Goal: Transaction & Acquisition: Purchase product/service

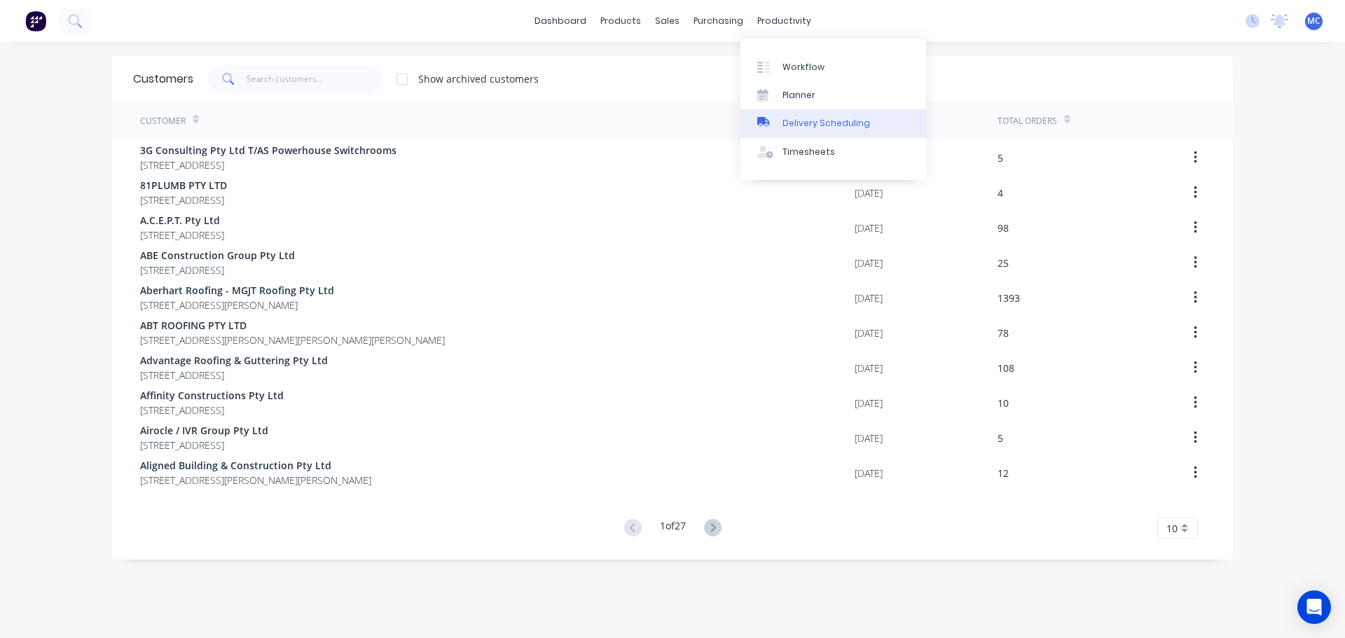
click at [829, 128] on div "Delivery Scheduling" at bounding box center [827, 123] width 88 height 13
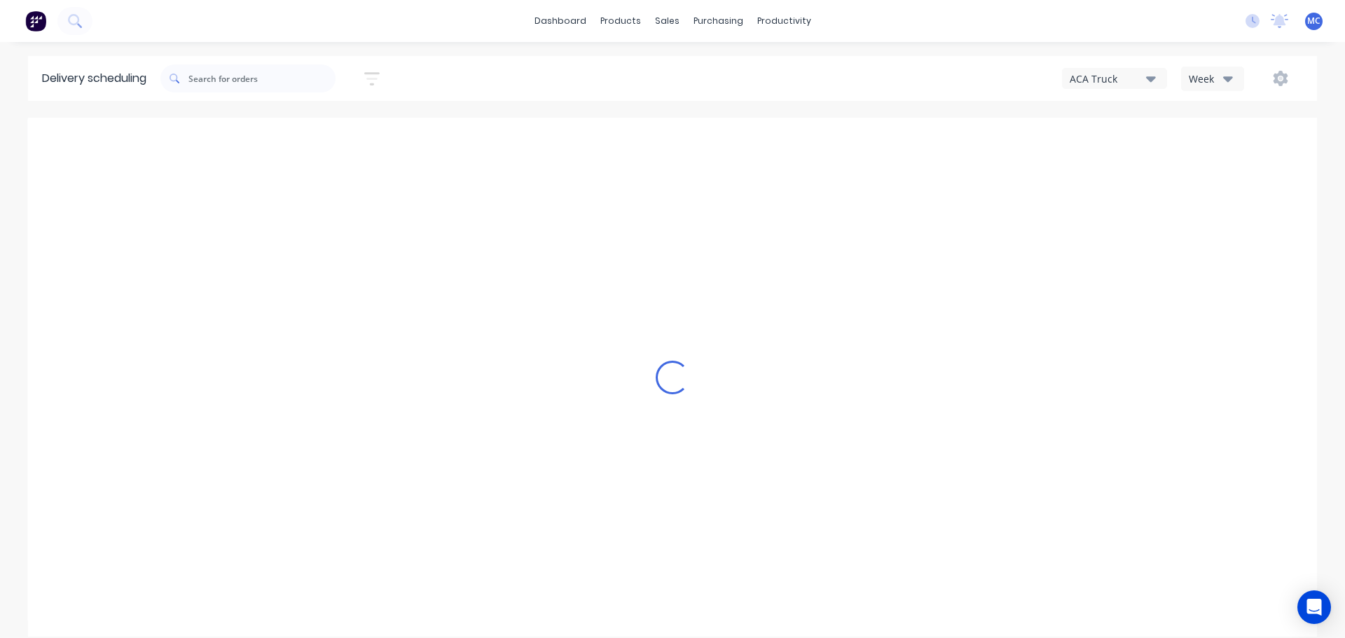
type input "[DATE] - [DATE]"
click at [373, 74] on icon "button" at bounding box center [371, 79] width 15 height 18
click at [306, 132] on input at bounding box center [307, 131] width 130 height 21
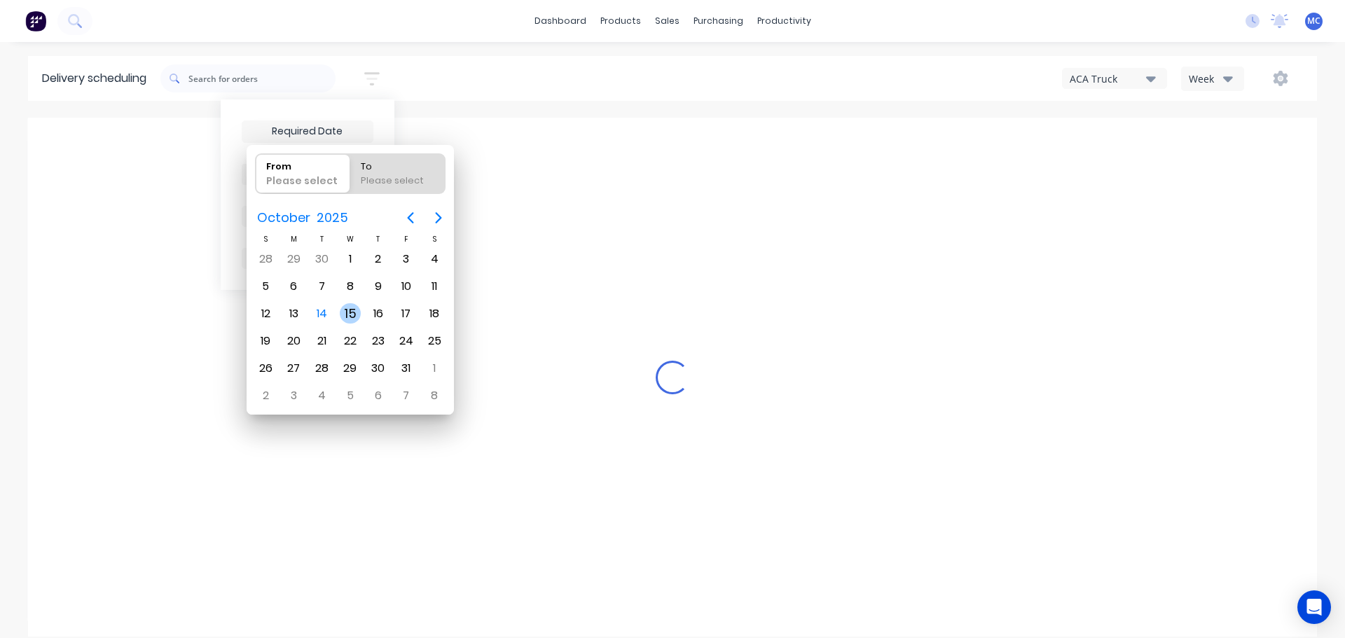
click at [349, 314] on div "15" at bounding box center [350, 313] width 21 height 21
type input "[DATE]"
radio input "false"
radio input "true"
click at [349, 314] on div "15" at bounding box center [350, 313] width 21 height 21
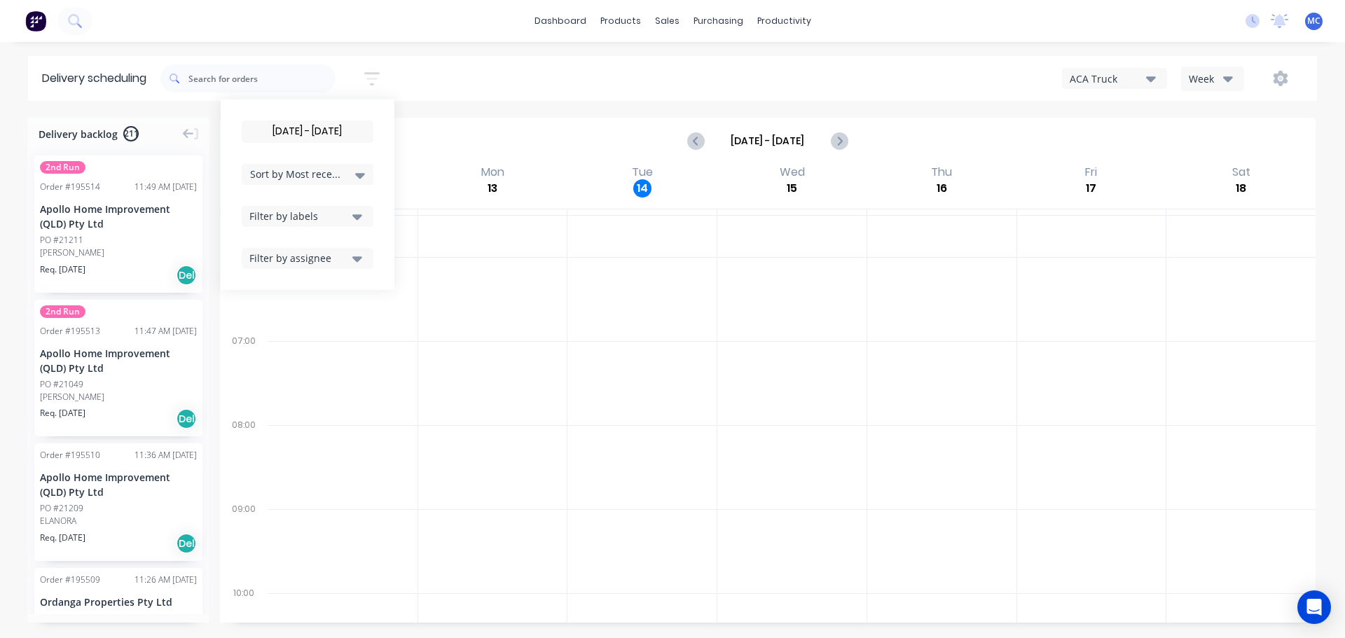
click at [314, 130] on input "[DATE] - [DATE]" at bounding box center [307, 131] width 130 height 21
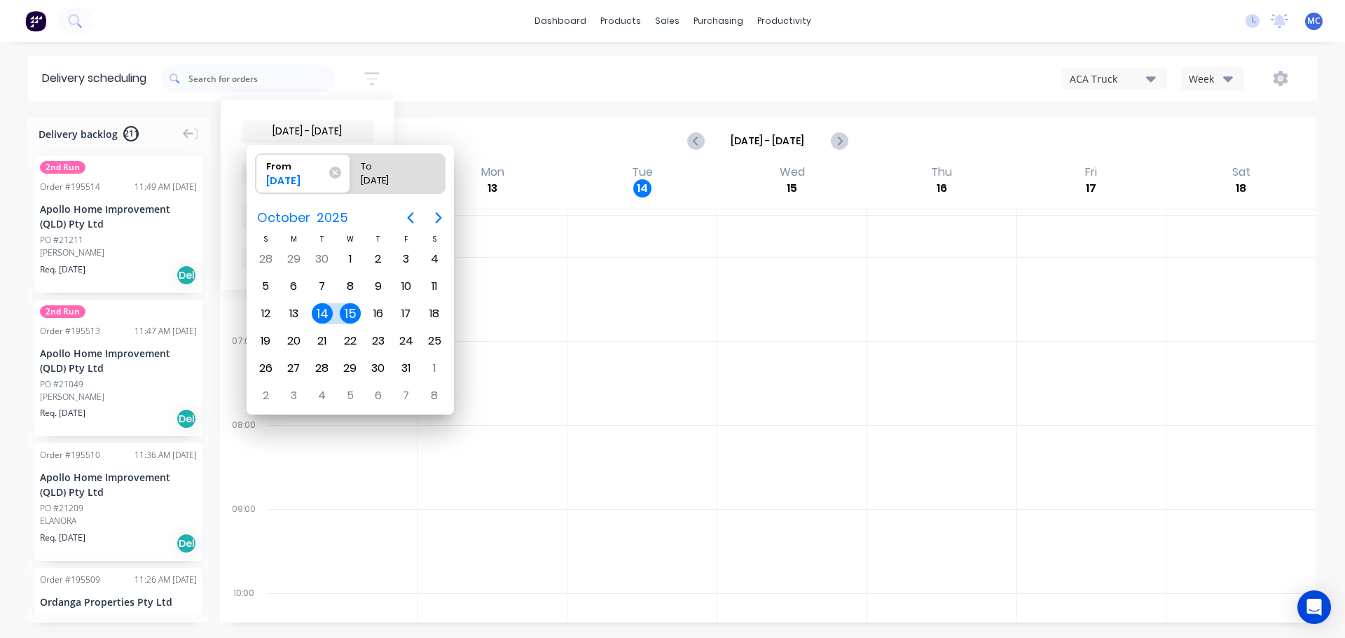
click at [343, 311] on div "15" at bounding box center [350, 313] width 21 height 21
type input "[DATE] - [DATE]"
radio input "false"
radio input "true"
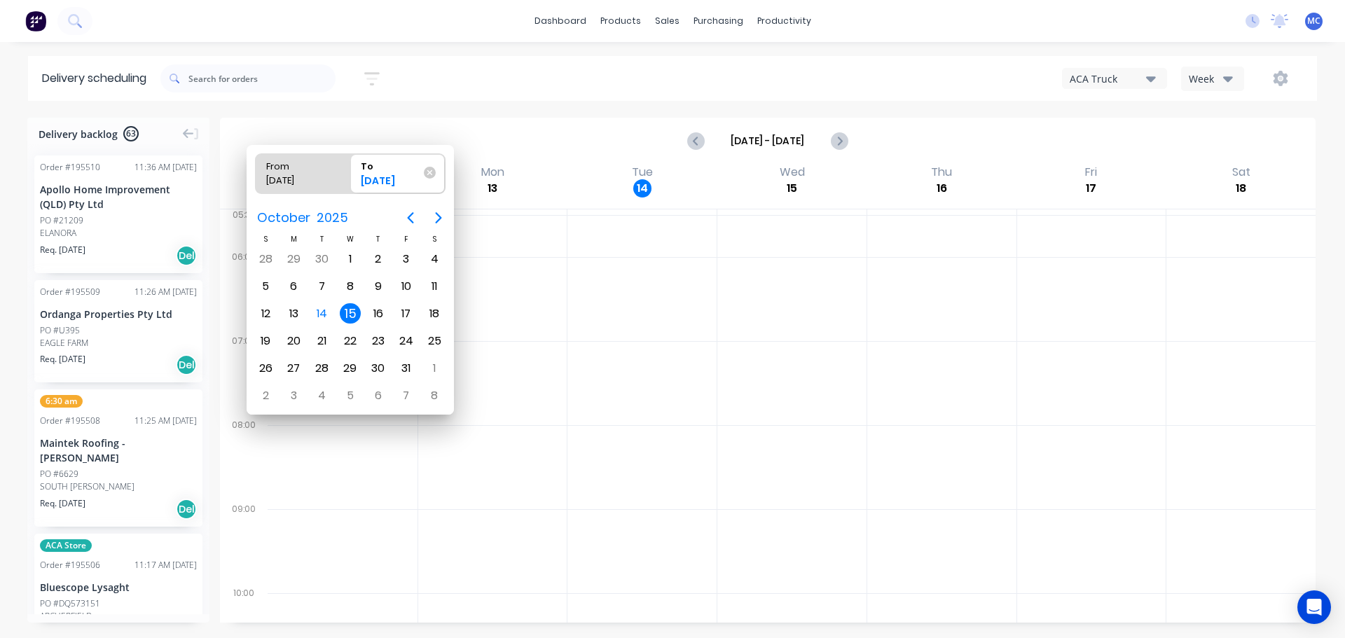
click at [343, 311] on div "15" at bounding box center [350, 313] width 21 height 21
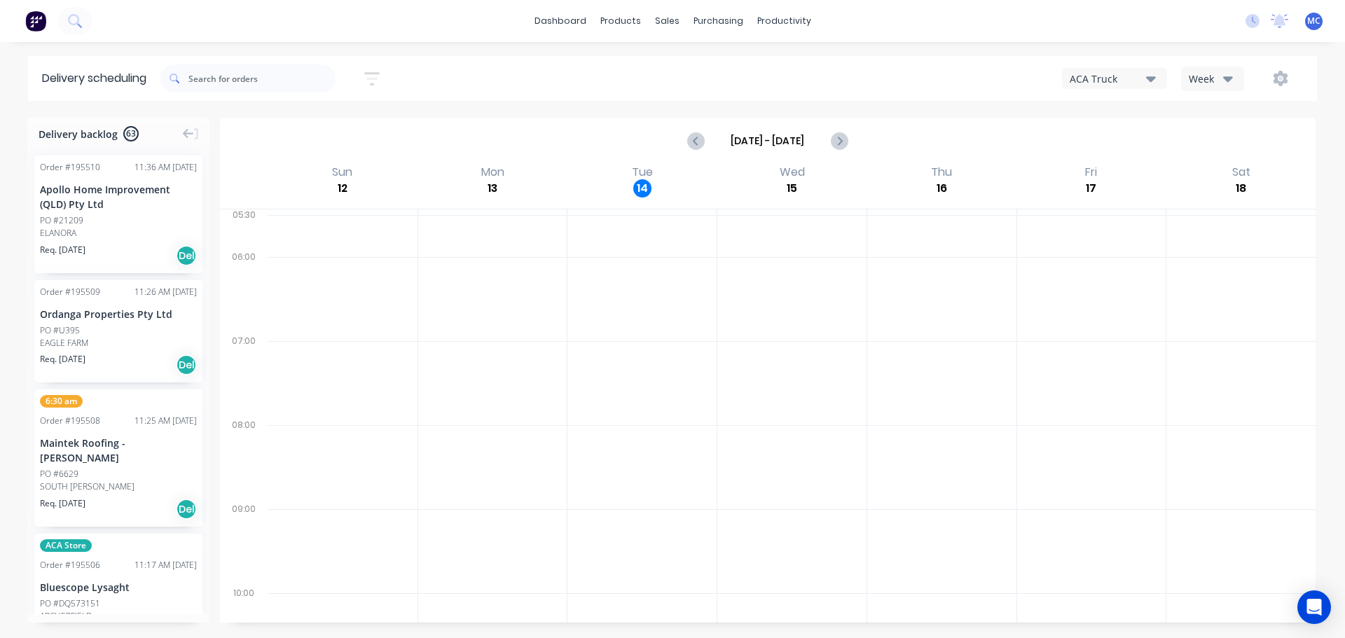
click at [1227, 80] on icon "button" at bounding box center [1228, 79] width 10 height 6
click at [1210, 146] on div "Vehicle" at bounding box center [1251, 144] width 139 height 28
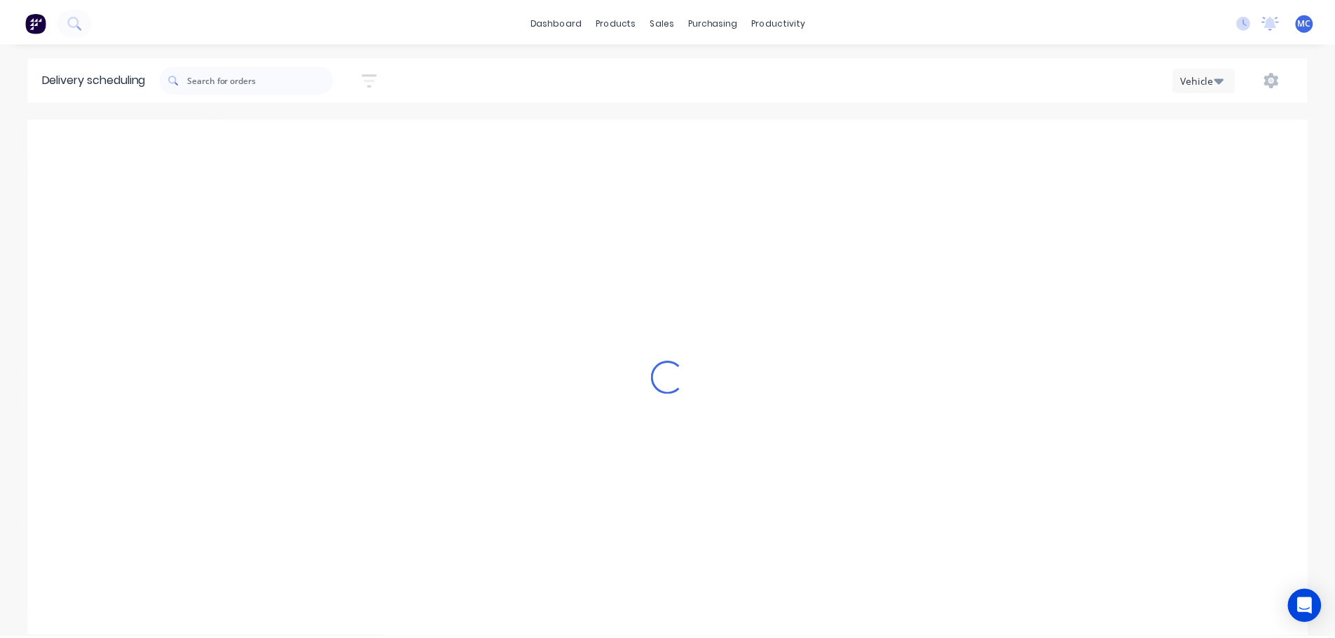
scroll to position [0, 1]
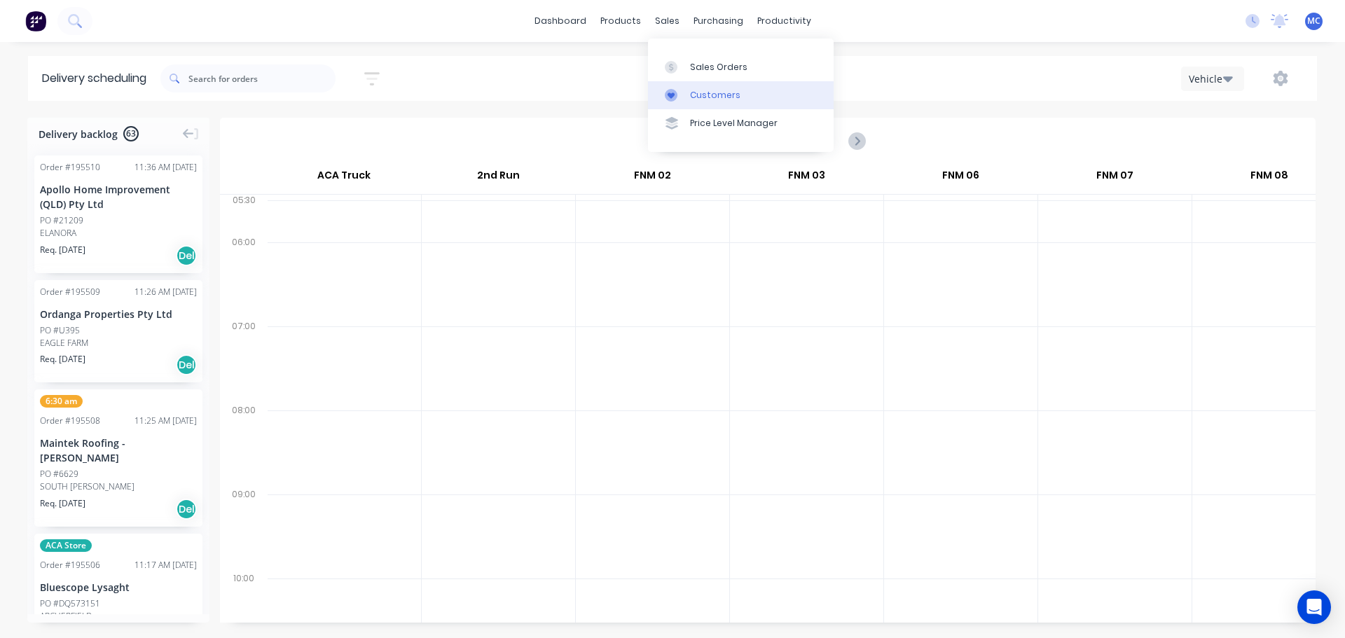
click at [708, 97] on div "Customers" at bounding box center [715, 95] width 50 height 13
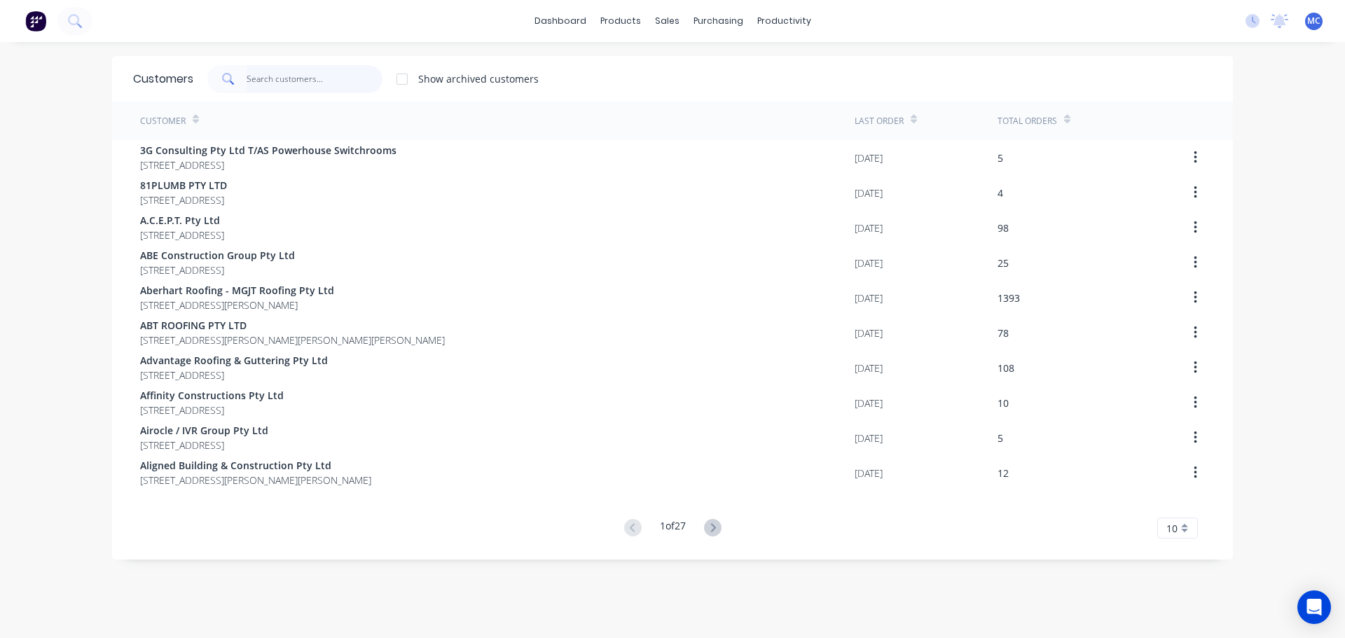
click at [264, 78] on input "text" at bounding box center [315, 79] width 137 height 28
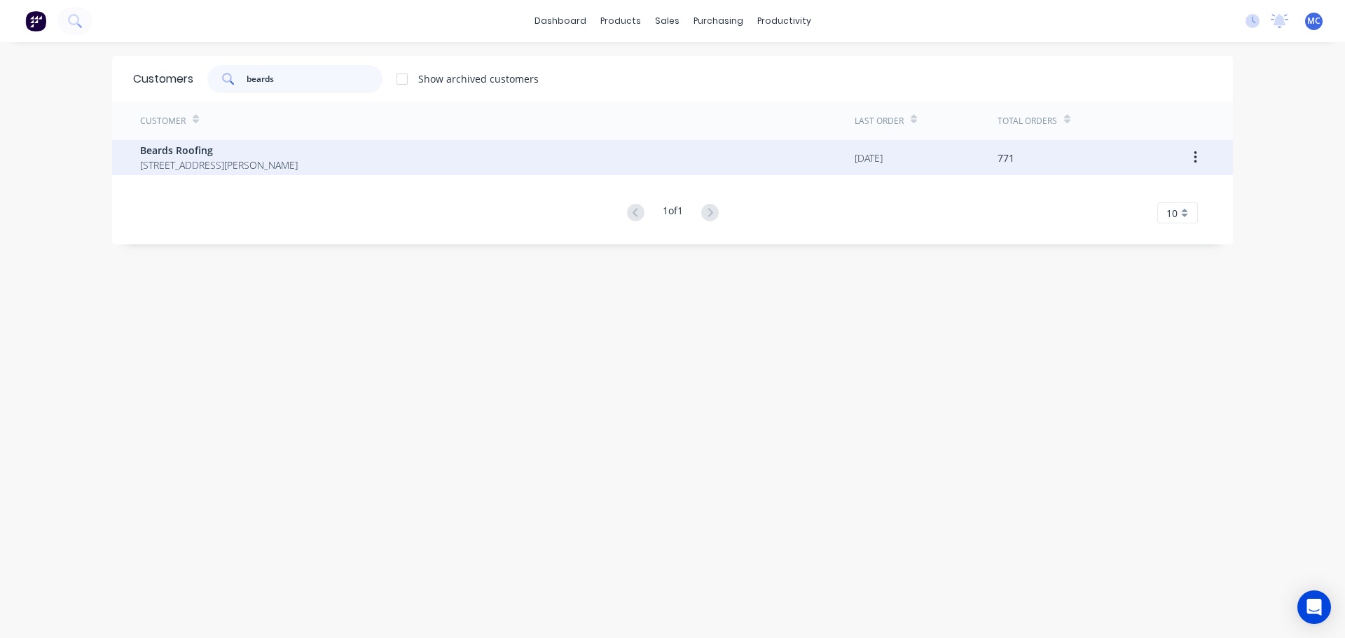
type input "beards"
click at [186, 154] on span "Beards Roofing" at bounding box center [219, 150] width 158 height 15
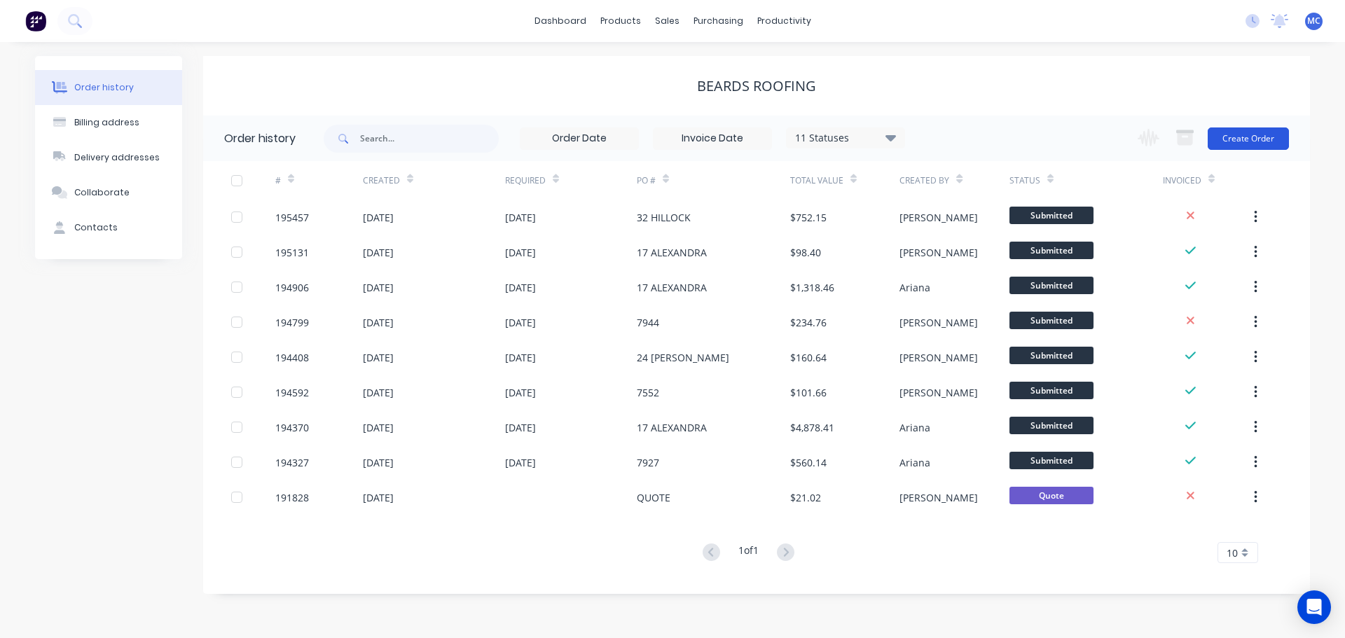
click at [1244, 132] on button "Create Order" at bounding box center [1248, 139] width 81 height 22
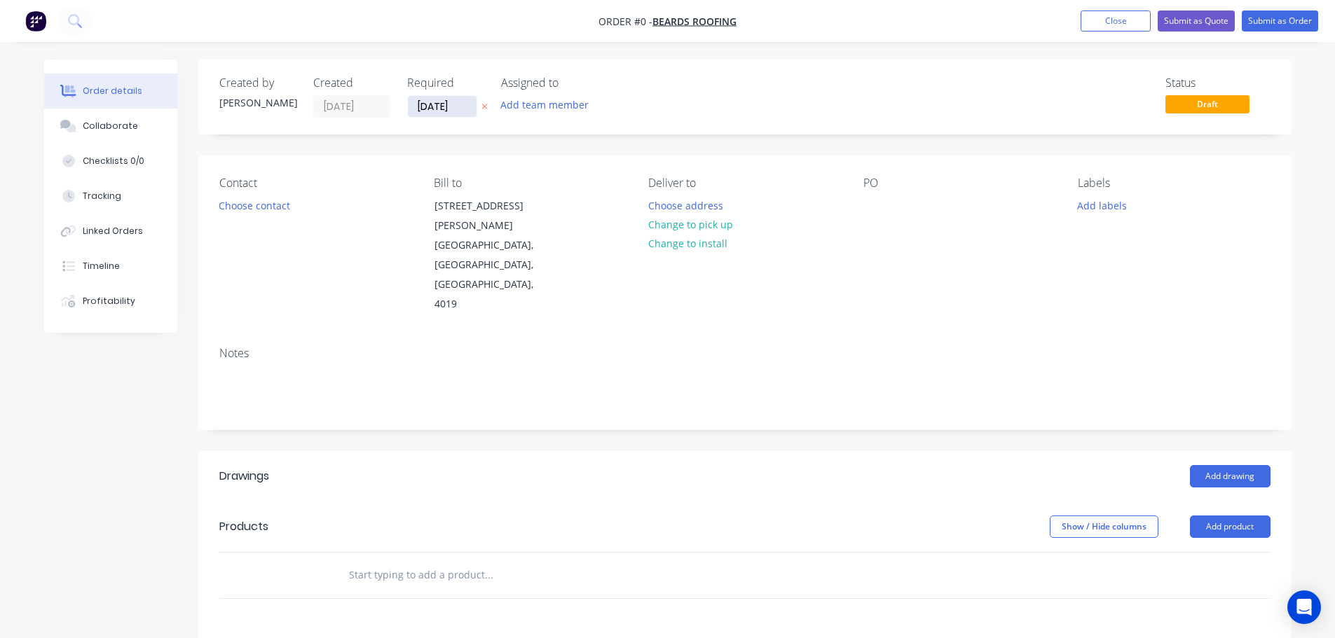
click at [441, 104] on input "[DATE]" at bounding box center [442, 106] width 69 height 21
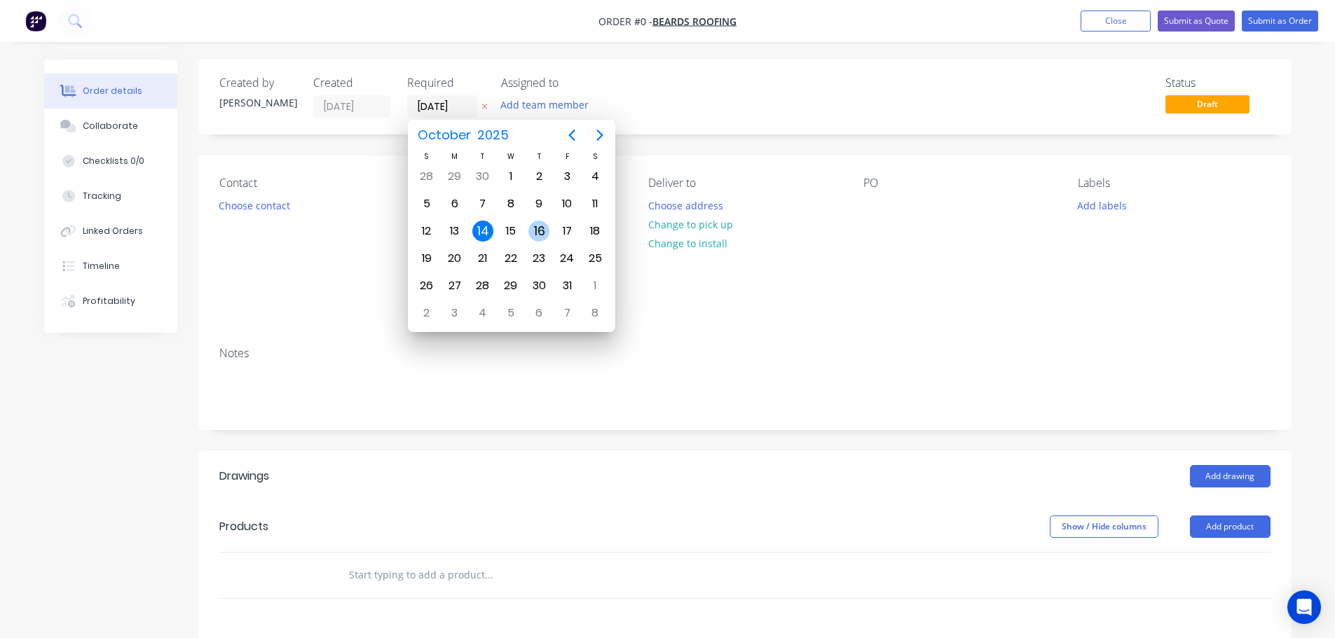
click at [543, 229] on div "16" at bounding box center [538, 231] width 21 height 21
type input "[DATE]"
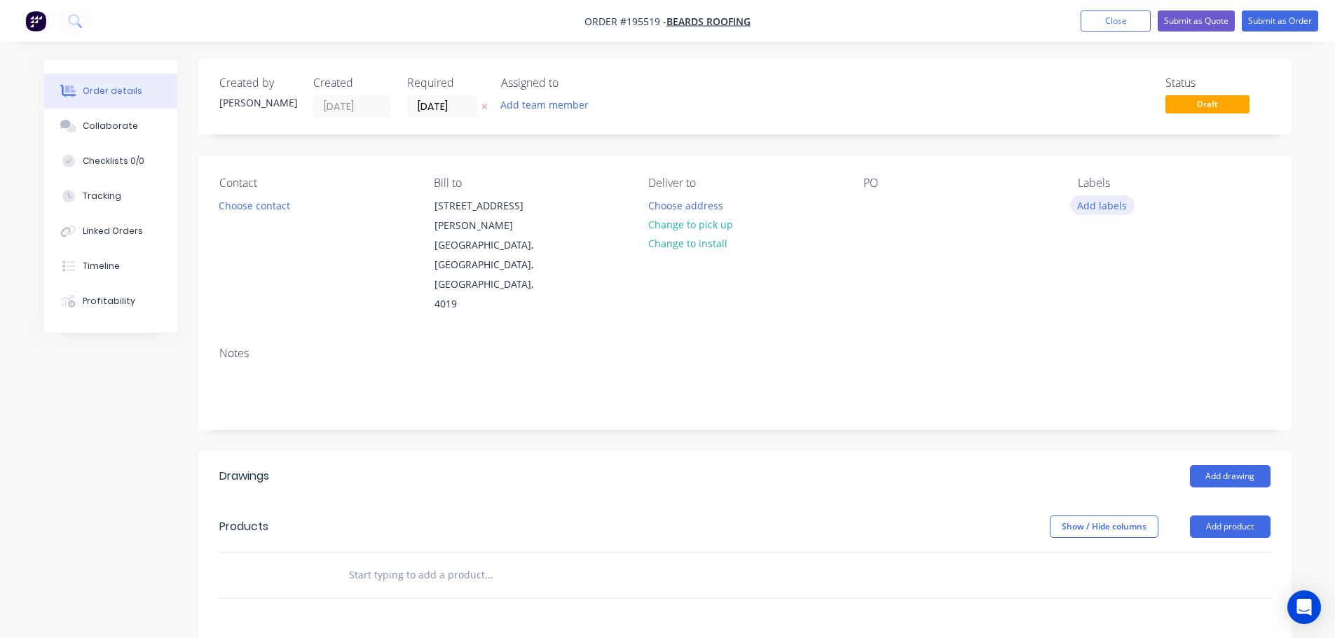
click at [1106, 210] on button "Add labels" at bounding box center [1102, 205] width 64 height 19
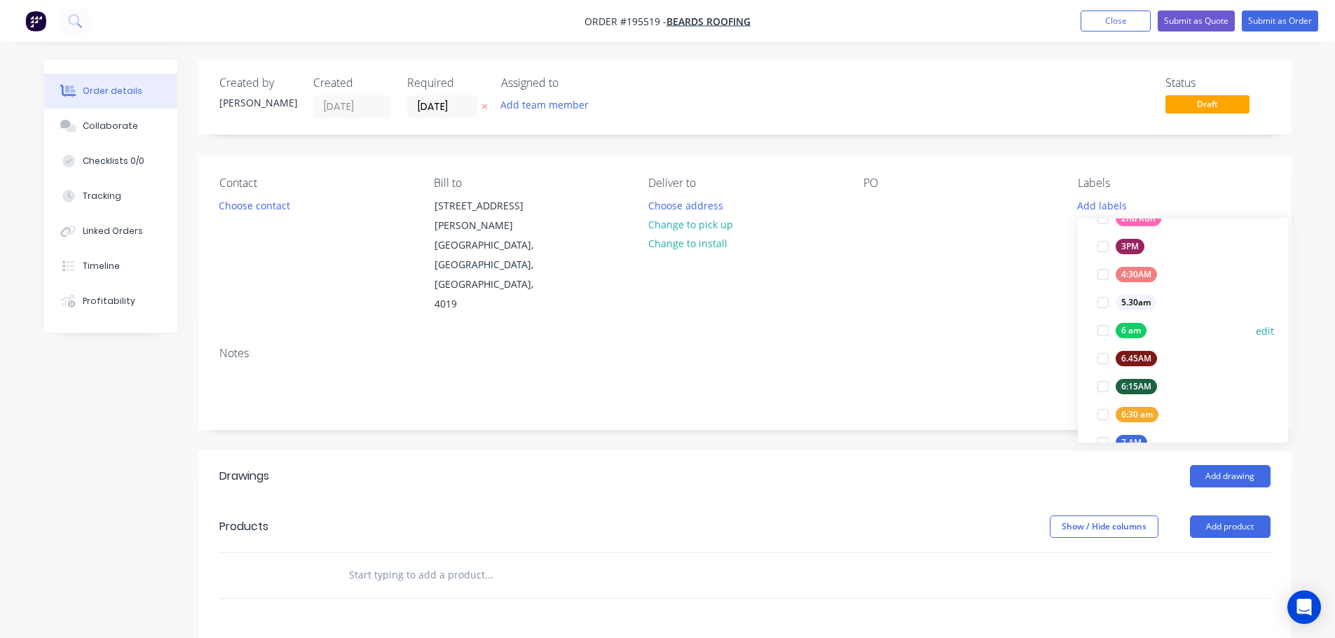
scroll to position [280, 0]
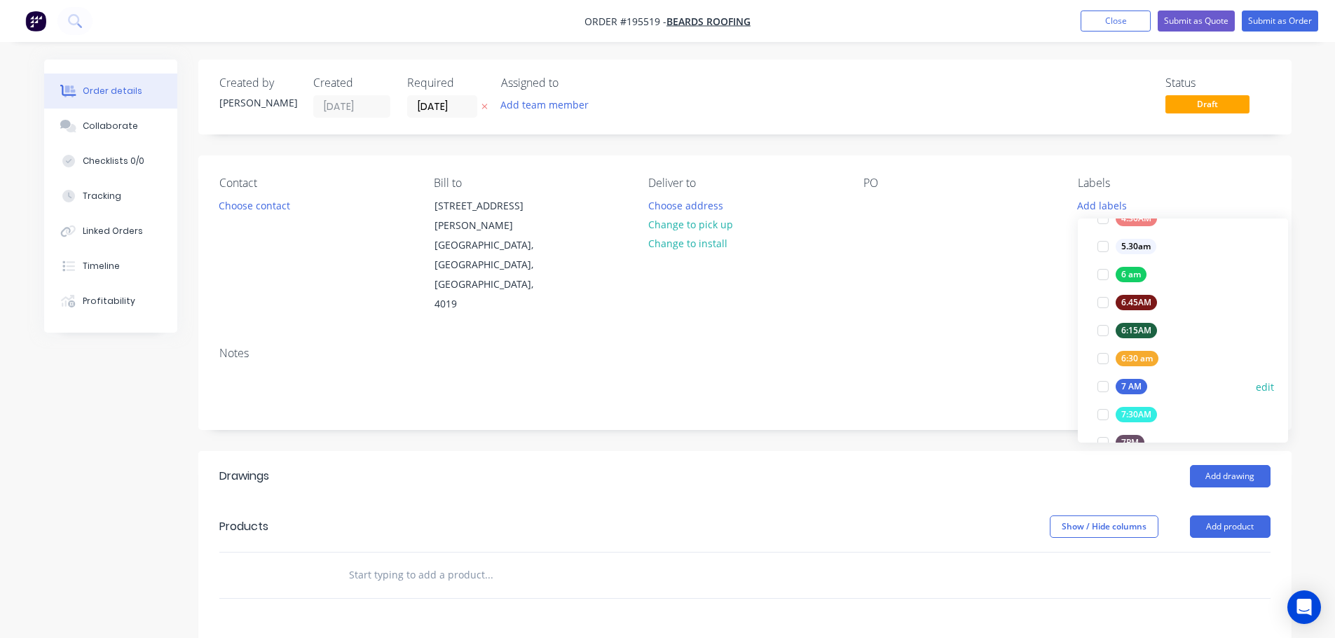
click at [1094, 385] on div at bounding box center [1103, 387] width 28 height 28
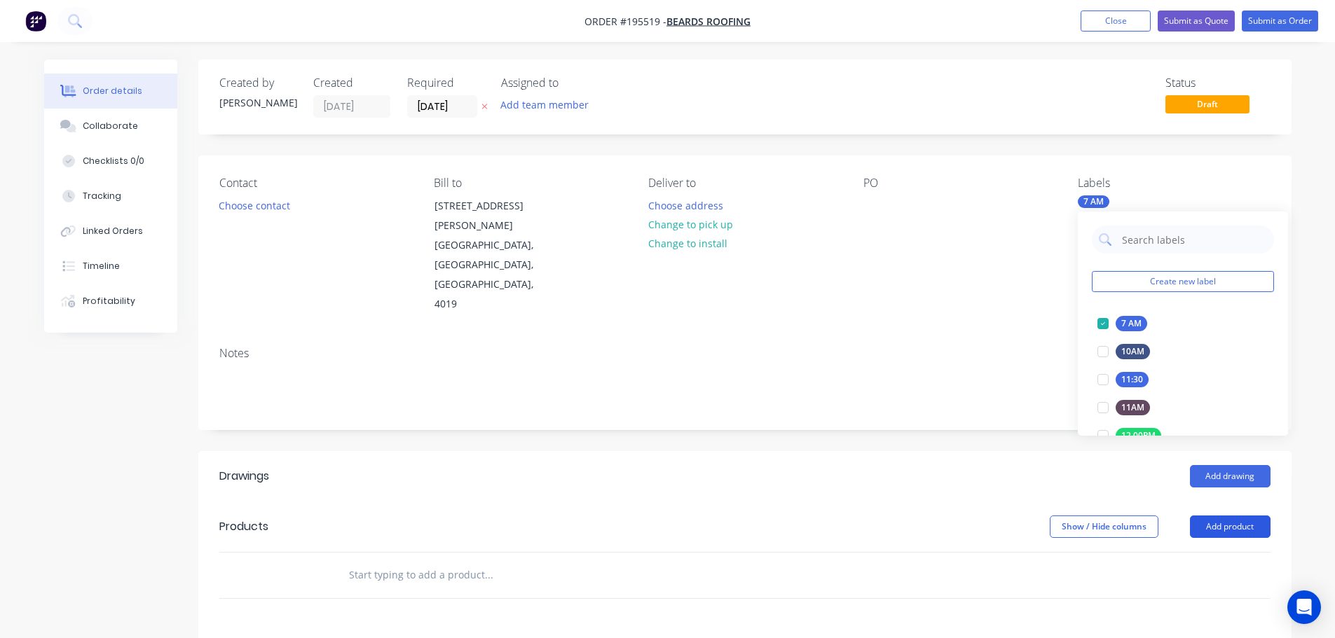
click at [1228, 516] on button "Add product" at bounding box center [1230, 527] width 81 height 22
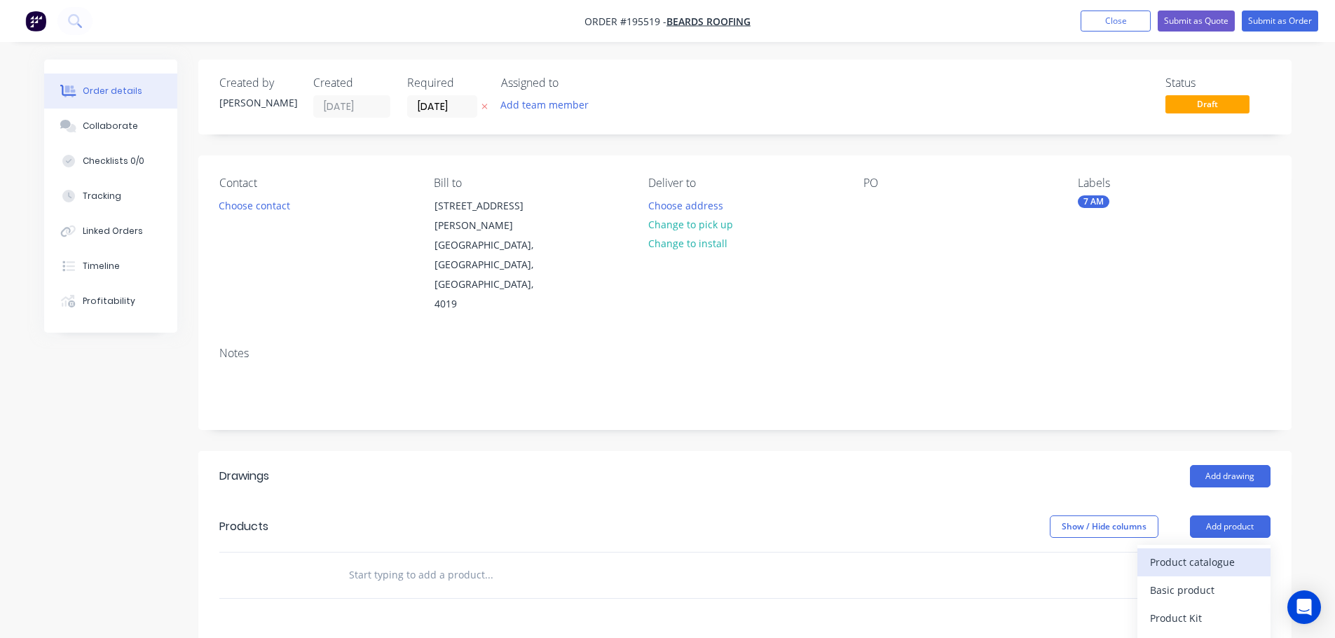
click at [1207, 549] on button "Product catalogue" at bounding box center [1203, 563] width 133 height 28
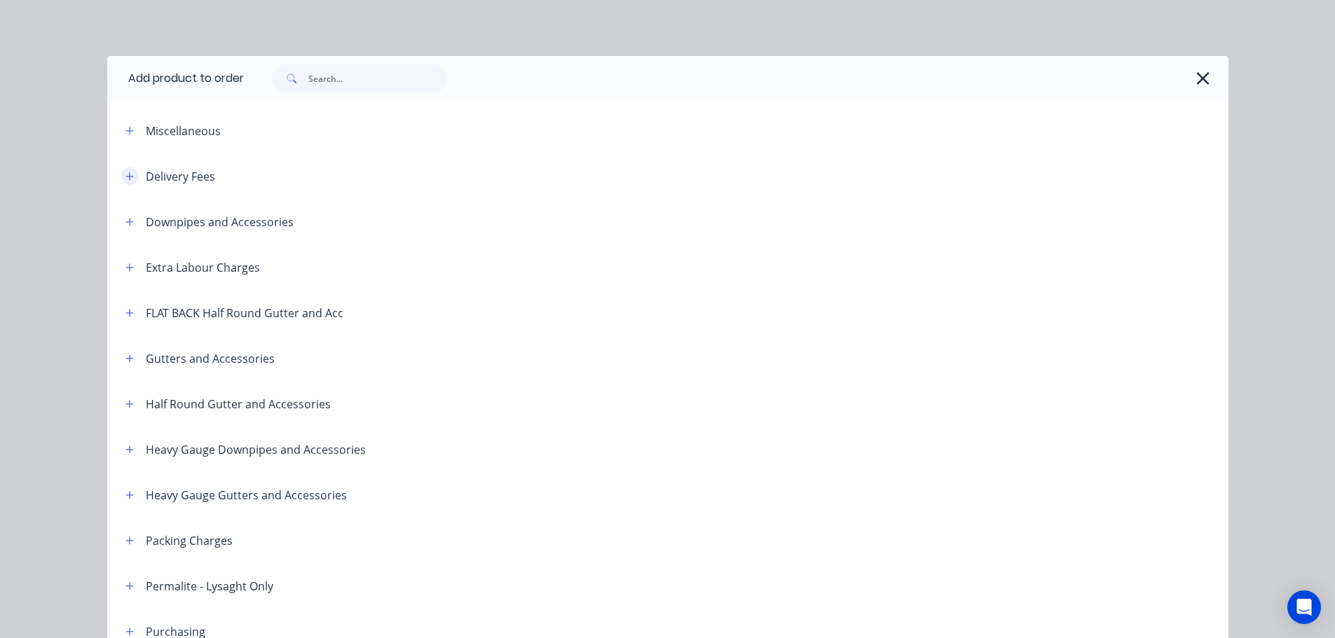
click at [125, 176] on icon "button" at bounding box center [129, 176] width 8 height 8
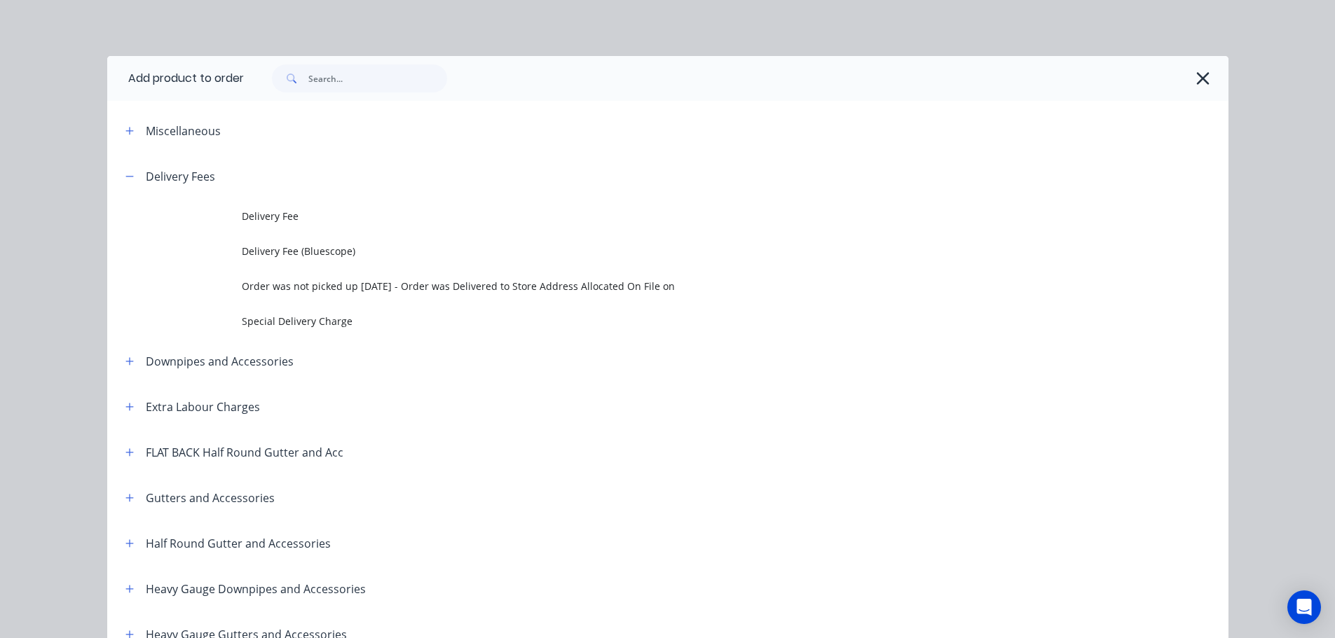
click at [295, 216] on span "Delivery Fee" at bounding box center [636, 216] width 789 height 15
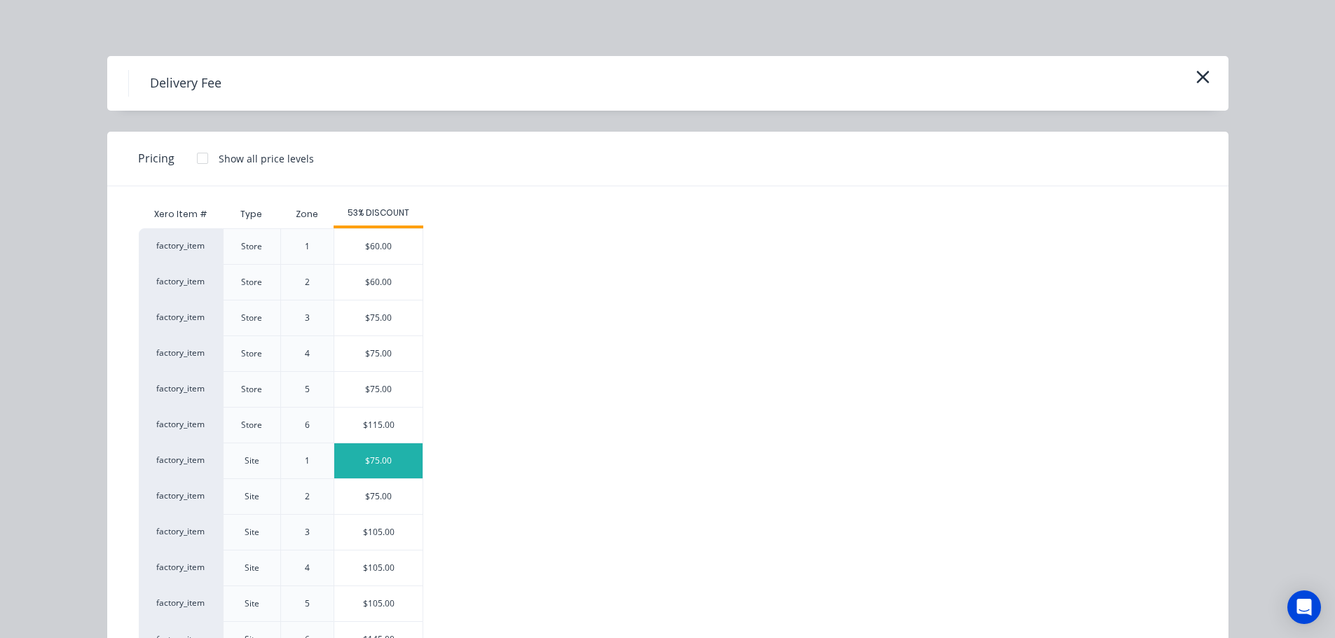
click at [369, 461] on div "$75.00" at bounding box center [378, 461] width 88 height 35
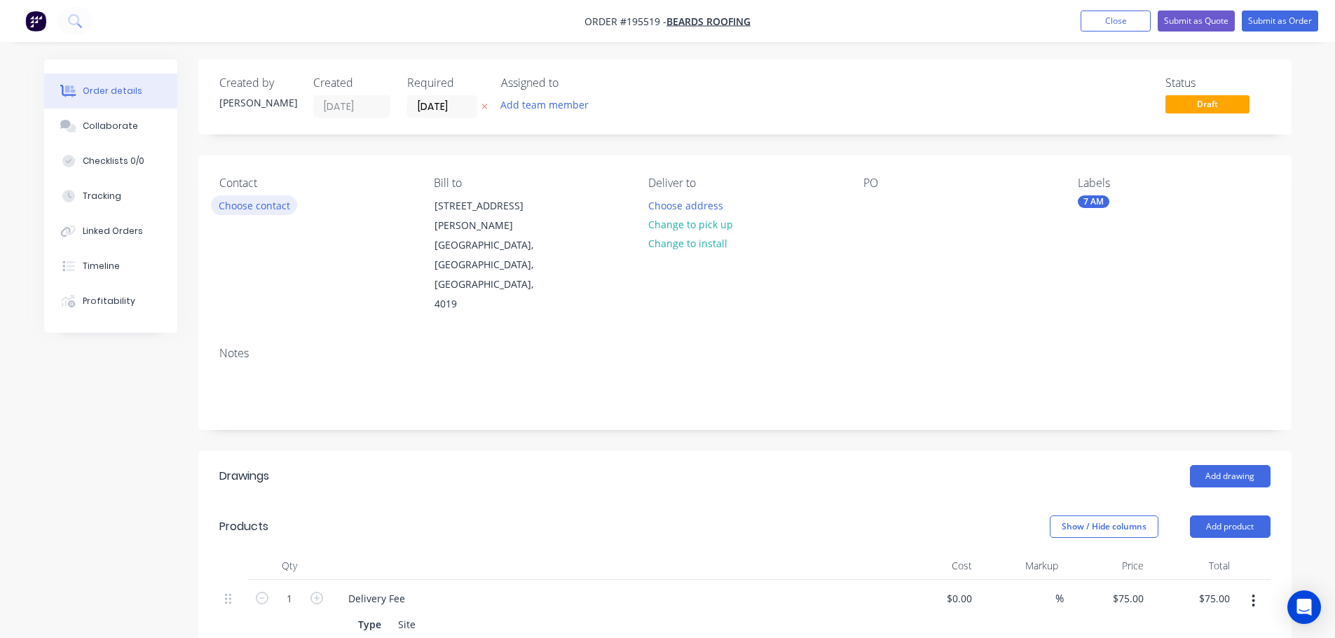
click at [260, 207] on button "Choose contact" at bounding box center [254, 205] width 86 height 19
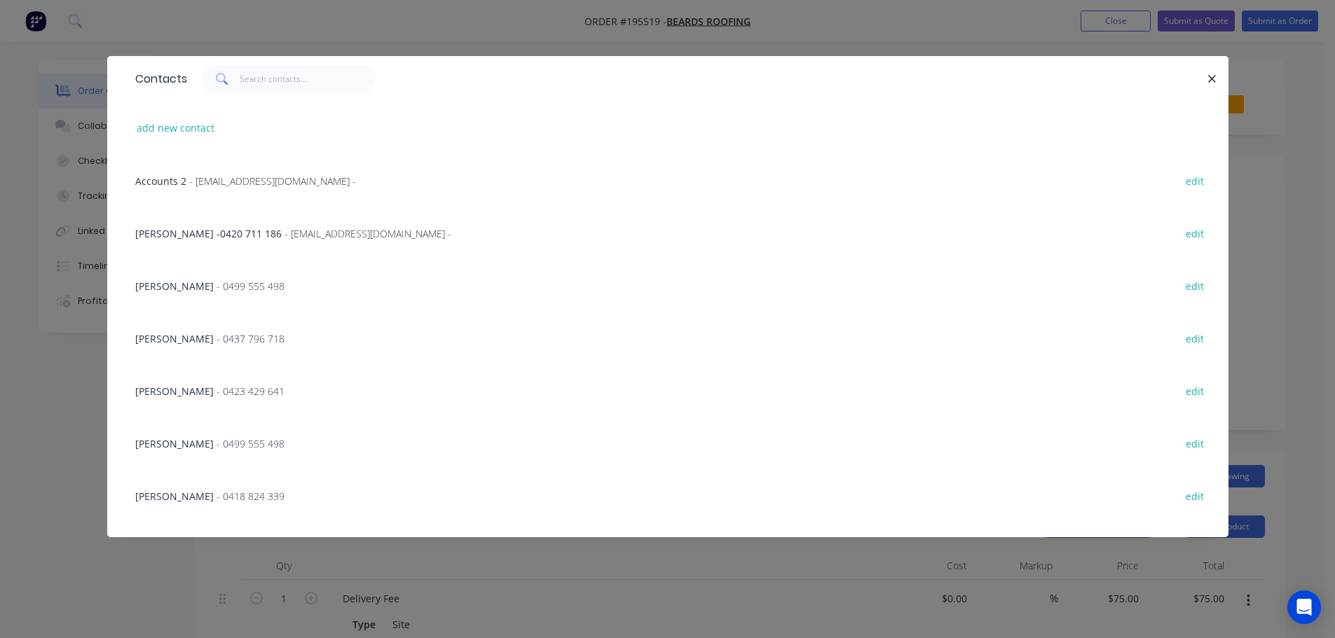
click at [217, 390] on span "- 0423 429 641" at bounding box center [251, 391] width 68 height 13
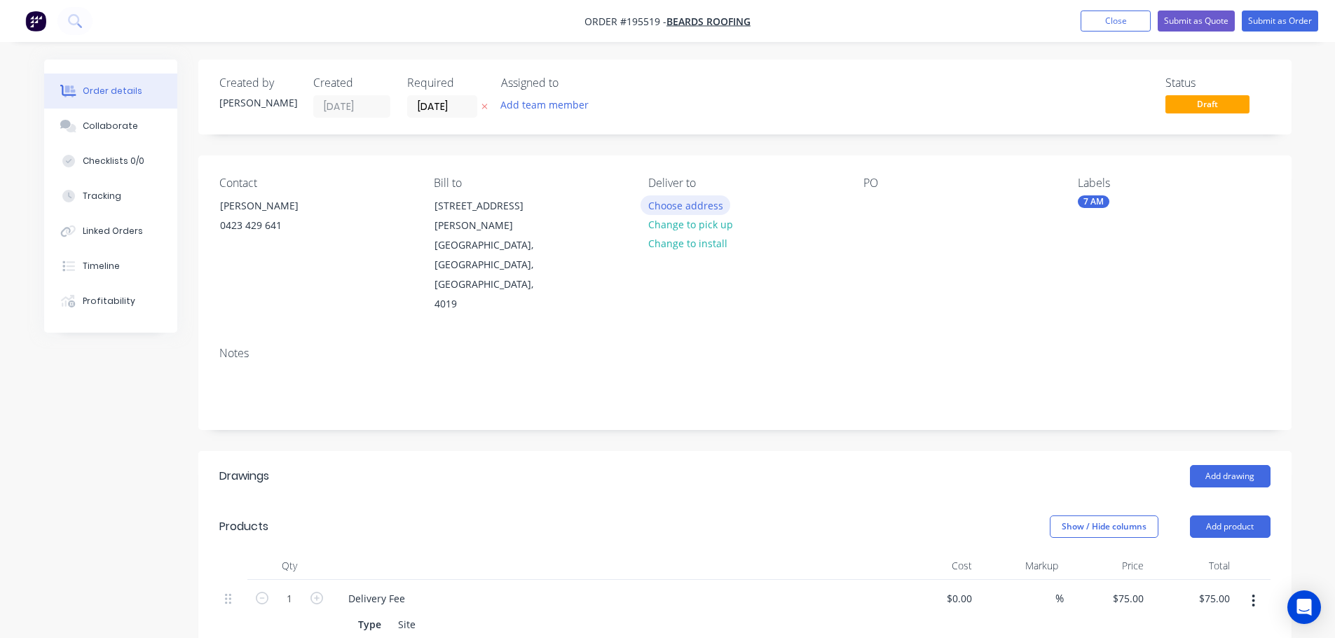
click at [683, 203] on button "Choose address" at bounding box center [685, 205] width 90 height 19
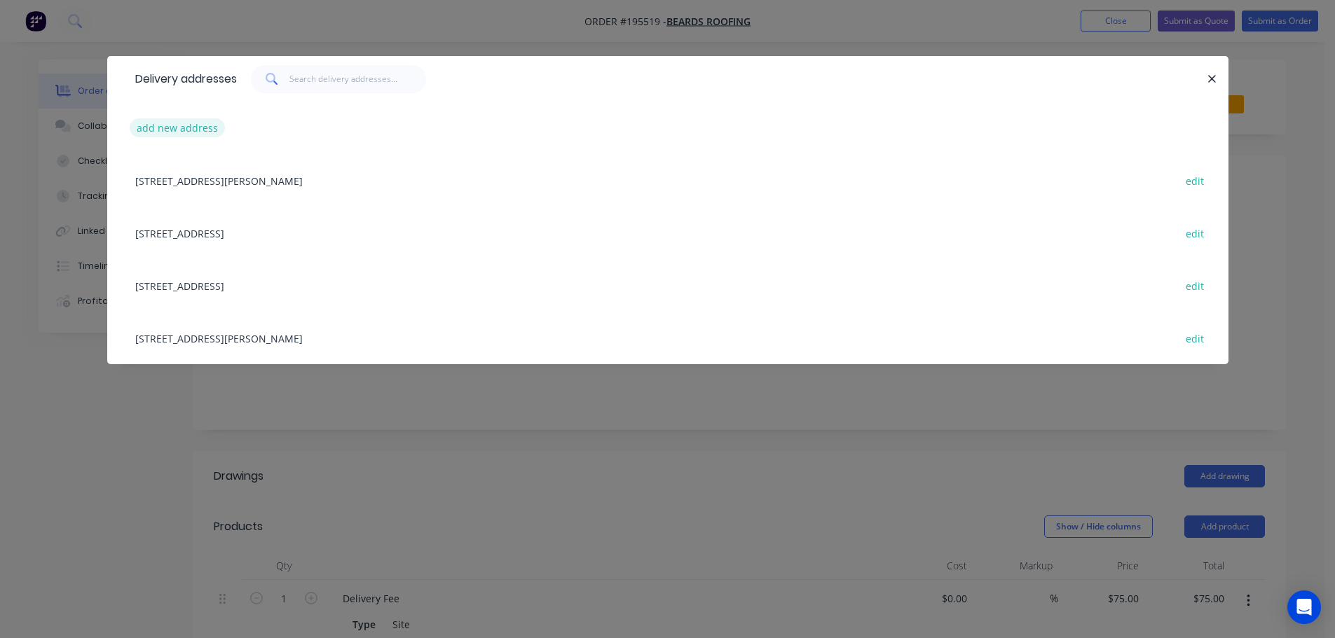
click at [177, 125] on button "add new address" at bounding box center [178, 127] width 96 height 19
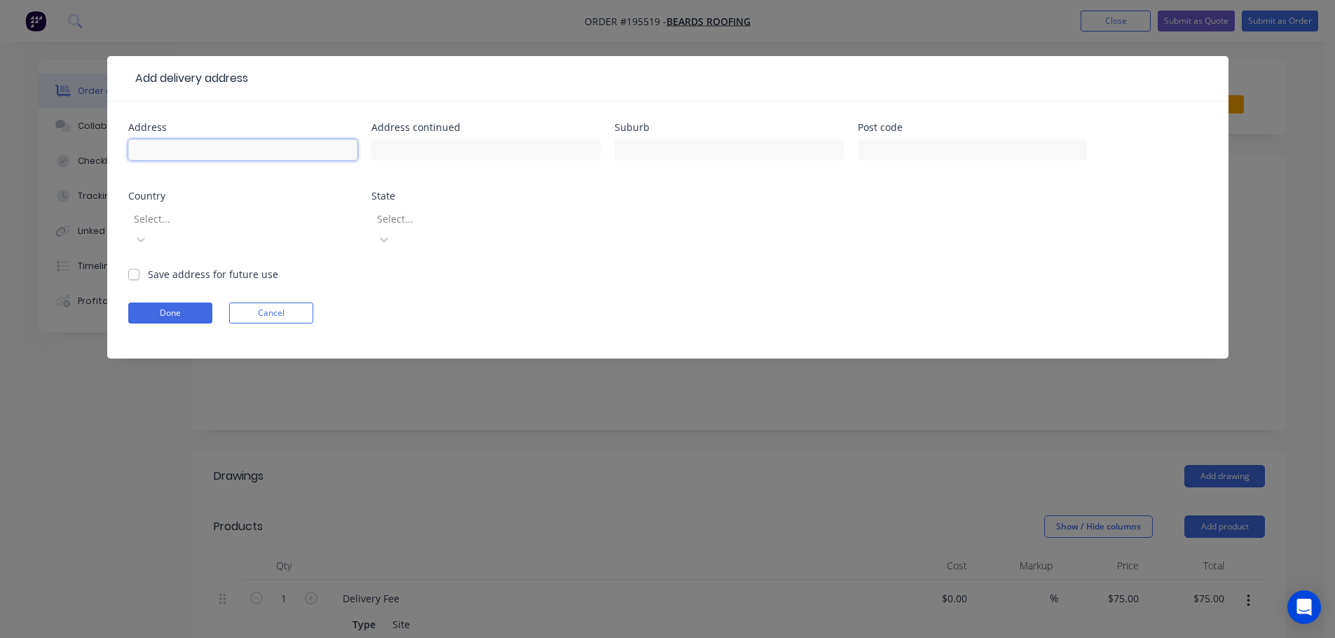
click at [143, 150] on input "text" at bounding box center [242, 149] width 229 height 21
type input "28 [PERSON_NAME] St"
type input "Paddington"
click button "Done" at bounding box center [170, 313] width 84 height 21
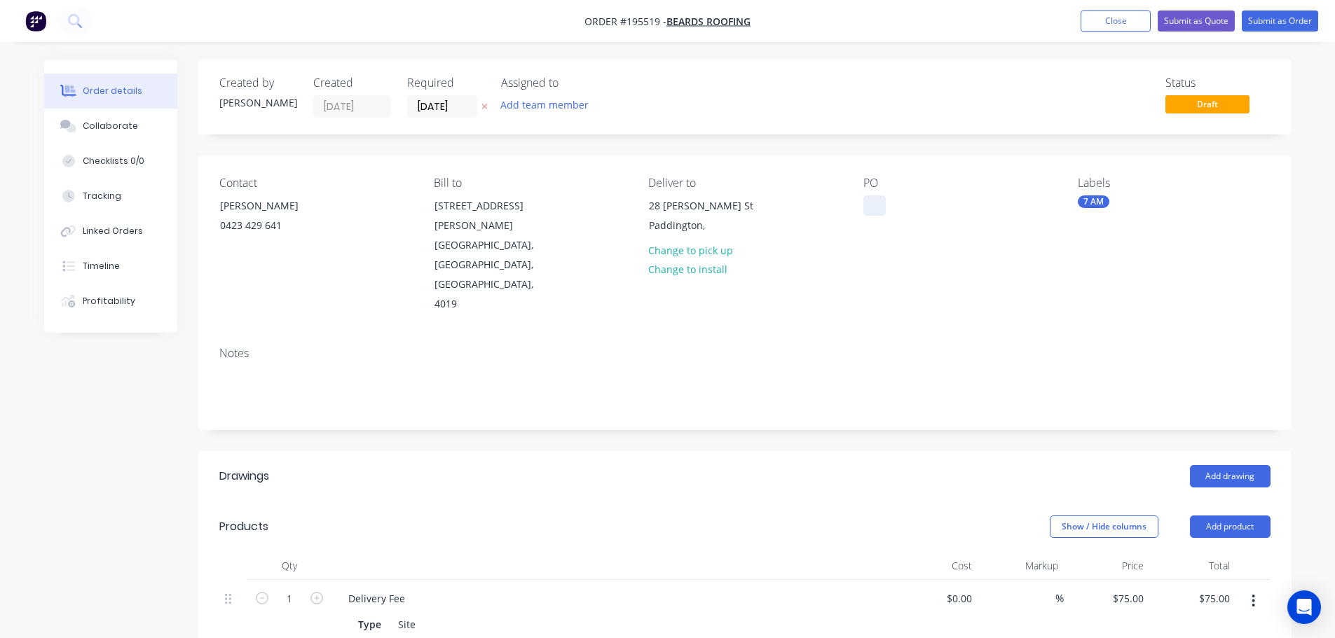
click at [882, 204] on div at bounding box center [874, 206] width 22 height 20
click at [1247, 465] on button "Add drawing" at bounding box center [1230, 476] width 81 height 22
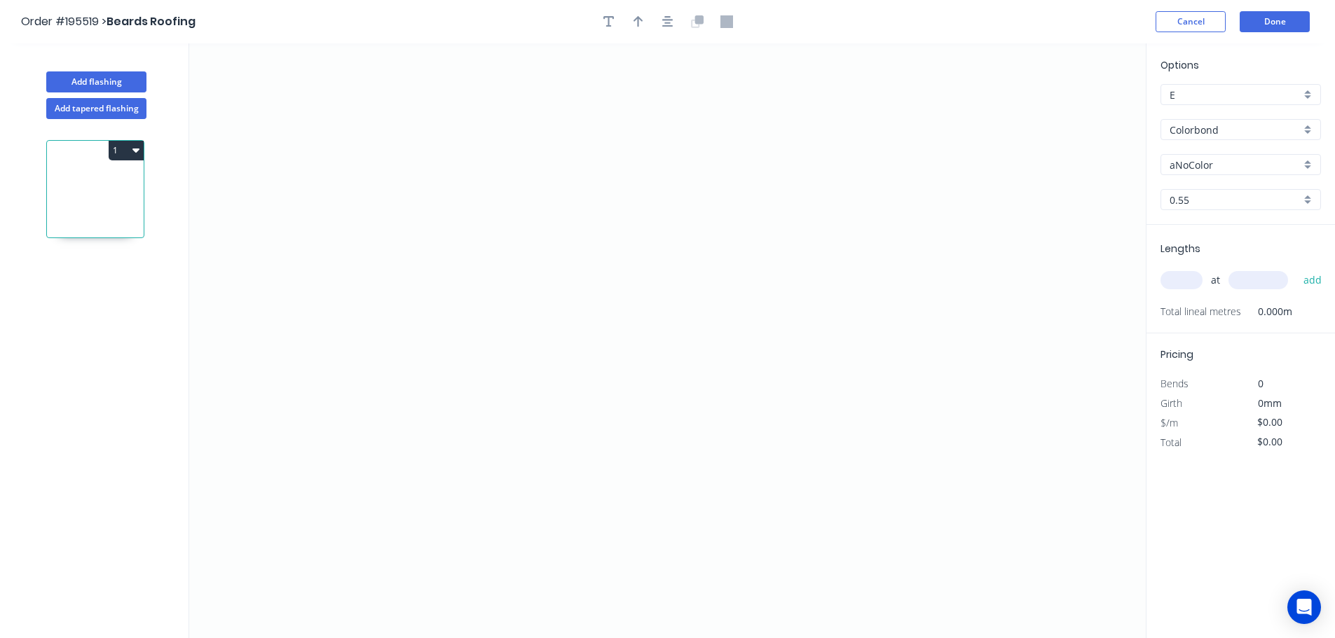
click at [1187, 168] on input "aNoColor" at bounding box center [1235, 165] width 131 height 15
click at [1190, 239] on div "Surfmist" at bounding box center [1240, 240] width 159 height 25
type input "Surfmist"
click at [1181, 279] on input "text" at bounding box center [1181, 280] width 42 height 18
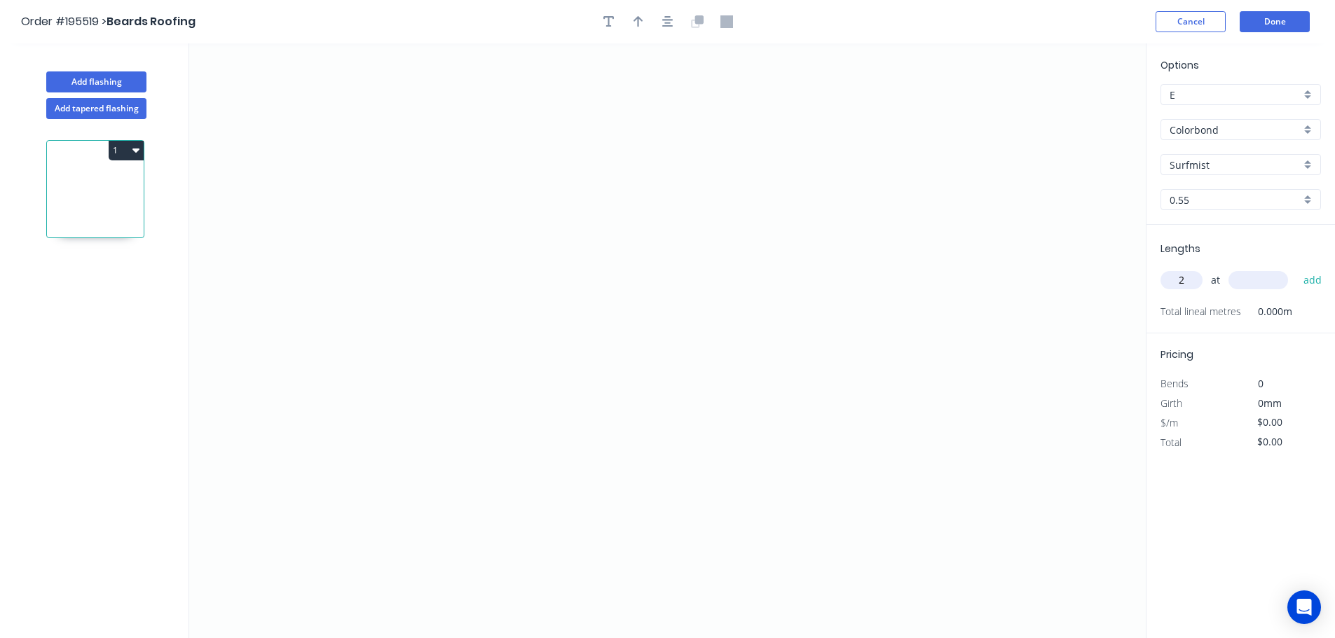
type input "2"
type input "1500"
click at [1296, 268] on button "add" at bounding box center [1312, 280] width 33 height 24
click at [359, 187] on icon "0" at bounding box center [667, 340] width 956 height 595
click at [361, 367] on icon "0" at bounding box center [667, 340] width 956 height 595
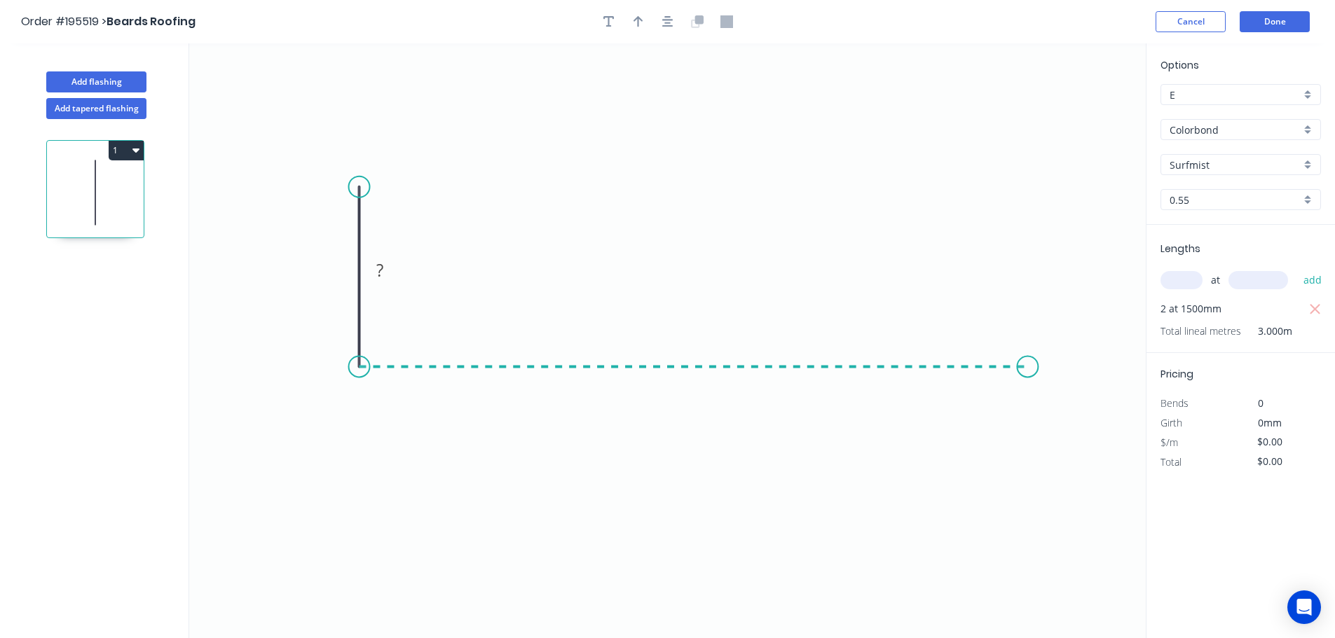
click at [1028, 398] on icon "0 ?" at bounding box center [667, 340] width 956 height 595
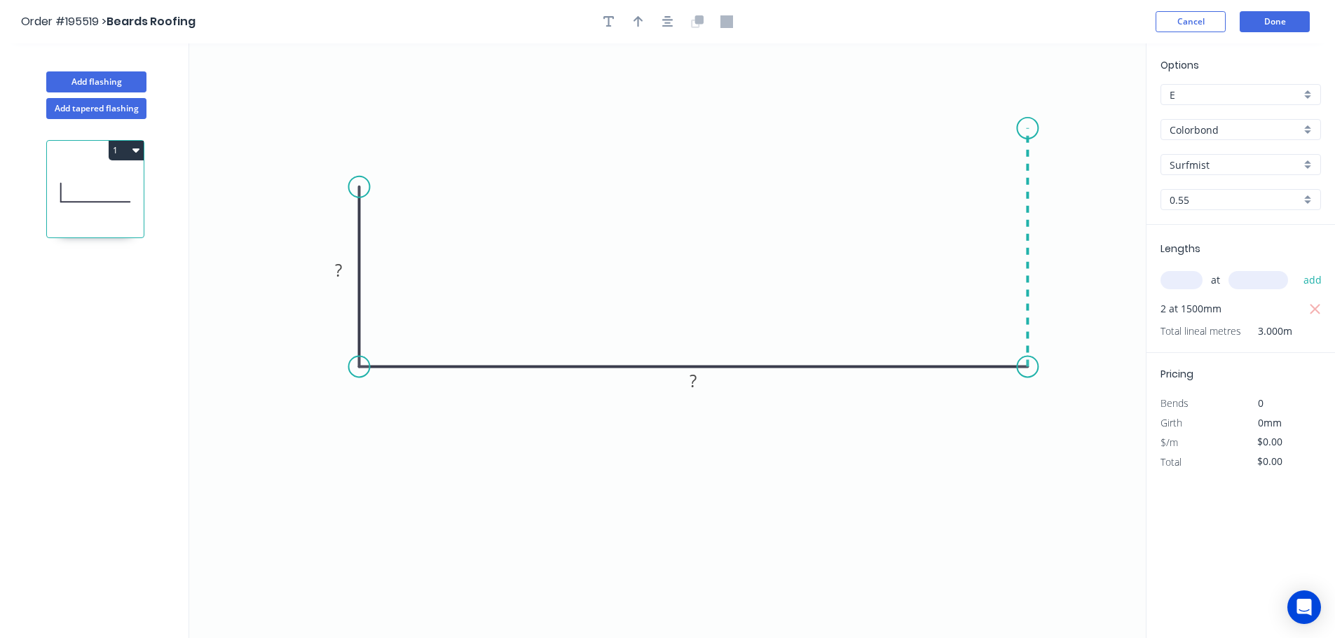
click at [1024, 128] on icon "0 ? ?" at bounding box center [667, 340] width 956 height 595
click at [1024, 128] on circle at bounding box center [1027, 128] width 21 height 21
click at [1055, 242] on rect at bounding box center [1048, 242] width 28 height 20
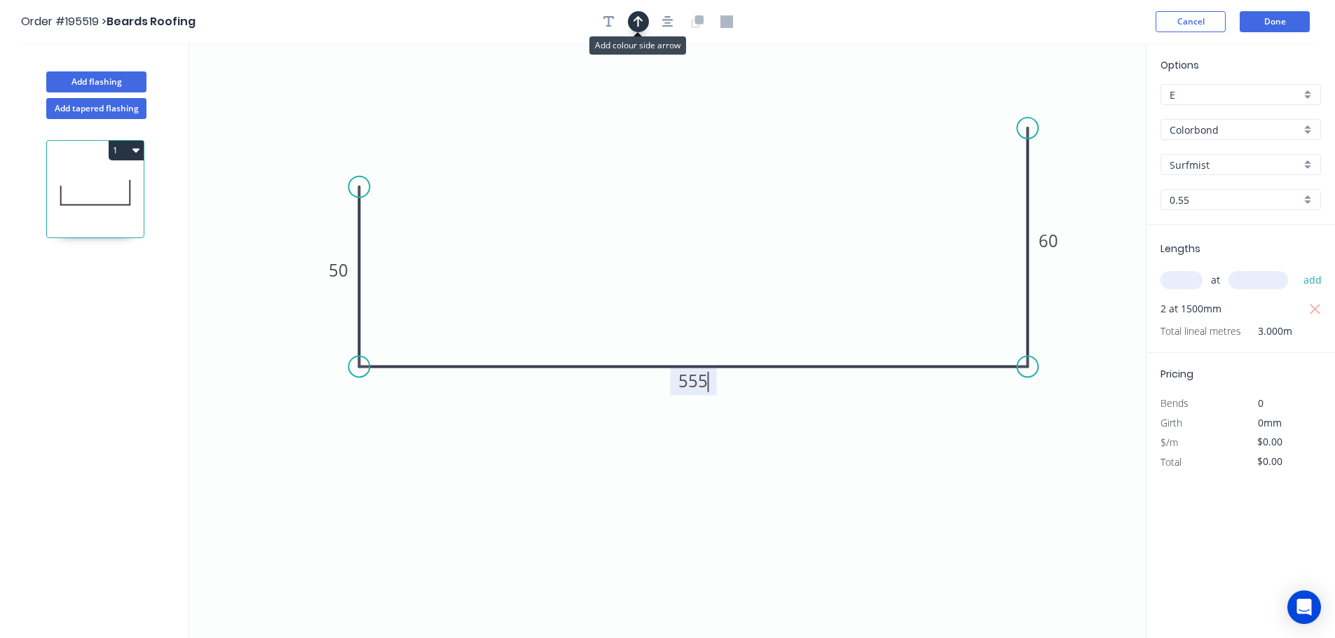
click at [636, 25] on icon "button" at bounding box center [638, 21] width 10 height 13
type input "$21.85"
drag, startPoint x: 1075, startPoint y: 110, endPoint x: 710, endPoint y: 160, distance: 368.5
click at [710, 160] on icon at bounding box center [710, 143] width 13 height 45
click at [123, 147] on button "1" at bounding box center [126, 151] width 35 height 20
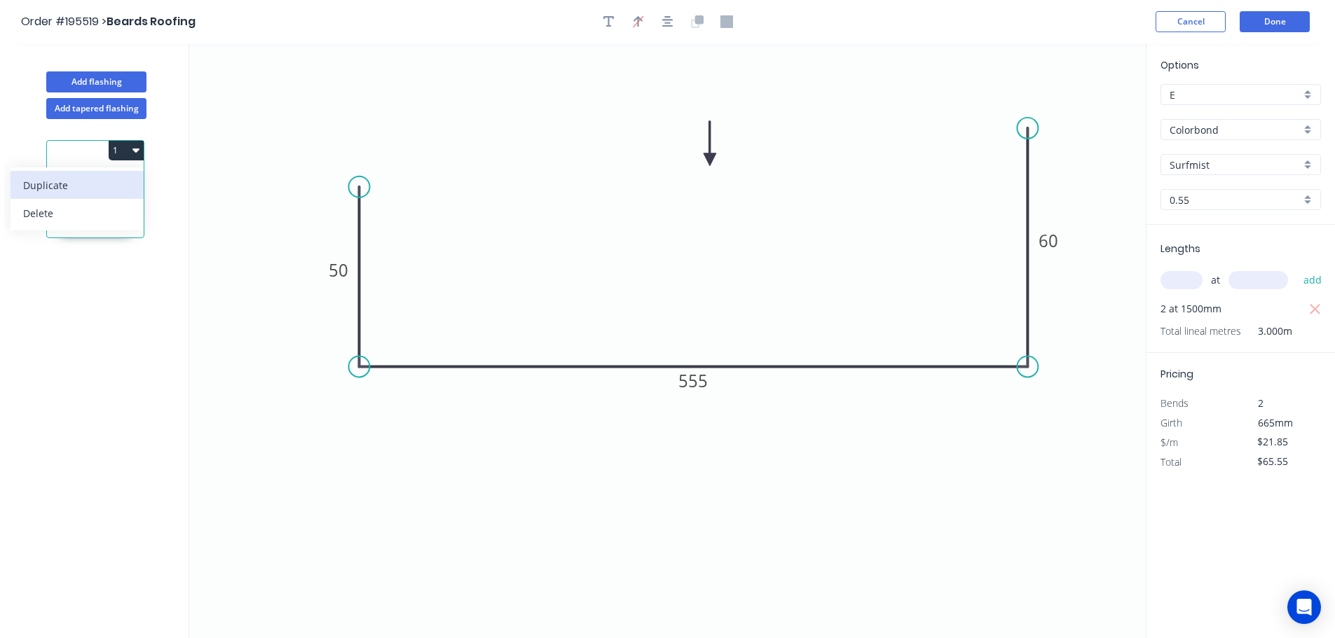
click at [63, 184] on div "Duplicate" at bounding box center [77, 185] width 108 height 20
type input "$0.00"
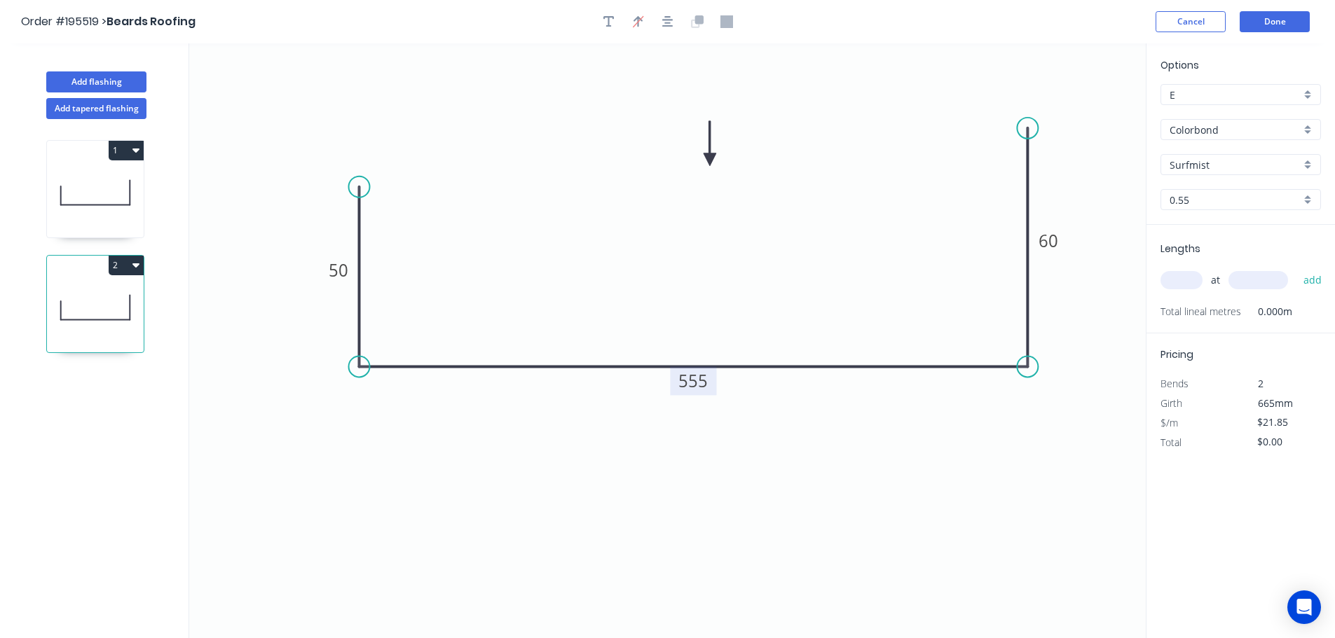
click at [699, 385] on tspan "555" at bounding box center [692, 380] width 29 height 23
click at [1182, 280] on input "text" at bounding box center [1181, 280] width 42 height 18
type input "1"
type input "1500"
click at [1296, 268] on button "add" at bounding box center [1312, 280] width 33 height 24
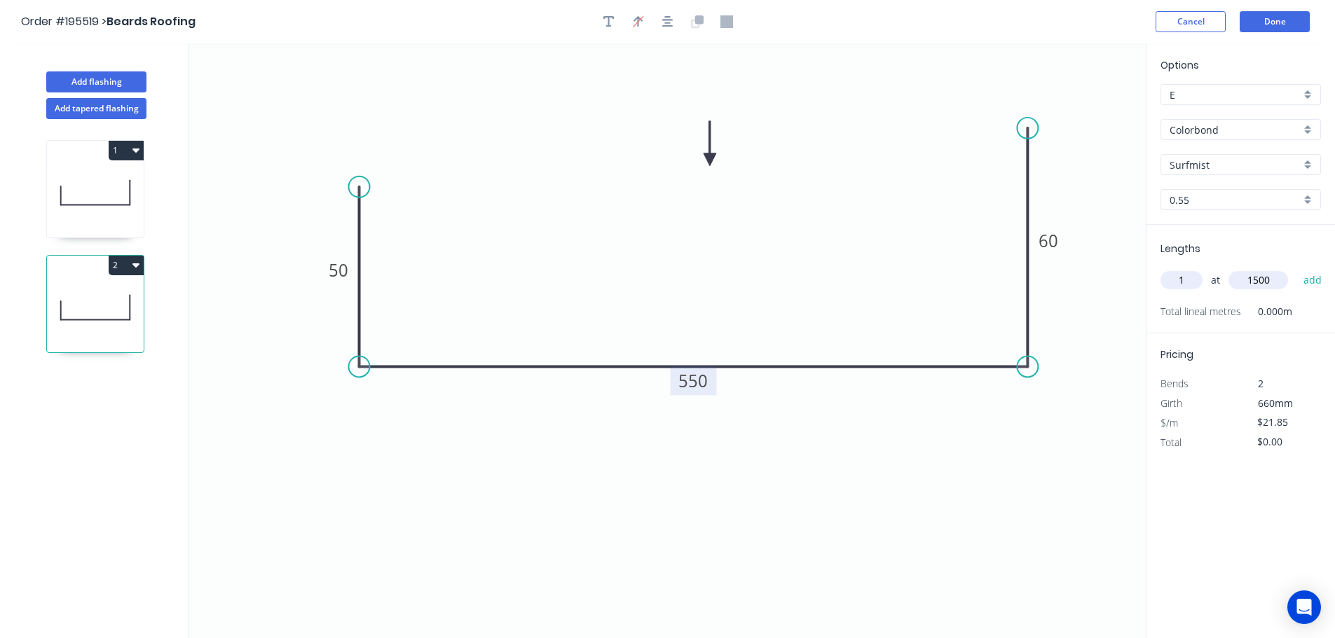
type input "$32.78"
click at [104, 82] on button "Add flashing" at bounding box center [96, 81] width 100 height 21
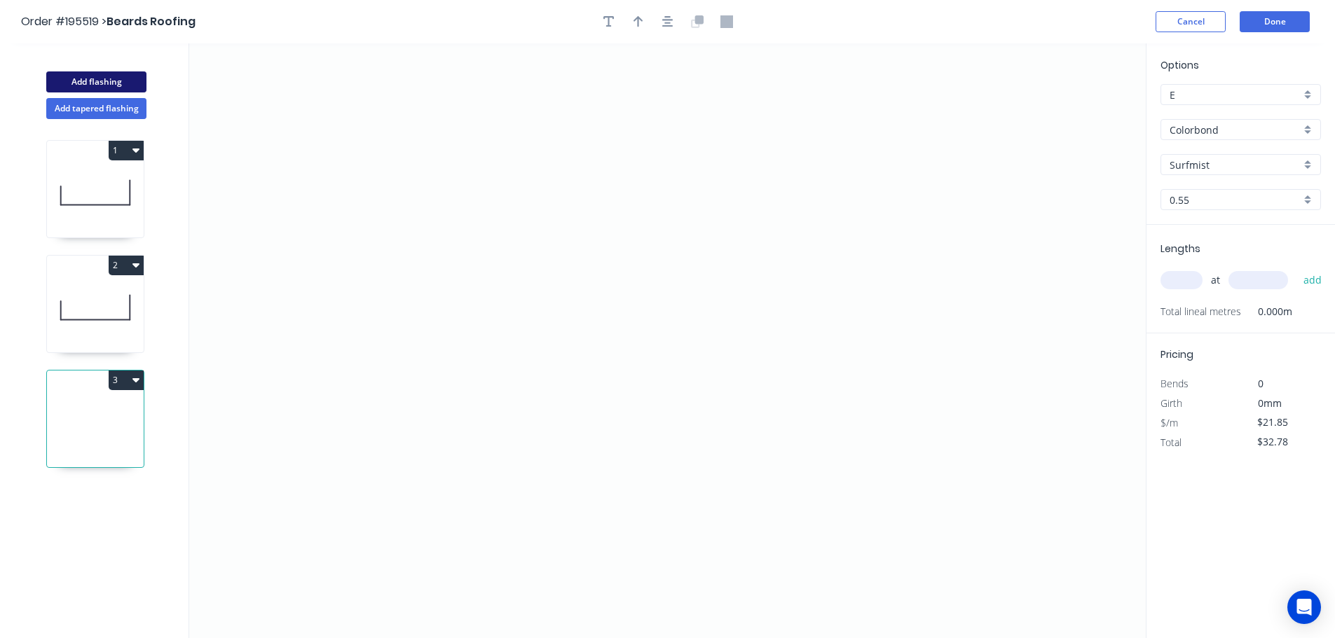
type input "$0.00"
click at [358, 212] on icon "0" at bounding box center [667, 340] width 956 height 595
click at [372, 418] on icon "0" at bounding box center [667, 340] width 956 height 595
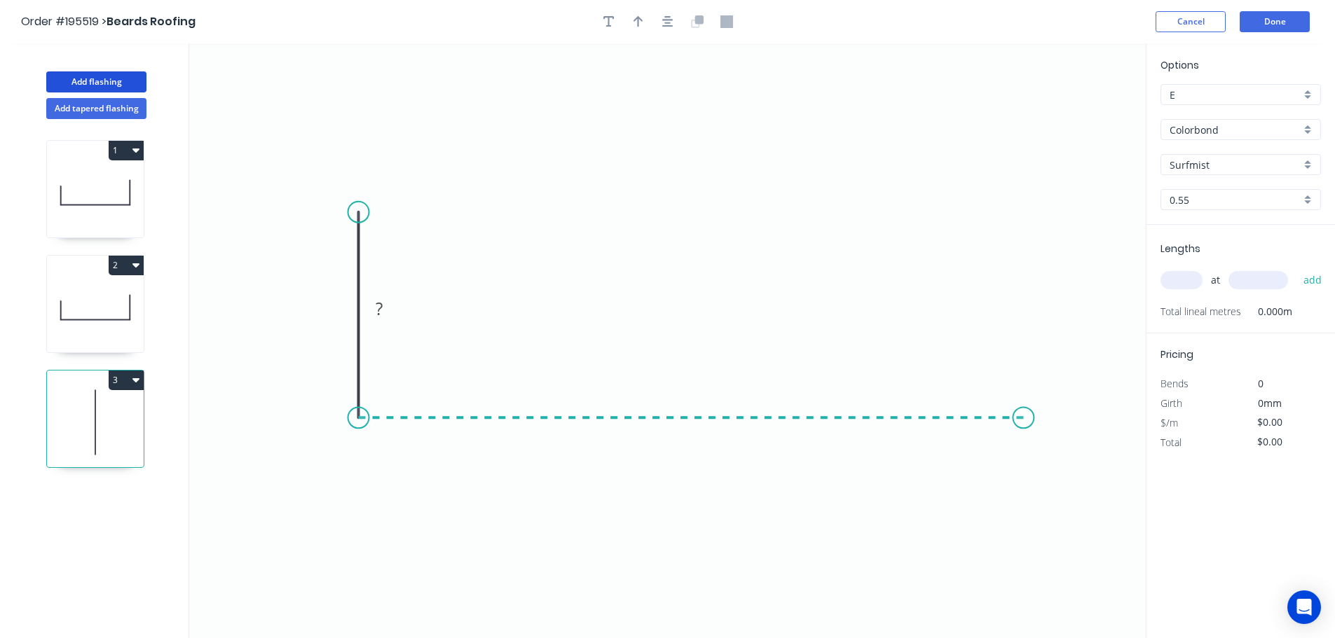
click at [1024, 403] on icon "0 ?" at bounding box center [667, 340] width 956 height 595
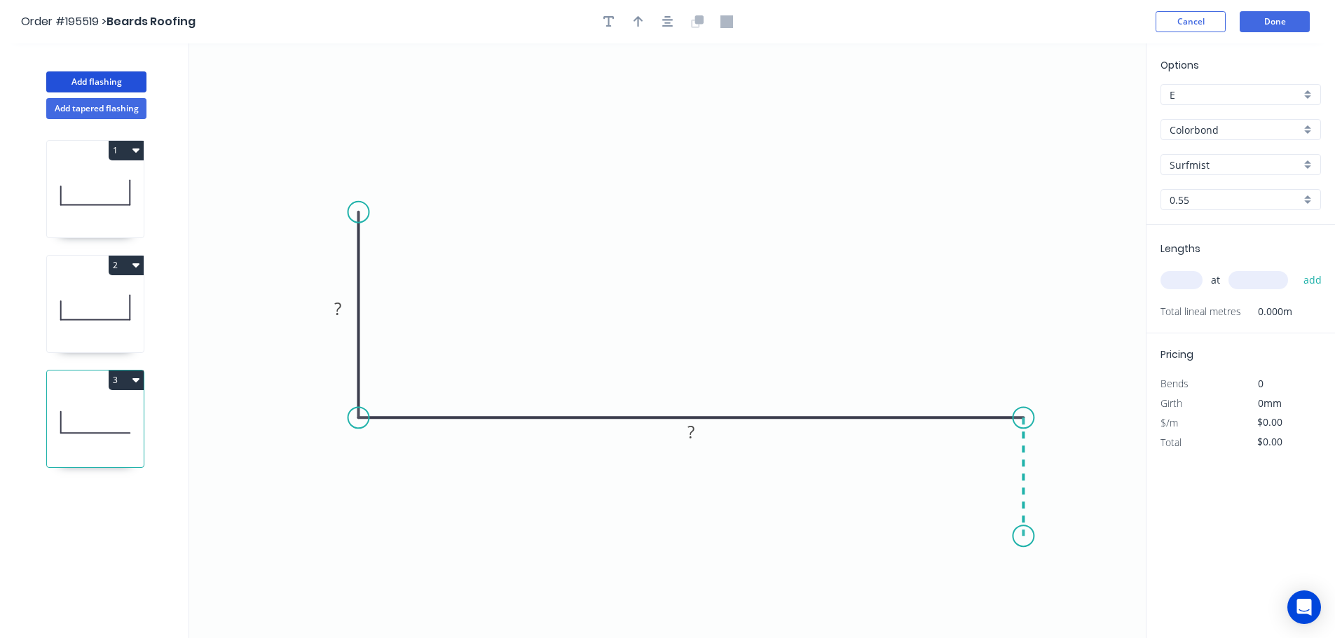
click at [1016, 537] on icon "0 ? ?" at bounding box center [667, 340] width 956 height 595
click at [1016, 537] on circle at bounding box center [1023, 536] width 21 height 21
click at [1045, 468] on tspan "?" at bounding box center [1044, 470] width 7 height 23
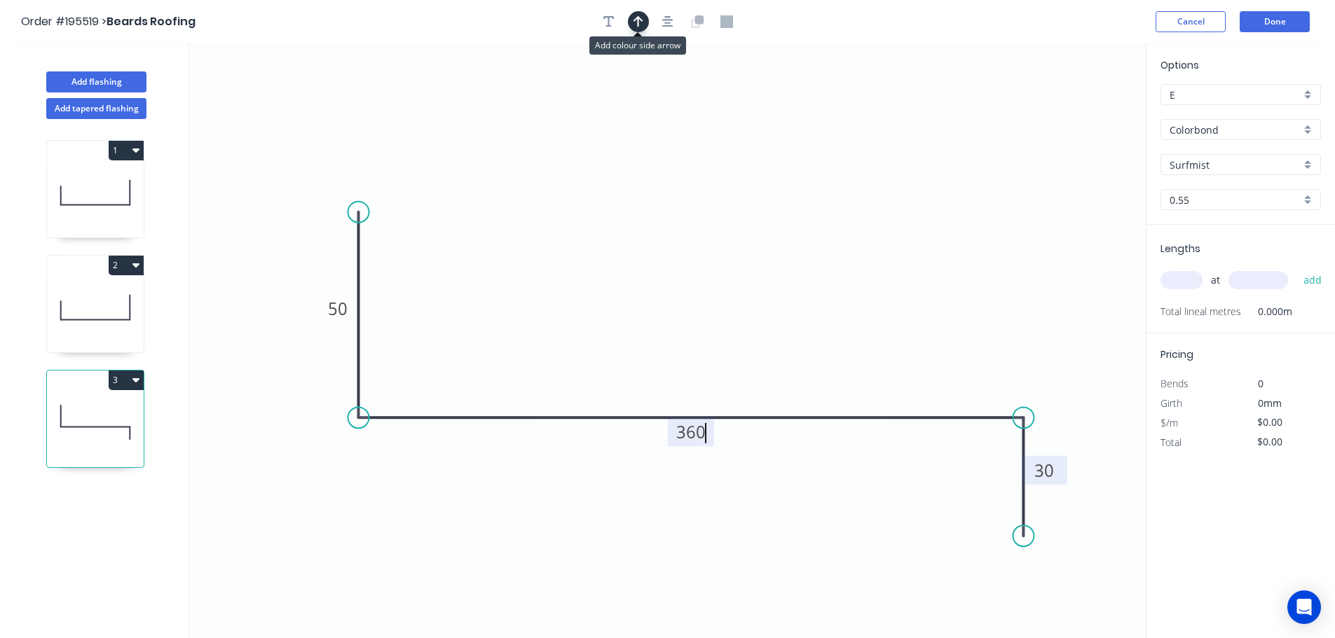
click at [638, 23] on icon "button" at bounding box center [638, 21] width 10 height 11
type input "$15.35"
click at [1072, 112] on icon at bounding box center [1075, 97] width 13 height 45
drag, startPoint x: 1072, startPoint y: 112, endPoint x: 1043, endPoint y: 179, distance: 73.4
click at [977, 188] on icon "0 50 360 30" at bounding box center [667, 340] width 956 height 595
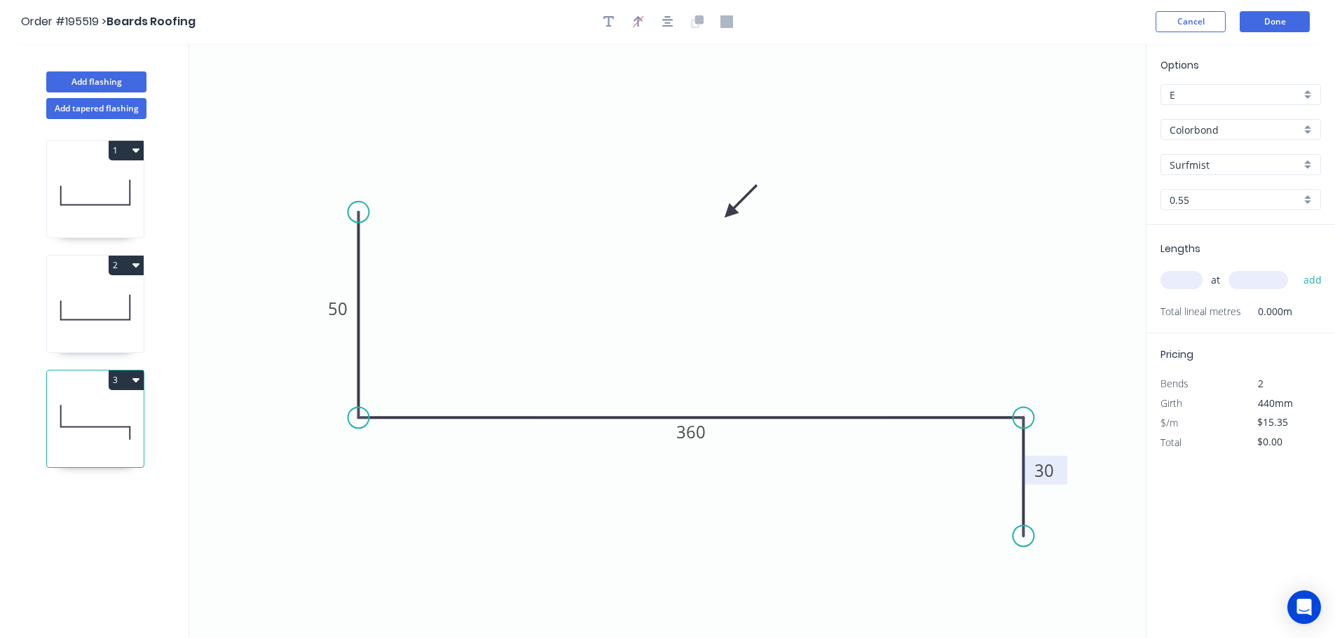
drag, startPoint x: 1078, startPoint y: 110, endPoint x: 686, endPoint y: 245, distance: 414.4
click at [720, 222] on icon at bounding box center [740, 201] width 41 height 41
click at [1176, 277] on input "text" at bounding box center [1181, 280] width 42 height 18
type input "1"
type input "5400"
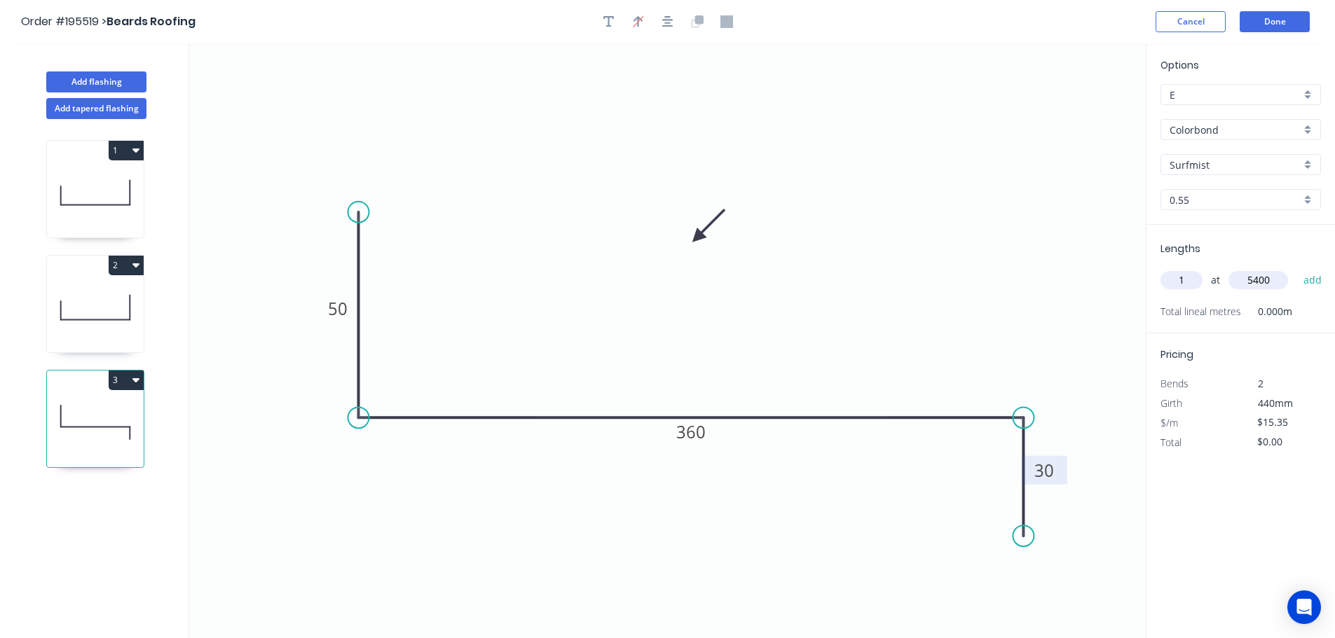
click at [1296, 268] on button "add" at bounding box center [1312, 280] width 33 height 24
click at [123, 380] on button "3" at bounding box center [126, 381] width 35 height 20
click at [42, 413] on div "Duplicate" at bounding box center [77, 415] width 108 height 20
type input "$0.00"
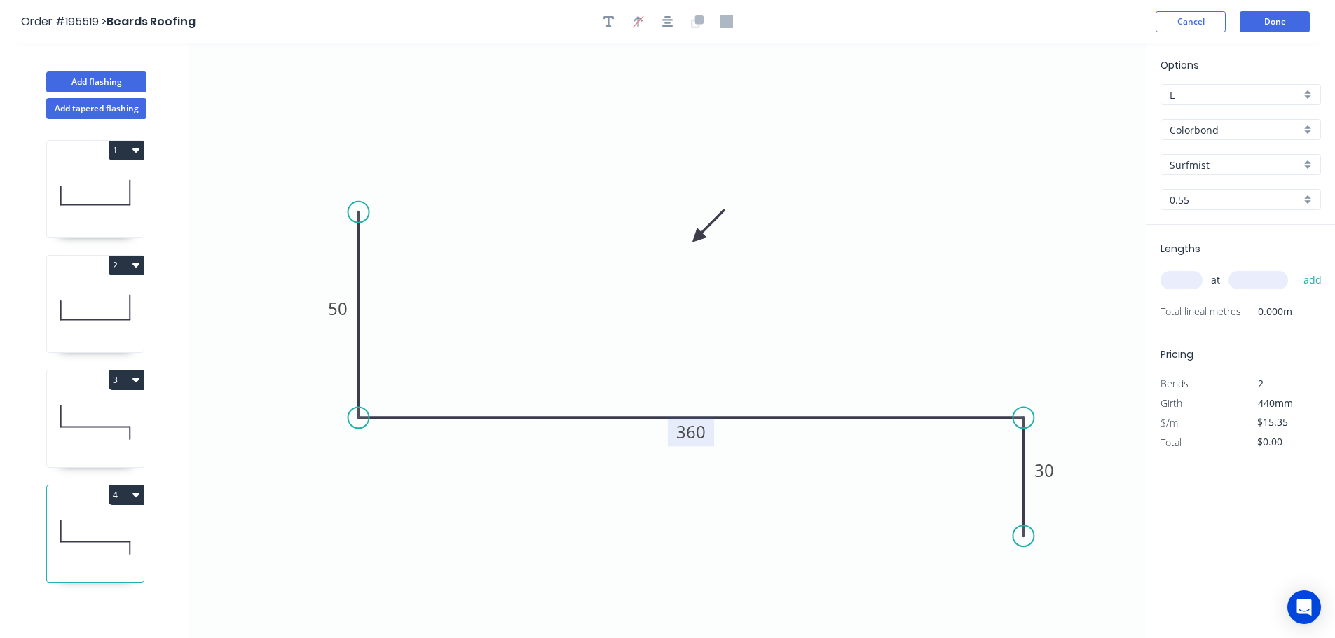
click at [691, 437] on tspan "360" at bounding box center [690, 431] width 29 height 23
type input "$11.02"
drag, startPoint x: 1086, startPoint y: 520, endPoint x: 1103, endPoint y: 499, distance: 26.9
click at [1103, 499] on circle at bounding box center [1102, 496] width 21 height 21
click at [1174, 280] on input "text" at bounding box center [1181, 280] width 42 height 18
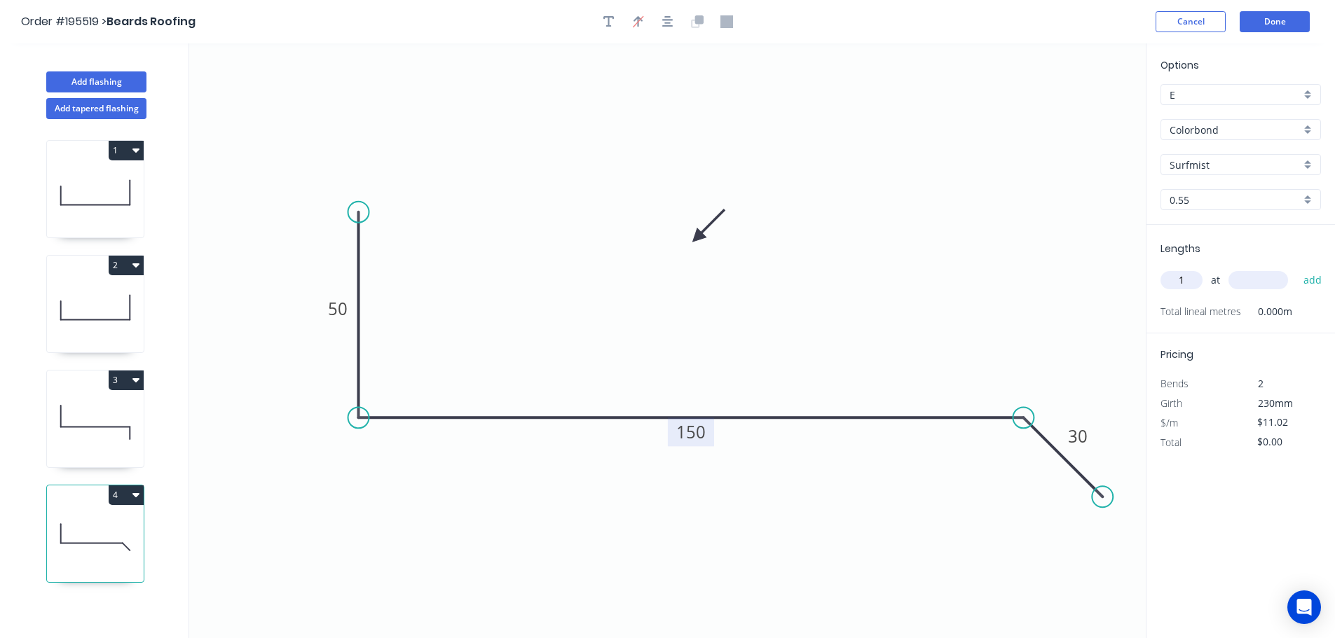
type input "1"
type input "1500"
click at [1296, 268] on button "add" at bounding box center [1312, 280] width 33 height 24
type input "$16.53"
click at [96, 79] on button "Add flashing" at bounding box center [96, 81] width 100 height 21
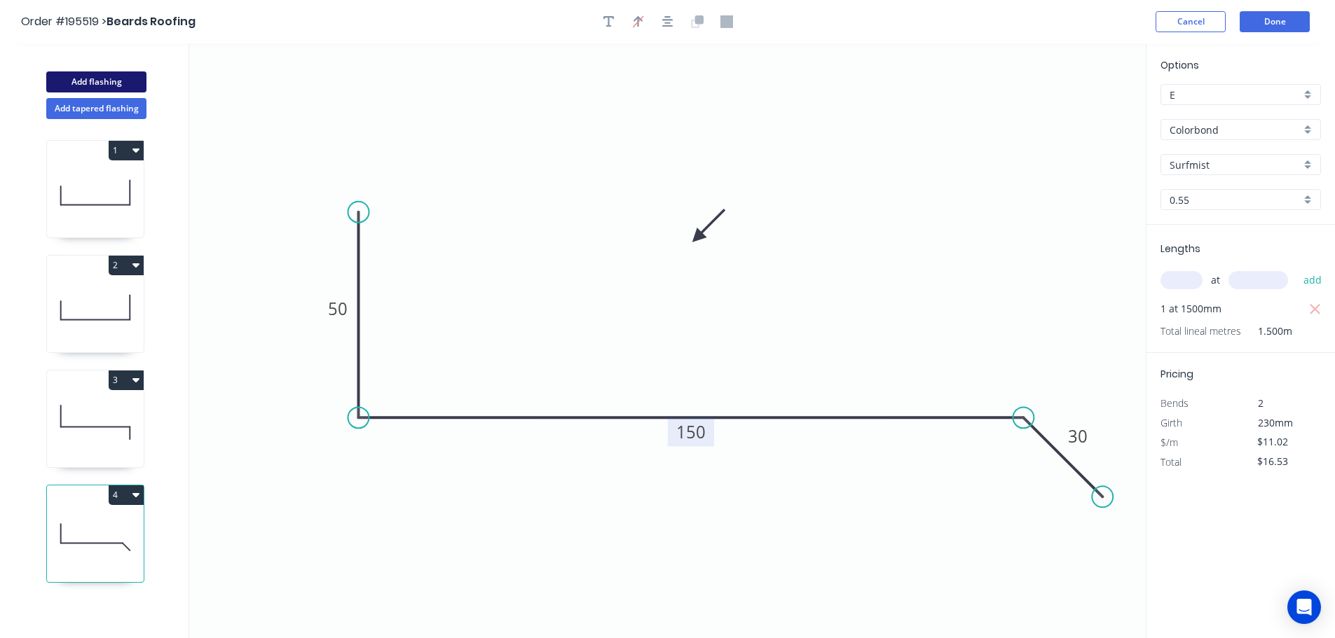
type input "$0.00"
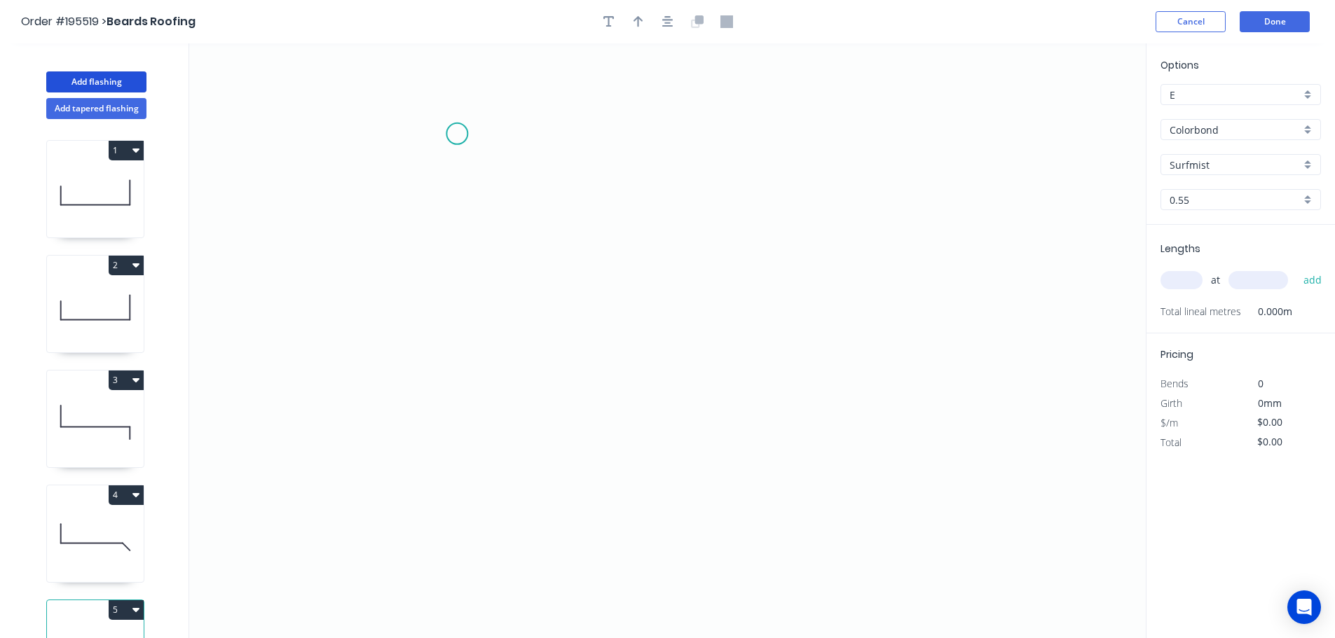
click at [441, 132] on icon "0" at bounding box center [667, 340] width 956 height 595
click at [490, 394] on icon "0" at bounding box center [667, 340] width 956 height 595
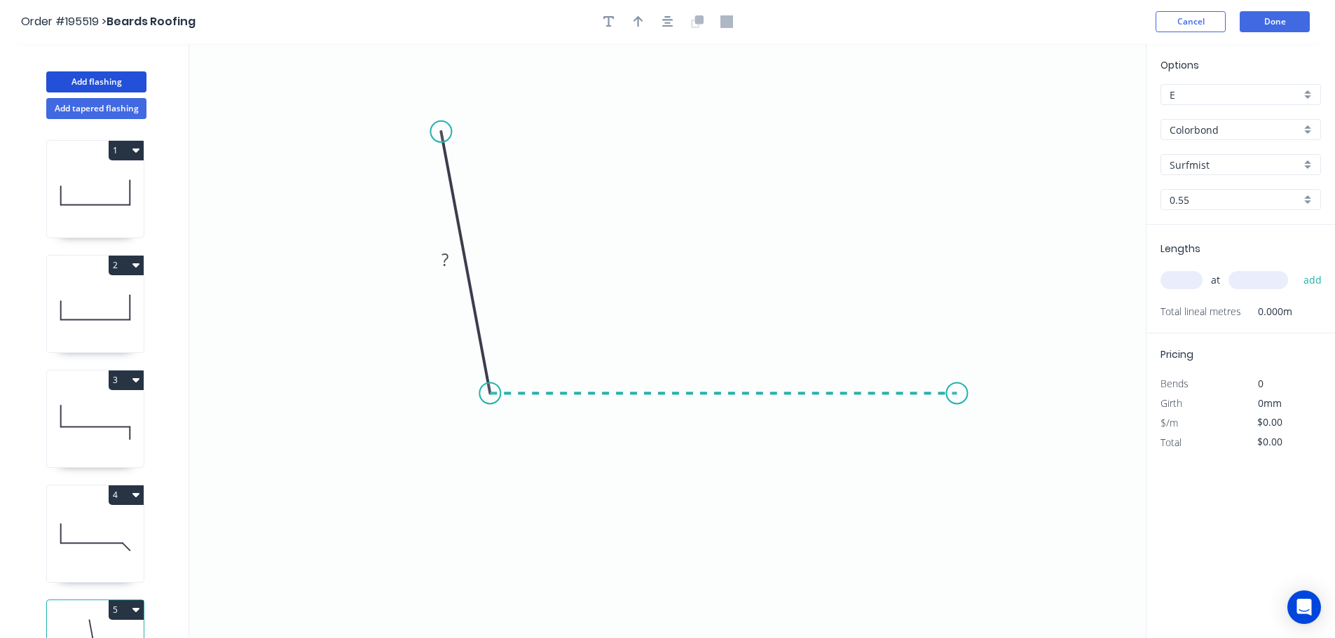
click at [957, 369] on icon "0 ?" at bounding box center [667, 340] width 956 height 595
click at [977, 496] on icon "0 ? ? ? º" at bounding box center [667, 340] width 956 height 595
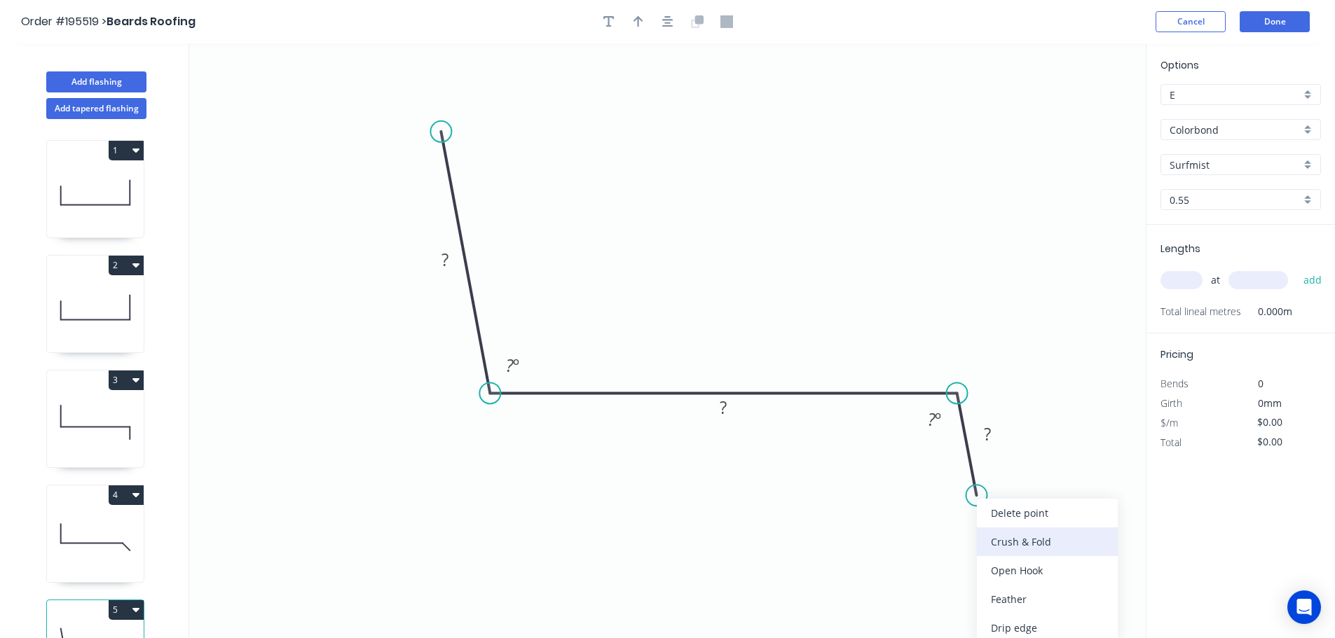
click at [1001, 543] on div "Crush & Fold" at bounding box center [1047, 542] width 141 height 29
click at [1016, 537] on div "Flip bend" at bounding box center [1048, 544] width 141 height 29
drag, startPoint x: 1025, startPoint y: 460, endPoint x: 898, endPoint y: 496, distance: 132.4
click at [920, 500] on rect at bounding box center [901, 504] width 56 height 29
click at [643, 16] on button "button" at bounding box center [638, 21] width 21 height 21
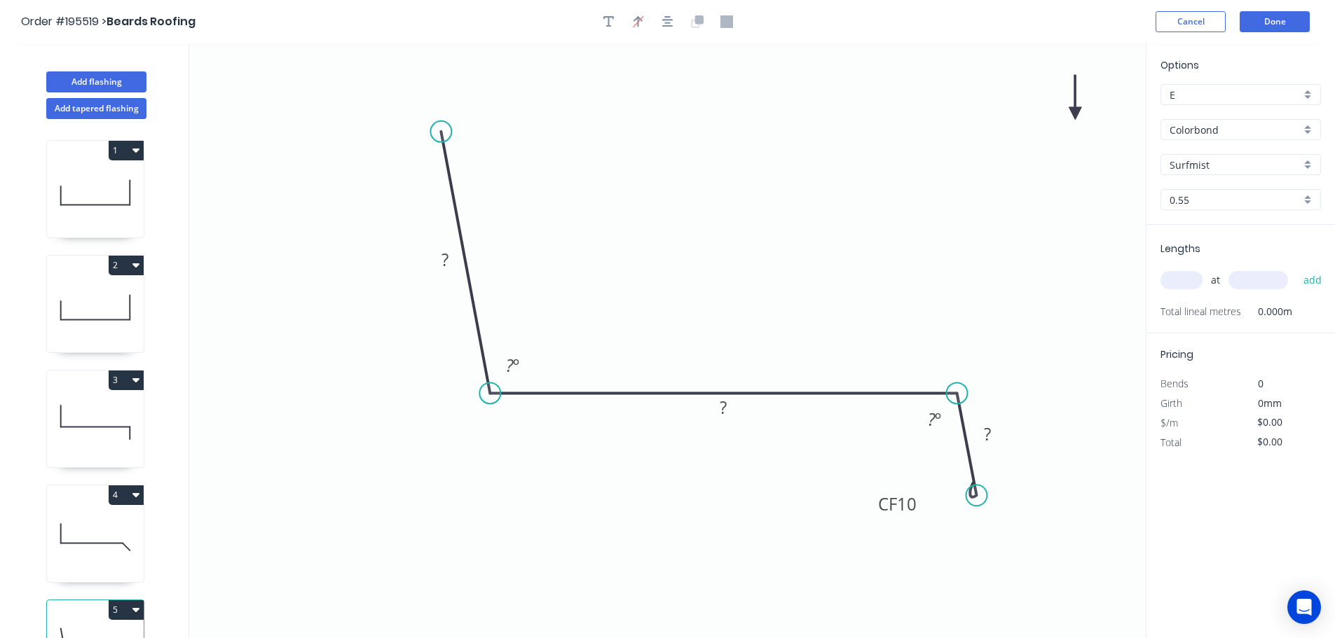
click at [1076, 112] on icon at bounding box center [1075, 97] width 13 height 45
drag, startPoint x: 1074, startPoint y: 111, endPoint x: 767, endPoint y: 197, distance: 319.3
click at [767, 197] on icon at bounding box center [766, 180] width 13 height 45
click at [445, 261] on tspan "?" at bounding box center [444, 259] width 7 height 23
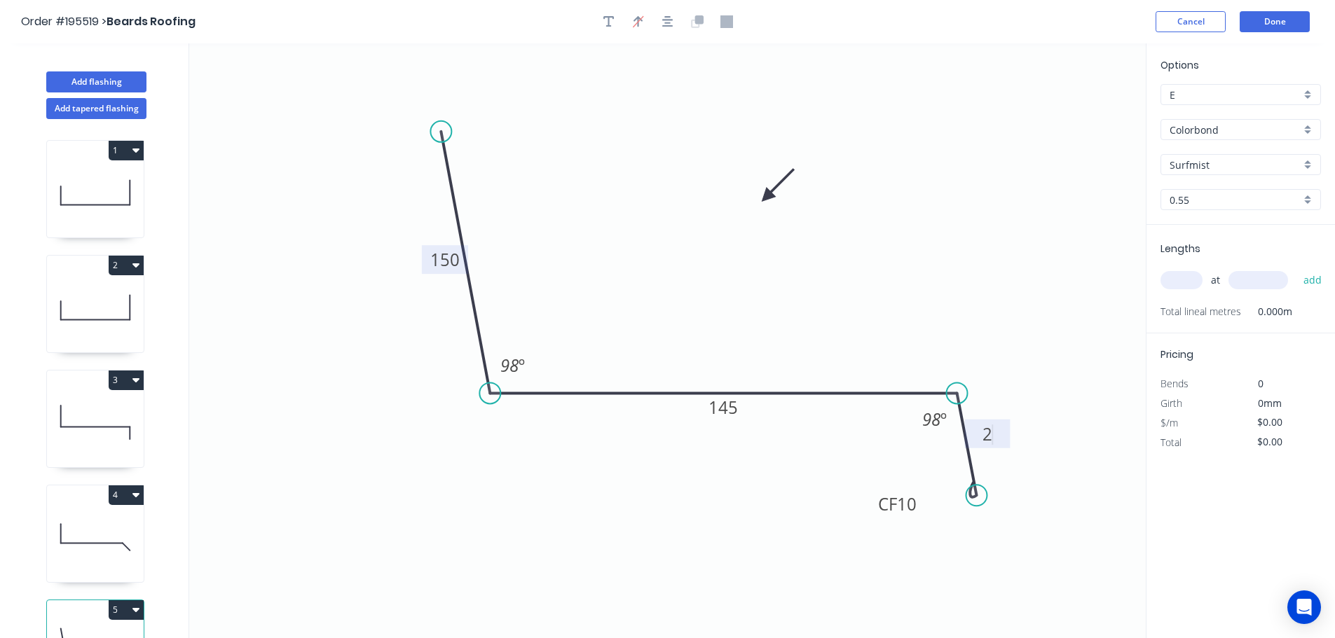
type input "$14.88"
click at [1179, 277] on input "text" at bounding box center [1181, 280] width 42 height 18
type input "1"
type input "1500"
click at [1296, 268] on button "add" at bounding box center [1312, 280] width 33 height 24
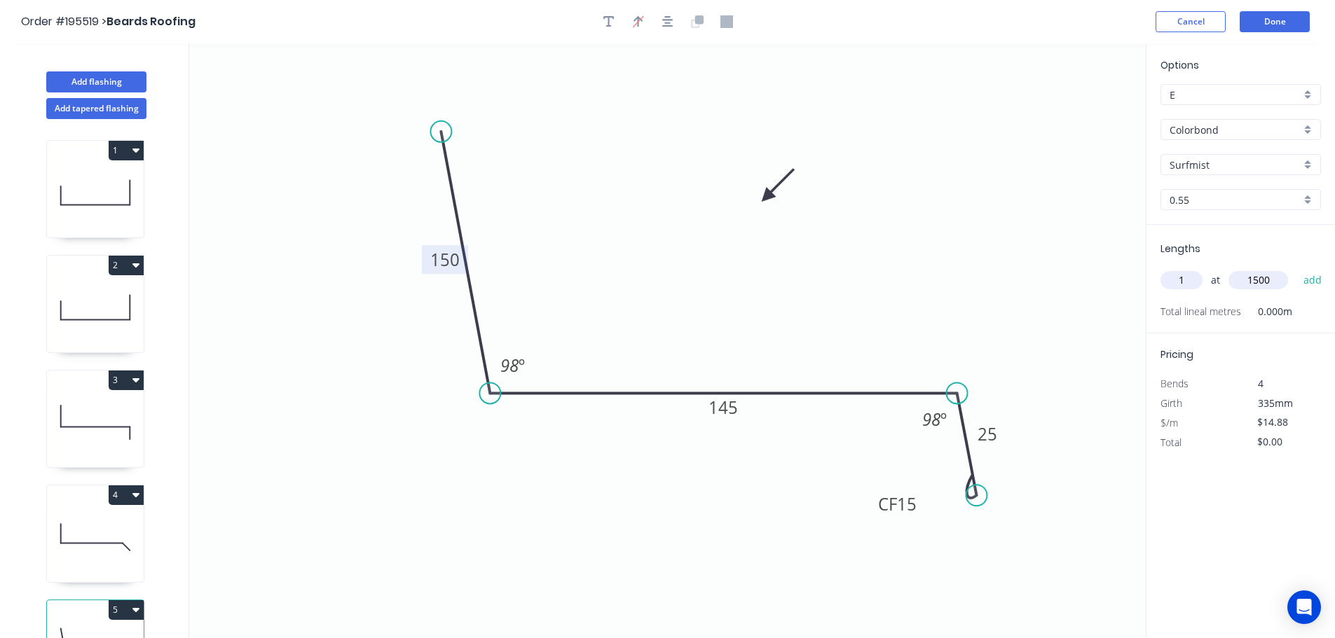
type input "$22.32"
click at [121, 493] on button "4" at bounding box center [126, 496] width 35 height 20
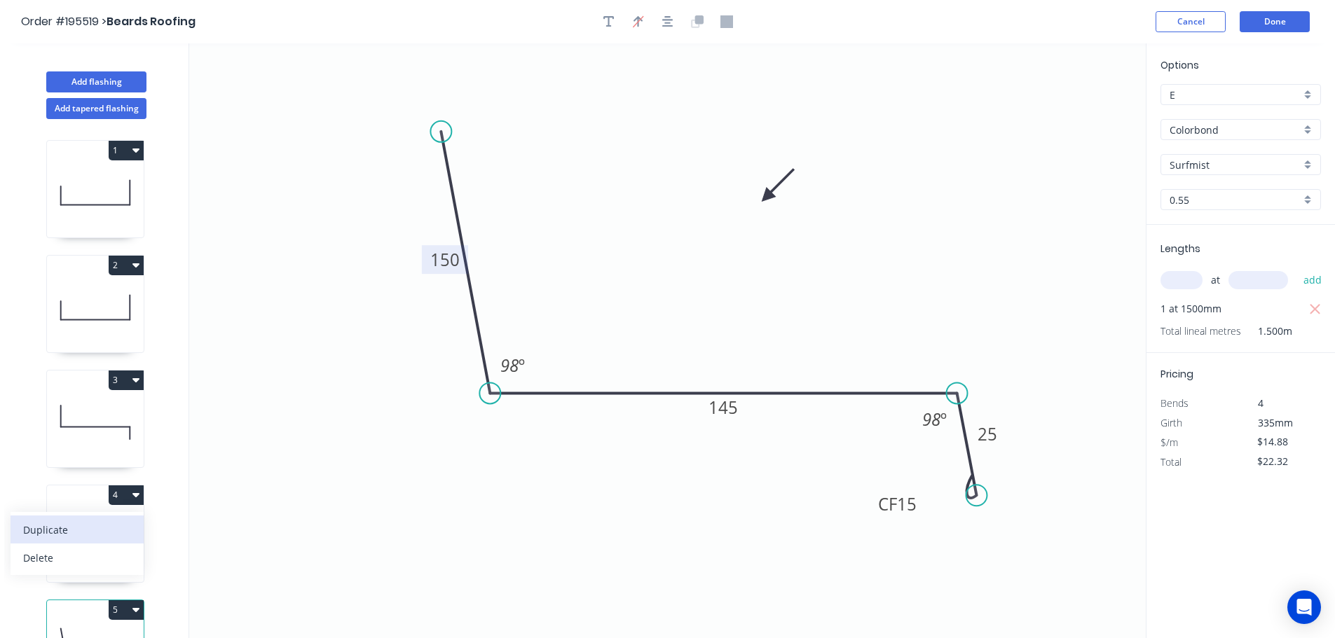
click at [62, 532] on div "Duplicate" at bounding box center [77, 530] width 108 height 20
type input "$11.02"
type input "$0.00"
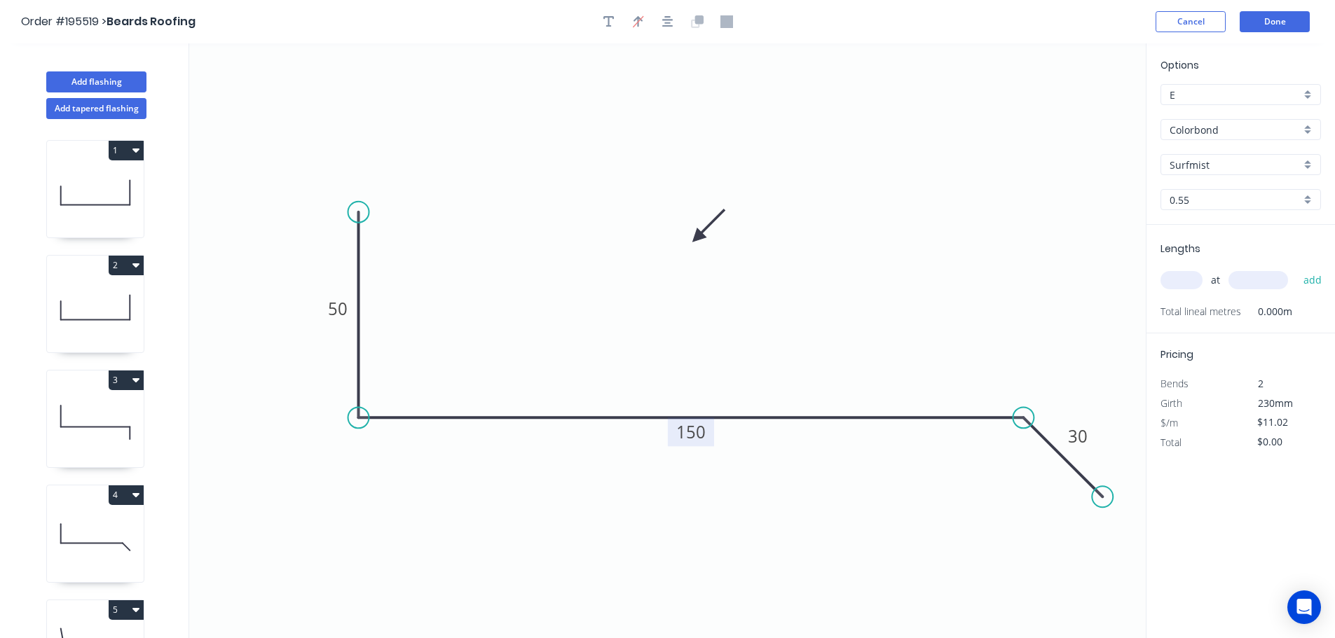
click at [695, 434] on tspan "150" at bounding box center [690, 431] width 29 height 23
click at [1175, 274] on input "text" at bounding box center [1181, 280] width 42 height 18
type input "1"
type input "1500"
click at [1296, 268] on button "add" at bounding box center [1312, 280] width 33 height 24
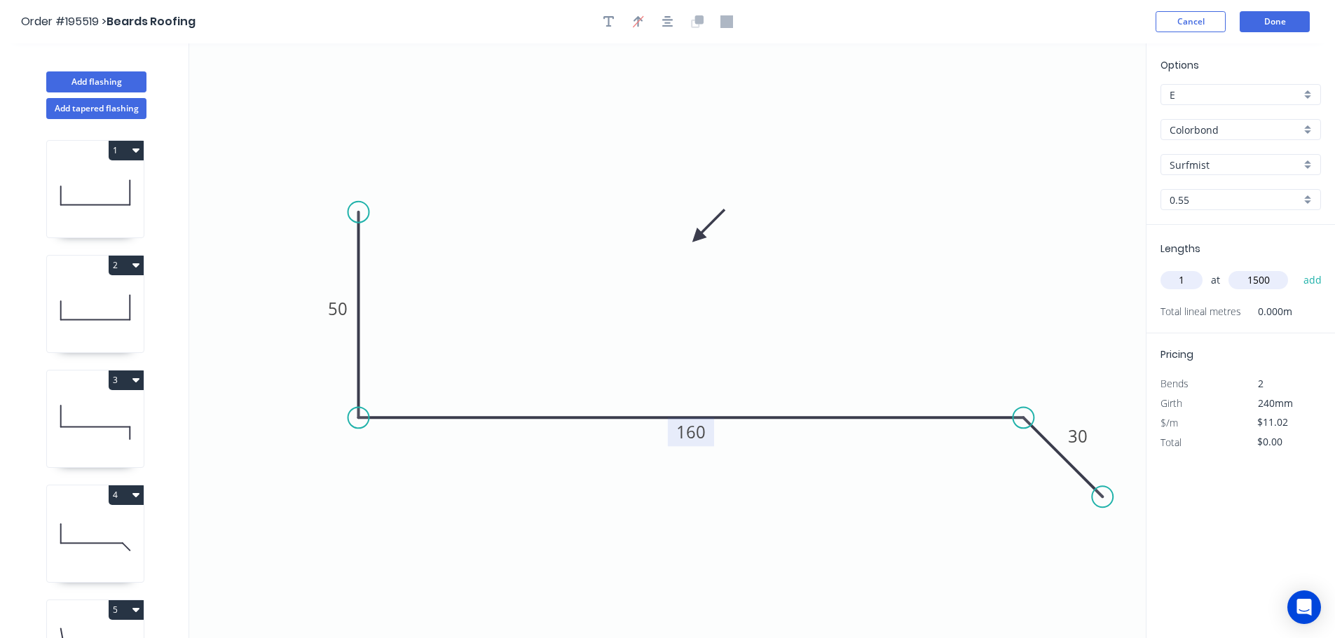
type input "$16.53"
click at [94, 76] on button "Add flashing" at bounding box center [96, 81] width 100 height 21
type input "$0.00"
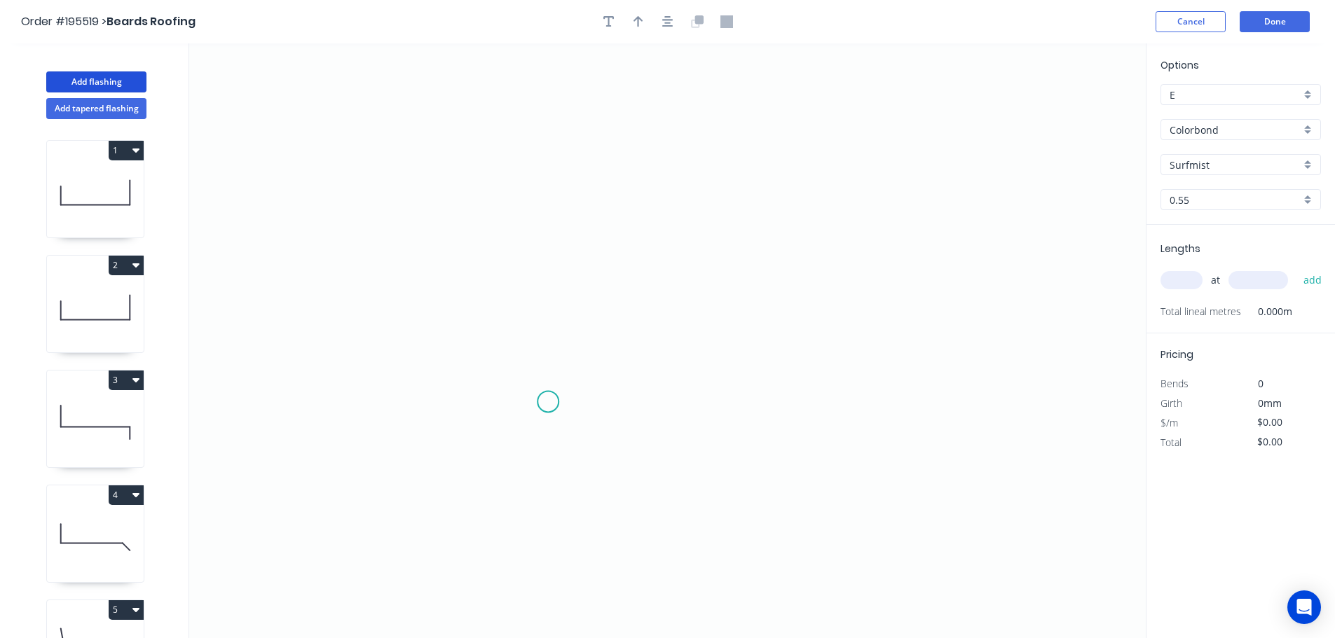
click at [548, 402] on icon "0" at bounding box center [667, 340] width 956 height 595
click at [550, 167] on icon "0" at bounding box center [667, 340] width 956 height 595
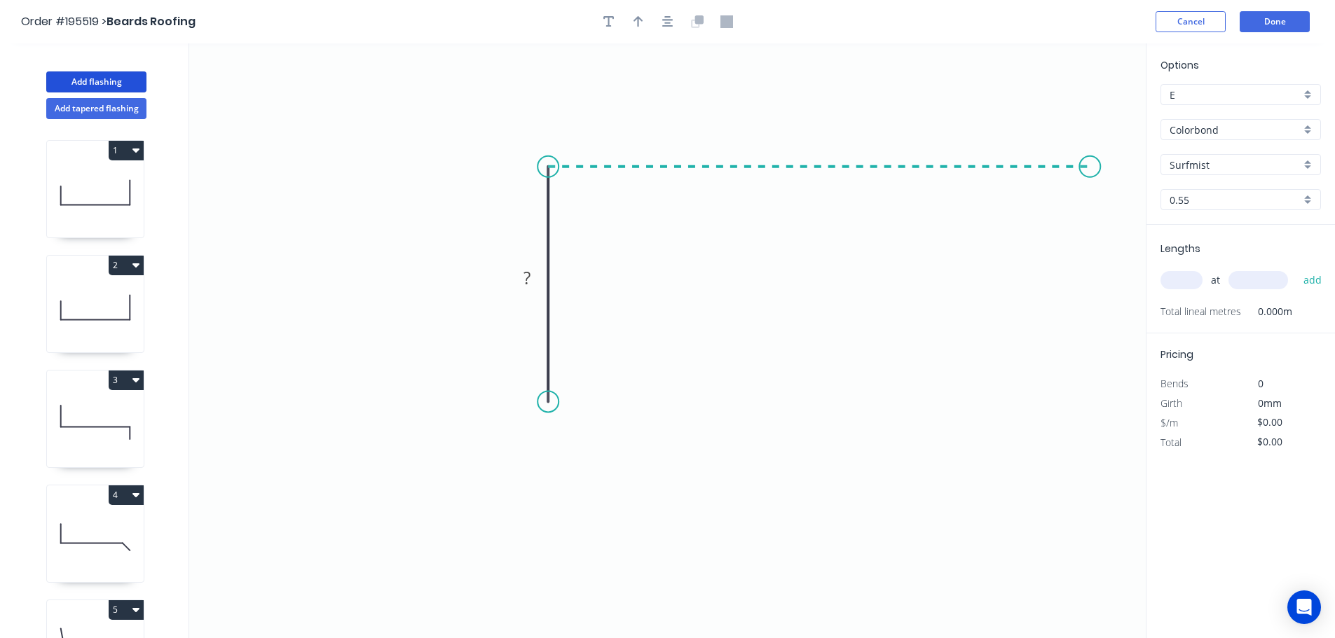
click at [1090, 169] on icon "0 ?" at bounding box center [667, 340] width 956 height 595
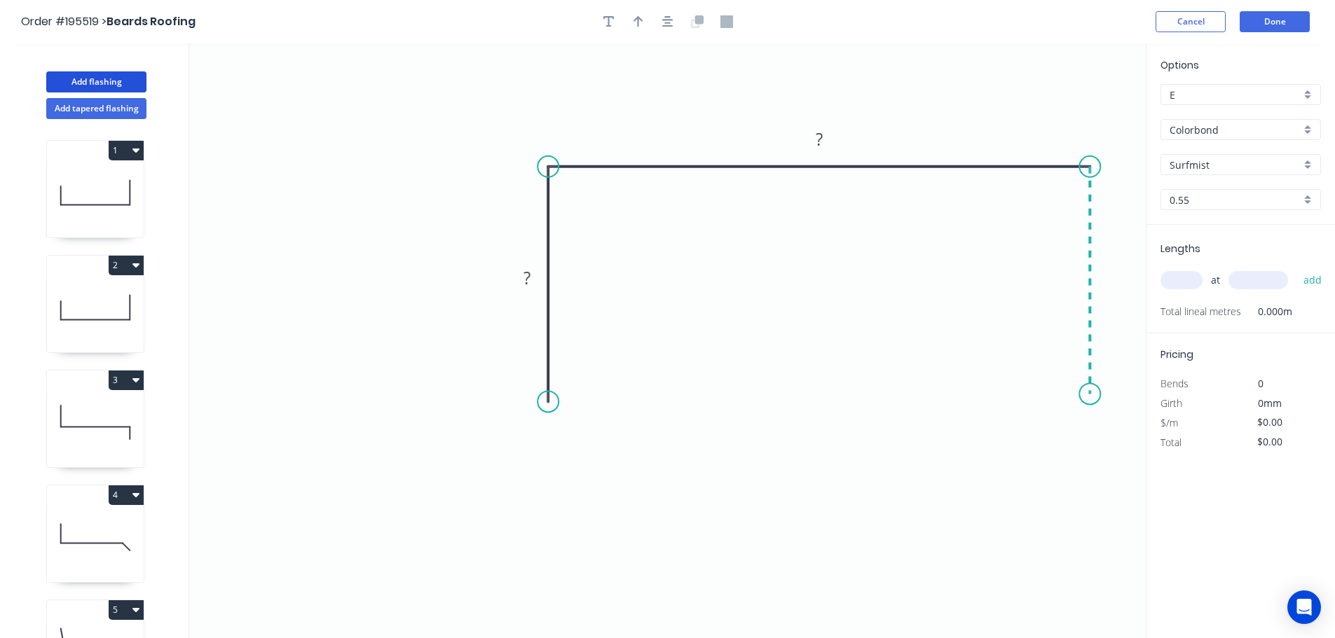
click at [1090, 395] on icon "0 ? ?" at bounding box center [667, 340] width 956 height 595
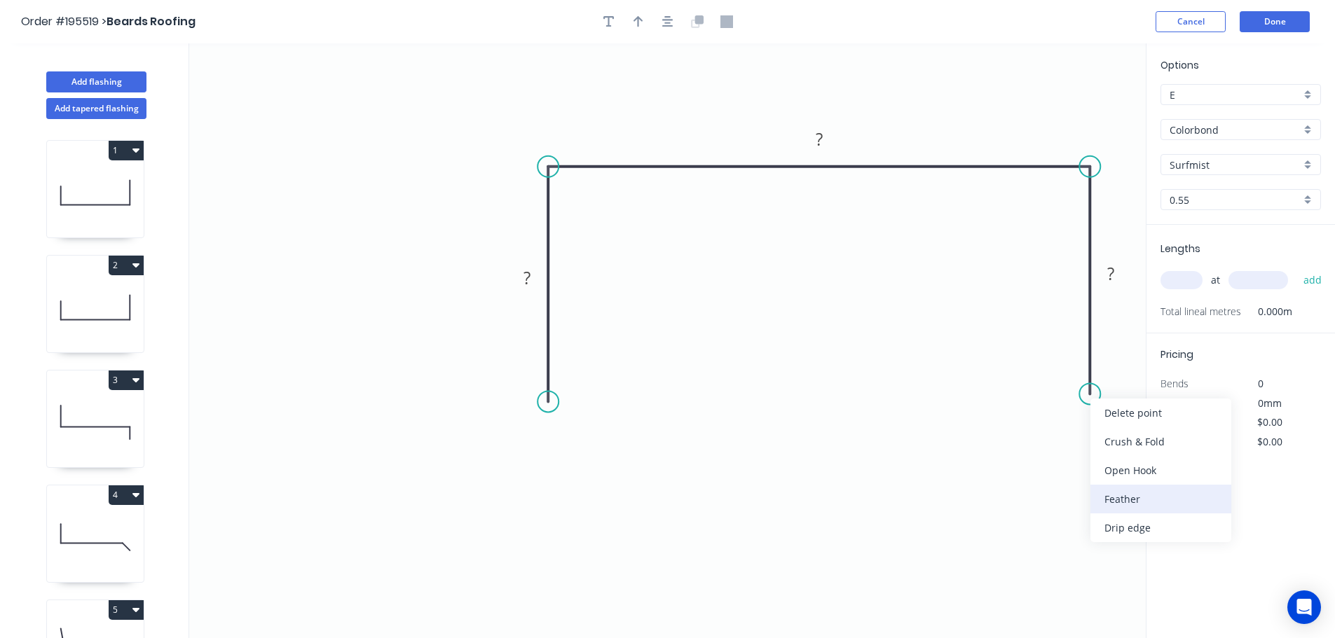
click at [1112, 501] on div "Feather" at bounding box center [1160, 499] width 141 height 29
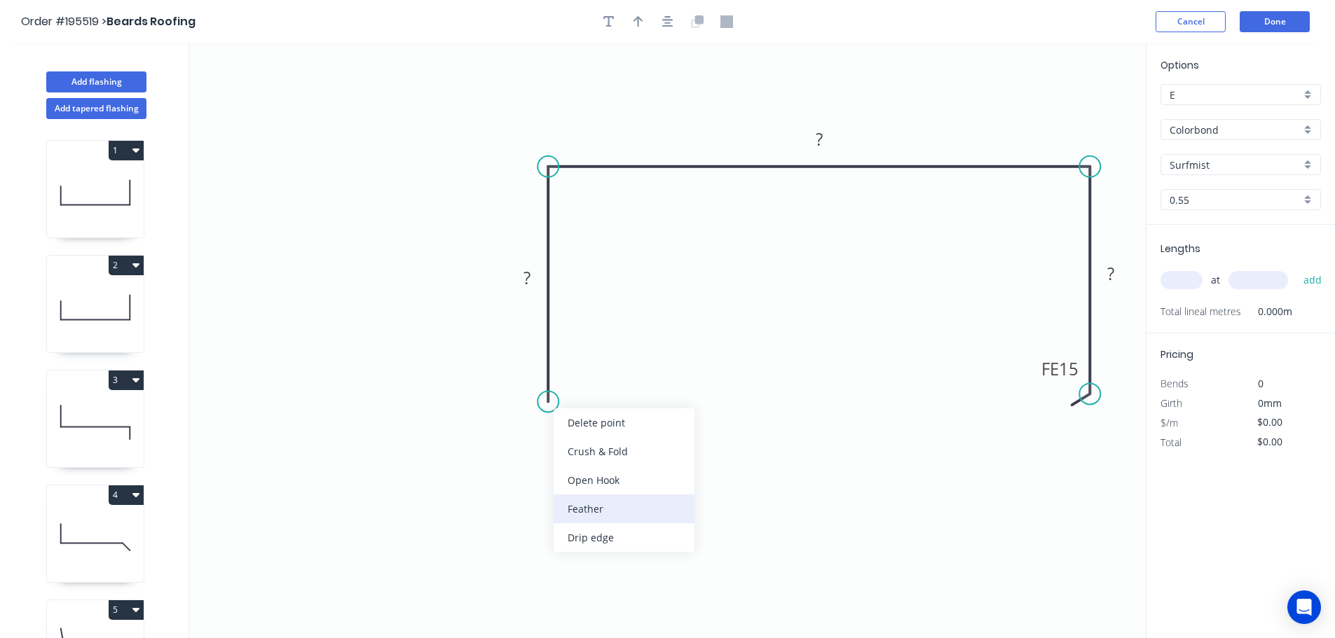
click at [579, 505] on div "Feather" at bounding box center [624, 509] width 141 height 29
click at [594, 448] on div "Flip bend" at bounding box center [621, 444] width 141 height 29
drag, startPoint x: 603, startPoint y: 371, endPoint x: 657, endPoint y: 398, distance: 60.8
click at [662, 399] on rect at bounding box center [637, 406] width 55 height 29
drag, startPoint x: 1038, startPoint y: 361, endPoint x: 980, endPoint y: 383, distance: 62.1
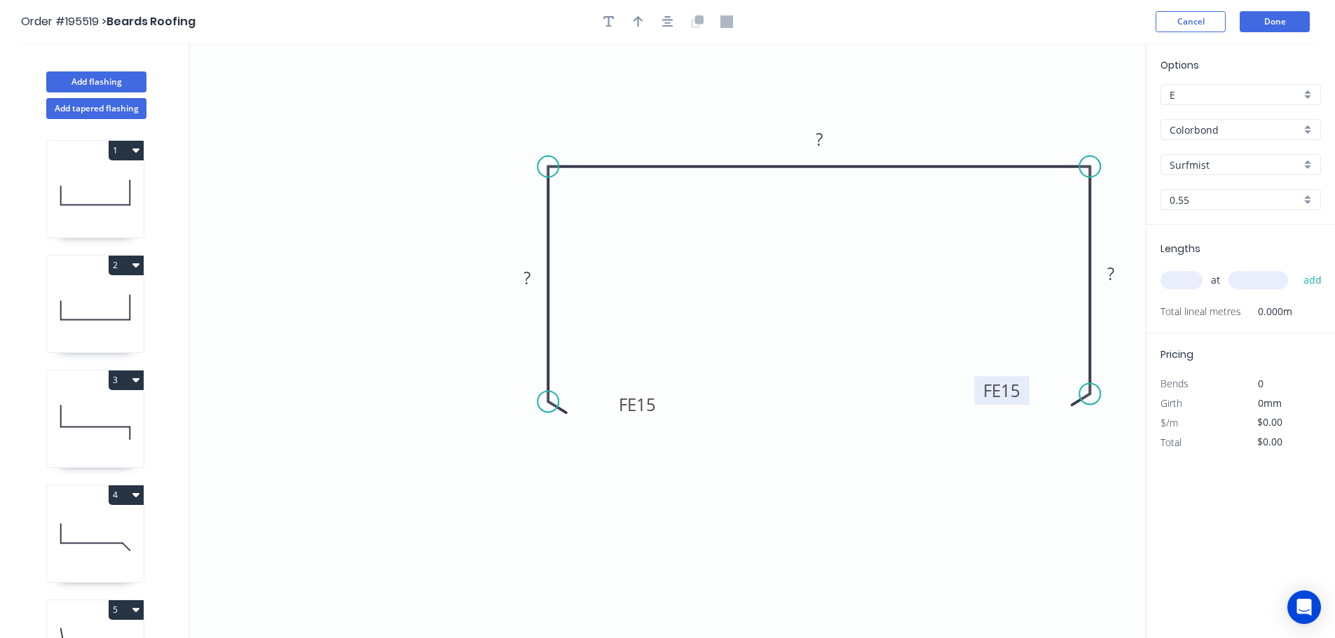
click at [980, 383] on rect at bounding box center [1002, 390] width 55 height 29
drag, startPoint x: 673, startPoint y: 26, endPoint x: 659, endPoint y: 26, distance: 14.7
click at [672, 26] on button "button" at bounding box center [667, 21] width 21 height 21
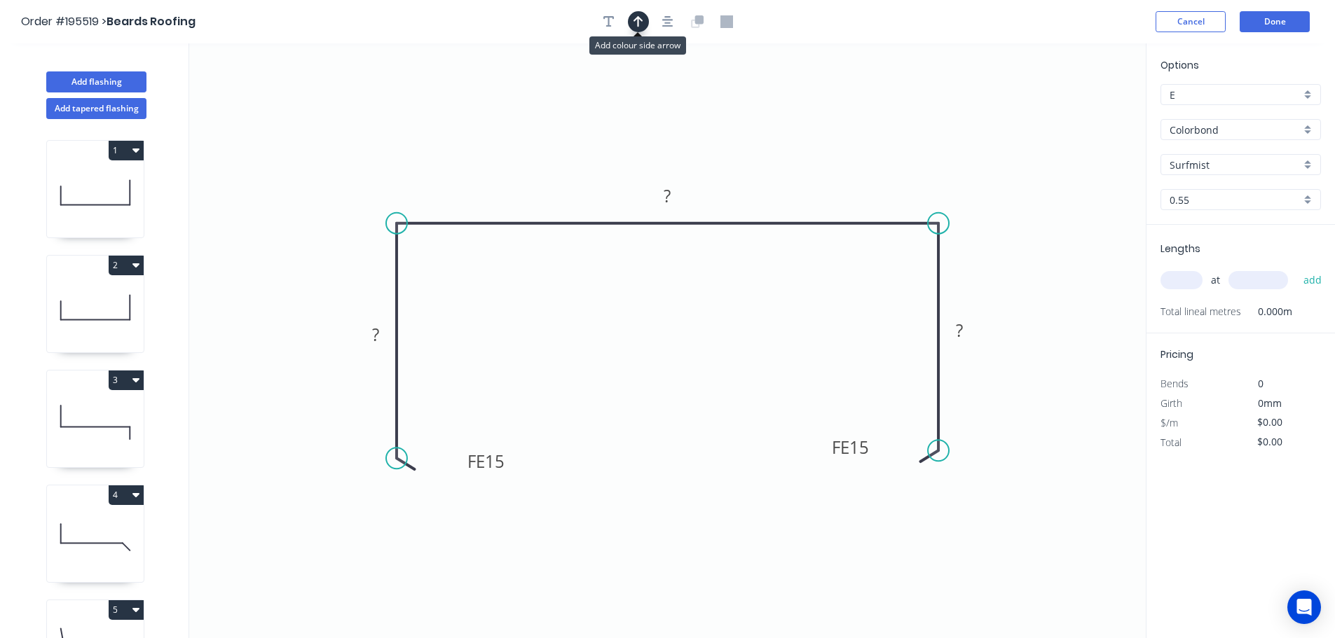
click at [643, 24] on icon "button" at bounding box center [638, 21] width 10 height 13
click at [1076, 111] on icon at bounding box center [1075, 97] width 13 height 45
drag, startPoint x: 1076, startPoint y: 111, endPoint x: 868, endPoint y: 153, distance: 213.0
click at [909, 150] on icon at bounding box center [929, 129] width 41 height 41
click at [495, 464] on tspan "15" at bounding box center [495, 461] width 20 height 23
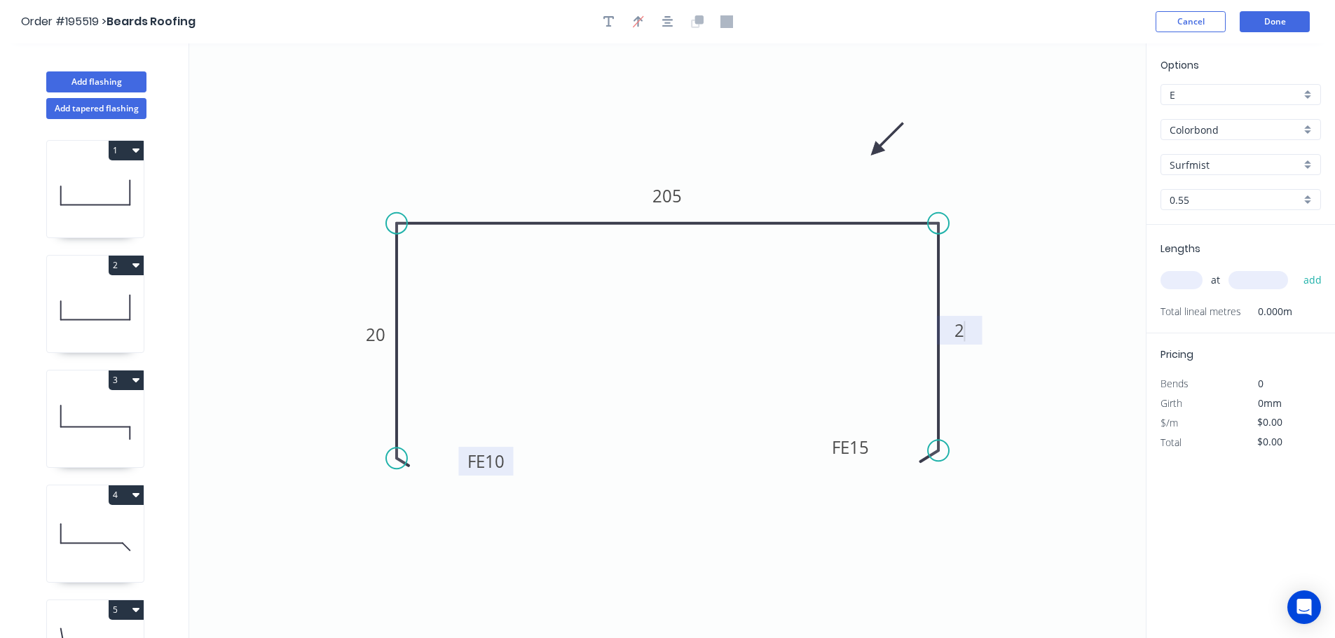
type input "$12.71"
click at [1191, 280] on input "text" at bounding box center [1181, 280] width 42 height 18
type input "2"
type input "500"
click at [1296, 268] on button "add" at bounding box center [1312, 280] width 33 height 24
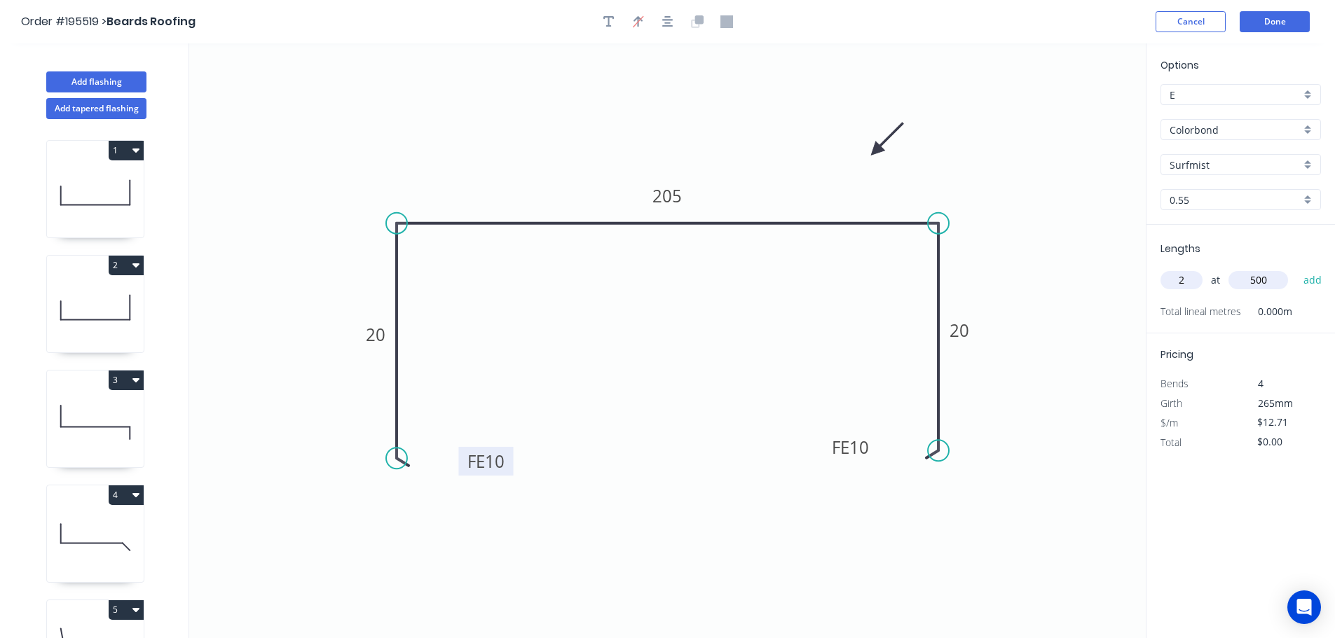
type input "$25.42"
click at [93, 82] on button "Add flashing" at bounding box center [96, 81] width 100 height 21
type input "$0.00"
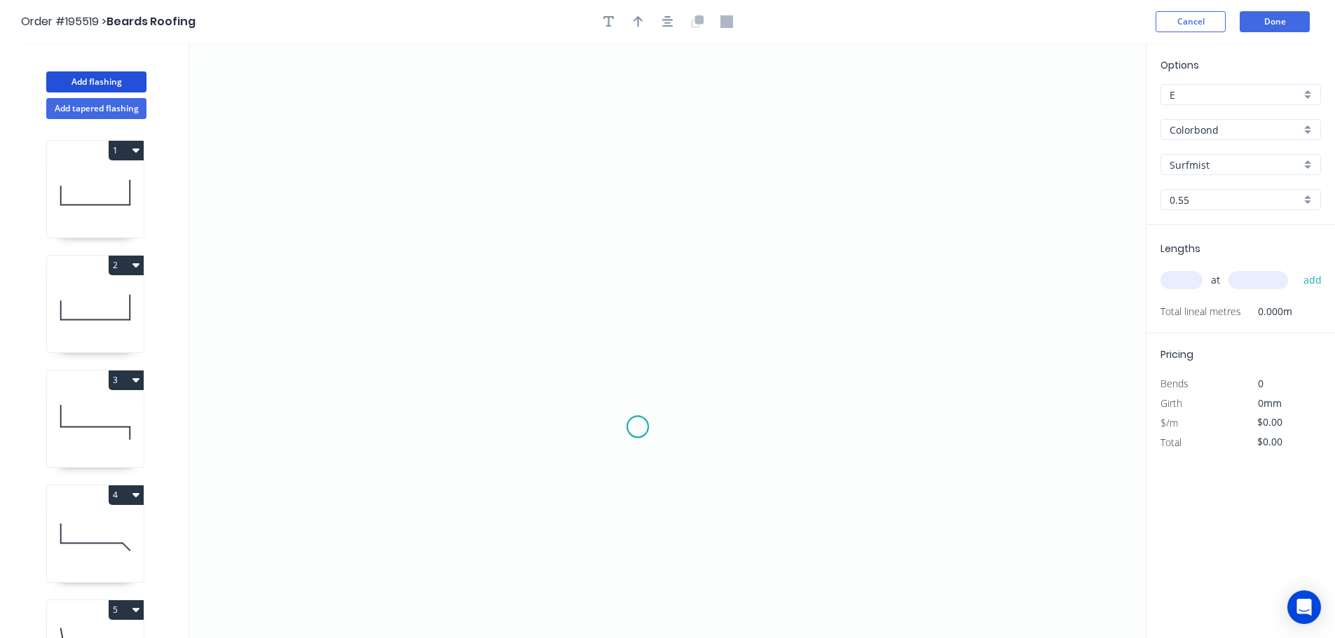
click at [638, 427] on icon "0" at bounding box center [667, 340] width 956 height 595
click at [664, 126] on icon "0" at bounding box center [667, 340] width 956 height 595
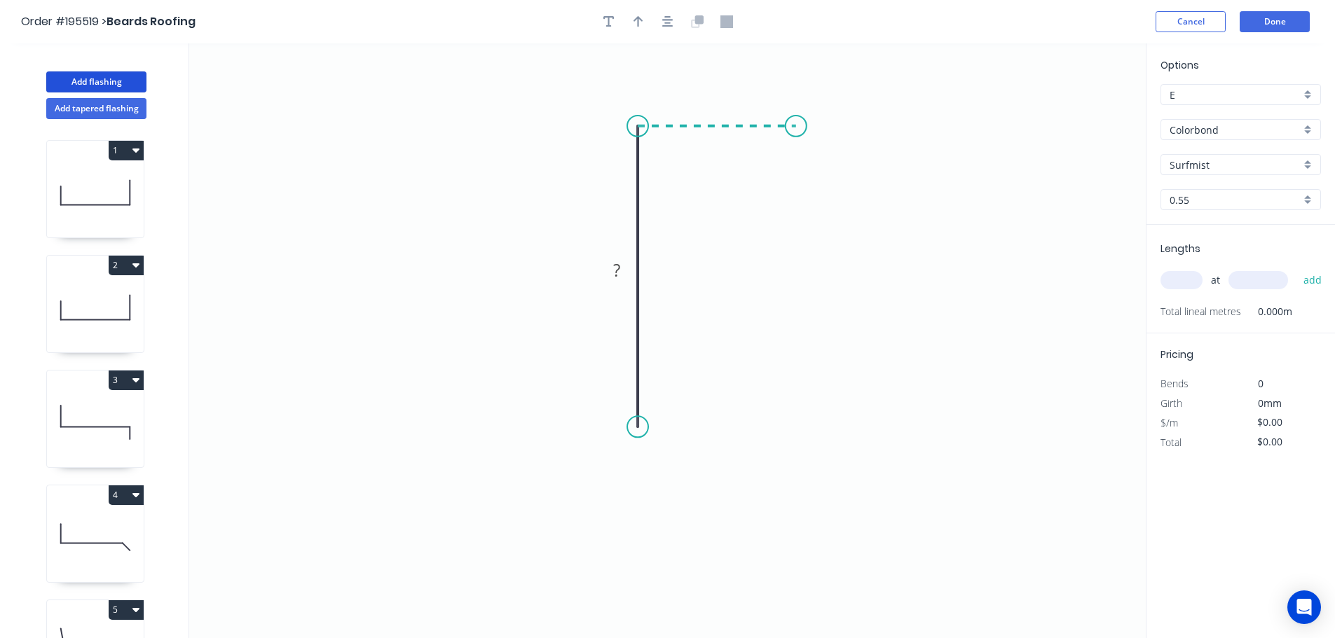
click at [796, 123] on icon "0 ?" at bounding box center [667, 340] width 956 height 595
click at [788, 267] on icon "0 ? ?" at bounding box center [667, 340] width 956 height 595
click at [788, 267] on circle at bounding box center [796, 266] width 21 height 21
drag, startPoint x: 638, startPoint y: 431, endPoint x: 637, endPoint y: 494, distance: 63.1
click at [644, 547] on circle at bounding box center [637, 547] width 21 height 21
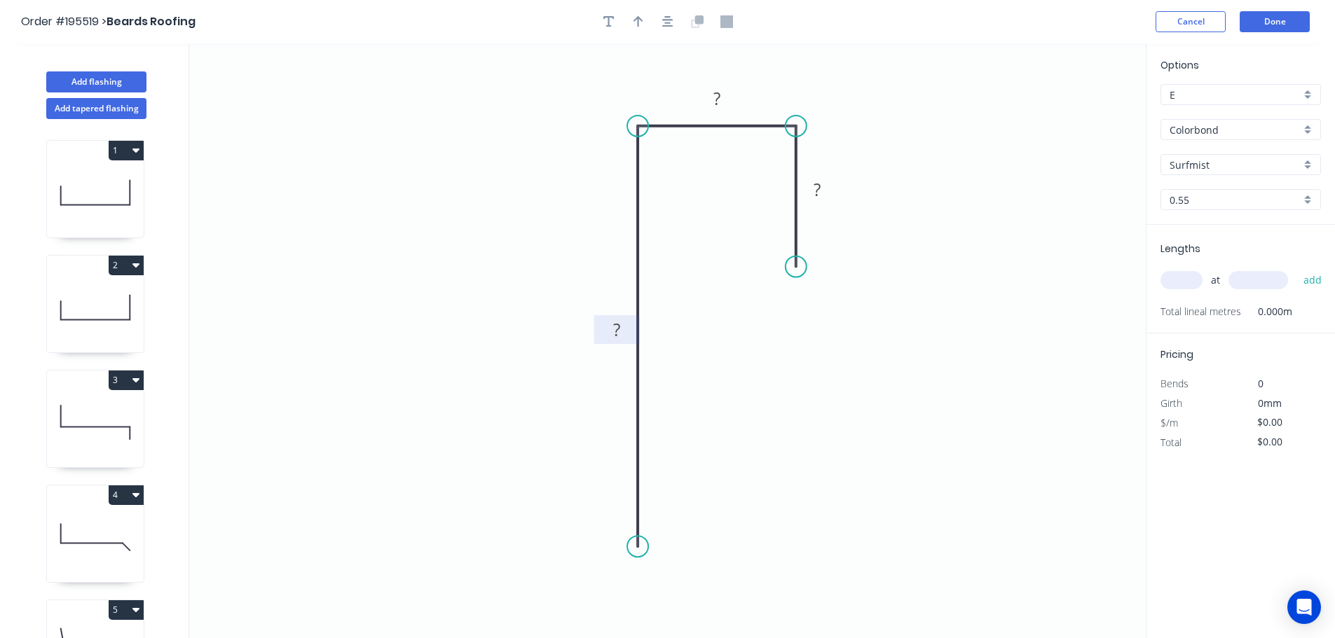
click at [615, 327] on tspan "?" at bounding box center [616, 329] width 7 height 23
click at [638, 26] on icon "button" at bounding box center [638, 21] width 10 height 11
type input "$6.68"
drag, startPoint x: 1076, startPoint y: 111, endPoint x: 526, endPoint y: 180, distance: 554.4
click at [526, 180] on icon at bounding box center [526, 164] width 13 height 45
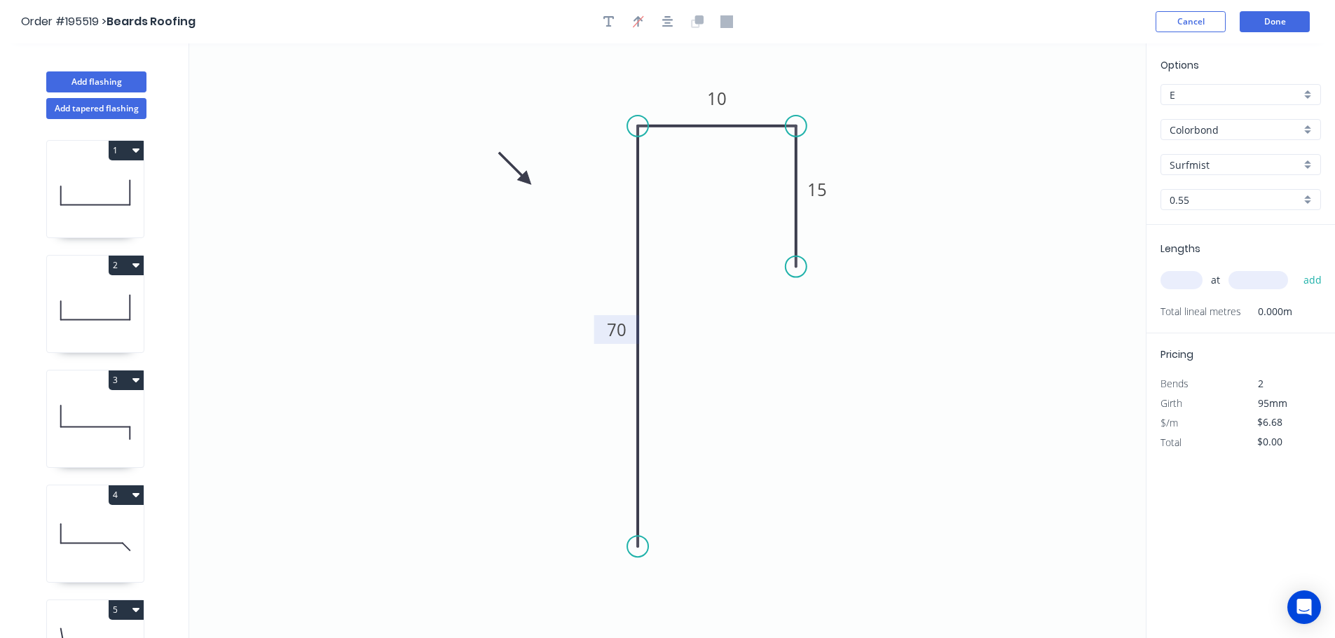
click at [1177, 283] on input "text" at bounding box center [1181, 280] width 42 height 18
type input "4"
type input "1200"
click at [1296, 268] on button "add" at bounding box center [1312, 280] width 33 height 24
type input "$32.06"
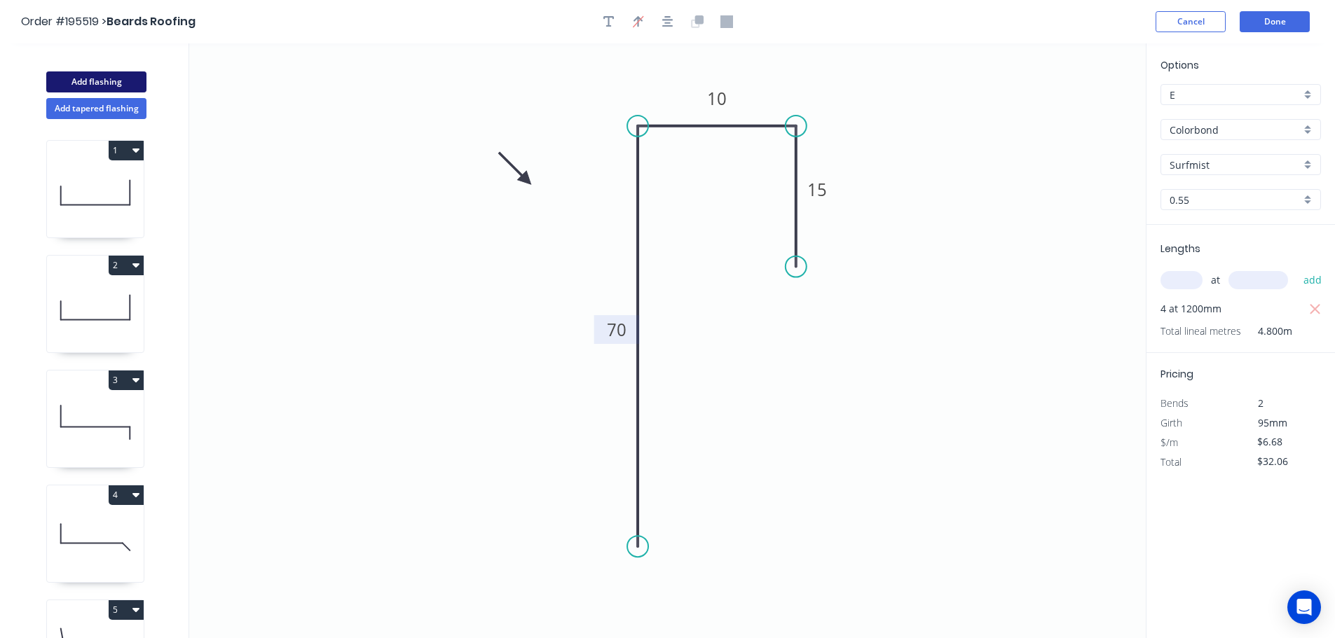
click at [90, 80] on button "Add flashing" at bounding box center [96, 81] width 100 height 21
type input "$0.00"
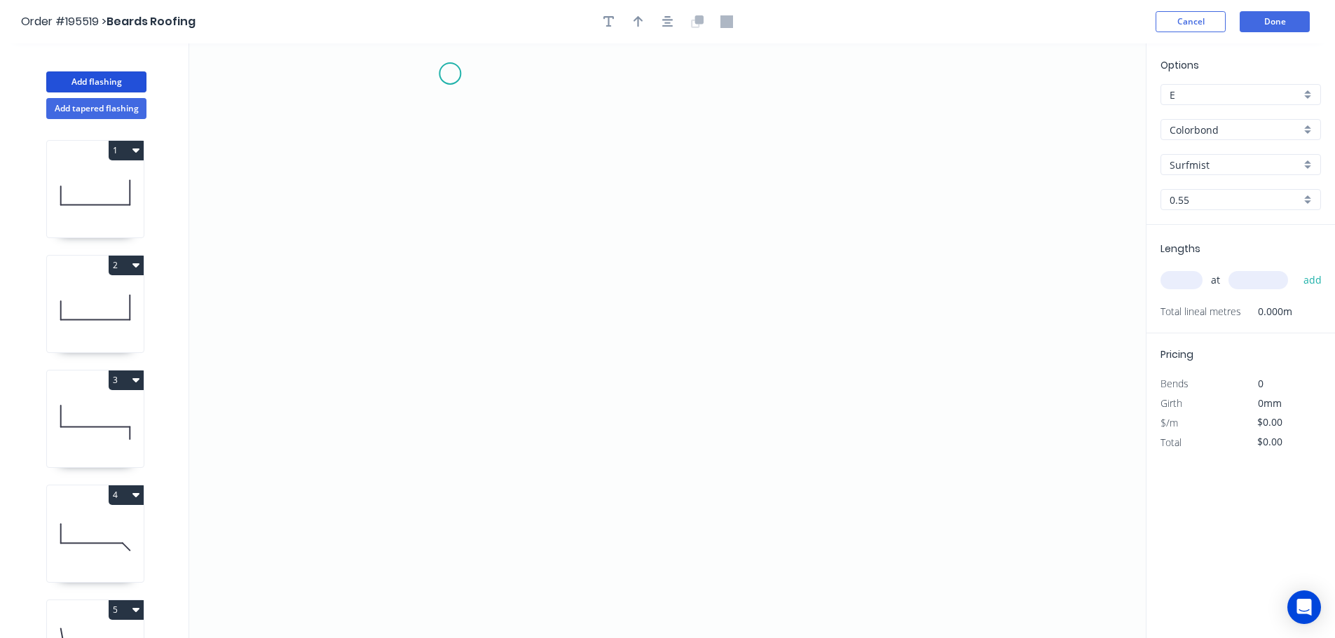
click at [448, 75] on icon "0" at bounding box center [667, 340] width 956 height 595
click at [466, 513] on icon "0" at bounding box center [667, 340] width 956 height 595
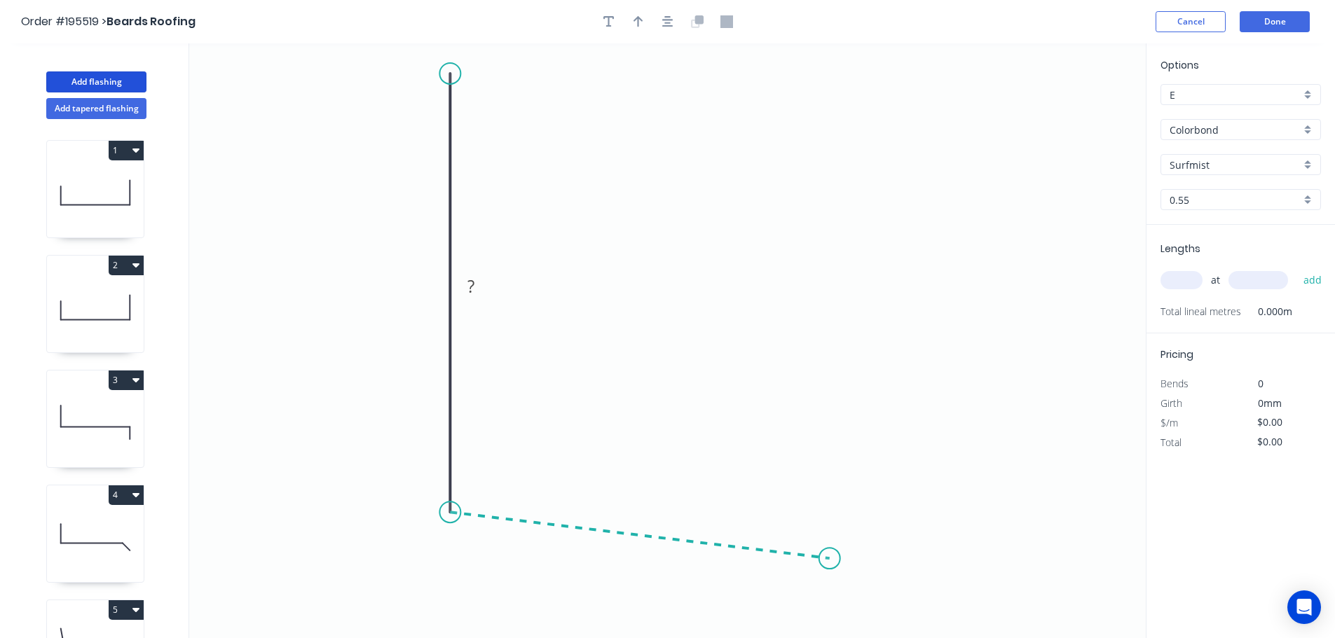
click at [830, 559] on icon "0 ?" at bounding box center [667, 340] width 956 height 595
click at [827, 389] on icon "0 ? ? ? º" at bounding box center [667, 340] width 956 height 595
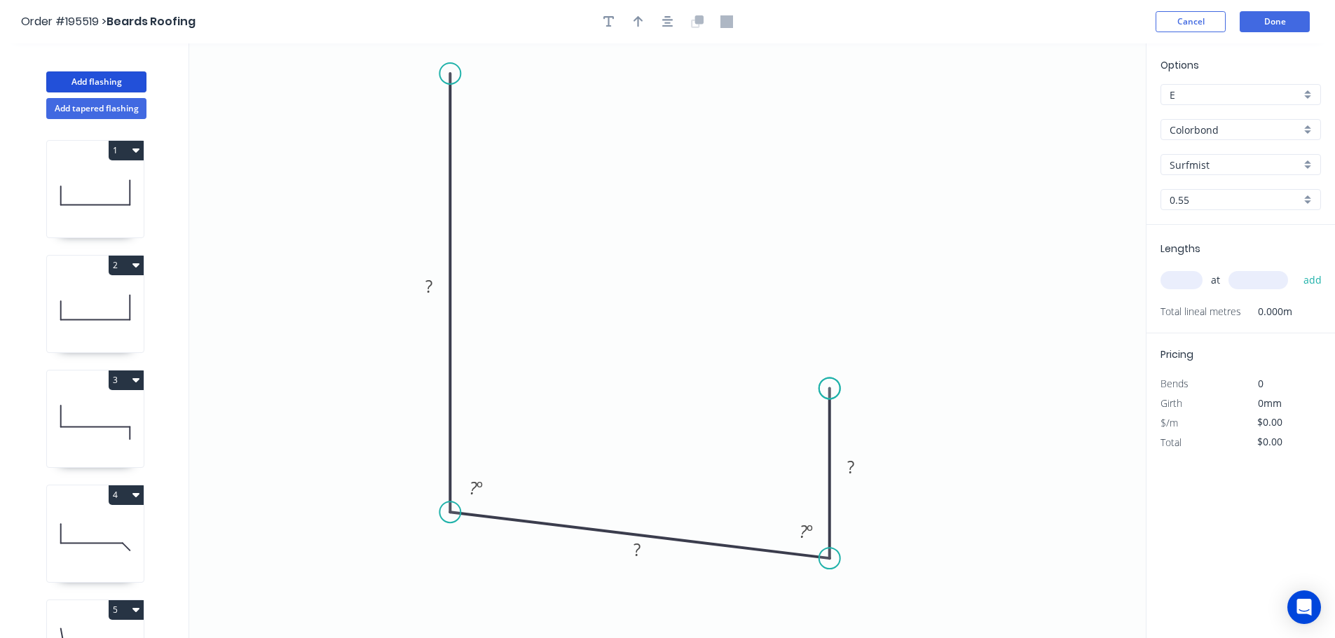
click at [827, 389] on circle at bounding box center [829, 388] width 21 height 21
click at [669, 25] on icon "button" at bounding box center [667, 21] width 11 height 13
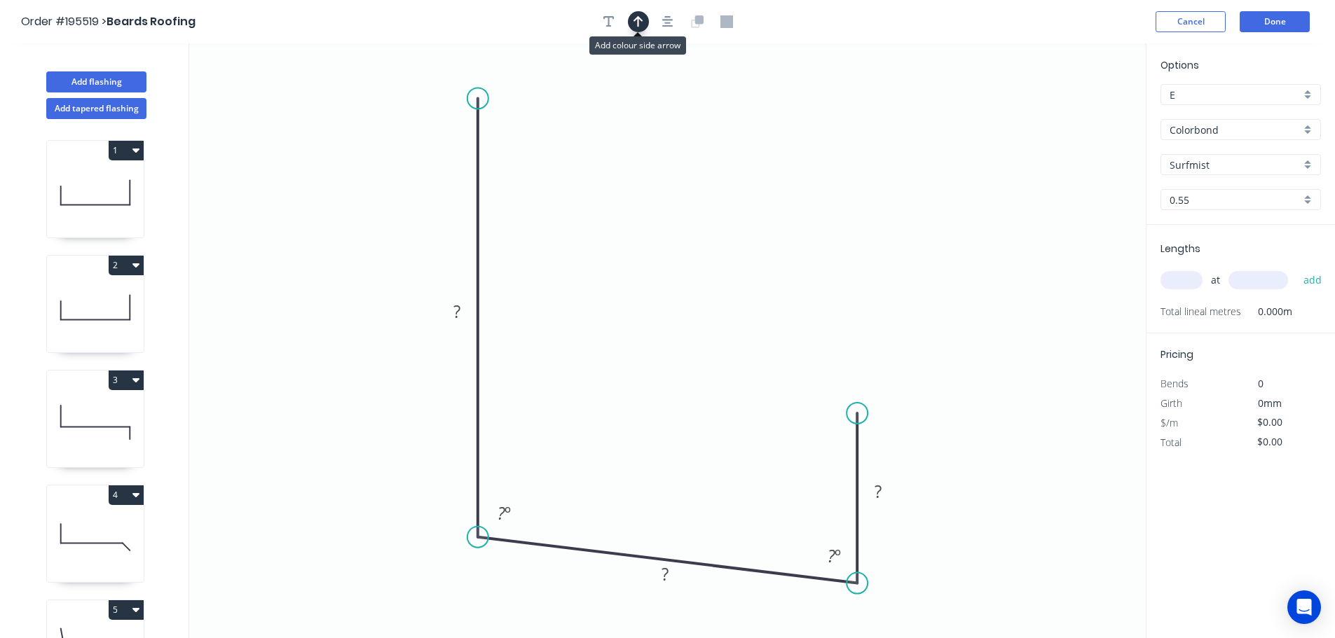
click at [643, 27] on icon "button" at bounding box center [638, 21] width 10 height 13
drag, startPoint x: 1073, startPoint y: 111, endPoint x: 371, endPoint y: 231, distance: 712.3
click at [371, 231] on icon at bounding box center [377, 217] width 13 height 45
click at [458, 310] on tspan "?" at bounding box center [456, 311] width 7 height 23
click at [1185, 282] on input "text" at bounding box center [1181, 280] width 42 height 18
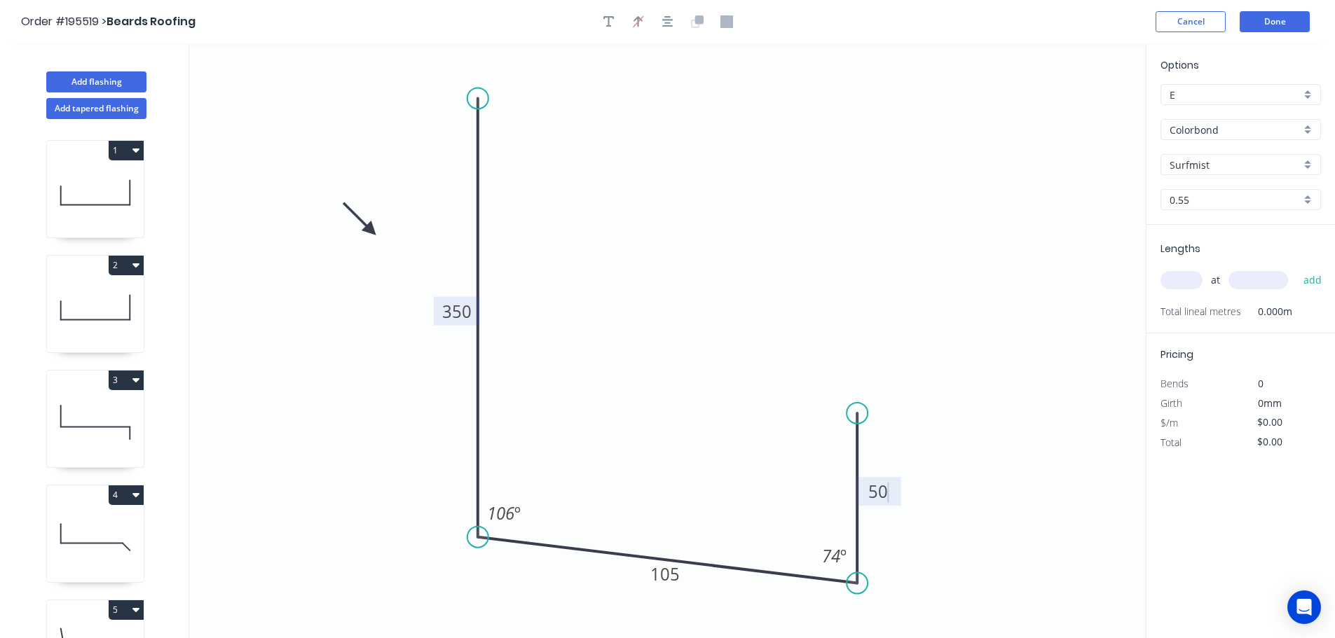
type input "$17.51"
type input "1"
type input "6500"
click at [1296, 268] on button "add" at bounding box center [1312, 280] width 33 height 24
type input "$113.82"
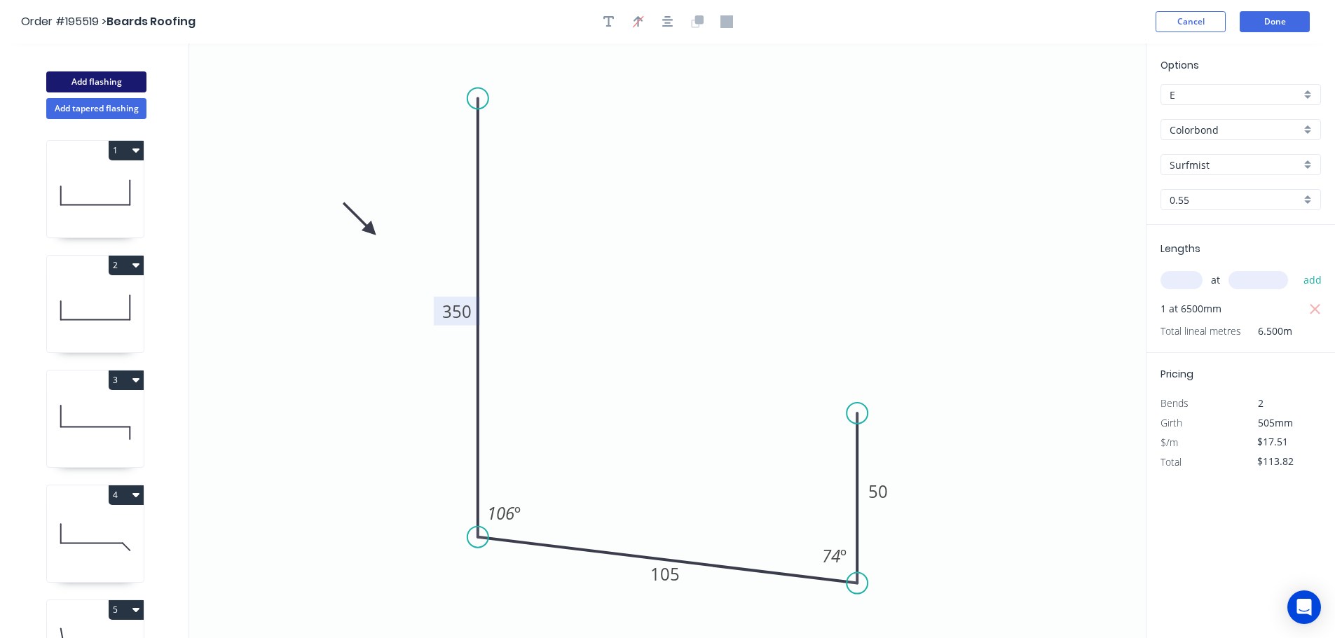
click at [102, 76] on button "Add flashing" at bounding box center [96, 81] width 100 height 21
type input "$0.00"
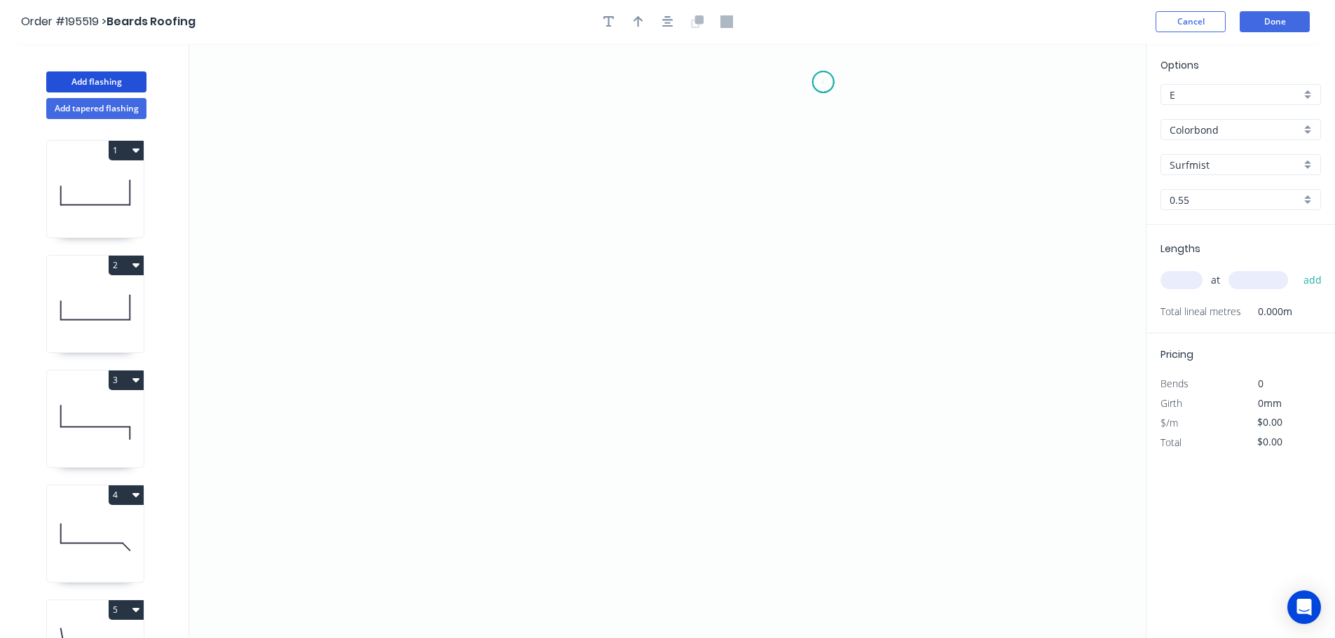
click at [823, 82] on icon "0" at bounding box center [667, 340] width 956 height 595
click at [821, 247] on icon "0" at bounding box center [667, 340] width 956 height 595
click at [720, 245] on icon "0 ?" at bounding box center [667, 340] width 956 height 595
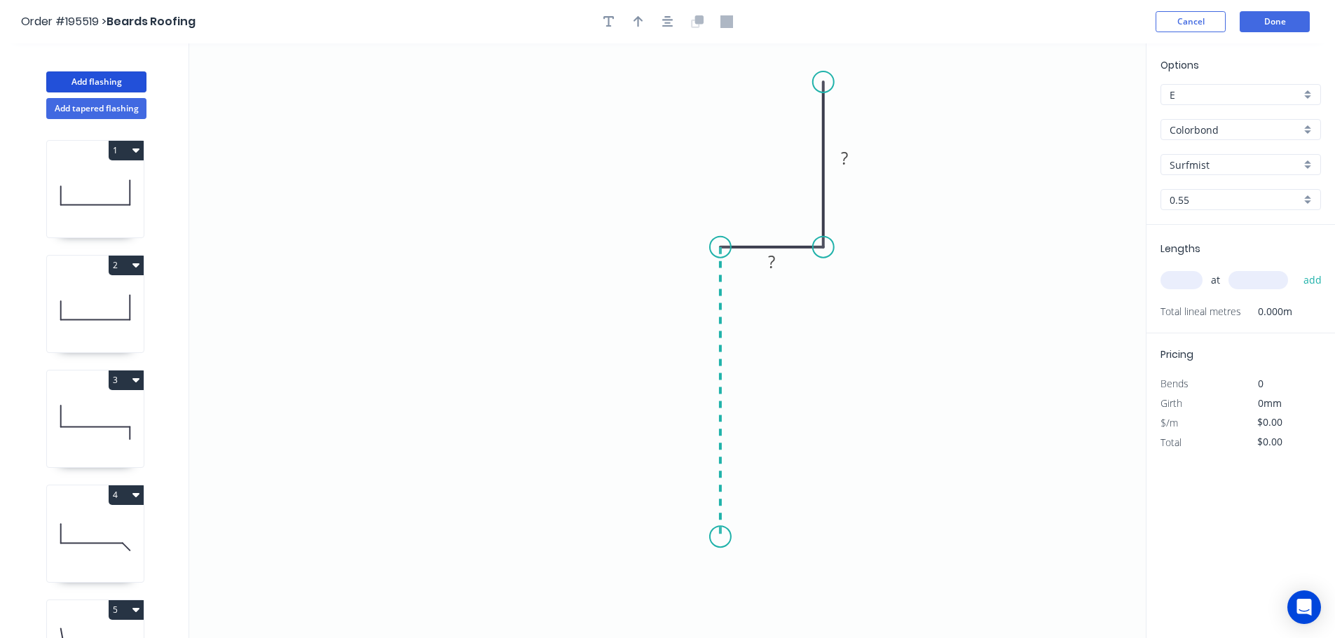
click at [735, 537] on icon "0 ? ?" at bounding box center [667, 340] width 956 height 595
click at [766, 580] on icon "0 ? ? ?" at bounding box center [667, 340] width 956 height 595
click at [728, 622] on icon "0 ? ? ? ?" at bounding box center [667, 340] width 956 height 595
click at [728, 622] on circle at bounding box center [728, 620] width 21 height 21
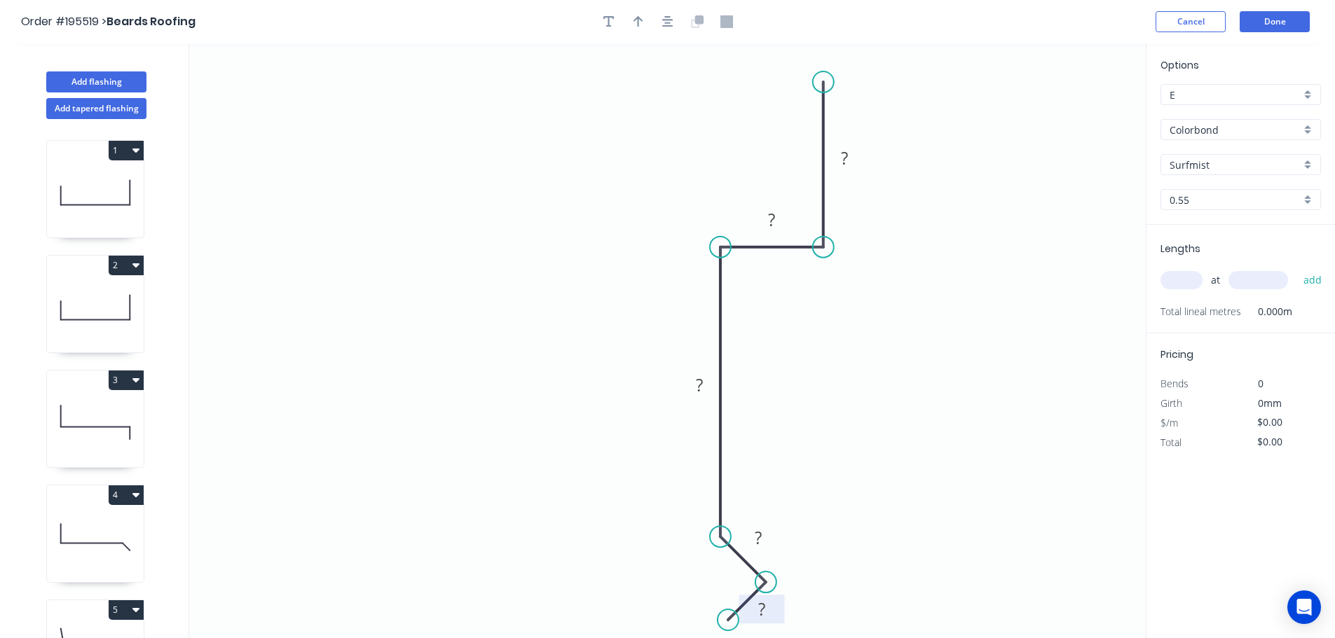
click at [765, 609] on tspan "?" at bounding box center [761, 609] width 7 height 23
click at [668, 21] on icon "button" at bounding box center [667, 21] width 11 height 13
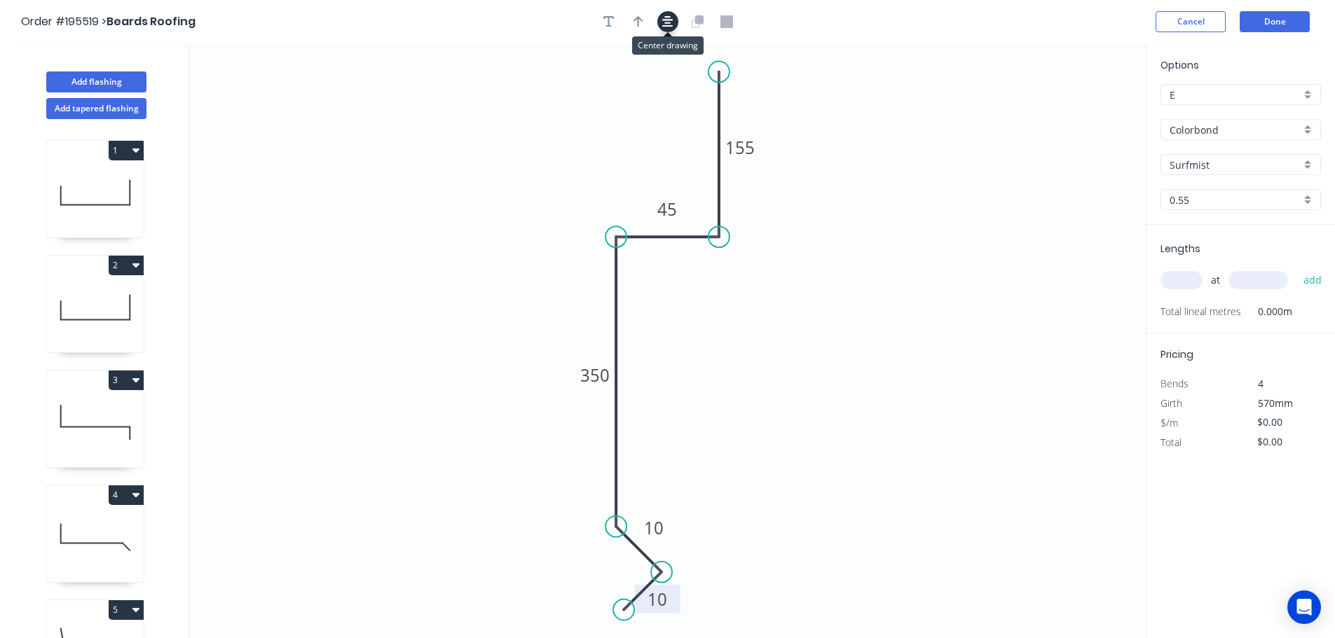
type input "$19.21"
click at [641, 20] on icon "button" at bounding box center [638, 21] width 10 height 11
click at [1076, 111] on icon at bounding box center [1075, 97] width 13 height 45
drag, startPoint x: 1076, startPoint y: 111, endPoint x: 821, endPoint y: 292, distance: 312.1
click at [821, 292] on icon at bounding box center [832, 280] width 41 height 41
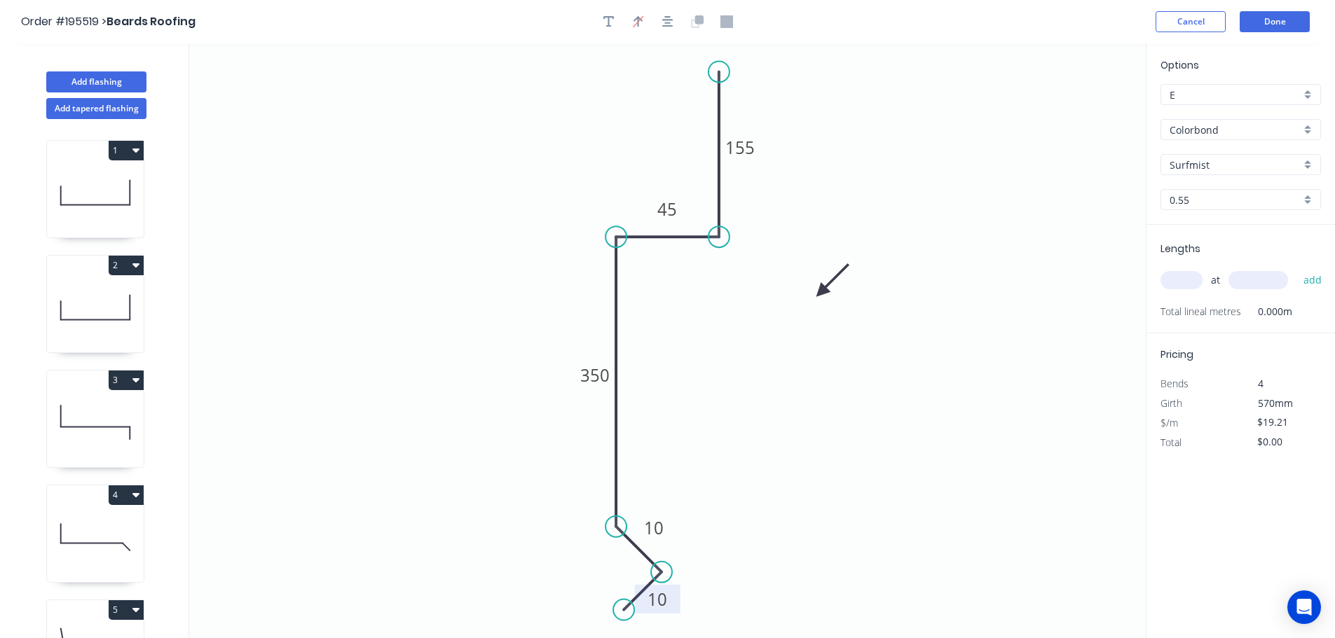
click at [822, 294] on icon at bounding box center [832, 280] width 41 height 41
click at [822, 294] on icon at bounding box center [833, 281] width 41 height 41
click at [1184, 277] on input "text" at bounding box center [1181, 280] width 42 height 18
type input "2"
type input "4500"
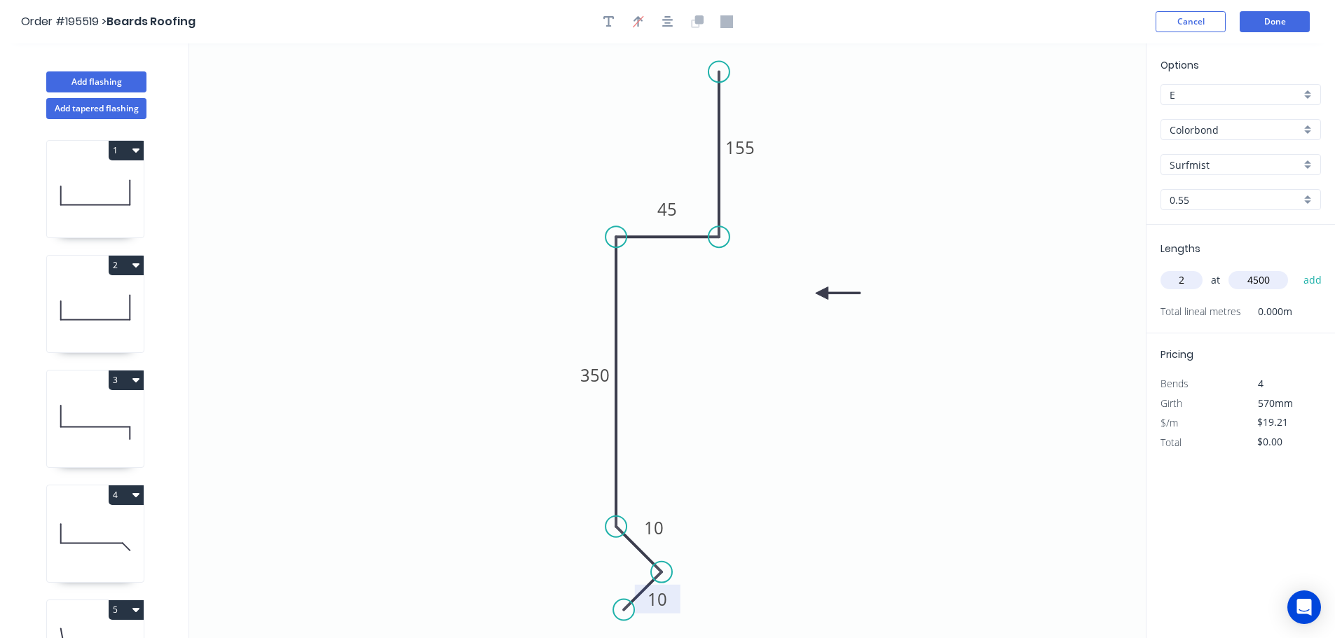
click at [1296, 268] on button "add" at bounding box center [1312, 280] width 33 height 24
type input "$172.89"
click at [95, 84] on button "Add flashing" at bounding box center [96, 81] width 100 height 21
type input "$0.00"
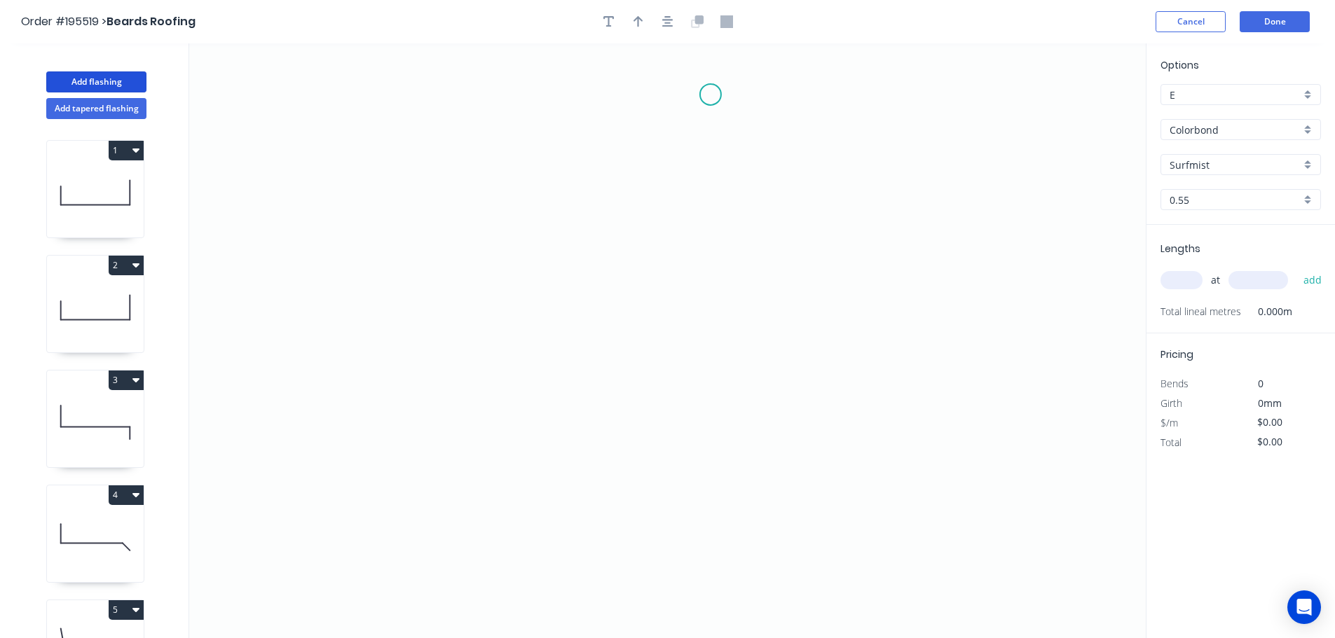
click at [711, 95] on icon "0" at bounding box center [667, 340] width 956 height 595
click at [716, 486] on icon "0" at bounding box center [667, 340] width 956 height 595
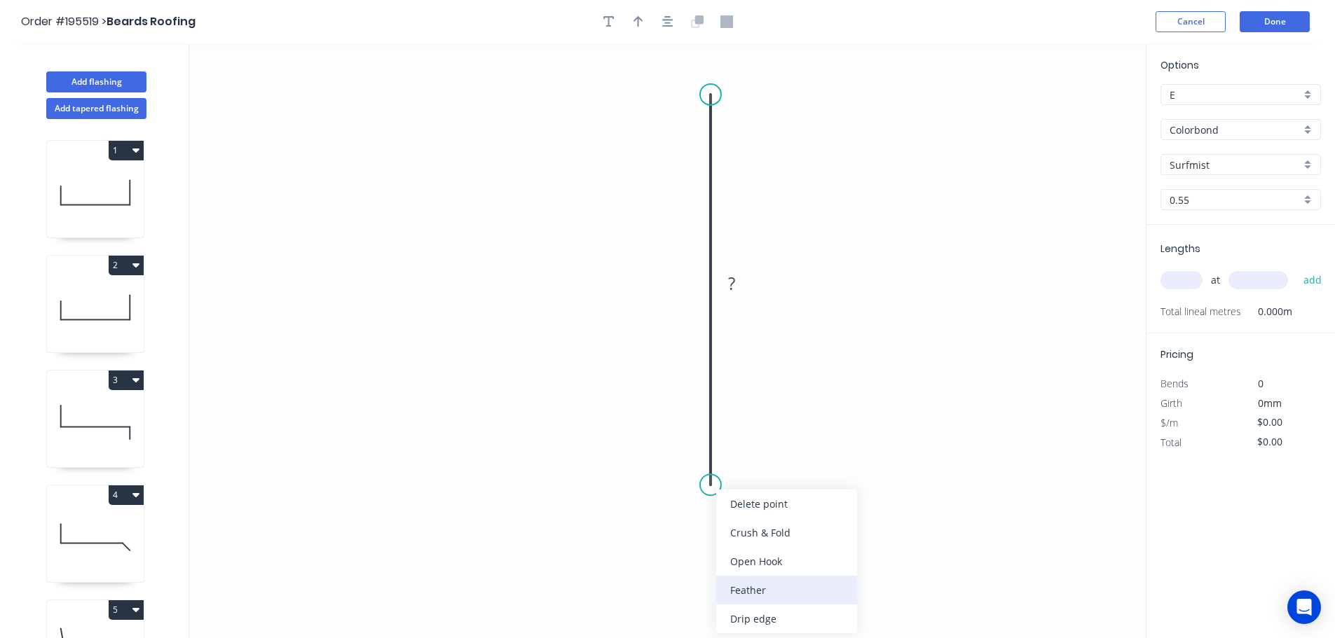
click at [743, 596] on div "Feather" at bounding box center [786, 590] width 141 height 29
drag, startPoint x: 657, startPoint y: 453, endPoint x: 610, endPoint y: 458, distance: 47.2
click at [610, 458] on rect at bounding box center [634, 465] width 55 height 29
drag, startPoint x: 647, startPoint y: 468, endPoint x: 640, endPoint y: 465, distance: 8.2
click at [647, 467] on tspan "15" at bounding box center [643, 464] width 20 height 23
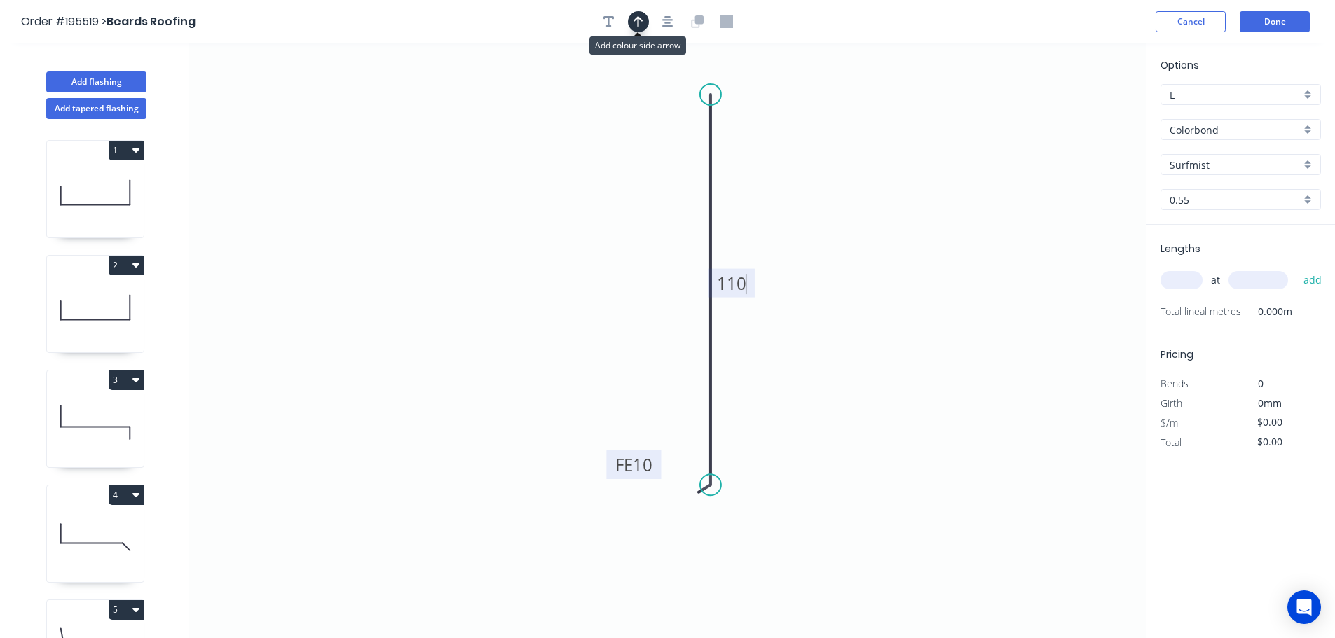
click at [640, 20] on icon "button" at bounding box center [638, 21] width 10 height 13
type input "$8.00"
click at [1075, 112] on icon at bounding box center [1075, 97] width 13 height 45
drag, startPoint x: 1075, startPoint y: 112, endPoint x: 832, endPoint y: 229, distance: 269.2
click at [851, 224] on icon at bounding box center [871, 204] width 41 height 41
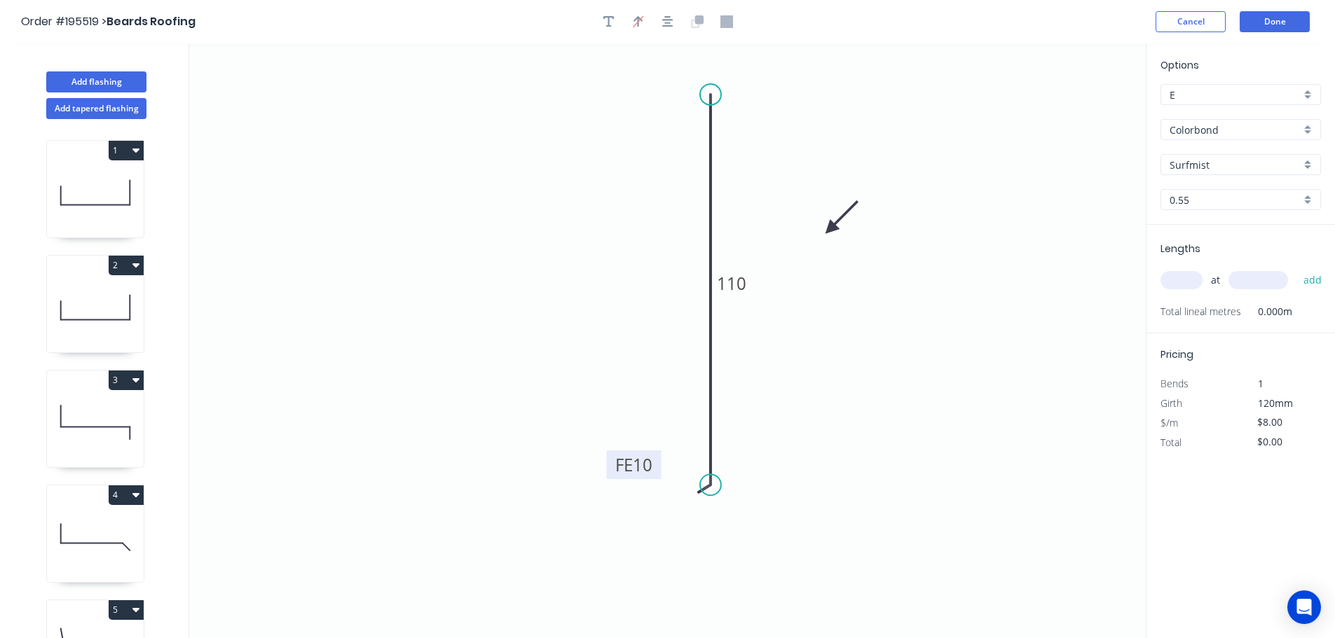
click at [1177, 278] on input "text" at bounding box center [1181, 280] width 42 height 18
type input "1"
type input "4200"
click at [1296, 268] on button "add" at bounding box center [1312, 280] width 33 height 24
type input "$33.60"
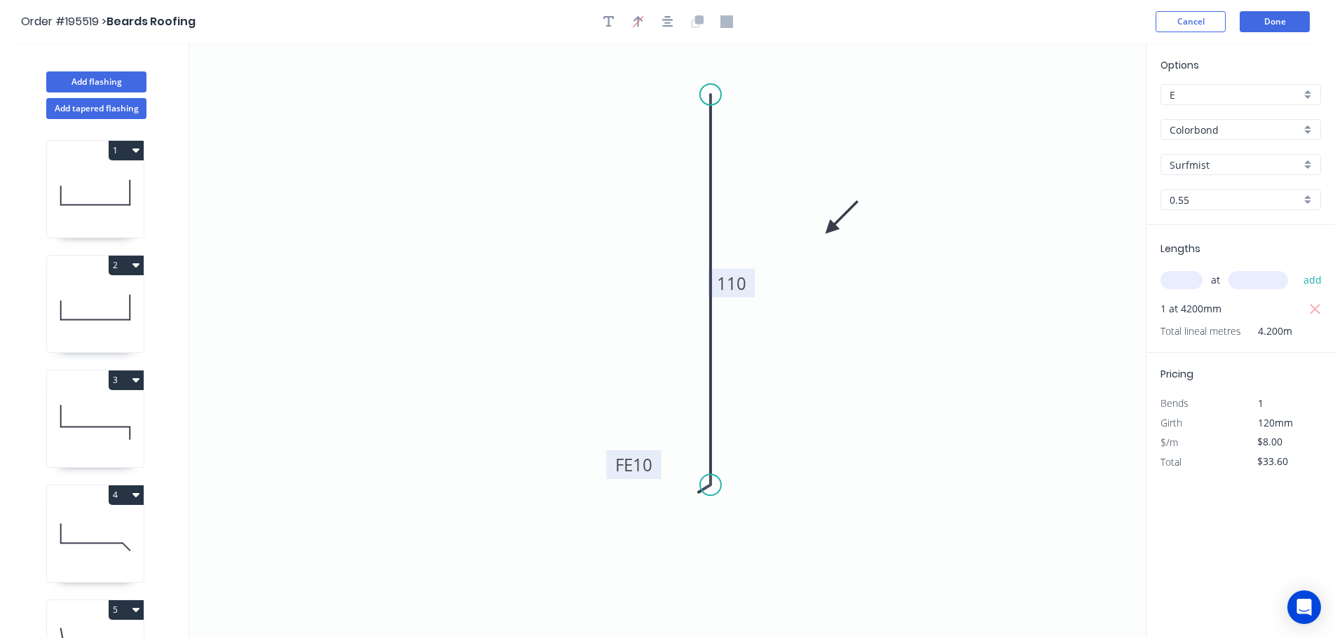
click at [742, 284] on tspan "110" at bounding box center [731, 283] width 29 height 23
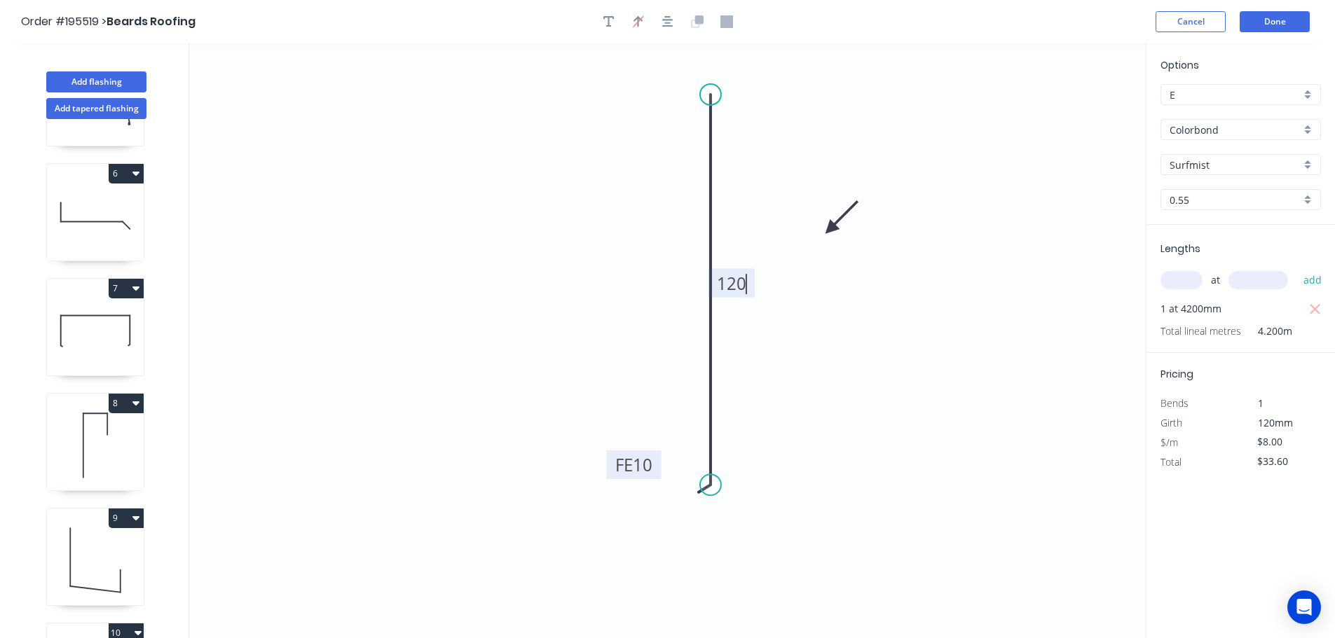
scroll to position [561, 0]
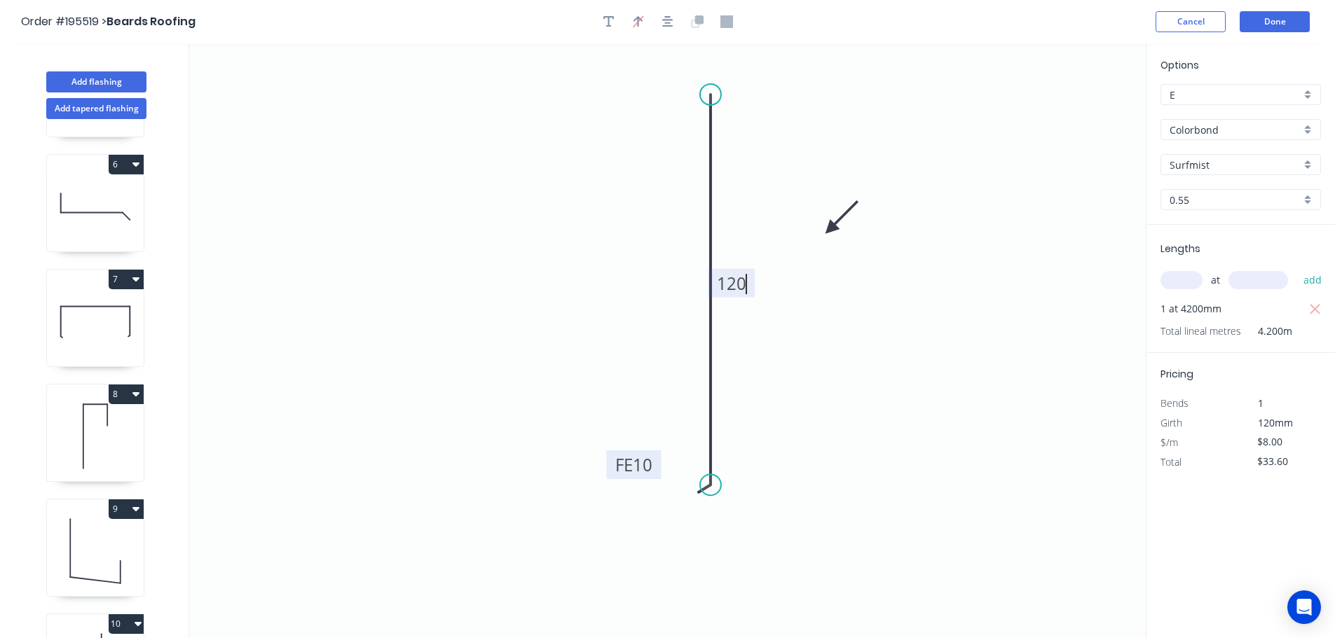
click at [86, 323] on icon at bounding box center [95, 322] width 97 height 90
type input "$12.71"
type input "$25.42"
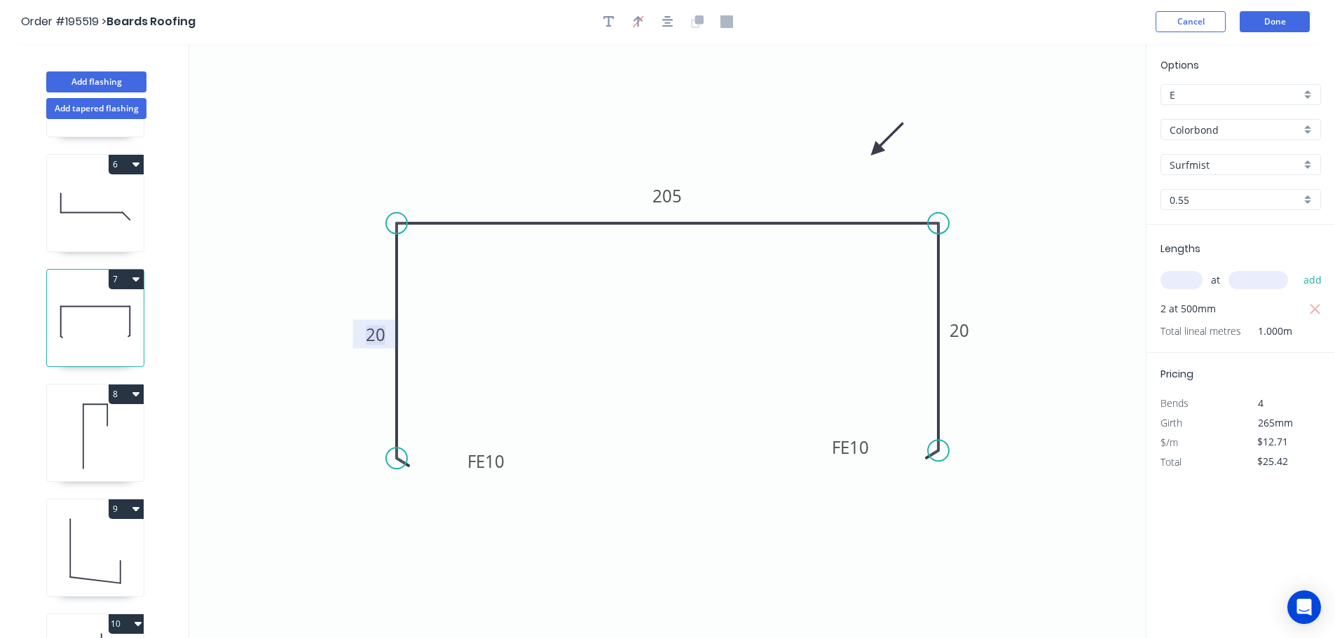
click at [377, 335] on tspan "20" at bounding box center [376, 334] width 20 height 23
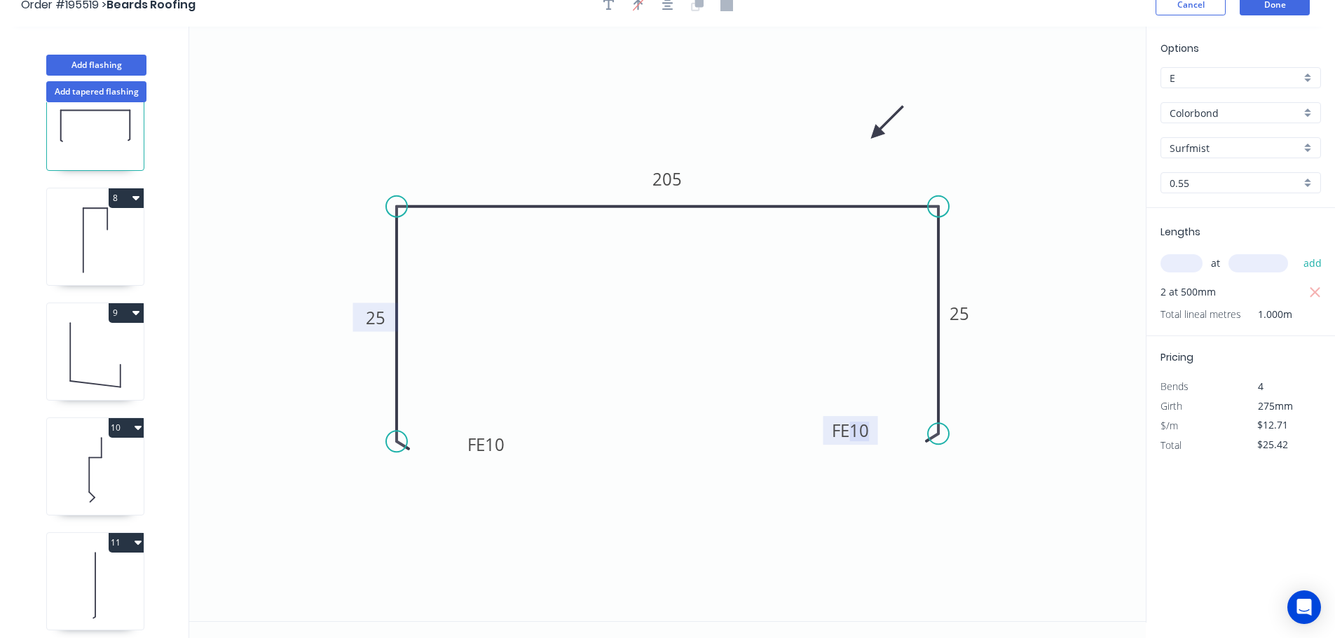
scroll to position [26, 0]
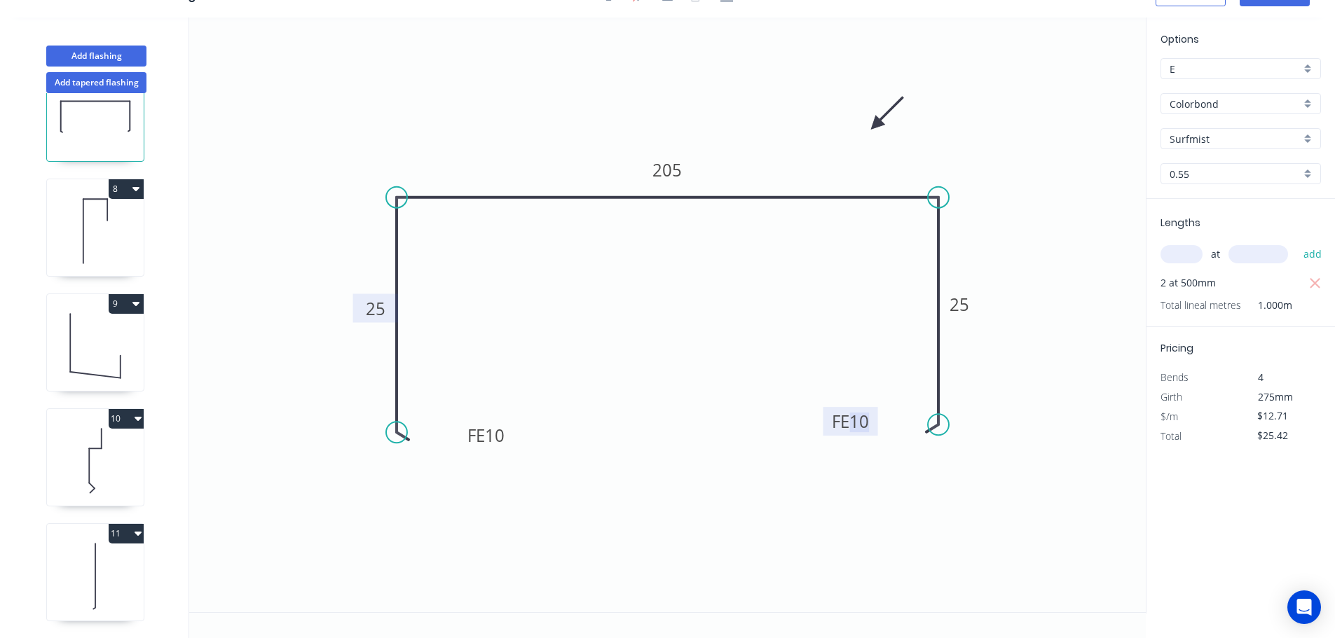
click at [108, 568] on icon at bounding box center [95, 576] width 97 height 90
type input "$8.00"
type input "$33.60"
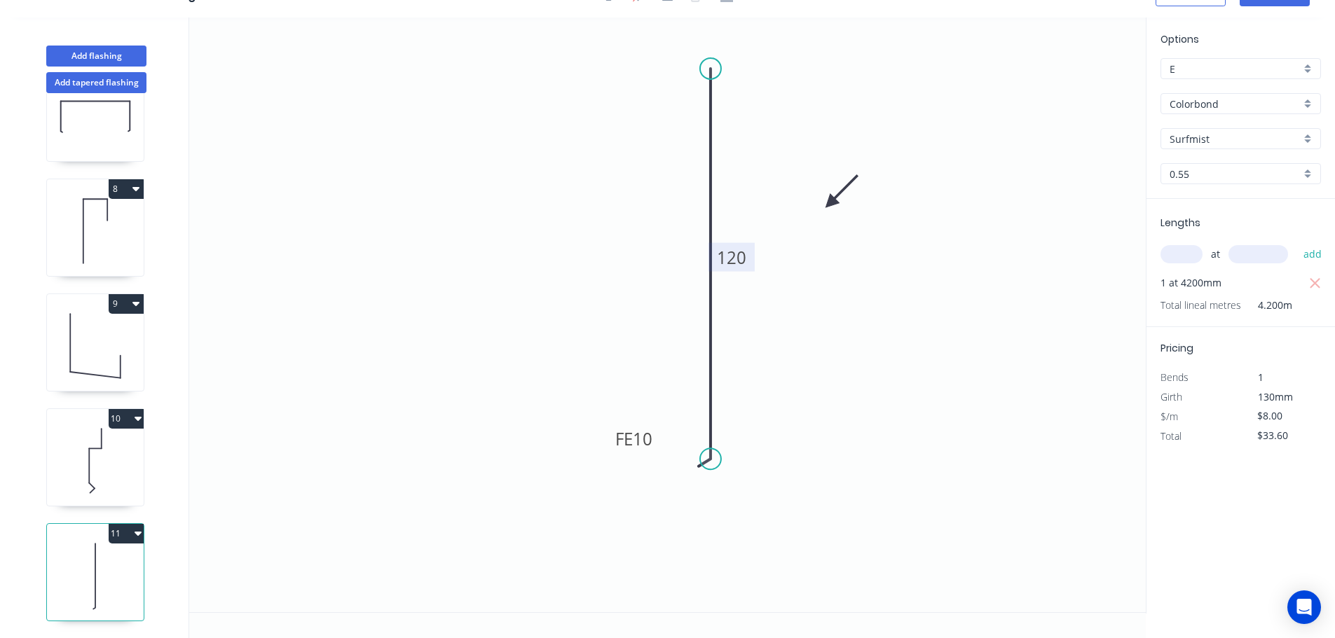
click at [743, 256] on tspan "120" at bounding box center [731, 257] width 29 height 23
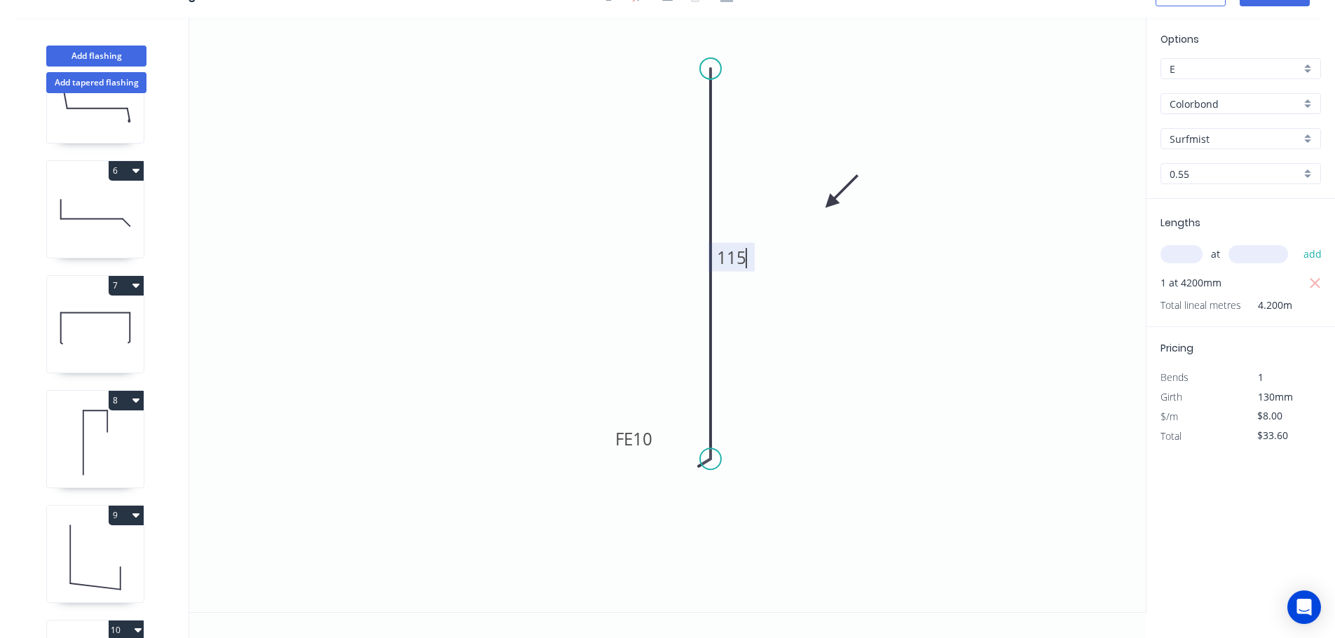
scroll to position [260, 0]
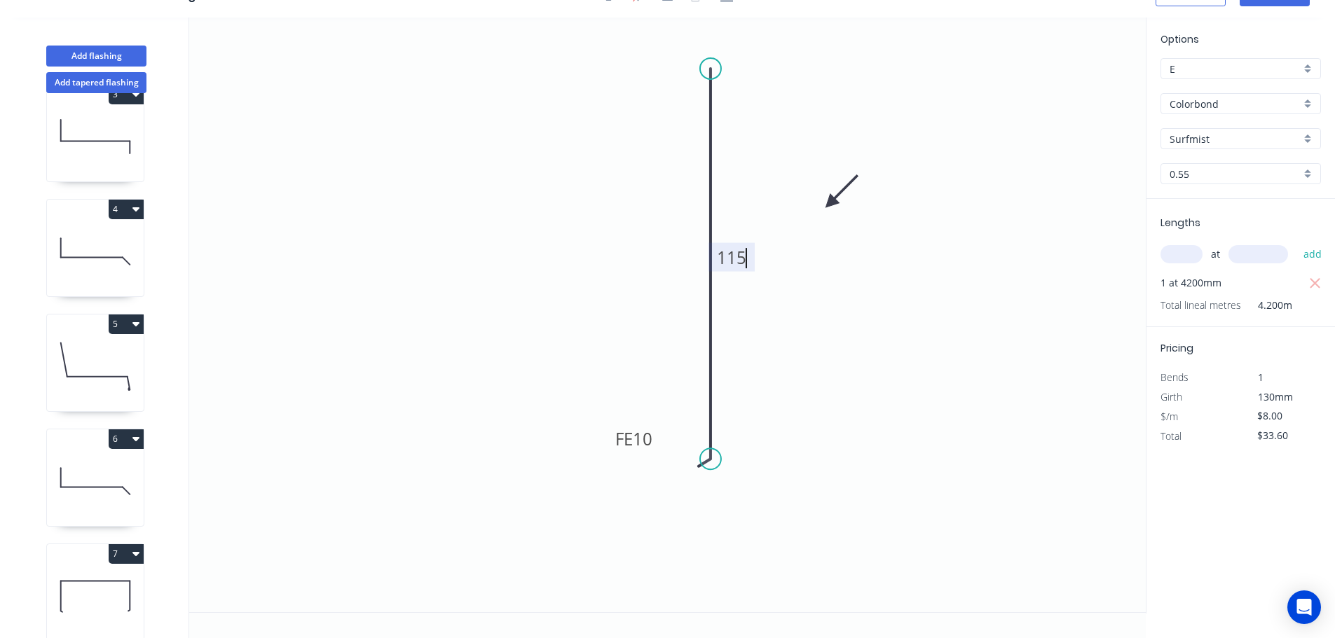
click at [97, 245] on icon at bounding box center [95, 252] width 97 height 90
type input "$11.02"
type input "$16.53"
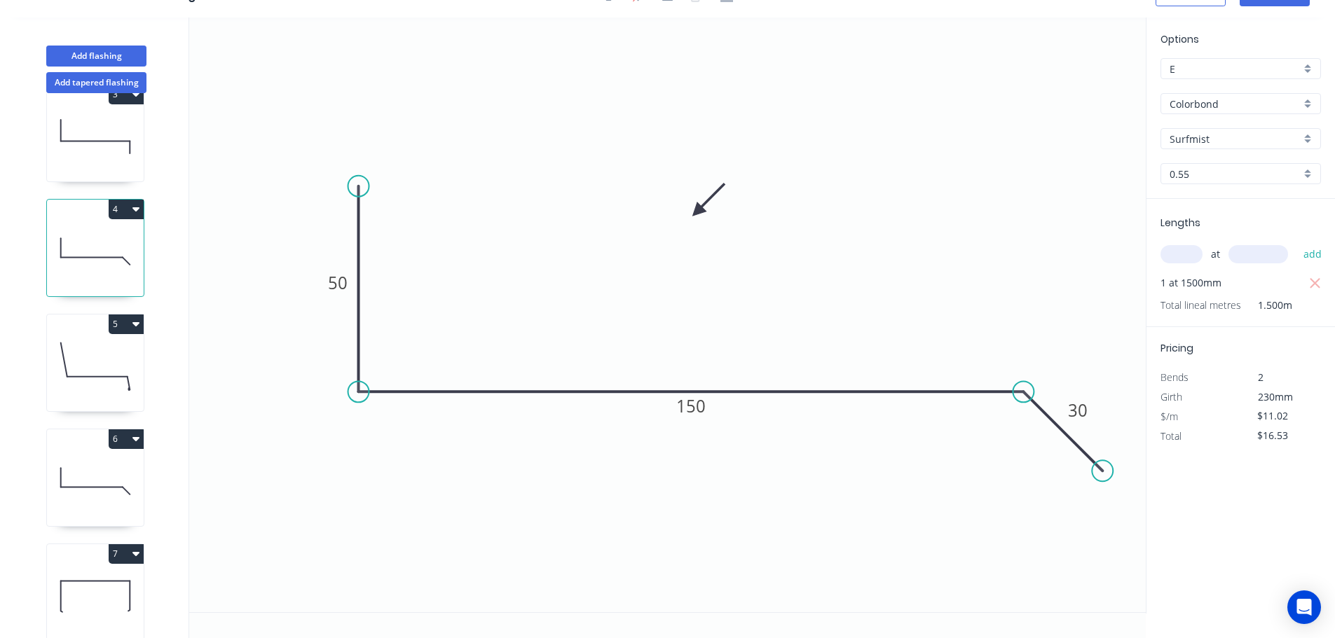
click at [95, 357] on icon at bounding box center [95, 367] width 97 height 90
type input "$14.88"
type input "$22.32"
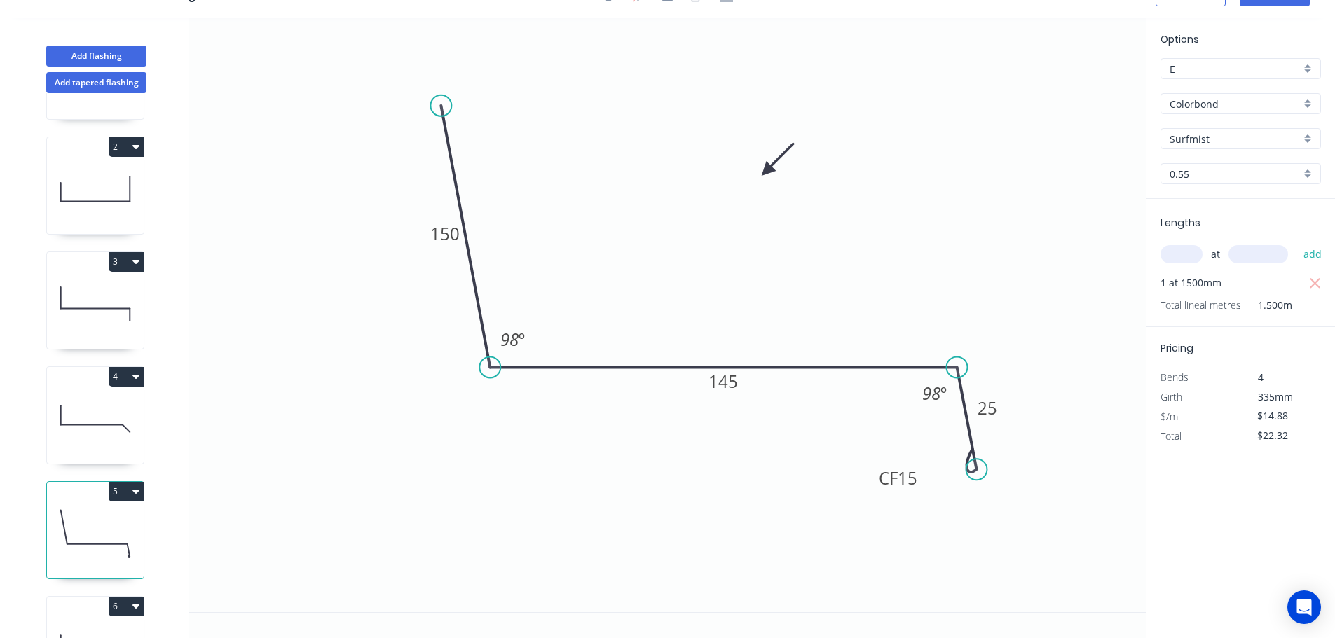
scroll to position [50, 0]
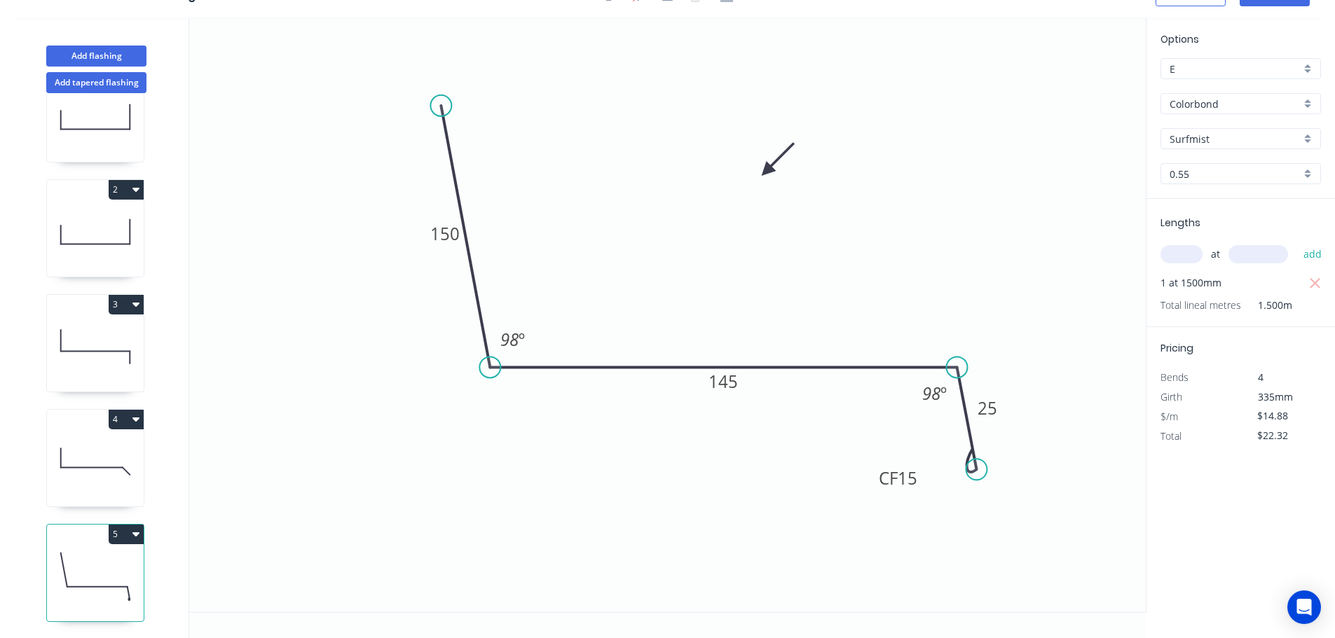
click at [102, 338] on icon at bounding box center [95, 347] width 97 height 90
type input "$15.35"
type input "$82.89"
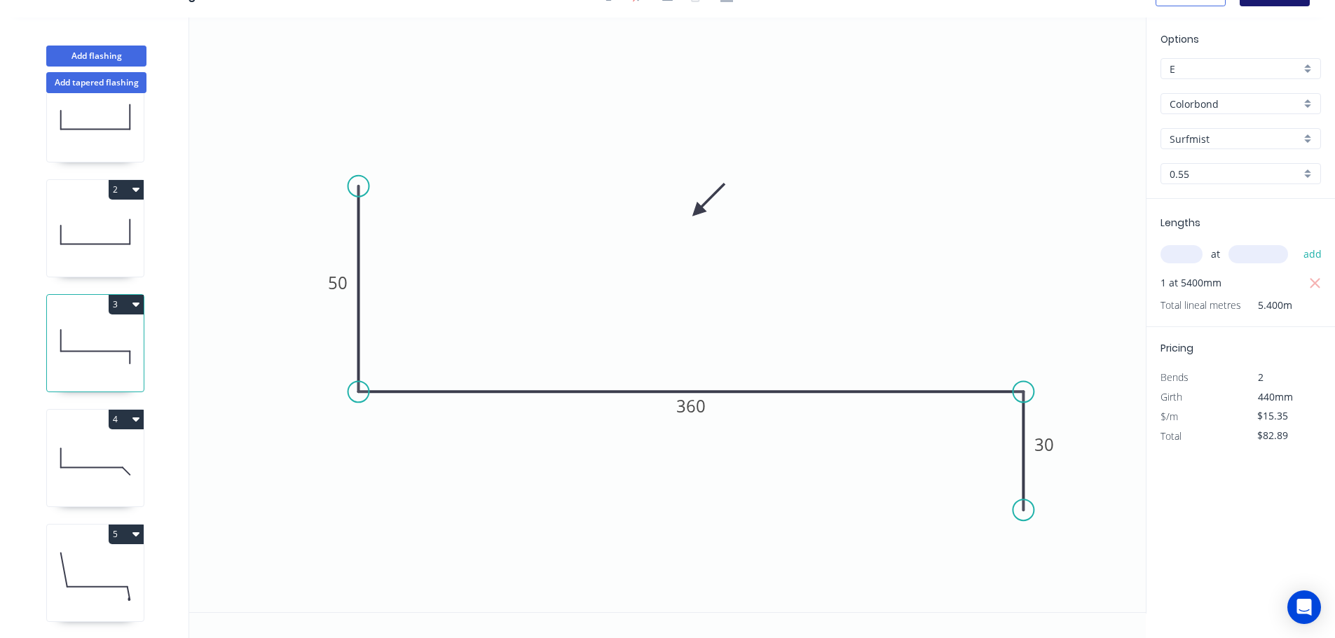
scroll to position [0, 0]
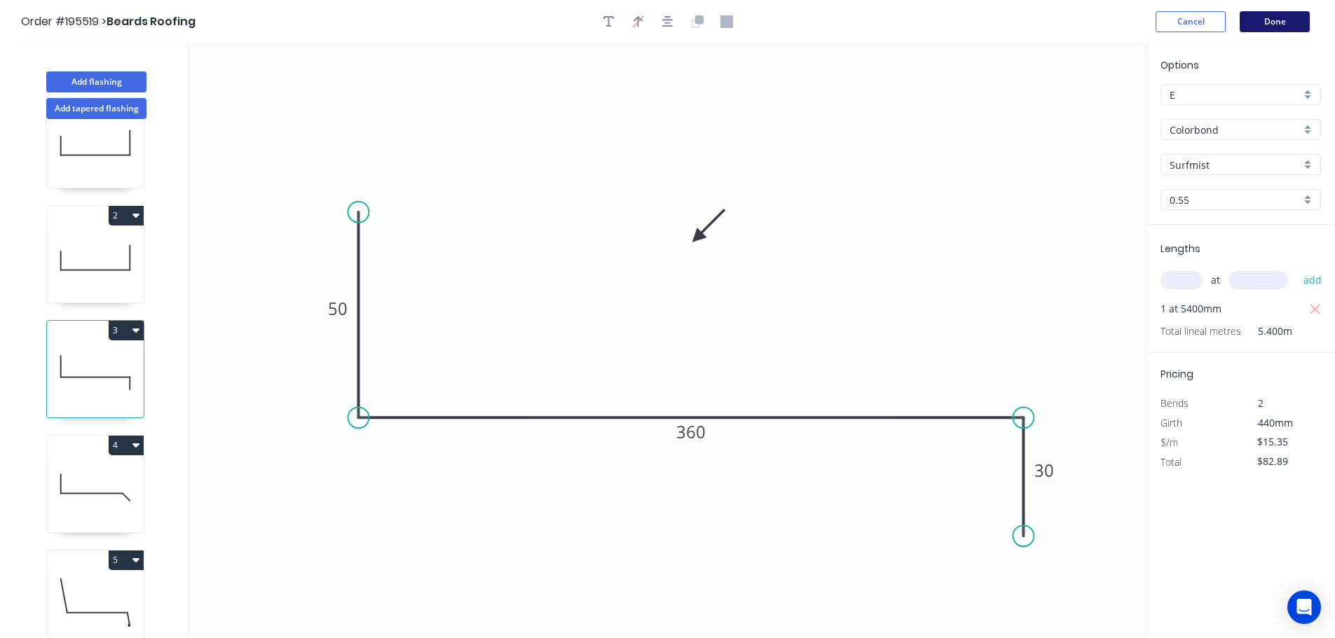
click at [1289, 24] on button "Done" at bounding box center [1275, 21] width 70 height 21
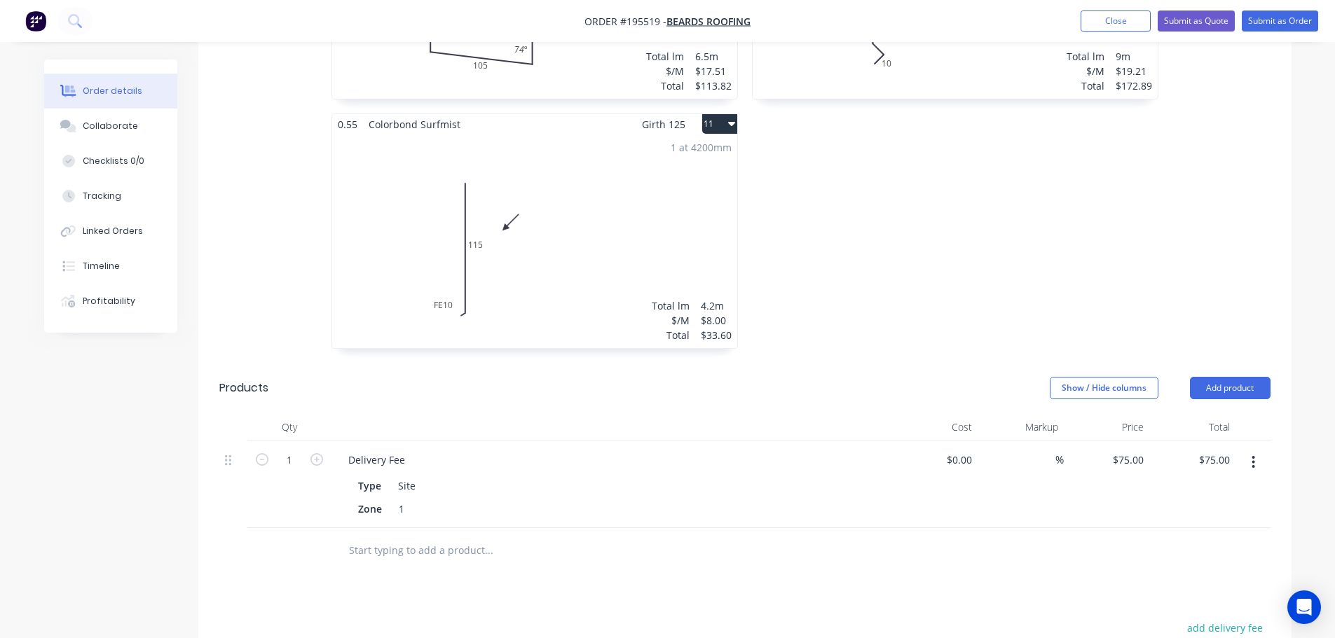
scroll to position [1589, 0]
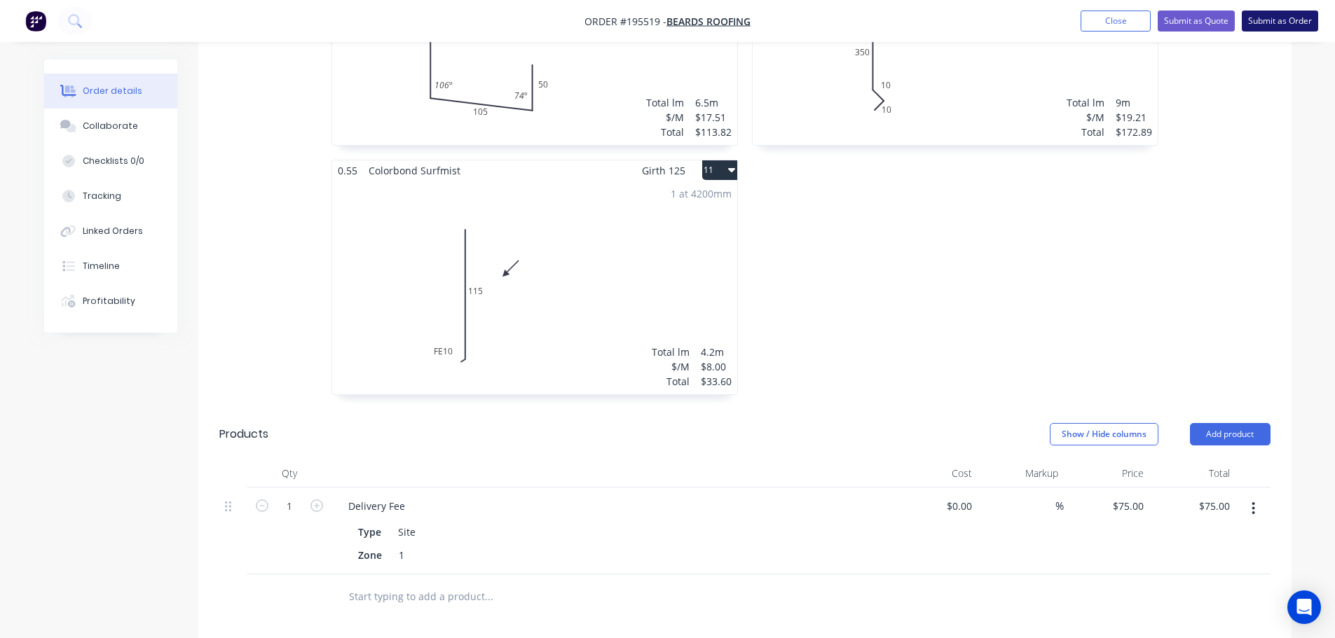
click at [1292, 18] on button "Submit as Order" at bounding box center [1280, 21] width 76 height 21
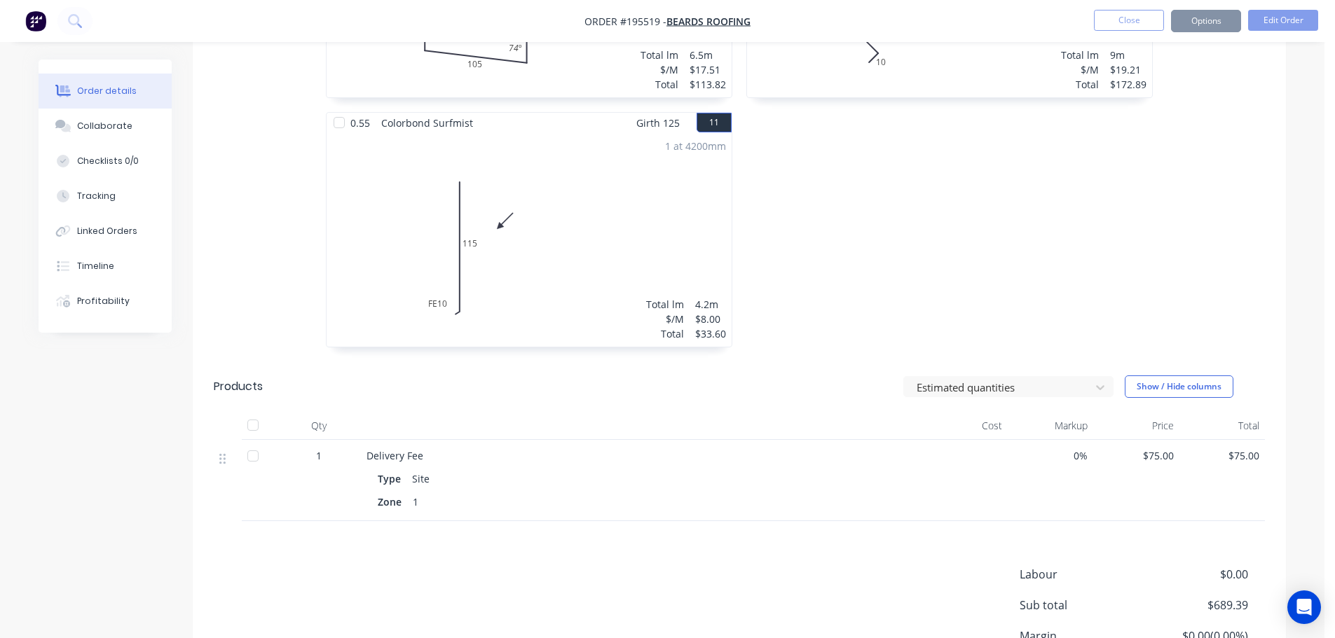
scroll to position [0, 0]
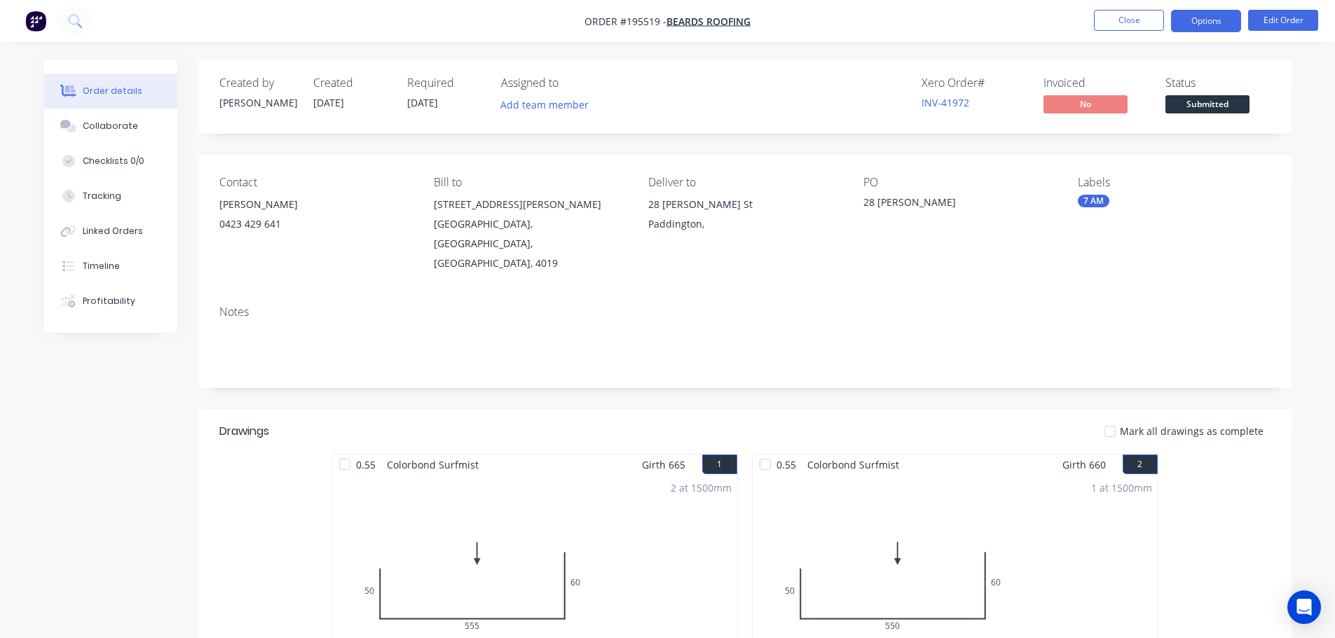
click at [1212, 18] on button "Options" at bounding box center [1206, 21] width 70 height 22
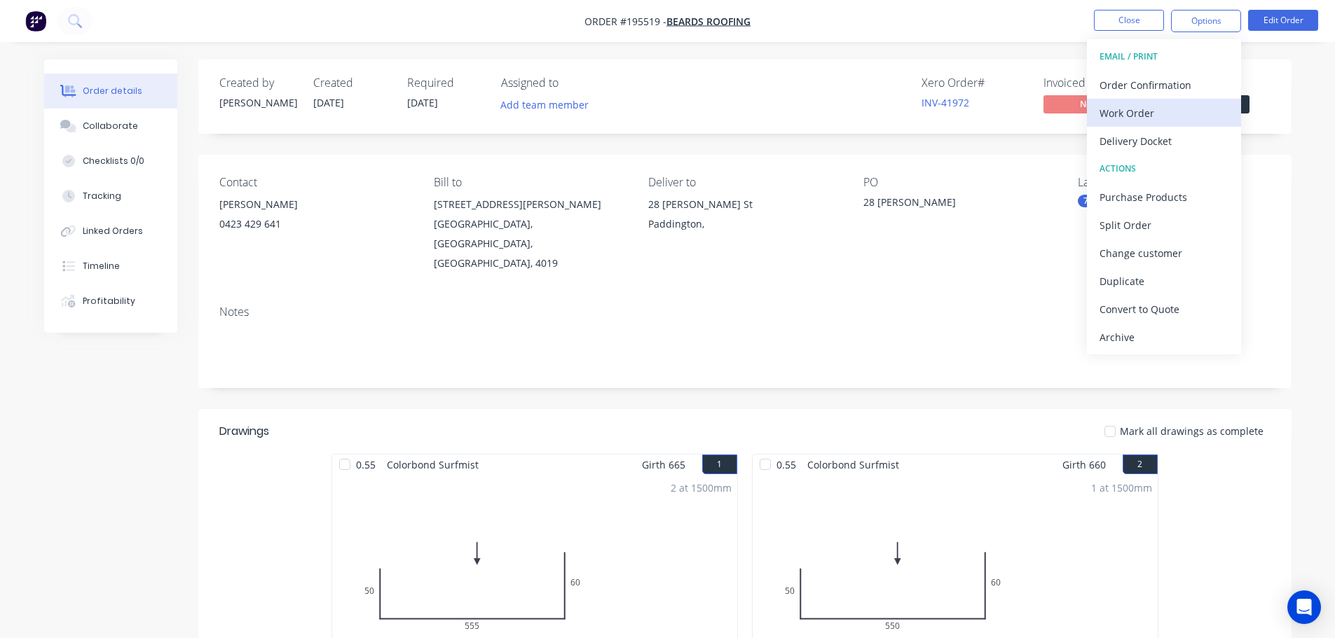
click at [1116, 126] on button "Work Order" at bounding box center [1164, 113] width 154 height 28
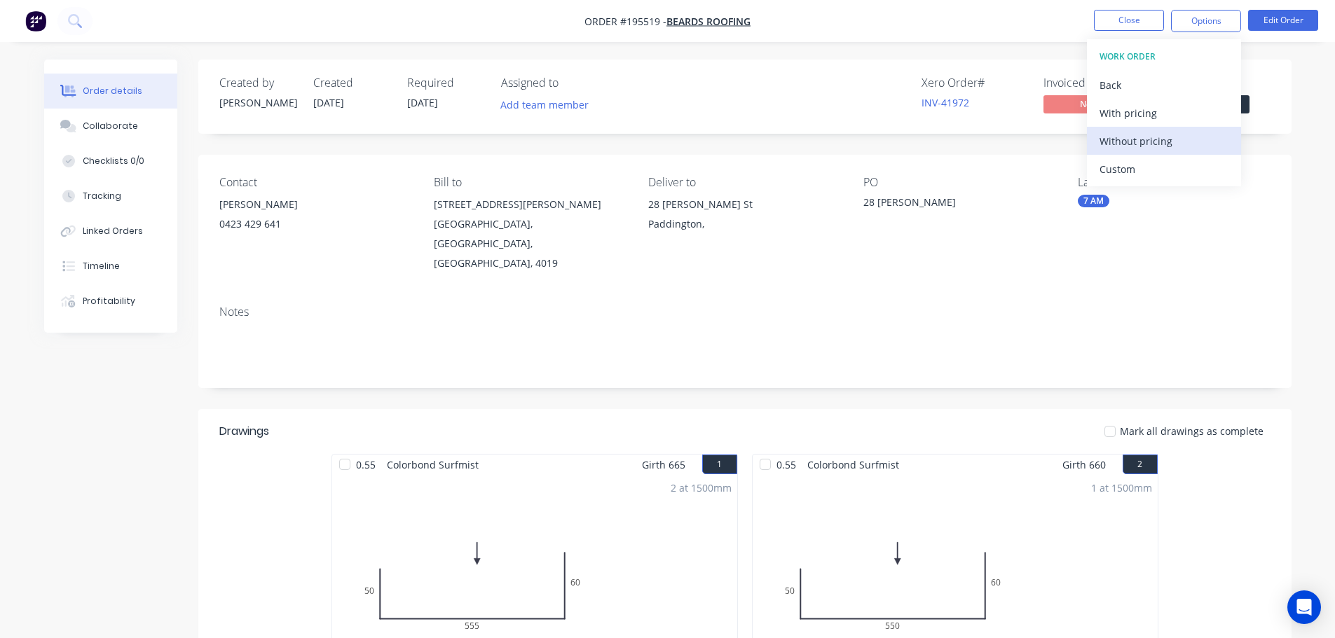
click at [1119, 146] on div "Without pricing" at bounding box center [1163, 141] width 129 height 20
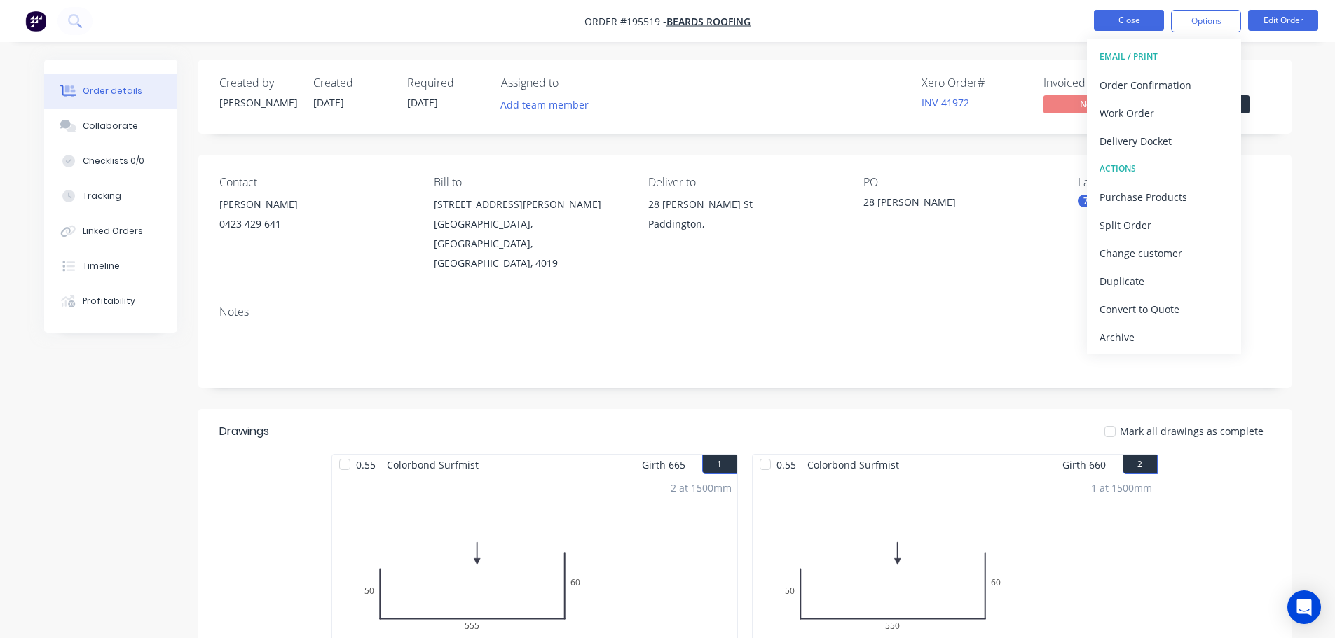
click at [1130, 18] on button "Close" at bounding box center [1129, 20] width 70 height 21
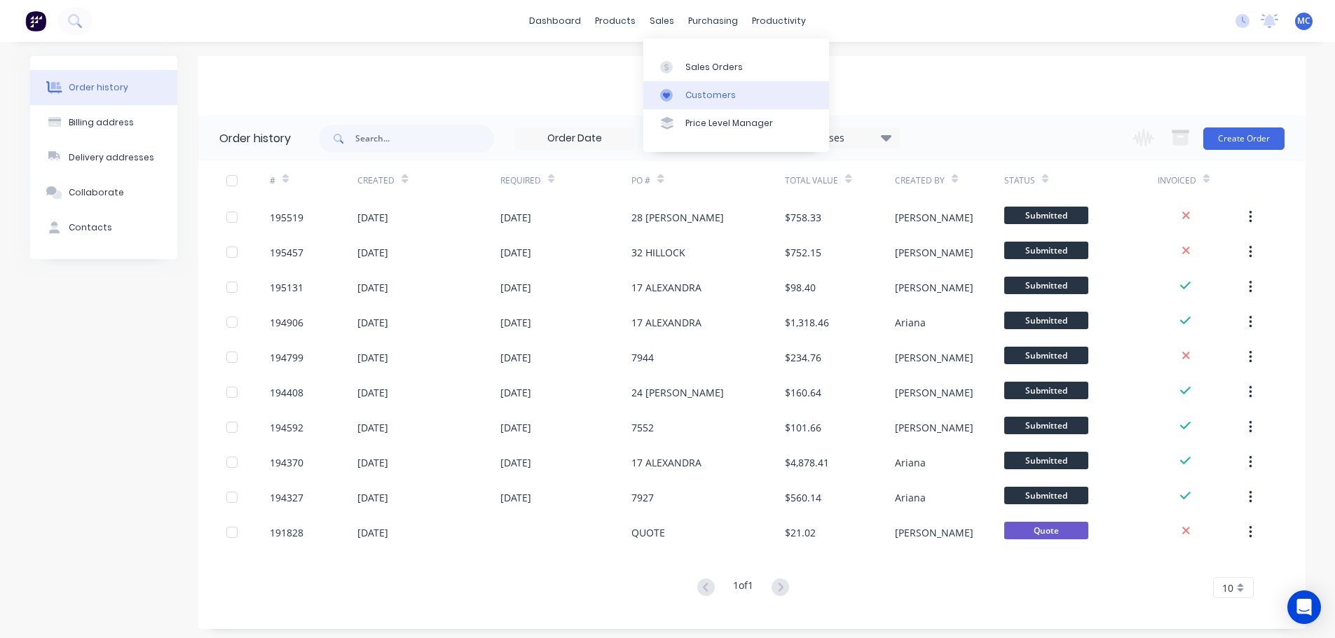
click at [717, 100] on div "Customers" at bounding box center [710, 95] width 50 height 13
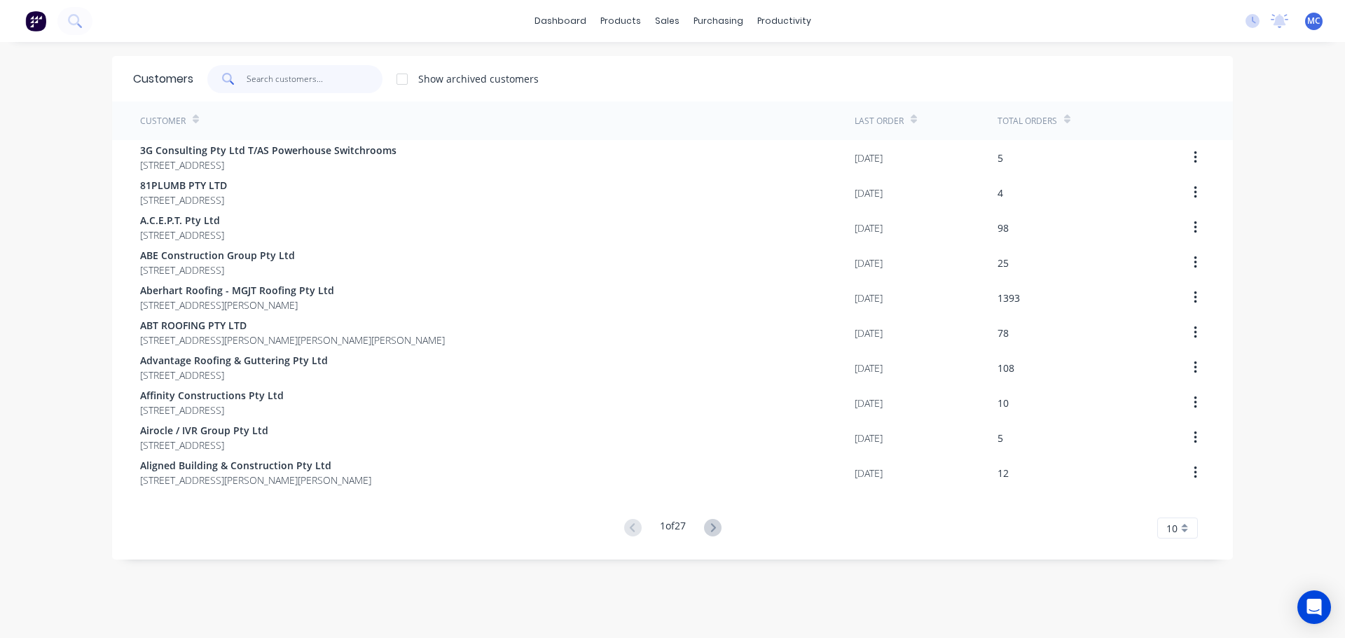
click at [273, 72] on input "text" at bounding box center [315, 79] width 137 height 28
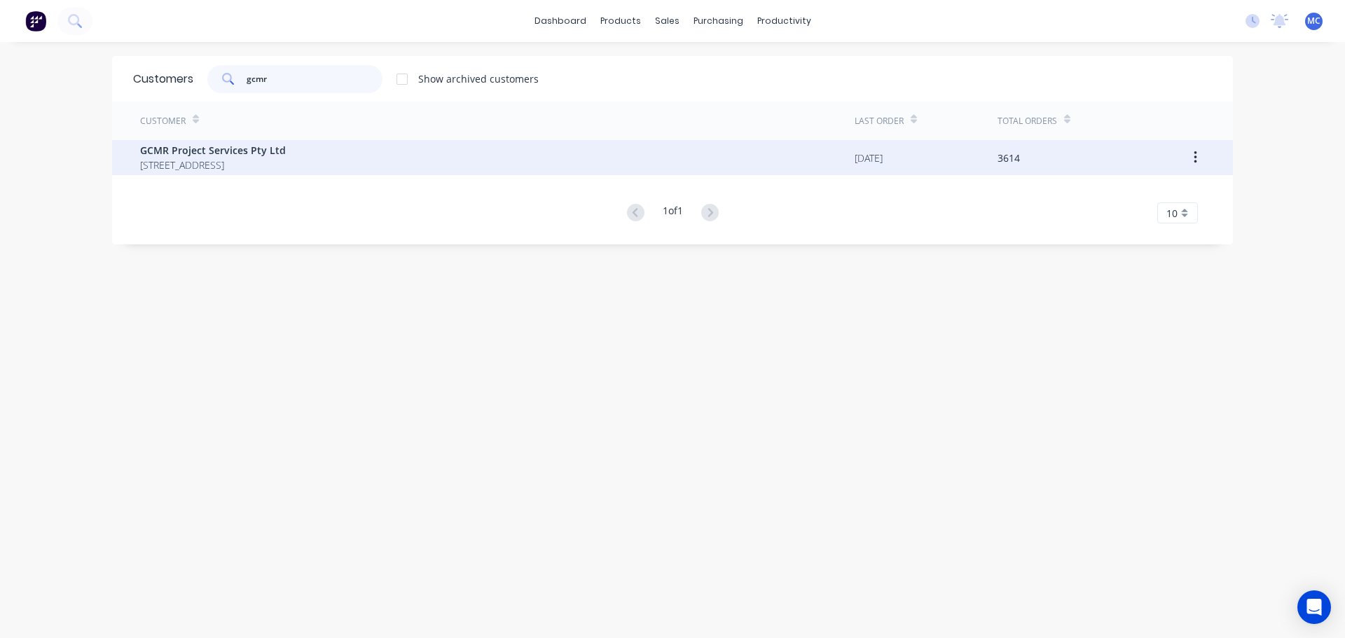
type input "gcmr"
click at [211, 151] on span "GCMR Project Services Pty Ltd" at bounding box center [213, 150] width 146 height 15
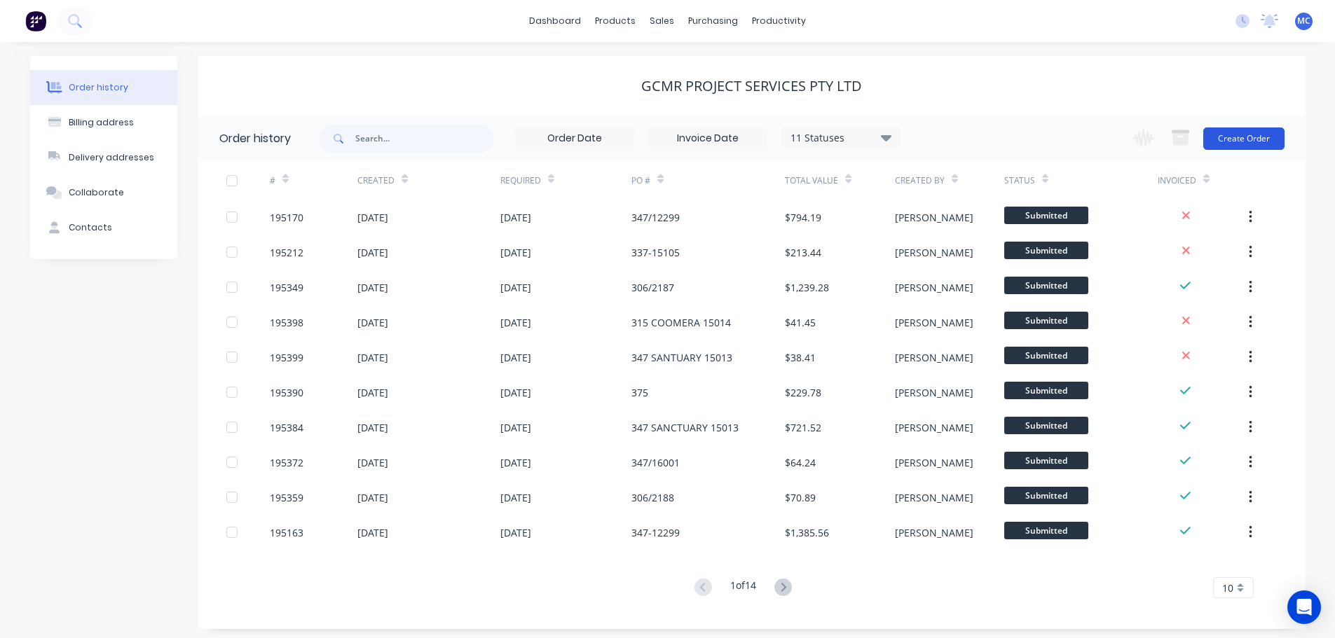
click at [1241, 133] on button "Create Order" at bounding box center [1243, 139] width 81 height 22
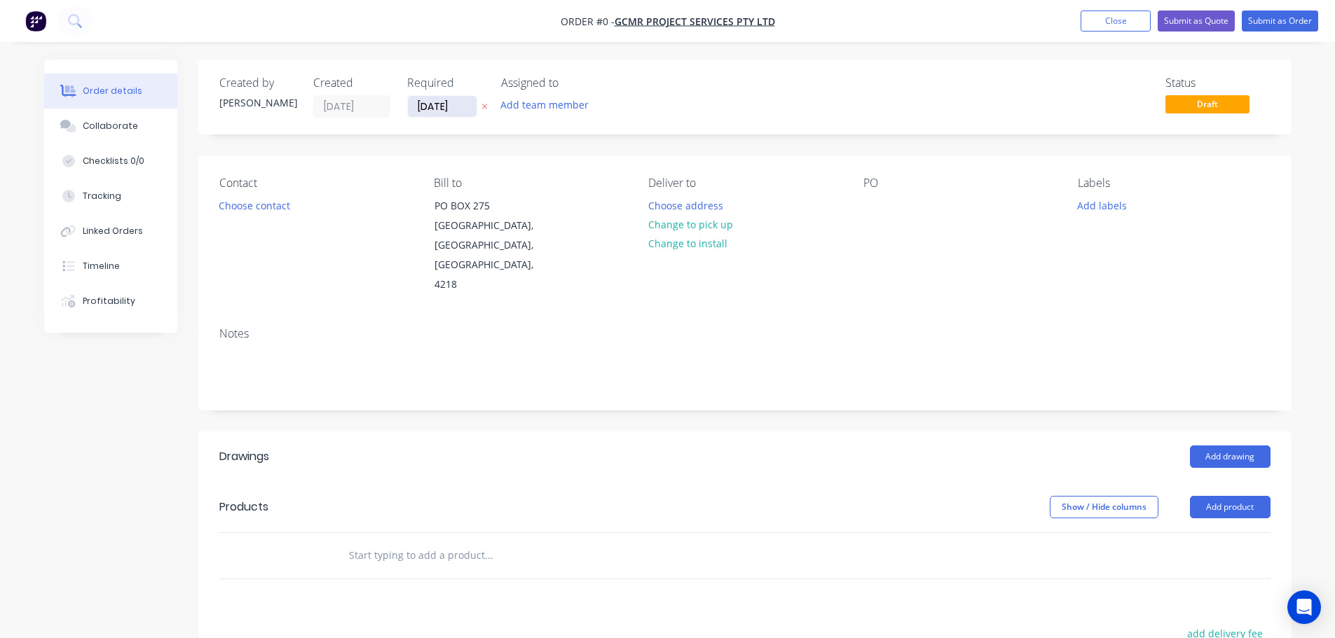
click at [434, 103] on input "[DATE]" at bounding box center [442, 106] width 69 height 21
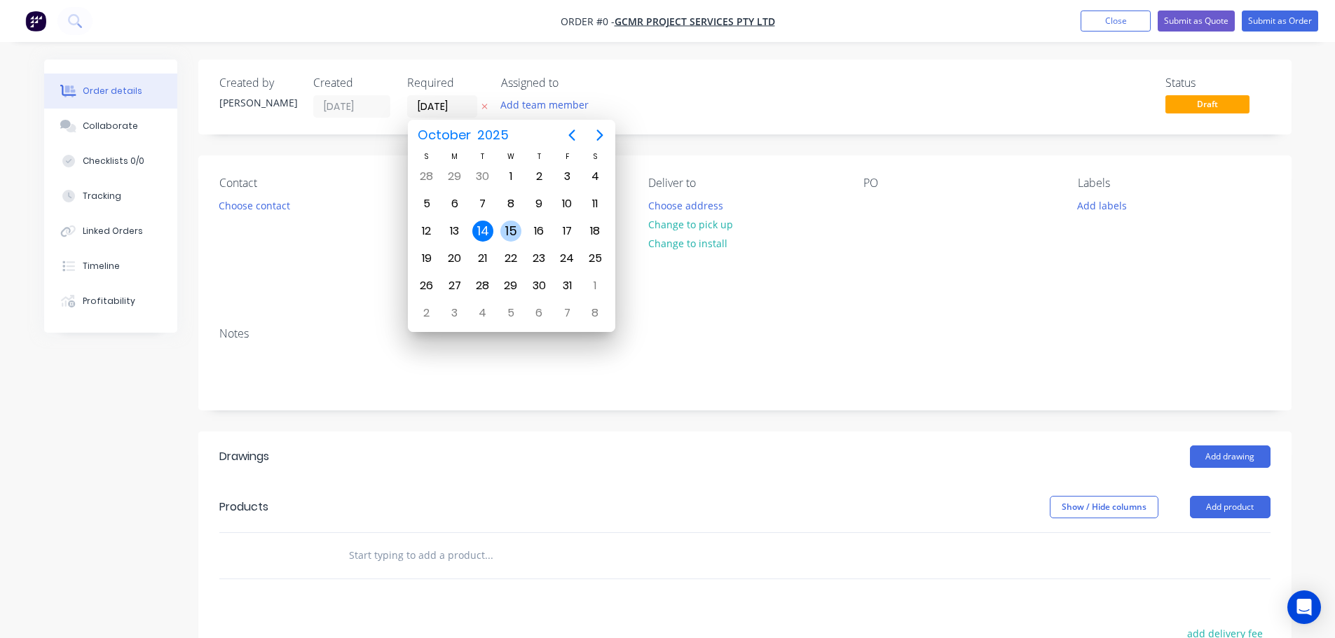
click at [508, 233] on div "15" at bounding box center [510, 231] width 21 height 21
type input "[DATE]"
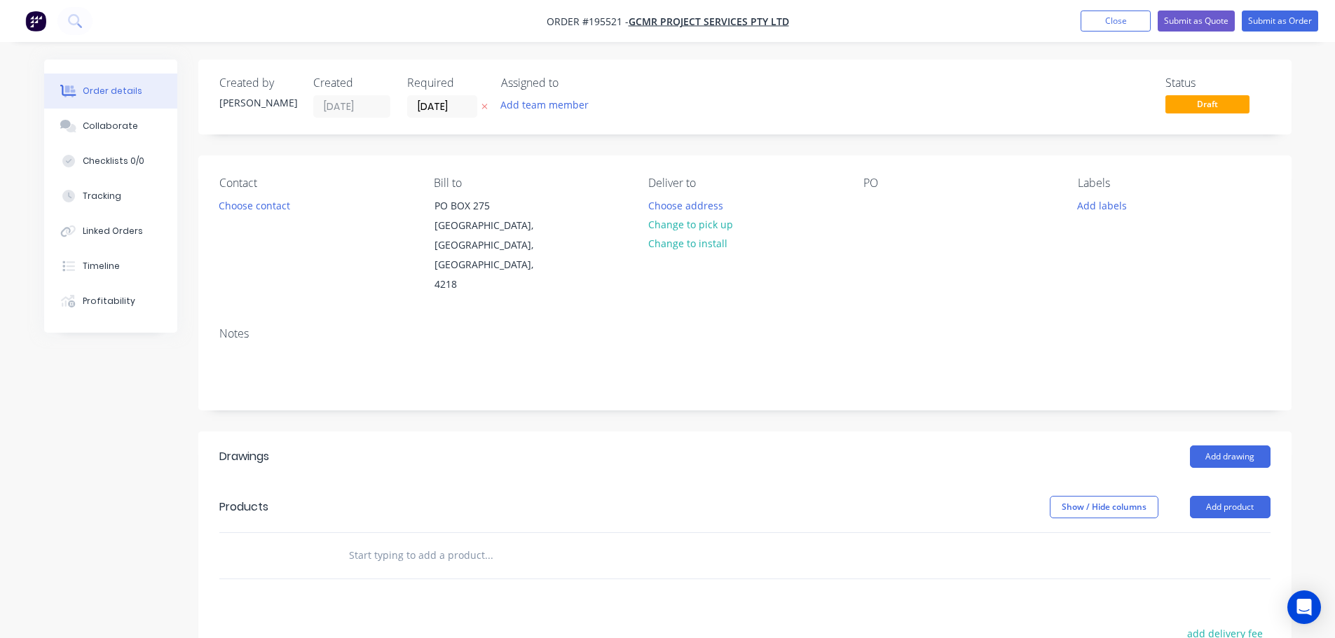
click at [1105, 206] on button "Add labels" at bounding box center [1102, 205] width 64 height 19
click at [1107, 273] on div at bounding box center [1103, 275] width 28 height 28
drag, startPoint x: 775, startPoint y: 259, endPoint x: 765, endPoint y: 259, distance: 9.8
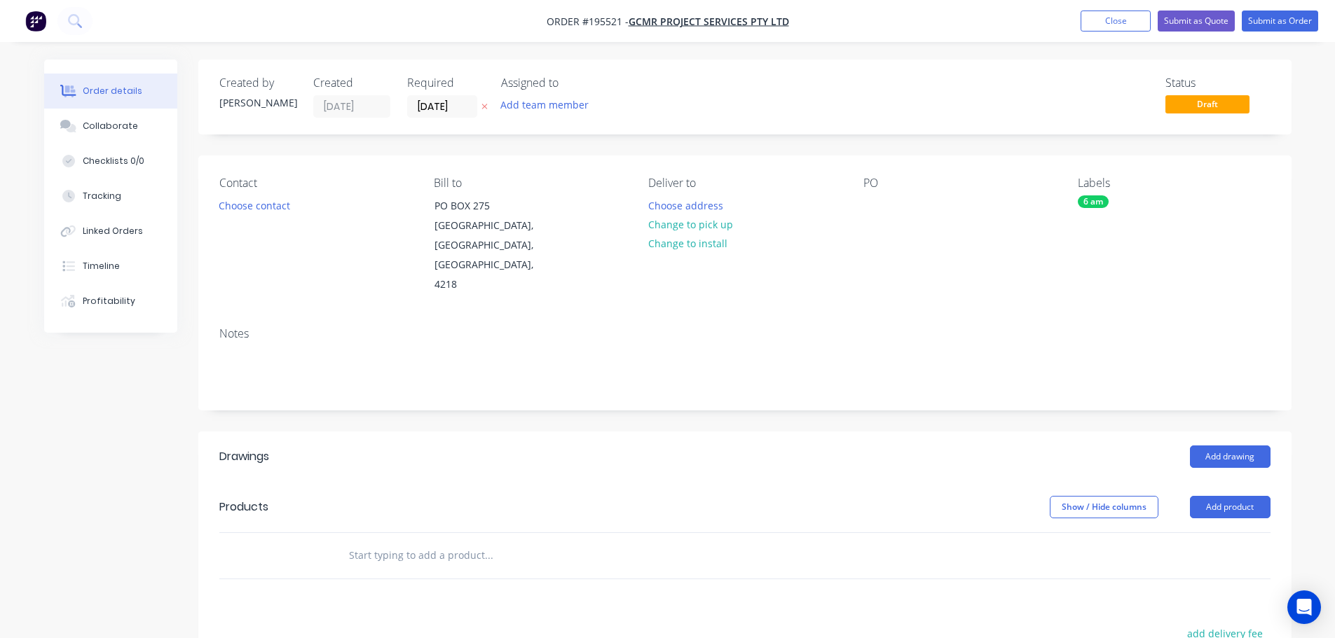
click at [774, 259] on div "Deliver to Choose address Change to pick up Change to install" at bounding box center [744, 236] width 192 height 118
click at [263, 203] on button "Choose contact" at bounding box center [254, 205] width 86 height 19
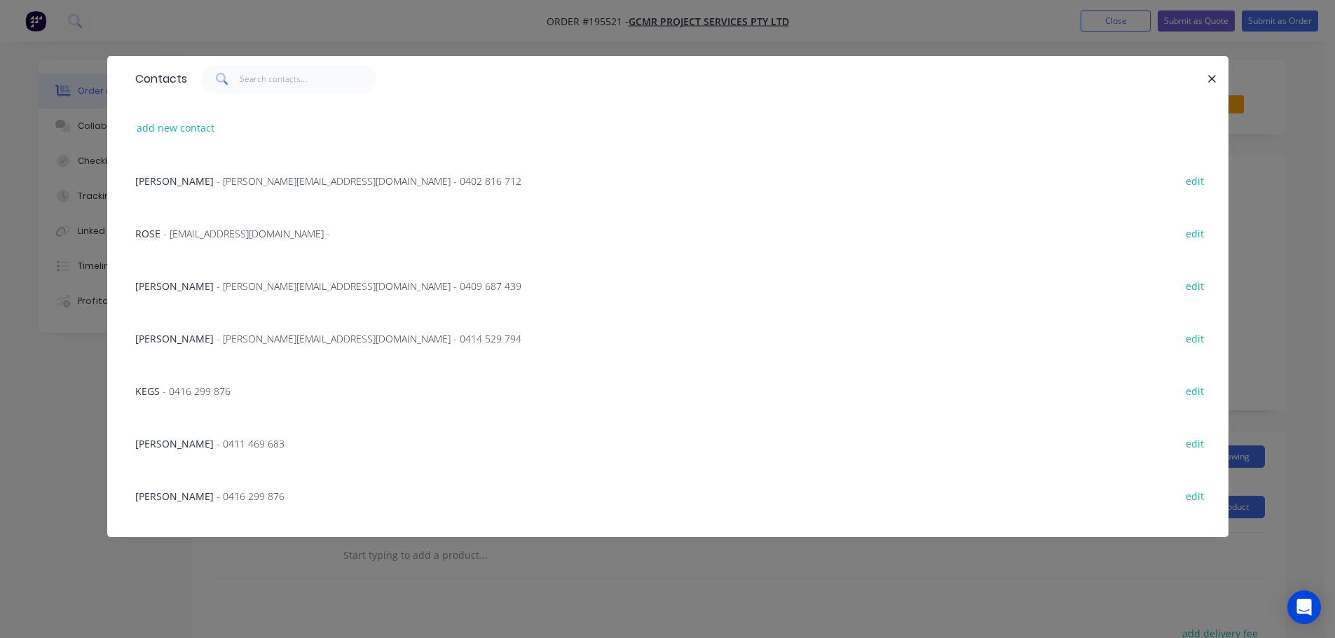
click at [249, 341] on span "- [PERSON_NAME][EMAIL_ADDRESS][DOMAIN_NAME] - 0414 529 794" at bounding box center [369, 338] width 305 height 13
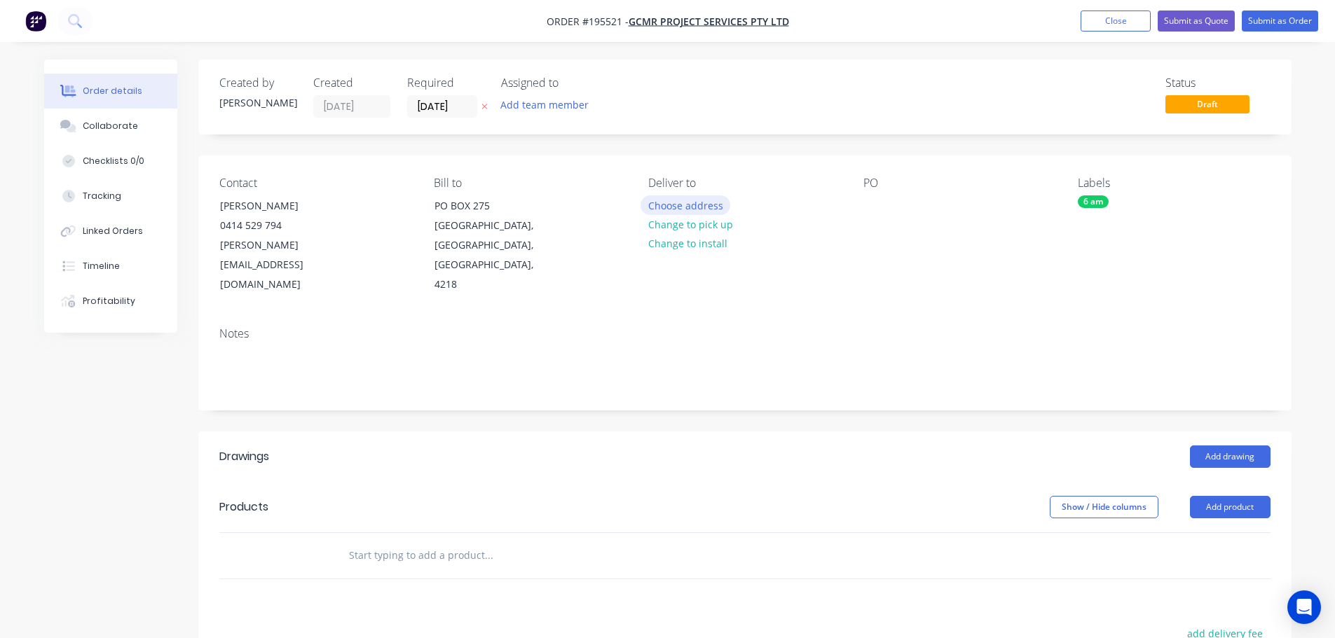
click at [702, 204] on button "Choose address" at bounding box center [685, 205] width 90 height 19
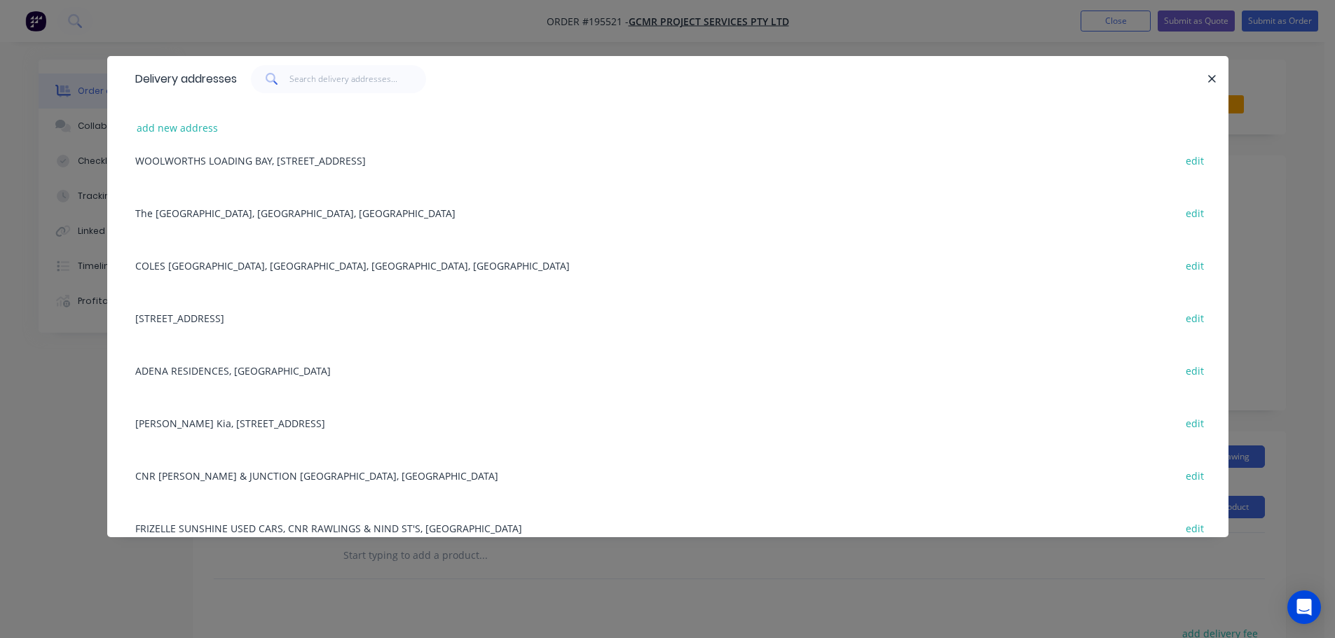
scroll to position [844, 0]
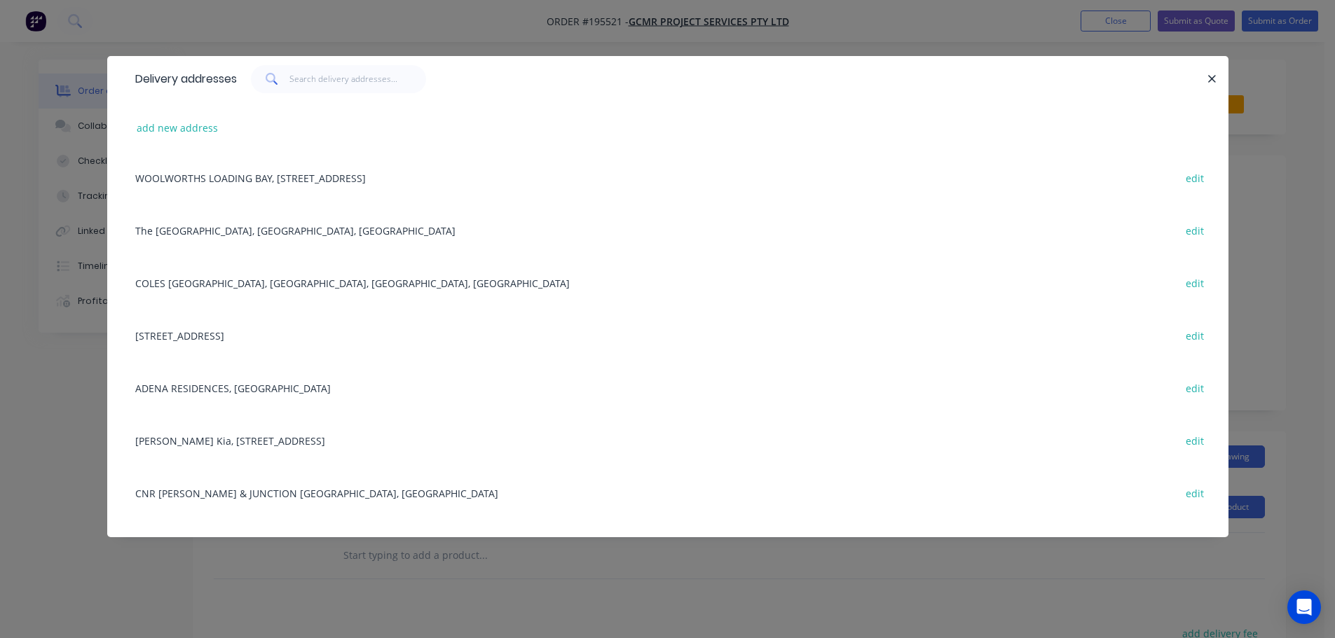
click at [202, 387] on div "ADENA RESIDENCES, [GEOGRAPHIC_DATA], WYNNUM edit" at bounding box center [667, 388] width 1079 height 53
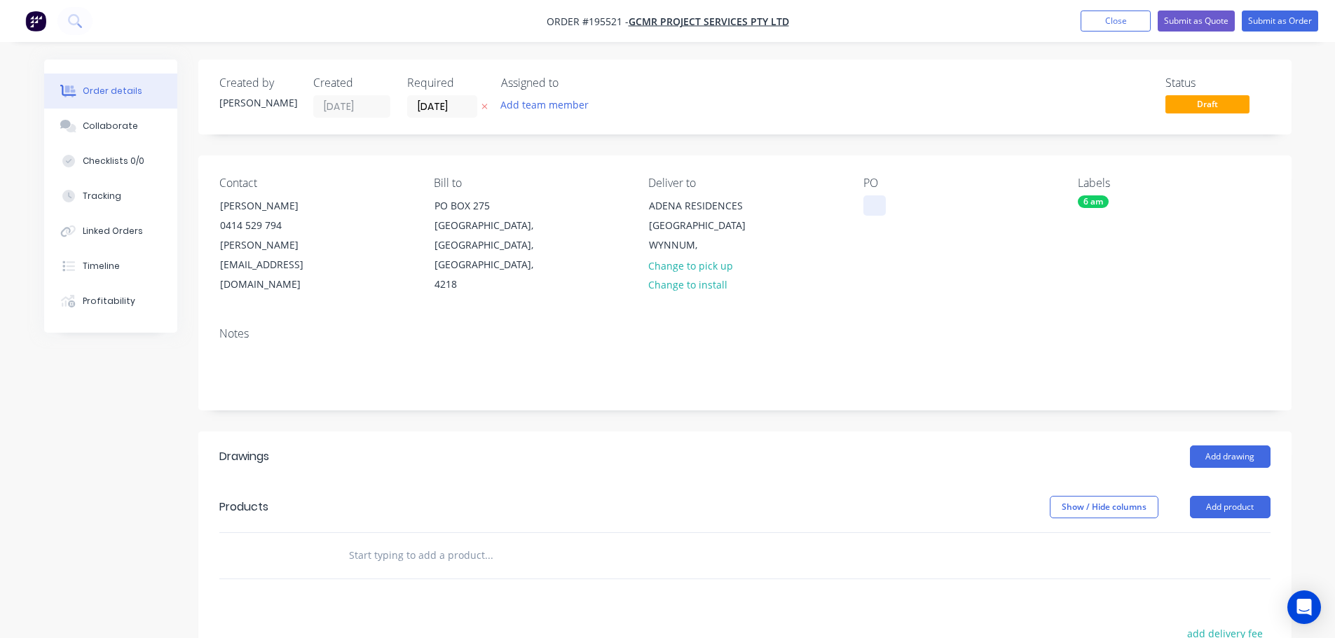
click at [875, 201] on div at bounding box center [874, 206] width 22 height 20
click at [1233, 446] on button "Add drawing" at bounding box center [1230, 457] width 81 height 22
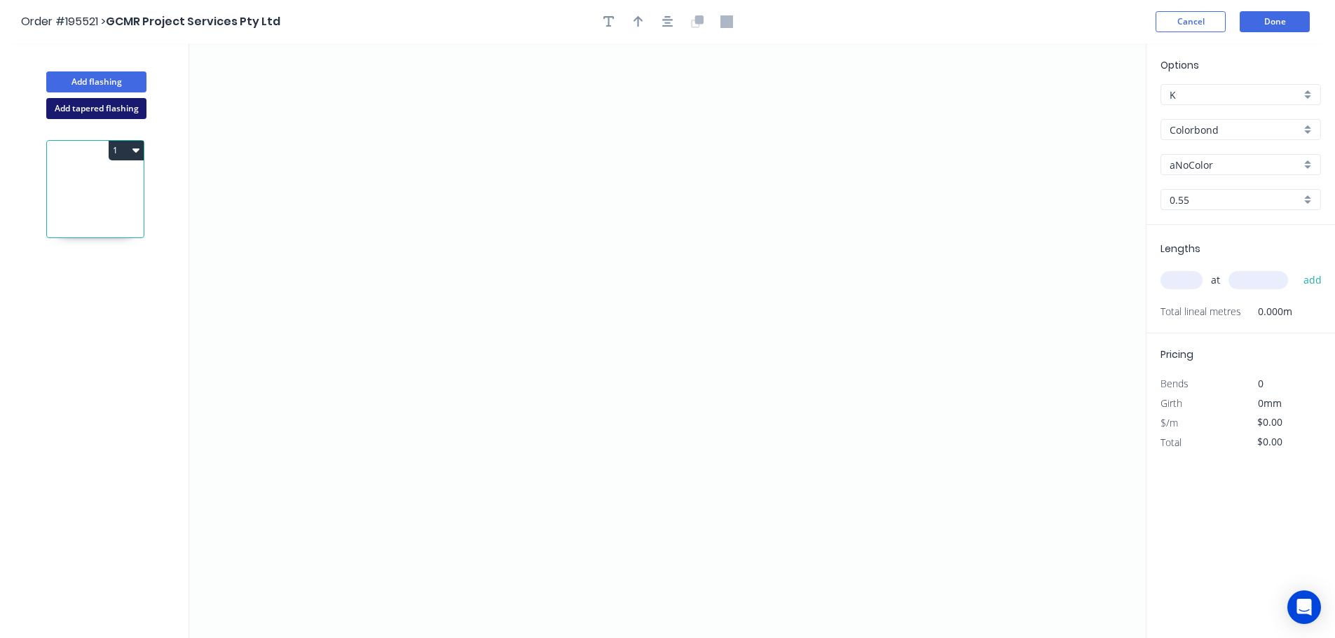
click at [93, 107] on button "Add tapered flashing" at bounding box center [96, 108] width 100 height 21
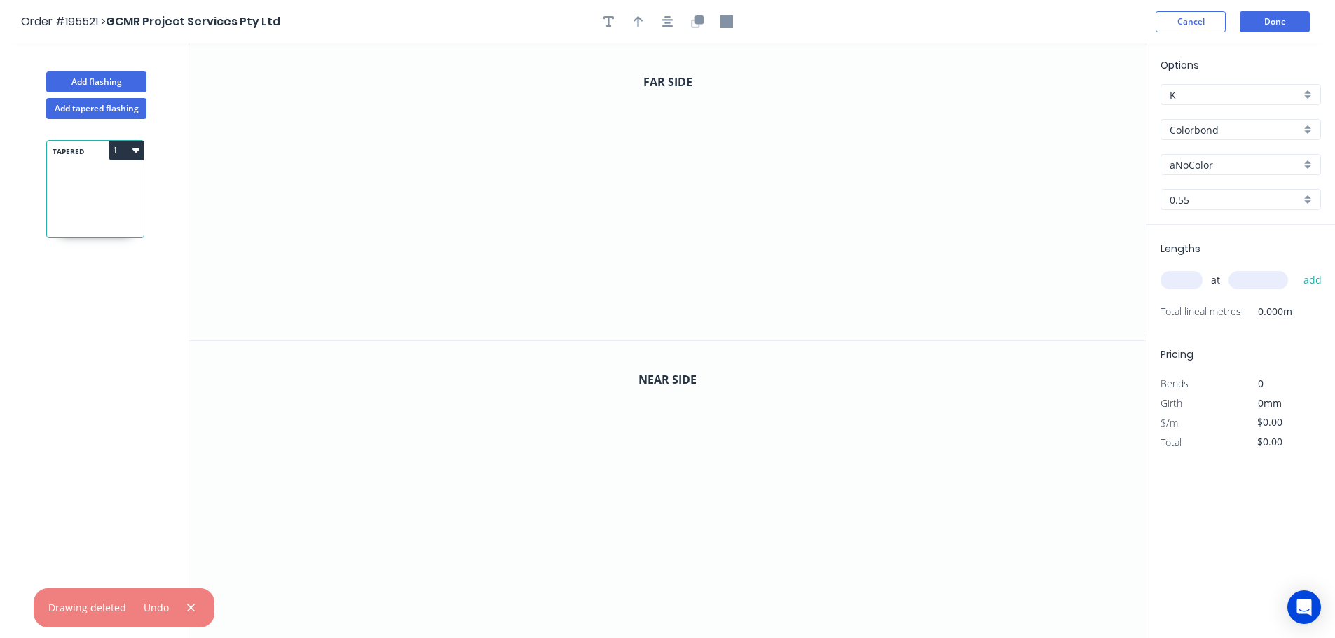
click at [1197, 167] on input "aNoColor" at bounding box center [1235, 165] width 131 height 15
click at [1185, 253] on div "Monument" at bounding box center [1240, 254] width 159 height 25
type input "Monument"
click at [1186, 198] on input "0.55" at bounding box center [1235, 200] width 131 height 15
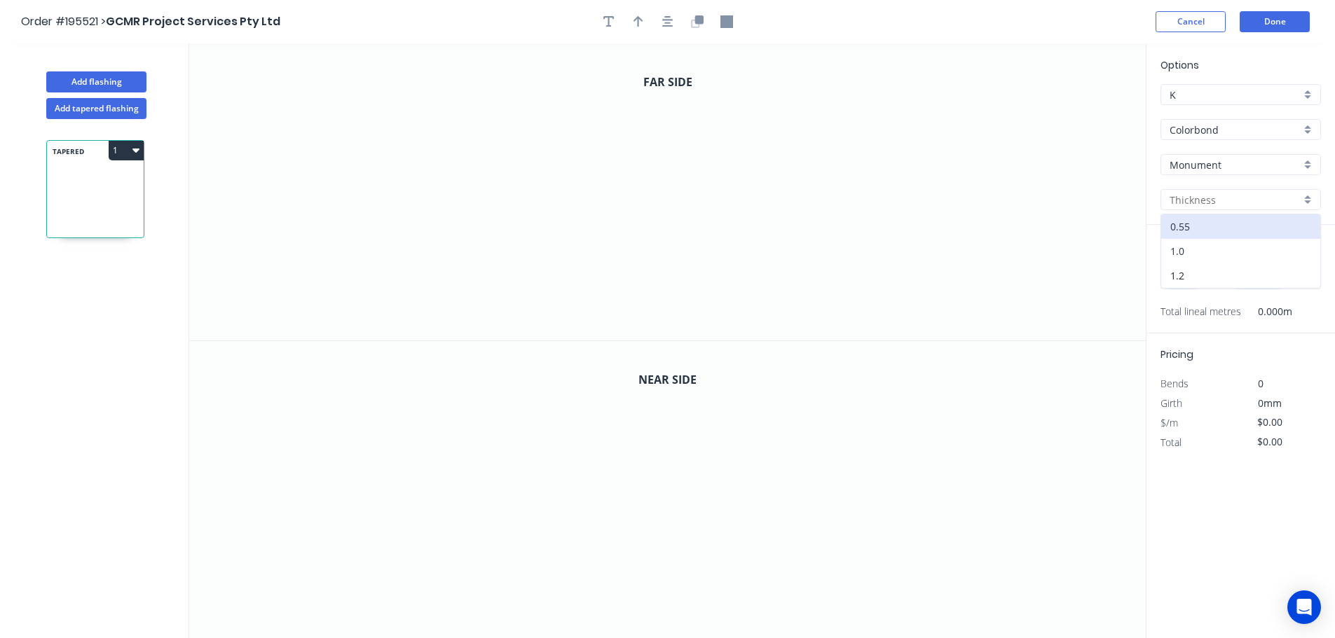
click at [1177, 252] on div "1.0" at bounding box center [1240, 251] width 159 height 25
type input "1.0"
click at [1177, 277] on input "text" at bounding box center [1181, 280] width 42 height 18
type input "1"
type input "3245"
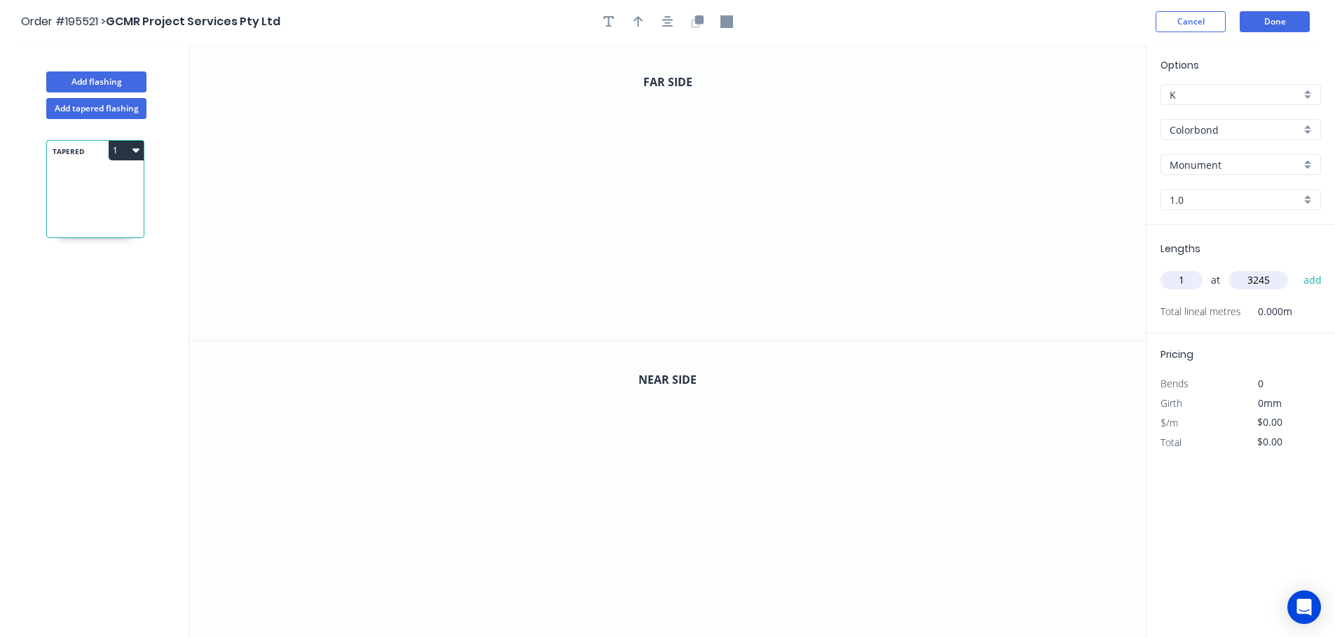
click at [1296, 268] on button "add" at bounding box center [1312, 280] width 33 height 24
type input "1"
type input "2800"
click at [1296, 268] on button "add" at bounding box center [1312, 280] width 33 height 24
type input "1"
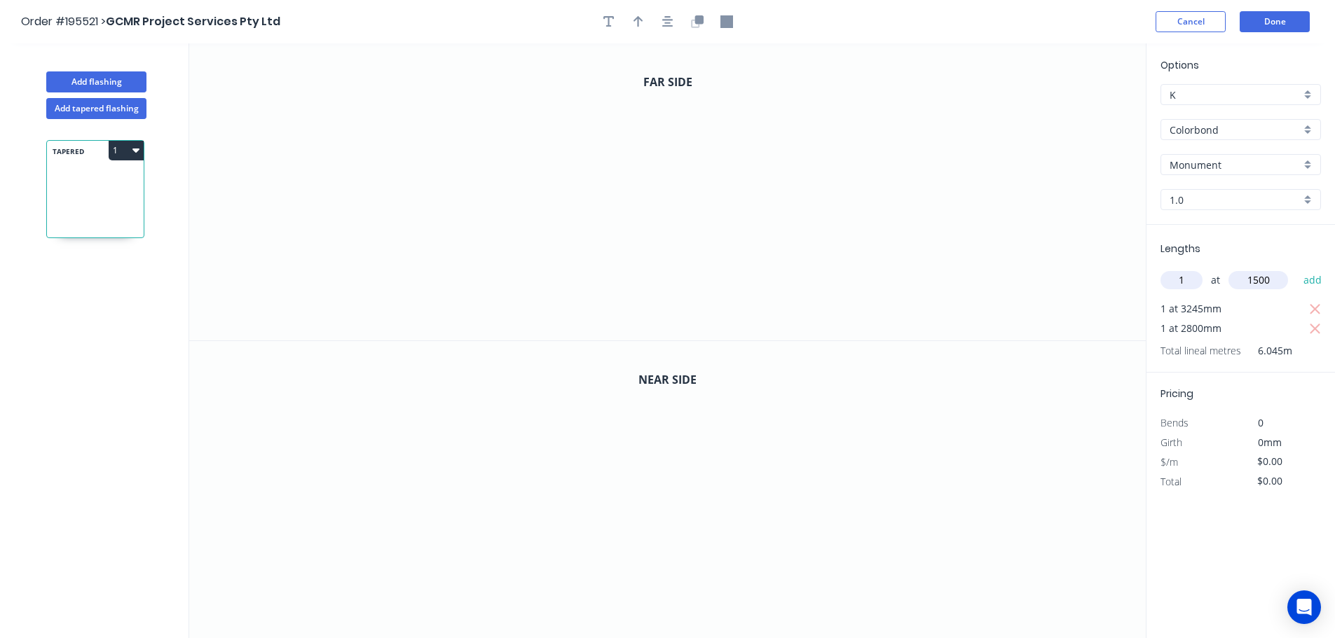
type input "1500"
click at [1296, 268] on button "add" at bounding box center [1312, 280] width 33 height 24
type input "1"
type input "1395"
click at [1296, 268] on button "add" at bounding box center [1312, 280] width 33 height 24
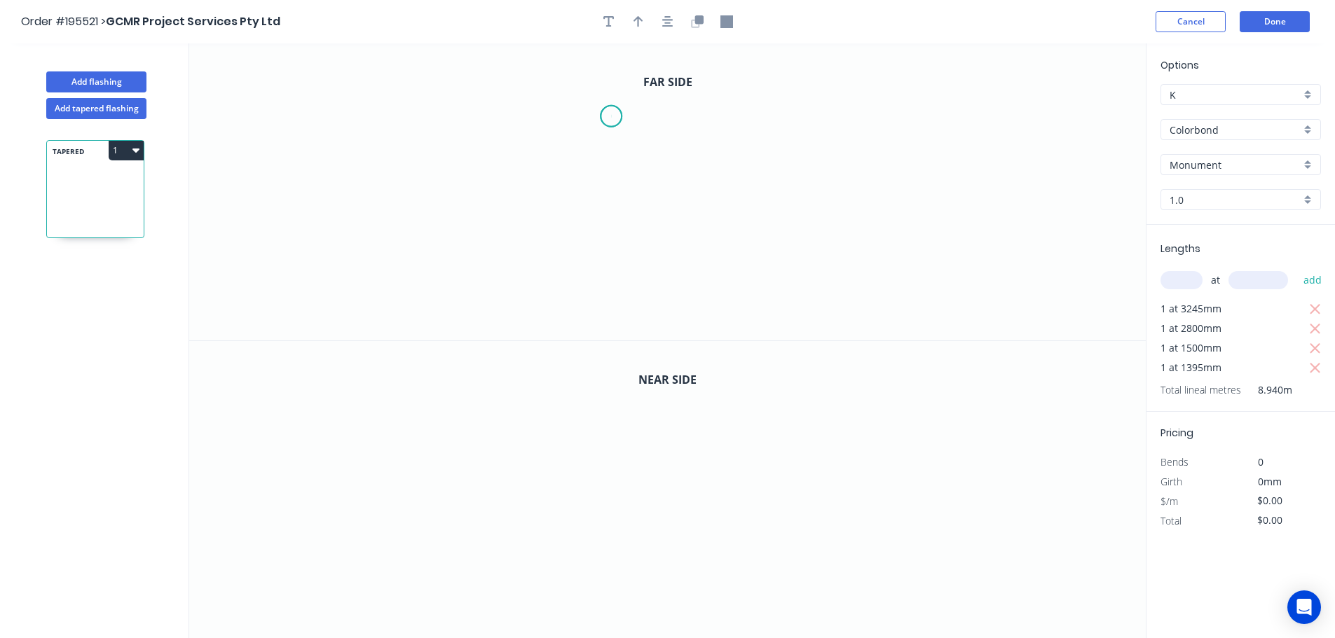
click at [611, 116] on icon "0" at bounding box center [667, 191] width 956 height 297
click at [722, 115] on icon "0" at bounding box center [667, 191] width 956 height 297
click at [720, 325] on icon "0 ?" at bounding box center [667, 191] width 956 height 297
click at [720, 325] on circle at bounding box center [721, 324] width 21 height 21
click at [667, 88] on tspan "?" at bounding box center [666, 88] width 7 height 23
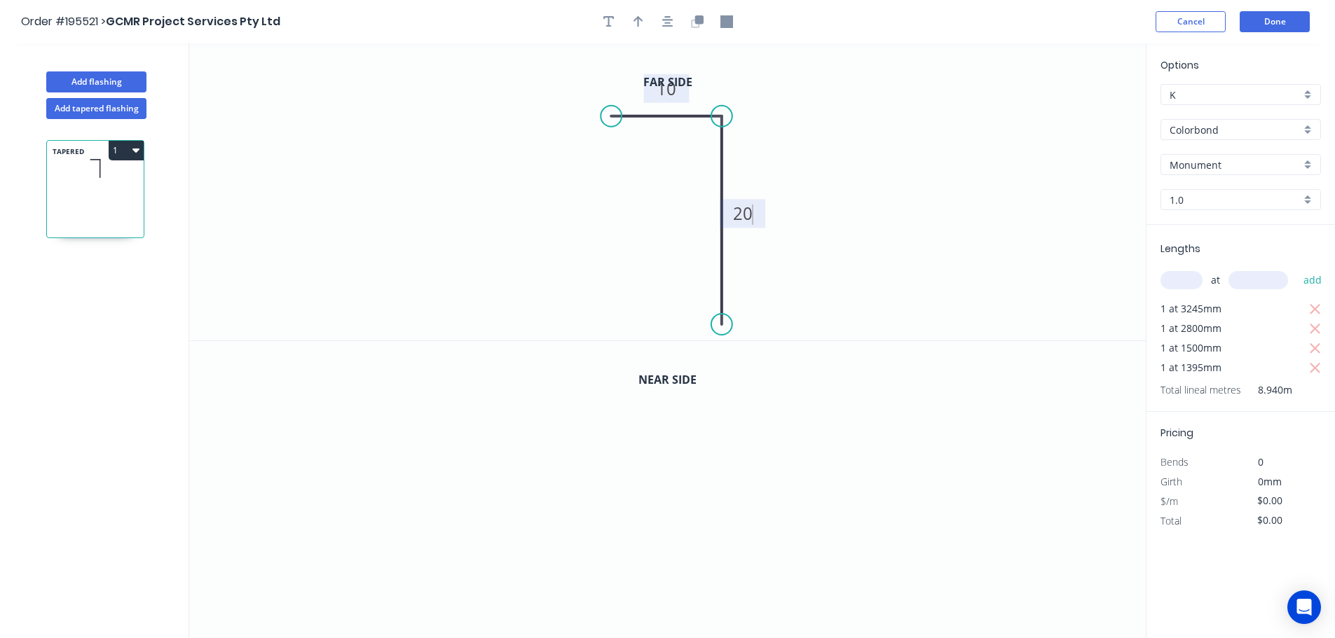
type input "$7.67"
type input "$68.57"
click at [643, 24] on icon "button" at bounding box center [638, 21] width 10 height 13
click at [1079, 110] on icon at bounding box center [1075, 97] width 13 height 45
drag, startPoint x: 989, startPoint y: 148, endPoint x: 856, endPoint y: 165, distance: 134.9
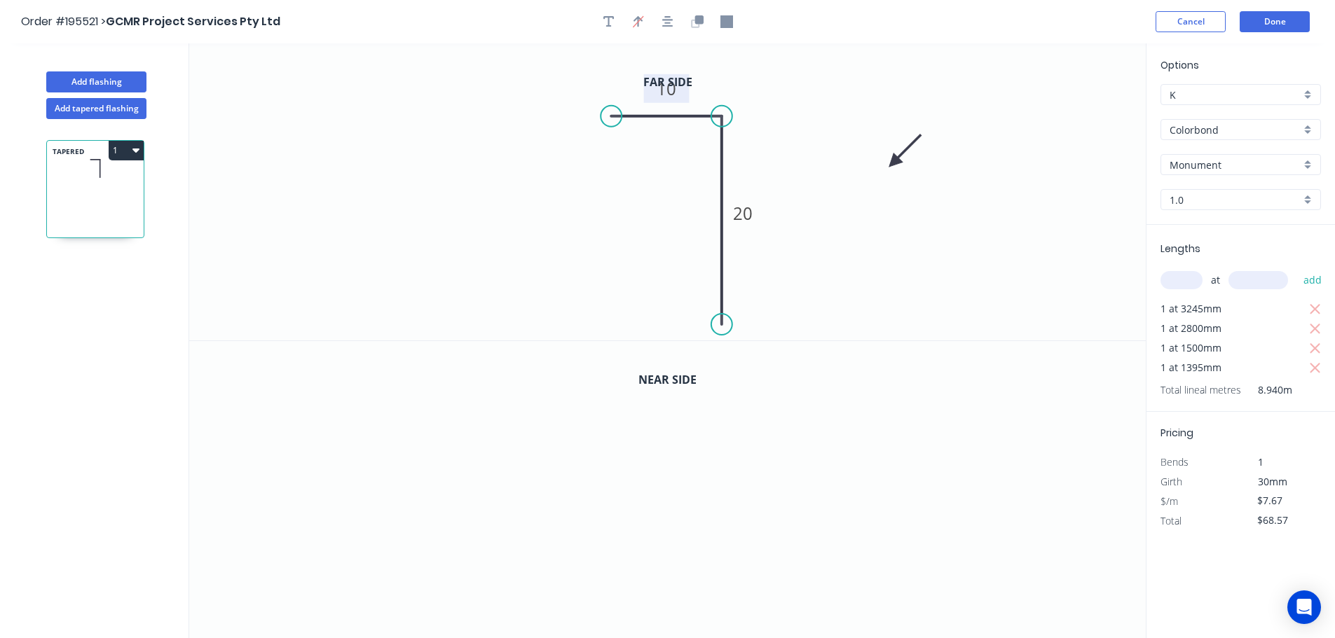
click at [885, 165] on icon at bounding box center [905, 150] width 41 height 41
click at [694, 22] on icon "button" at bounding box center [697, 21] width 13 height 13
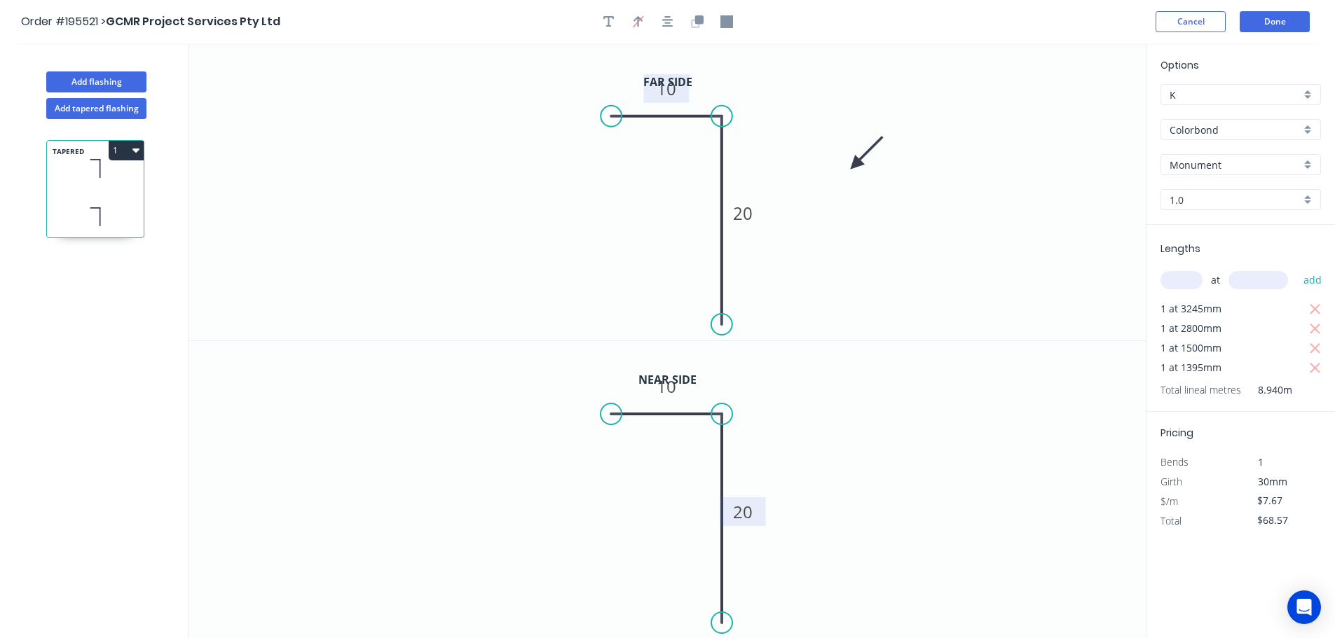
click at [753, 514] on rect at bounding box center [743, 513] width 28 height 20
click at [128, 149] on button "1" at bounding box center [126, 151] width 35 height 20
type input "$9.40"
click at [45, 185] on div "Duplicate" at bounding box center [77, 185] width 108 height 20
type input "$0.00"
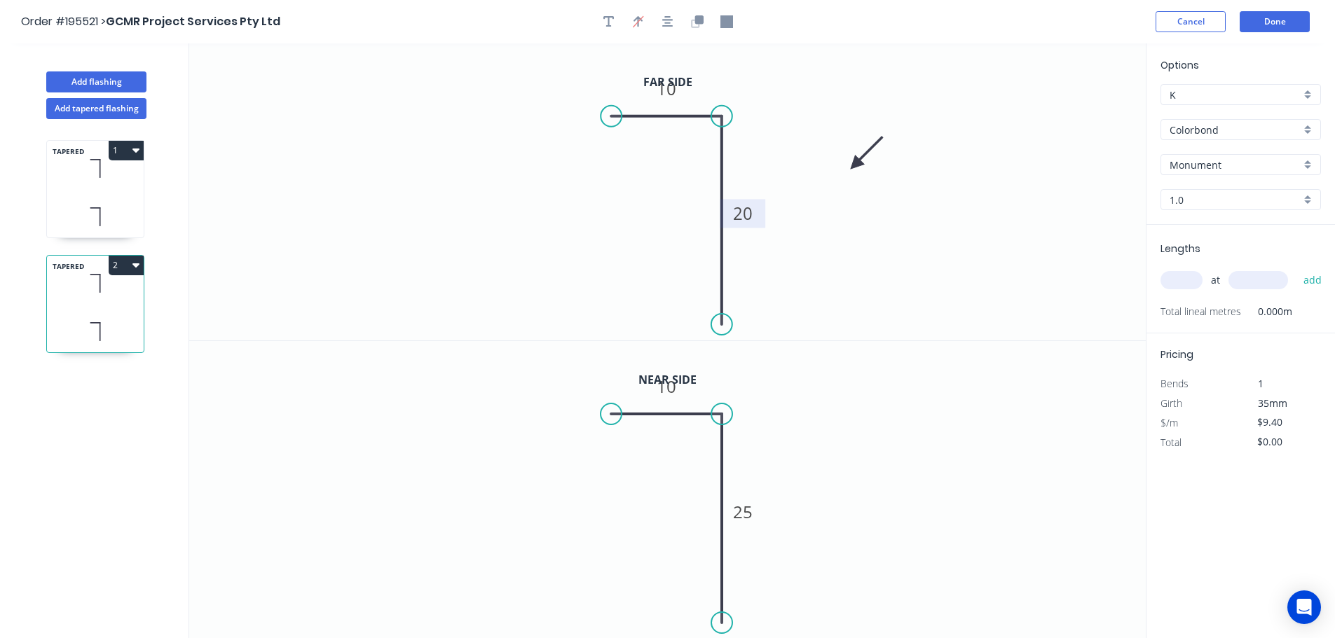
click at [744, 212] on tspan "20" at bounding box center [743, 213] width 20 height 23
click at [746, 514] on tspan "25" at bounding box center [743, 511] width 20 height 23
click at [1183, 279] on input "text" at bounding box center [1181, 280] width 42 height 18
type input "1"
type input "3530"
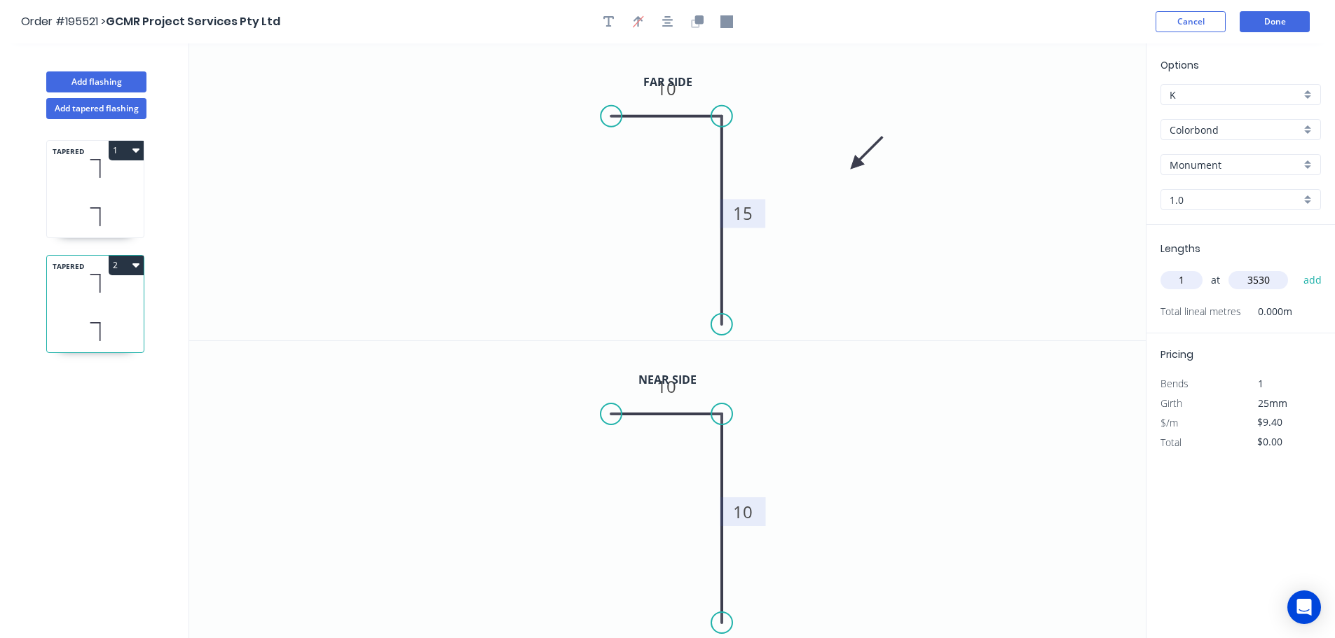
click at [1296, 268] on button "add" at bounding box center [1312, 280] width 33 height 24
type input "$33.18"
type input "1"
type input "3210"
click at [1296, 268] on button "add" at bounding box center [1312, 280] width 33 height 24
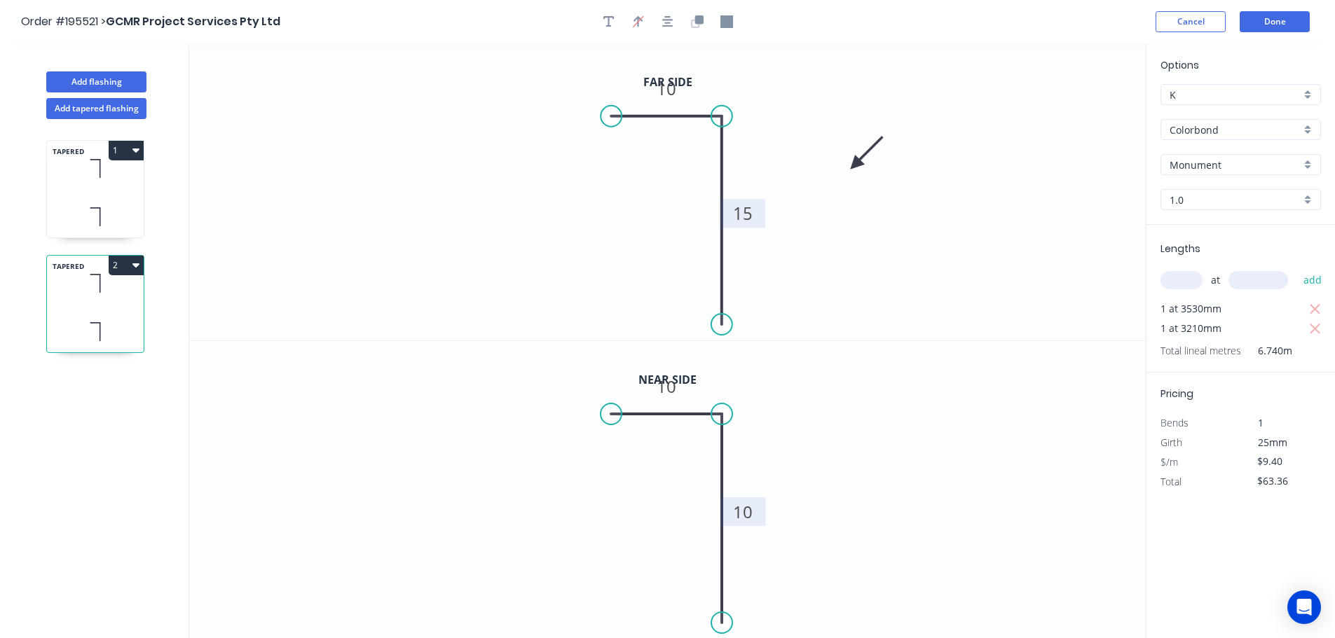
click at [128, 263] on button "2" at bounding box center [126, 266] width 35 height 20
click at [39, 299] on div "Duplicate" at bounding box center [77, 300] width 108 height 20
type input "$0.00"
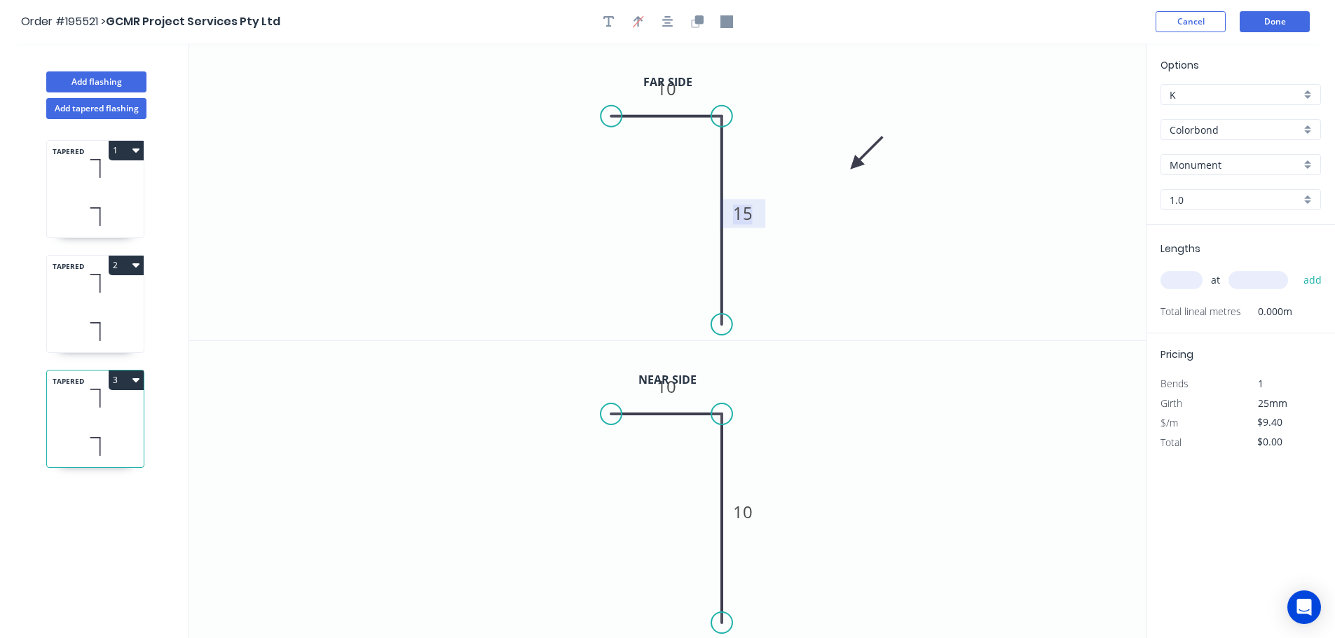
click at [746, 212] on tspan "15" at bounding box center [743, 213] width 20 height 23
click at [746, 213] on tspan "15" at bounding box center [743, 213] width 20 height 23
click at [745, 513] on tspan "10" at bounding box center [743, 511] width 20 height 23
drag, startPoint x: 604, startPoint y: 115, endPoint x: 530, endPoint y: 114, distance: 73.6
click at [530, 114] on circle at bounding box center [530, 116] width 21 height 21
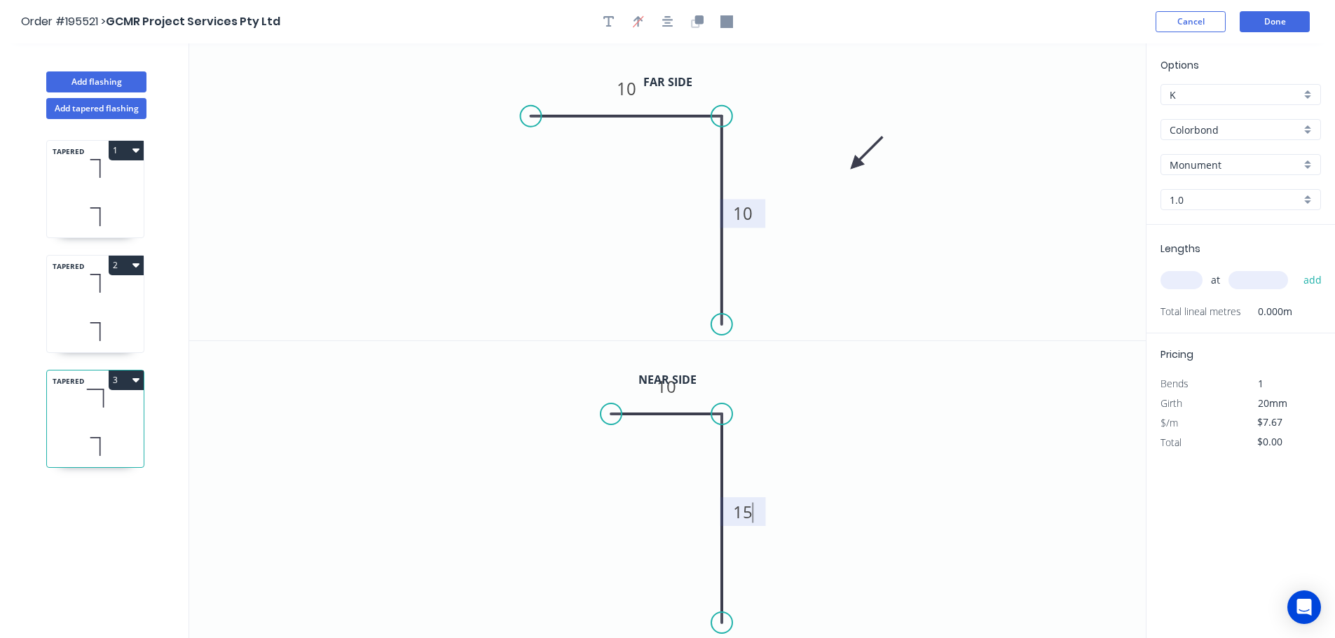
type input "$9.40"
click at [631, 87] on tspan "10" at bounding box center [627, 88] width 20 height 23
drag, startPoint x: 609, startPoint y: 416, endPoint x: 518, endPoint y: 408, distance: 91.4
click at [518, 408] on circle at bounding box center [517, 414] width 21 height 21
click at [621, 390] on tspan "10" at bounding box center [620, 386] width 20 height 23
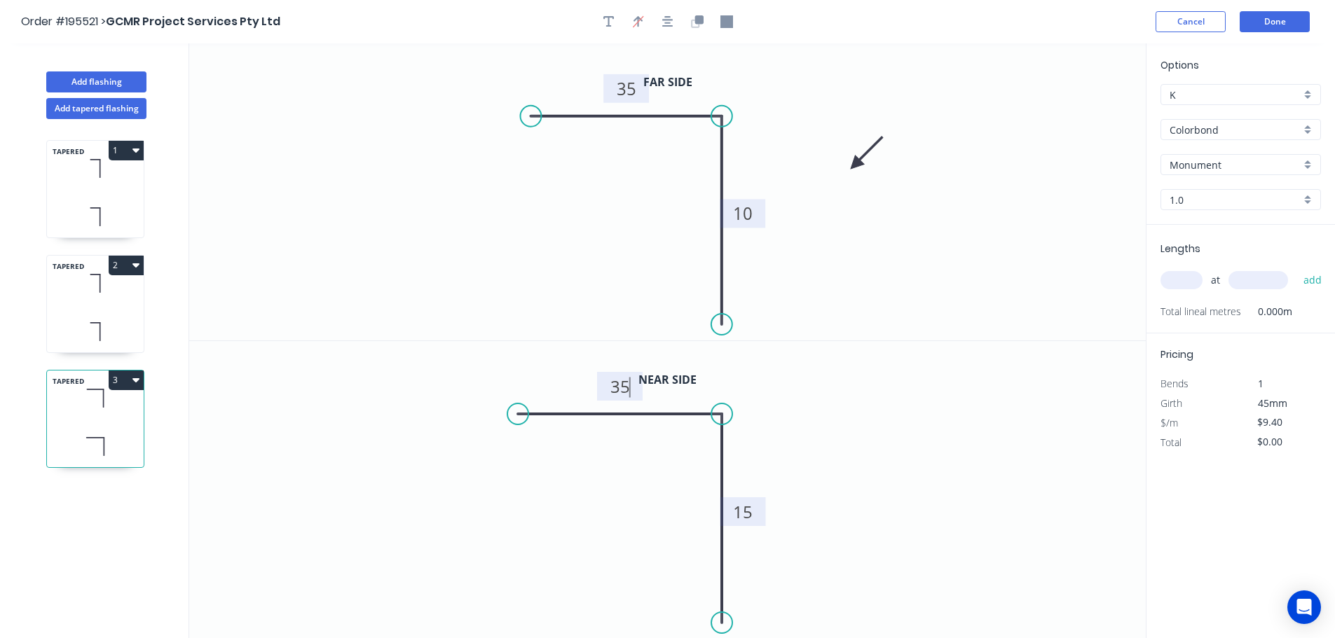
click at [1191, 275] on input "text" at bounding box center [1181, 280] width 42 height 18
type input "1"
type input "1800"
click at [1296, 268] on button "add" at bounding box center [1312, 280] width 33 height 24
click at [129, 263] on button "2" at bounding box center [126, 266] width 35 height 20
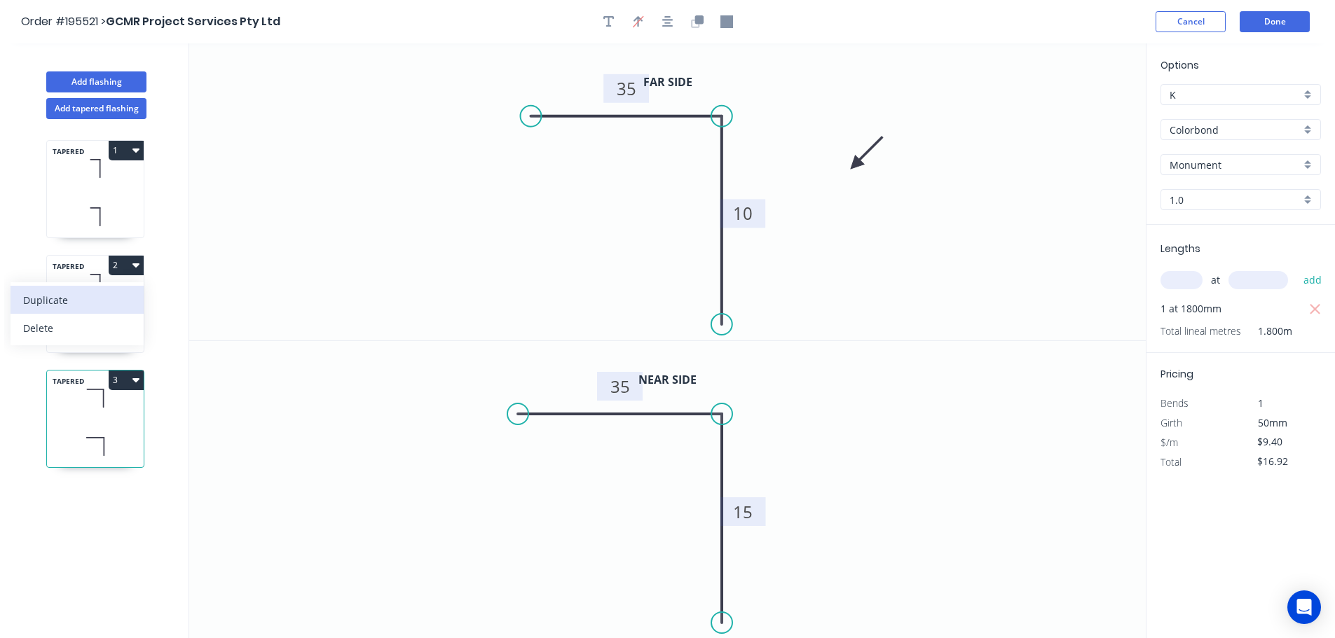
click at [62, 300] on div "Duplicate" at bounding box center [77, 300] width 108 height 20
type input "$0.00"
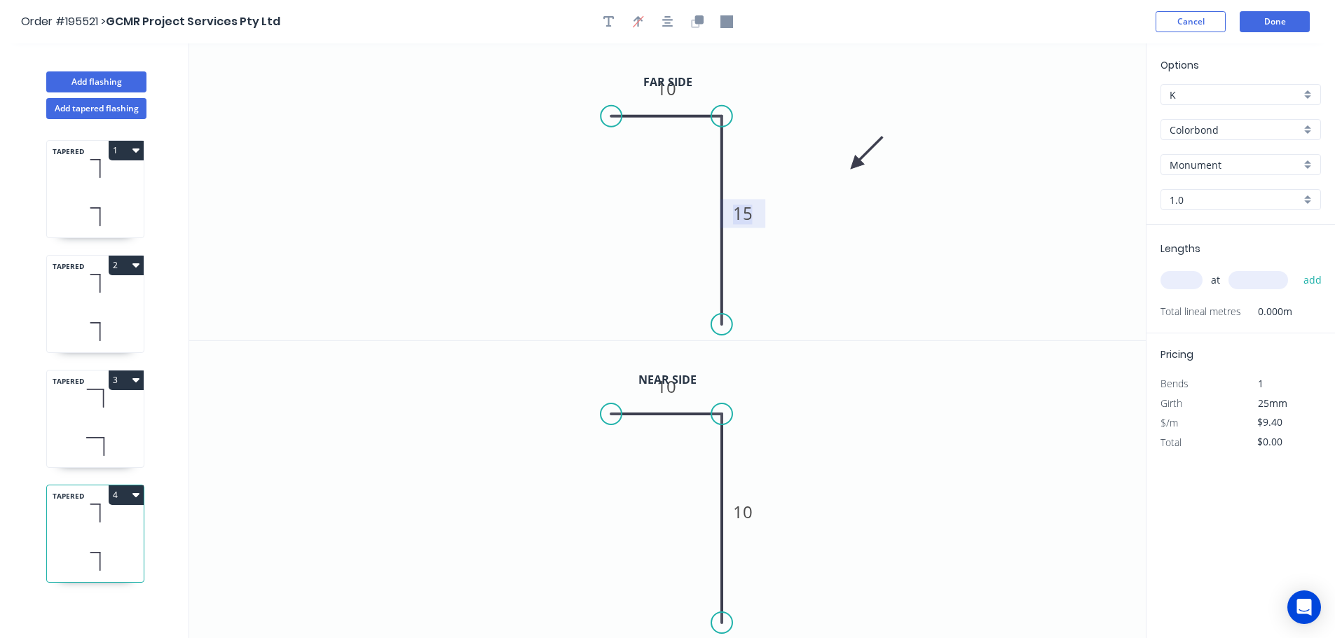
click at [746, 216] on tspan "15" at bounding box center [743, 213] width 20 height 23
click at [747, 514] on tspan "10" at bounding box center [743, 511] width 20 height 23
click at [1193, 280] on input "text" at bounding box center [1181, 280] width 42 height 18
type input "1"
type input "3195"
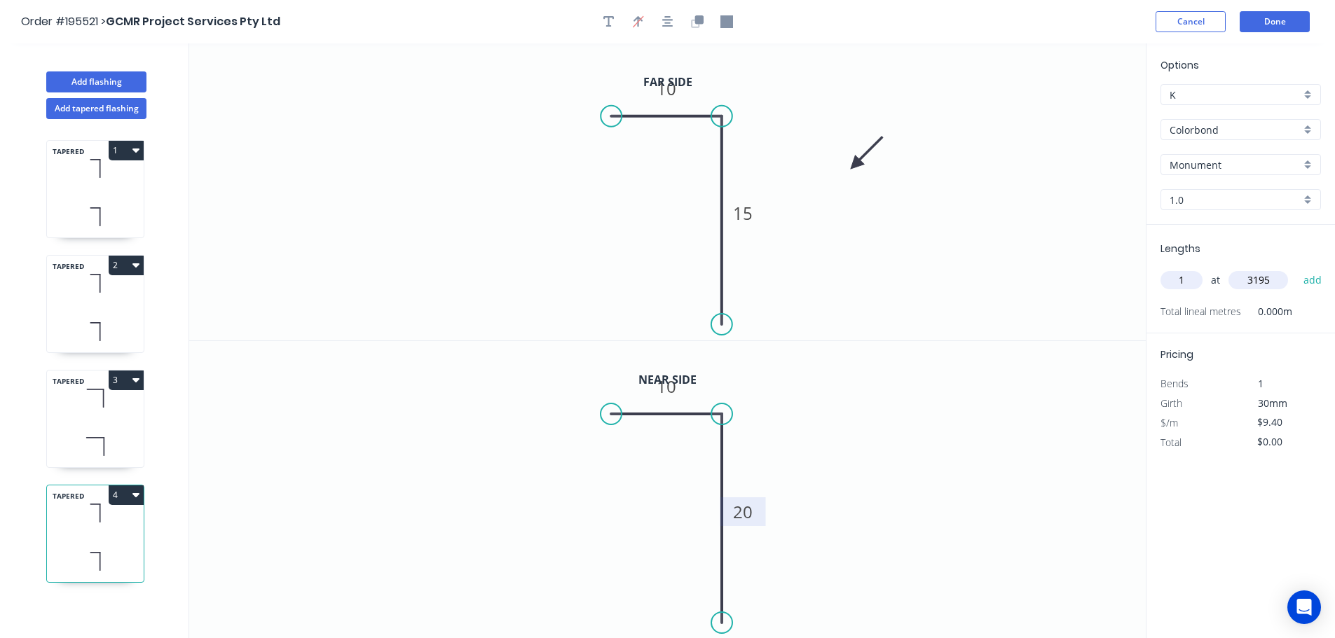
click at [1296, 268] on button "add" at bounding box center [1312, 280] width 33 height 24
type input "$30.03"
type input "1"
type input "1400"
click at [1296, 268] on button "add" at bounding box center [1312, 280] width 33 height 24
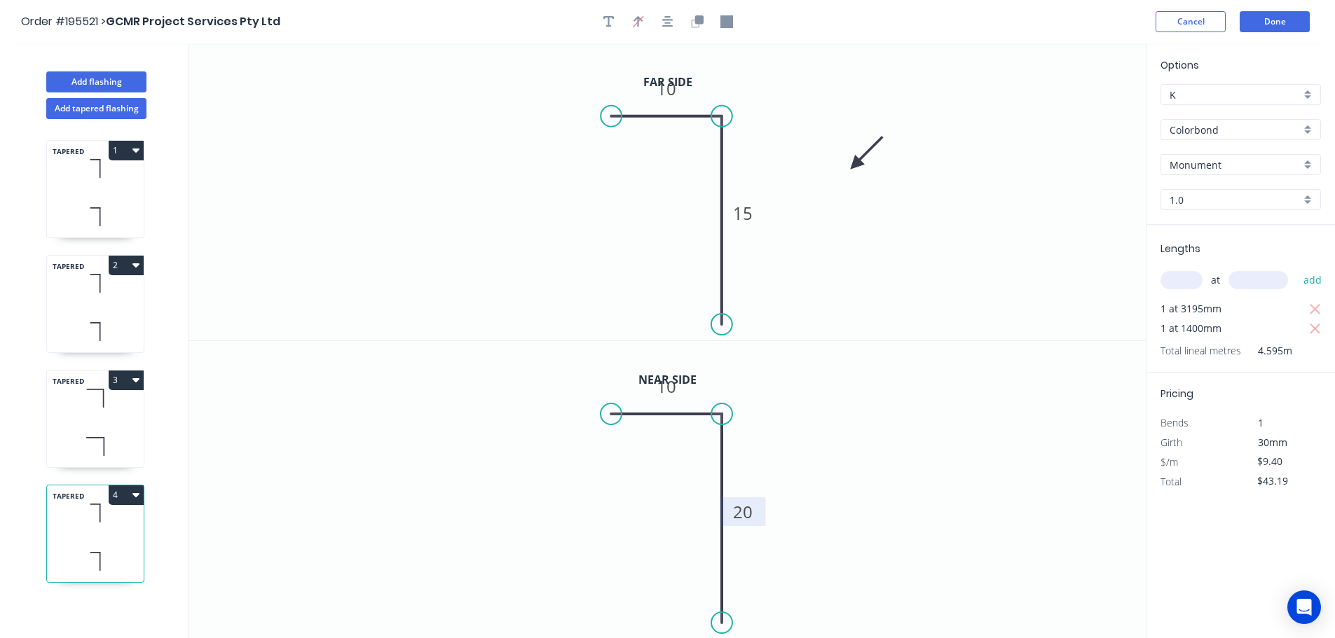
click at [117, 497] on button "4" at bounding box center [126, 496] width 35 height 20
click at [61, 528] on div "Duplicate" at bounding box center [77, 530] width 108 height 20
type input "$0.00"
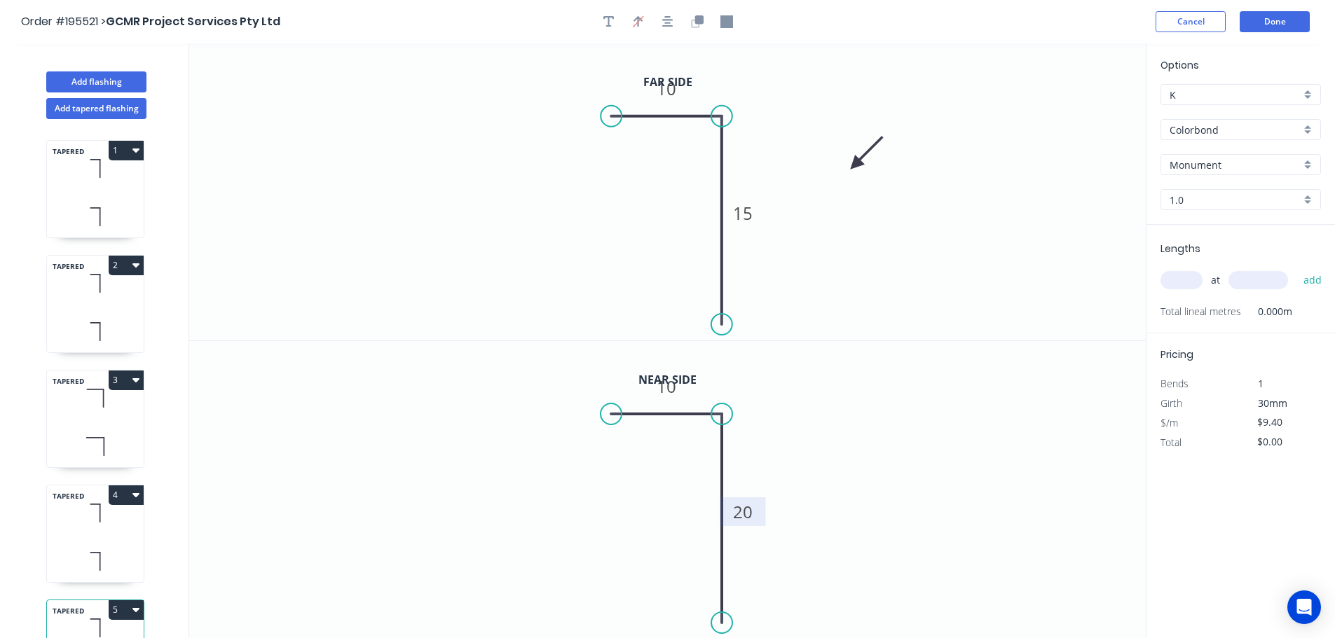
click at [745, 516] on tspan "20" at bounding box center [743, 511] width 20 height 23
click at [1191, 280] on input "text" at bounding box center [1181, 280] width 42 height 18
type input "1"
type input "2800"
click at [1296, 268] on button "add" at bounding box center [1312, 280] width 33 height 24
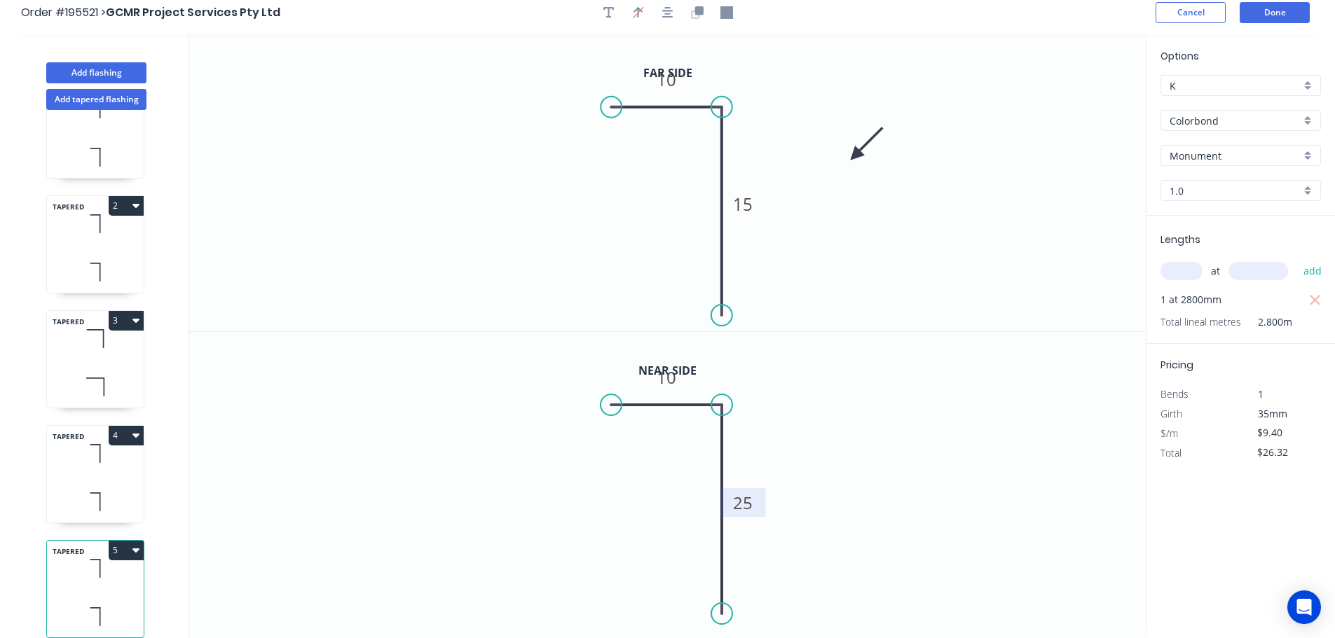
scroll to position [26, 0]
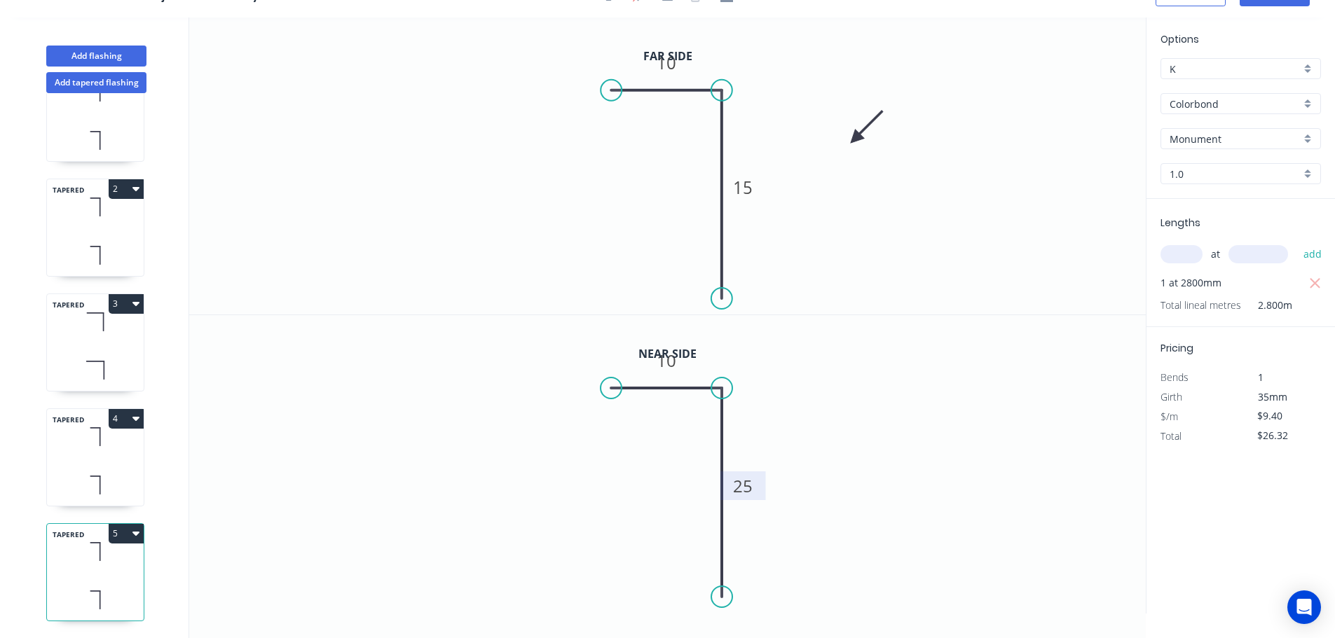
click at [124, 524] on button "5" at bounding box center [126, 534] width 35 height 20
click at [45, 558] on div "Duplicate" at bounding box center [77, 568] width 108 height 20
type input "$0.00"
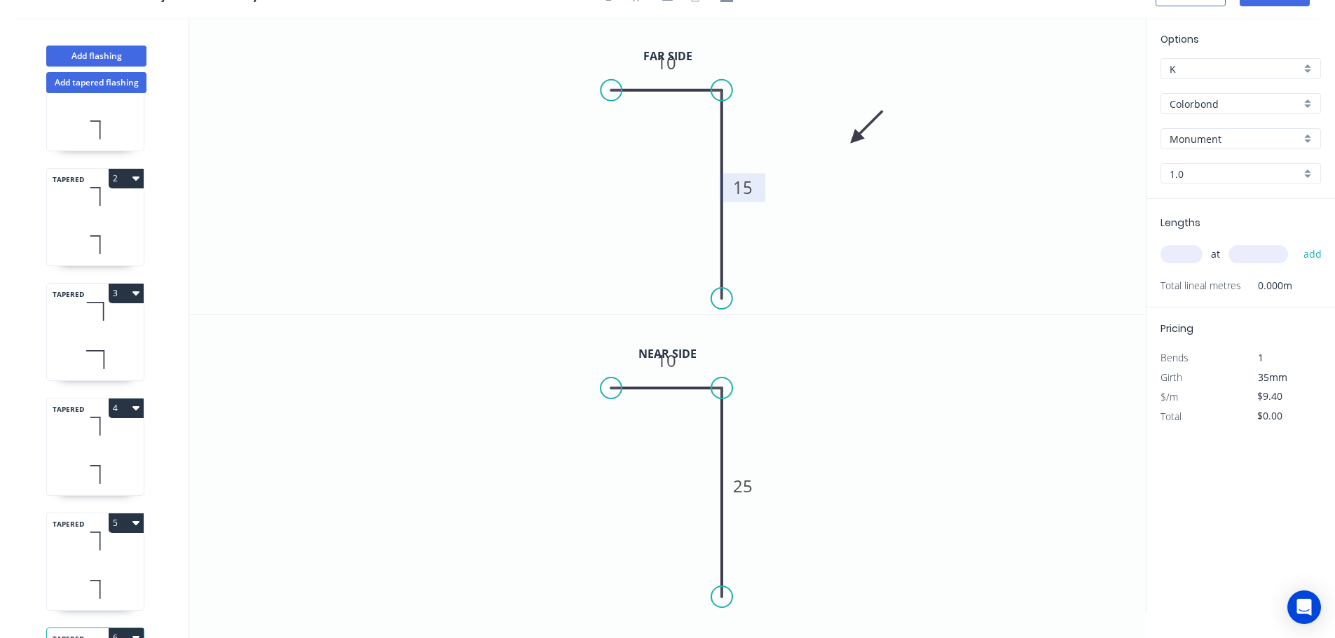
click at [743, 185] on tspan "15" at bounding box center [743, 187] width 20 height 23
click at [748, 490] on tspan "25" at bounding box center [743, 485] width 20 height 23
click at [1184, 249] on input "text" at bounding box center [1181, 254] width 42 height 18
type input "1"
type input "2780"
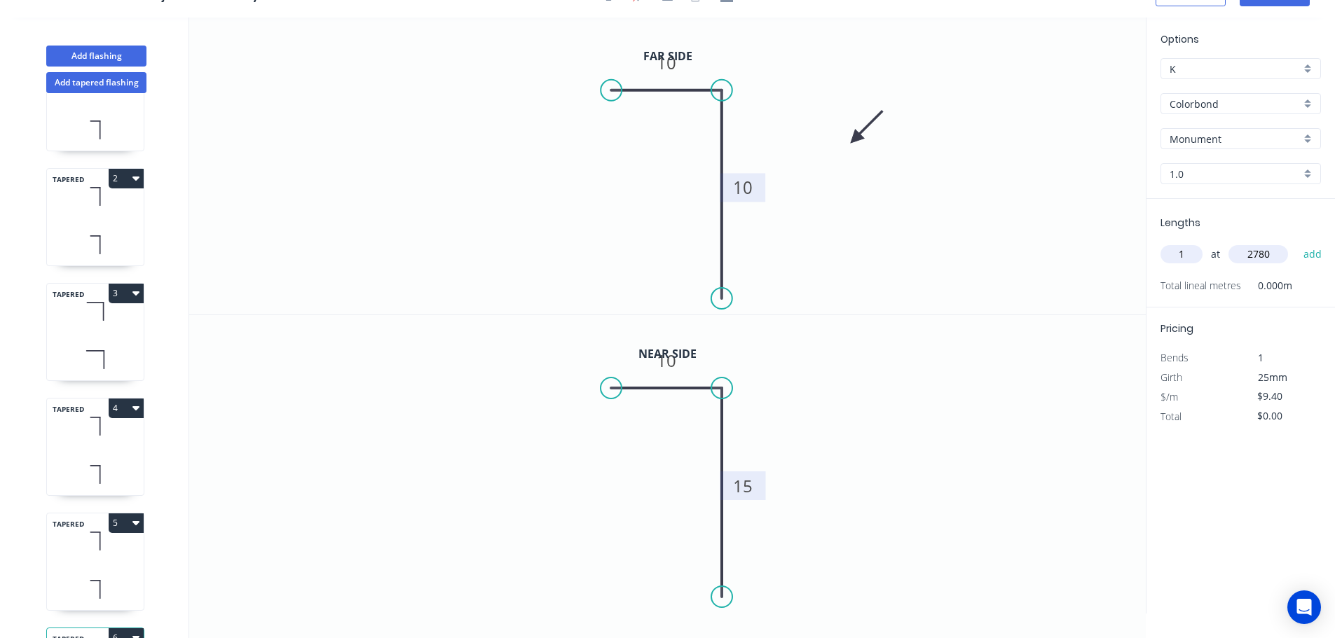
click at [1296, 242] on button "add" at bounding box center [1312, 254] width 33 height 24
type input "$26.13"
type input "1"
type input "2775"
click at [1296, 242] on button "add" at bounding box center [1312, 254] width 33 height 24
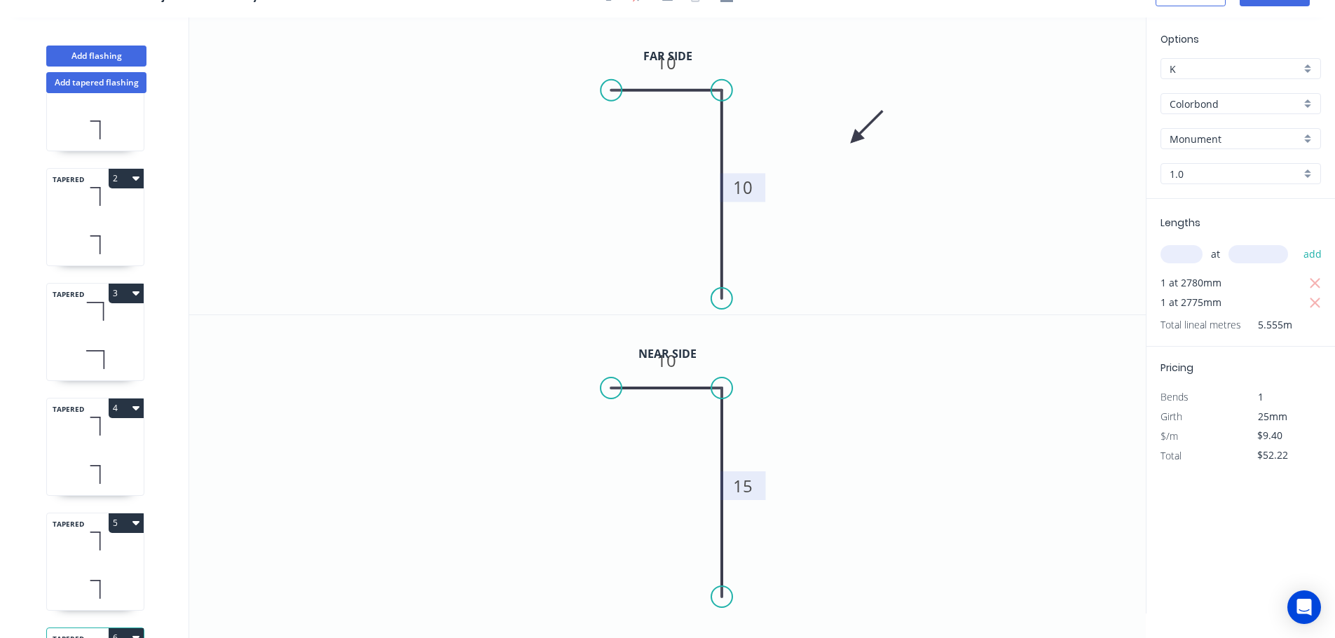
click at [746, 188] on tspan "10" at bounding box center [743, 187] width 20 height 23
click at [746, 487] on tspan "15" at bounding box center [743, 485] width 20 height 23
click at [743, 189] on tspan "20" at bounding box center [743, 187] width 20 height 23
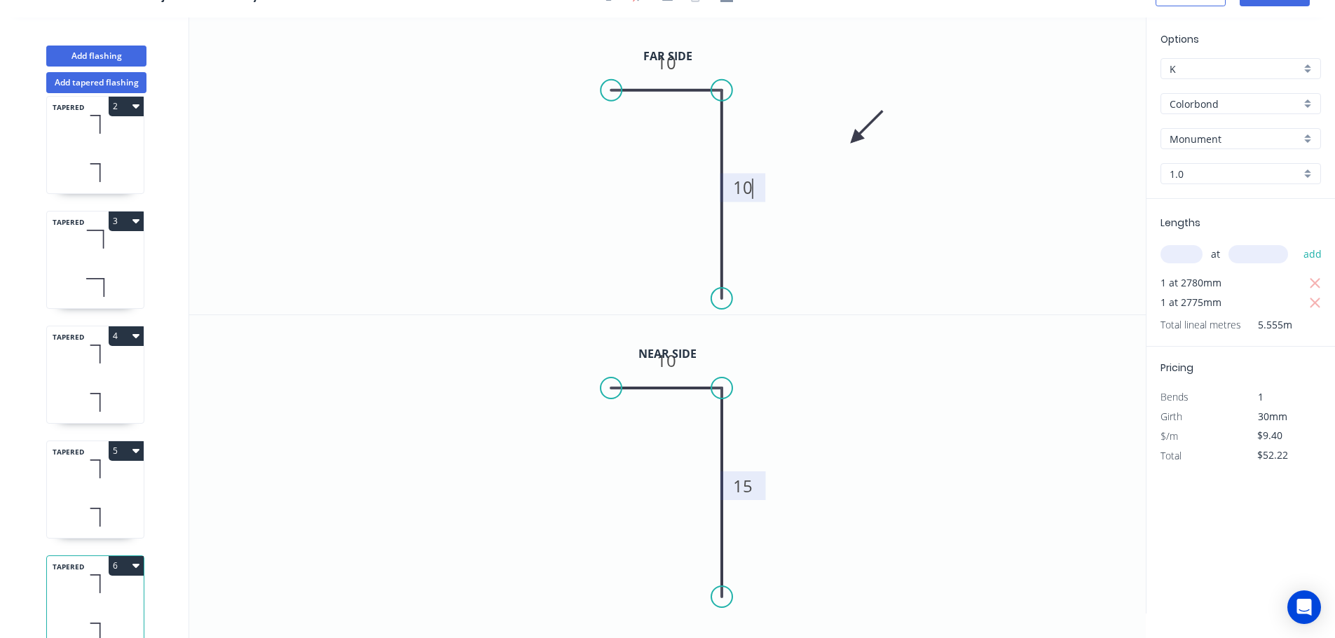
scroll to position [176, 0]
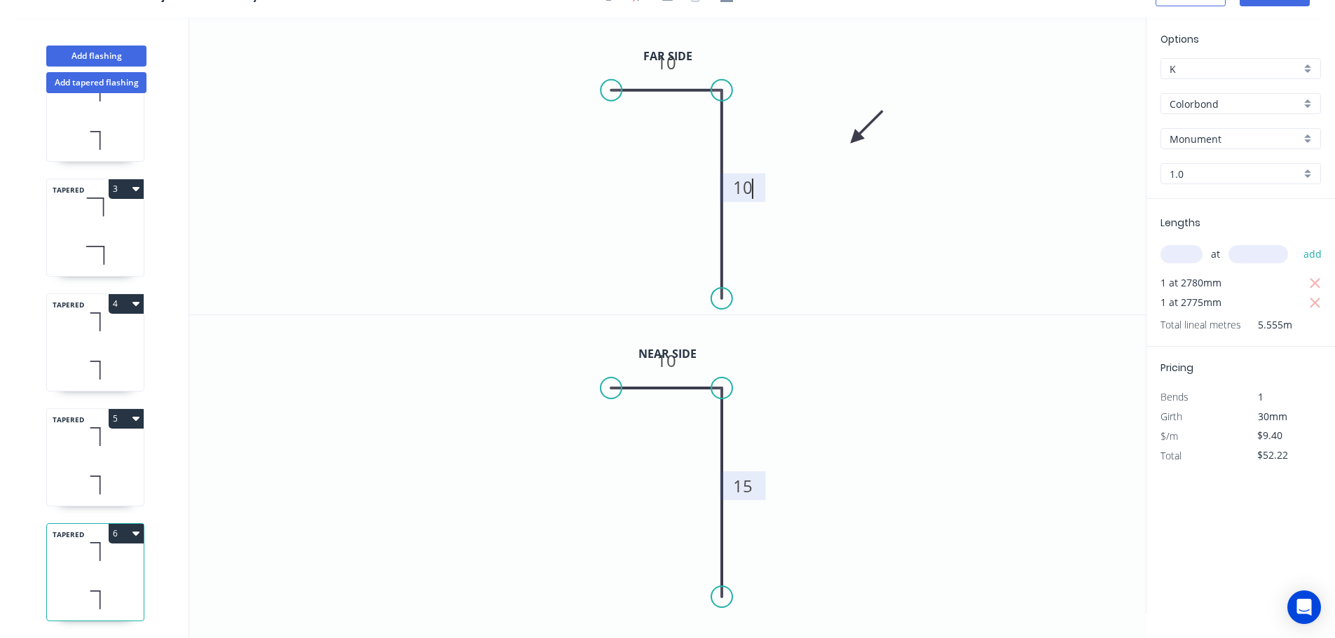
click at [130, 524] on button "6" at bounding box center [126, 534] width 35 height 20
click at [53, 558] on div "Duplicate" at bounding box center [77, 568] width 108 height 20
type input "$0.00"
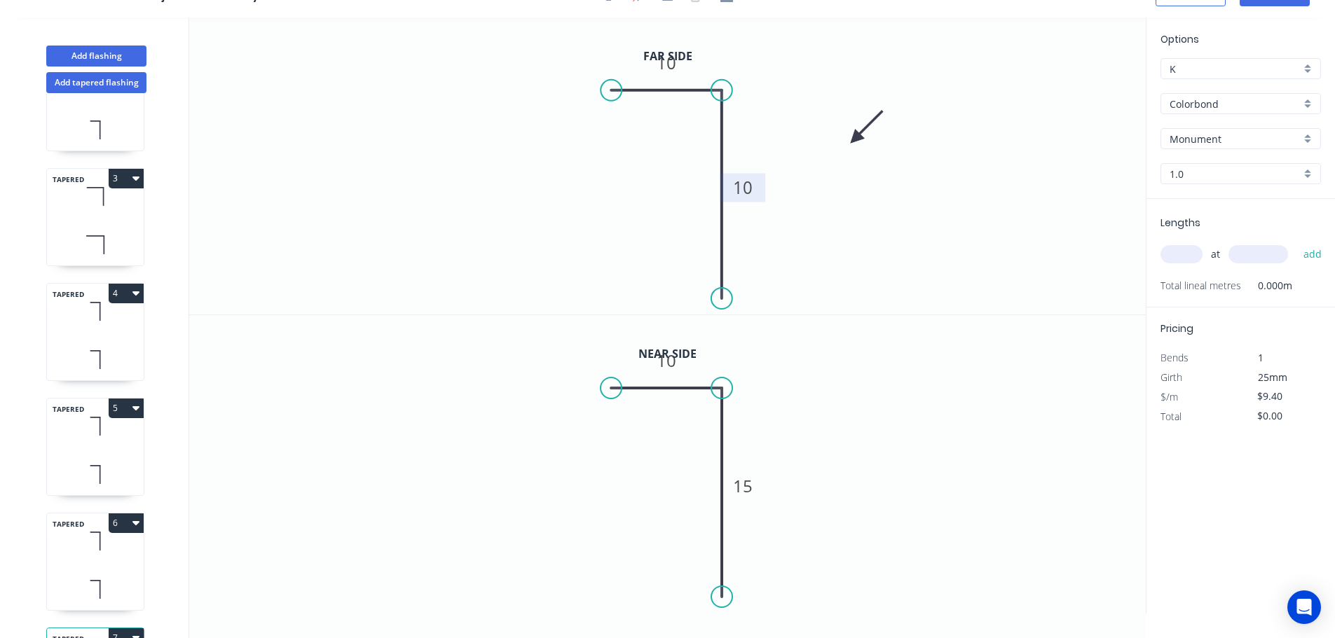
click at [747, 186] on tspan "10" at bounding box center [743, 187] width 20 height 23
click at [1184, 252] on input "text" at bounding box center [1181, 254] width 42 height 18
type input "1"
type input "2715"
click at [1296, 242] on button "add" at bounding box center [1312, 254] width 33 height 24
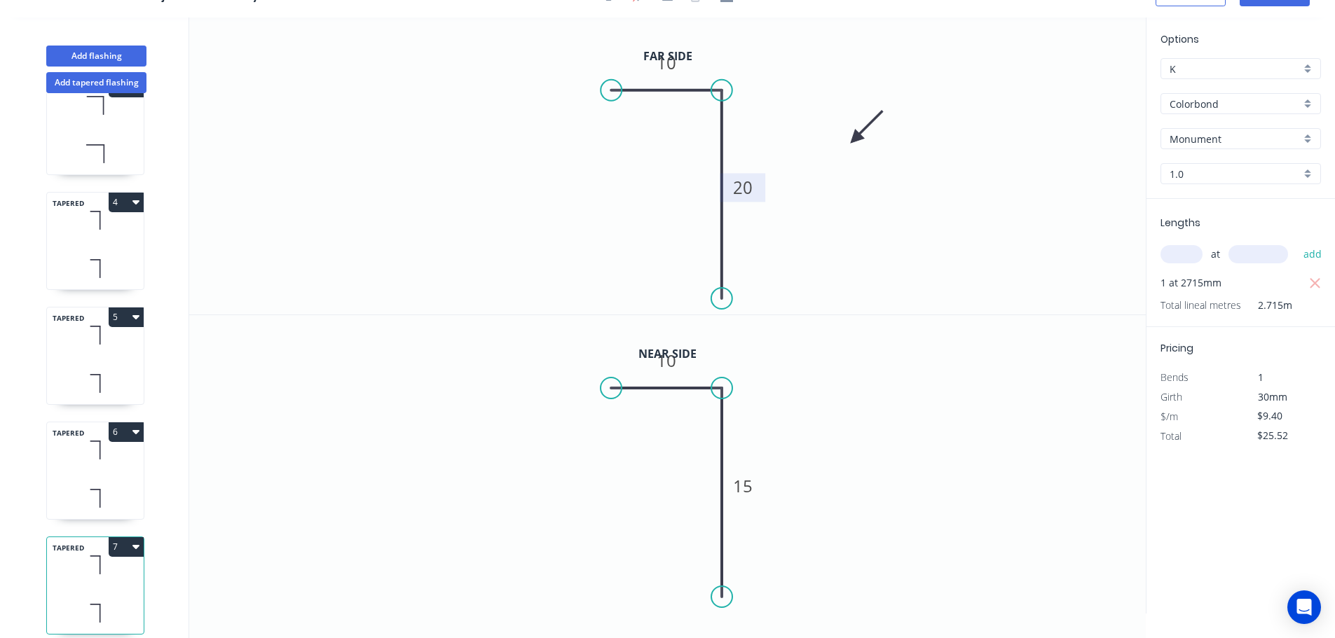
scroll to position [291, 0]
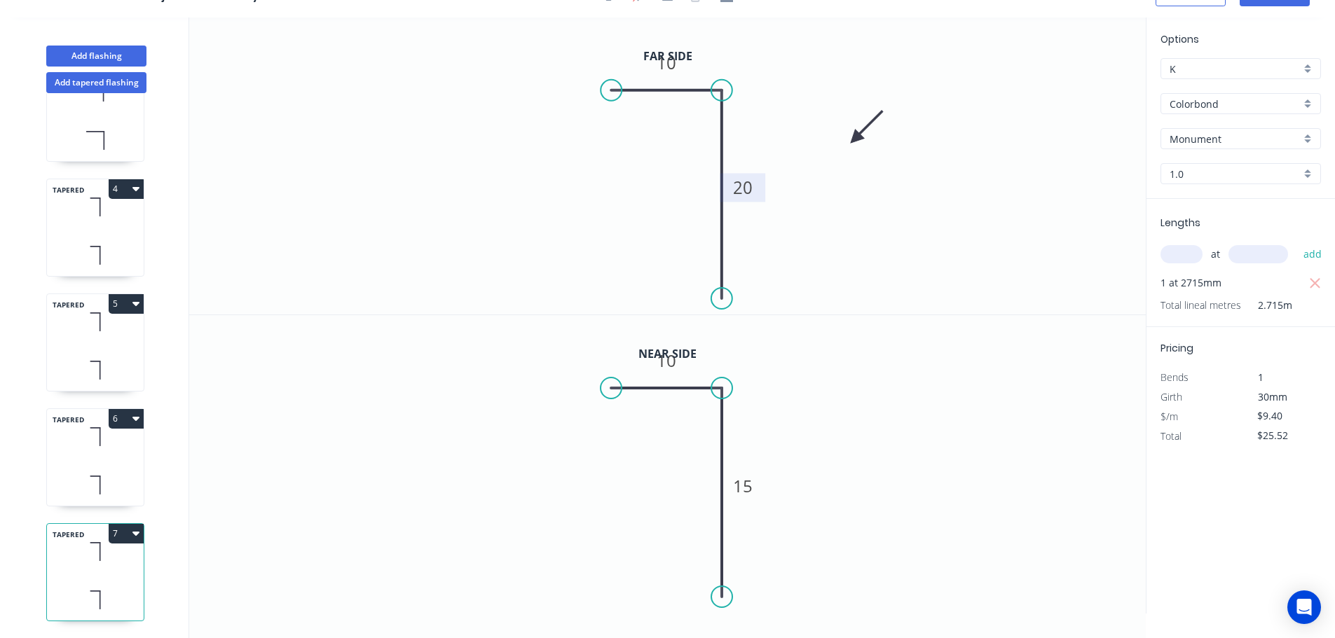
drag, startPoint x: 130, startPoint y: 526, endPoint x: 112, endPoint y: 528, distance: 18.3
click at [123, 526] on button "7" at bounding box center [126, 534] width 35 height 20
click at [40, 558] on div "Duplicate" at bounding box center [77, 568] width 108 height 20
type input "$0.00"
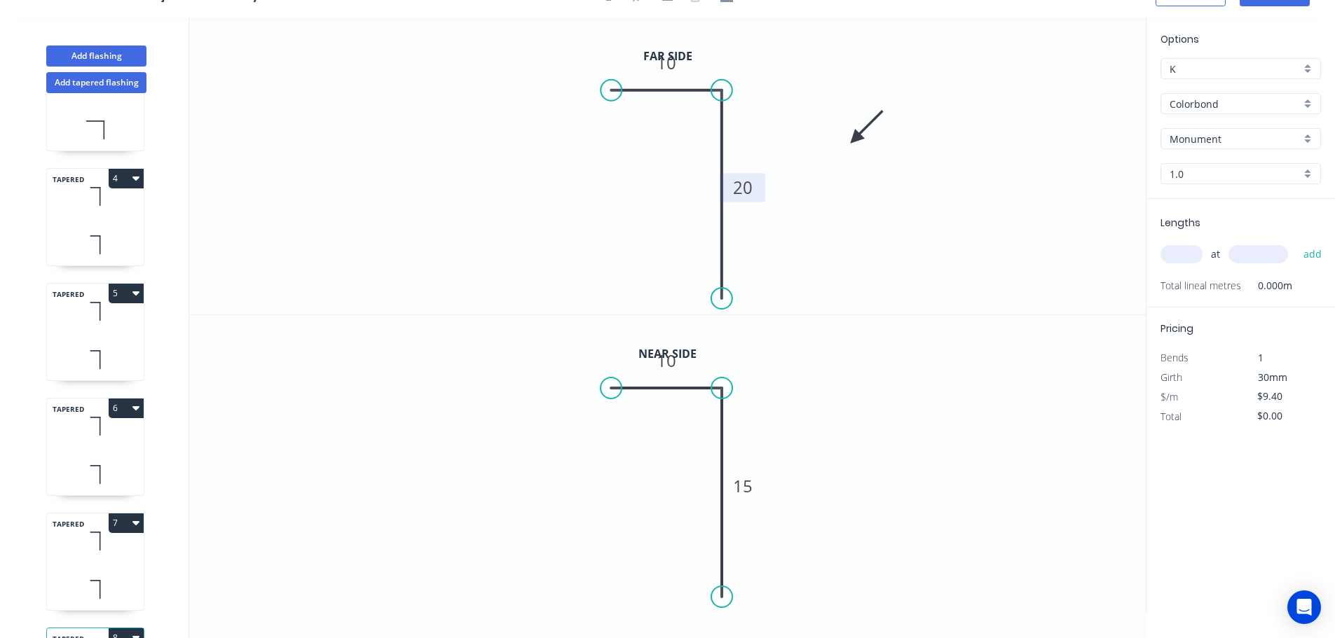
click at [750, 184] on tspan "20" at bounding box center [743, 187] width 20 height 23
click at [745, 493] on tspan "15" at bounding box center [743, 485] width 20 height 23
click at [1191, 252] on input "text" at bounding box center [1181, 254] width 42 height 18
type input "1"
type input "1420"
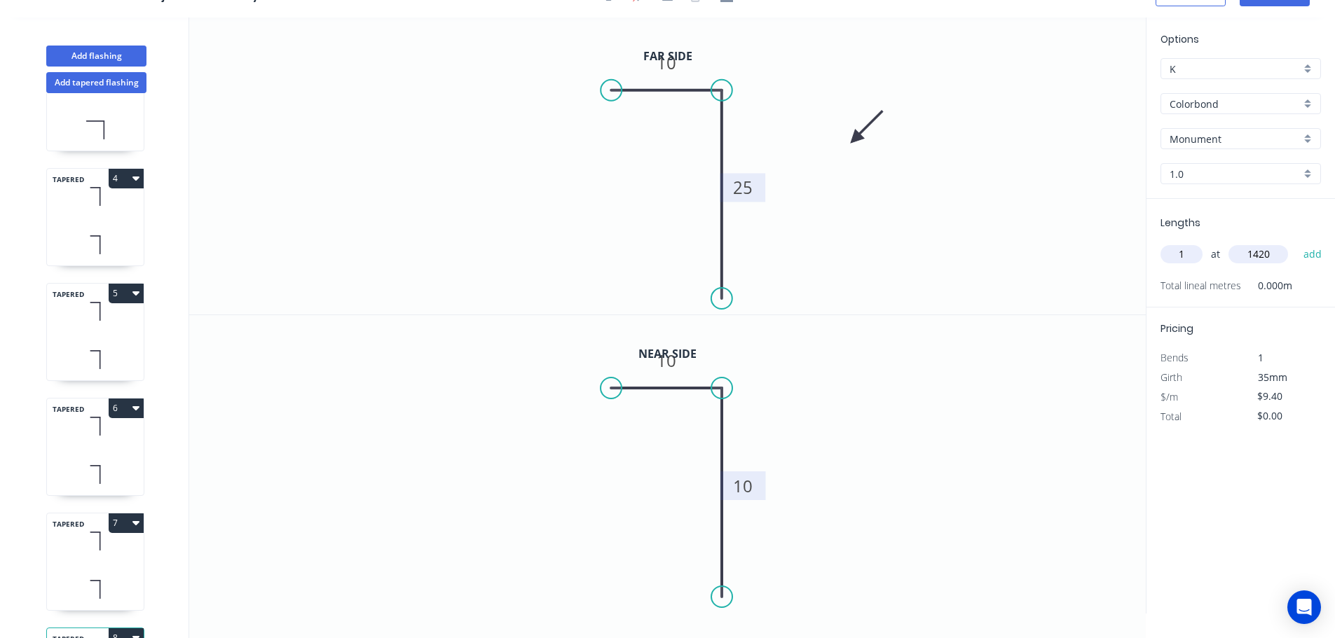
click at [1296, 242] on button "add" at bounding box center [1312, 254] width 33 height 24
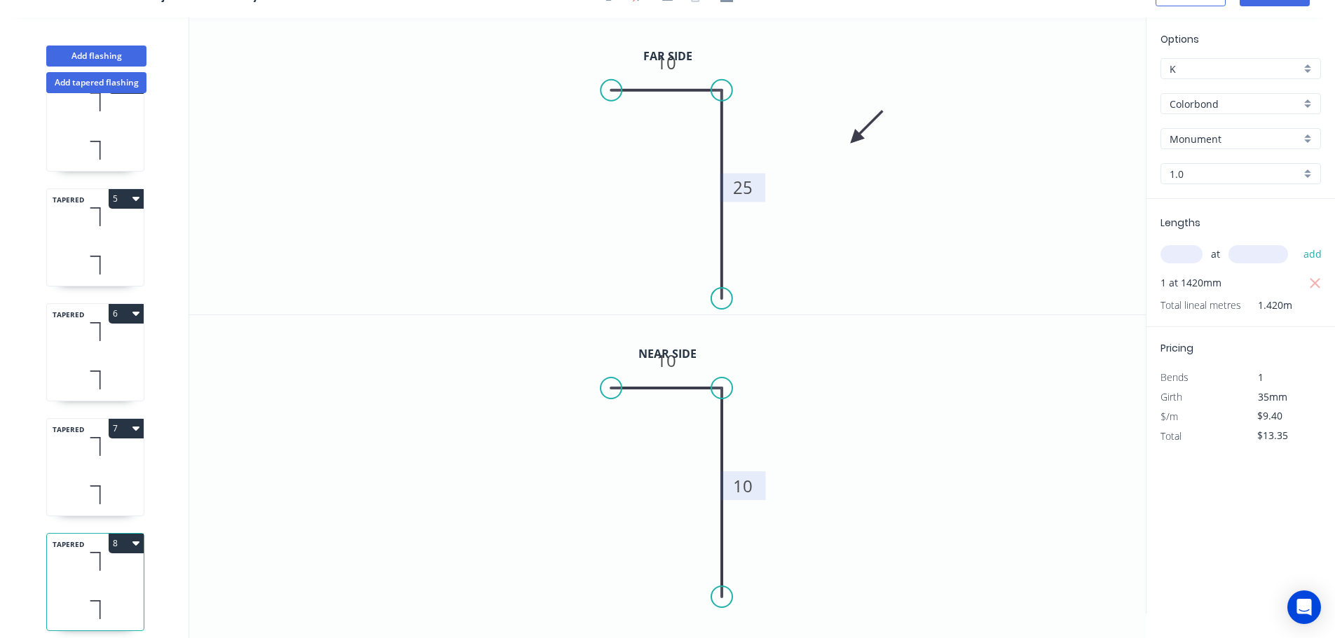
scroll to position [406, 0]
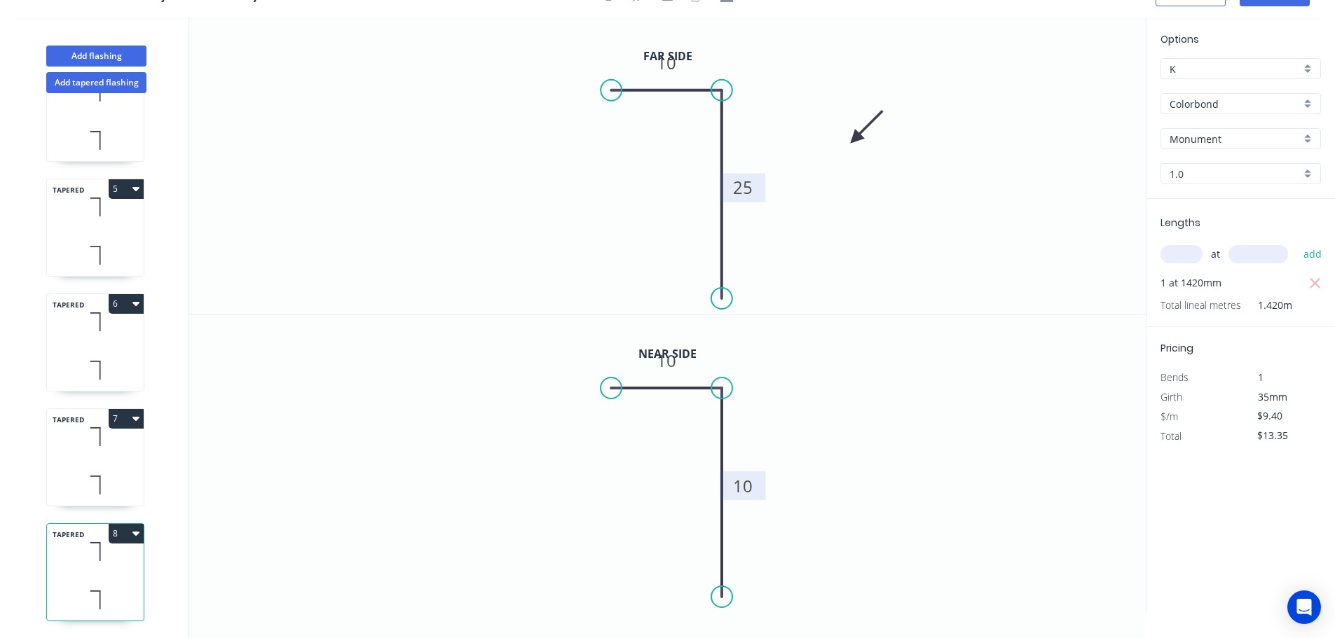
drag, startPoint x: 131, startPoint y: 519, endPoint x: 104, endPoint y: 524, distance: 27.2
click at [129, 524] on button "8" at bounding box center [126, 534] width 35 height 20
click at [57, 558] on div "Duplicate" at bounding box center [77, 568] width 108 height 20
type input "$0.00"
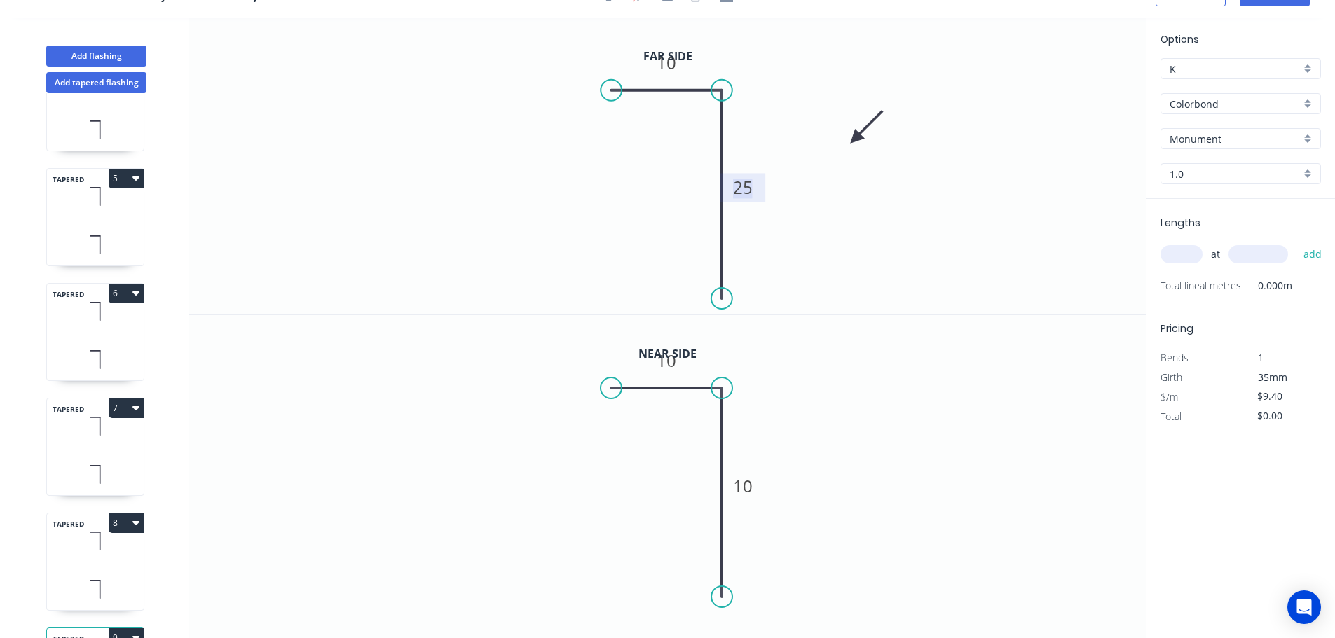
click at [746, 184] on tspan "25" at bounding box center [743, 187] width 20 height 23
click at [746, 487] on tspan "10" at bounding box center [743, 485] width 20 height 23
click at [1186, 249] on input "text" at bounding box center [1181, 254] width 42 height 18
type input "$9.40"
type input "1"
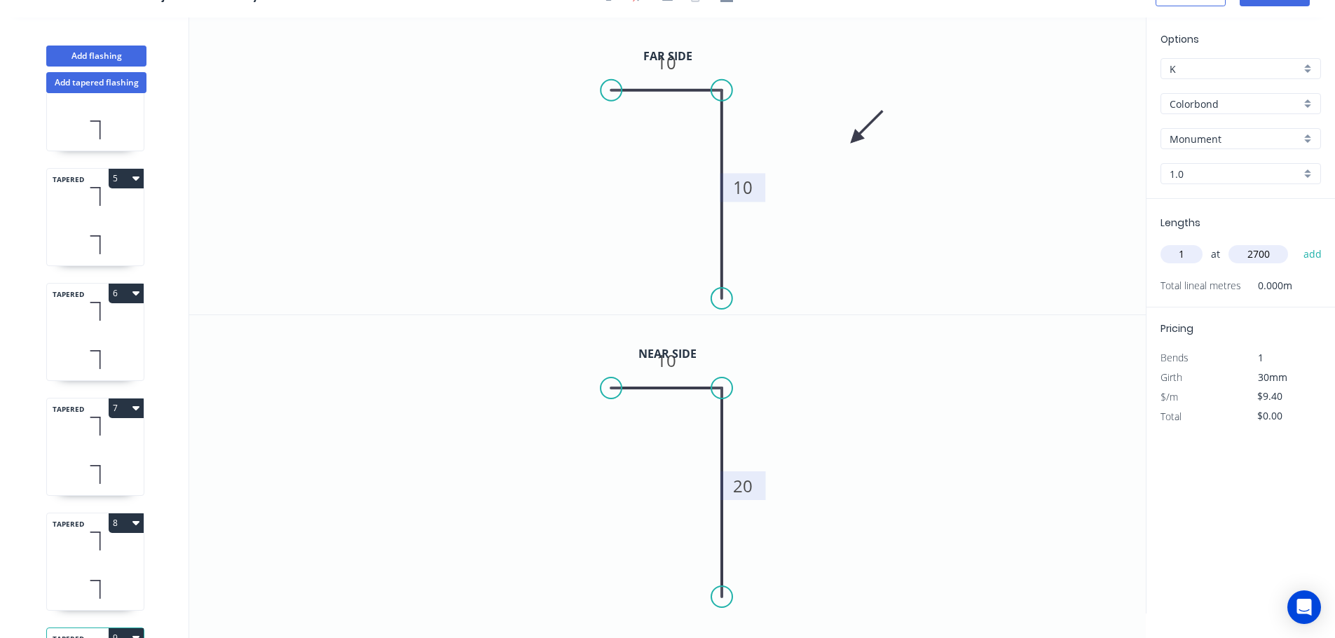
type input "2700"
click at [1296, 242] on button "add" at bounding box center [1312, 254] width 33 height 24
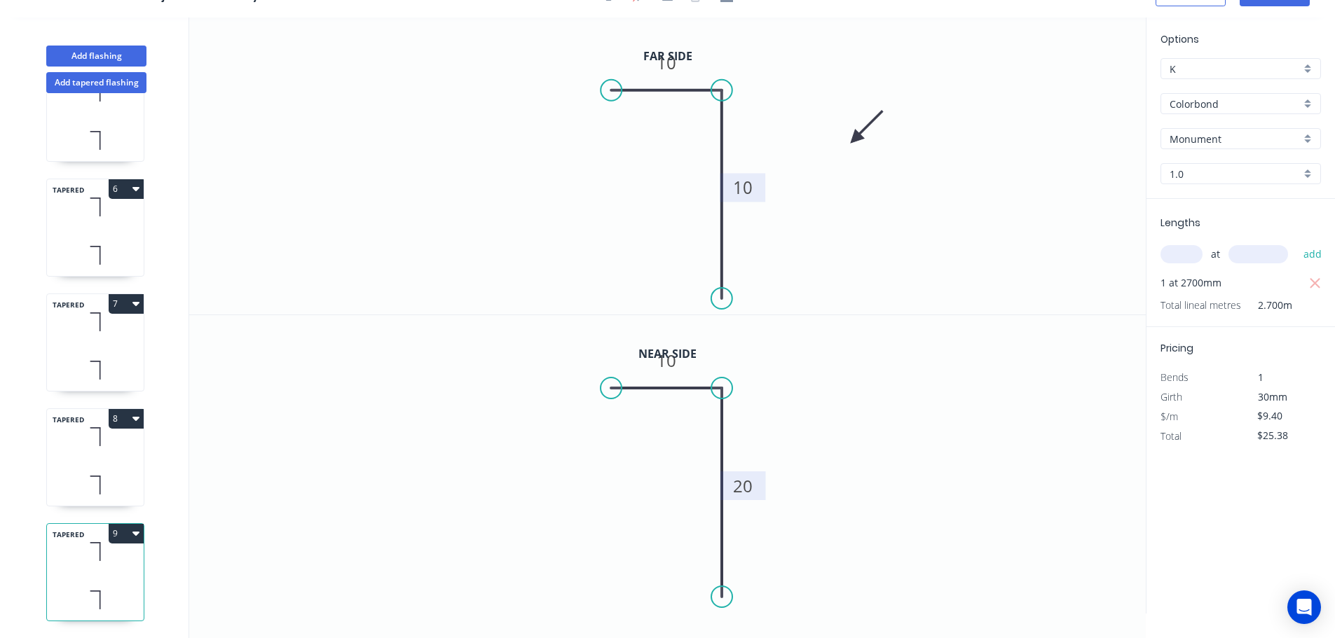
scroll to position [521, 0]
click at [130, 524] on button "9" at bounding box center [126, 534] width 35 height 20
click at [41, 559] on div "Duplicate" at bounding box center [77, 568] width 108 height 20
type input "$0.00"
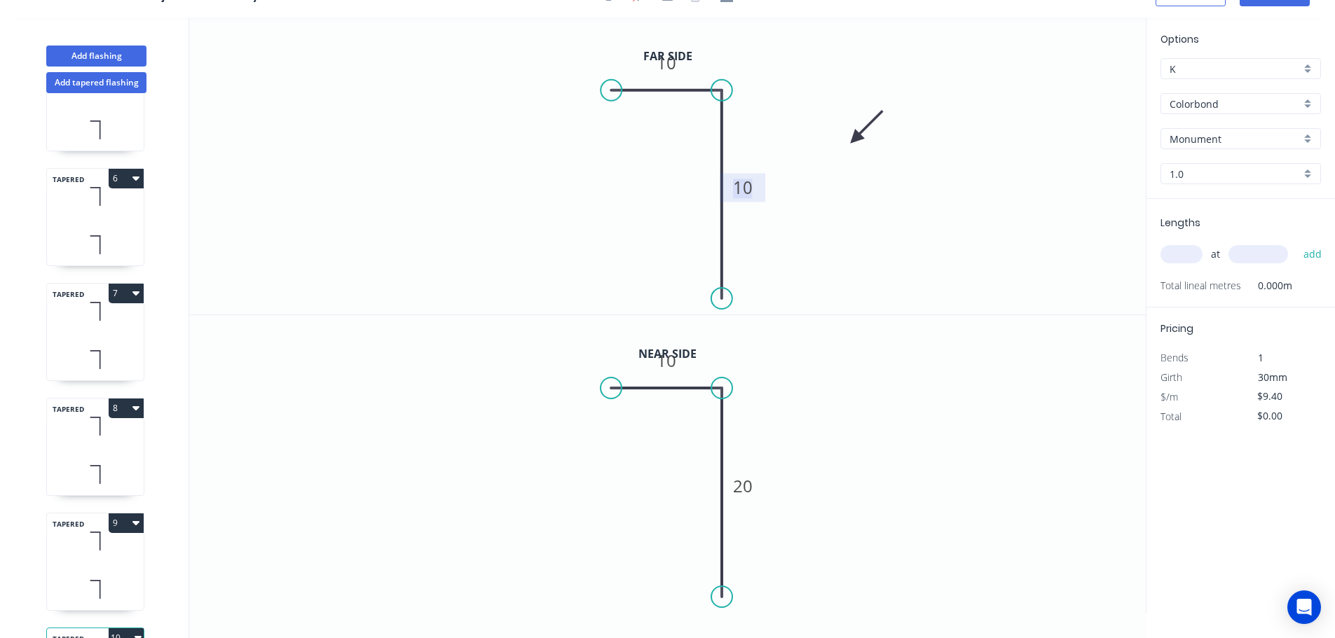
click at [746, 186] on tspan "10" at bounding box center [743, 187] width 20 height 23
click at [1167, 247] on input "text" at bounding box center [1181, 254] width 42 height 18
type input "1"
type input "2805"
click at [1296, 242] on button "add" at bounding box center [1312, 254] width 33 height 24
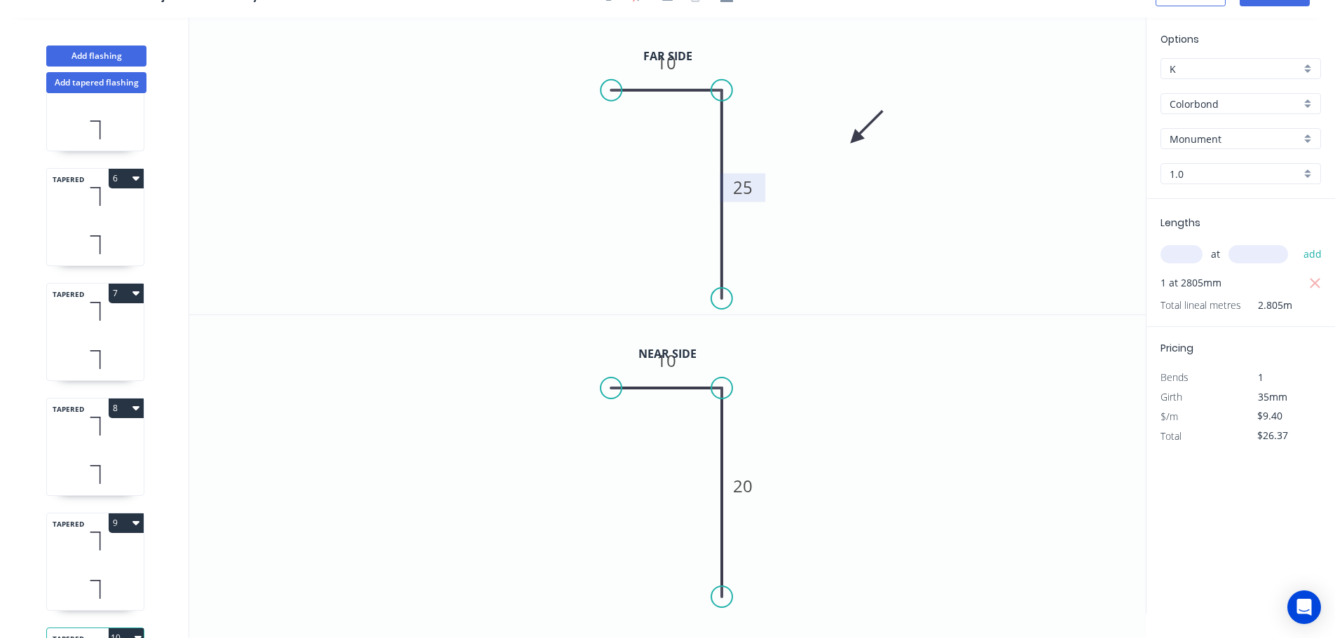
scroll to position [636, 0]
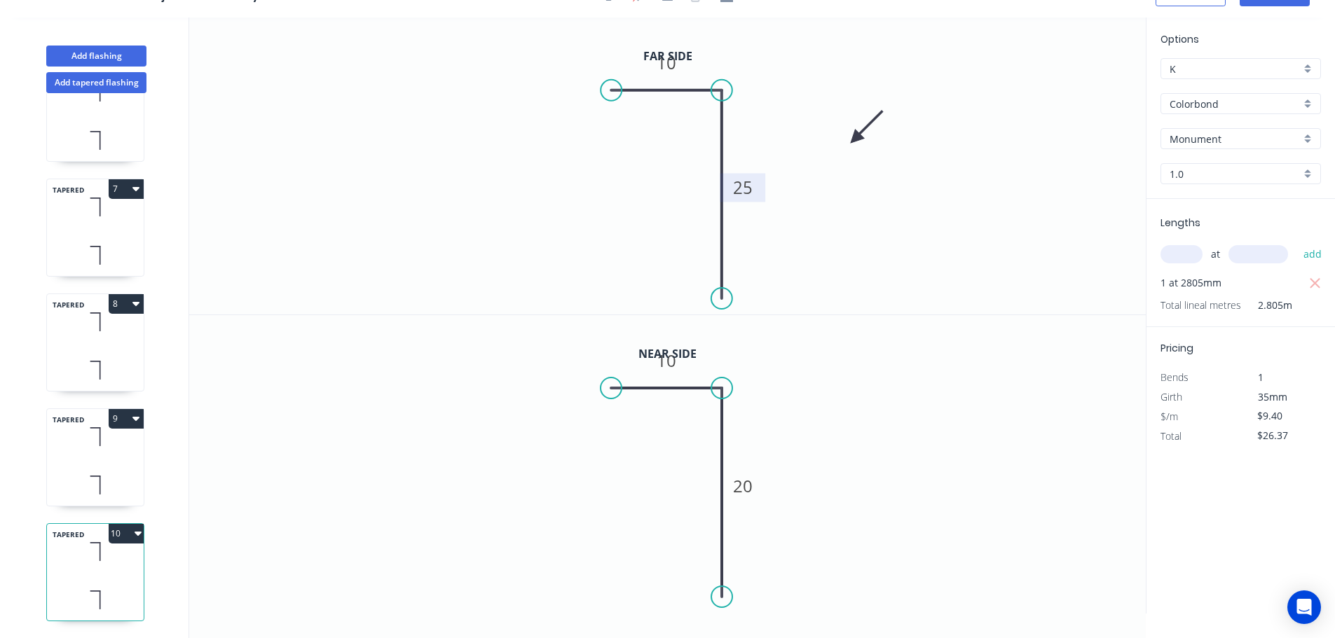
click at [93, 443] on icon at bounding box center [95, 436] width 97 height 41
click at [93, 316] on icon at bounding box center [95, 321] width 97 height 41
type input "$13.35"
click at [1187, 254] on input "text" at bounding box center [1181, 254] width 42 height 18
type input "1"
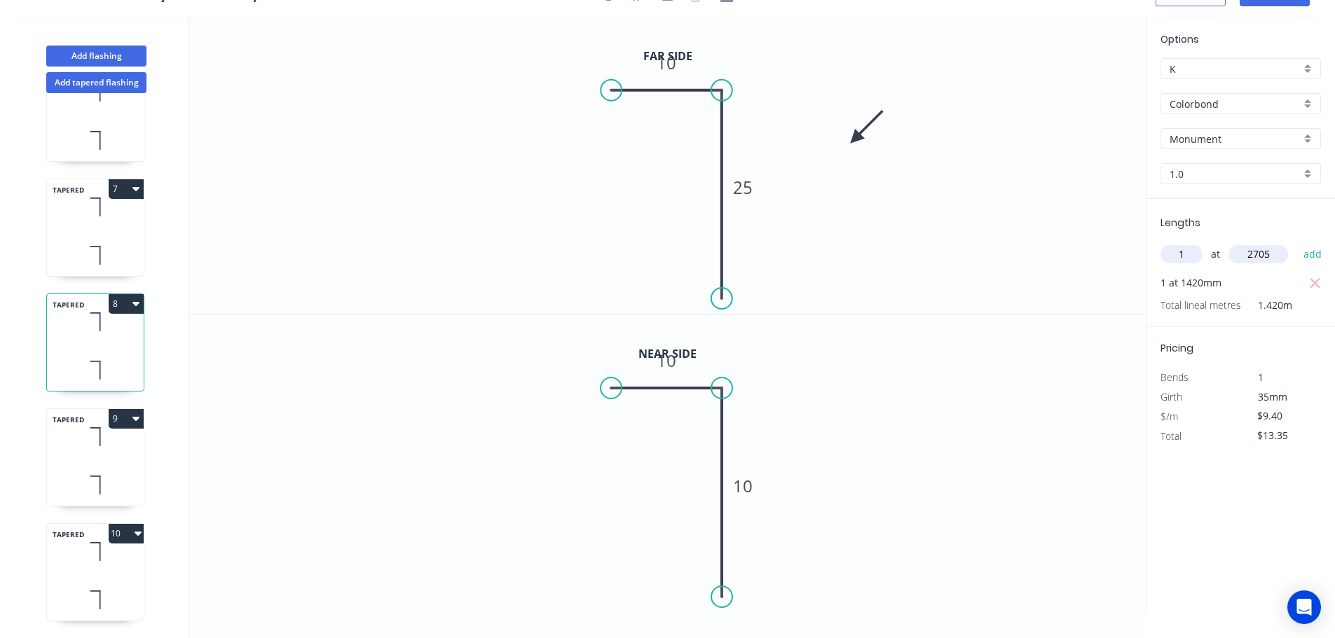
type input "2705"
click at [1296, 242] on button "add" at bounding box center [1312, 254] width 33 height 24
click at [99, 567] on div "TAPERED 10" at bounding box center [95, 572] width 98 height 98
click at [126, 524] on button "10" at bounding box center [126, 534] width 35 height 20
click at [62, 558] on div "Duplicate" at bounding box center [77, 568] width 108 height 20
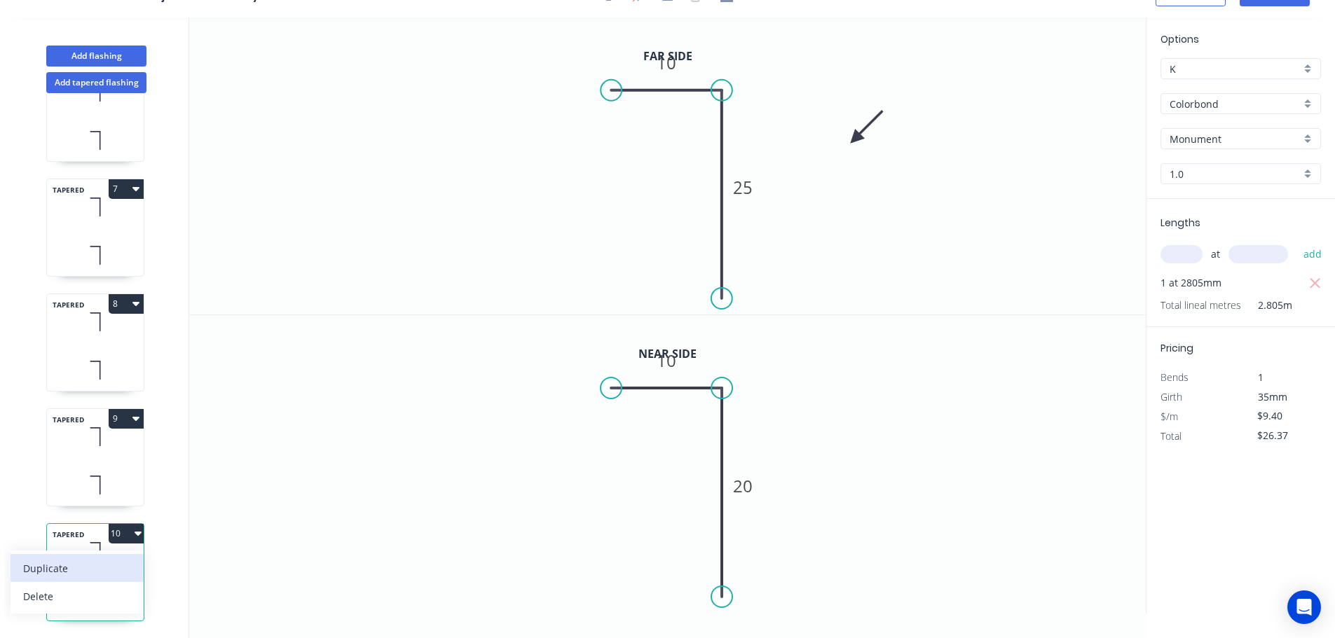
type input "$0.00"
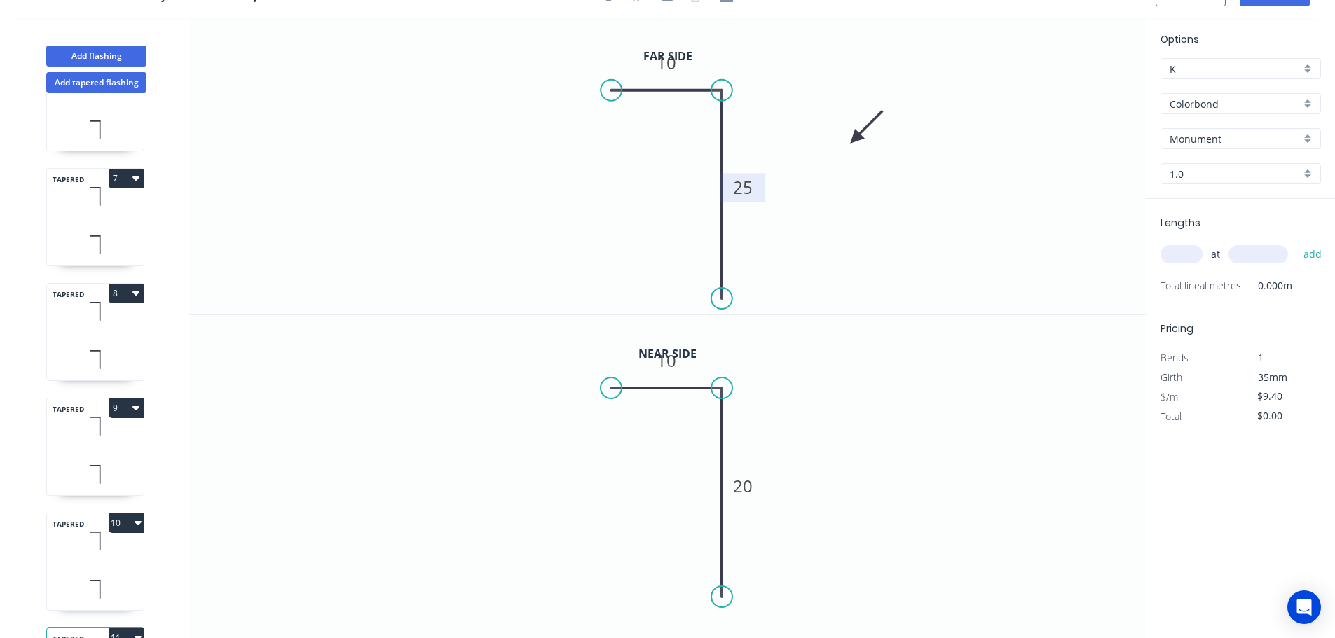
click at [751, 189] on tspan "25" at bounding box center [743, 187] width 20 height 23
click at [747, 491] on tspan "20" at bounding box center [743, 485] width 20 height 23
click at [1184, 250] on input "text" at bounding box center [1181, 254] width 42 height 18
type input "$9.40"
type input "1"
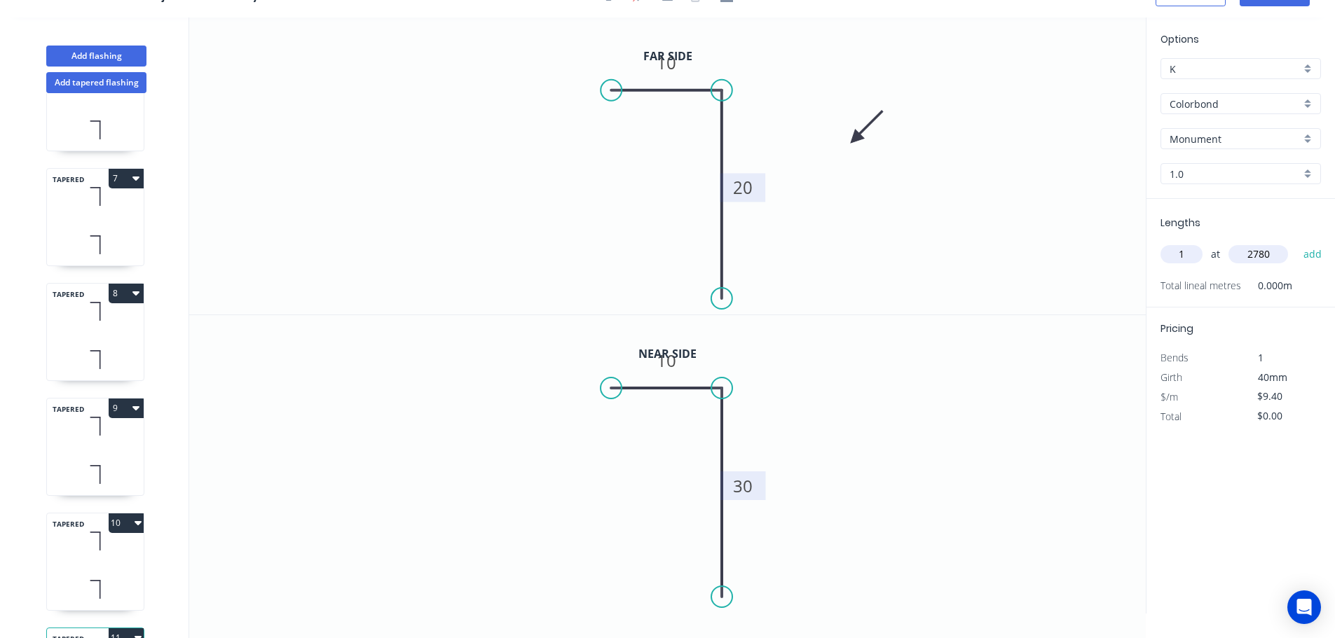
type input "2780"
click at [1296, 242] on button "add" at bounding box center [1312, 254] width 33 height 24
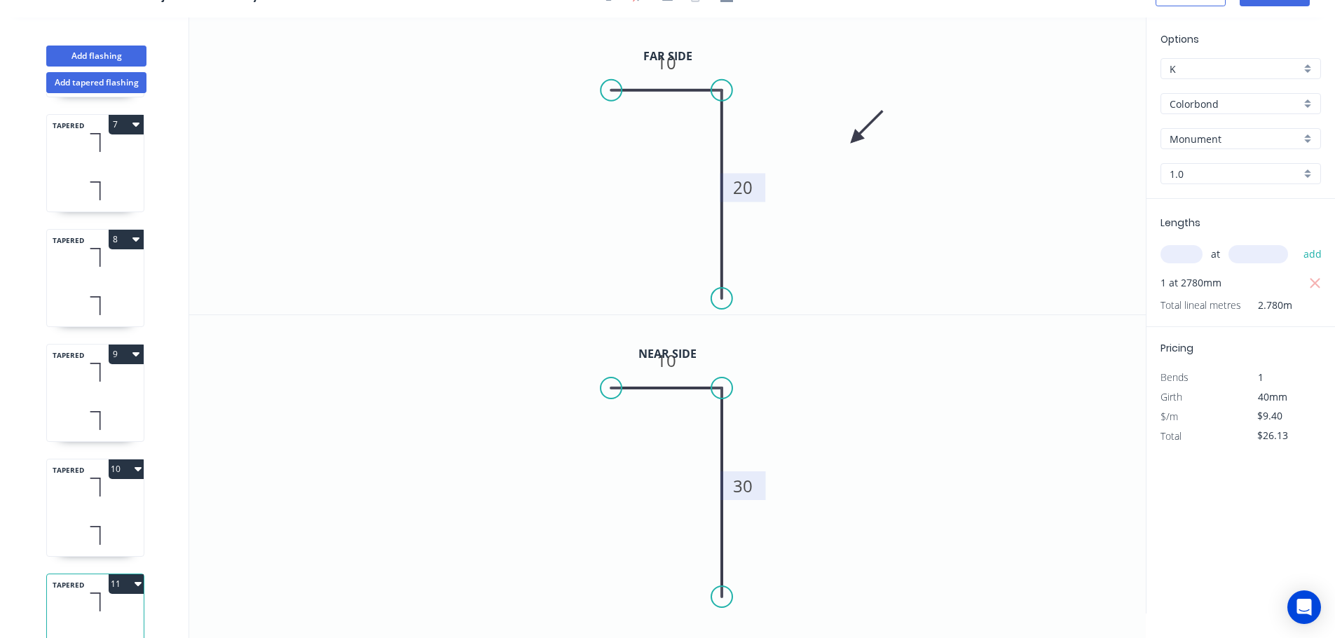
scroll to position [750, 0]
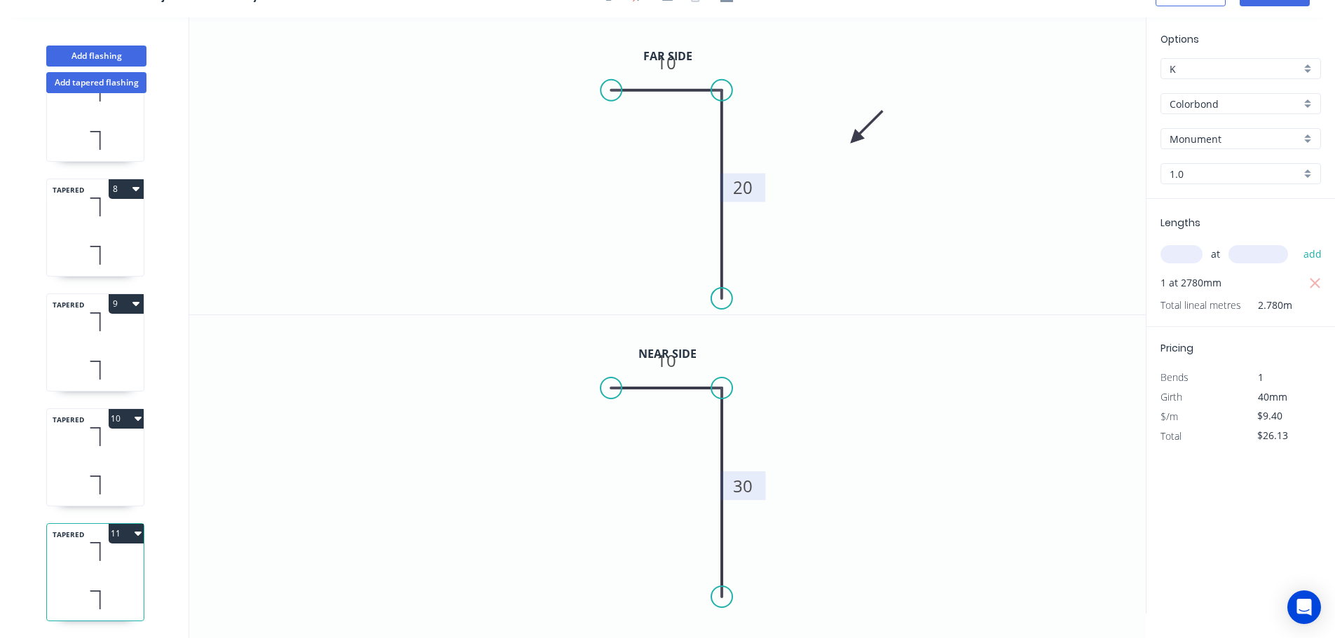
click at [123, 441] on icon at bounding box center [95, 436] width 97 height 41
click at [1190, 252] on input "text" at bounding box center [1181, 254] width 42 height 18
click at [1296, 242] on button "add" at bounding box center [1312, 254] width 33 height 24
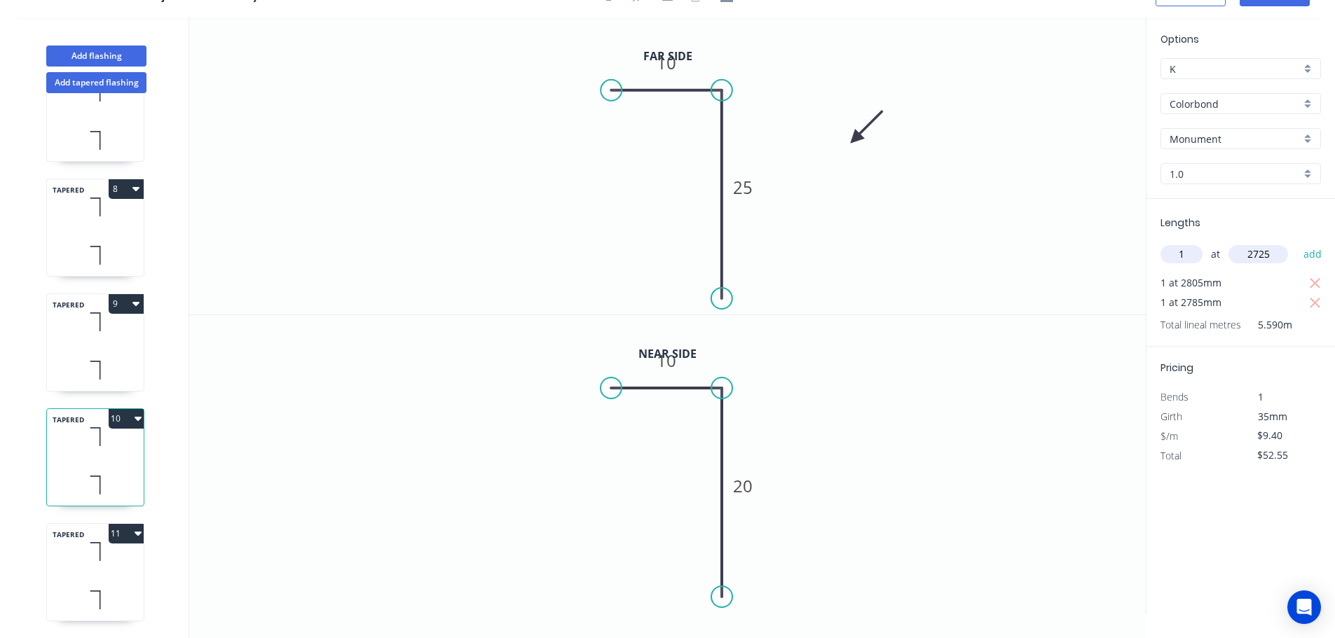
click at [1296, 242] on button "add" at bounding box center [1312, 254] width 33 height 24
click at [104, 53] on button "Add flashing" at bounding box center [96, 56] width 100 height 21
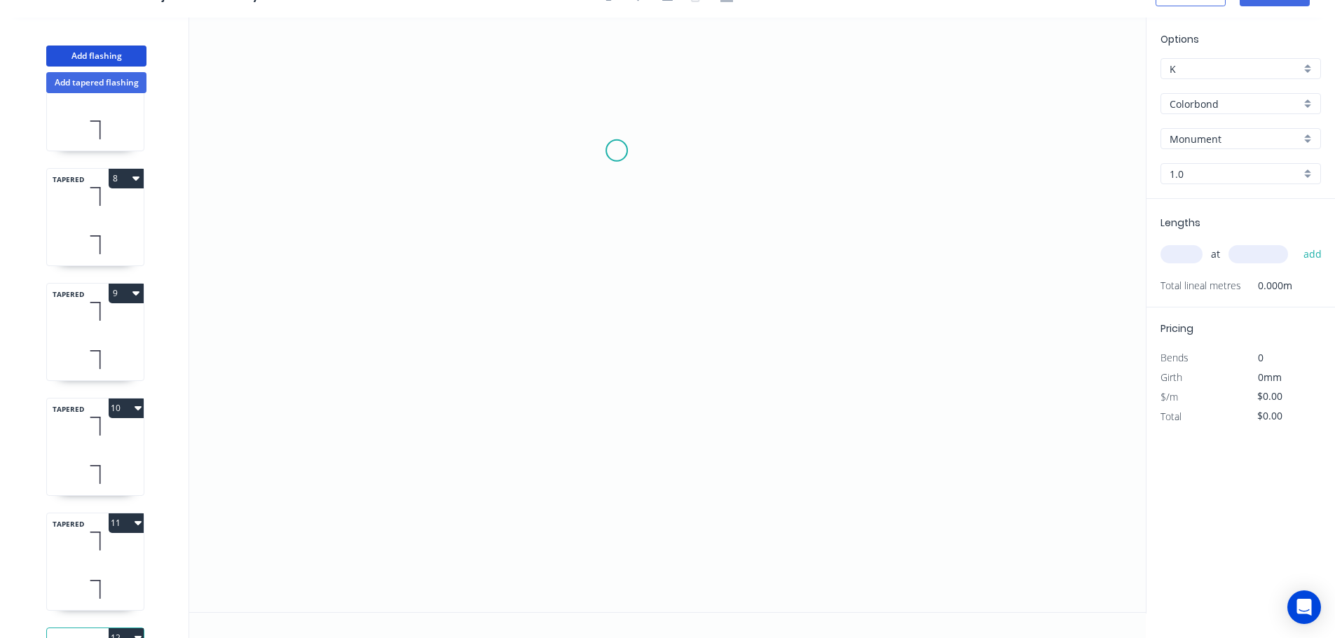
click at [617, 151] on icon "0" at bounding box center [667, 315] width 956 height 595
click at [823, 141] on icon "0" at bounding box center [667, 315] width 956 height 595
click at [832, 358] on icon "0 ?" at bounding box center [667, 315] width 956 height 595
click at [830, 357] on circle at bounding box center [823, 357] width 21 height 21
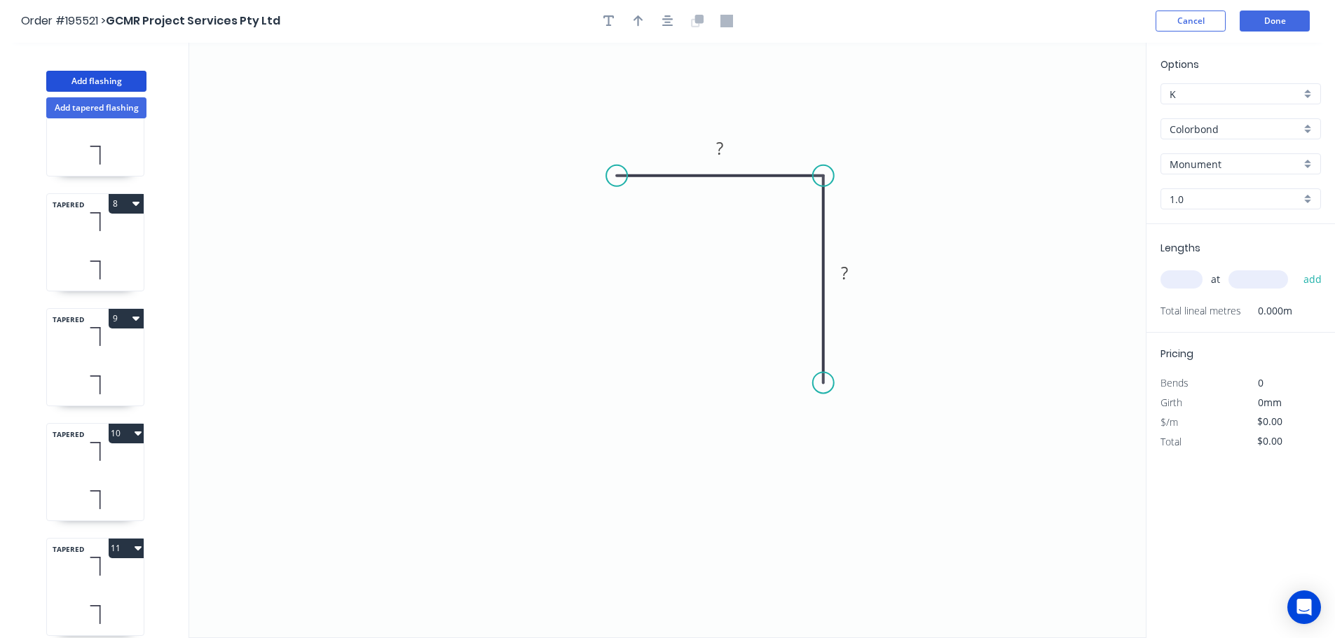
scroll to position [0, 0]
click at [633, 23] on icon "button" at bounding box center [638, 21] width 10 height 13
click at [1077, 110] on icon at bounding box center [1075, 97] width 13 height 45
click at [1072, 111] on icon at bounding box center [1073, 94] width 13 height 45
click at [1072, 111] on icon at bounding box center [1071, 95] width 13 height 45
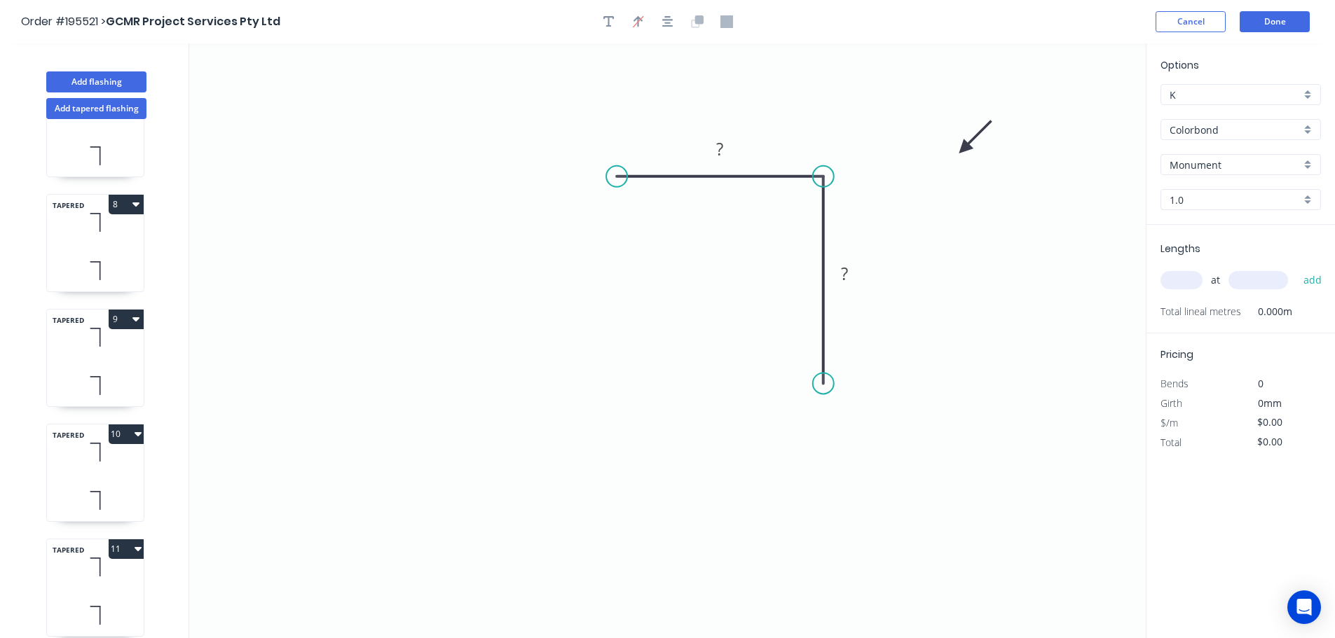
drag, startPoint x: 1072, startPoint y: 111, endPoint x: 952, endPoint y: 156, distance: 127.7
click at [955, 156] on icon at bounding box center [975, 137] width 41 height 41
click at [719, 144] on tspan "?" at bounding box center [719, 148] width 7 height 23
click at [1177, 276] on input "text" at bounding box center [1181, 280] width 42 height 18
click at [1296, 268] on button "add" at bounding box center [1312, 280] width 33 height 24
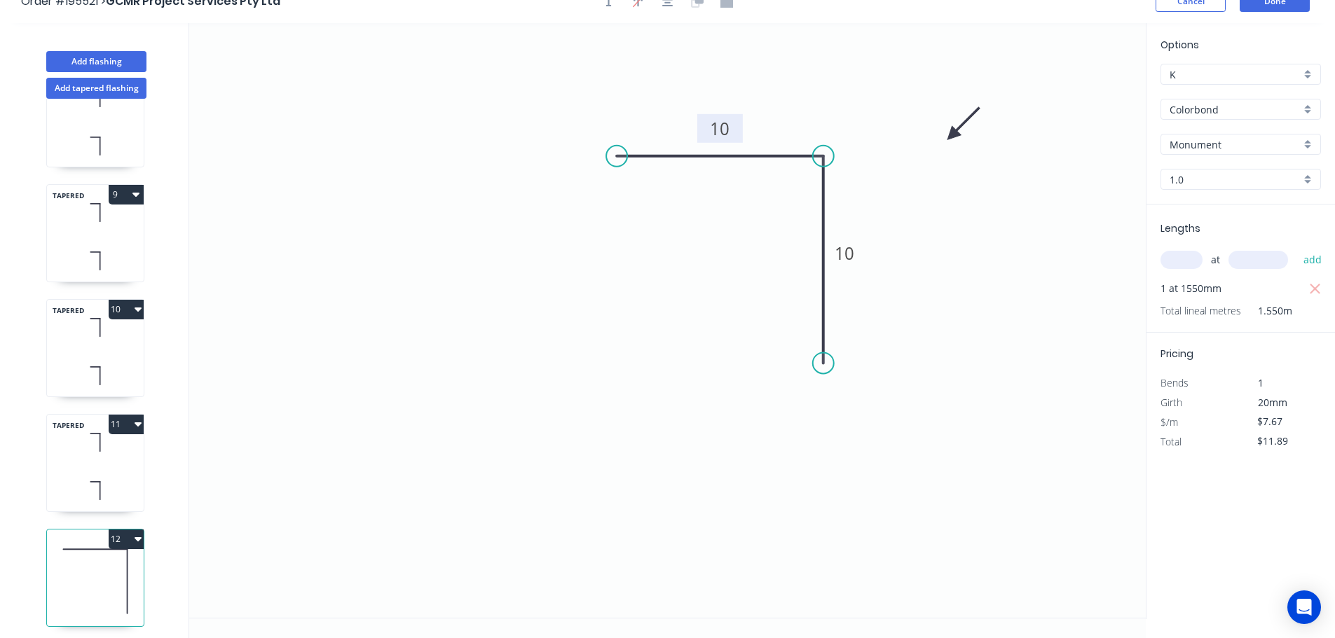
scroll to position [26, 0]
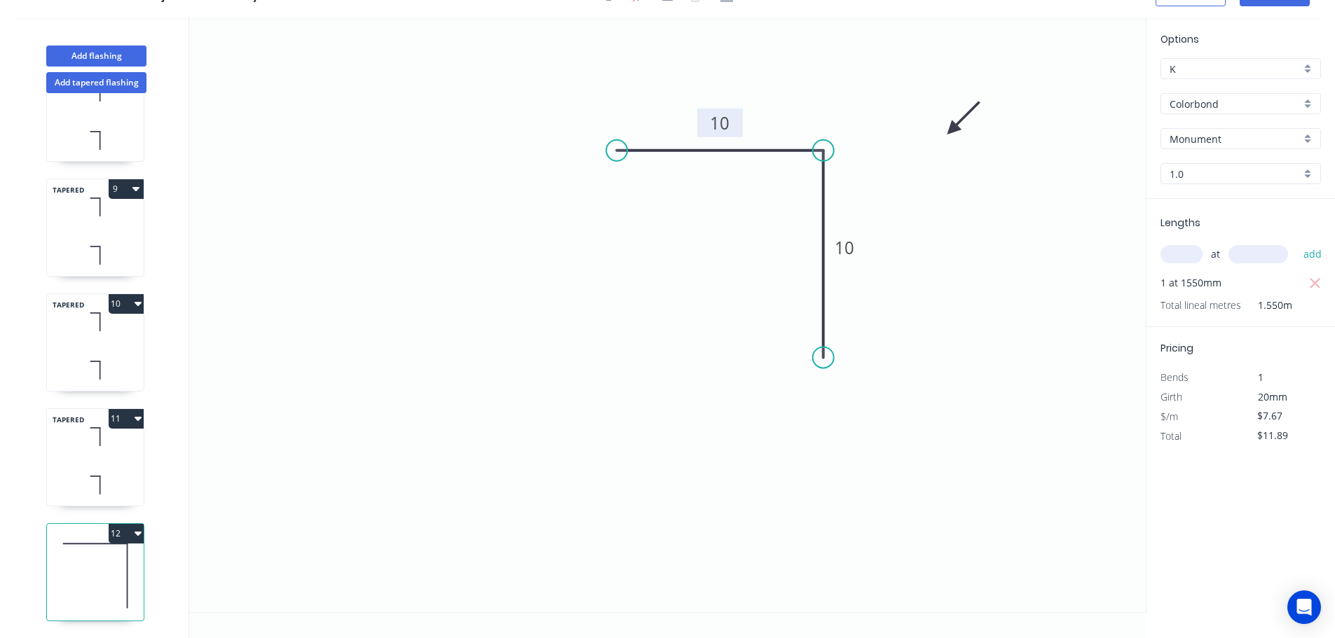
click at [122, 526] on button "12" at bounding box center [126, 534] width 35 height 20
click at [37, 558] on div "Duplicate" at bounding box center [77, 568] width 108 height 20
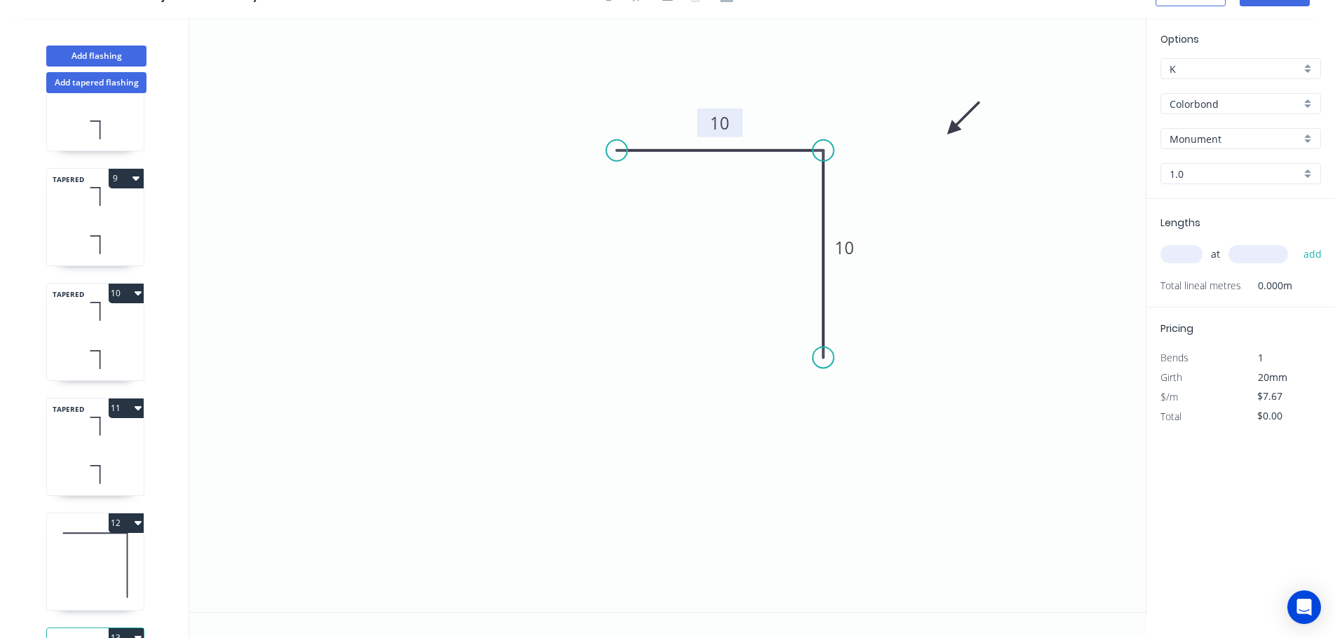
click at [732, 121] on rect at bounding box center [720, 124] width 28 height 20
click at [1178, 251] on input "text" at bounding box center [1181, 254] width 42 height 18
click at [1296, 242] on button "add" at bounding box center [1312, 254] width 33 height 24
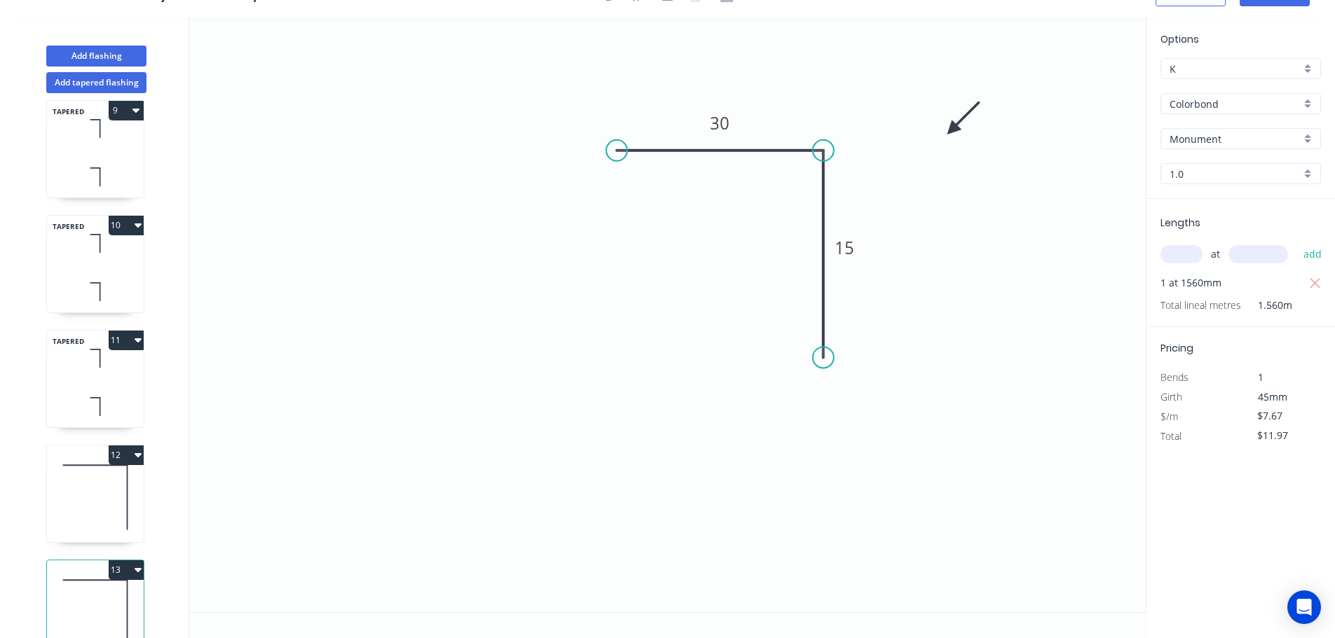
scroll to position [980, 0]
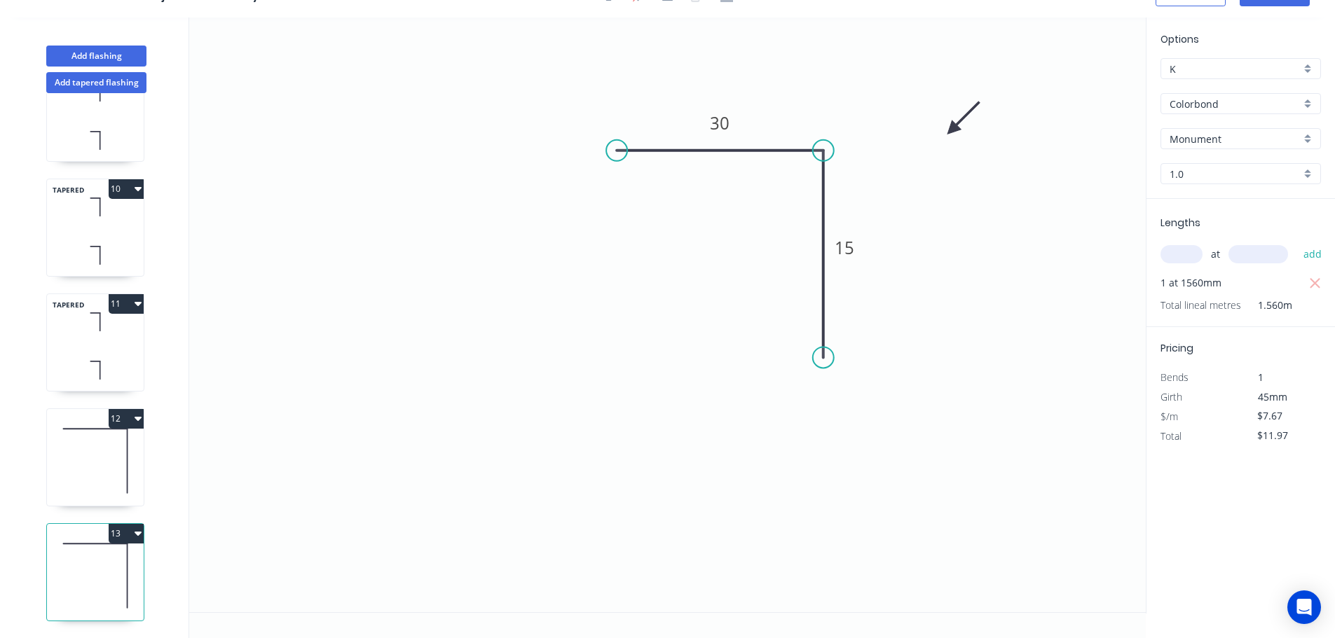
click at [121, 526] on button "13" at bounding box center [126, 534] width 35 height 20
click at [32, 558] on div "Duplicate" at bounding box center [77, 568] width 108 height 20
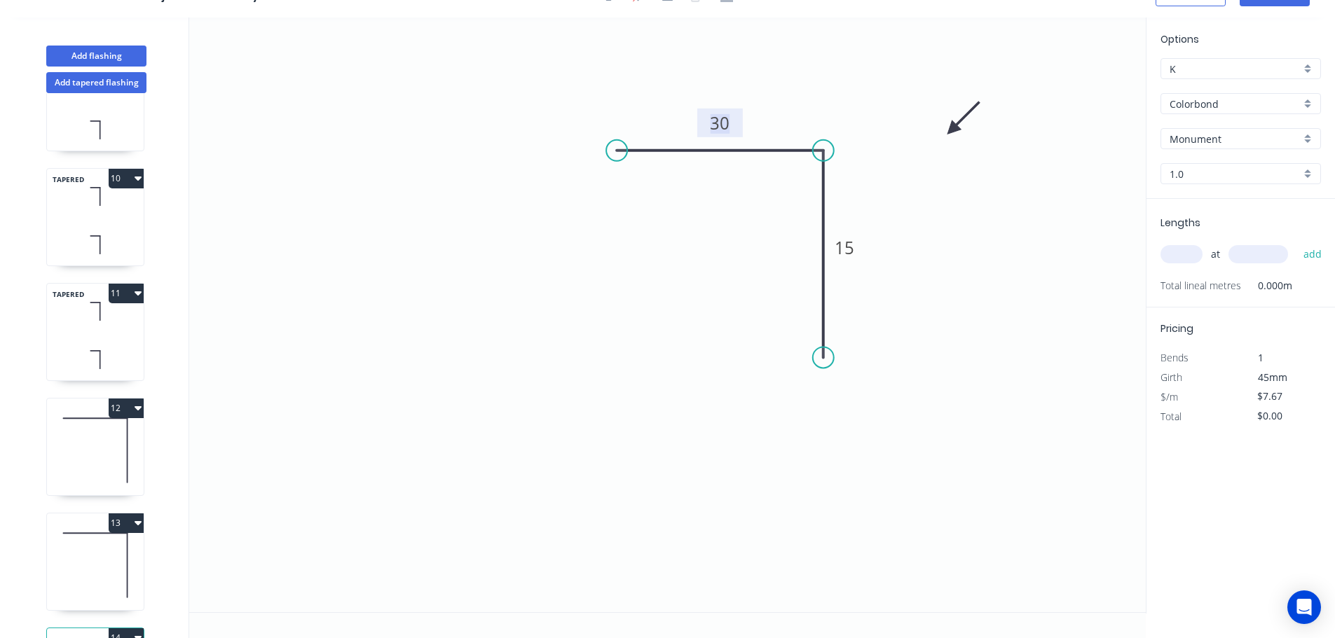
click at [720, 124] on tspan "30" at bounding box center [720, 122] width 20 height 23
click at [1185, 254] on input "text" at bounding box center [1181, 254] width 42 height 18
click at [1296, 242] on button "add" at bounding box center [1312, 254] width 33 height 24
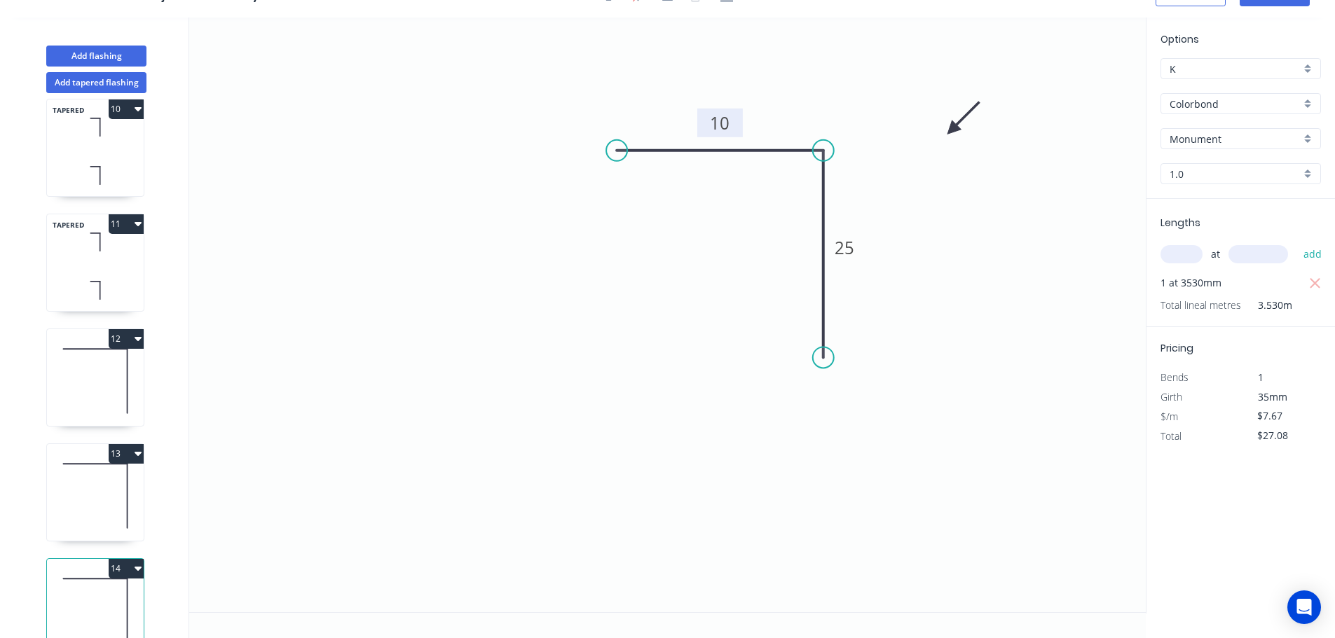
scroll to position [1095, 0]
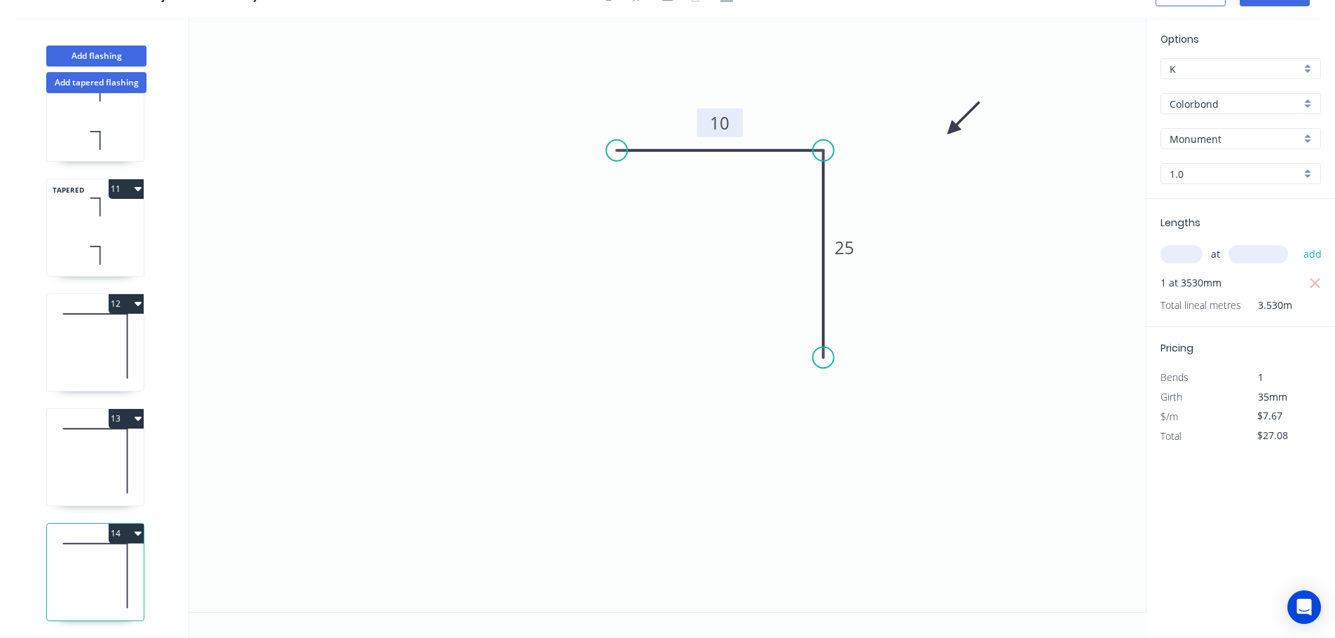
click at [126, 524] on button "14" at bounding box center [126, 534] width 35 height 20
click at [60, 559] on div "Duplicate" at bounding box center [77, 568] width 108 height 20
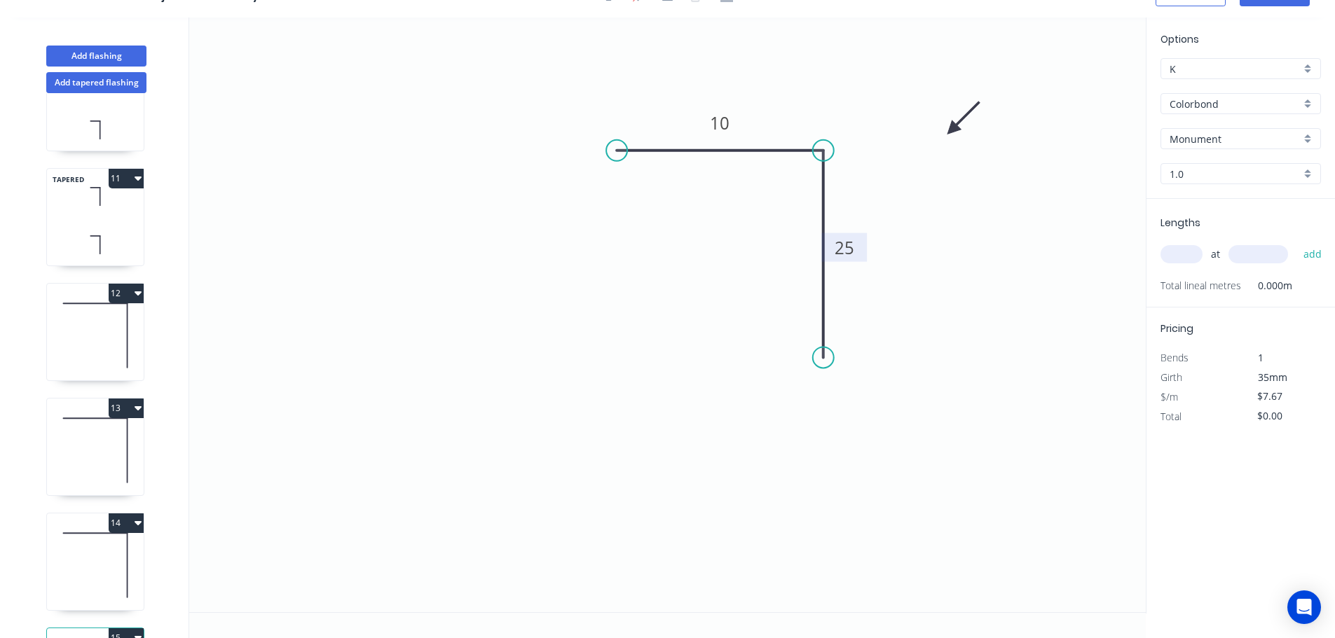
click at [848, 249] on tspan "25" at bounding box center [845, 247] width 20 height 23
click at [1179, 256] on input "text" at bounding box center [1181, 254] width 42 height 18
click at [1296, 242] on button "add" at bounding box center [1312, 254] width 33 height 24
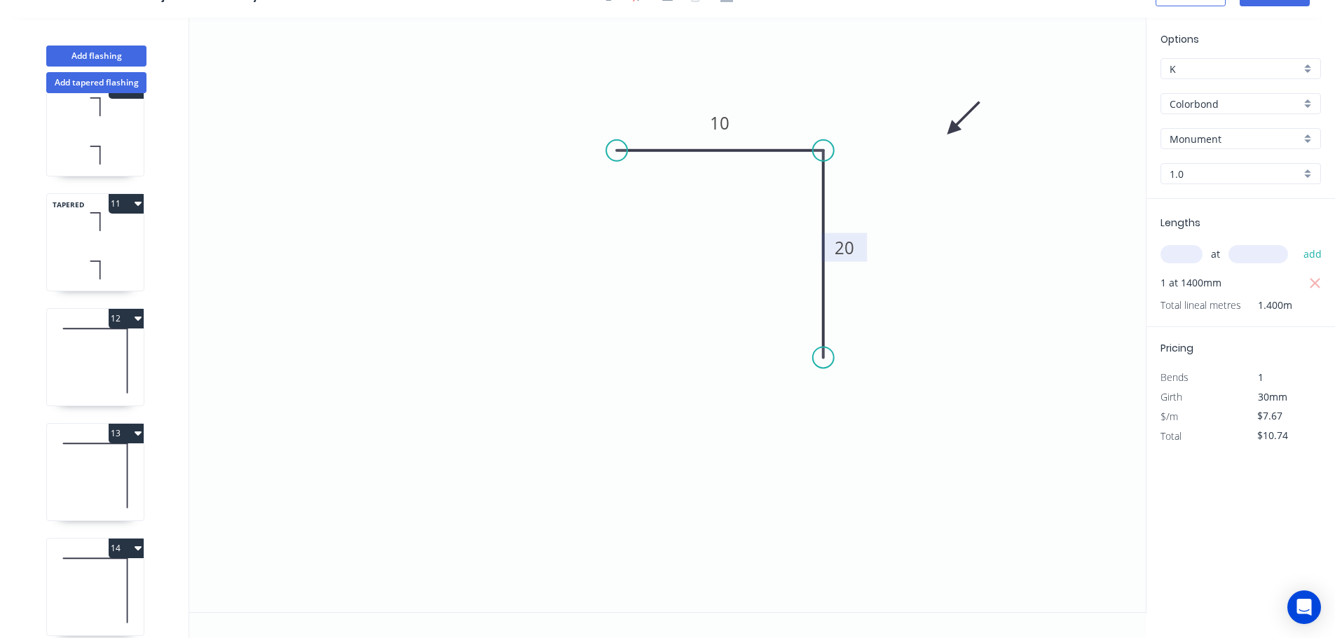
click at [86, 368] on icon at bounding box center [95, 361] width 97 height 90
click at [105, 467] on icon at bounding box center [95, 476] width 97 height 90
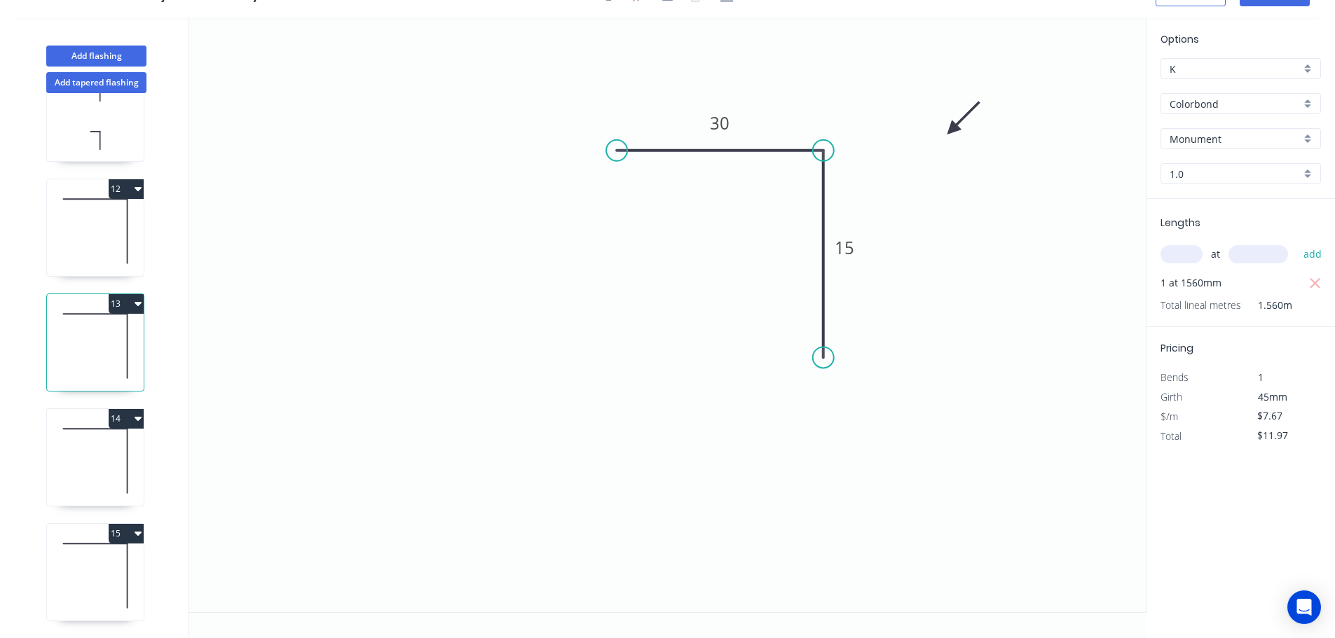
scroll to position [1210, 0]
click at [81, 437] on icon at bounding box center [95, 461] width 97 height 90
click at [100, 549] on icon at bounding box center [95, 576] width 97 height 90
click at [115, 524] on button "15" at bounding box center [126, 534] width 35 height 20
click at [68, 558] on div "Duplicate" at bounding box center [77, 568] width 108 height 20
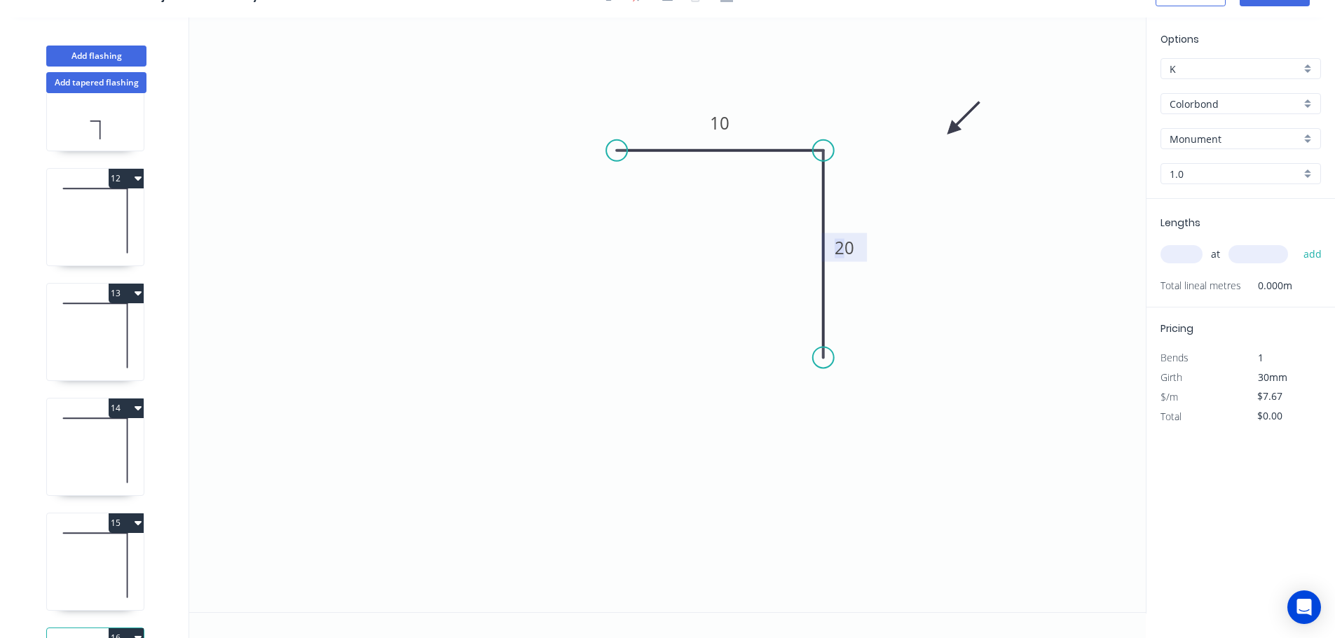
click at [845, 249] on tspan "20" at bounding box center [845, 247] width 20 height 23
click at [1186, 251] on input "text" at bounding box center [1181, 254] width 42 height 18
click at [1296, 242] on button "add" at bounding box center [1312, 254] width 33 height 24
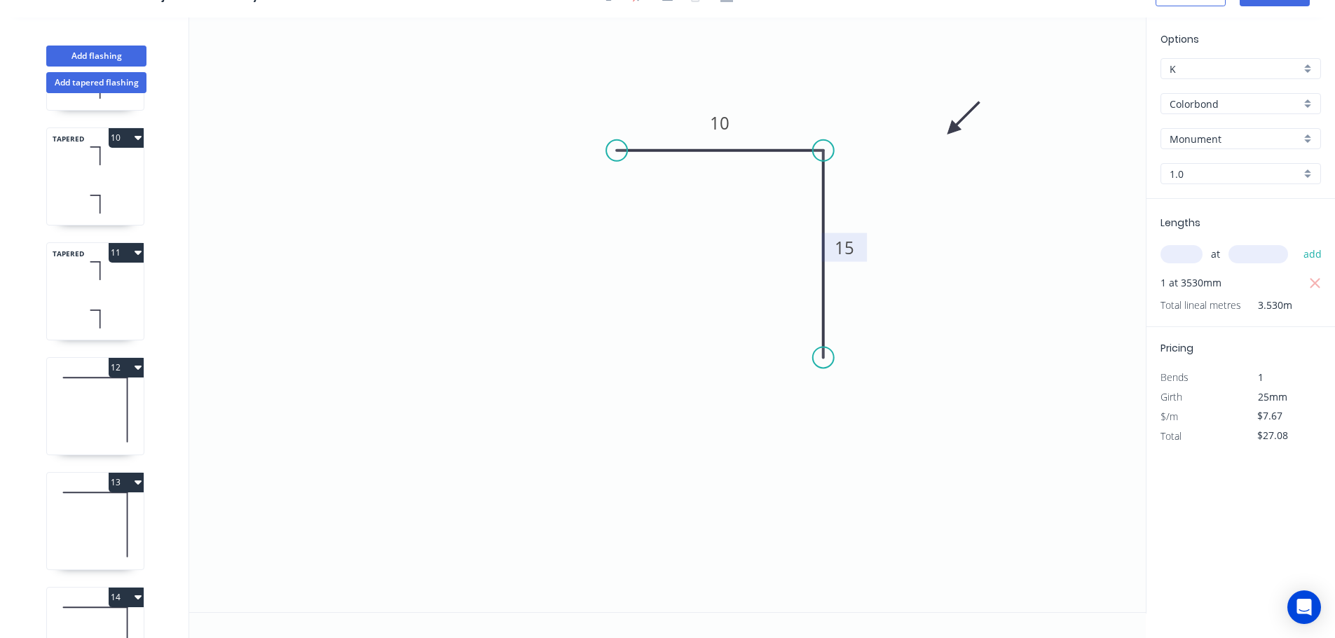
scroll to position [1070, 0]
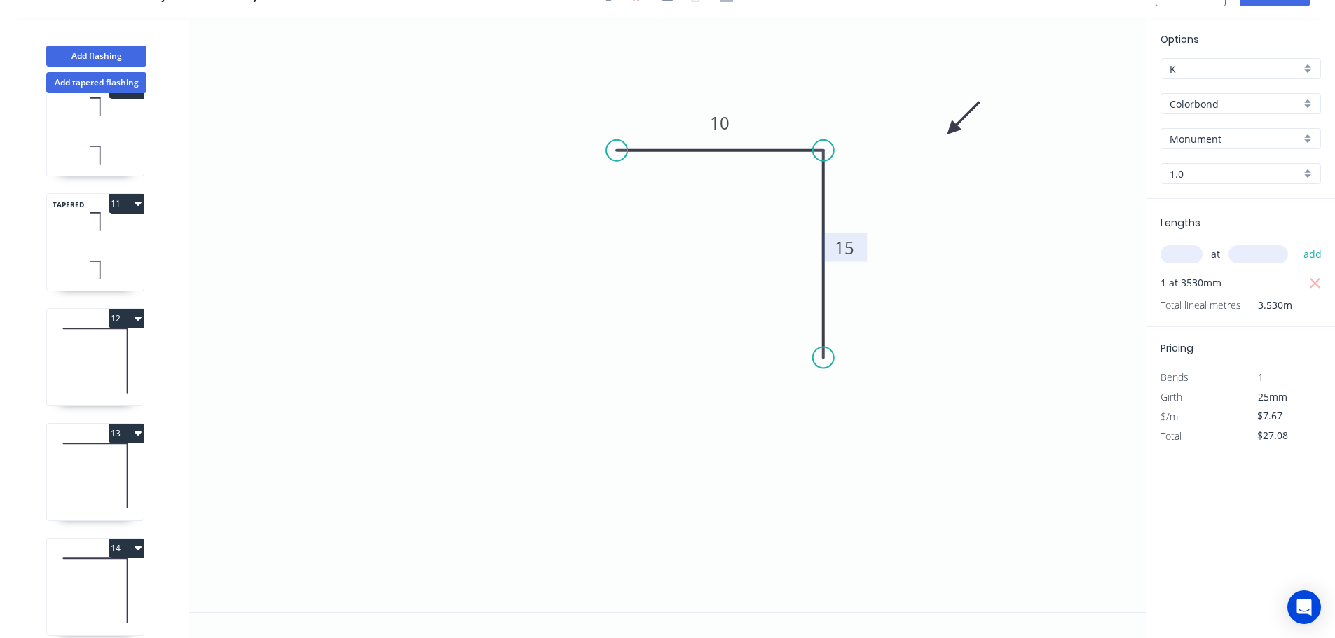
click at [109, 366] on icon at bounding box center [95, 361] width 97 height 90
click at [1184, 259] on input "text" at bounding box center [1181, 254] width 42 height 18
click at [1296, 242] on button "add" at bounding box center [1312, 254] width 33 height 24
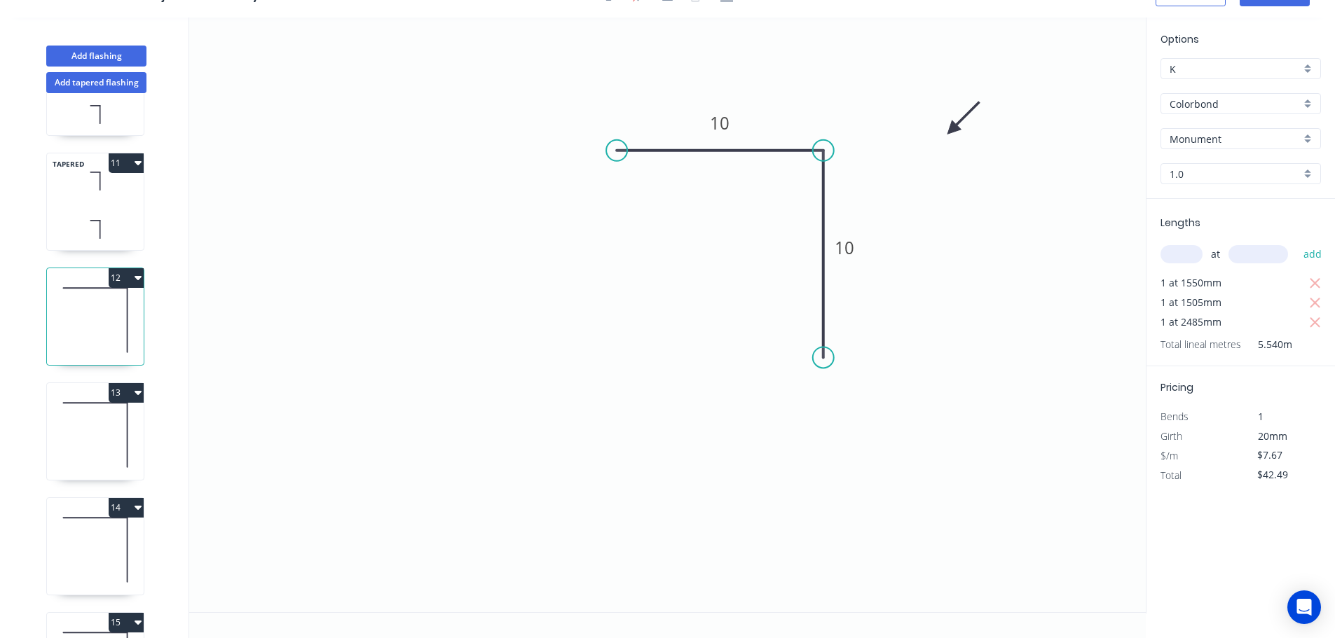
scroll to position [1325, 0]
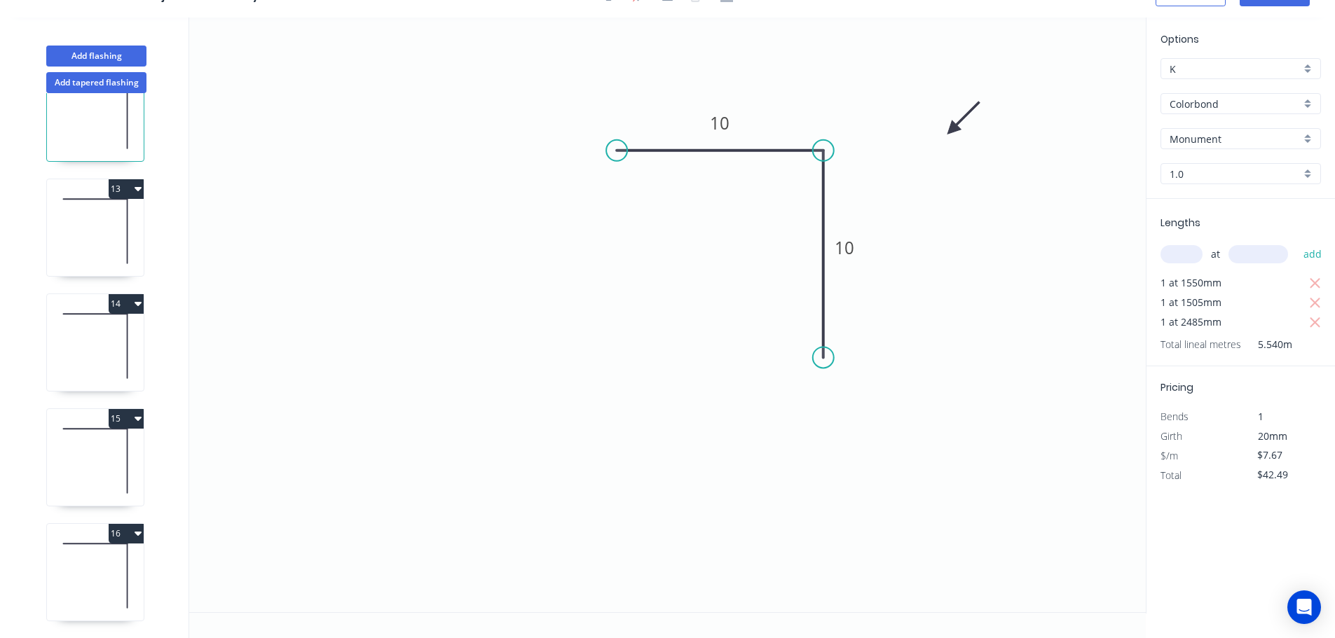
click at [107, 451] on icon at bounding box center [95, 461] width 97 height 90
click at [97, 327] on icon at bounding box center [95, 346] width 97 height 90
click at [94, 442] on icon at bounding box center [95, 461] width 97 height 90
click at [1187, 249] on input "text" at bounding box center [1181, 254] width 42 height 18
click at [1296, 242] on button "add" at bounding box center [1312, 254] width 33 height 24
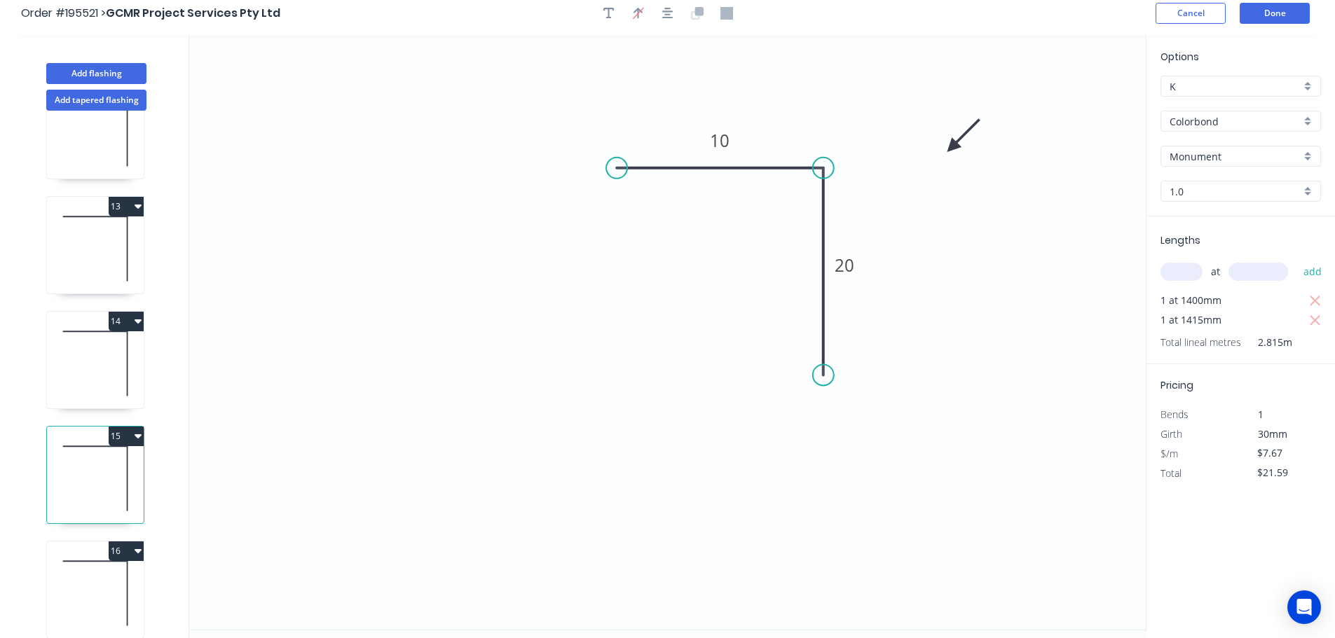
scroll to position [0, 0]
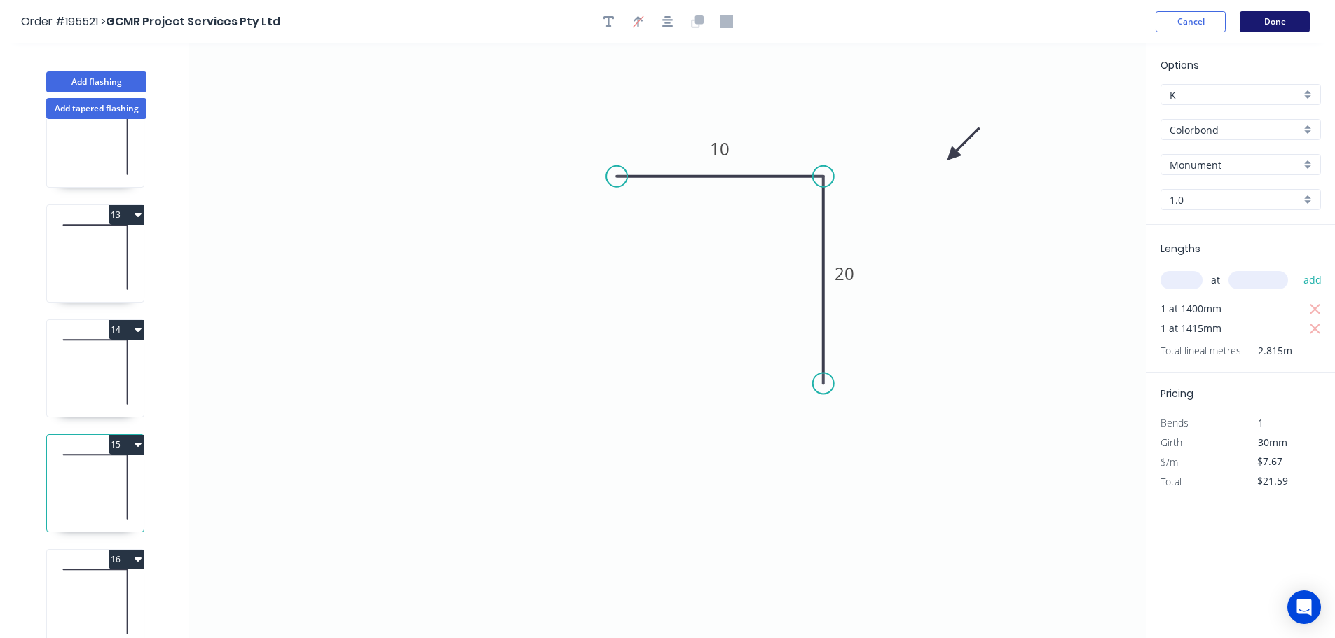
click at [1278, 14] on button "Done" at bounding box center [1275, 21] width 70 height 21
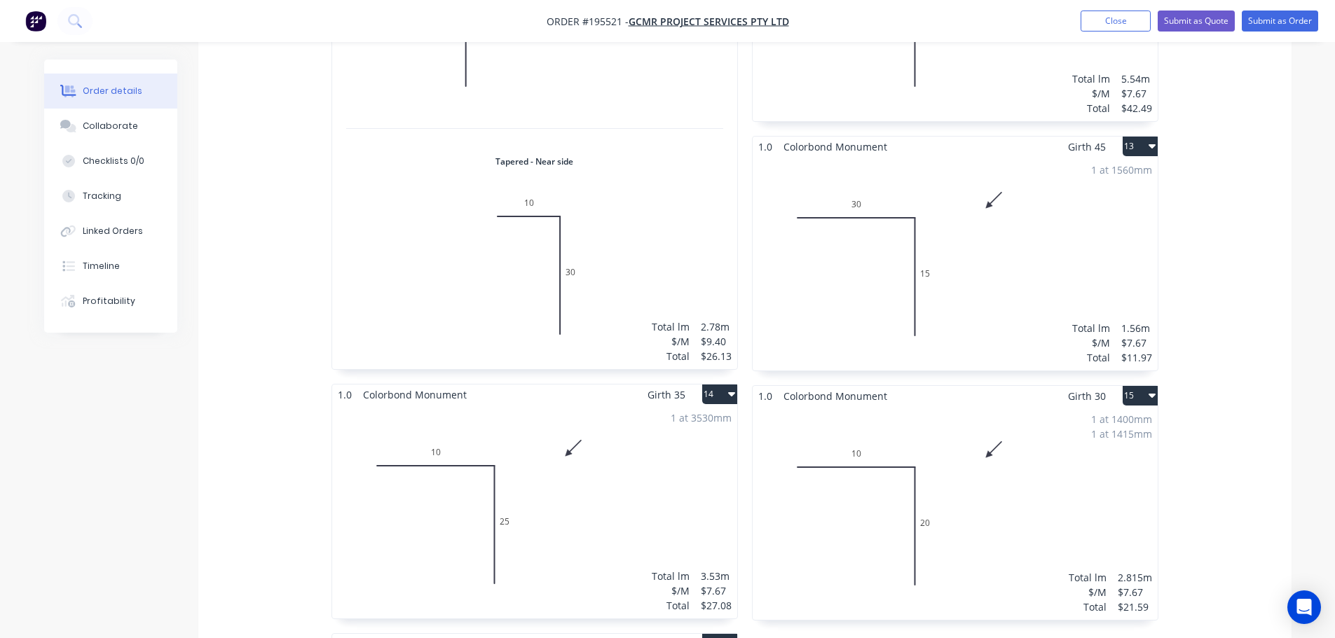
scroll to position [3153, 0]
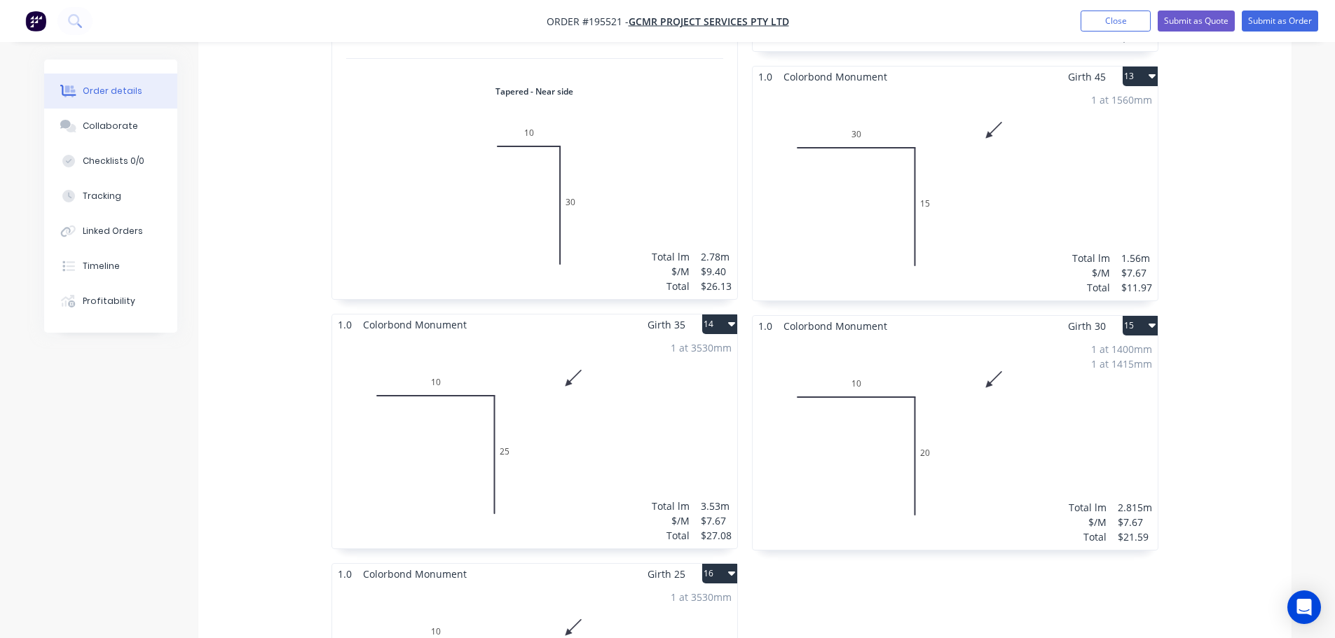
click at [1018, 397] on div "1 at 1400mm 1 at 1415mm Total lm $/M Total 2.815m $7.67 $21.59" at bounding box center [955, 443] width 405 height 214
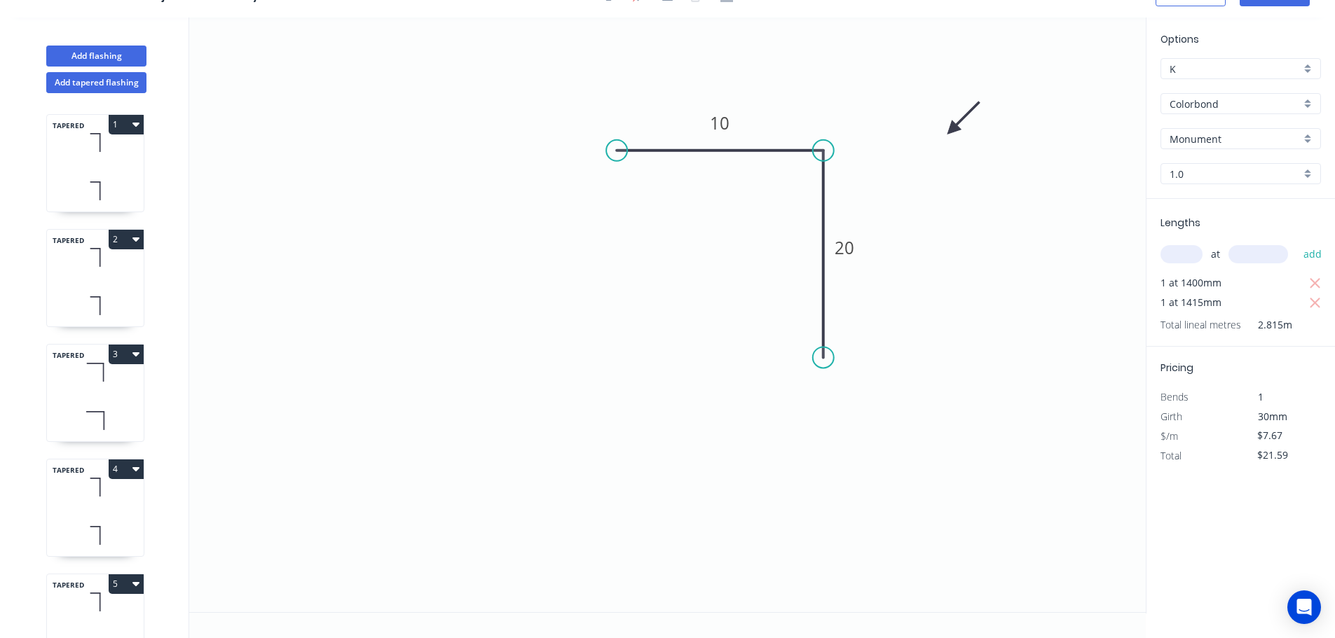
click at [1179, 250] on input "text" at bounding box center [1181, 254] width 42 height 18
click at [1296, 242] on button "add" at bounding box center [1312, 254] width 33 height 24
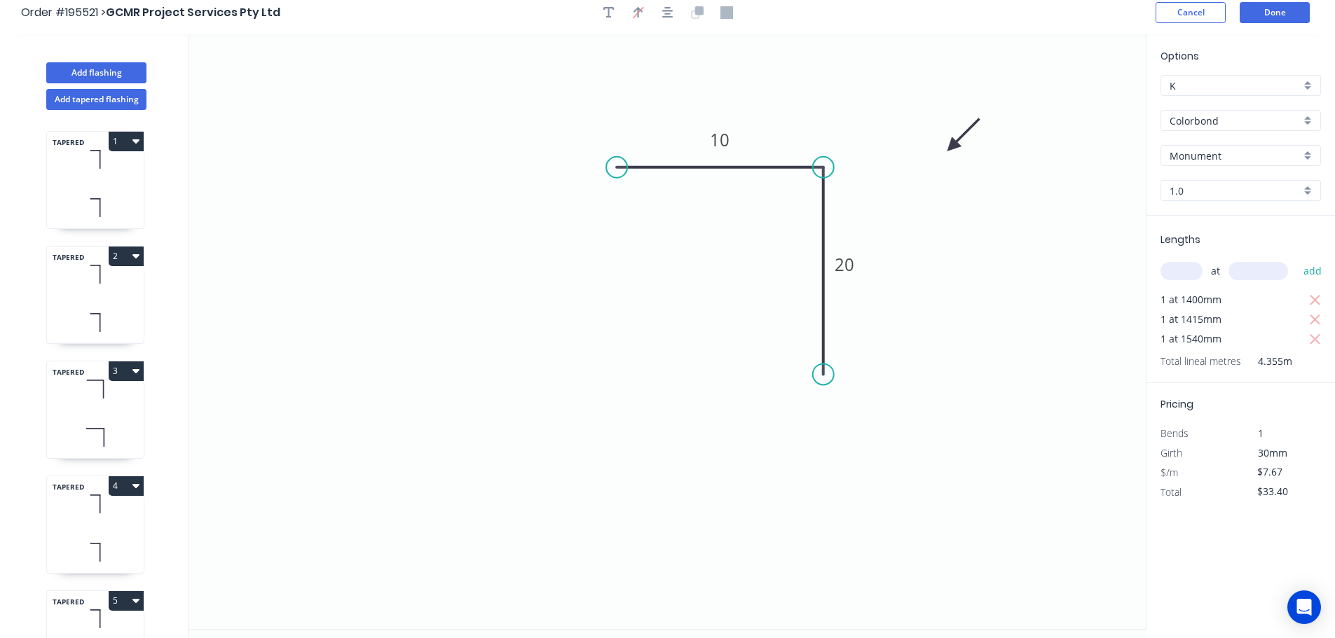
scroll to position [0, 0]
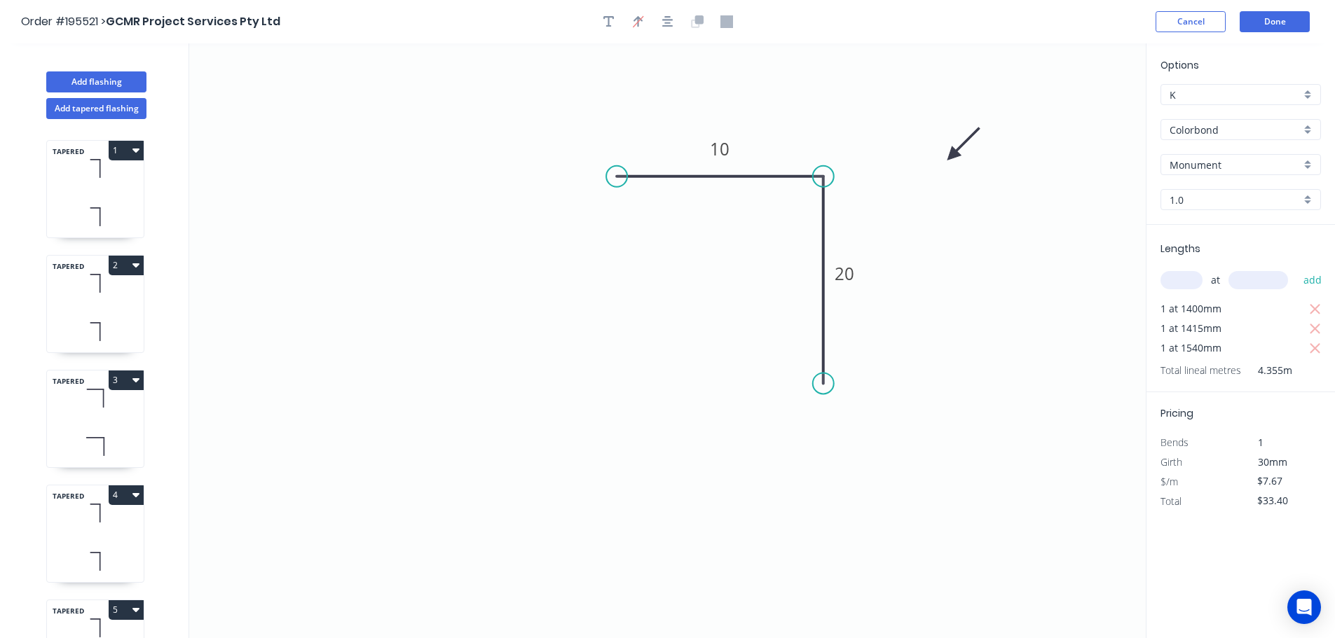
click at [85, 303] on icon at bounding box center [95, 283] width 97 height 41
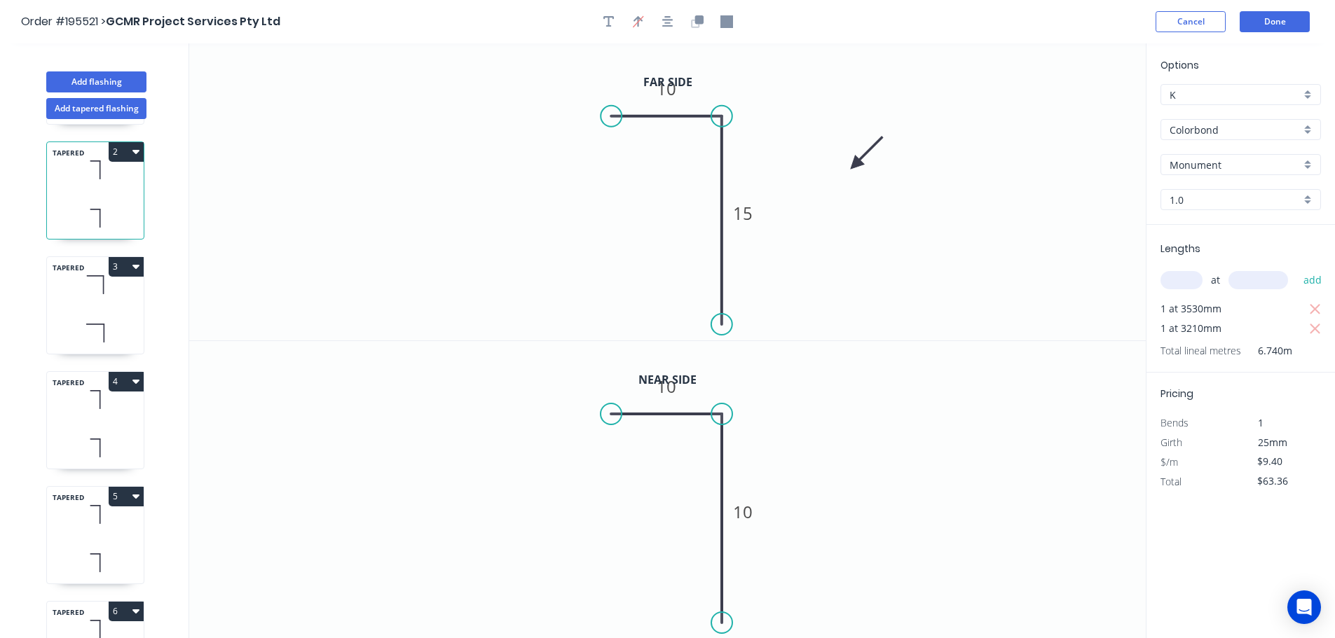
scroll to position [140, 0]
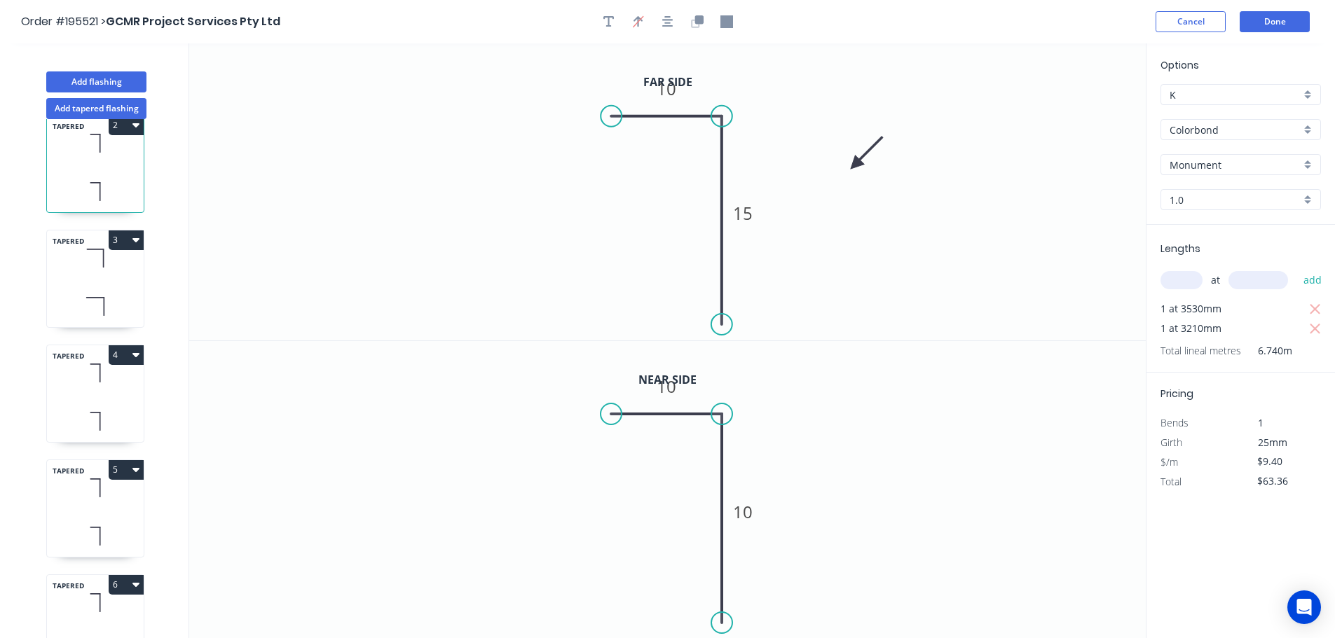
click at [90, 278] on icon at bounding box center [95, 258] width 97 height 41
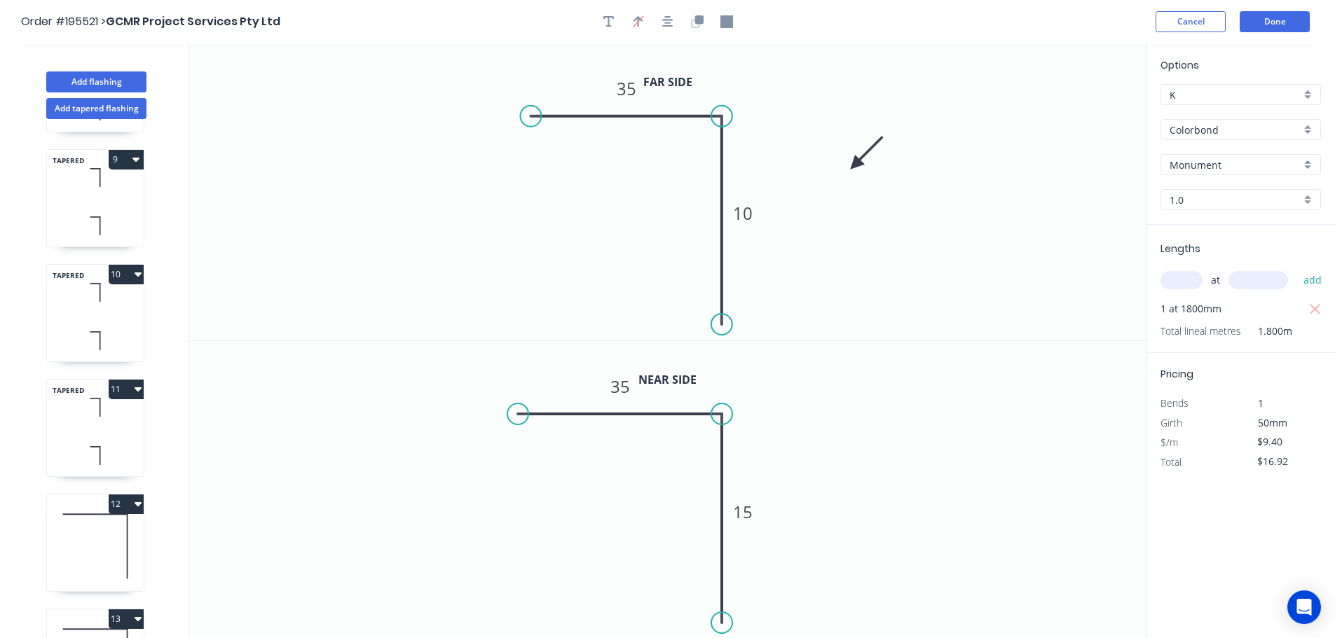
scroll to position [1121, 0]
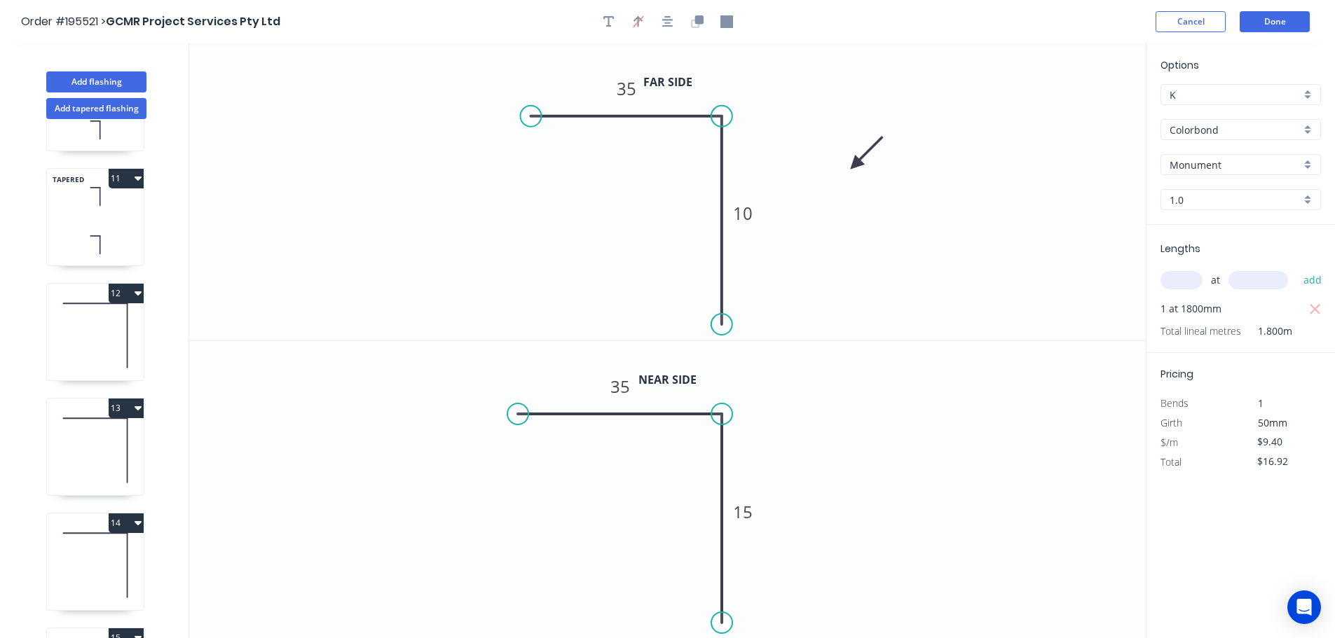
click at [112, 343] on icon at bounding box center [95, 336] width 97 height 90
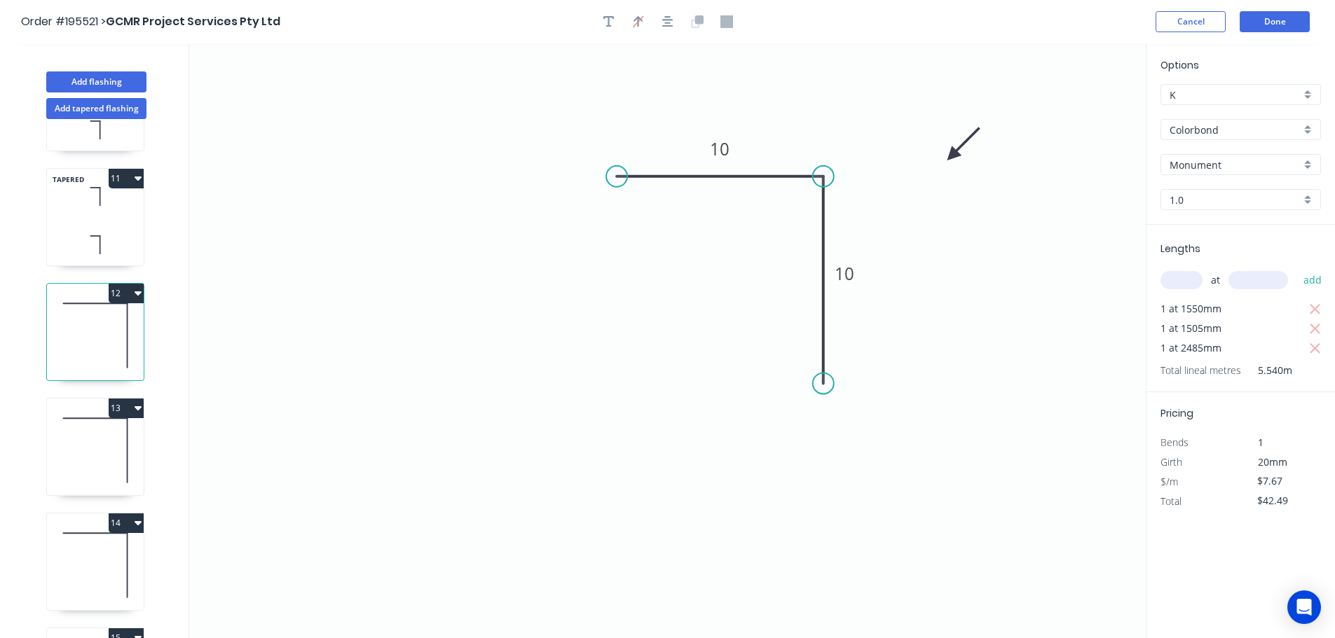
click at [96, 458] on icon at bounding box center [95, 451] width 97 height 90
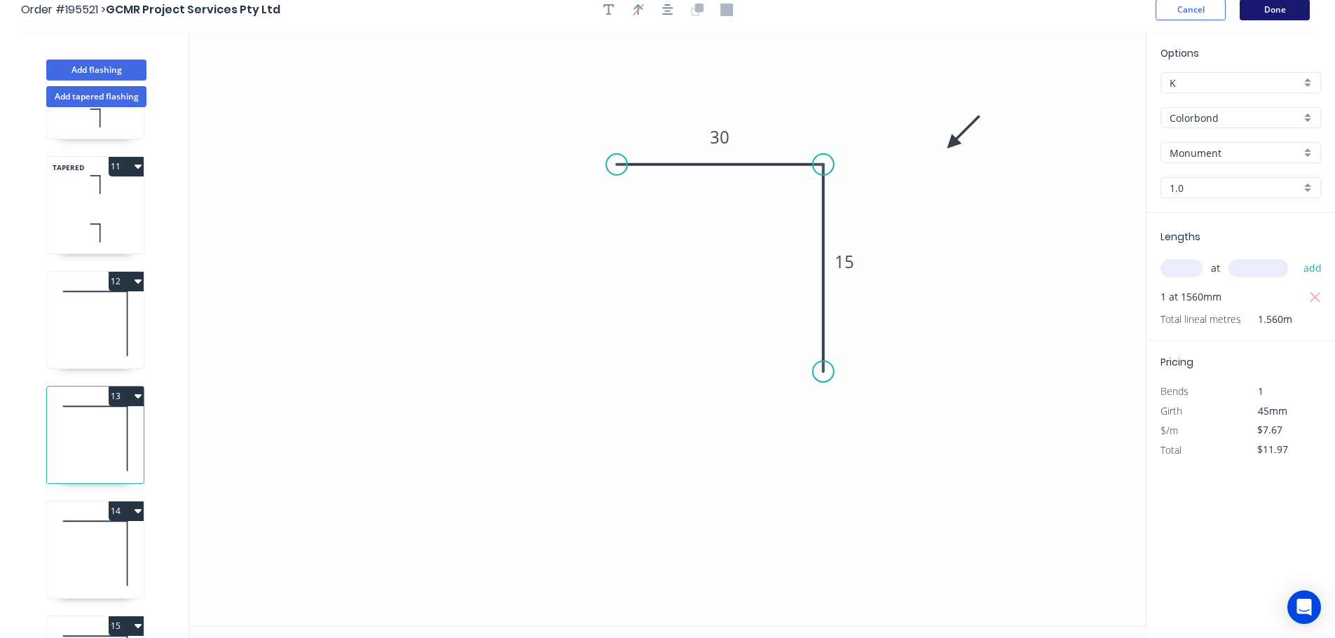
scroll to position [0, 0]
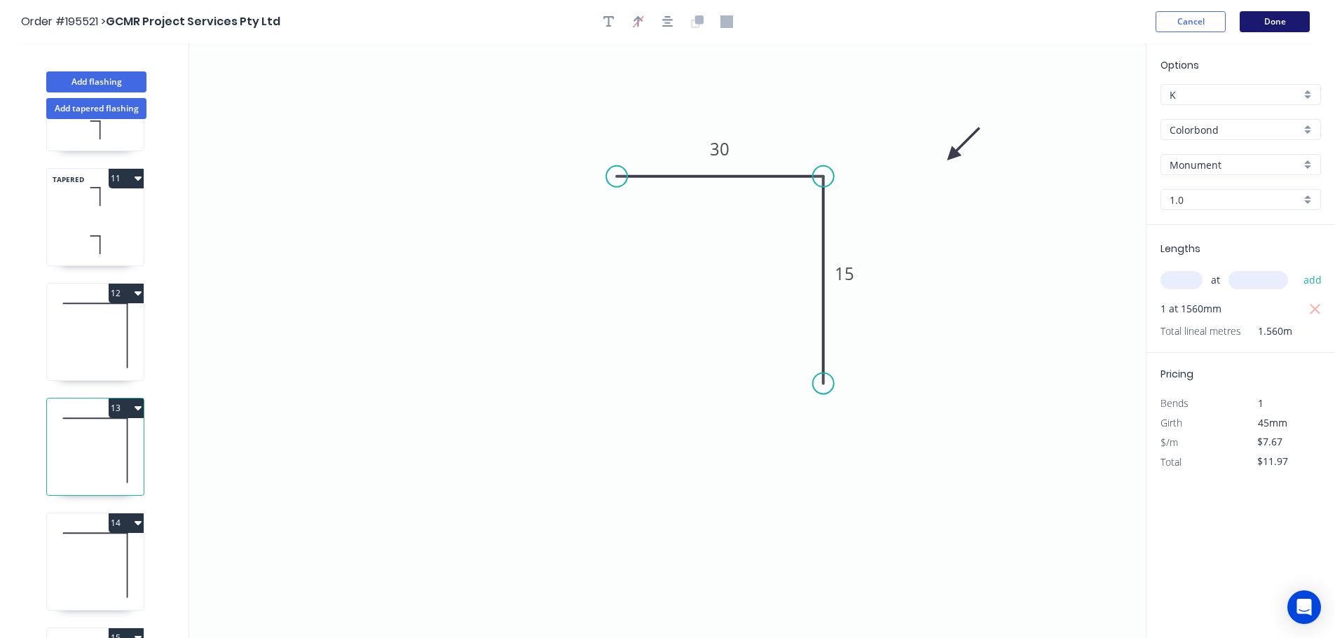
click at [1273, 17] on button "Done" at bounding box center [1275, 21] width 70 height 21
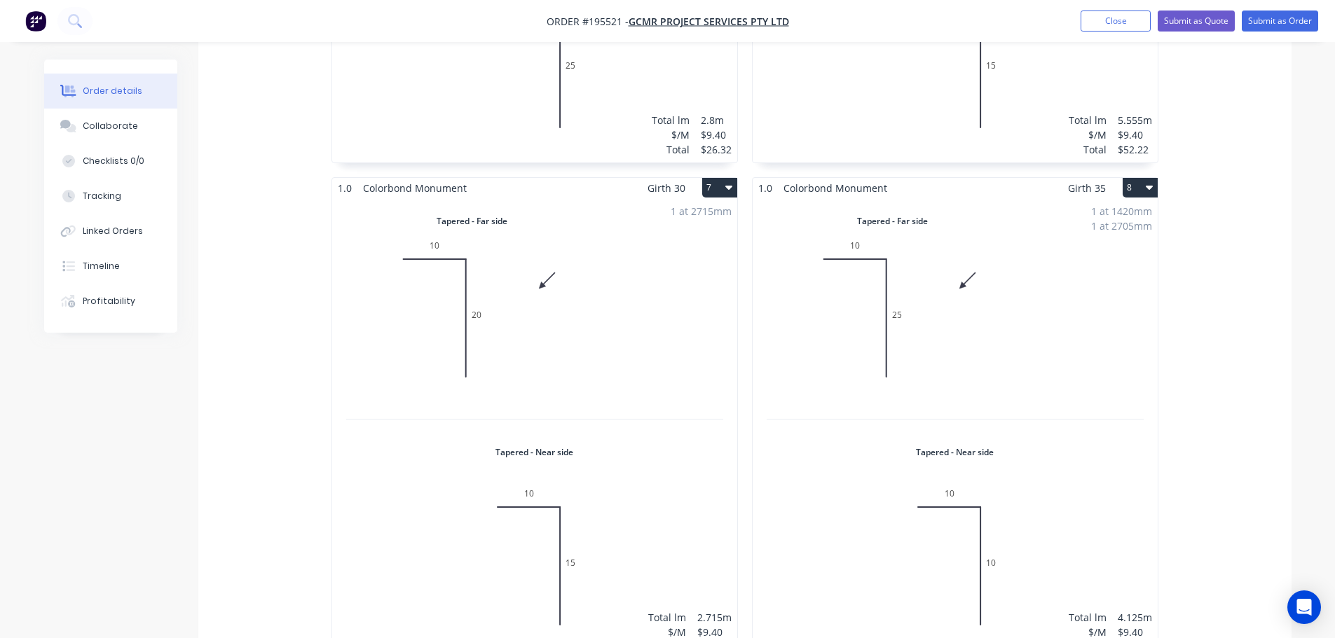
scroll to position [1822, 0]
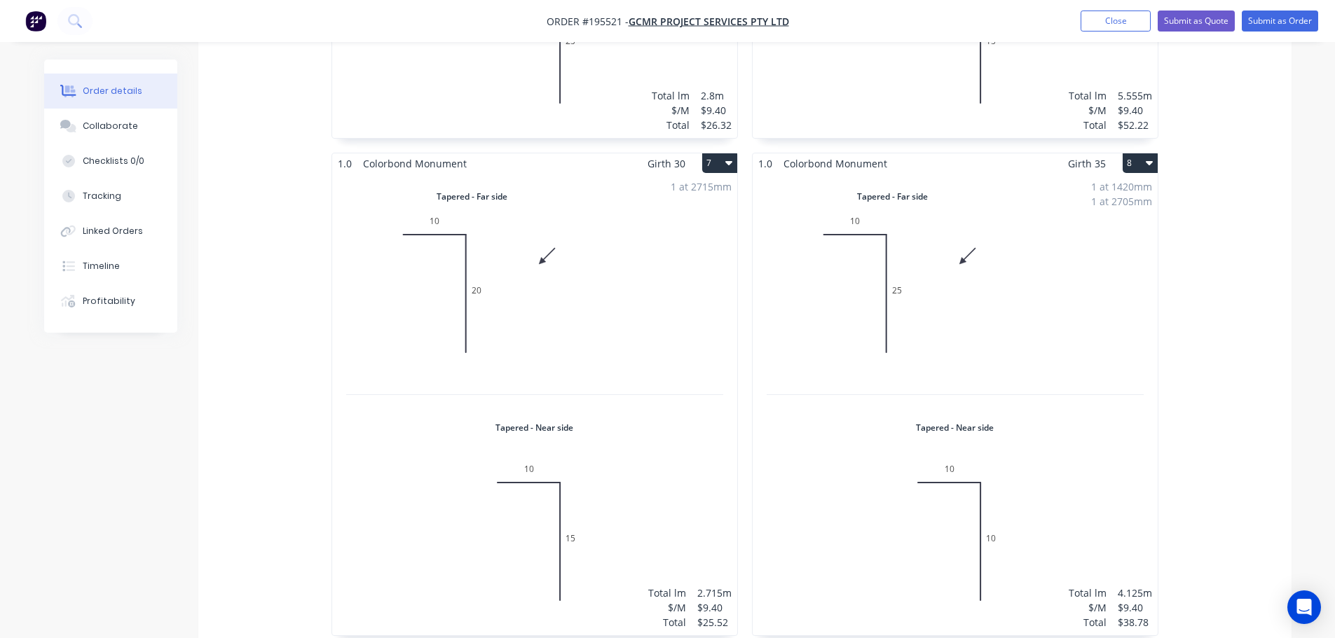
click at [610, 290] on div "1 at 2715mm Total lm $/M Total 2.715m $9.40 $25.52" at bounding box center [534, 405] width 405 height 462
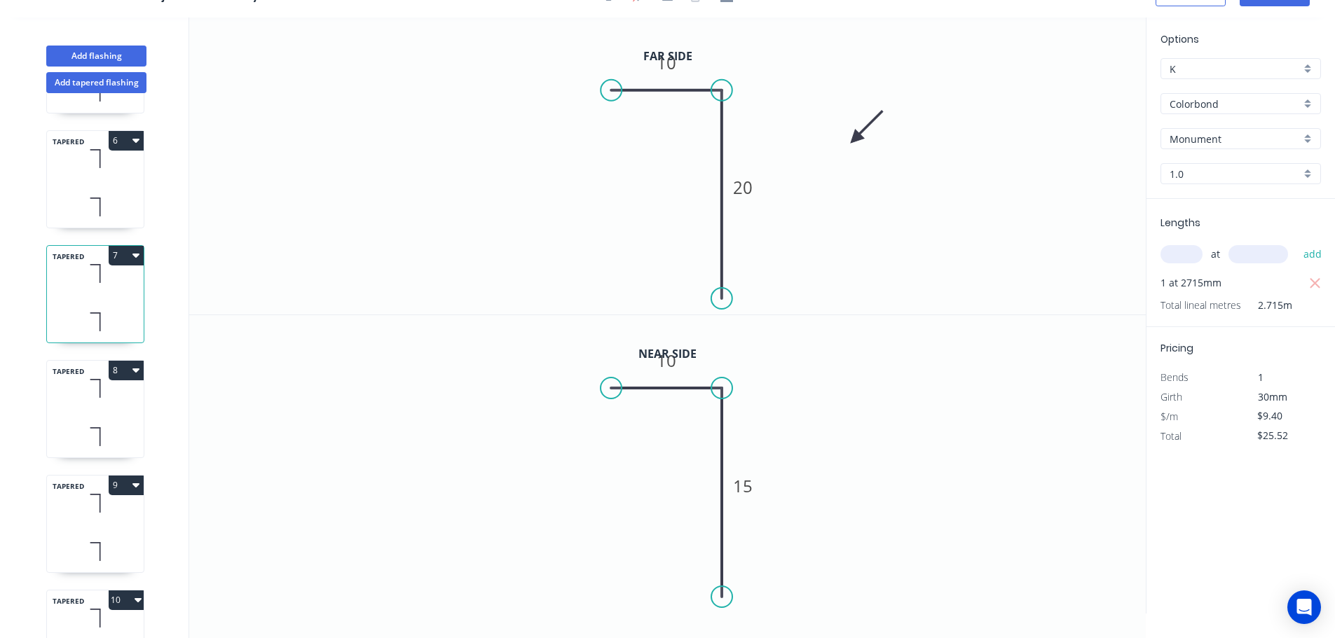
scroll to position [420, 0]
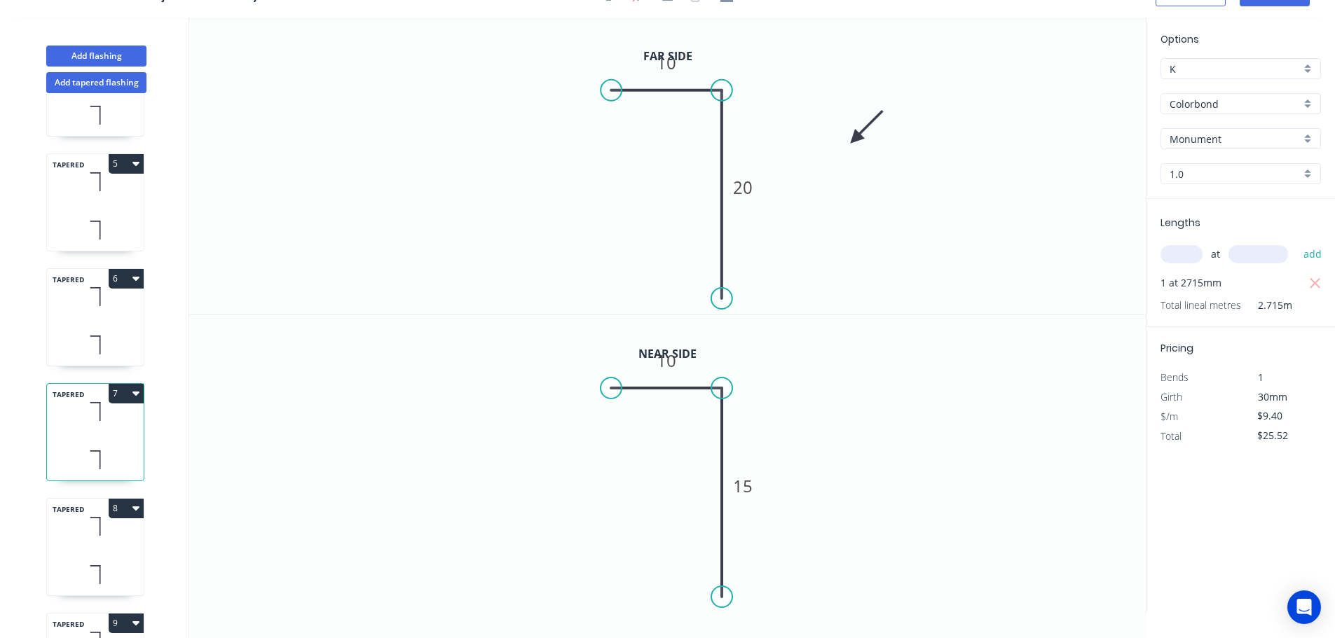
click at [123, 395] on button "7" at bounding box center [126, 394] width 35 height 20
click at [32, 427] on div "Duplicate" at bounding box center [77, 428] width 108 height 20
click at [743, 186] on tspan "20" at bounding box center [743, 187] width 20 height 23
click at [745, 492] on tspan "15" at bounding box center [743, 485] width 20 height 23
click at [1186, 257] on input "text" at bounding box center [1181, 254] width 42 height 18
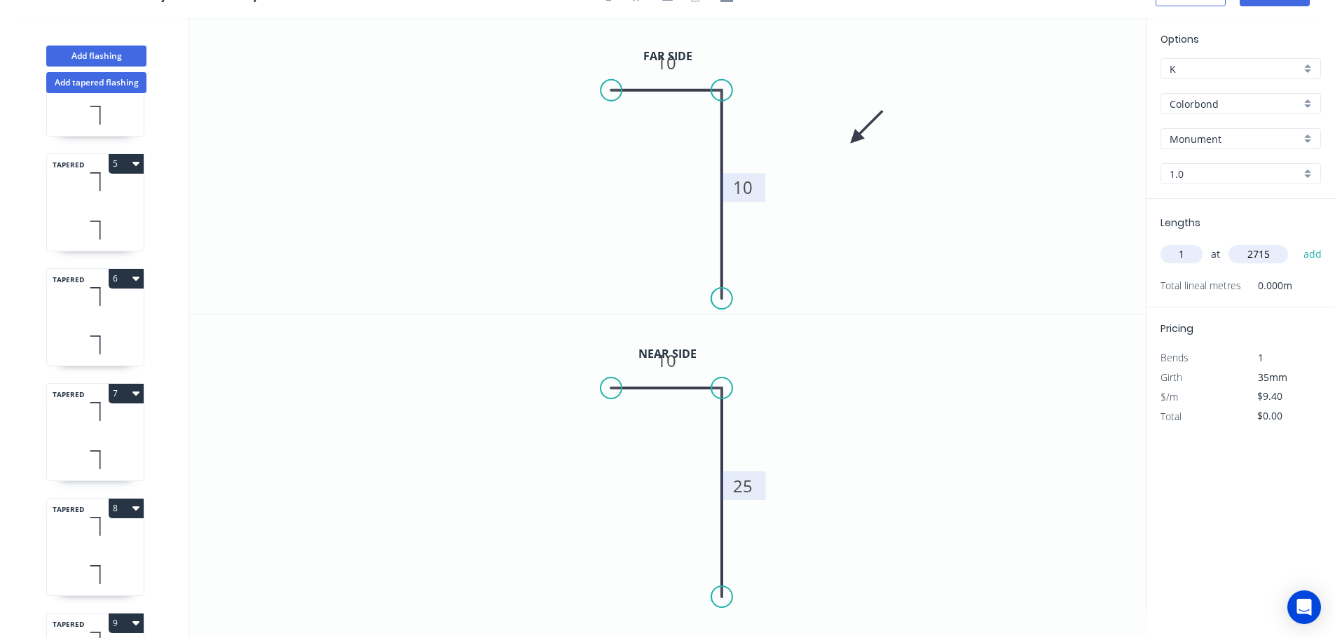
click at [1296, 242] on button "add" at bounding box center [1312, 254] width 33 height 24
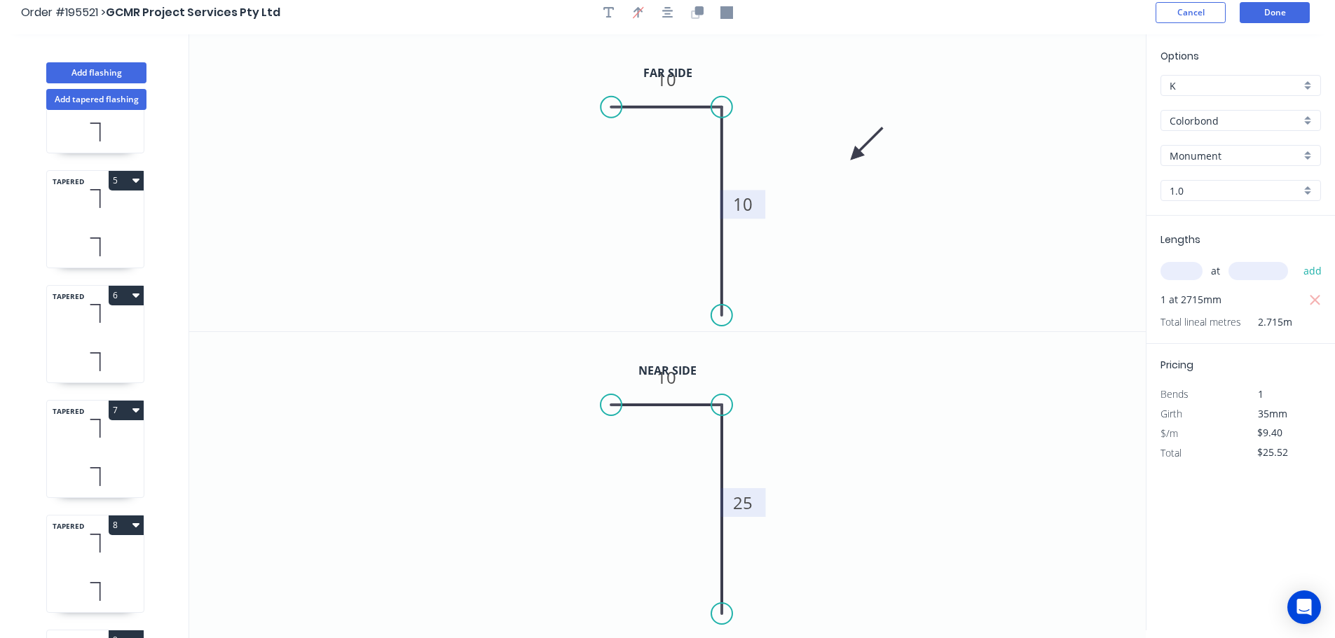
scroll to position [0, 0]
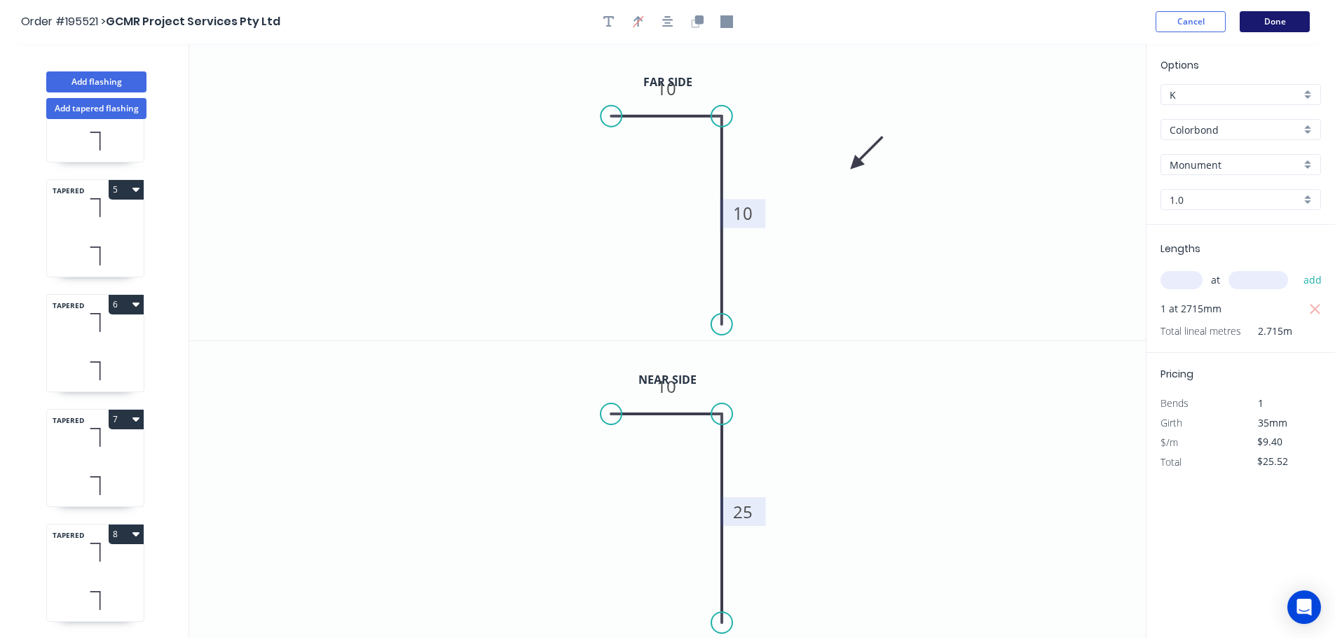
click at [1284, 19] on button "Done" at bounding box center [1275, 21] width 70 height 21
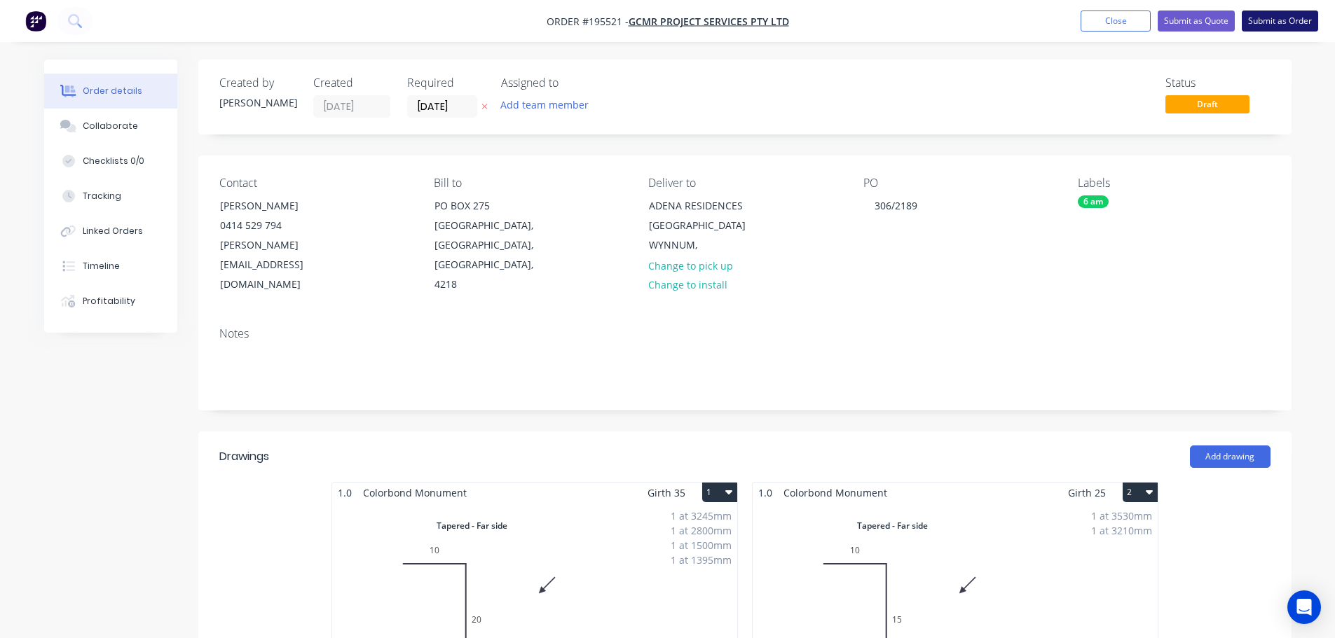
click at [1288, 18] on button "Submit as Order" at bounding box center [1280, 21] width 76 height 21
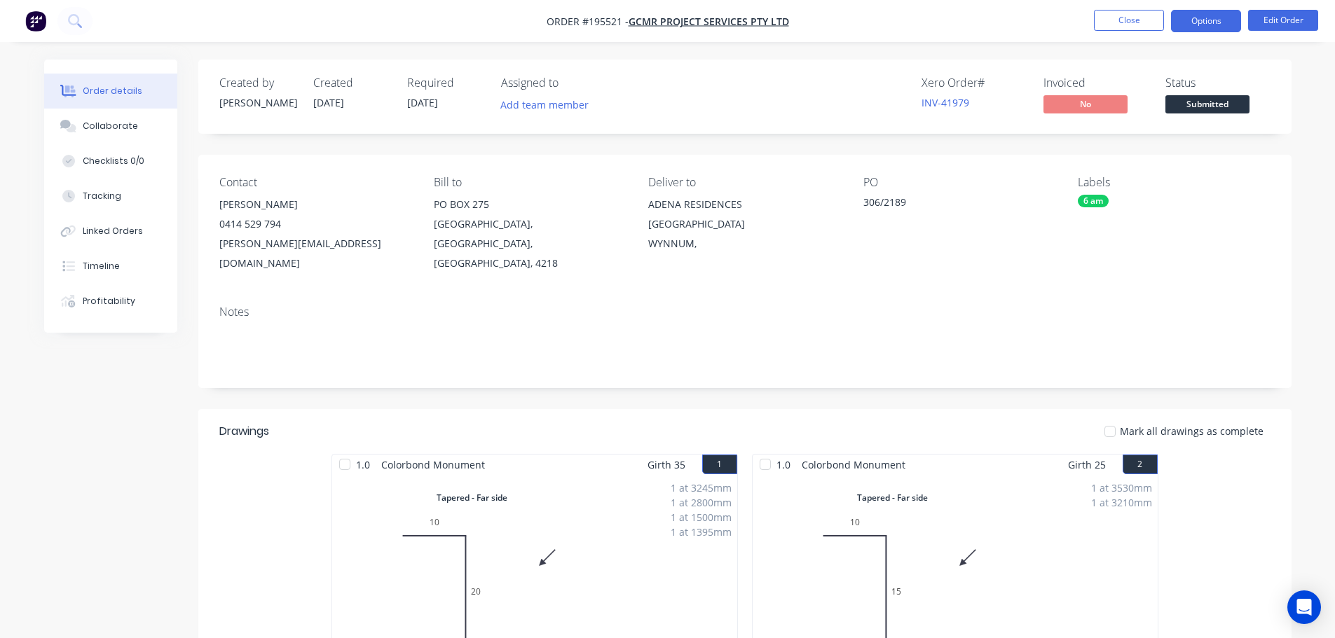
click at [1200, 19] on button "Options" at bounding box center [1206, 21] width 70 height 22
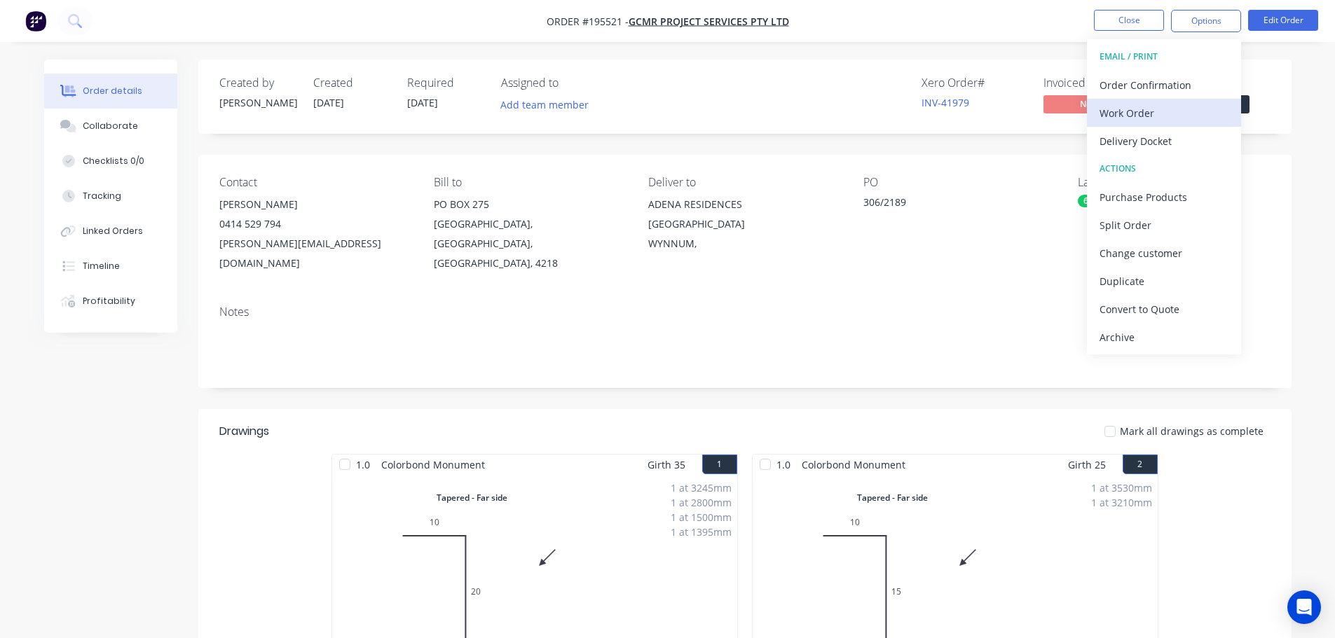
click at [1110, 111] on div "Work Order" at bounding box center [1163, 113] width 129 height 20
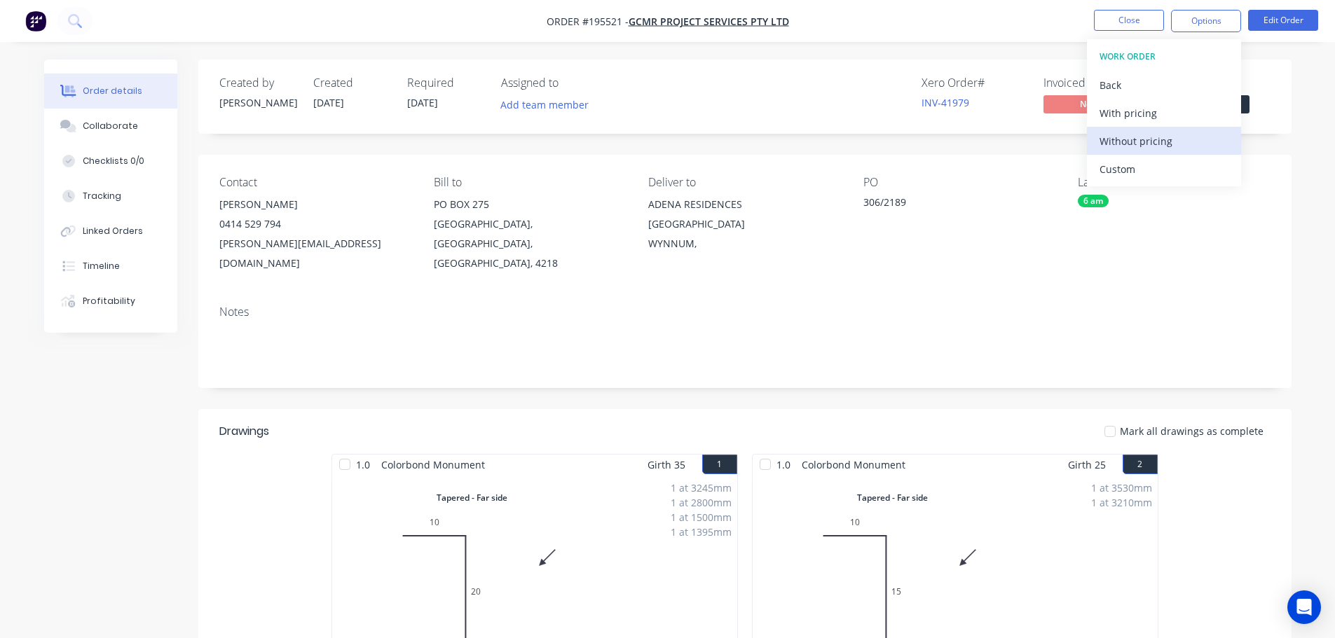
click at [1116, 138] on div "Without pricing" at bounding box center [1163, 141] width 129 height 20
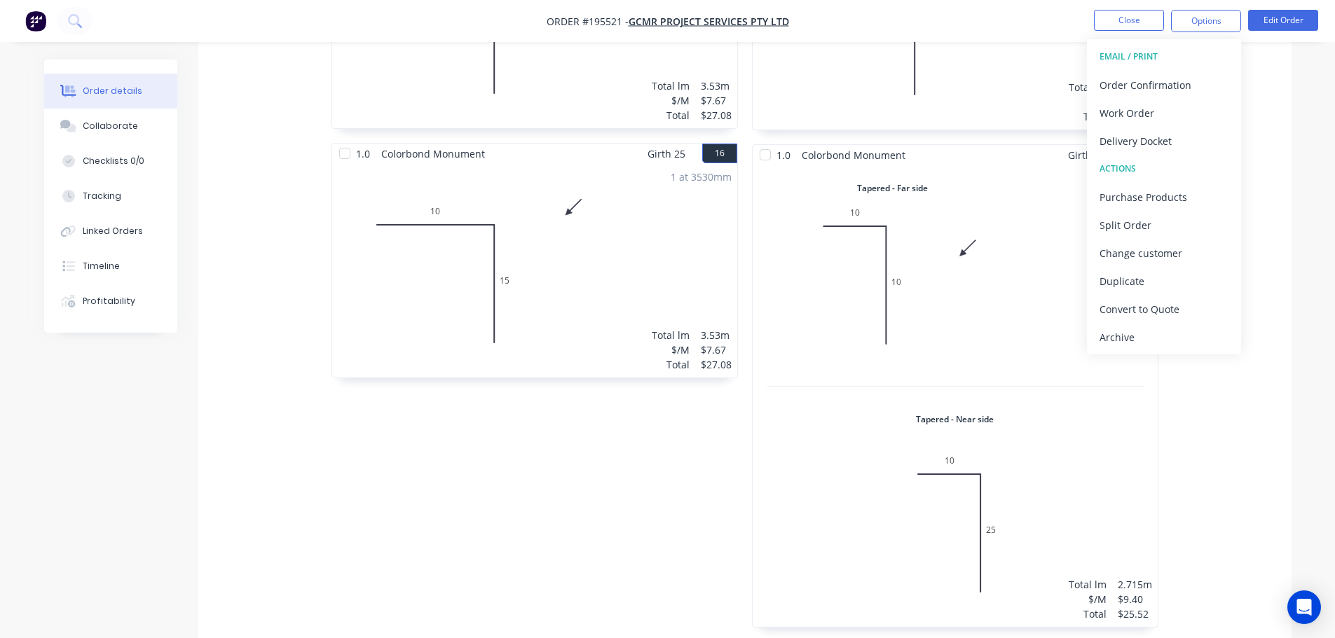
scroll to position [3779, 0]
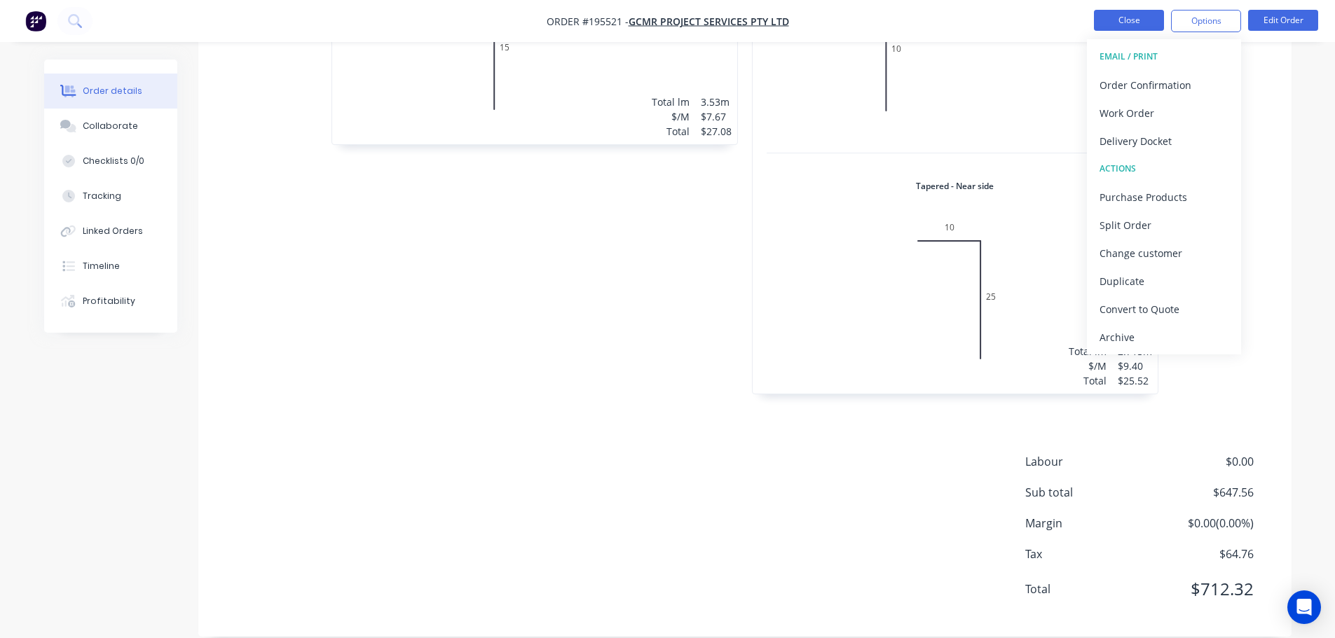
click at [1137, 18] on button "Close" at bounding box center [1129, 20] width 70 height 21
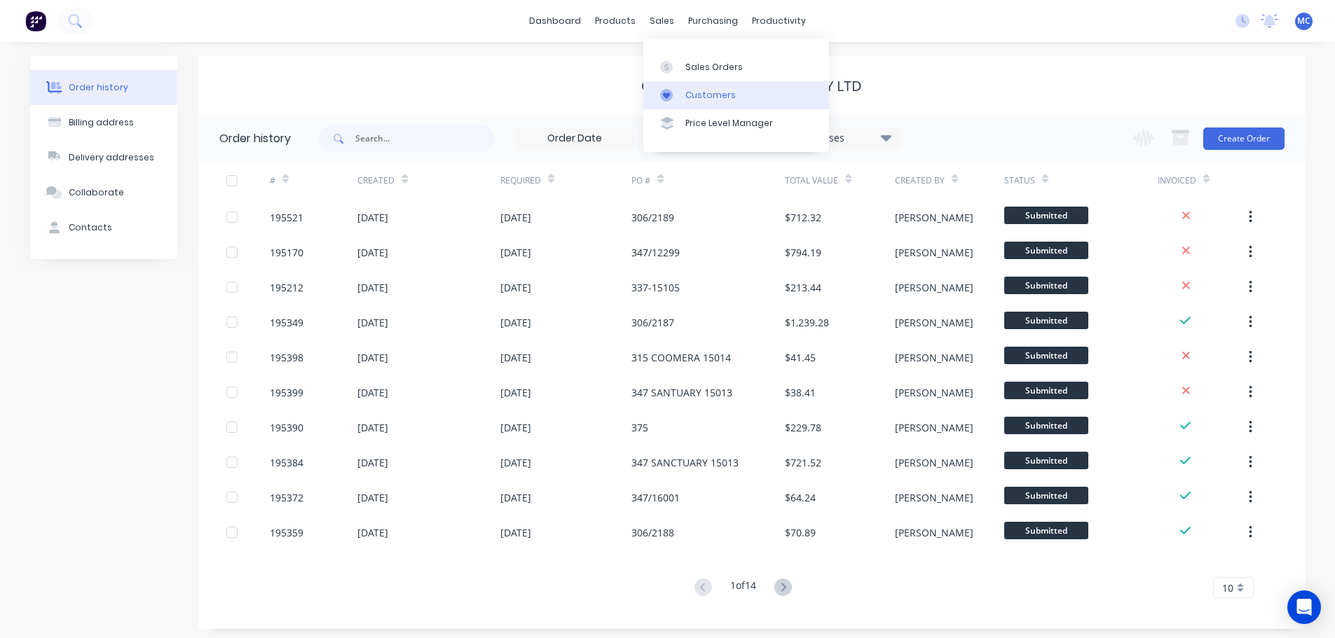
click at [707, 94] on div "Customers" at bounding box center [710, 95] width 50 height 13
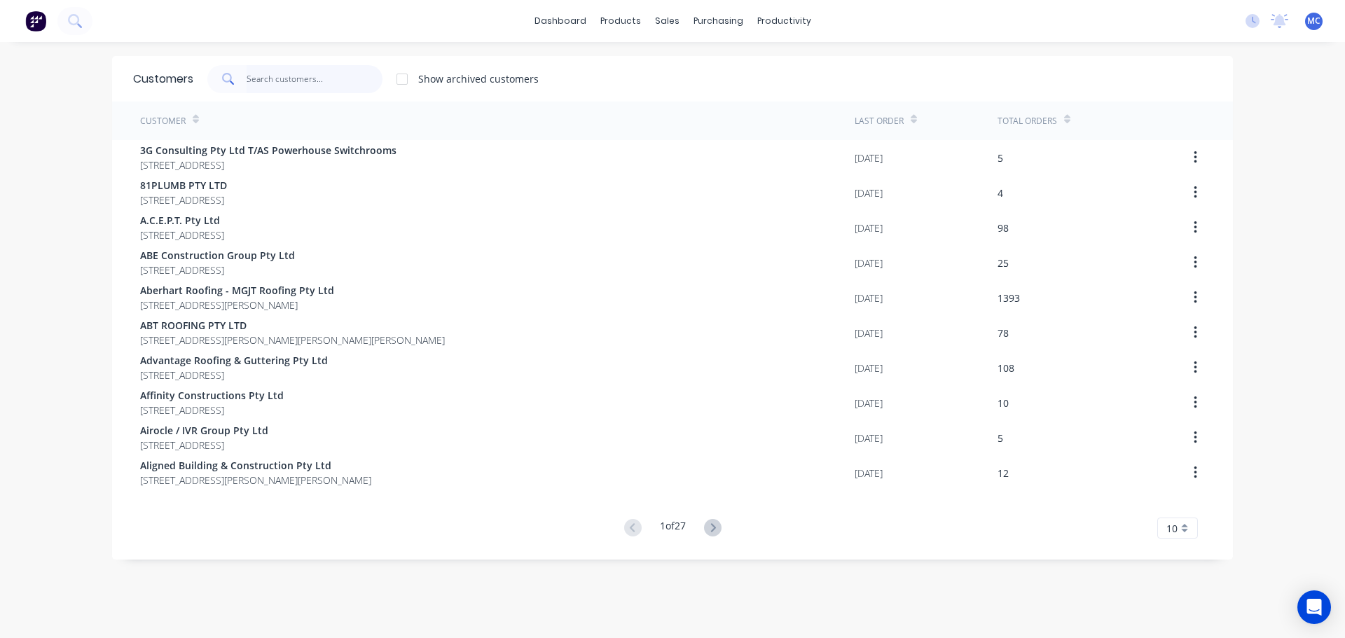
click at [276, 78] on input "text" at bounding box center [315, 79] width 137 height 28
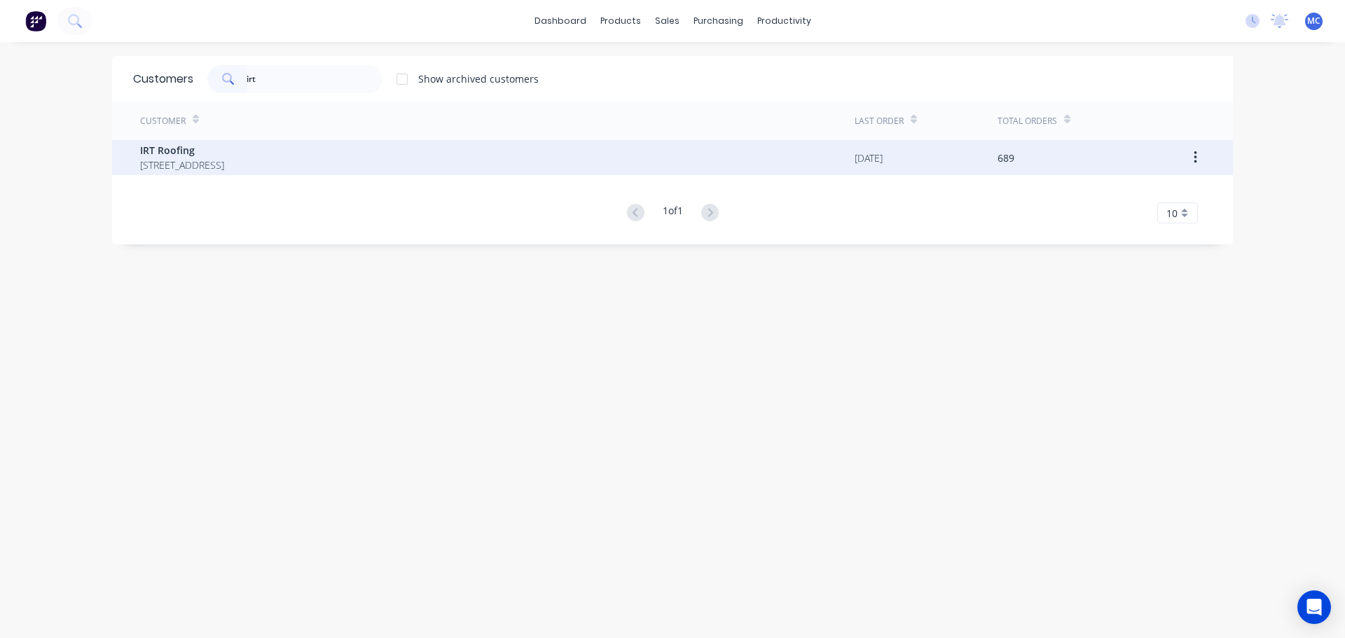
click at [177, 153] on span "IRT Roofing" at bounding box center [182, 150] width 84 height 15
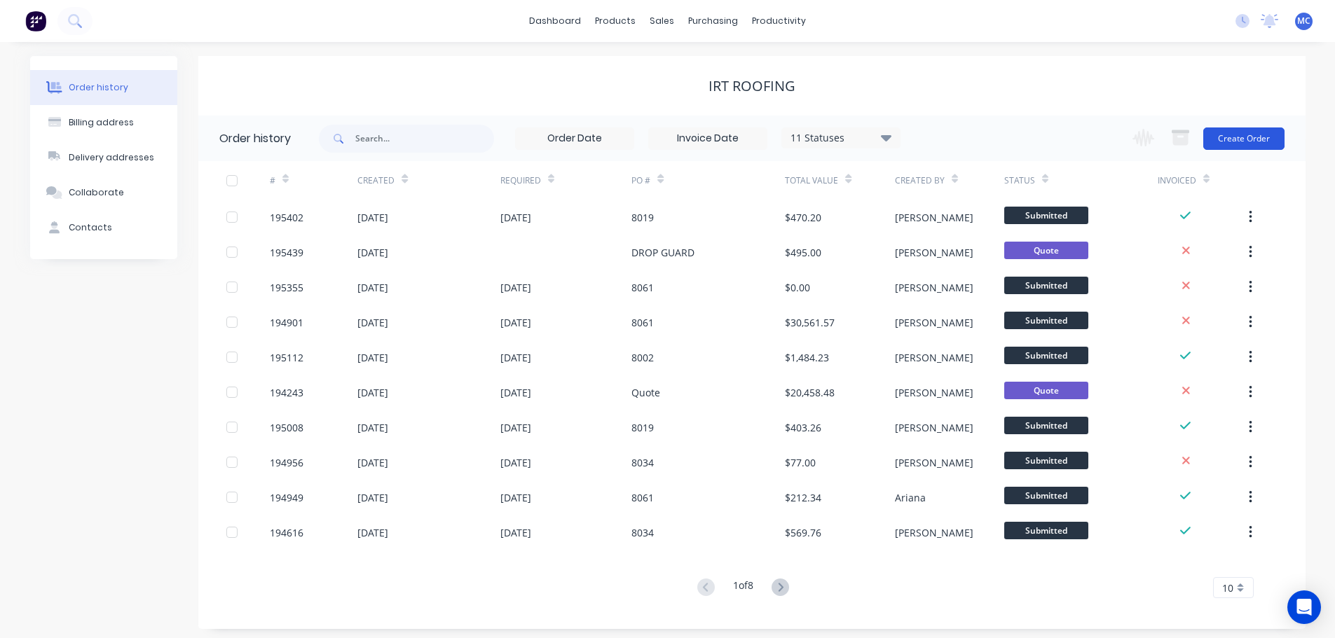
click at [1233, 131] on button "Create Order" at bounding box center [1243, 139] width 81 height 22
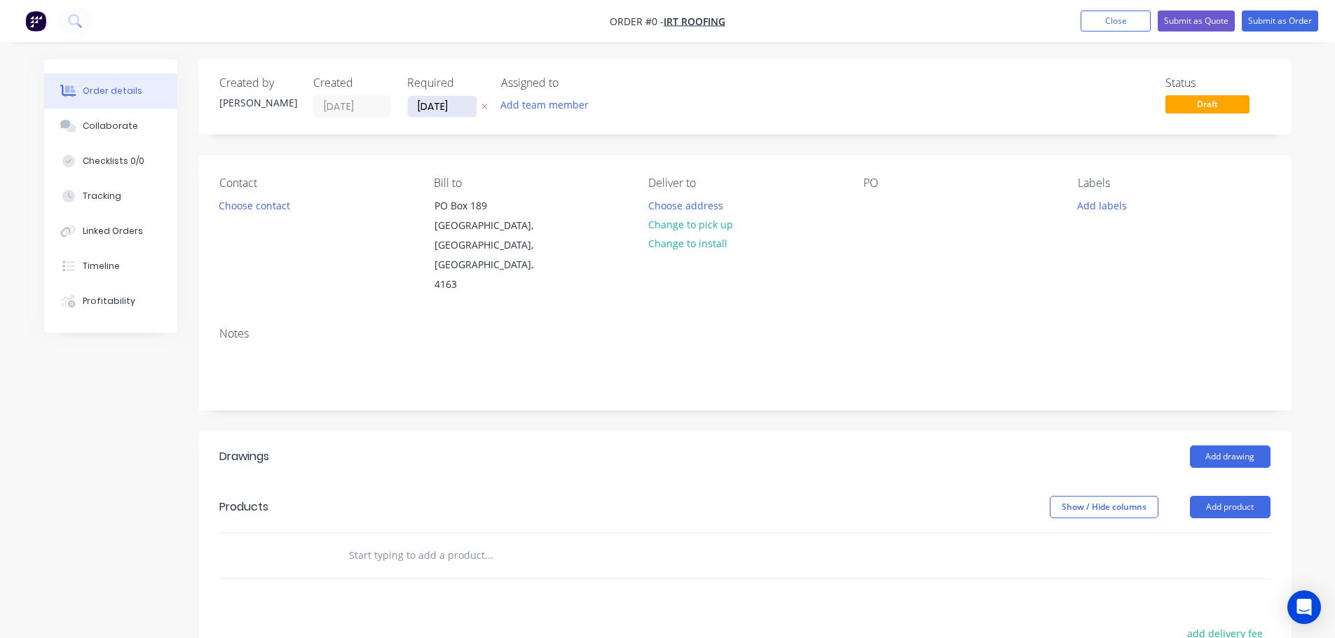
click at [441, 107] on input "[DATE]" at bounding box center [442, 106] width 69 height 21
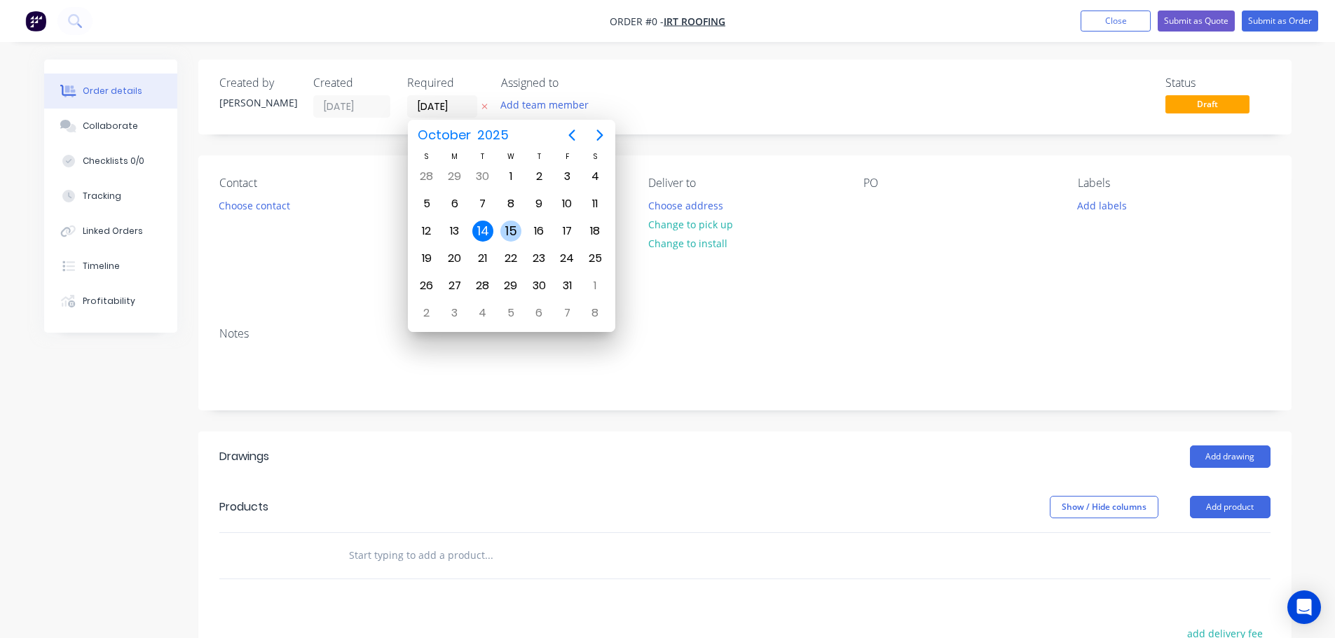
click at [510, 229] on div "15" at bounding box center [510, 231] width 21 height 21
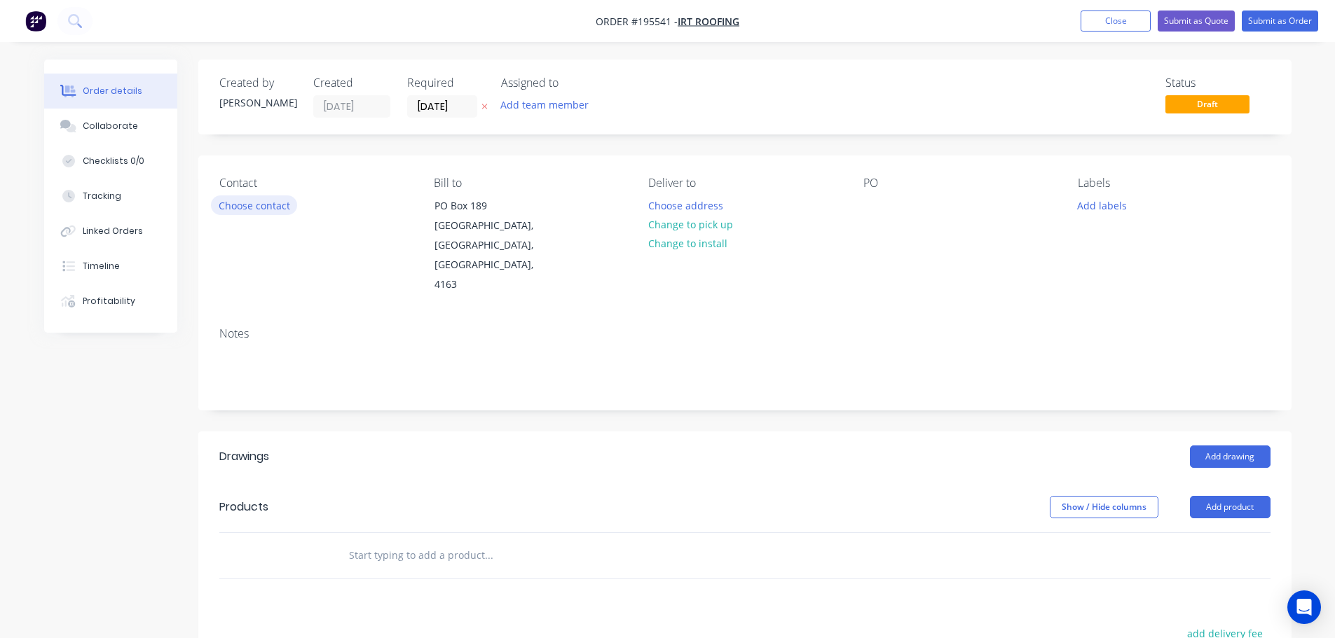
click at [258, 203] on button "Choose contact" at bounding box center [254, 205] width 86 height 19
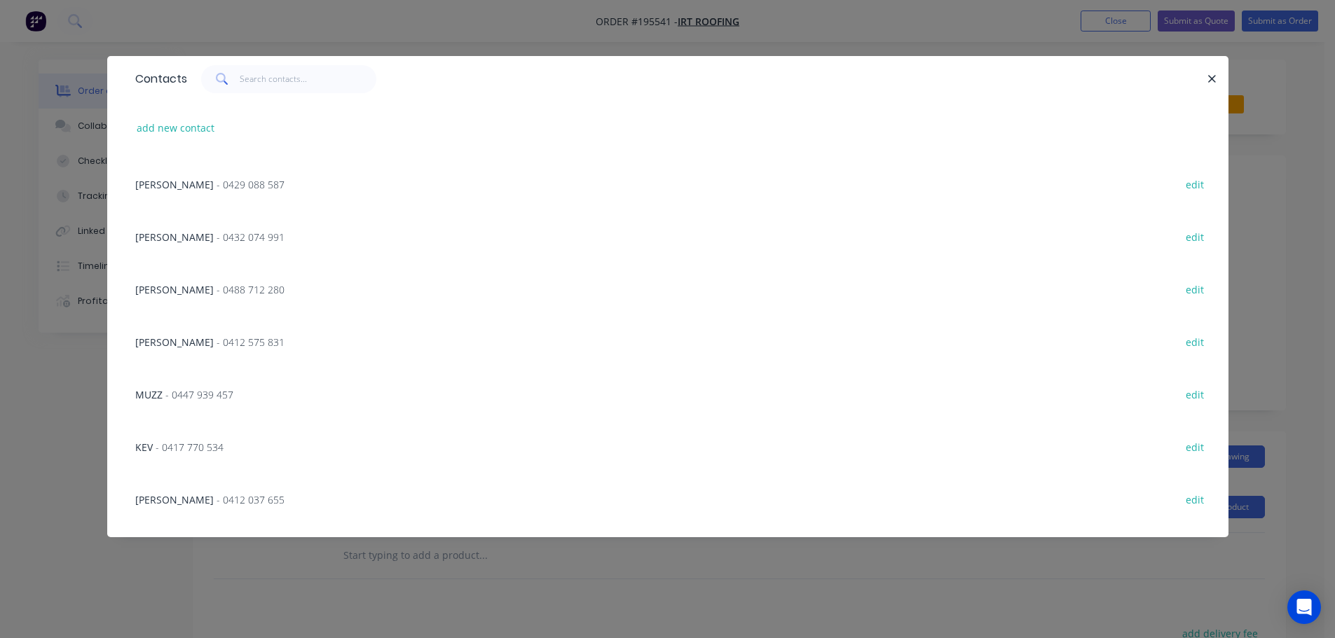
scroll to position [668, 0]
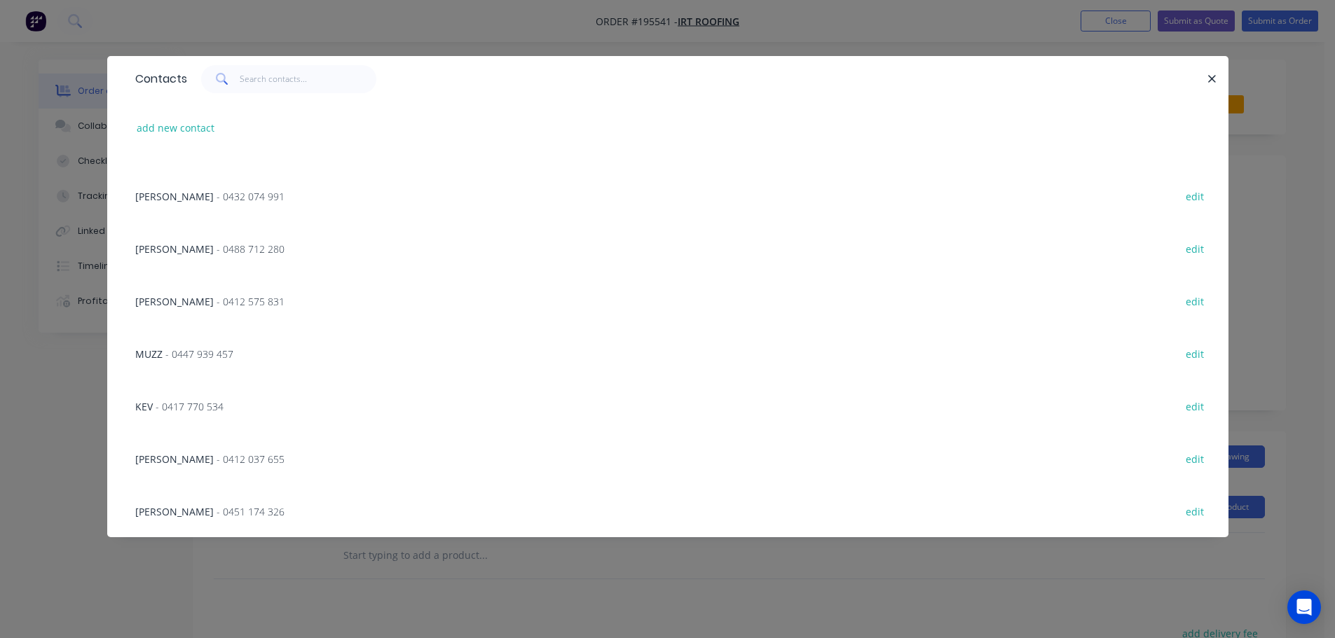
click at [217, 510] on span "- 0451 174 326" at bounding box center [251, 511] width 68 height 13
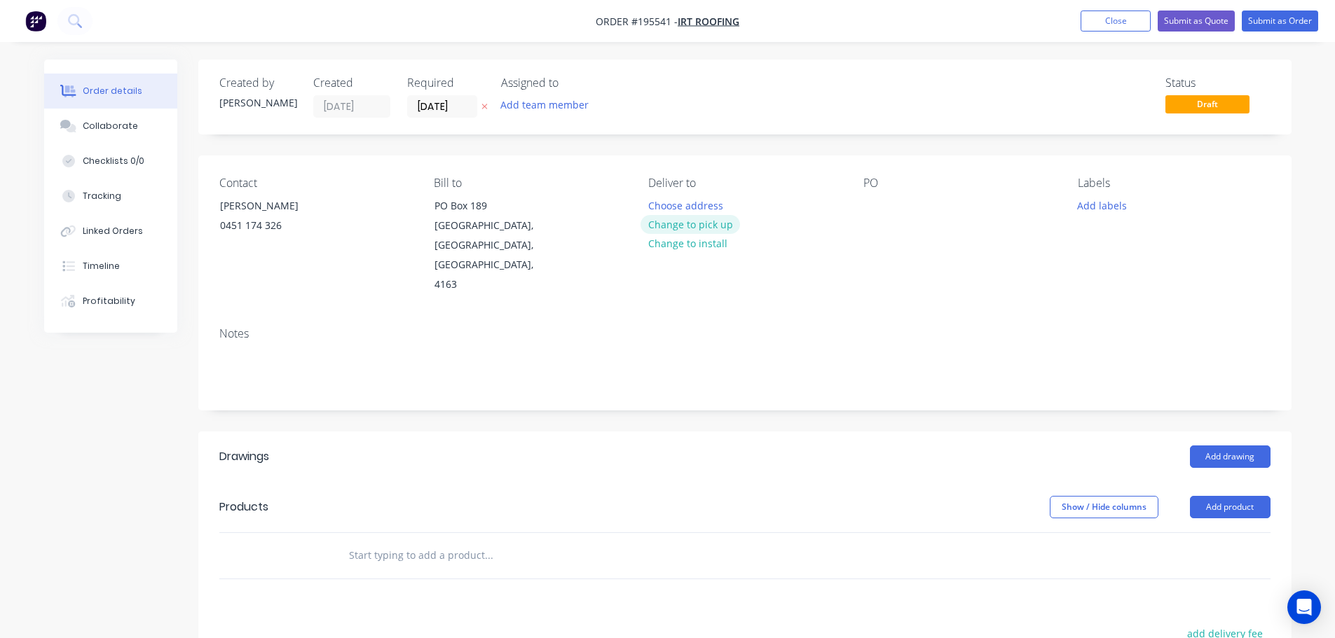
click at [706, 227] on button "Change to pick up" at bounding box center [690, 224] width 100 height 19
click at [666, 205] on div at bounding box center [659, 206] width 22 height 20
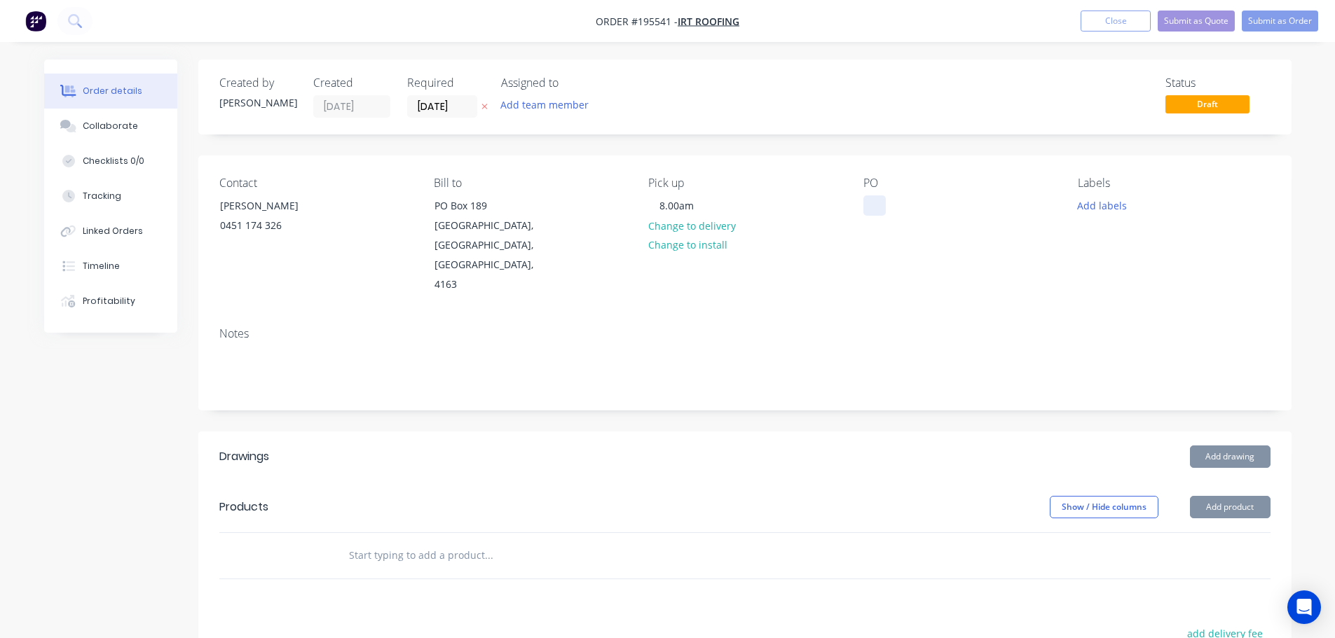
click at [870, 198] on div at bounding box center [874, 206] width 22 height 20
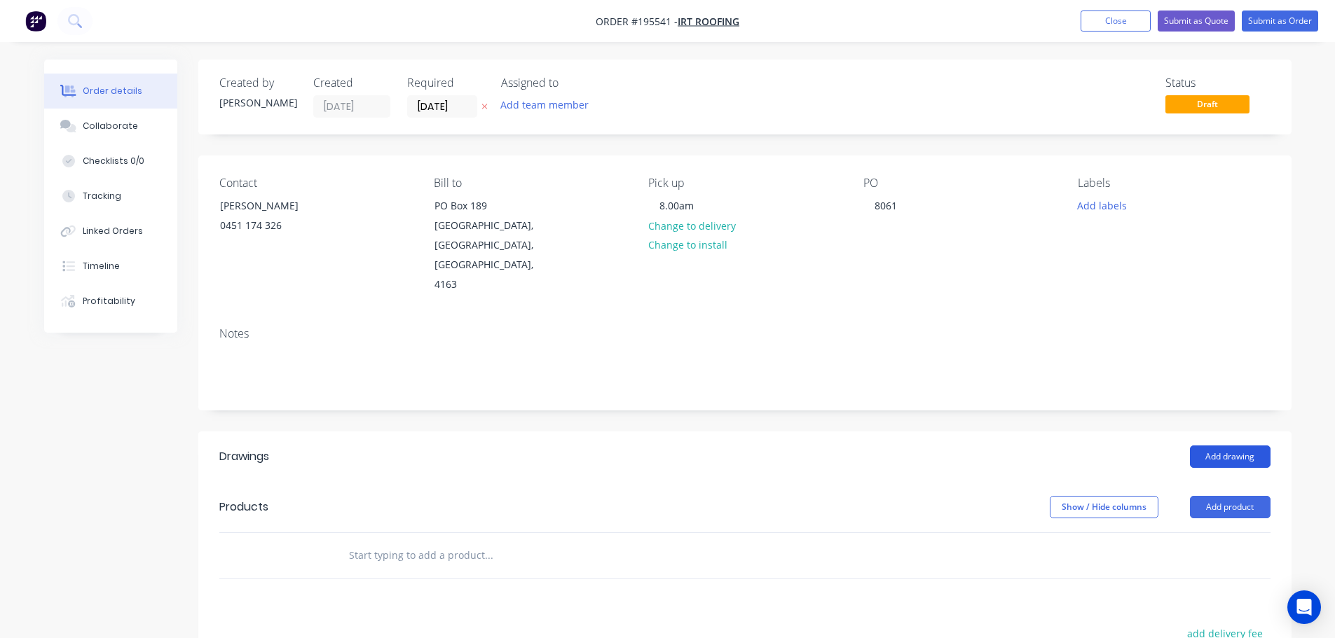
click at [1236, 446] on button "Add drawing" at bounding box center [1230, 457] width 81 height 22
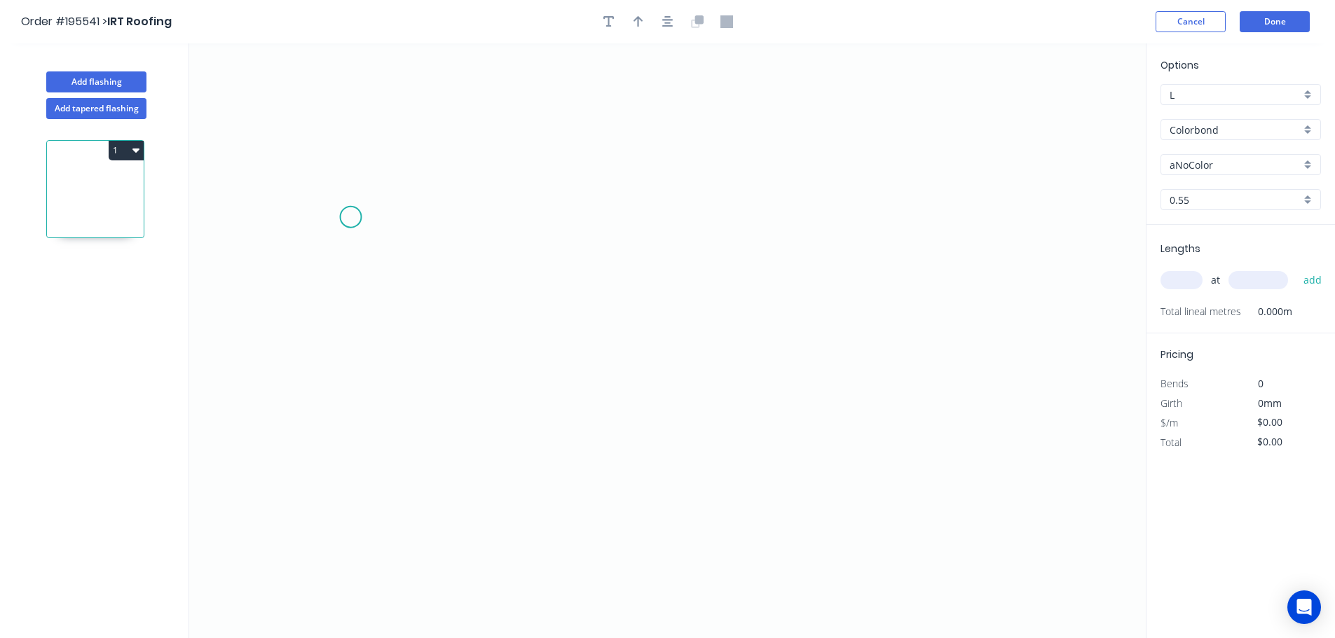
click at [350, 217] on icon "0" at bounding box center [667, 340] width 956 height 595
click at [349, 377] on icon "0" at bounding box center [667, 340] width 956 height 595
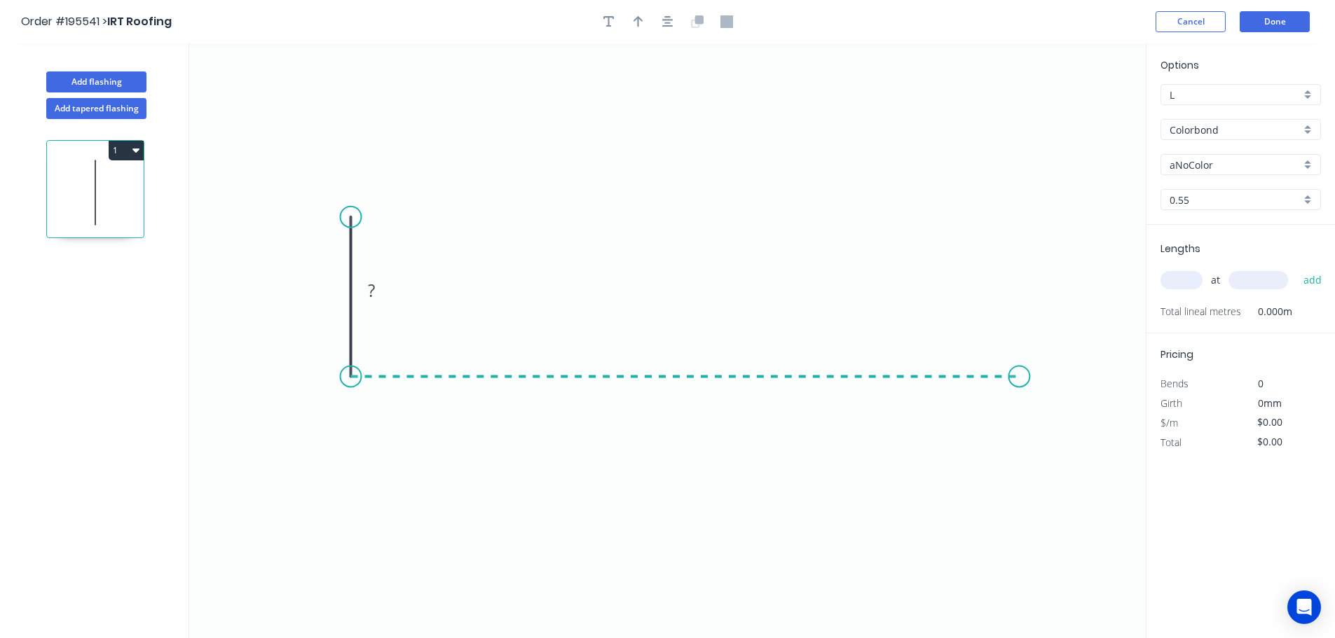
click at [1020, 379] on icon "0 ?" at bounding box center [667, 340] width 956 height 595
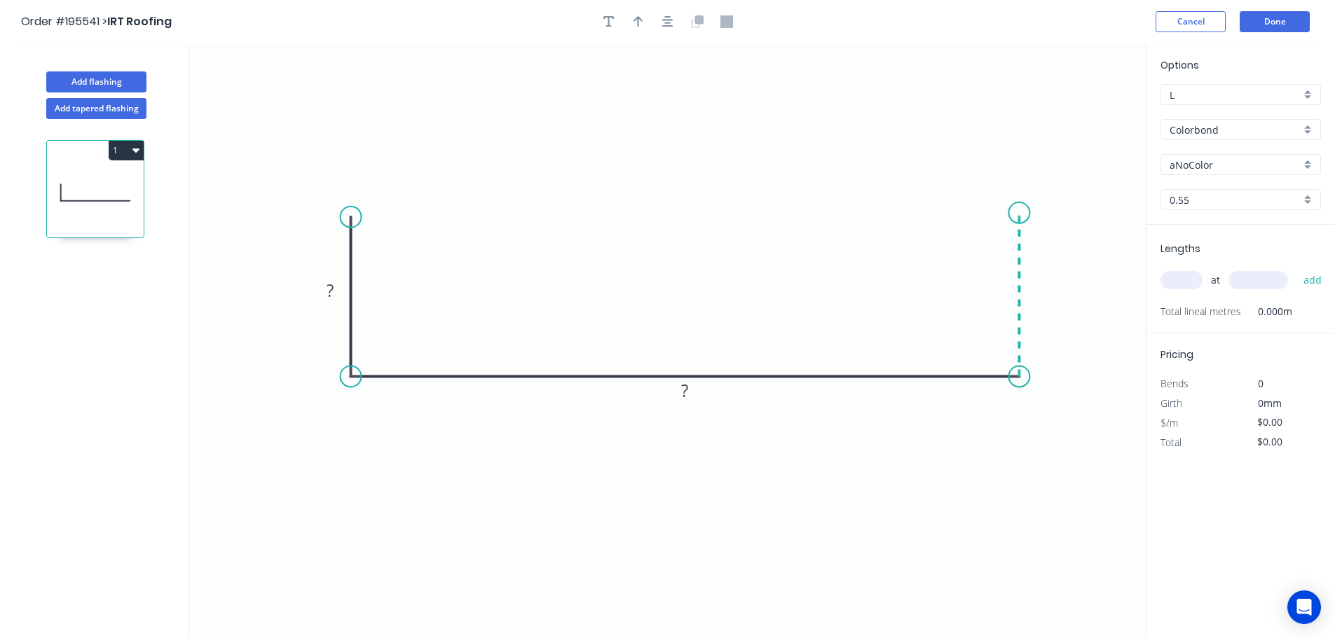
click at [1018, 213] on icon "0 ? ?" at bounding box center [667, 340] width 956 height 595
click at [1043, 285] on tspan "?" at bounding box center [1039, 288] width 7 height 23
click at [1198, 132] on input "Colorbond" at bounding box center [1235, 130] width 131 height 15
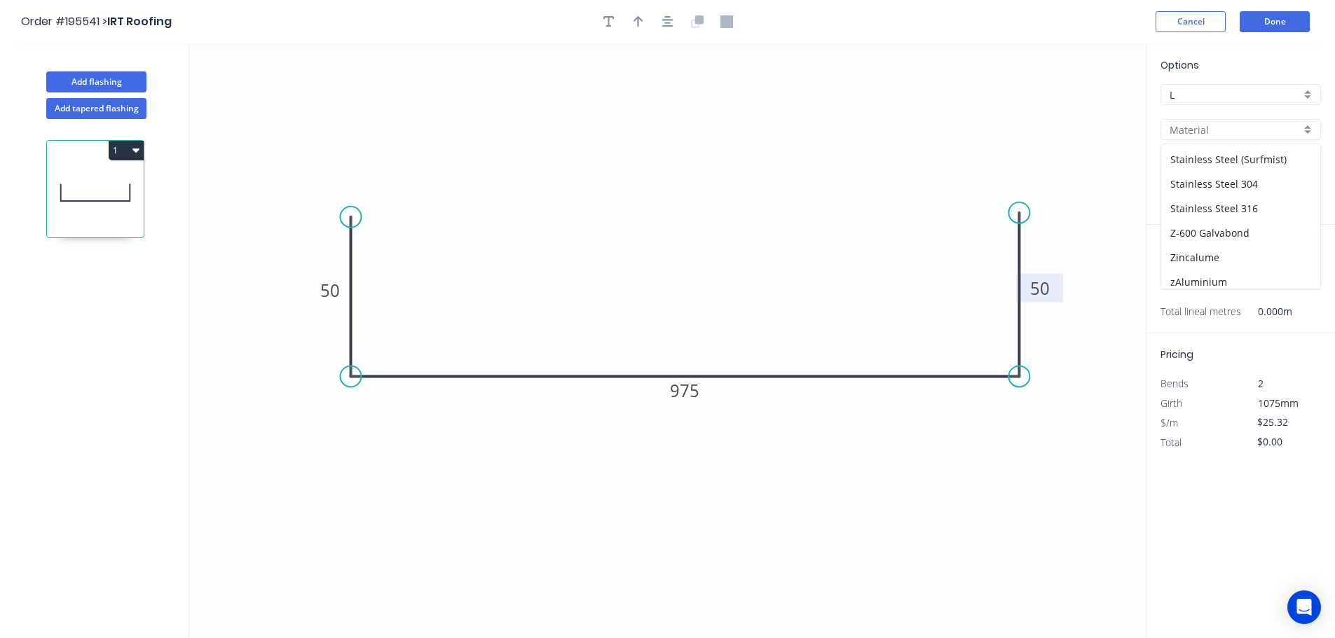
scroll to position [297, 0]
click at [1195, 279] on div "zAluminium" at bounding box center [1240, 276] width 159 height 25
click at [1188, 199] on input "0.8" at bounding box center [1235, 200] width 131 height 15
click at [1187, 326] on div "3.0" at bounding box center [1240, 325] width 159 height 25
click at [1180, 280] on input "text" at bounding box center [1181, 280] width 42 height 18
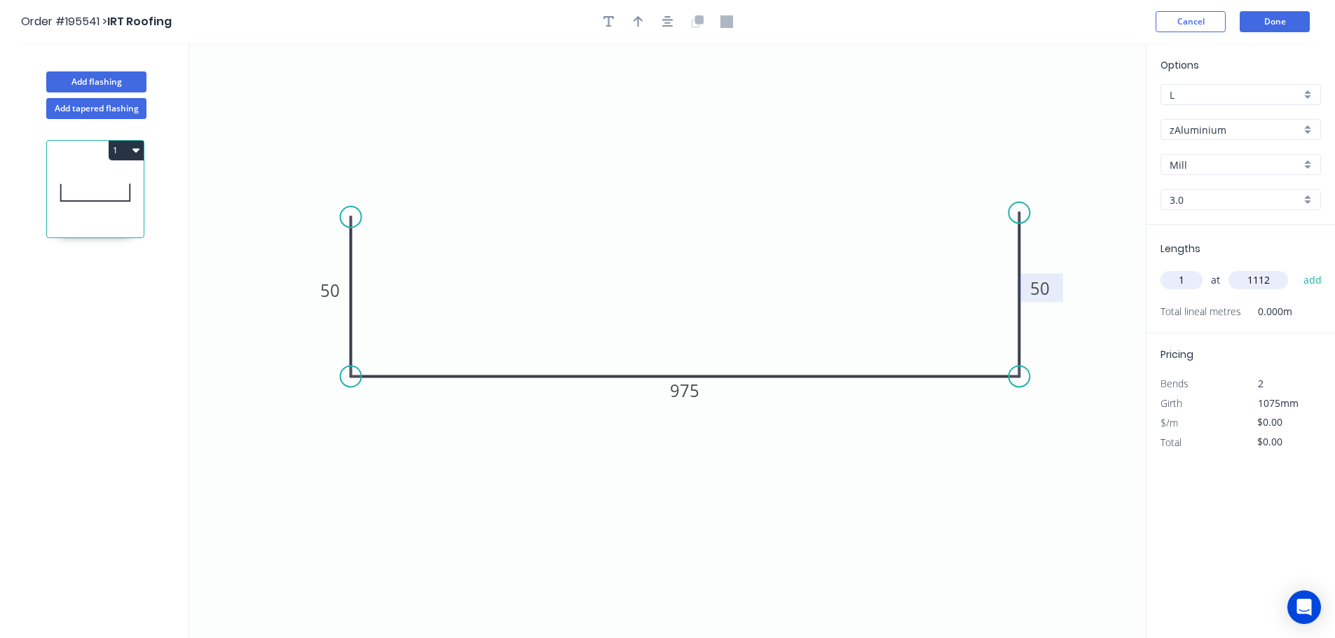
click at [1296, 268] on button "add" at bounding box center [1312, 280] width 33 height 24
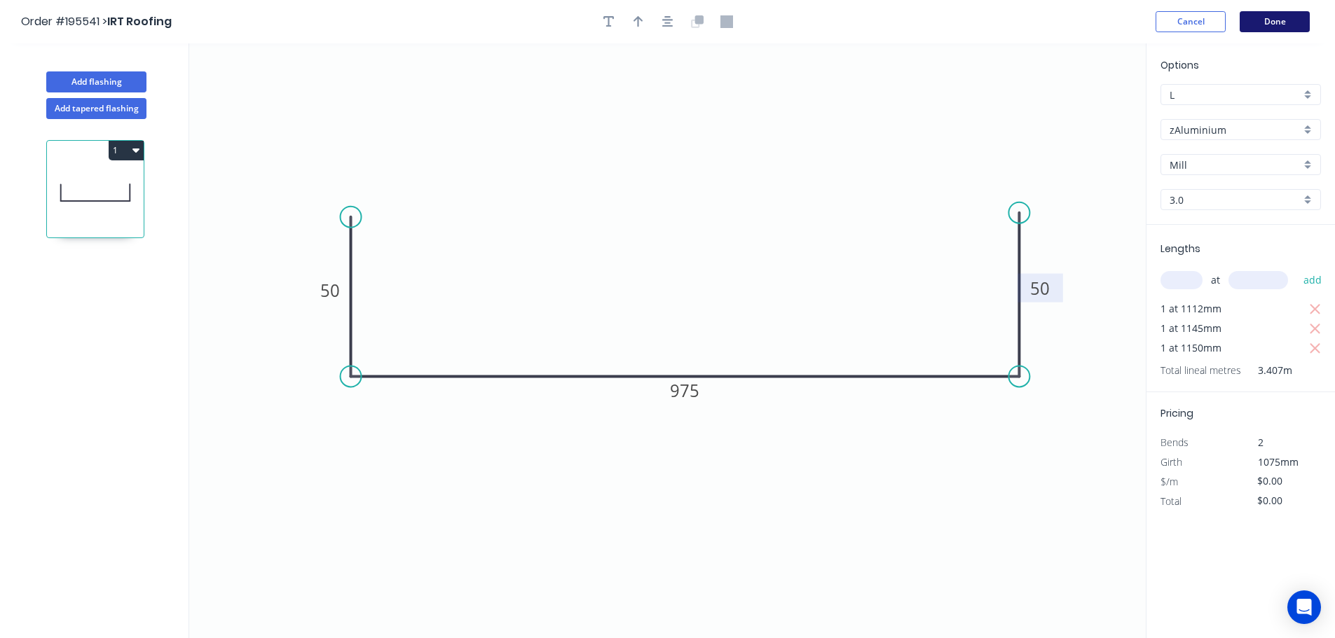
click at [1274, 19] on button "Done" at bounding box center [1275, 21] width 70 height 21
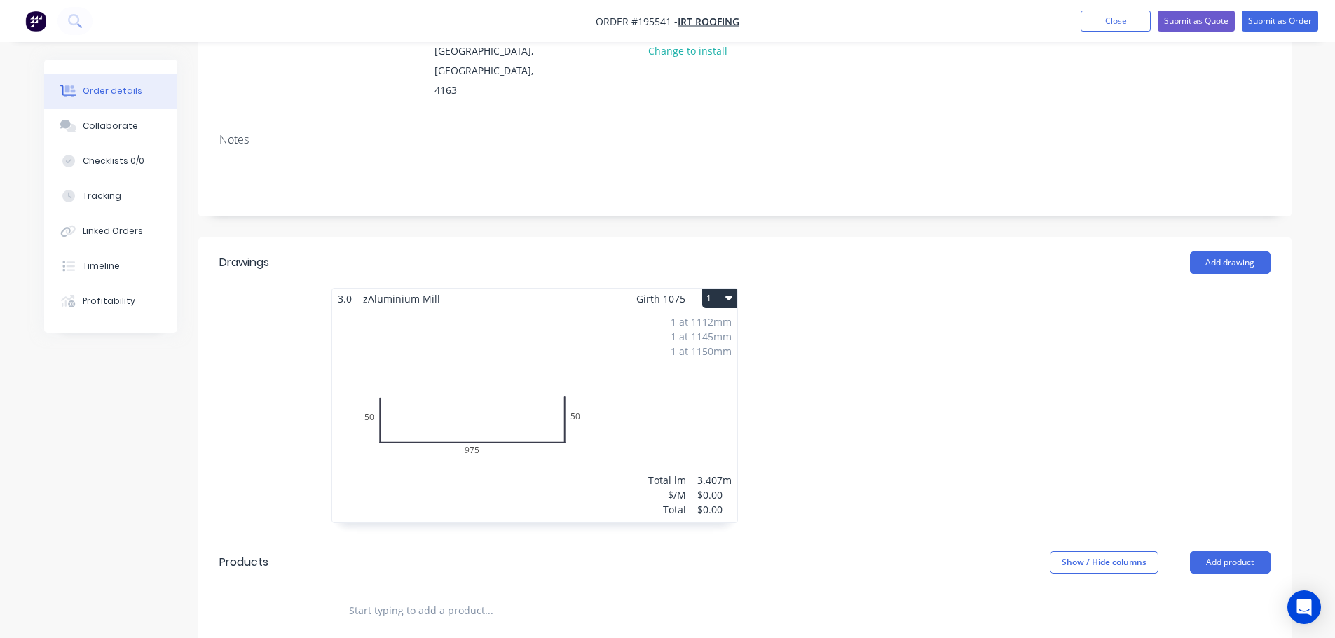
scroll to position [210, 0]
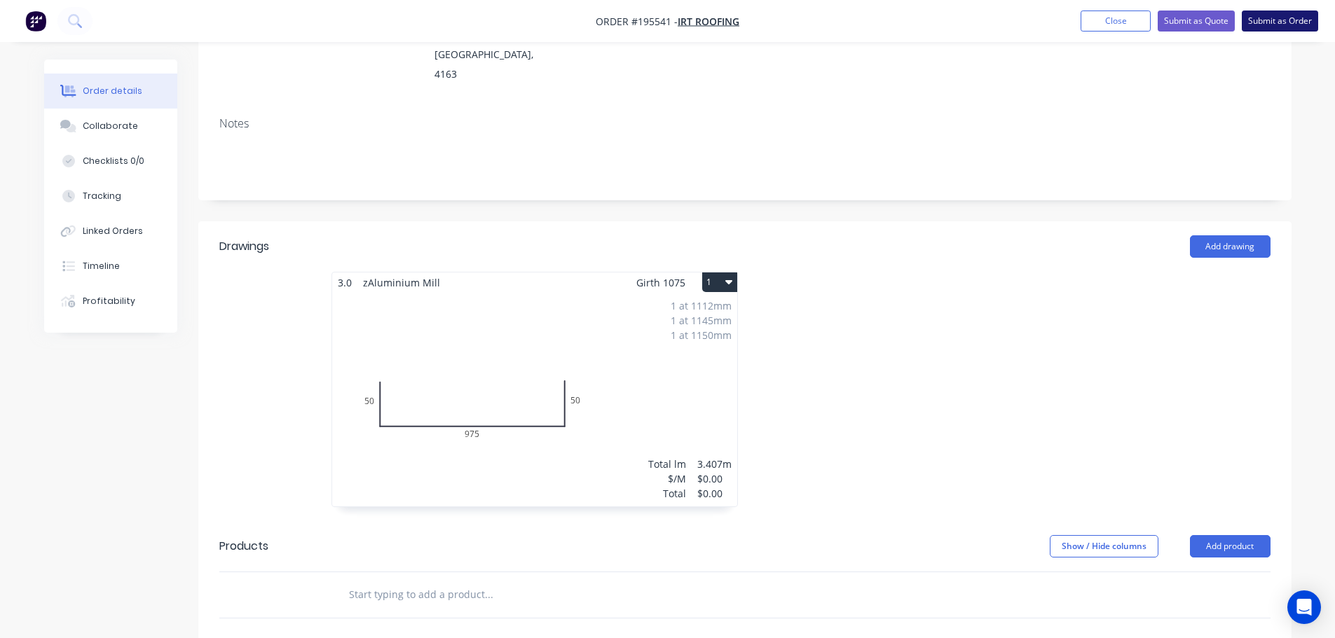
click at [1280, 21] on button "Submit as Order" at bounding box center [1280, 21] width 76 height 21
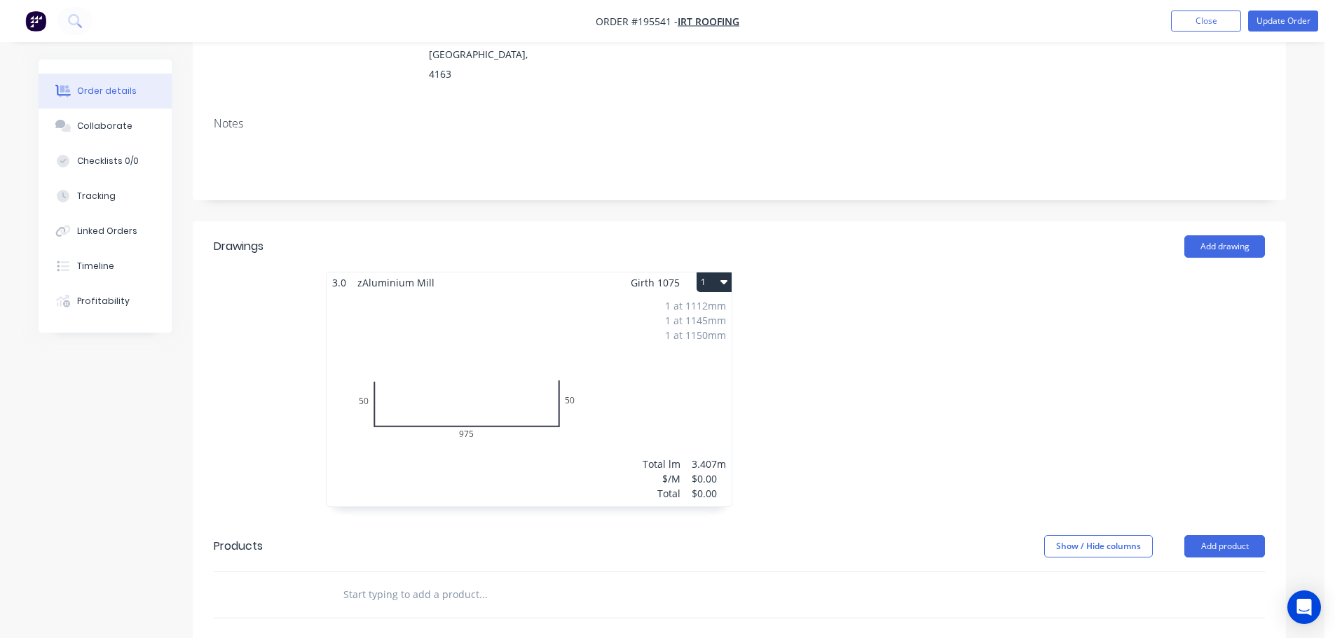
scroll to position [0, 0]
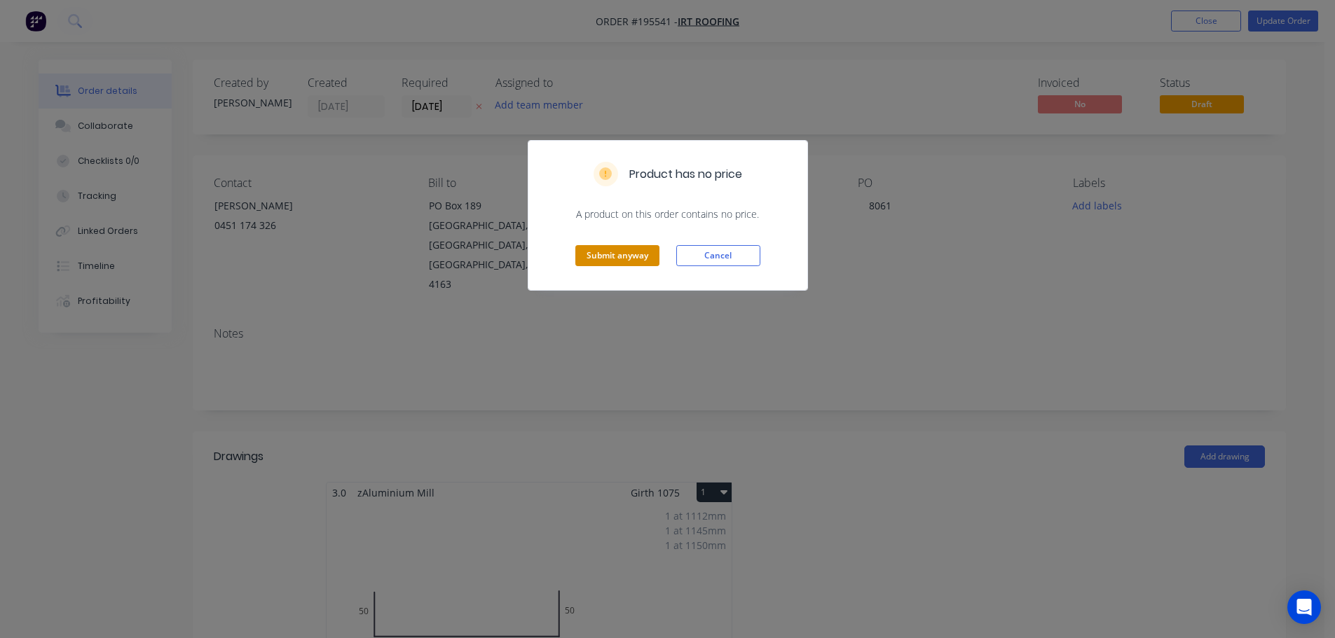
click at [626, 253] on button "Submit anyway" at bounding box center [617, 255] width 84 height 21
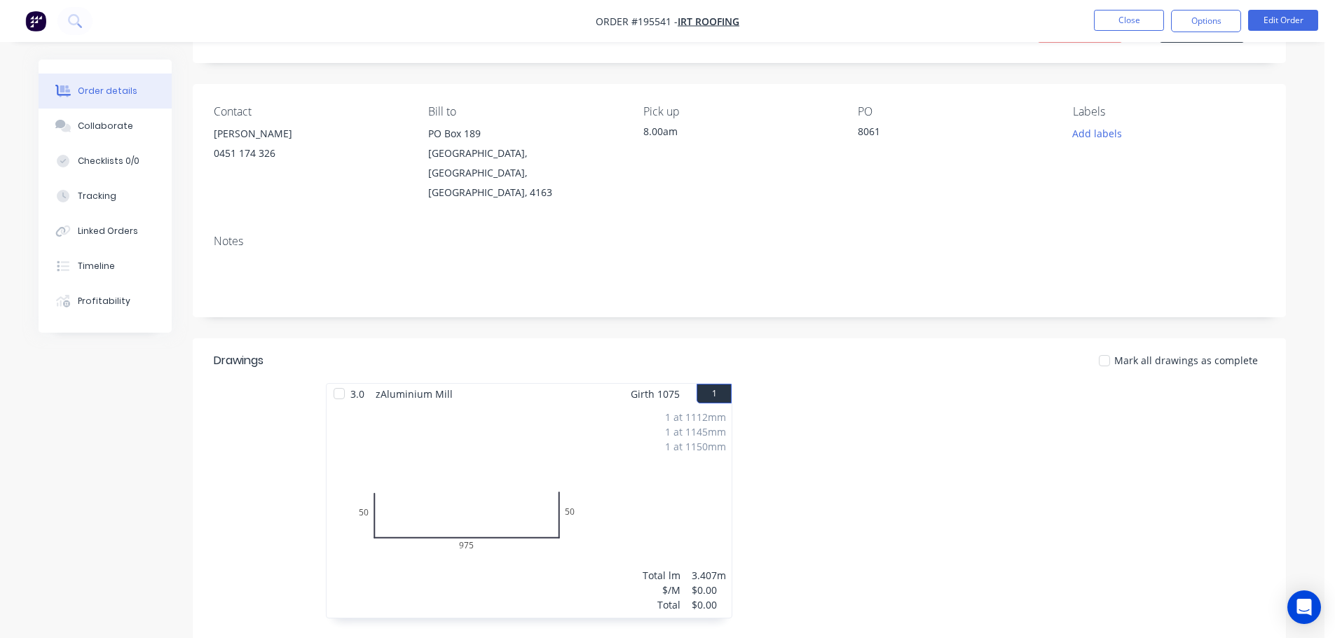
scroll to position [70, 0]
click at [1207, 23] on button "Options" at bounding box center [1206, 21] width 70 height 22
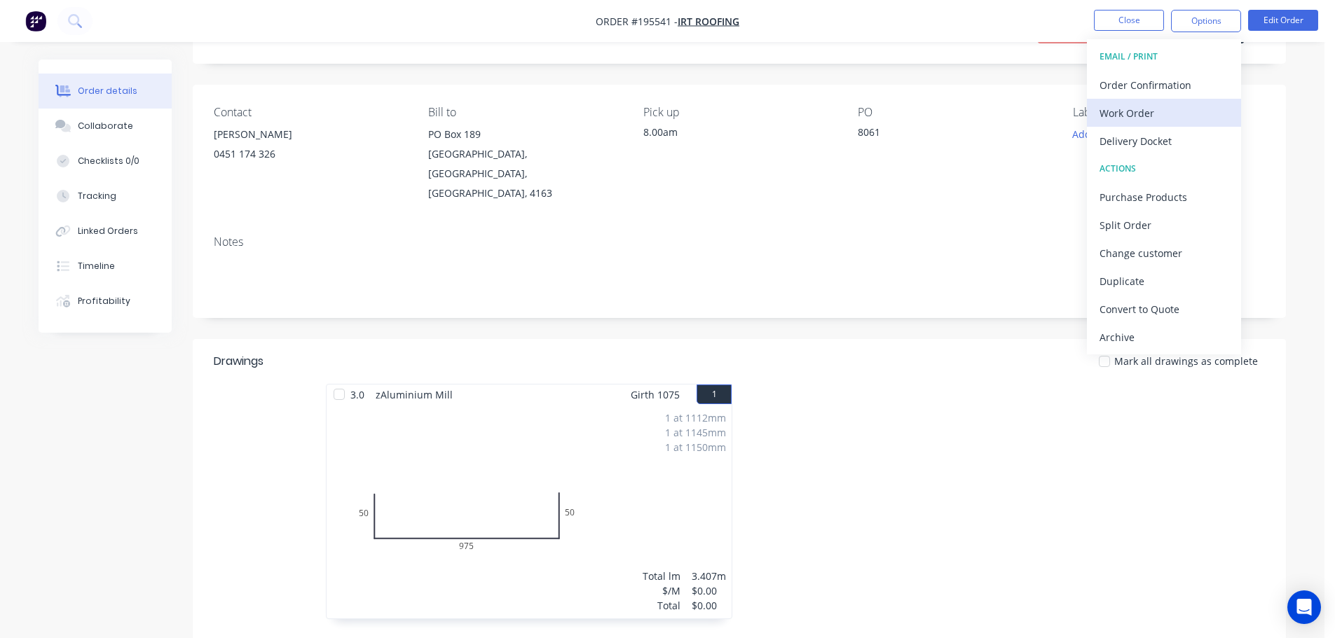
click at [1118, 118] on div "Work Order" at bounding box center [1163, 113] width 129 height 20
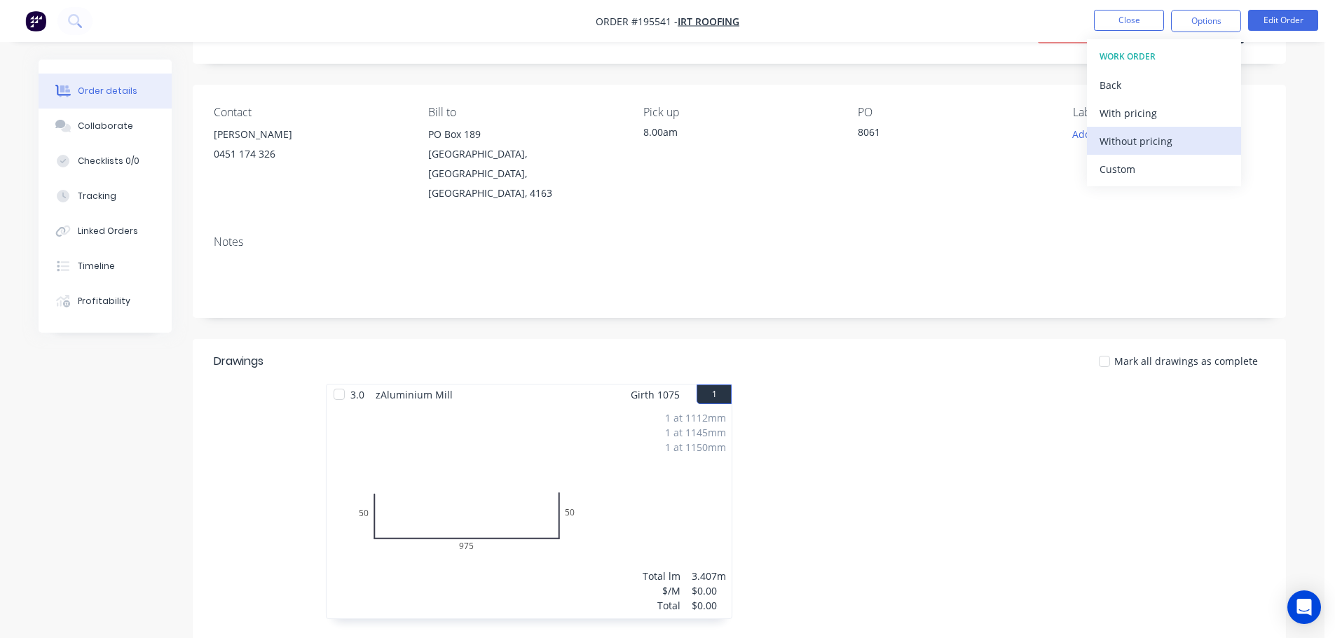
click at [1126, 139] on div "Without pricing" at bounding box center [1163, 141] width 129 height 20
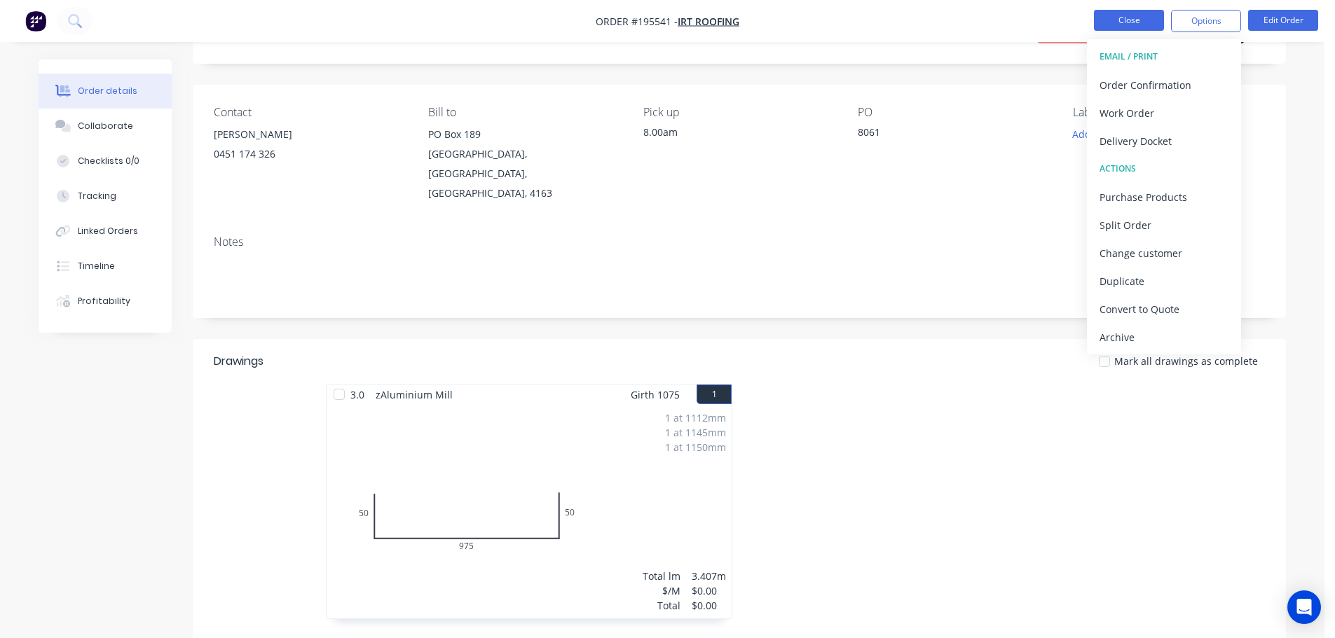
click at [1123, 16] on button "Close" at bounding box center [1129, 20] width 70 height 21
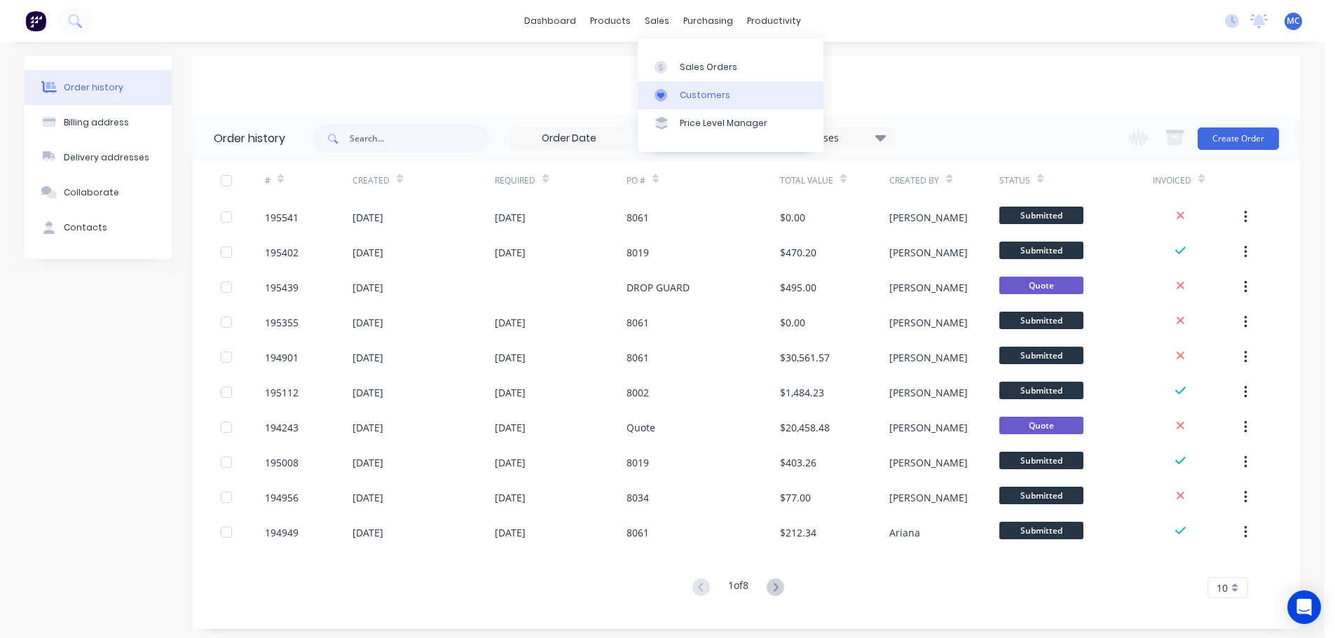
click at [692, 92] on div "Customers" at bounding box center [705, 95] width 50 height 13
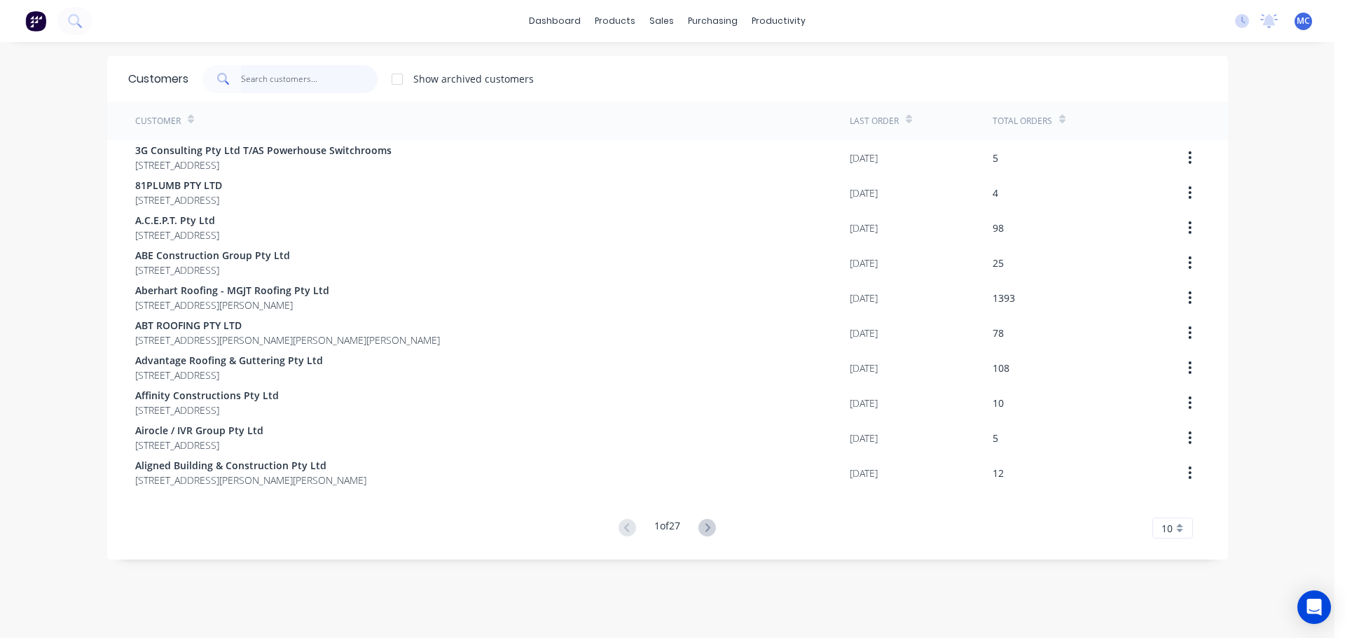
click at [288, 75] on input "text" at bounding box center [309, 79] width 137 height 28
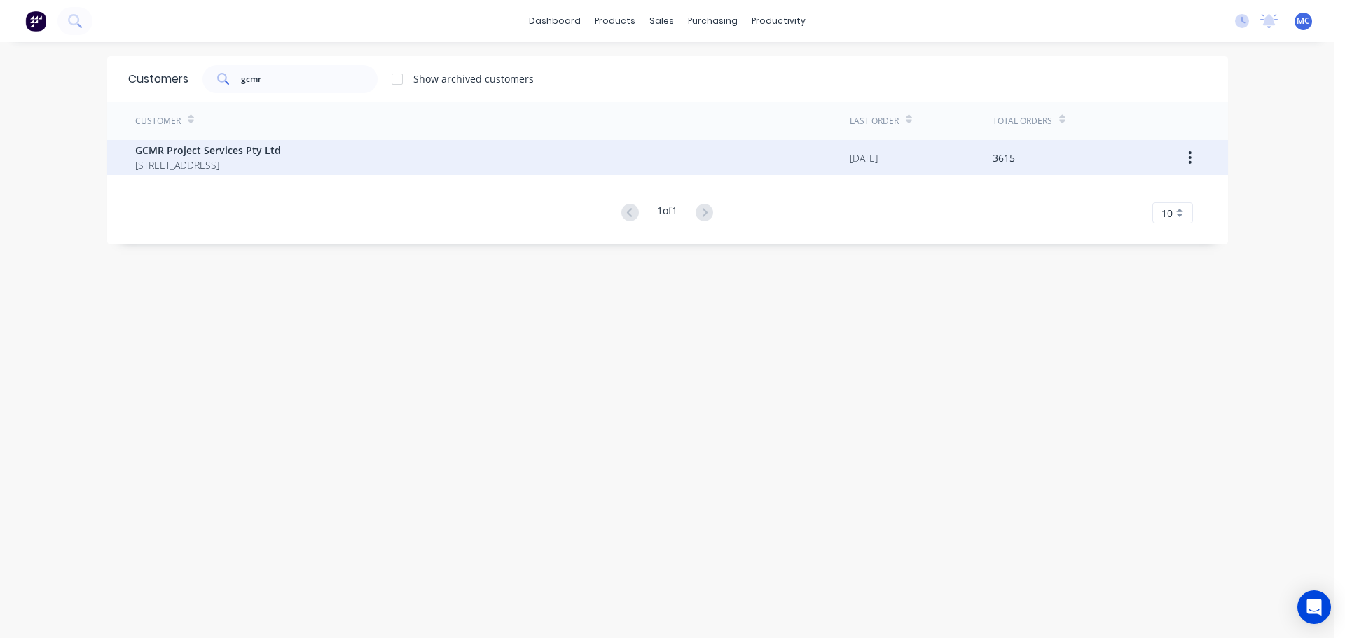
click at [191, 152] on span "GCMR Project Services Pty Ltd" at bounding box center [208, 150] width 146 height 15
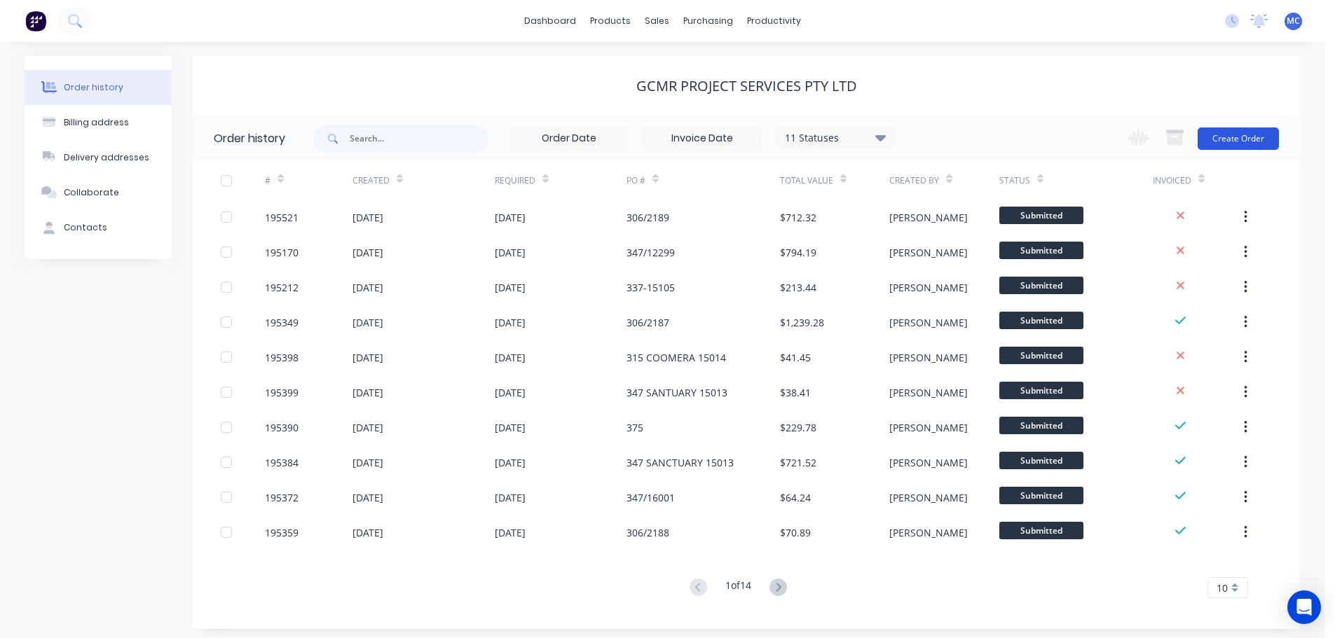
click at [1225, 132] on button "Create Order" at bounding box center [1238, 139] width 81 height 22
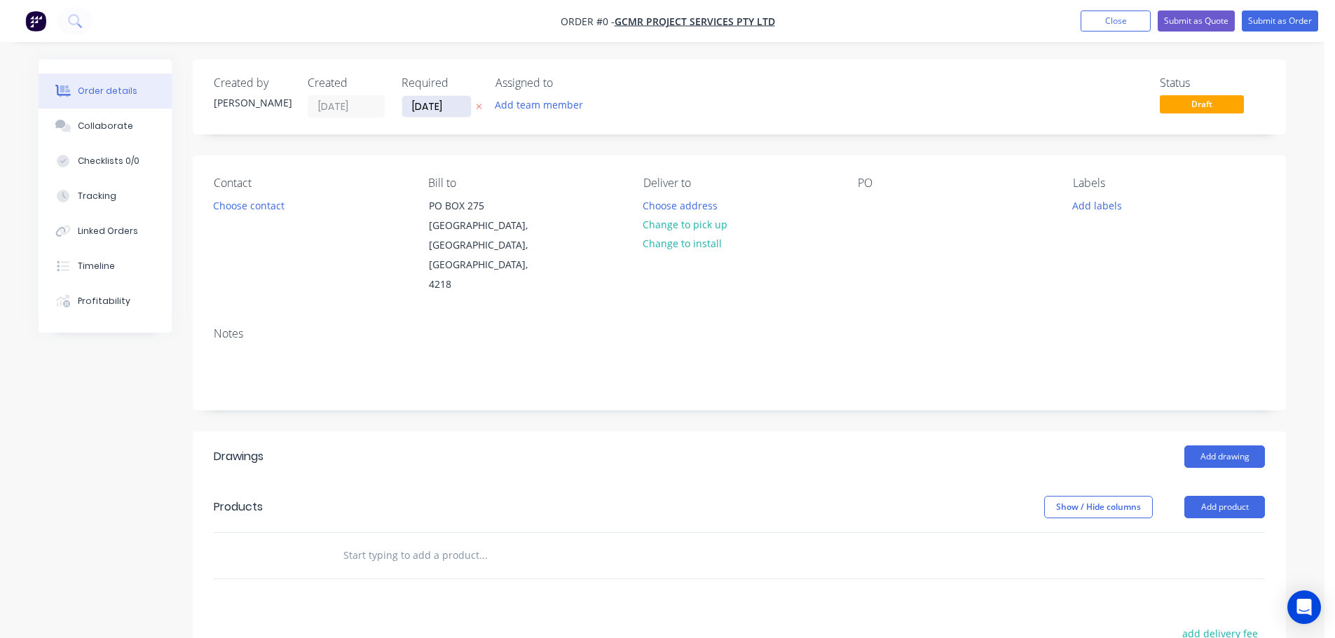
click at [436, 104] on input "[DATE]" at bounding box center [436, 106] width 69 height 21
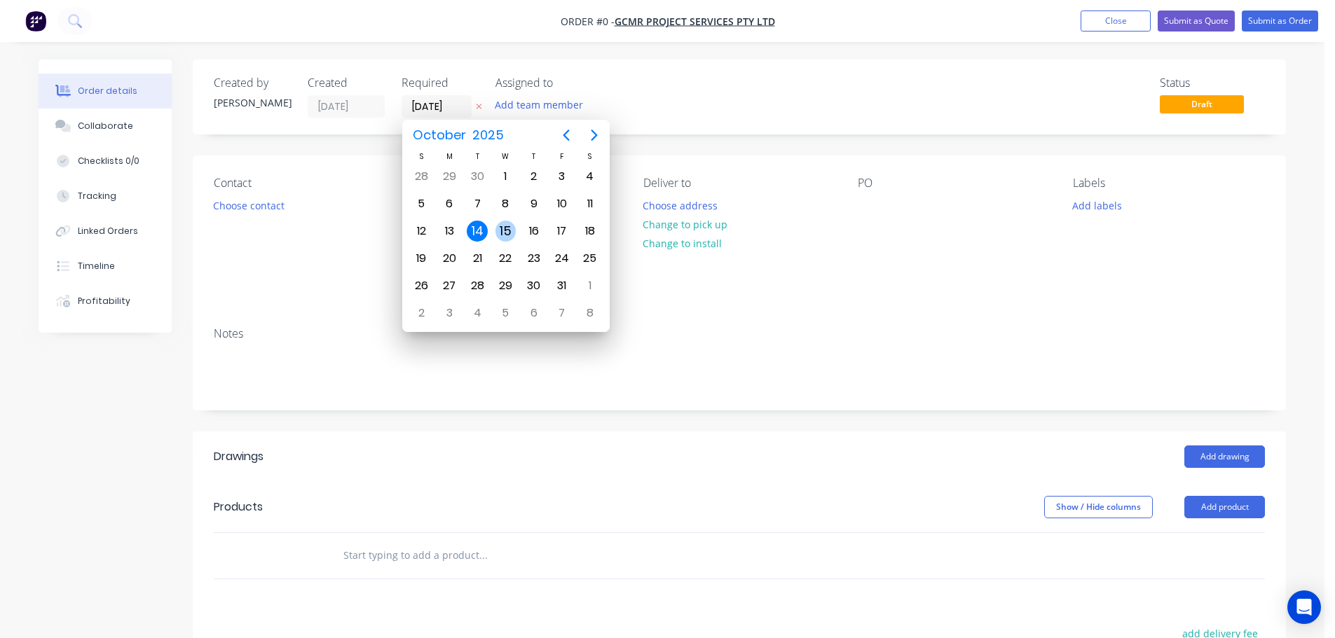
click at [507, 232] on div "15" at bounding box center [505, 231] width 21 height 21
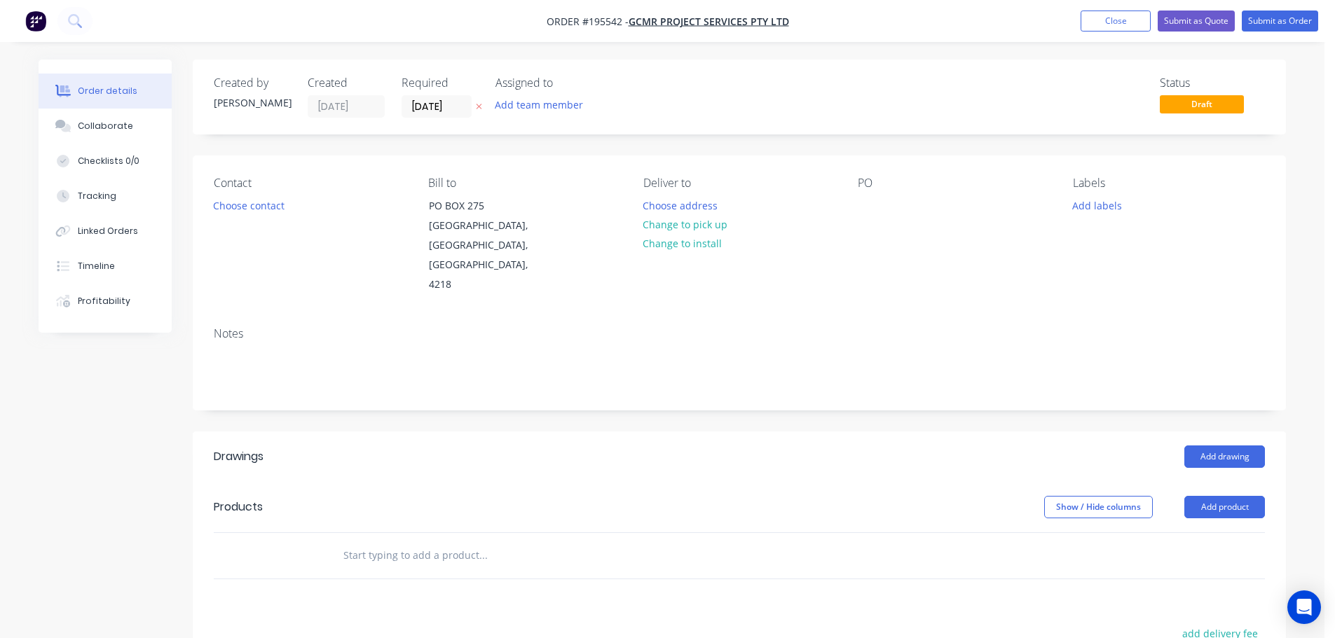
click at [1108, 208] on button "Add labels" at bounding box center [1096, 205] width 64 height 19
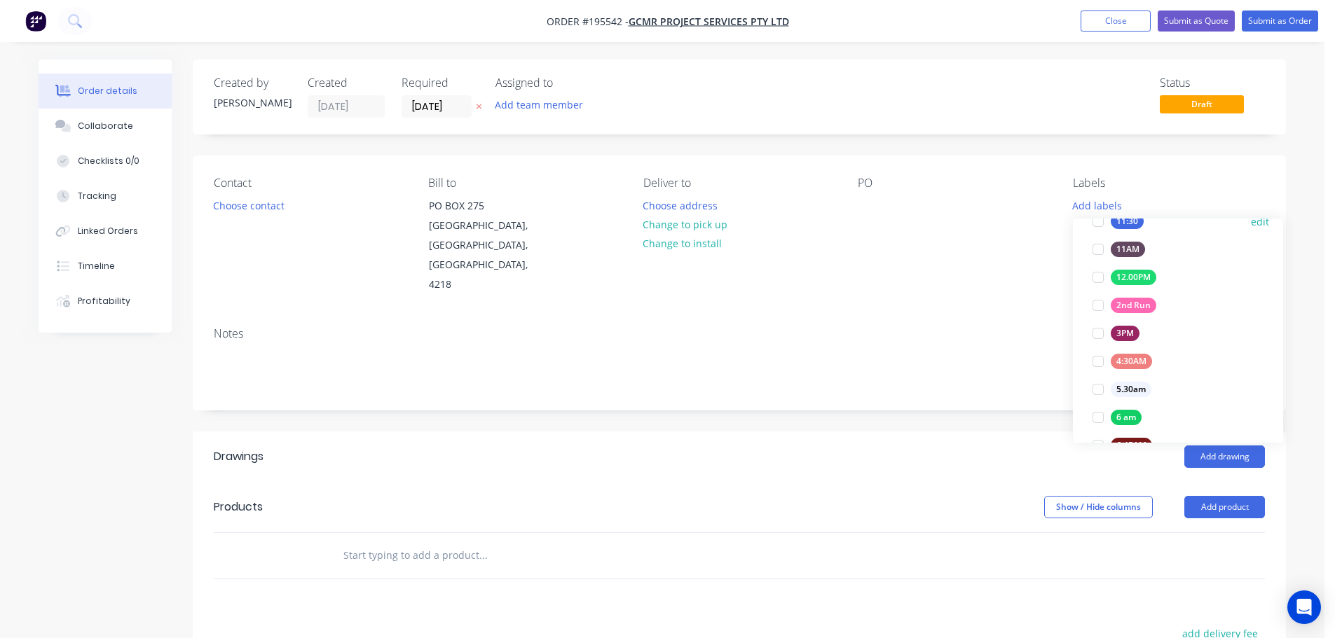
scroll to position [210, 0]
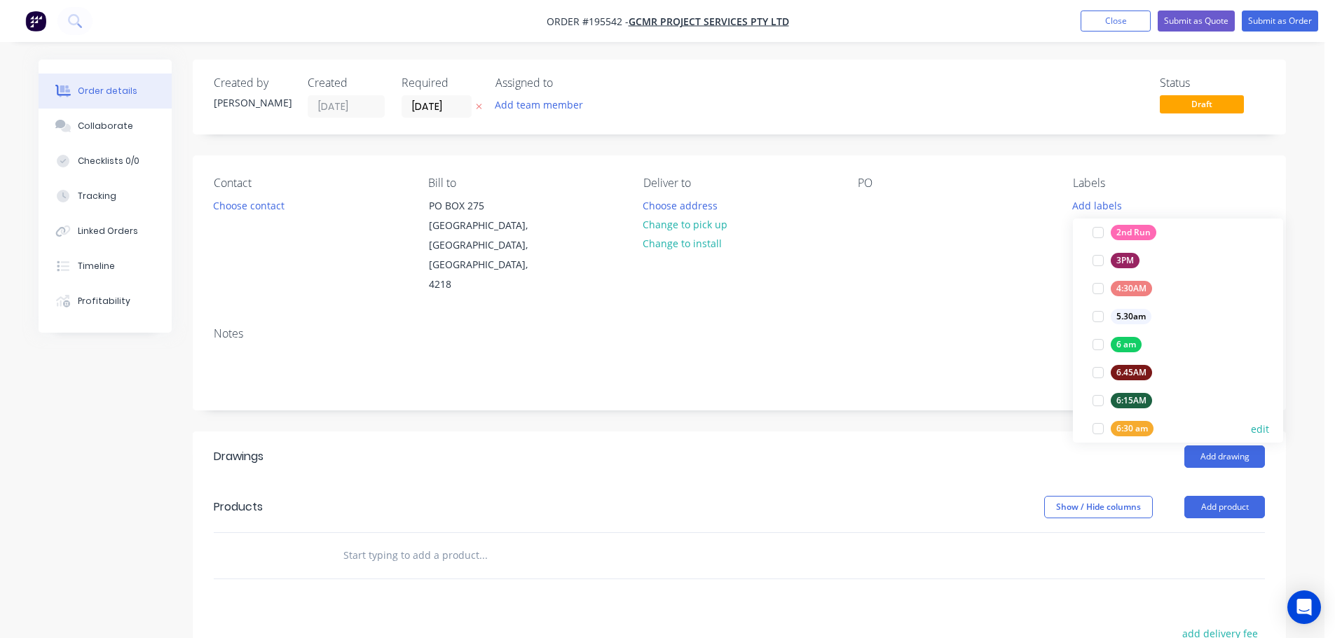
click at [1098, 429] on div at bounding box center [1098, 429] width 28 height 28
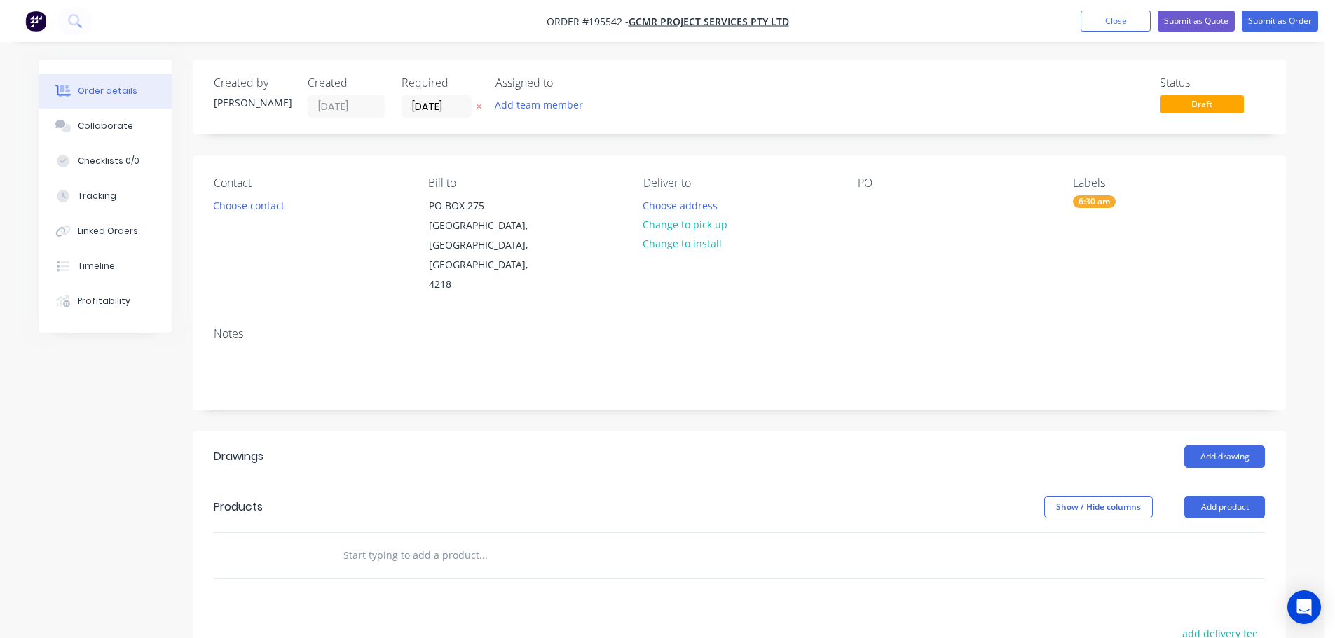
click at [954, 316] on div "Notes" at bounding box center [739, 363] width 1093 height 94
click at [234, 205] on button "Choose contact" at bounding box center [249, 205] width 86 height 19
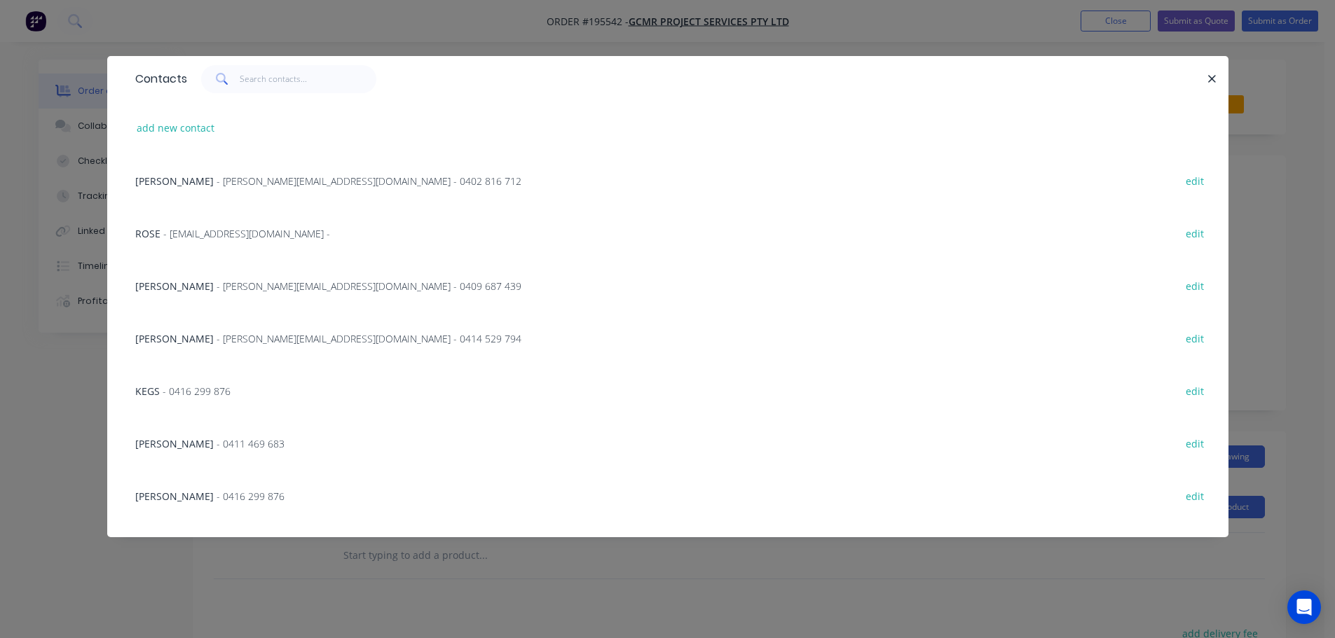
click at [217, 284] on span "- [PERSON_NAME][EMAIL_ADDRESS][DOMAIN_NAME] - 0409 687 439" at bounding box center [369, 286] width 305 height 13
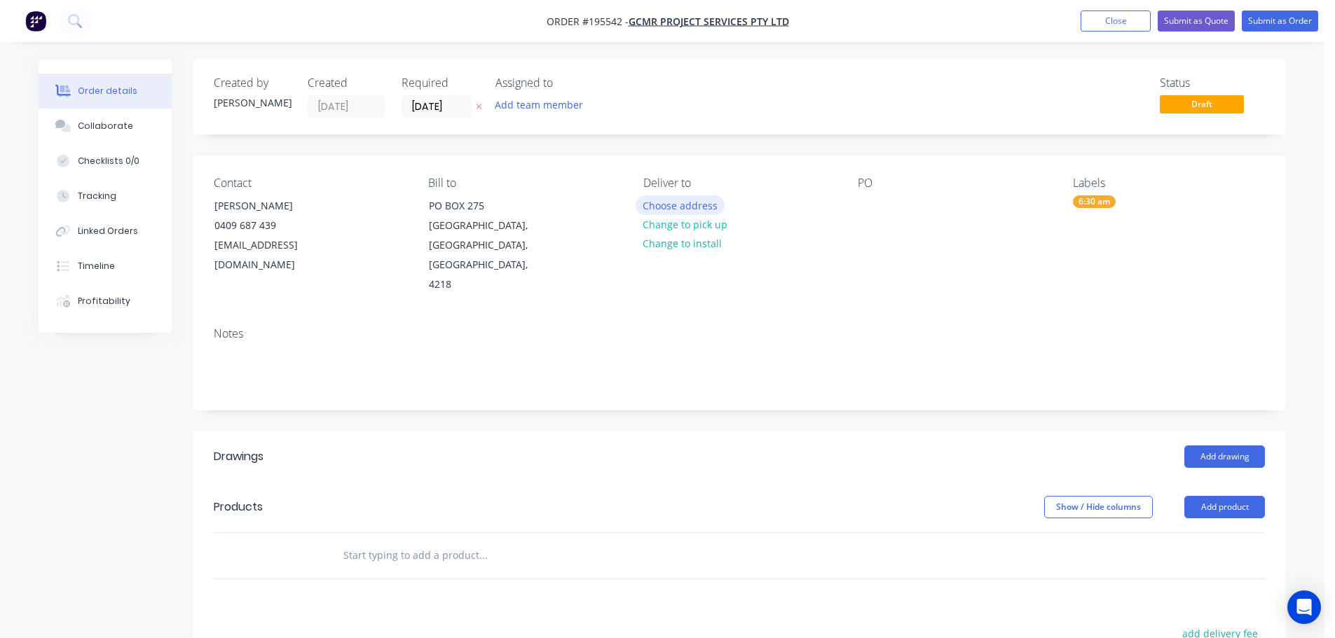
click at [689, 205] on button "Choose address" at bounding box center [681, 205] width 90 height 19
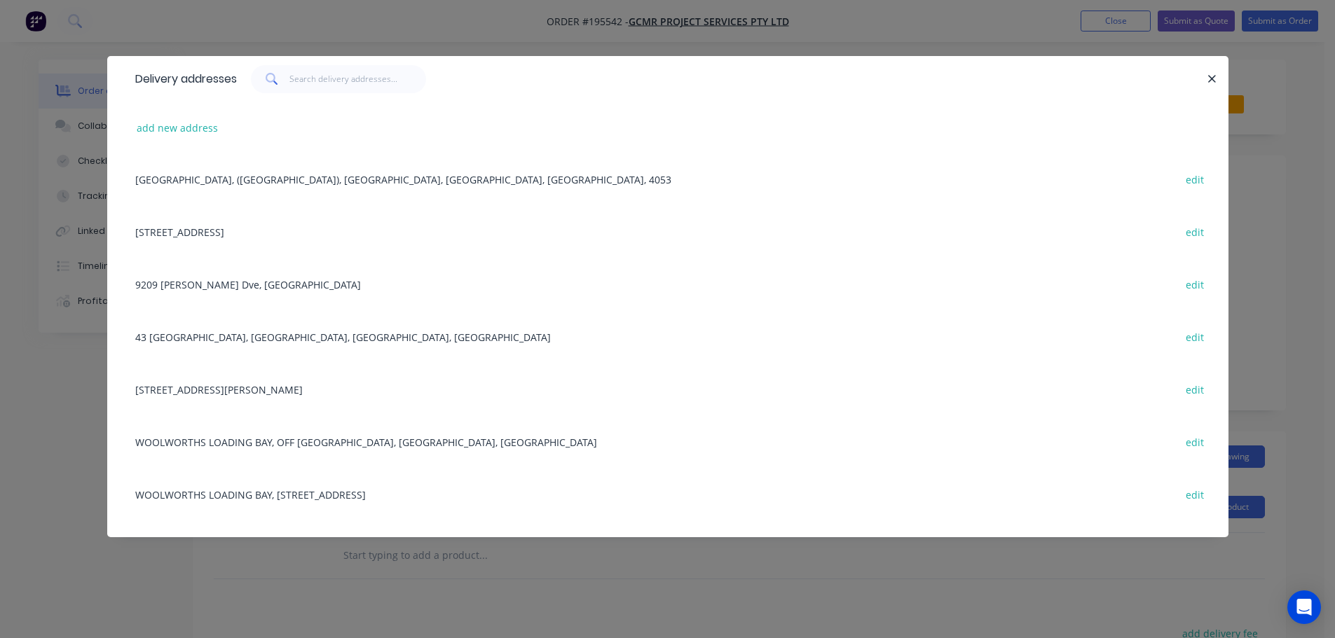
scroll to position [491, 0]
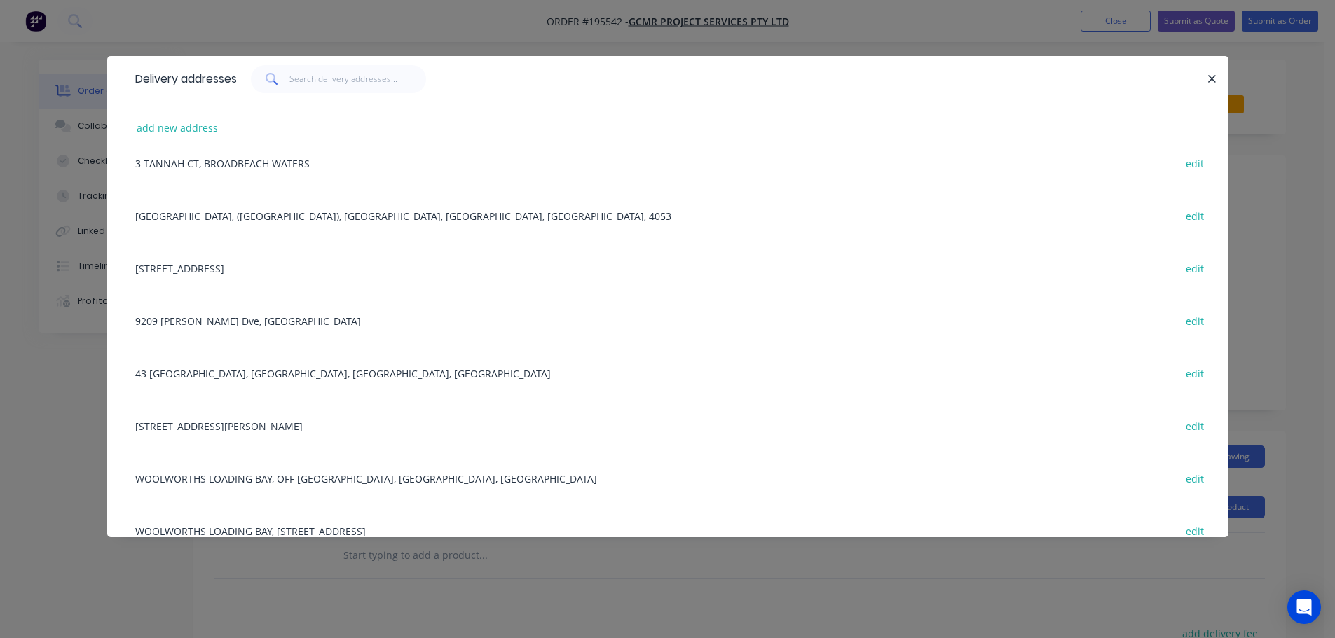
click at [191, 268] on div "[STREET_ADDRESS] edit" at bounding box center [667, 268] width 1079 height 53
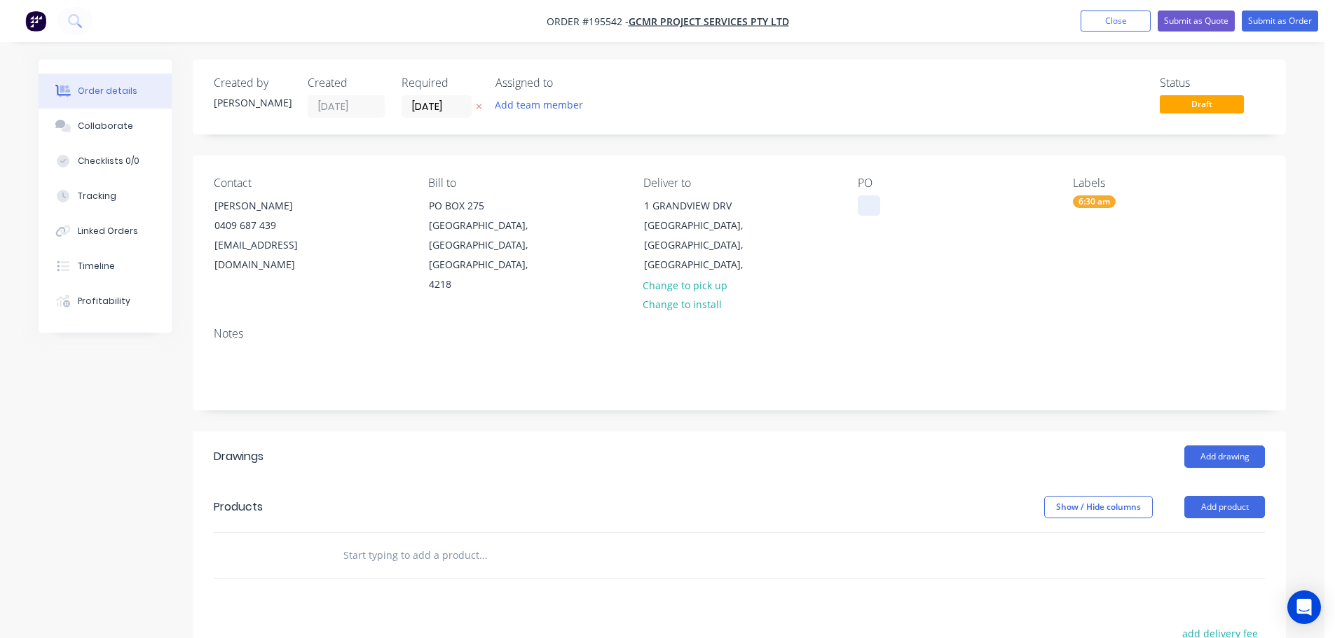
click at [869, 205] on div at bounding box center [869, 206] width 22 height 20
click at [1221, 446] on button "Add drawing" at bounding box center [1224, 457] width 81 height 22
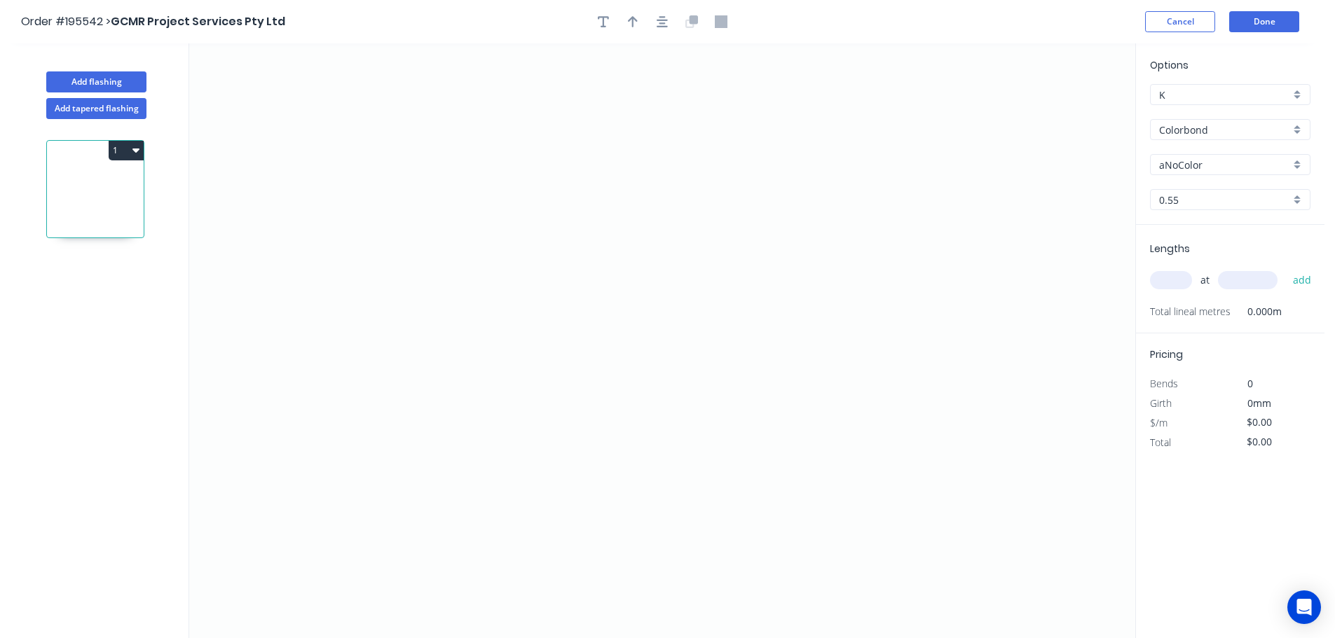
click at [1179, 165] on input "aNoColor" at bounding box center [1224, 165] width 131 height 15
click at [1179, 317] on div "Windspray" at bounding box center [1230, 314] width 159 height 25
click at [1163, 280] on input "text" at bounding box center [1171, 280] width 42 height 18
click at [1286, 268] on button "add" at bounding box center [1302, 280] width 33 height 24
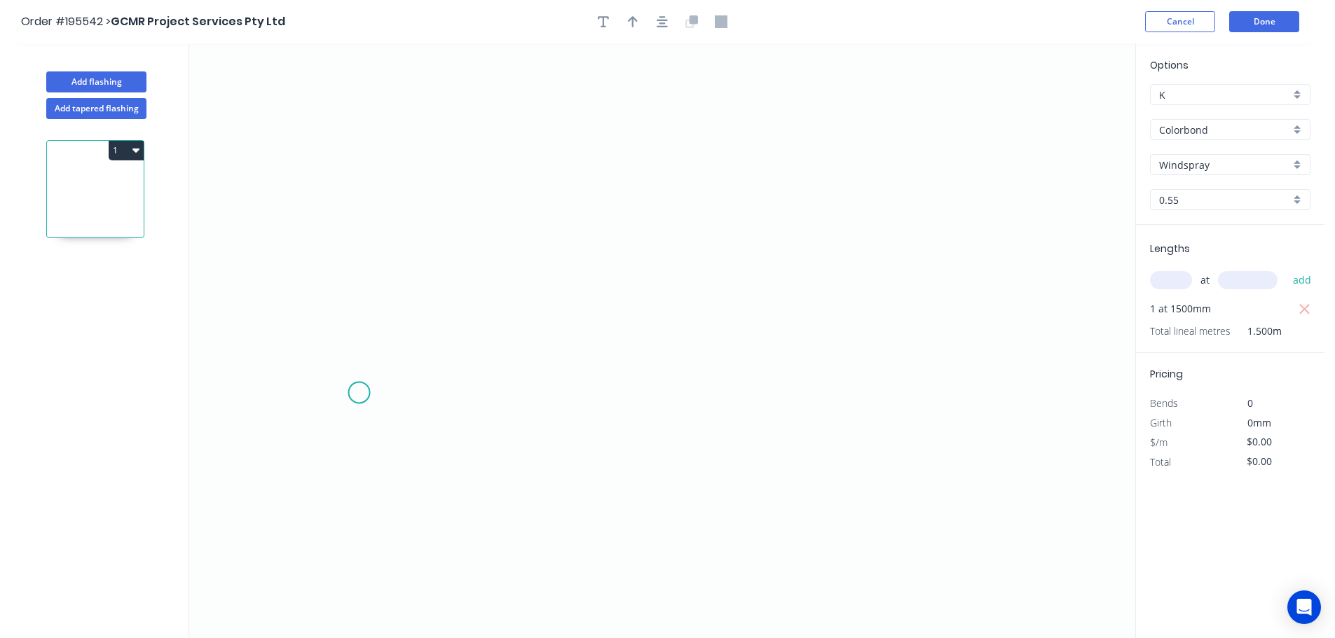
click at [359, 393] on icon "0" at bounding box center [662, 340] width 946 height 595
click at [410, 279] on icon "0" at bounding box center [662, 340] width 946 height 595
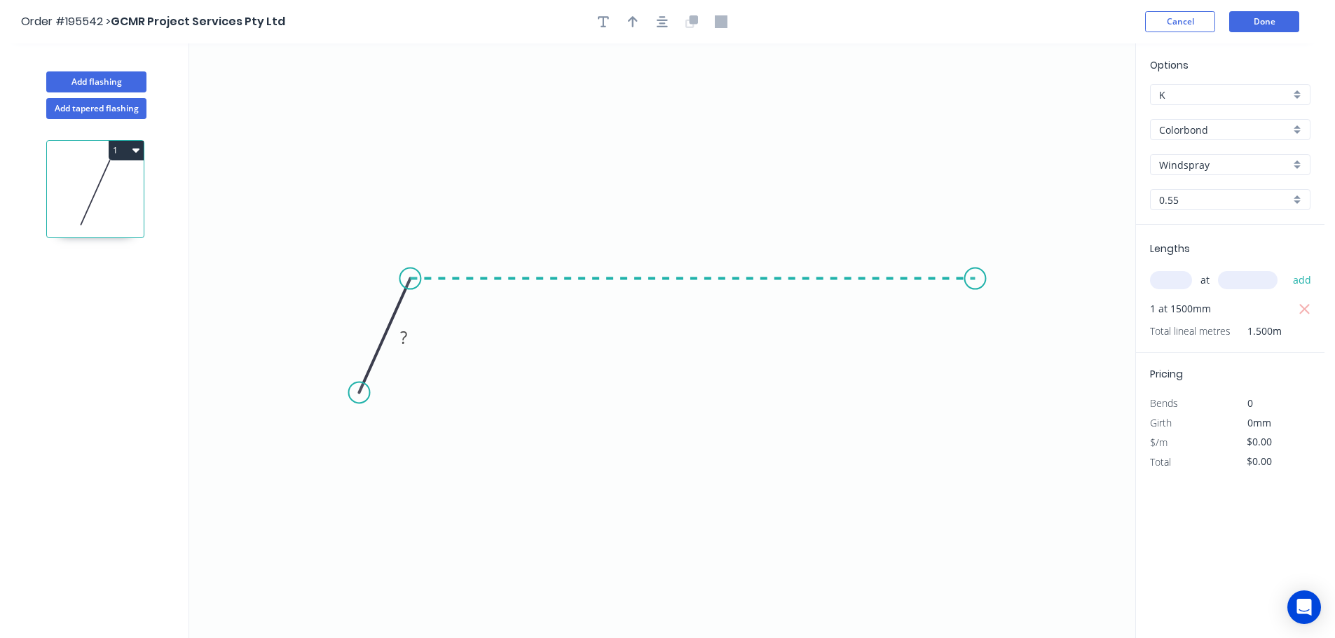
click at [976, 270] on icon "0 ?" at bounding box center [662, 340] width 946 height 595
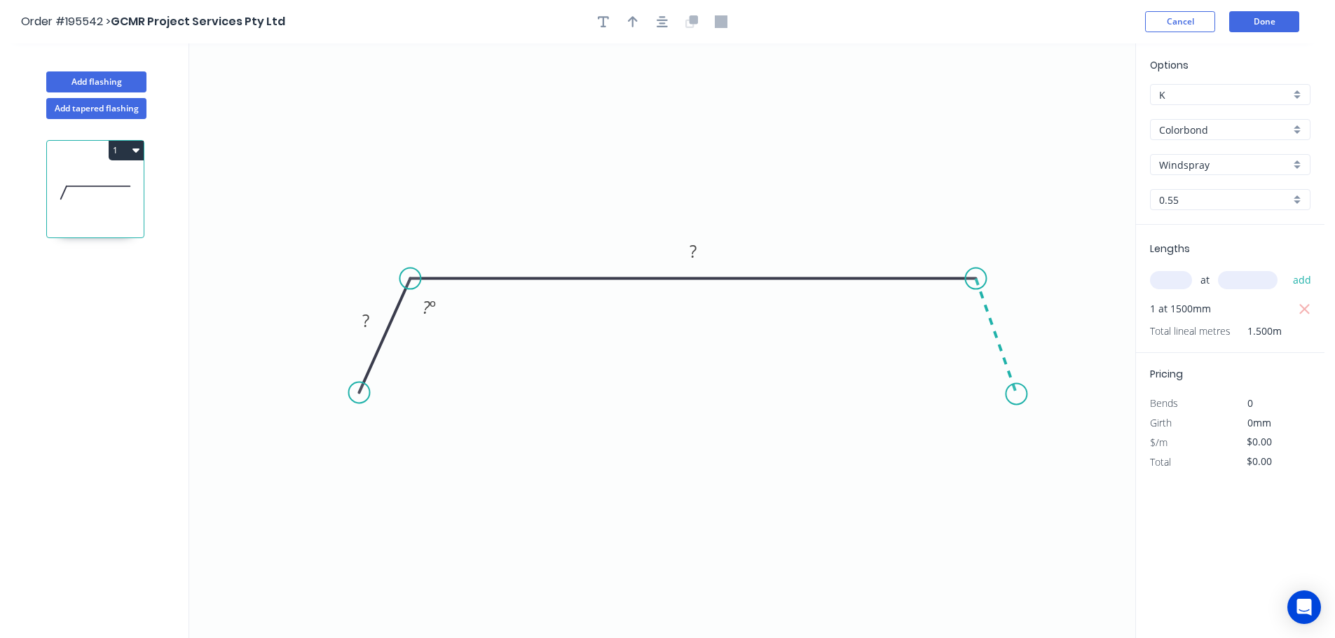
click at [1017, 395] on icon "0 ? ? ? º" at bounding box center [662, 340] width 946 height 595
click at [1017, 395] on circle at bounding box center [1016, 393] width 21 height 21
click at [631, 17] on icon "button" at bounding box center [633, 21] width 10 height 13
click at [1065, 111] on icon at bounding box center [1064, 97] width 13 height 45
drag, startPoint x: 1065, startPoint y: 111, endPoint x: 772, endPoint y: 177, distance: 301.1
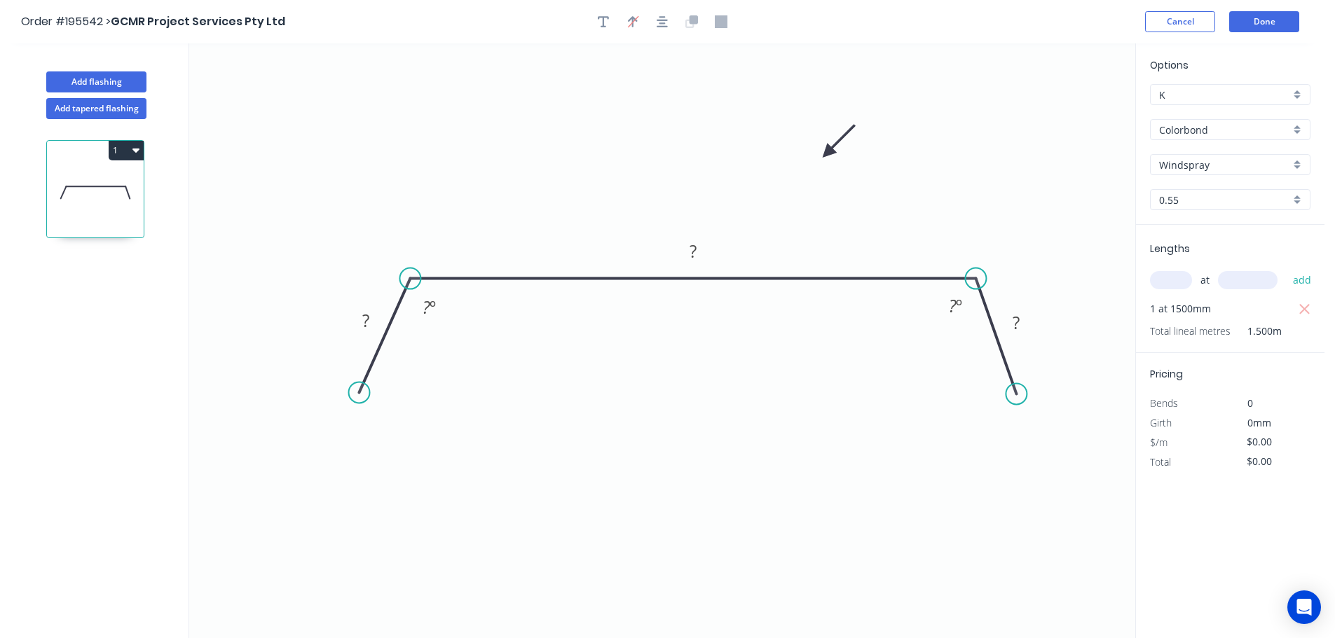
click at [818, 160] on icon at bounding box center [838, 141] width 41 height 41
click at [371, 315] on rect at bounding box center [366, 322] width 28 height 20
click at [123, 148] on button "1" at bounding box center [126, 151] width 35 height 20
click at [55, 185] on div "Duplicate" at bounding box center [77, 185] width 108 height 20
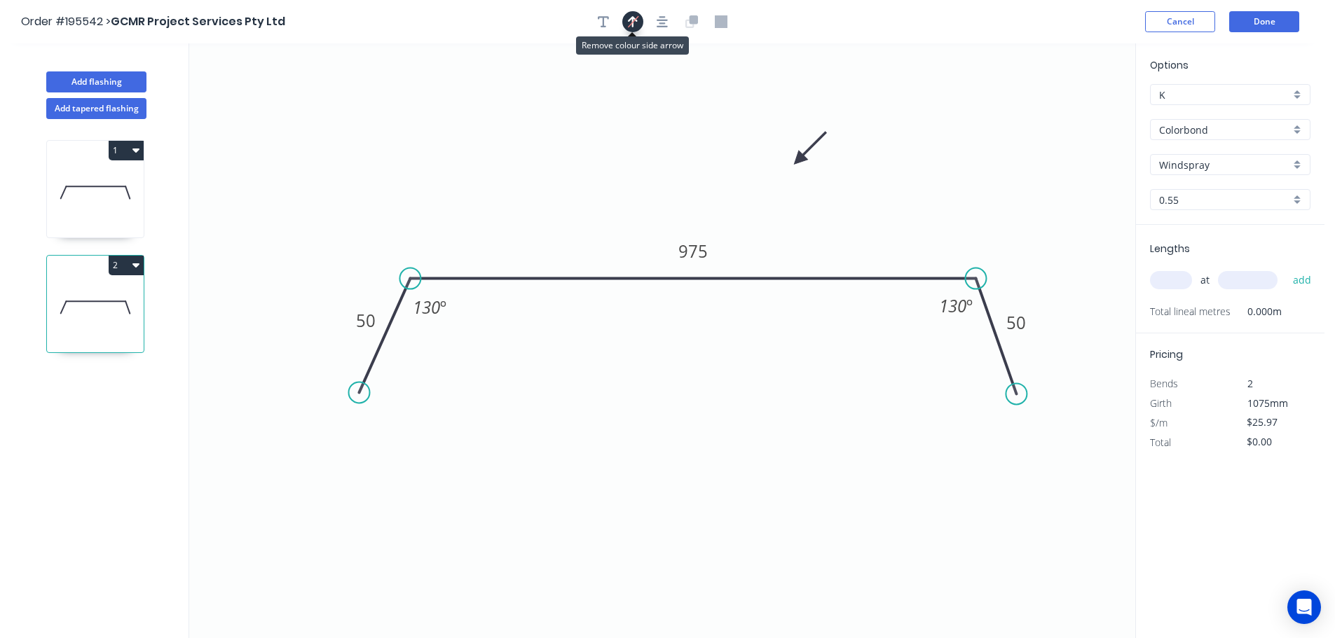
click at [631, 27] on icon "button" at bounding box center [633, 21] width 11 height 13
click at [1179, 277] on input "text" at bounding box center [1171, 280] width 42 height 18
click at [1286, 268] on button "add" at bounding box center [1302, 280] width 33 height 24
click at [92, 67] on div "Add flashing" at bounding box center [96, 71] width 184 height 42
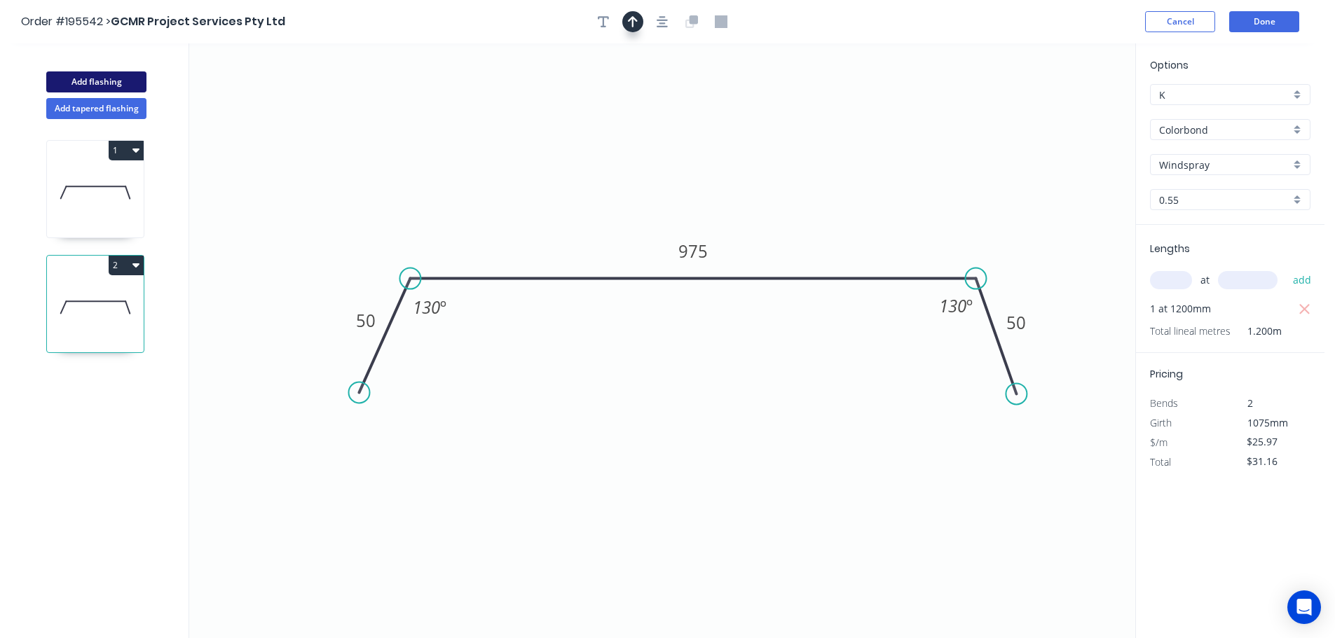
click at [91, 78] on button "Add flashing" at bounding box center [96, 81] width 100 height 21
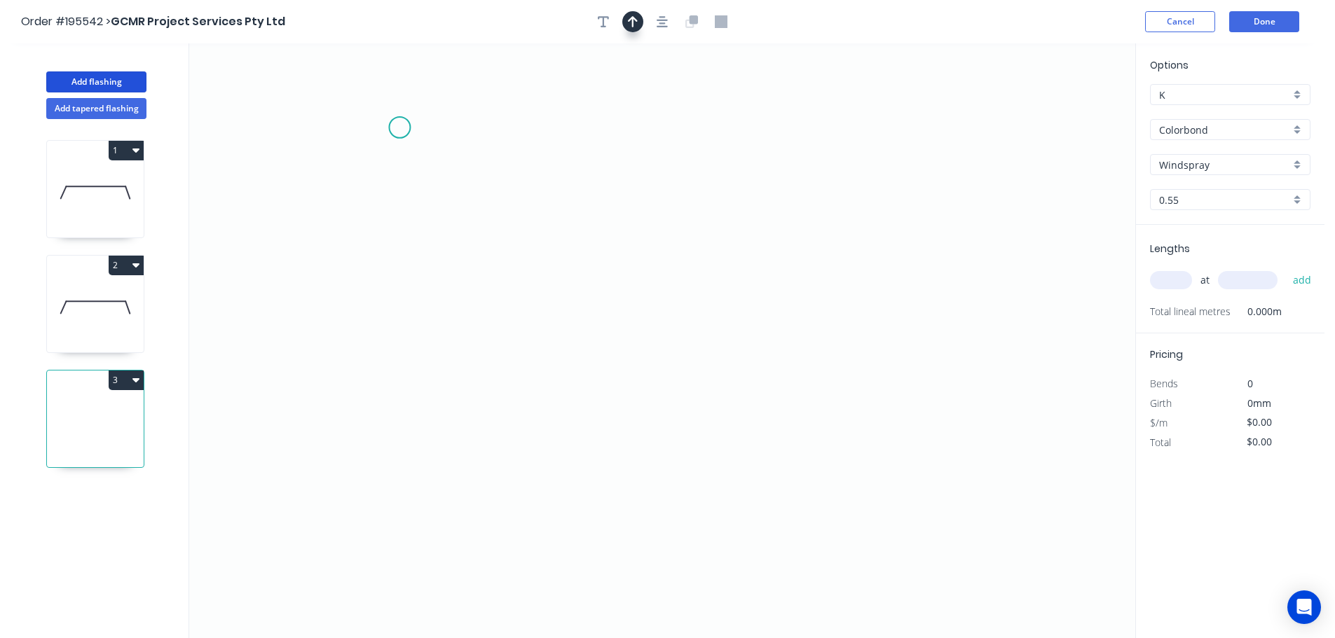
click at [399, 132] on icon "0" at bounding box center [662, 340] width 946 height 595
click at [418, 463] on icon "0" at bounding box center [662, 340] width 946 height 595
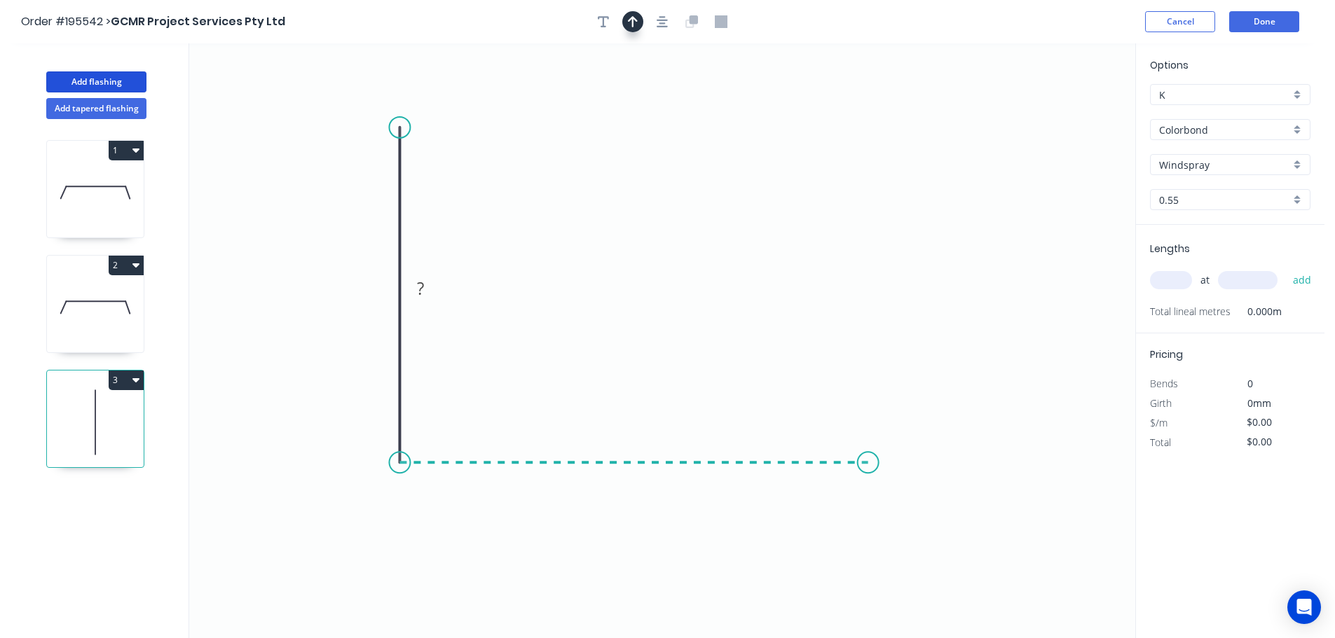
click at [868, 446] on icon "0 ?" at bounding box center [662, 340] width 946 height 595
click at [923, 582] on icon "0 ? ?" at bounding box center [662, 340] width 946 height 595
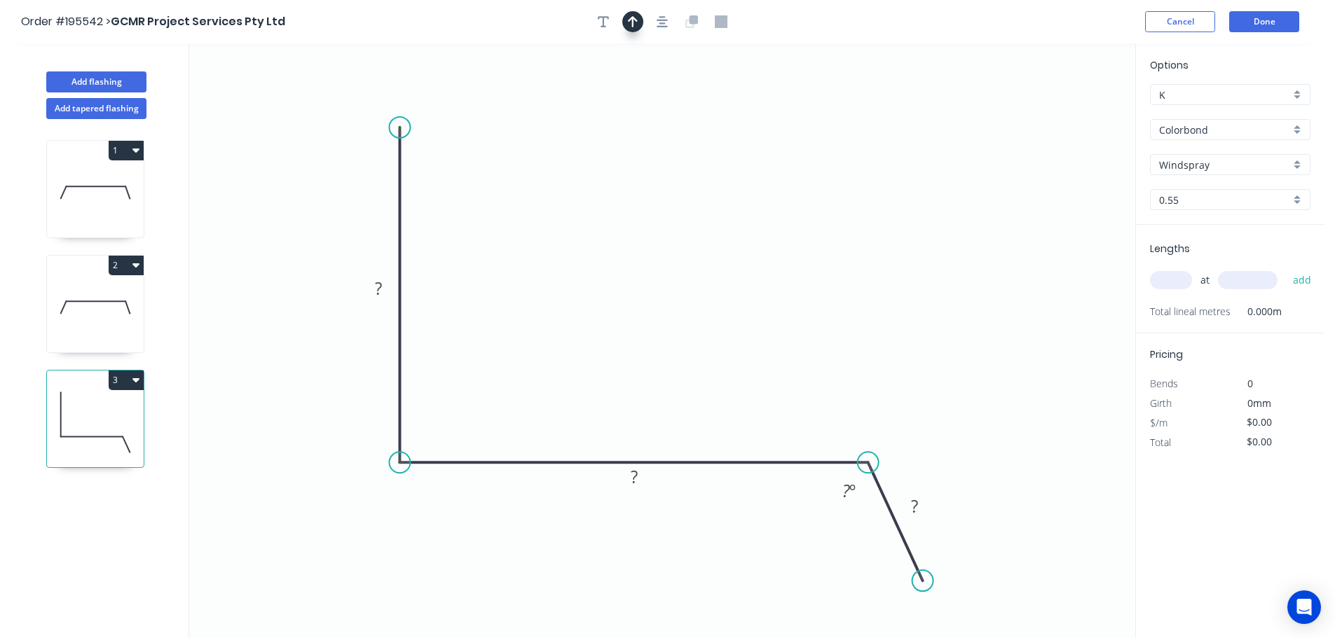
click at [633, 20] on icon "button" at bounding box center [633, 21] width 10 height 11
click at [1069, 109] on icon at bounding box center [1064, 97] width 13 height 45
drag, startPoint x: 1010, startPoint y: 135, endPoint x: 572, endPoint y: 262, distance: 456.0
click at [620, 198] on icon at bounding box center [635, 179] width 41 height 41
click at [383, 290] on rect at bounding box center [379, 290] width 28 height 20
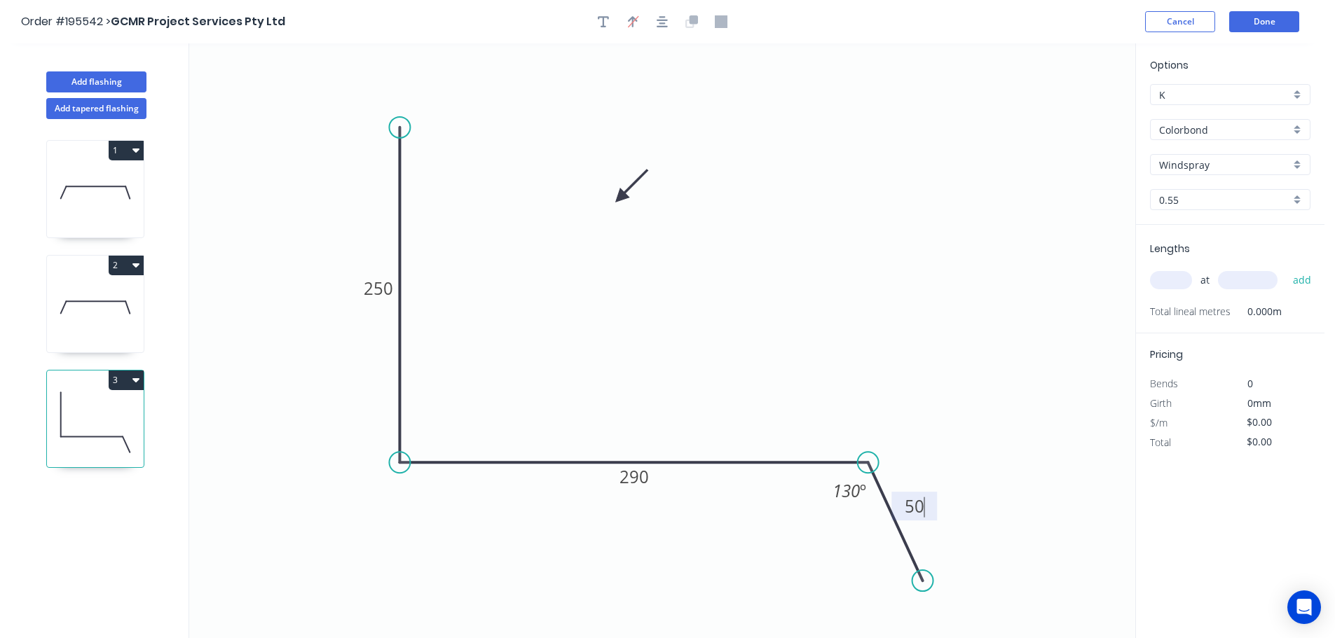
click at [1174, 279] on input "text" at bounding box center [1171, 280] width 42 height 18
click at [1286, 268] on button "add" at bounding box center [1302, 280] width 33 height 24
click at [120, 378] on button "3" at bounding box center [126, 381] width 35 height 20
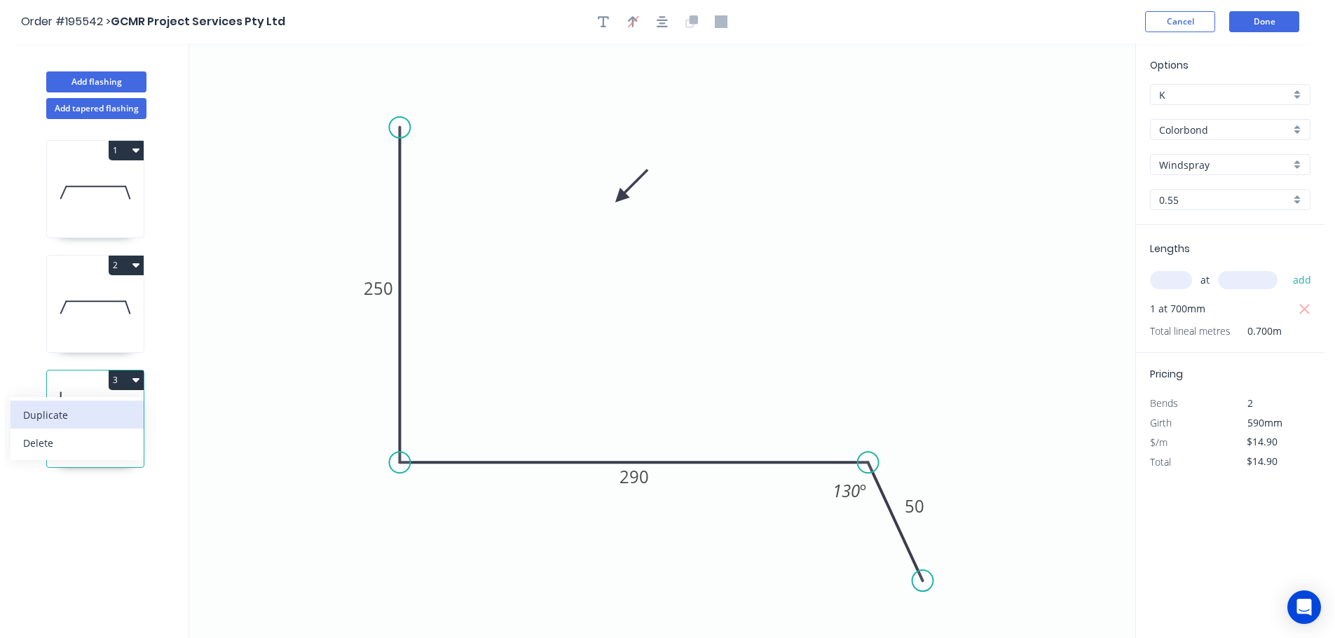
click at [70, 417] on div "Duplicate" at bounding box center [77, 415] width 108 height 20
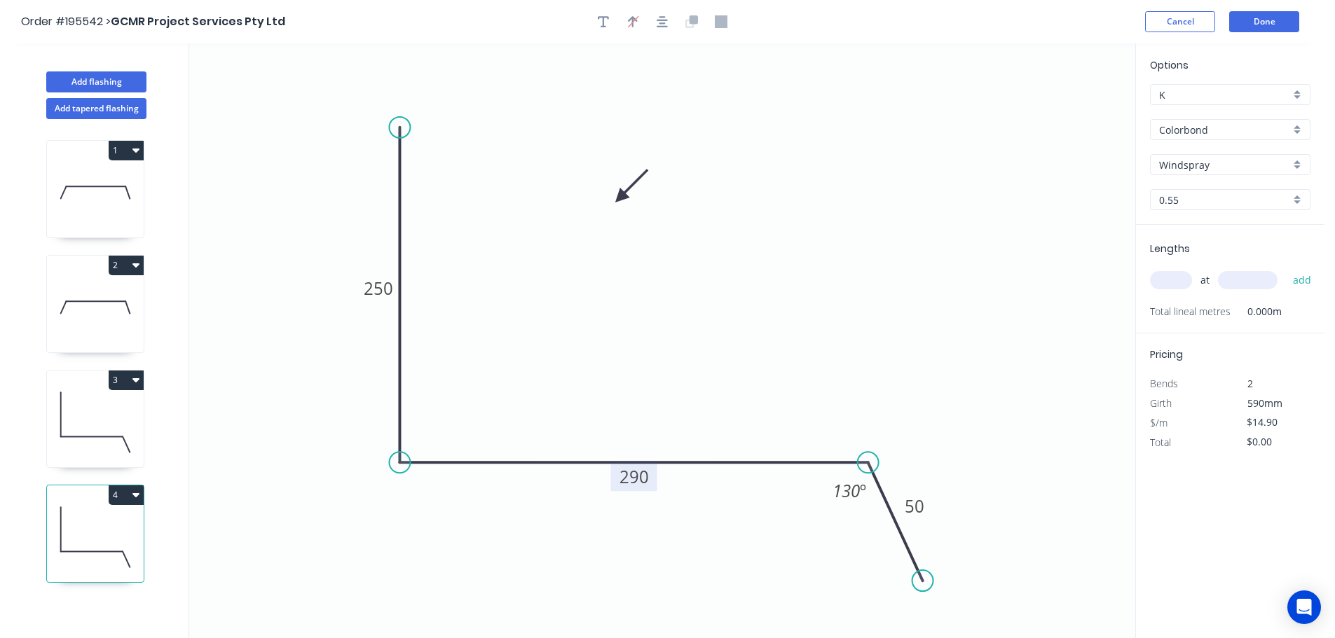
click at [633, 479] on tspan "290" at bounding box center [633, 476] width 29 height 23
click at [1166, 281] on input "text" at bounding box center [1171, 280] width 42 height 18
click at [1286, 268] on button "add" at bounding box center [1302, 280] width 33 height 24
click at [130, 490] on button "4" at bounding box center [126, 496] width 35 height 20
click at [46, 533] on div "Duplicate" at bounding box center [77, 530] width 108 height 20
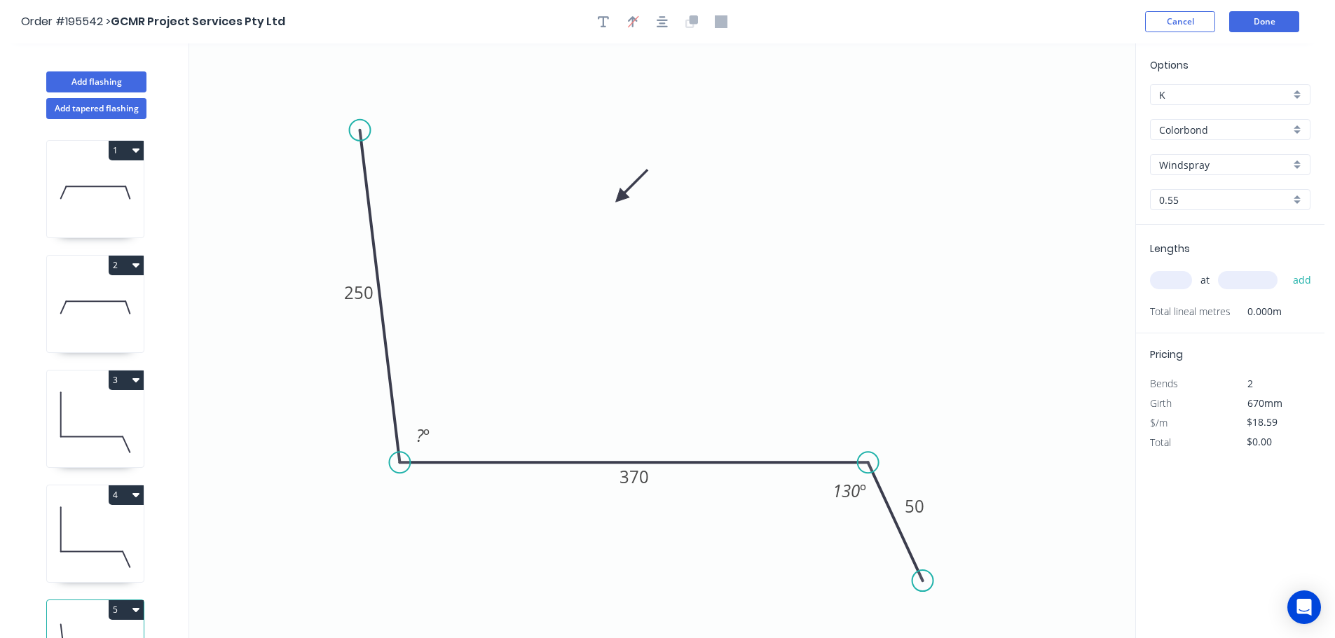
drag, startPoint x: 399, startPoint y: 127, endPoint x: 359, endPoint y: 130, distance: 40.1
click at [359, 130] on circle at bounding box center [360, 130] width 21 height 21
click at [426, 430] on tspan "º" at bounding box center [426, 435] width 6 height 23
click at [1172, 273] on input "text" at bounding box center [1171, 280] width 42 height 18
click at [1286, 268] on button "add" at bounding box center [1302, 280] width 33 height 24
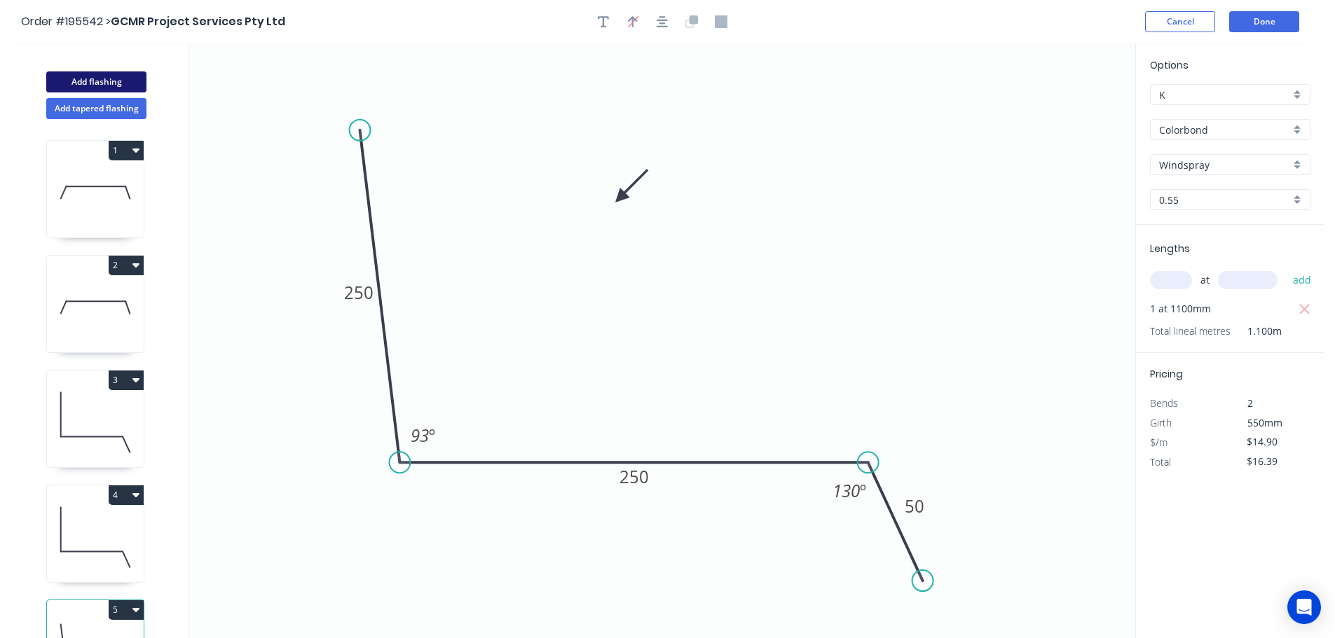
click at [106, 78] on button "Add flashing" at bounding box center [96, 81] width 100 height 21
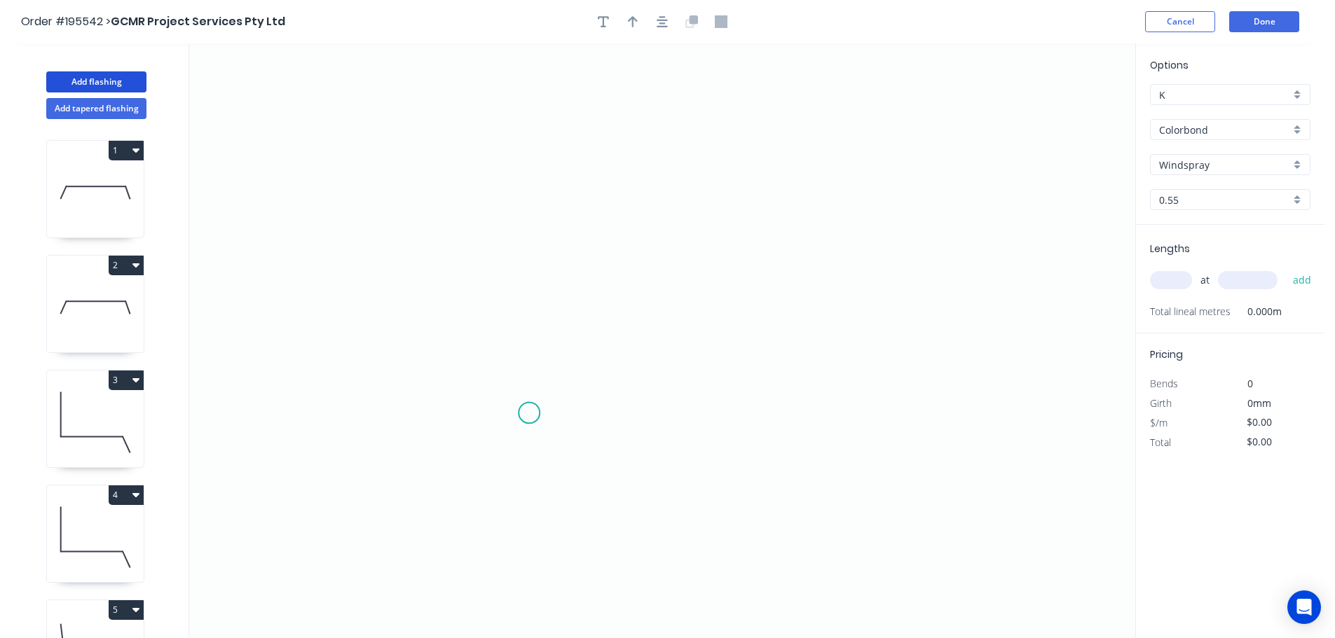
click at [529, 409] on icon "0" at bounding box center [662, 340] width 946 height 595
click at [596, 221] on icon at bounding box center [562, 317] width 67 height 192
click at [816, 226] on icon "0 ?" at bounding box center [662, 340] width 946 height 595
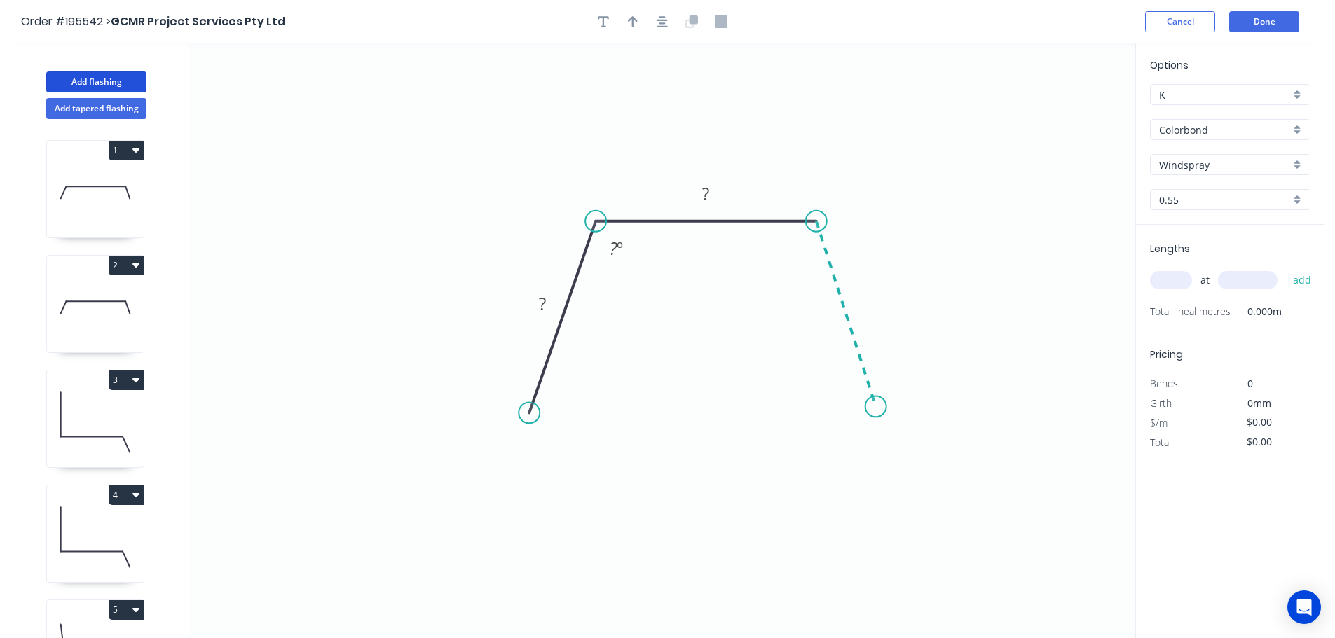
click at [876, 407] on icon "0 ? ? ? º" at bounding box center [662, 340] width 946 height 595
click at [876, 407] on circle at bounding box center [875, 406] width 21 height 21
click at [865, 301] on tspan "?" at bounding box center [866, 300] width 7 height 23
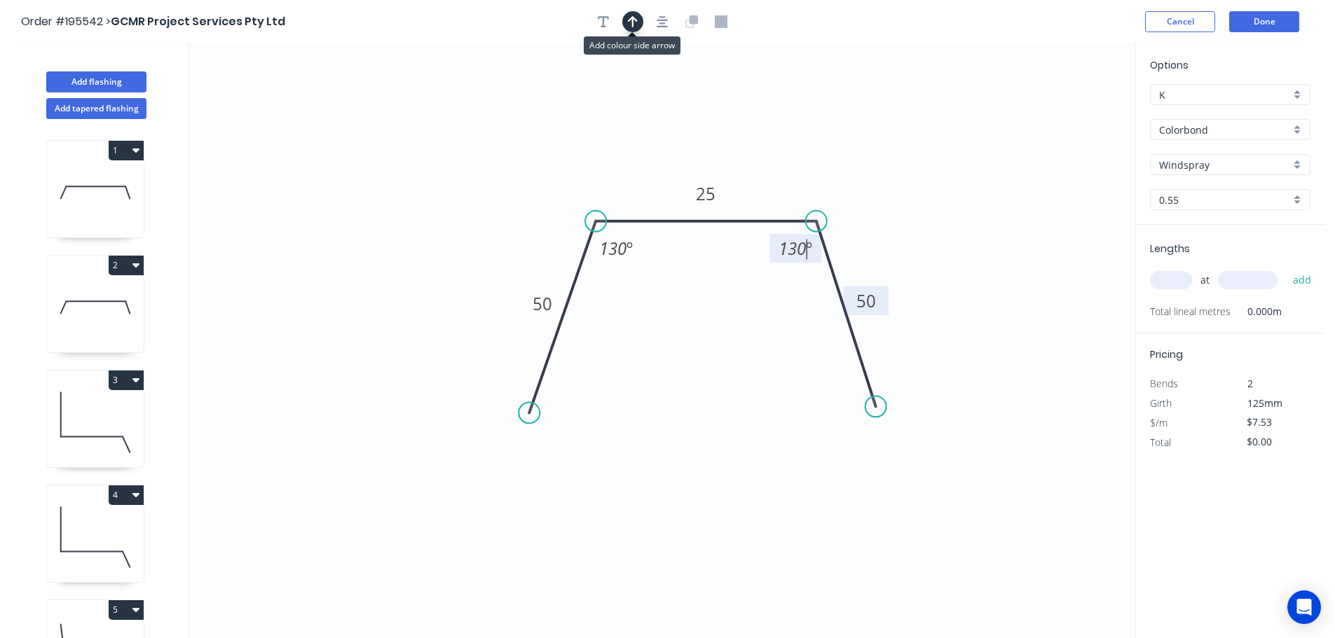
click at [633, 18] on icon "button" at bounding box center [633, 21] width 10 height 11
click at [1064, 112] on icon at bounding box center [1064, 97] width 13 height 45
drag, startPoint x: 1064, startPoint y: 112, endPoint x: 894, endPoint y: 165, distance: 177.5
click at [913, 154] on icon at bounding box center [933, 134] width 41 height 41
click at [1182, 281] on input "text" at bounding box center [1171, 280] width 42 height 18
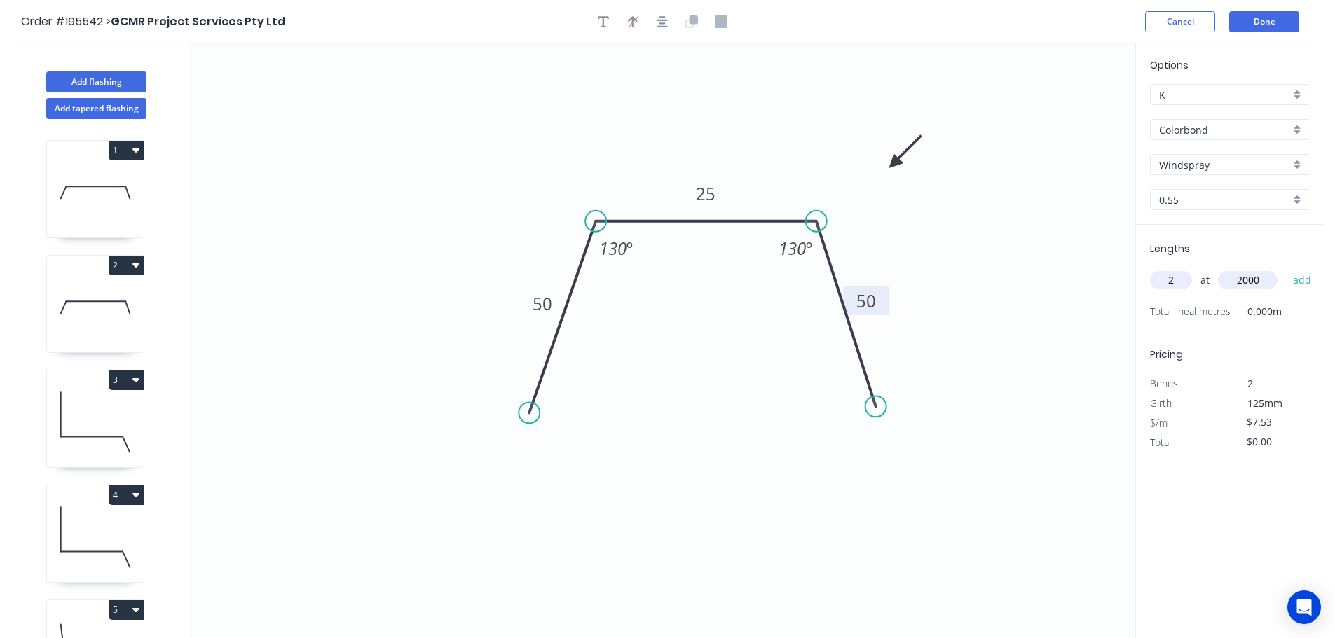
click at [1286, 268] on button "add" at bounding box center [1302, 280] width 33 height 24
click at [92, 75] on button "Add flashing" at bounding box center [96, 81] width 100 height 21
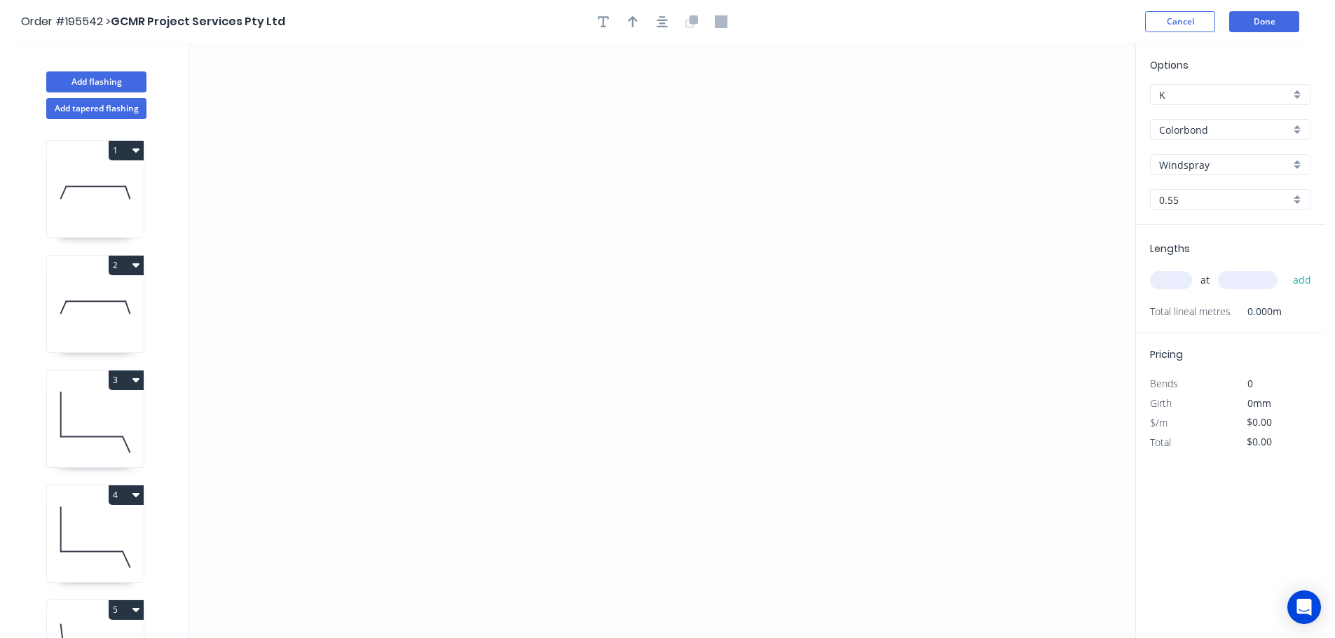
click at [1179, 160] on input "Windspray" at bounding box center [1224, 165] width 131 height 15
click at [1187, 253] on div "Monument" at bounding box center [1230, 254] width 159 height 25
click at [1170, 282] on input "text" at bounding box center [1171, 280] width 42 height 18
click at [1286, 268] on button "add" at bounding box center [1302, 280] width 33 height 24
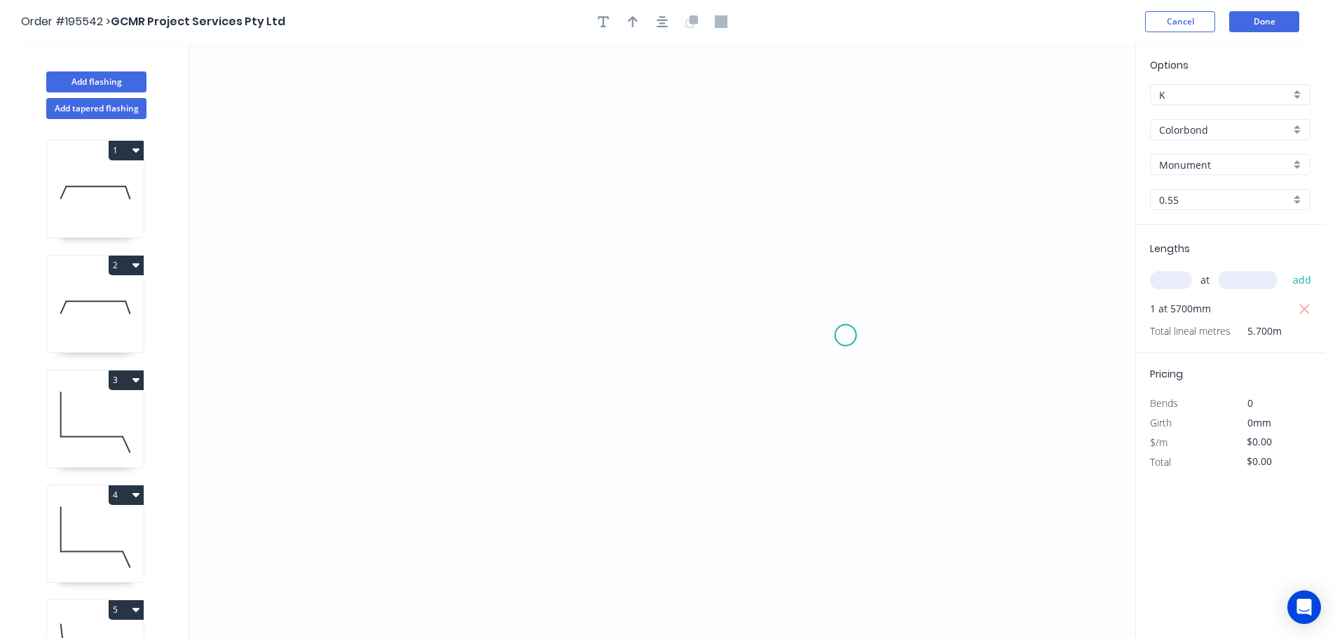
click at [846, 336] on icon "0" at bounding box center [662, 340] width 946 height 595
click at [898, 388] on icon "0" at bounding box center [662, 340] width 946 height 595
click at [898, 111] on icon "0 ?" at bounding box center [662, 340] width 946 height 595
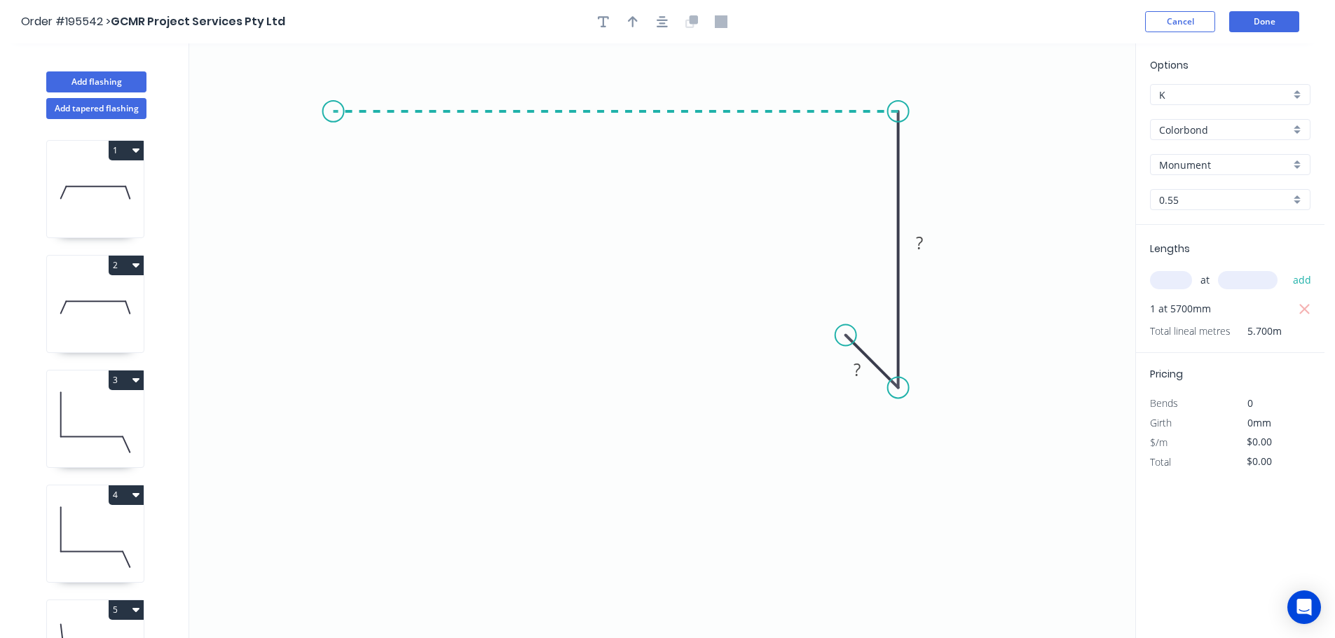
click at [333, 118] on icon "0 ? ?" at bounding box center [662, 340] width 946 height 595
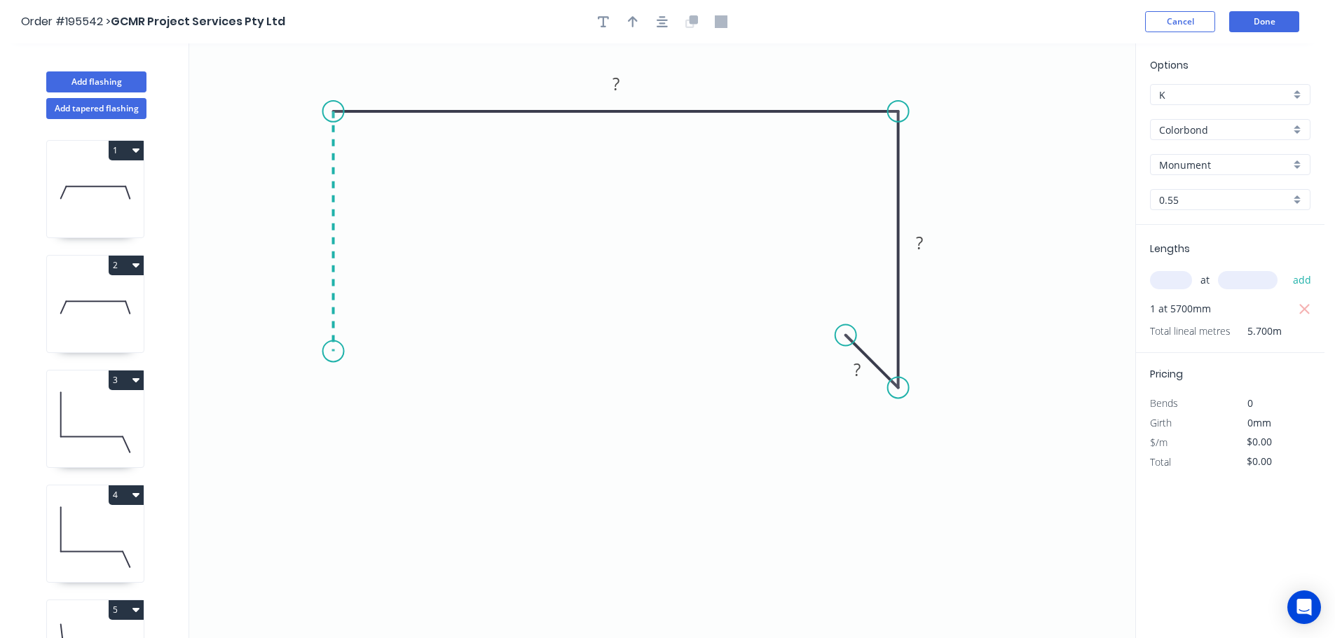
click at [336, 352] on icon "0 ? ? ?" at bounding box center [662, 340] width 946 height 595
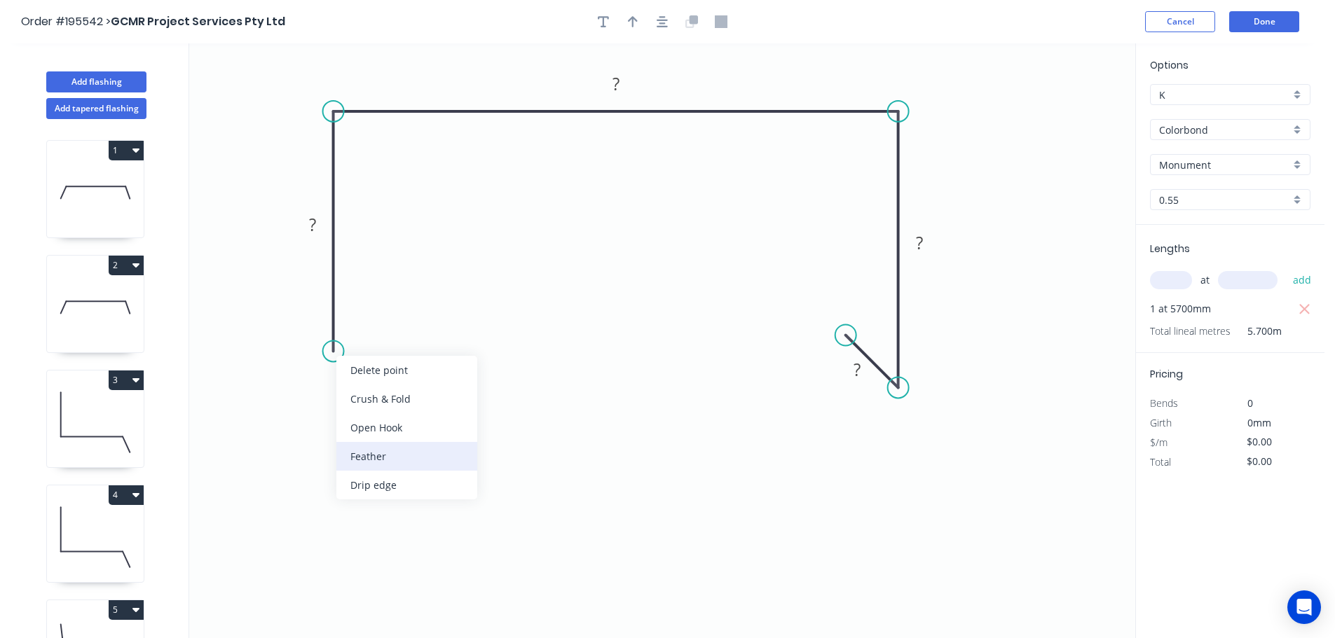
click at [370, 451] on div "Feather" at bounding box center [406, 456] width 141 height 29
click at [371, 399] on div "Flip bend" at bounding box center [401, 399] width 141 height 29
drag, startPoint x: 390, startPoint y: 329, endPoint x: 430, endPoint y: 347, distance: 44.5
click at [430, 347] on rect at bounding box center [403, 344] width 55 height 29
click at [415, 345] on tspan "15" at bounding box center [413, 344] width 20 height 23
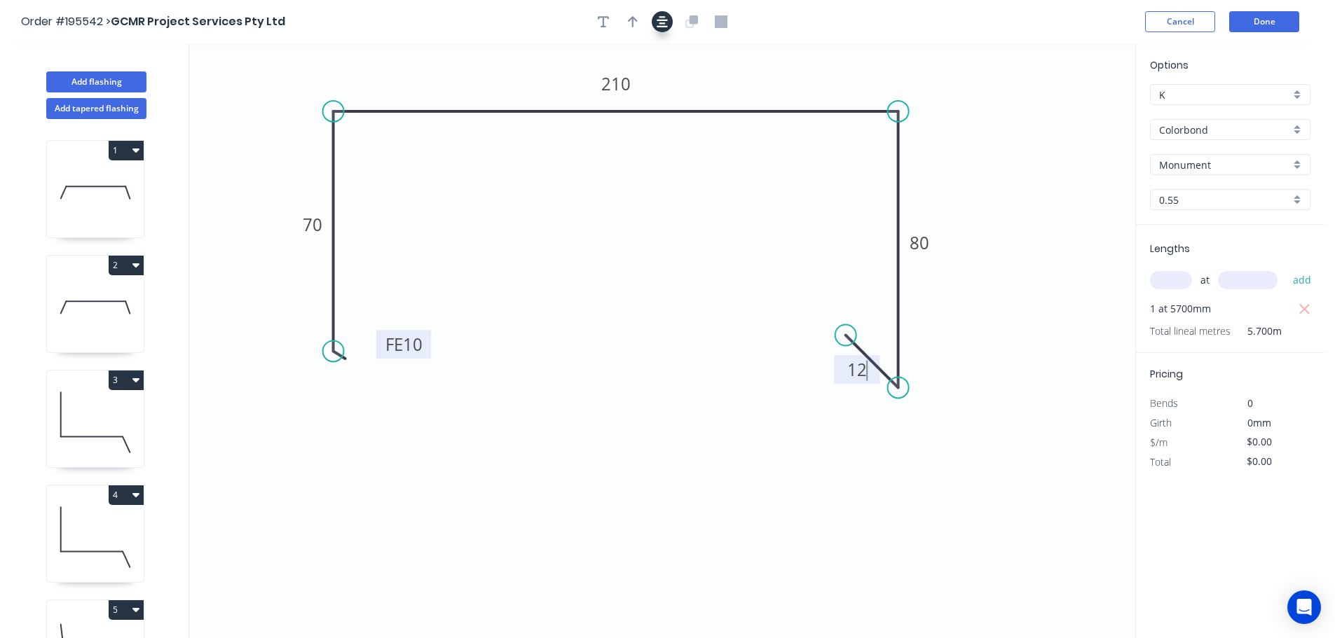
click at [664, 27] on icon "button" at bounding box center [662, 21] width 11 height 13
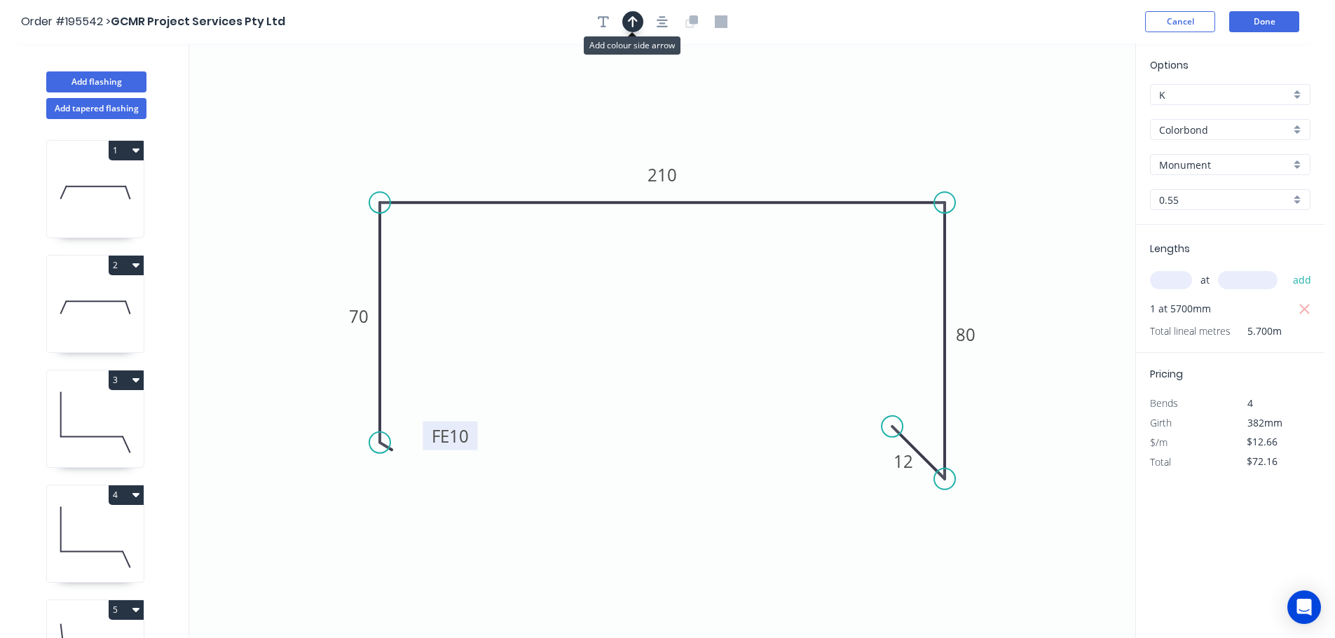
click at [634, 27] on icon "button" at bounding box center [633, 21] width 10 height 13
click at [1065, 114] on icon at bounding box center [1064, 97] width 13 height 45
drag, startPoint x: 1065, startPoint y: 114, endPoint x: 885, endPoint y: 135, distance: 181.3
click at [885, 135] on icon at bounding box center [902, 122] width 41 height 41
click at [114, 81] on button "Add flashing" at bounding box center [96, 81] width 100 height 21
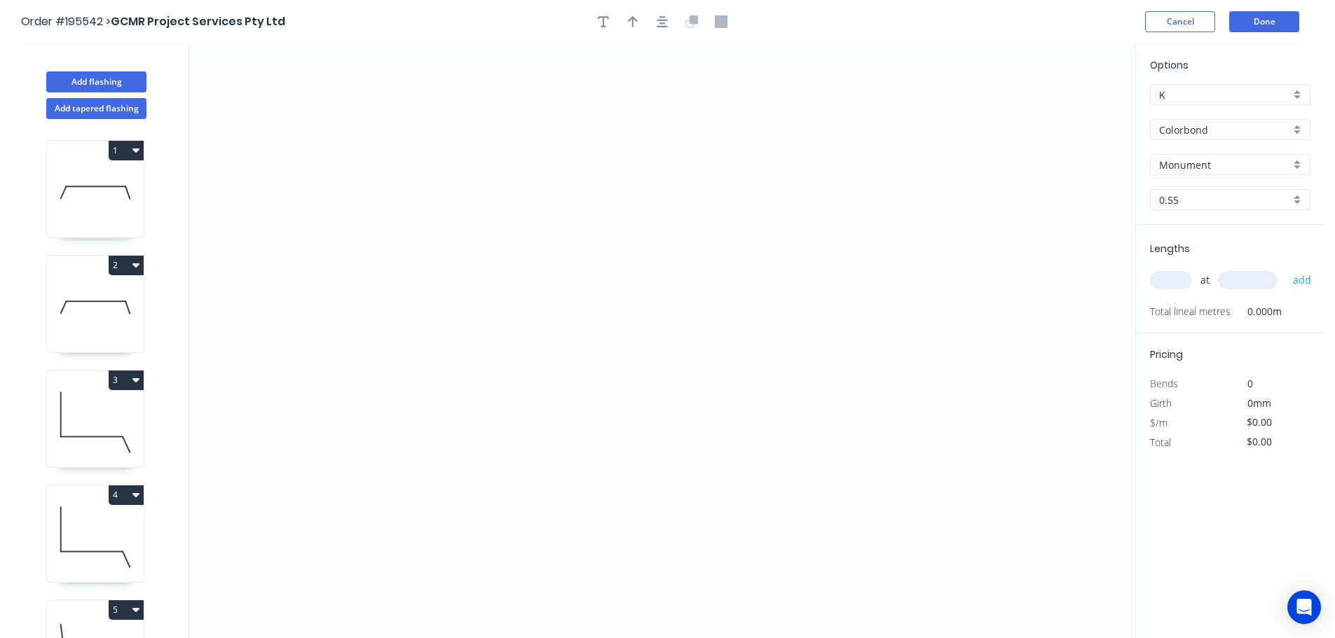
click at [1179, 130] on input "Colorbond" at bounding box center [1224, 130] width 131 height 15
click at [1190, 249] on div "Zincalume" at bounding box center [1230, 252] width 159 height 25
click at [1173, 284] on input "text" at bounding box center [1171, 280] width 42 height 18
click at [1286, 268] on button "add" at bounding box center [1302, 280] width 33 height 24
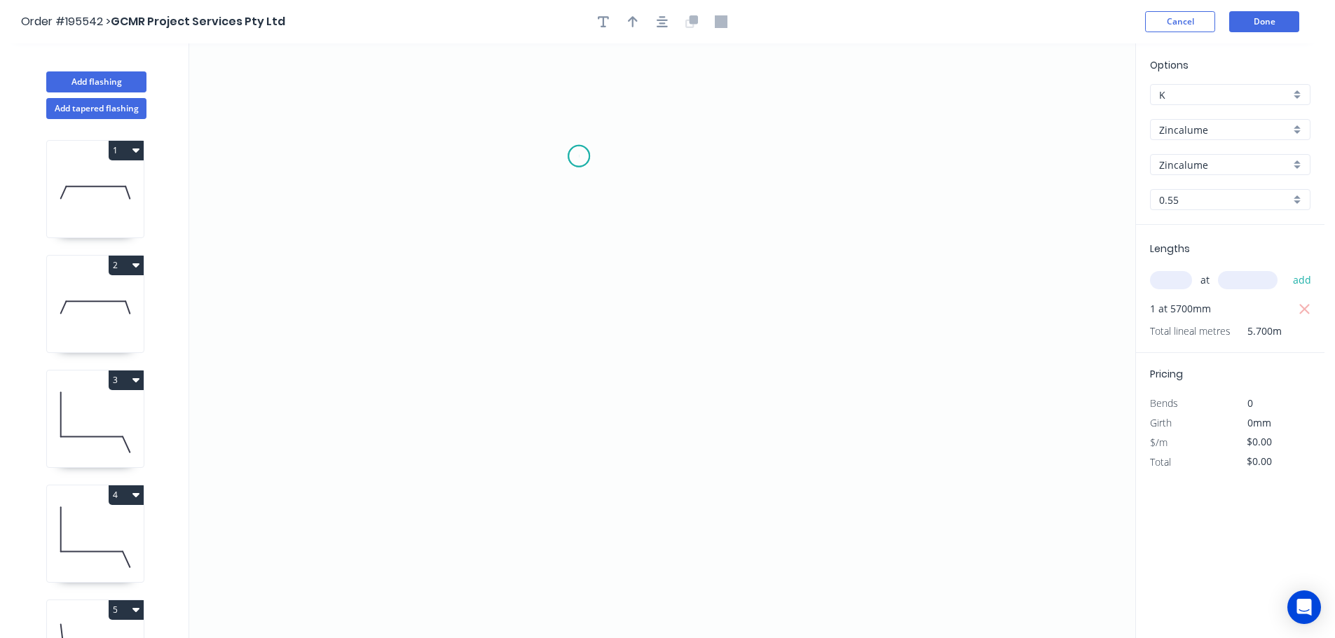
click at [579, 156] on icon "0" at bounding box center [662, 340] width 946 height 595
click at [782, 160] on icon "0" at bounding box center [662, 340] width 946 height 595
click at [779, 507] on icon "0 ?" at bounding box center [662, 340] width 946 height 595
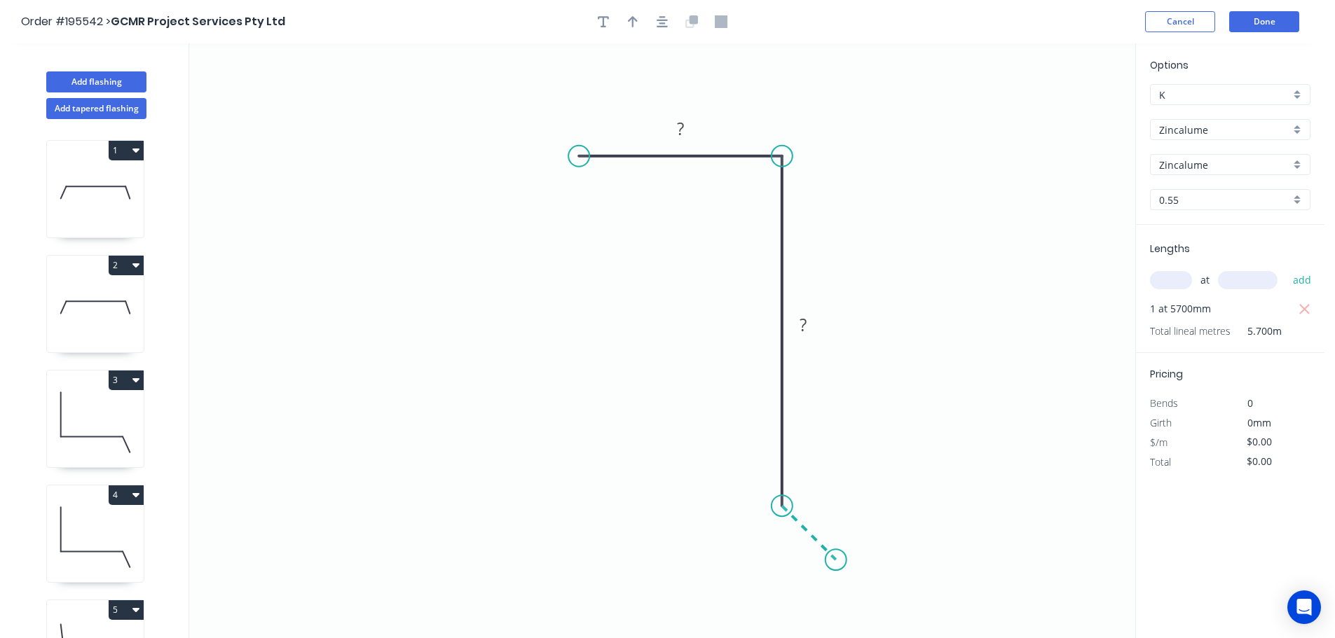
click at [836, 563] on icon "0 ? ?" at bounding box center [662, 340] width 946 height 595
click at [836, 563] on circle at bounding box center [835, 559] width 21 height 21
click at [797, 542] on tspan "?" at bounding box center [793, 541] width 7 height 23
click at [634, 16] on icon "button" at bounding box center [633, 21] width 10 height 13
drag, startPoint x: 1064, startPoint y: 111, endPoint x: 645, endPoint y: 320, distance: 467.9
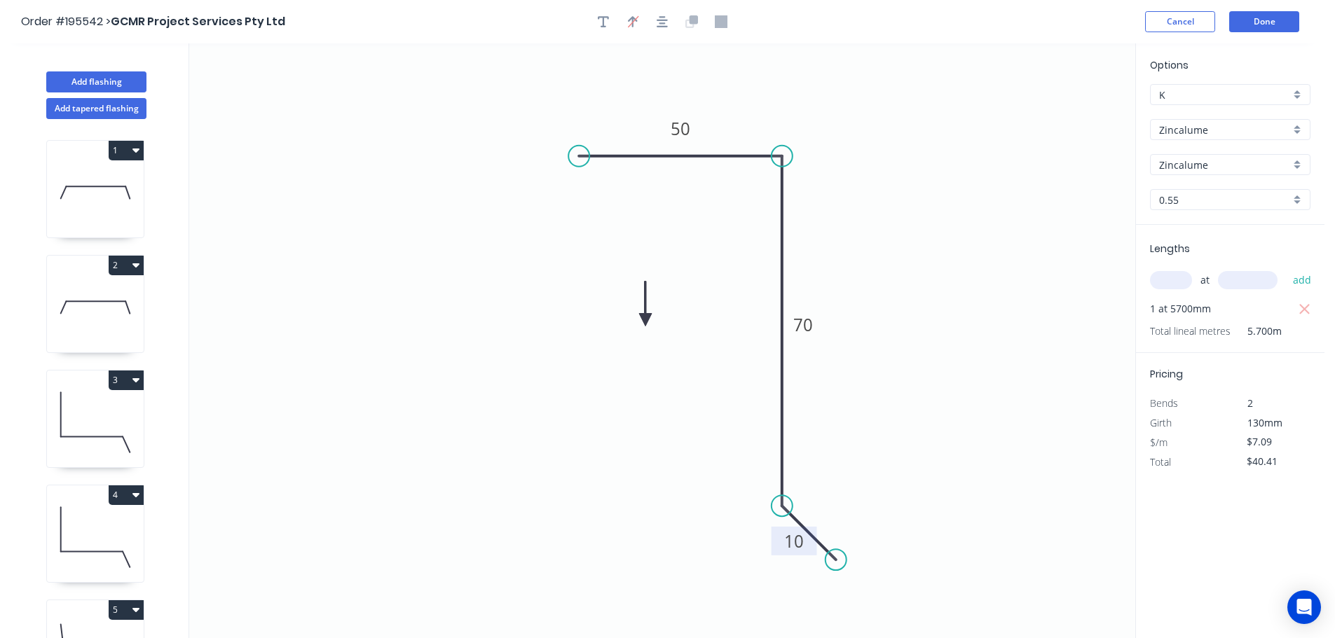
click at [645, 320] on icon at bounding box center [645, 304] width 13 height 45
click at [1278, 25] on button "Done" at bounding box center [1264, 21] width 70 height 21
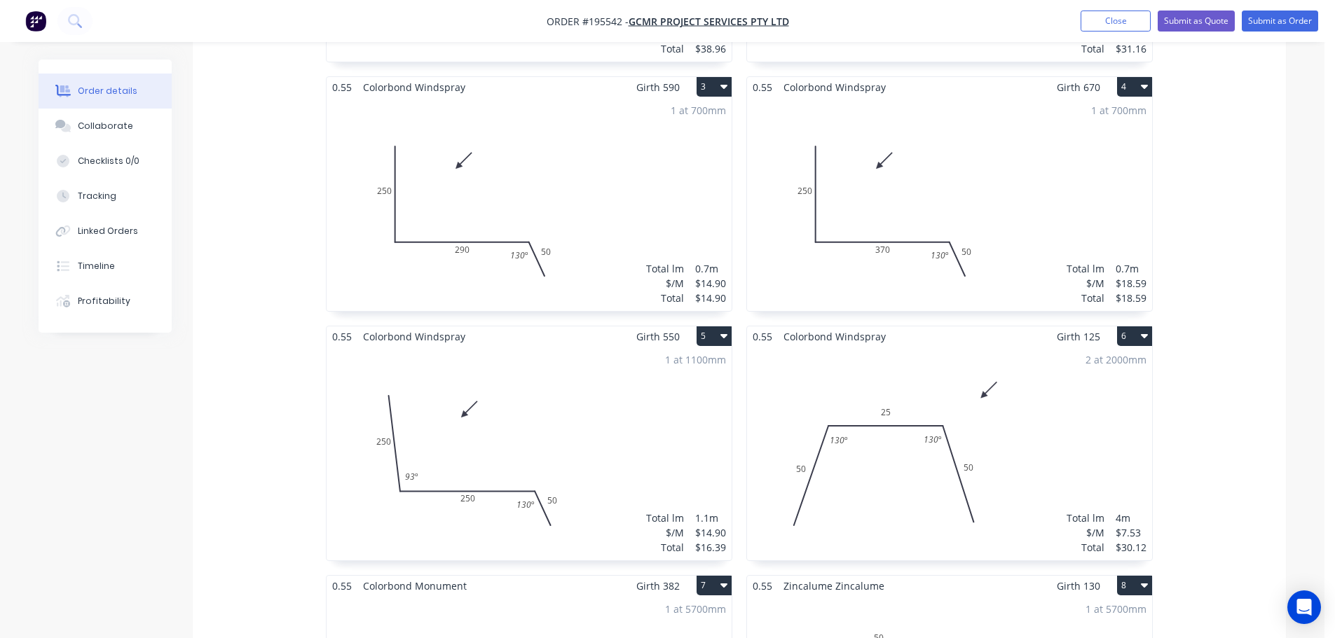
scroll to position [701, 0]
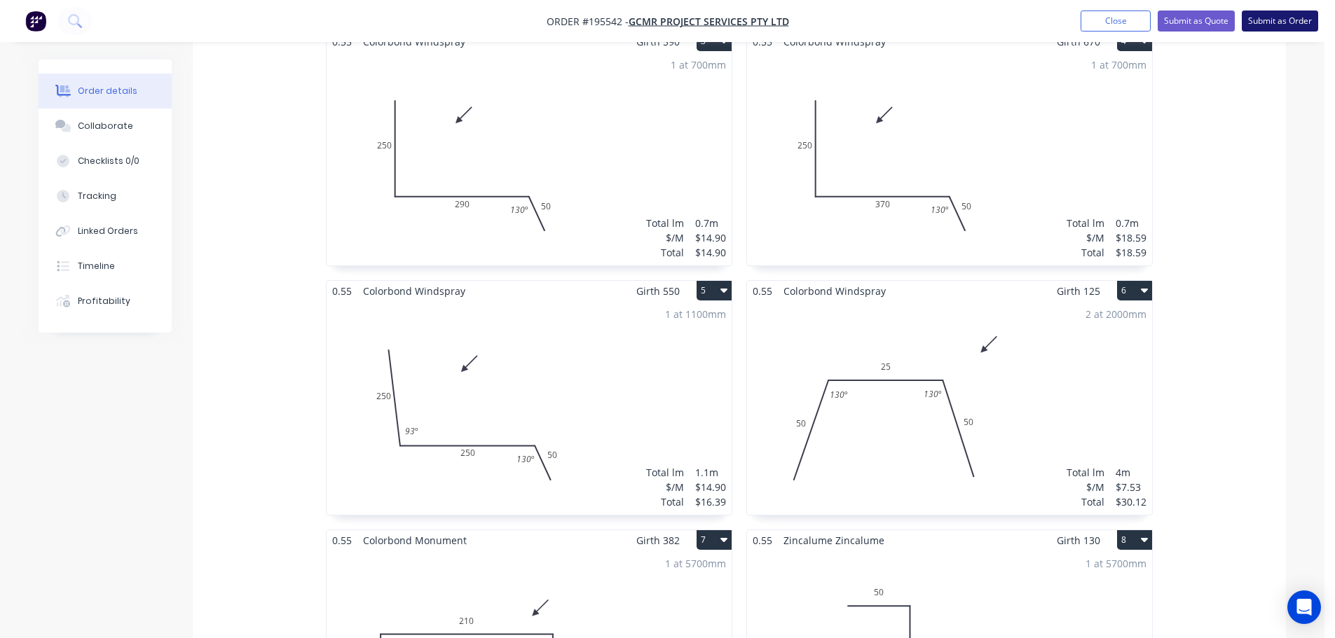
click at [1286, 28] on button "Submit as Order" at bounding box center [1280, 21] width 76 height 21
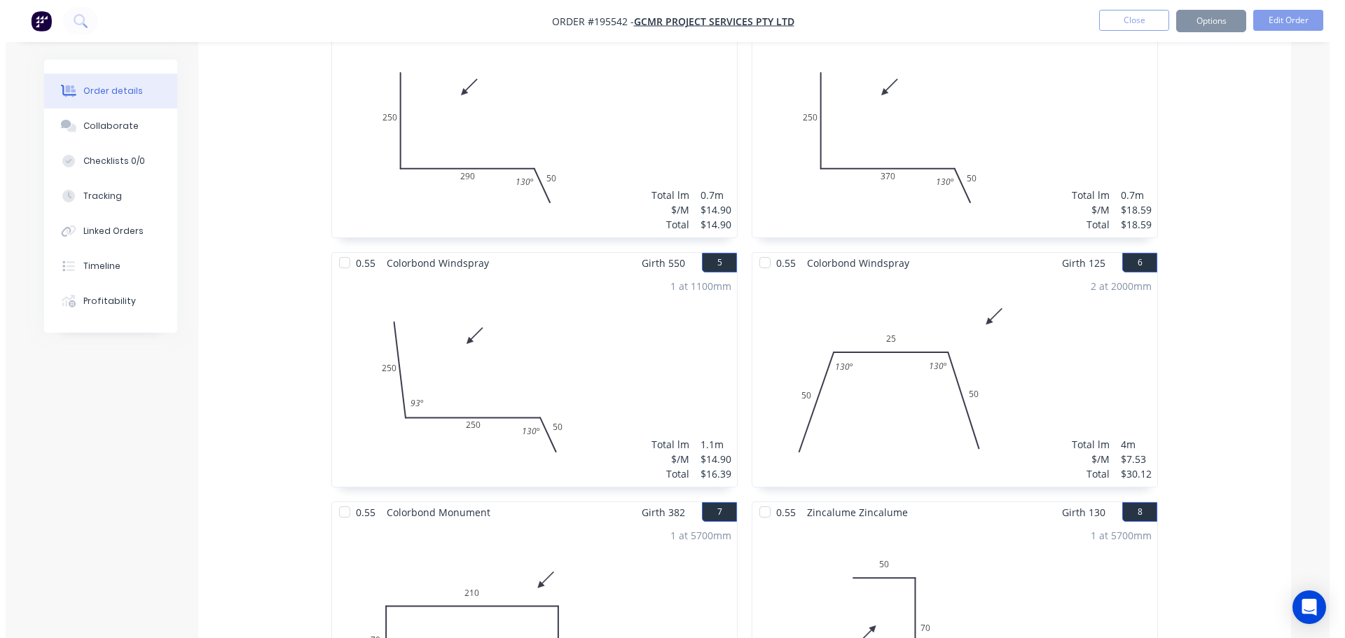
scroll to position [0, 0]
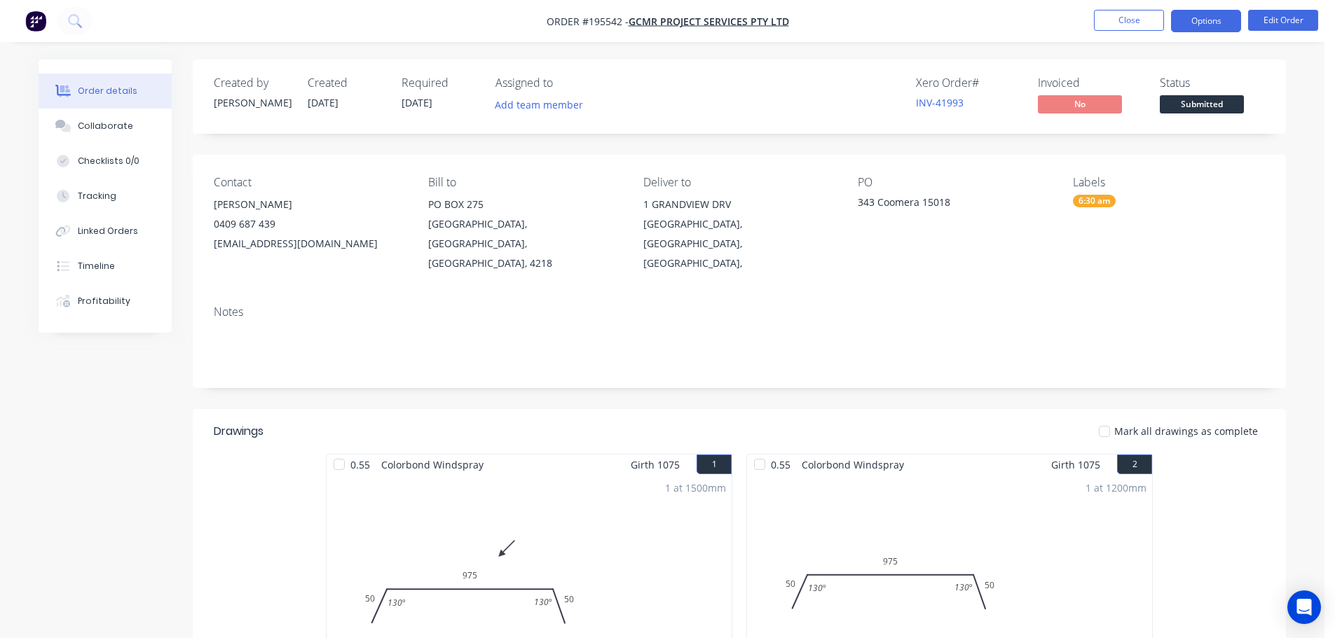
click at [1198, 18] on button "Options" at bounding box center [1206, 21] width 70 height 22
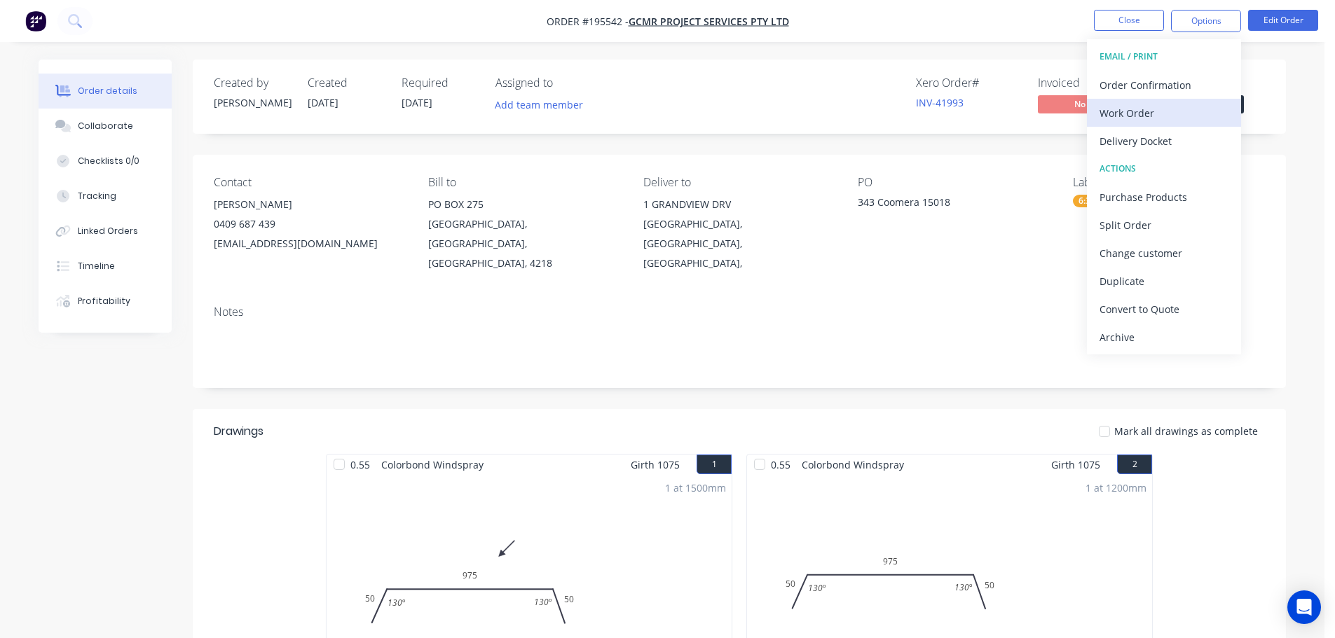
click at [1136, 115] on div "Work Order" at bounding box center [1163, 113] width 129 height 20
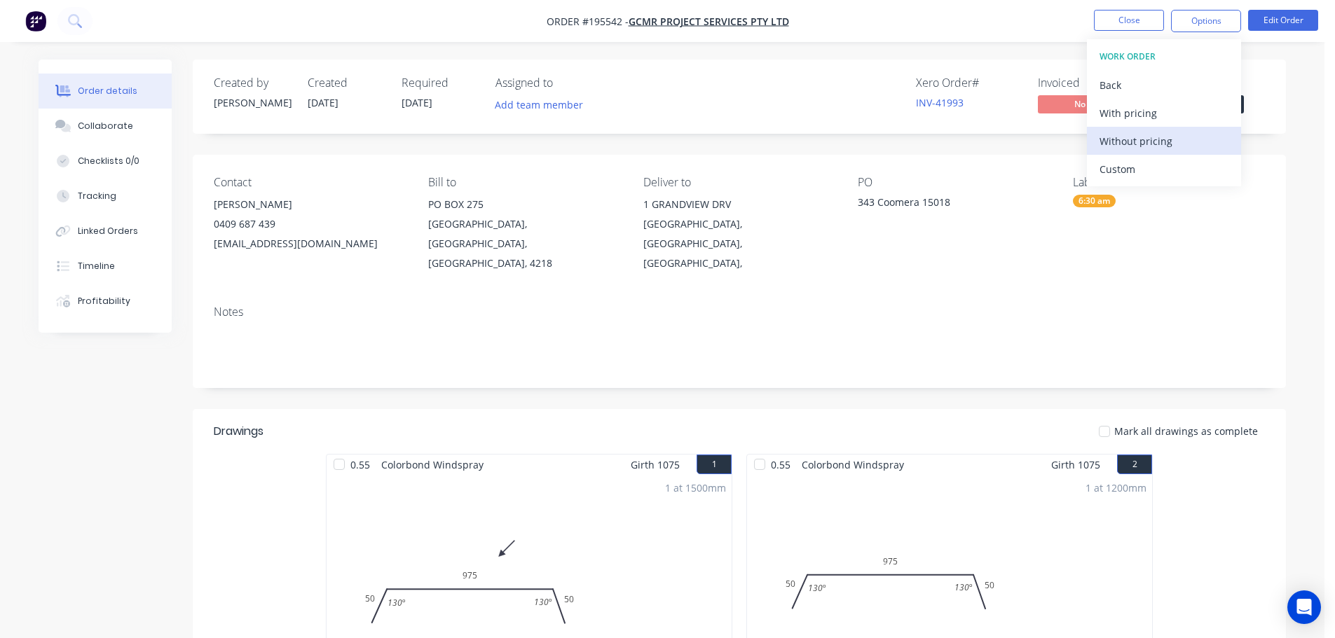
click at [1131, 146] on div "Without pricing" at bounding box center [1163, 141] width 129 height 20
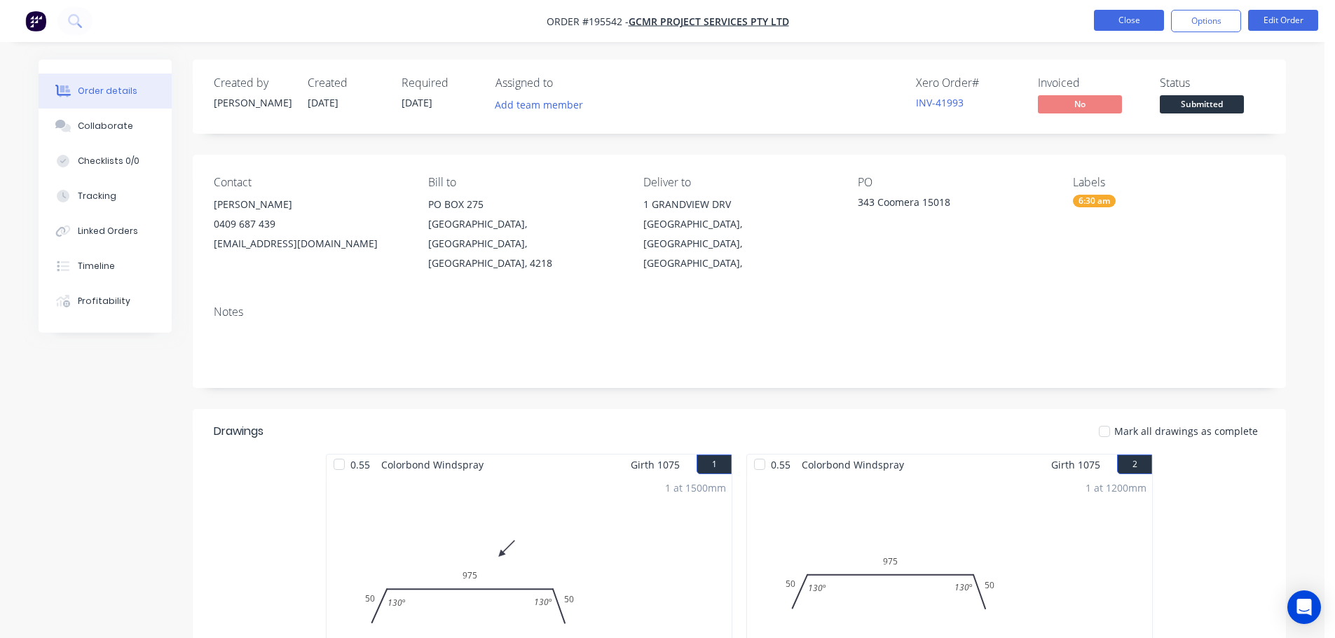
click at [1119, 17] on button "Close" at bounding box center [1129, 20] width 70 height 21
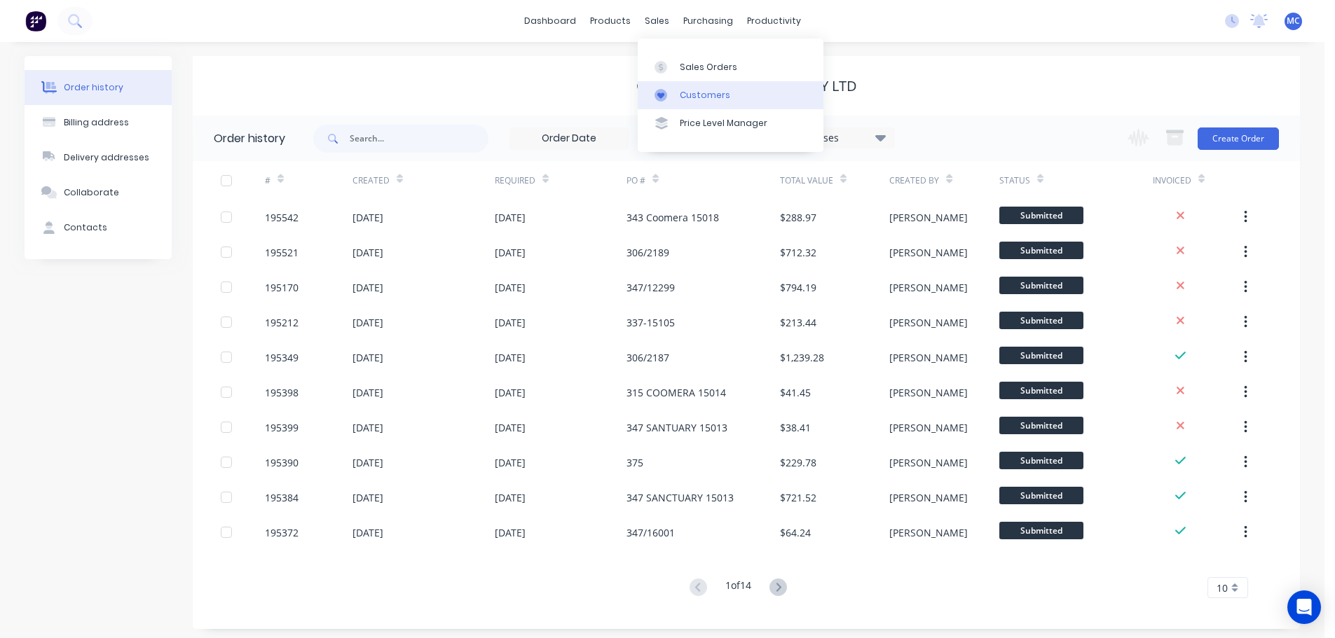
click at [702, 89] on div "Customers" at bounding box center [705, 95] width 50 height 13
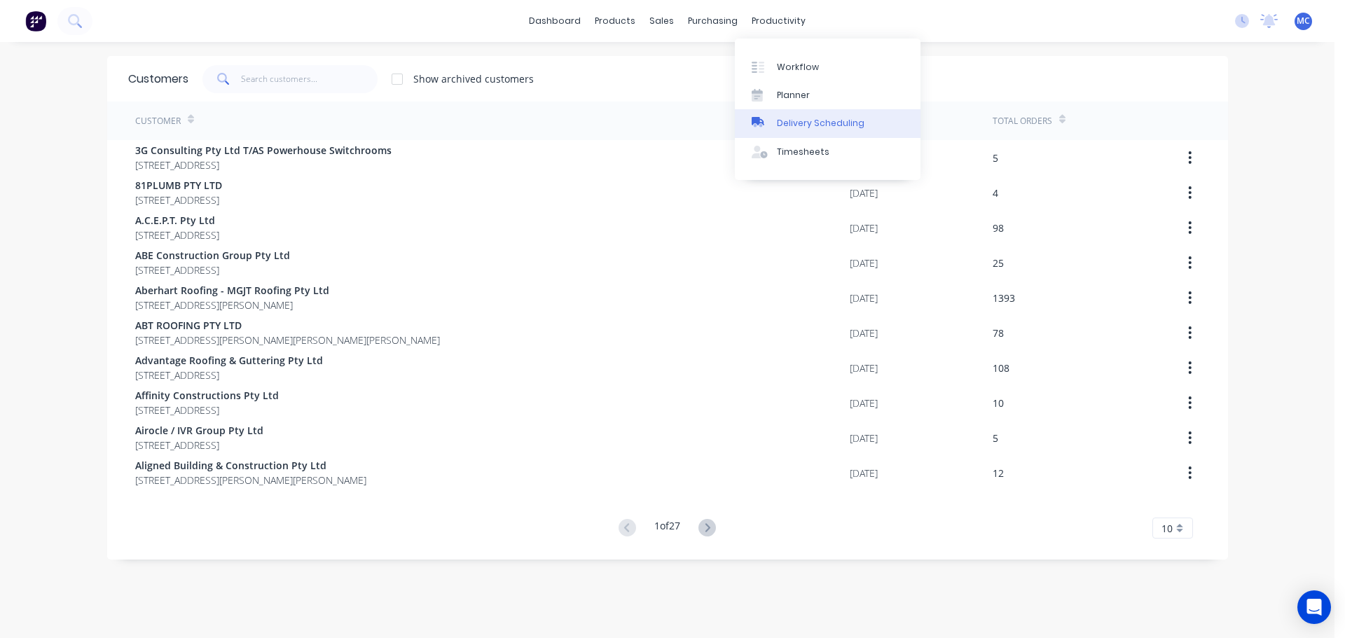
click at [814, 116] on link "Delivery Scheduling" at bounding box center [828, 123] width 186 height 28
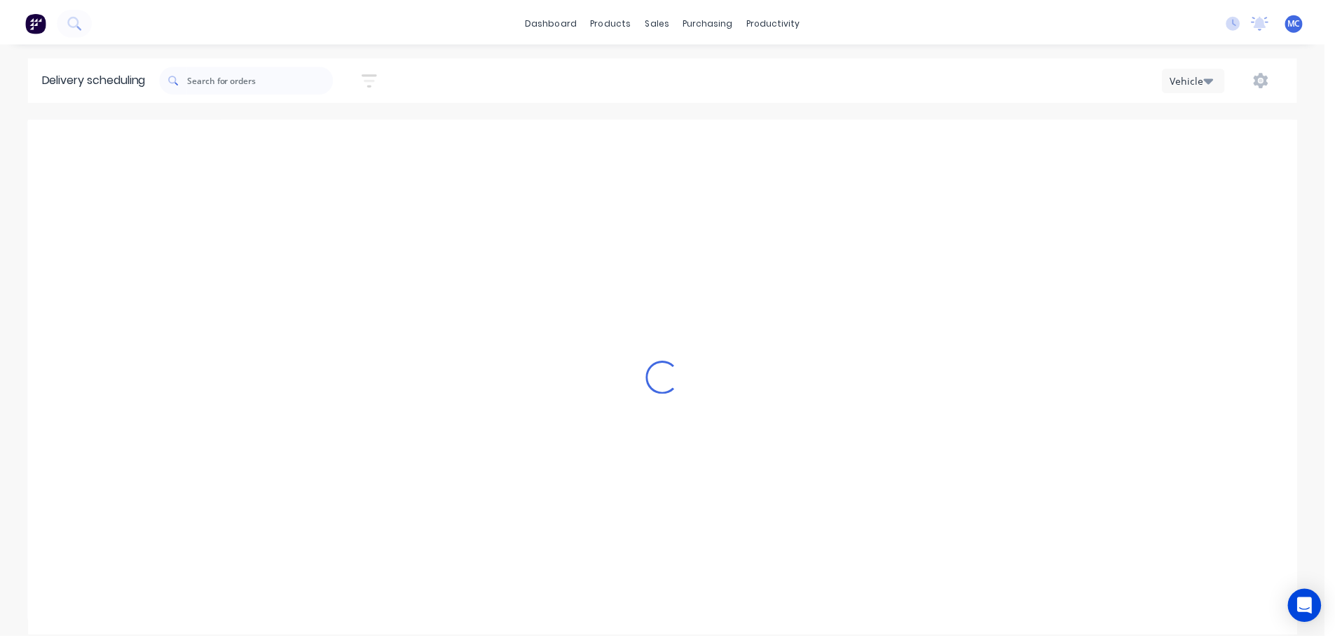
scroll to position [0, 1]
click at [373, 76] on icon "button" at bounding box center [371, 79] width 15 height 18
click at [322, 128] on input at bounding box center [307, 131] width 130 height 21
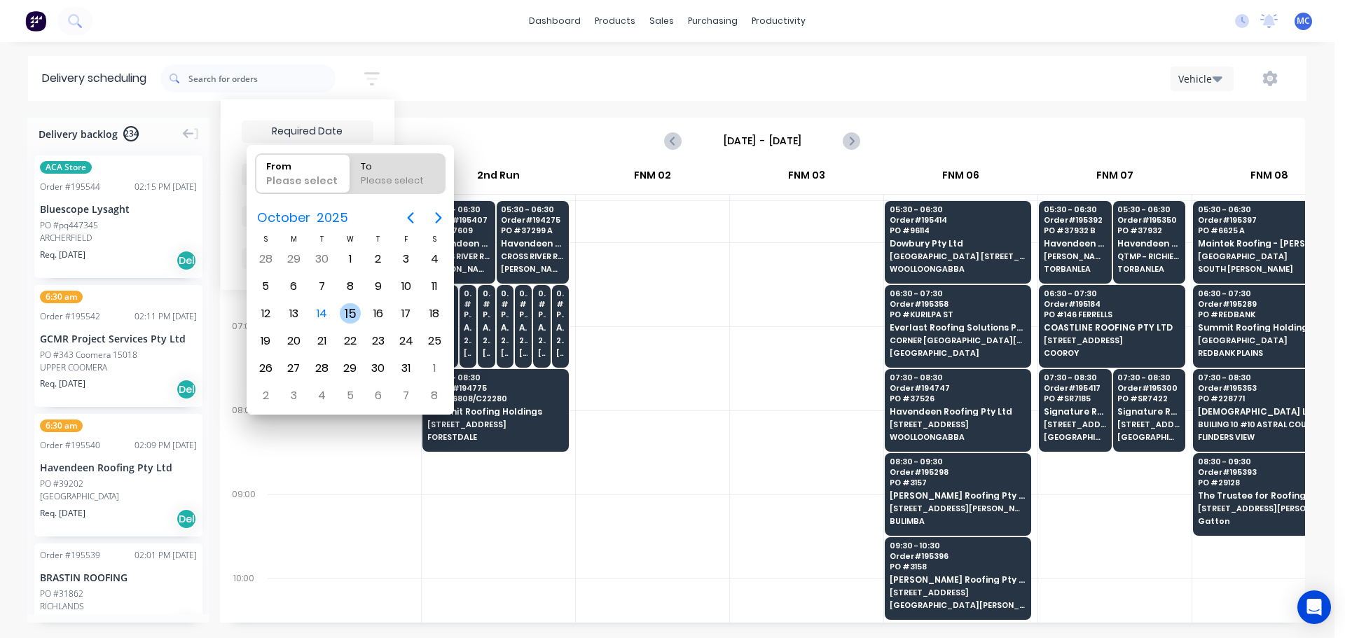
click at [348, 313] on div "15" at bounding box center [350, 313] width 21 height 21
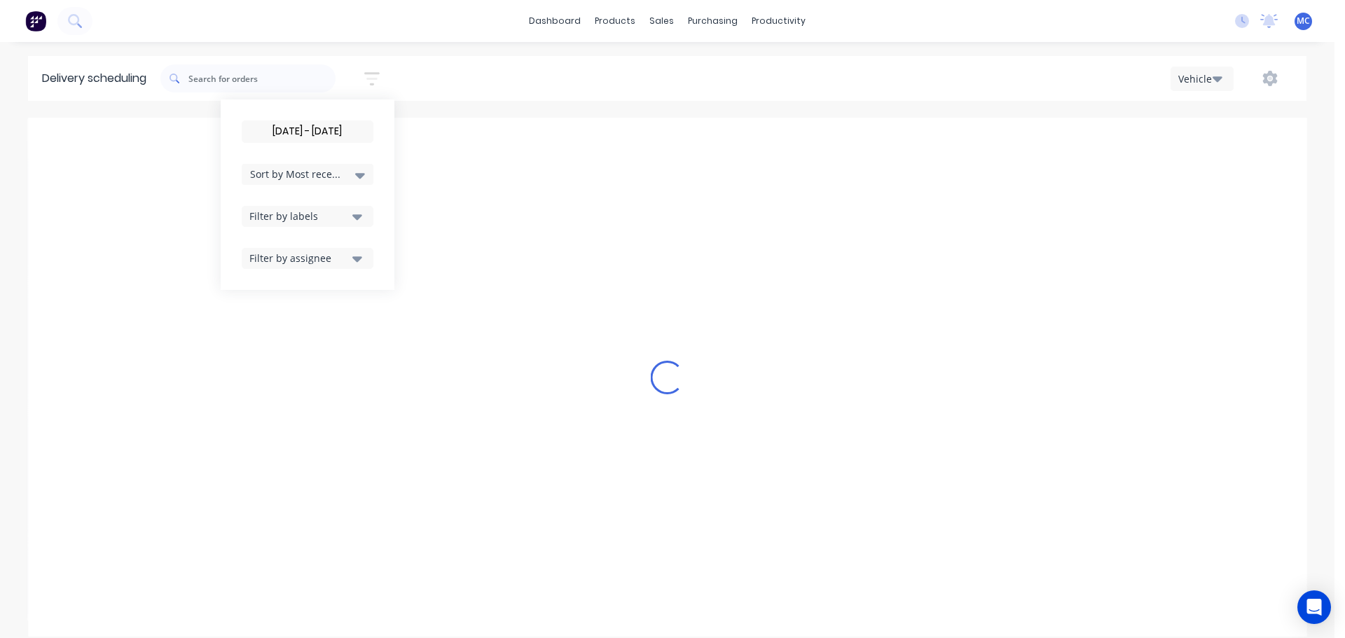
click at [303, 139] on input "[DATE] - [DATE]" at bounding box center [307, 131] width 130 height 21
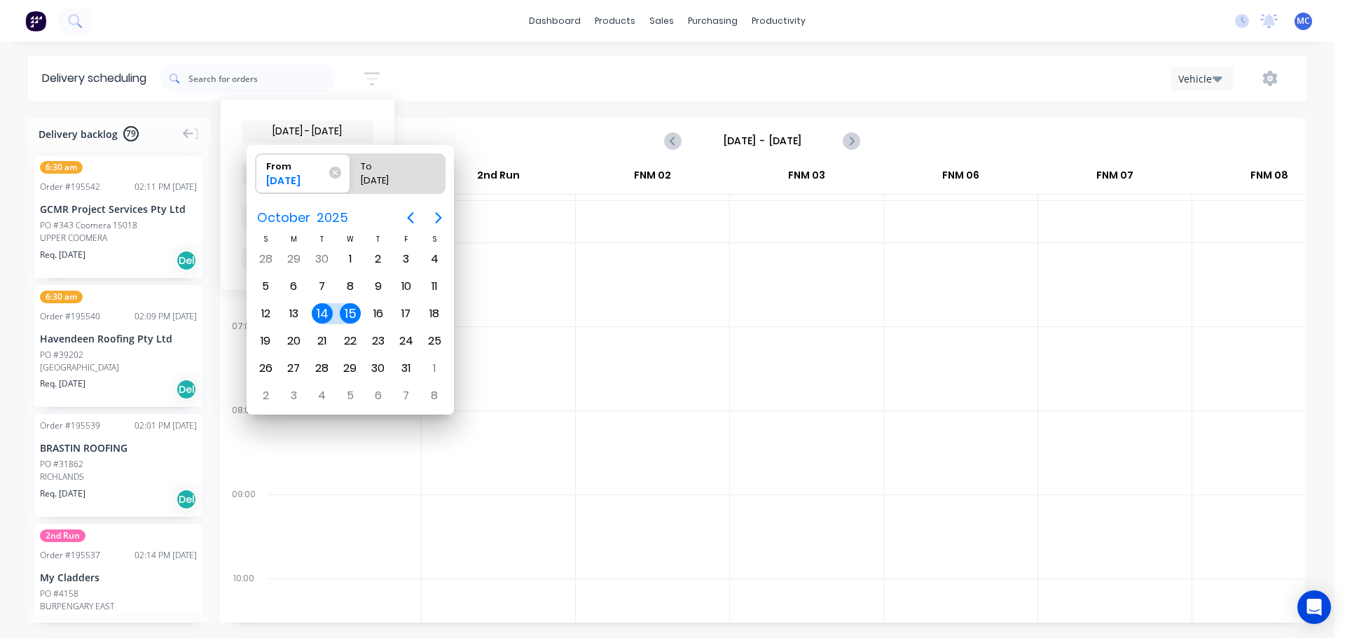
click at [352, 316] on div "15" at bounding box center [350, 313] width 21 height 21
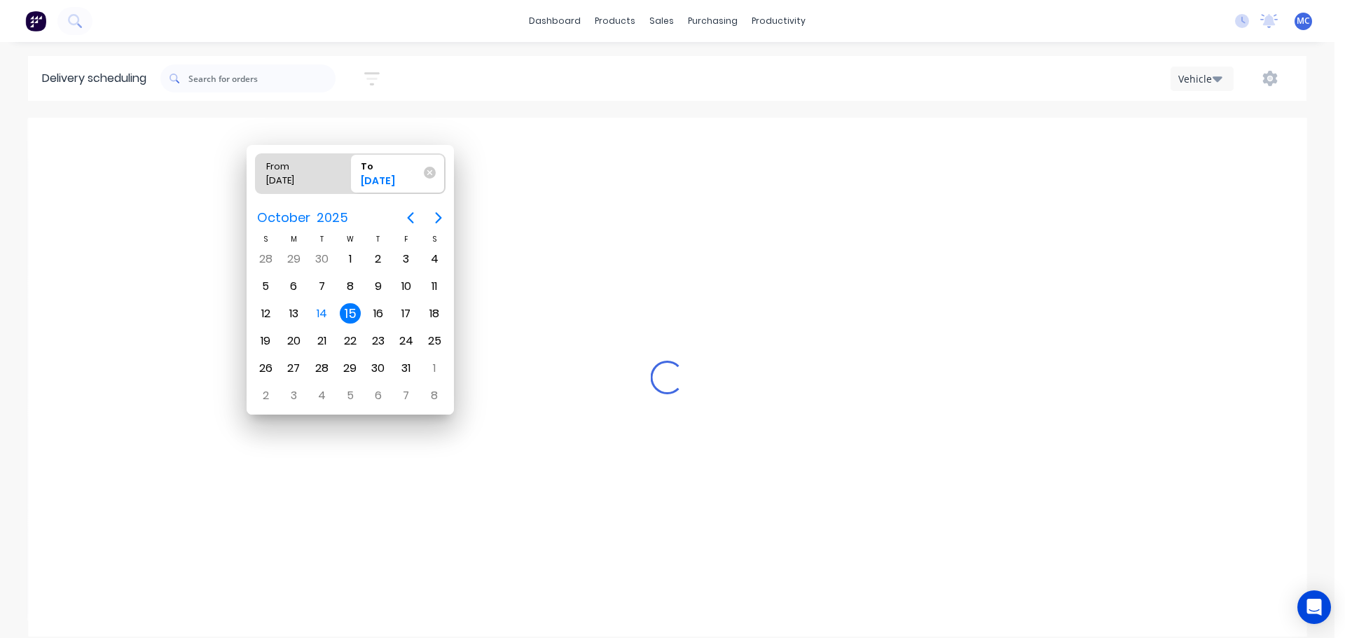
click at [352, 316] on div "15" at bounding box center [350, 313] width 21 height 21
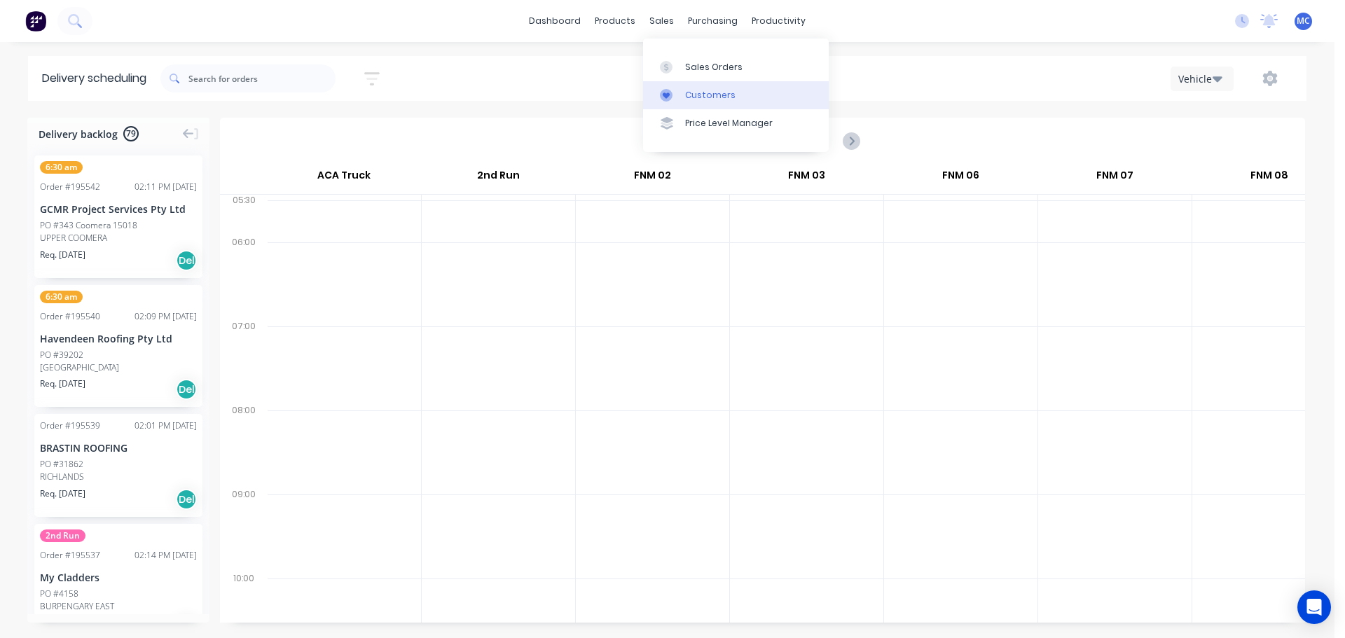
click at [696, 95] on div "Customers" at bounding box center [710, 95] width 50 height 13
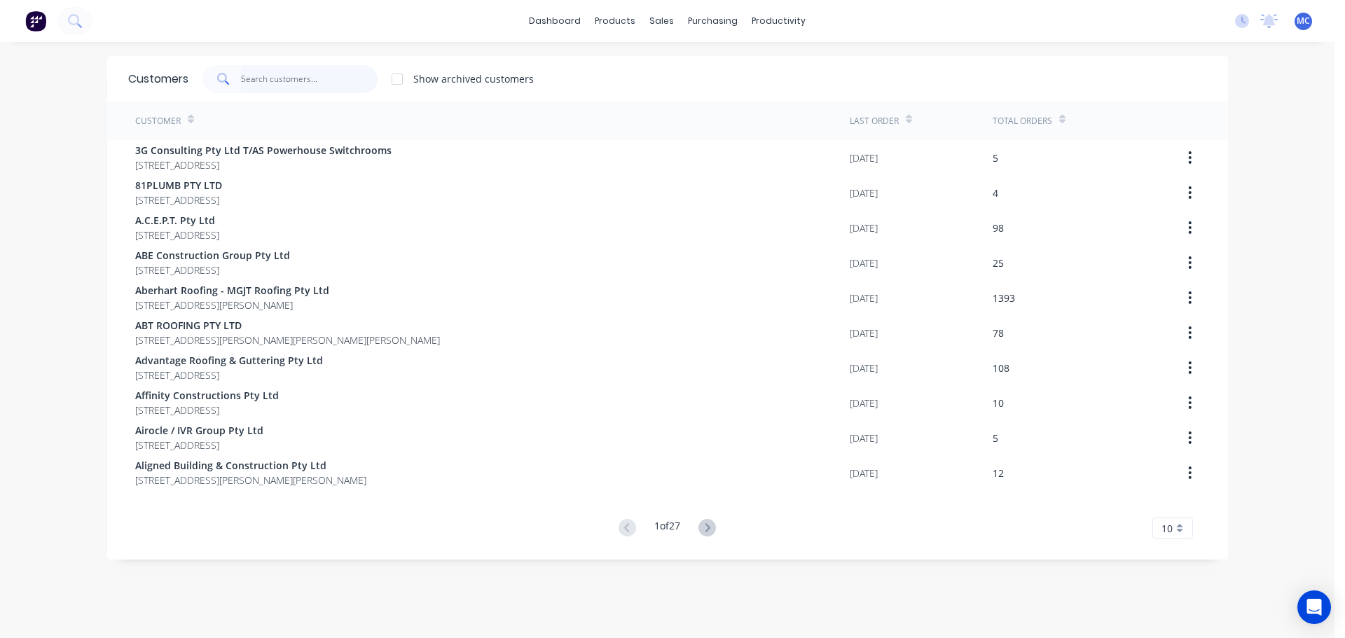
click at [276, 78] on input "text" at bounding box center [309, 79] width 137 height 28
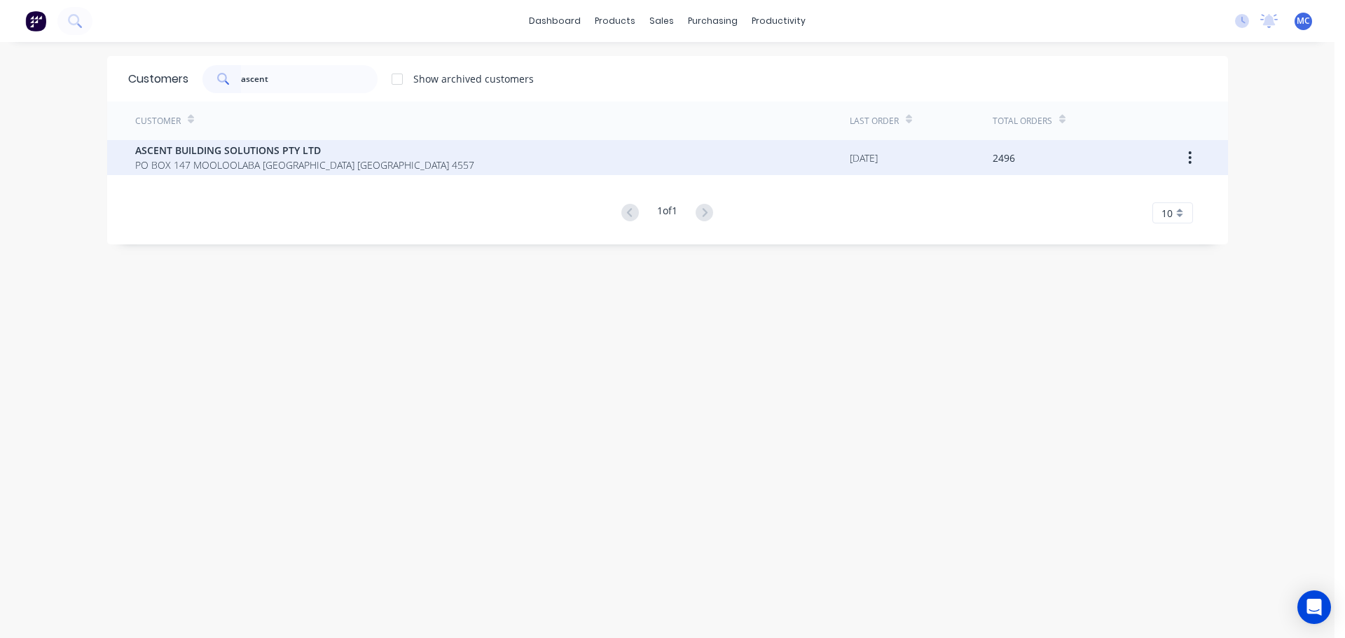
click at [198, 143] on span "ASCENT BUILDING SOLUTIONS PTY LTD" at bounding box center [304, 150] width 339 height 15
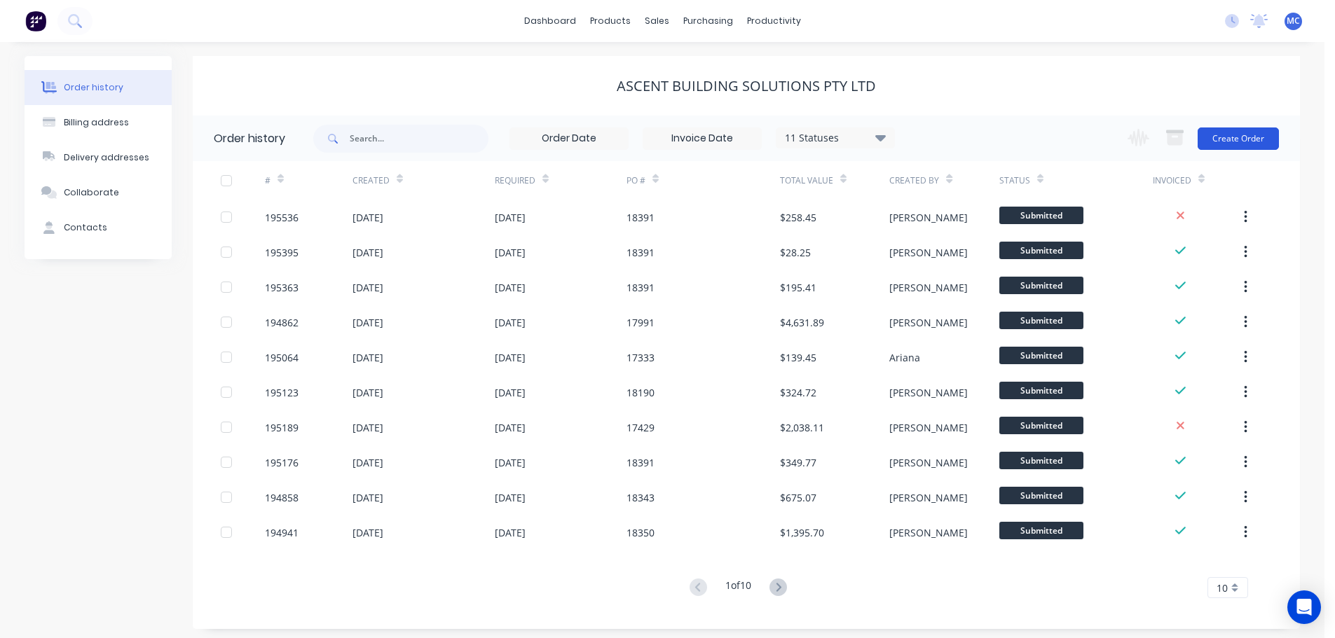
click at [1237, 139] on button "Create Order" at bounding box center [1238, 139] width 81 height 22
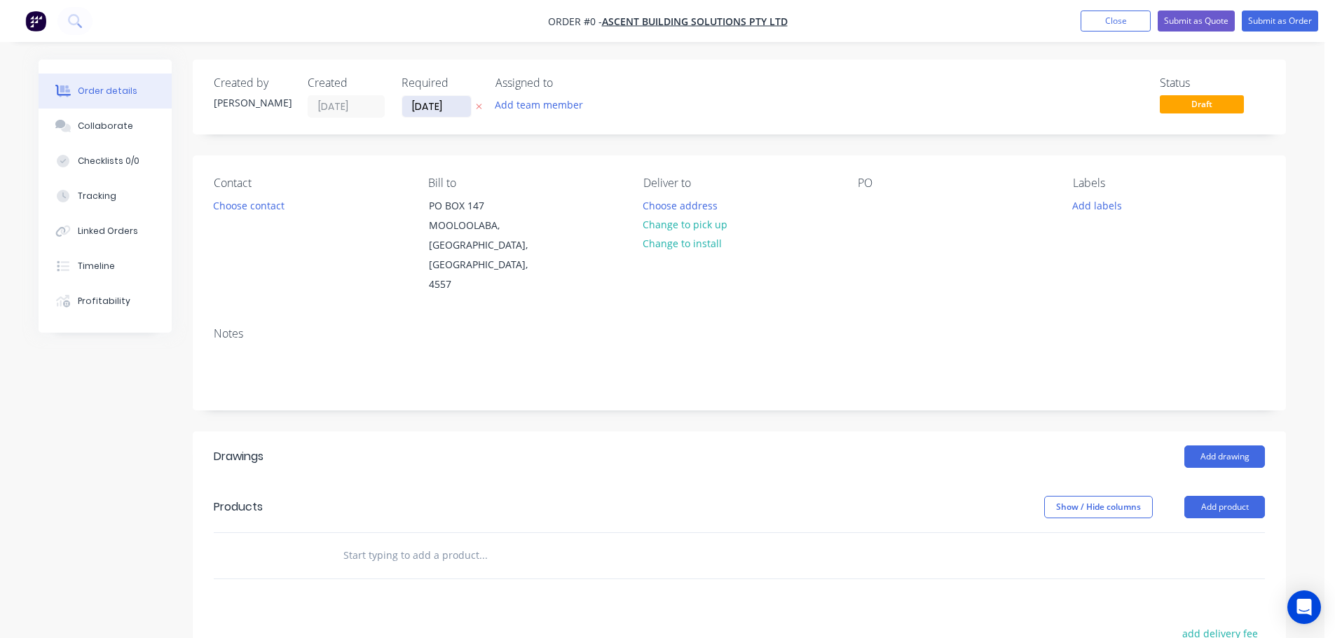
click at [432, 109] on input "[DATE]" at bounding box center [436, 106] width 69 height 21
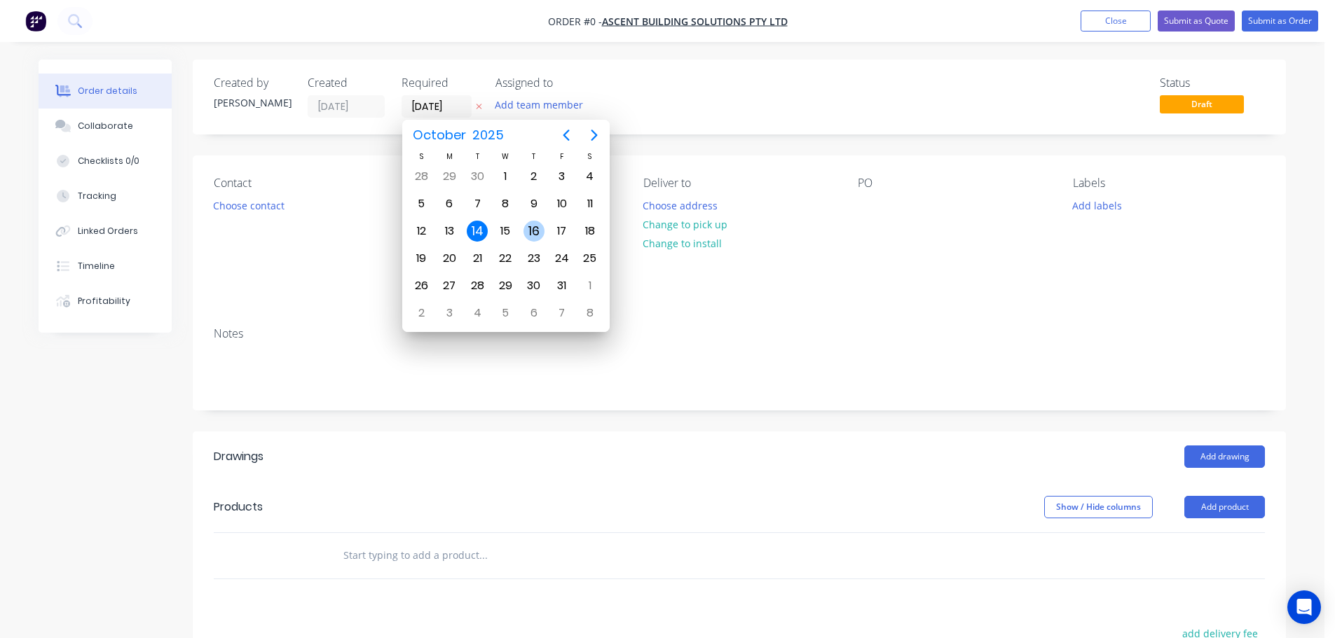
click at [533, 225] on div "16" at bounding box center [533, 231] width 21 height 21
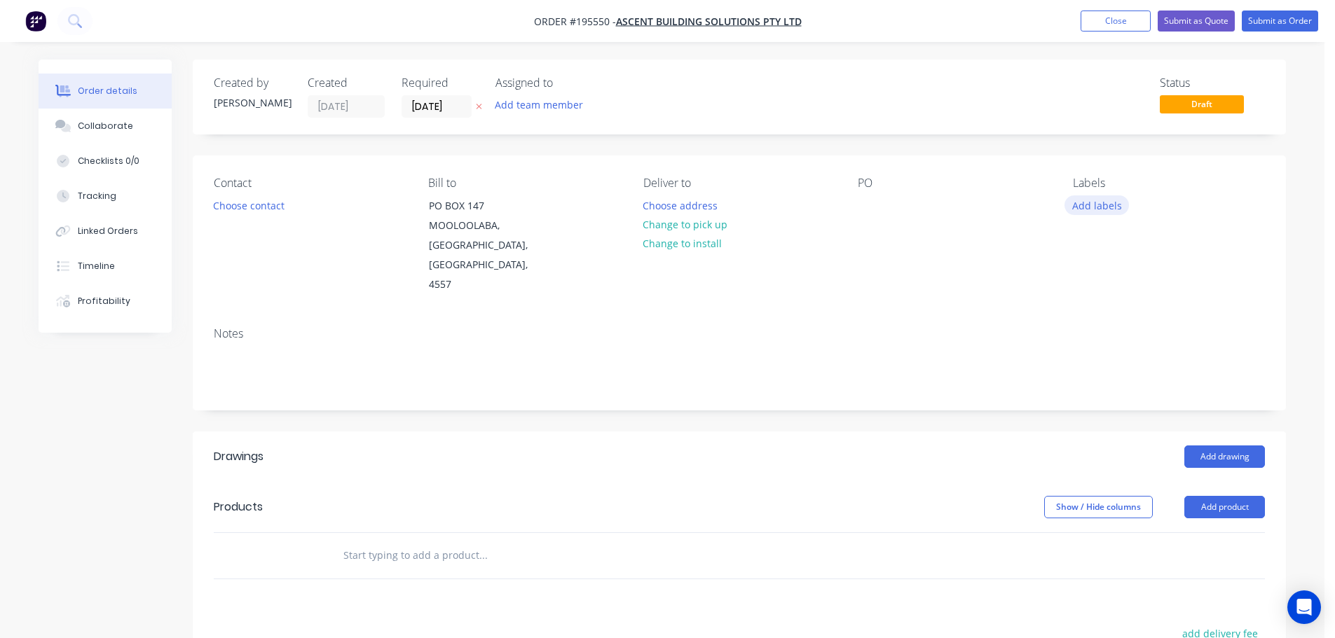
click at [1090, 204] on button "Add labels" at bounding box center [1096, 205] width 64 height 19
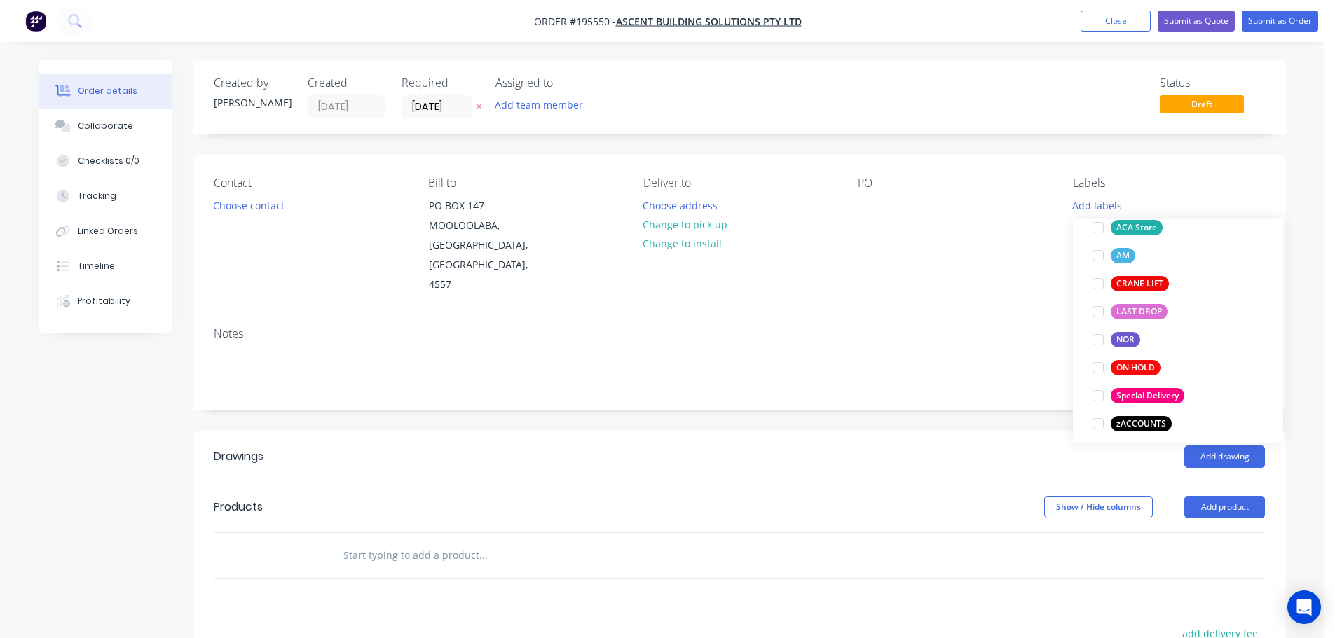
scroll to position [645, 0]
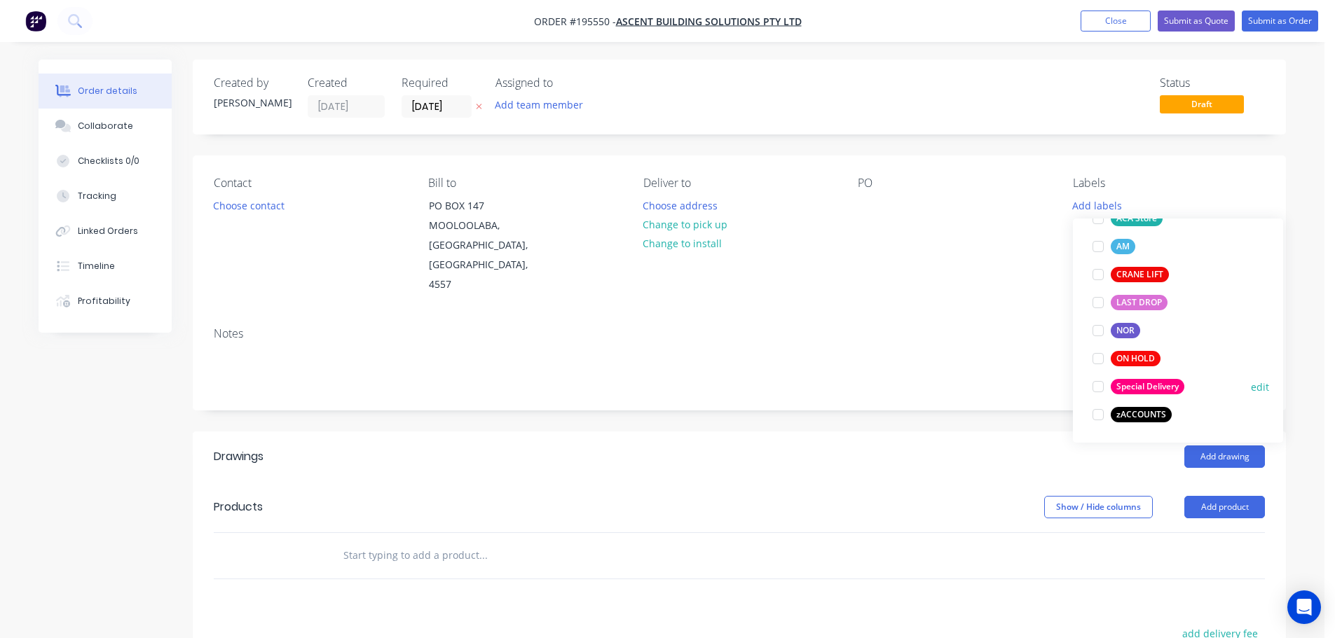
click at [1102, 385] on div at bounding box center [1098, 387] width 28 height 28
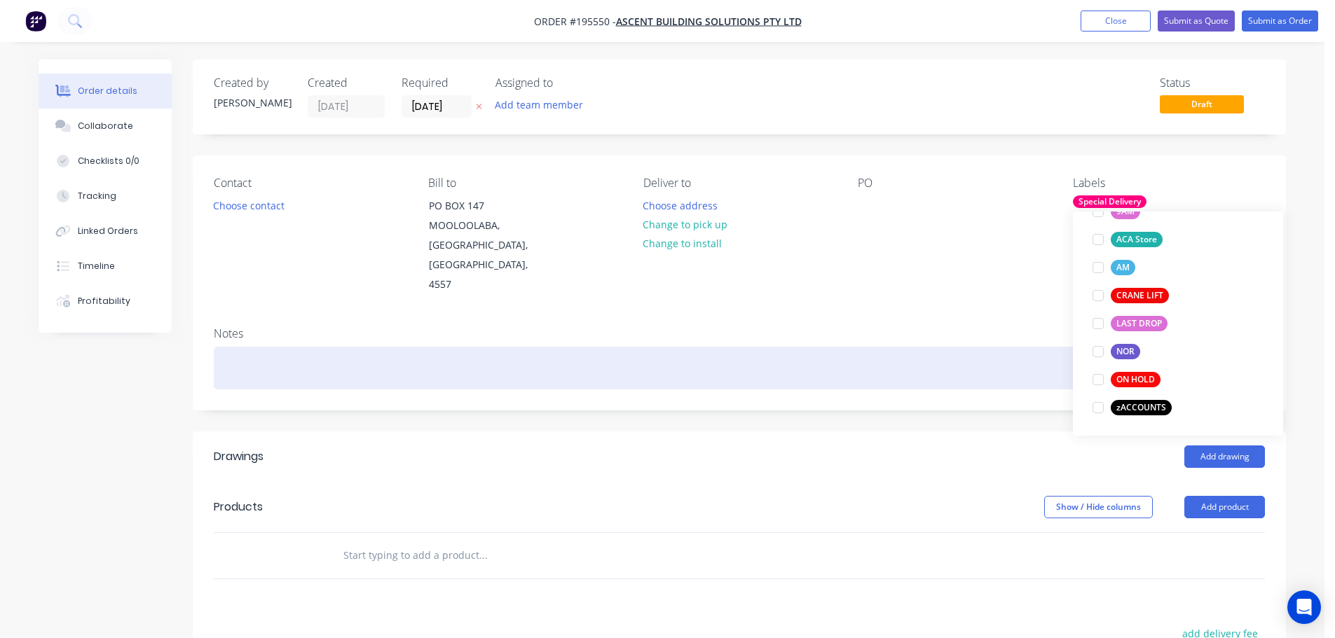
scroll to position [0, 0]
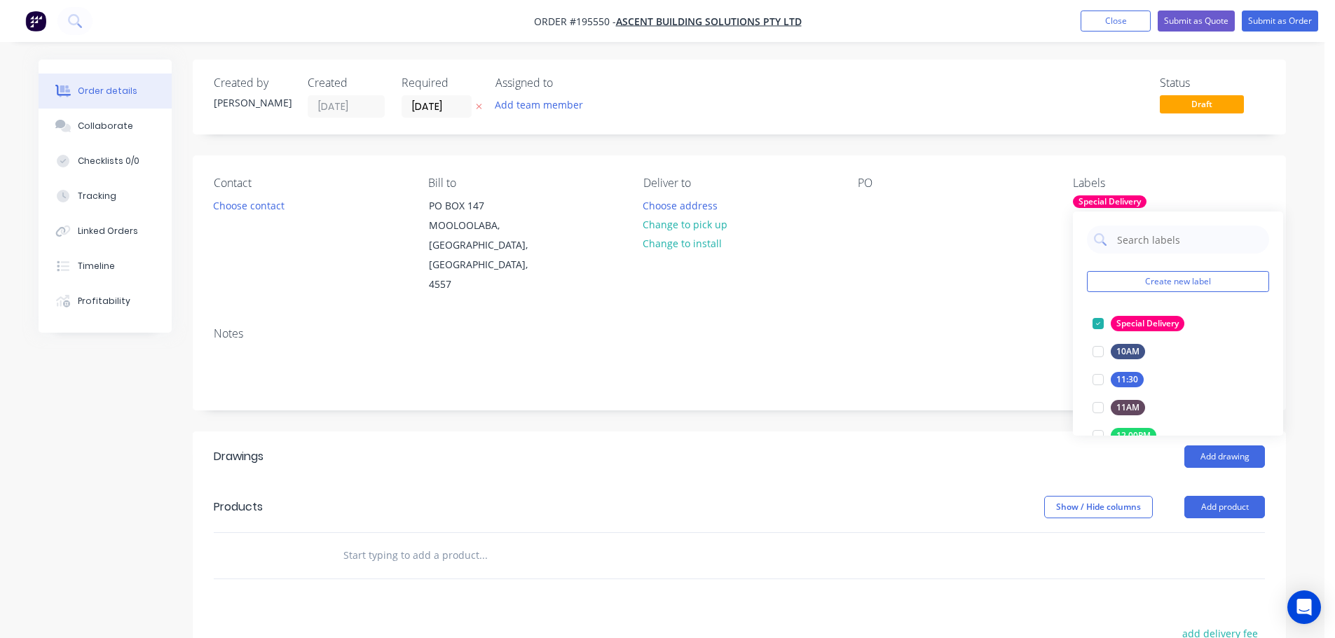
click at [1034, 327] on div "Notes" at bounding box center [739, 333] width 1051 height 13
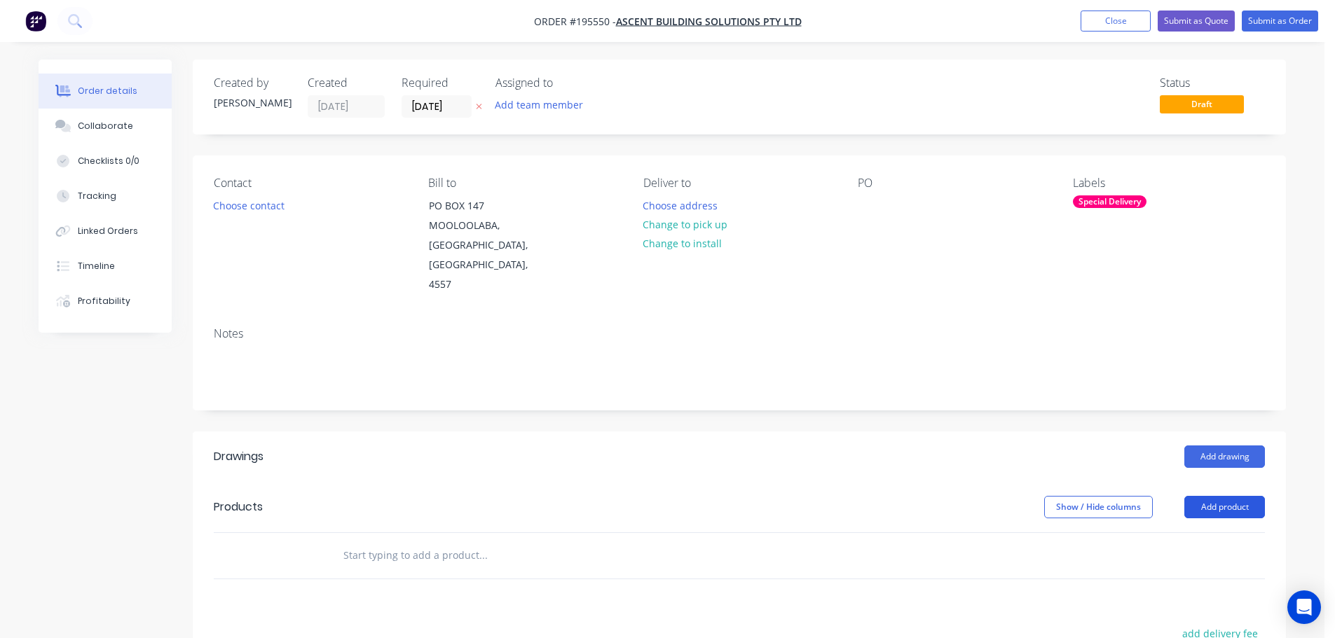
click at [1210, 496] on button "Add product" at bounding box center [1224, 507] width 81 height 22
click at [1183, 533] on div "Product catalogue" at bounding box center [1198, 543] width 108 height 20
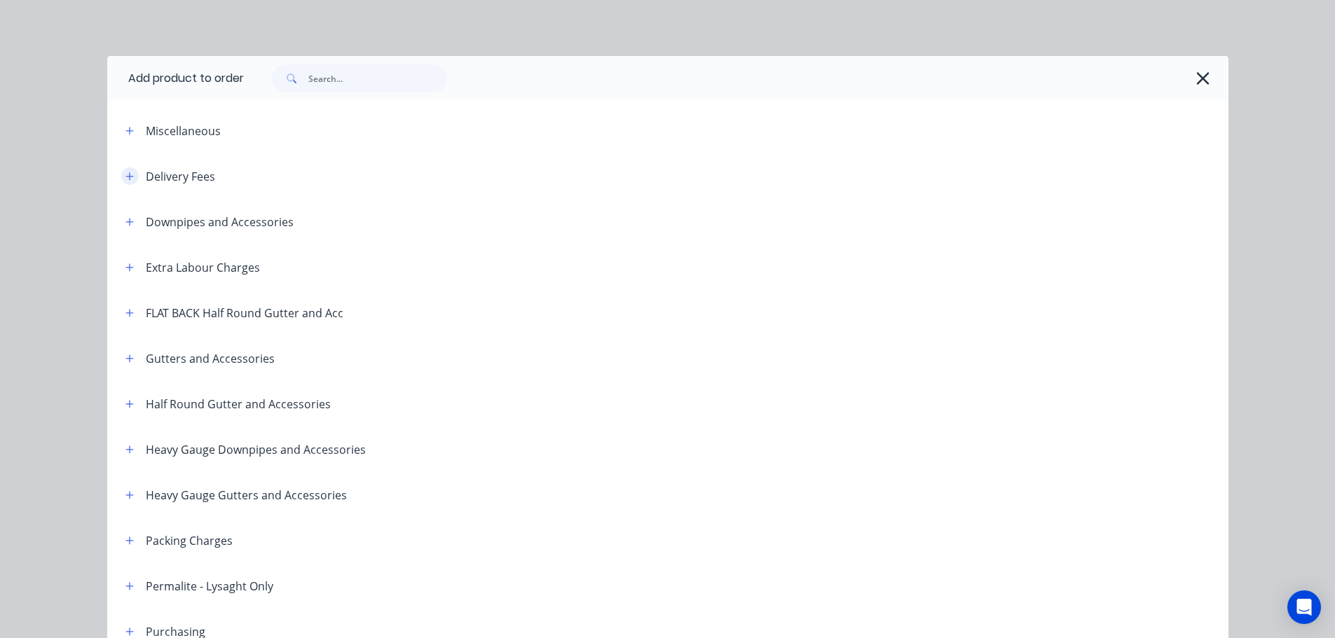
click at [125, 174] on icon "button" at bounding box center [129, 177] width 8 height 10
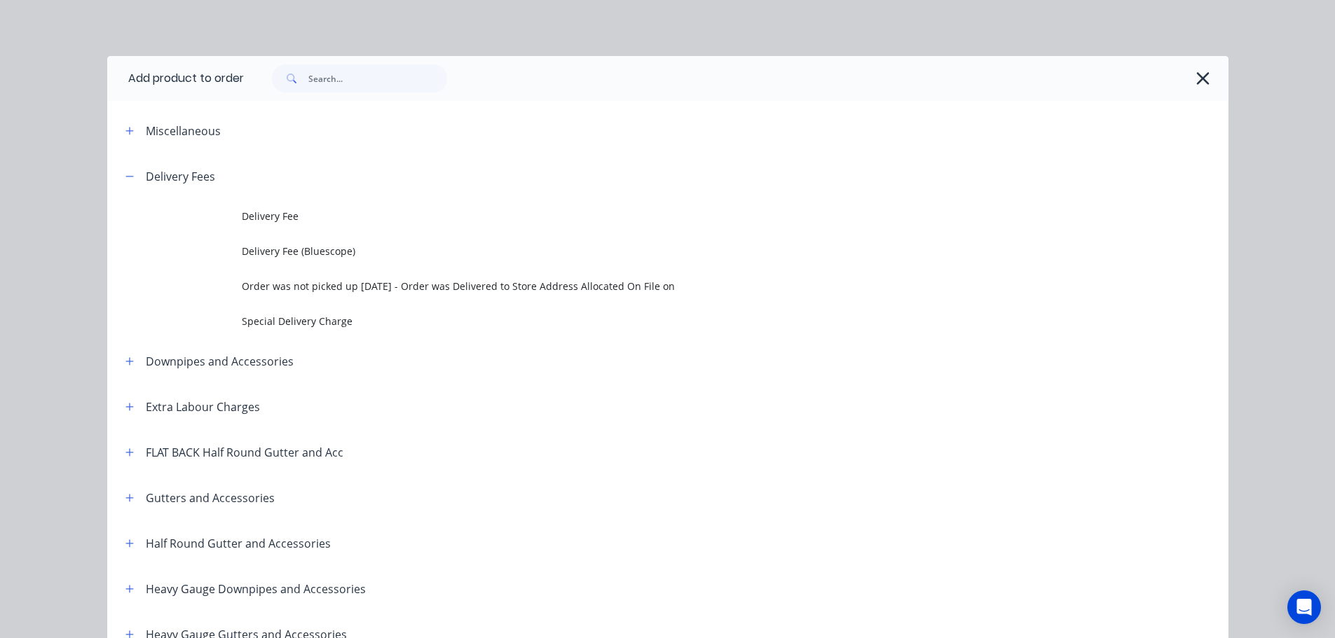
click at [306, 322] on span "Special Delivery Charge" at bounding box center [636, 321] width 789 height 15
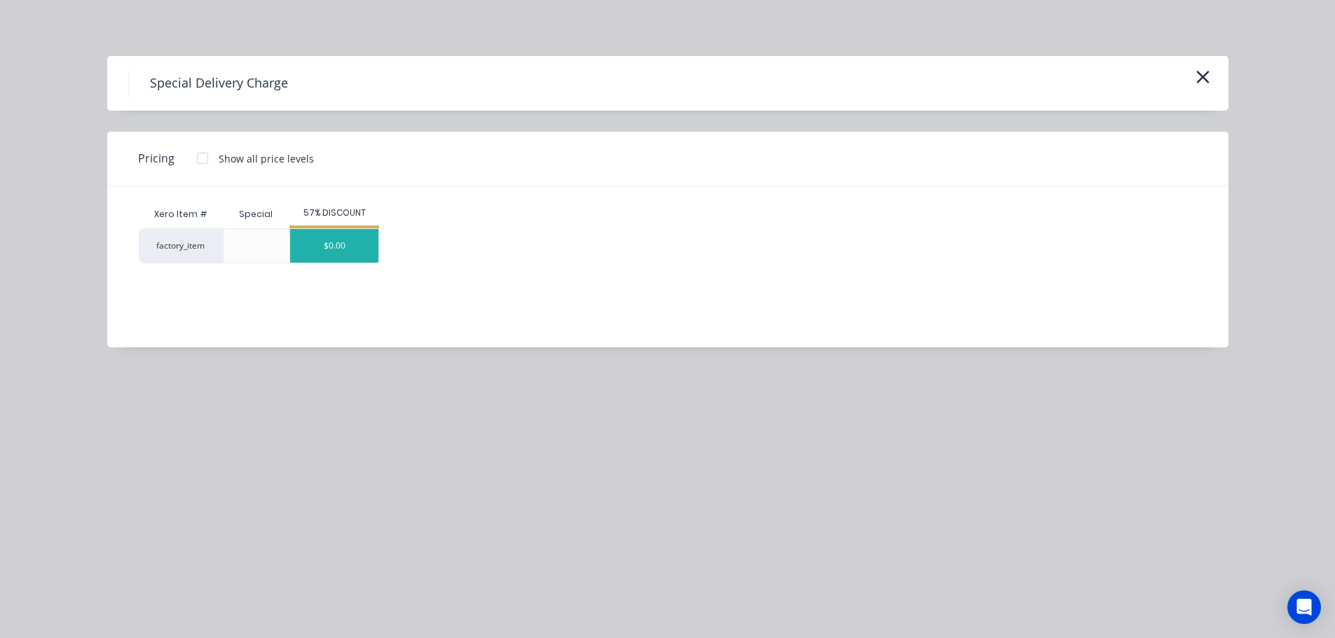
click at [364, 242] on div "$0.00" at bounding box center [334, 246] width 88 height 34
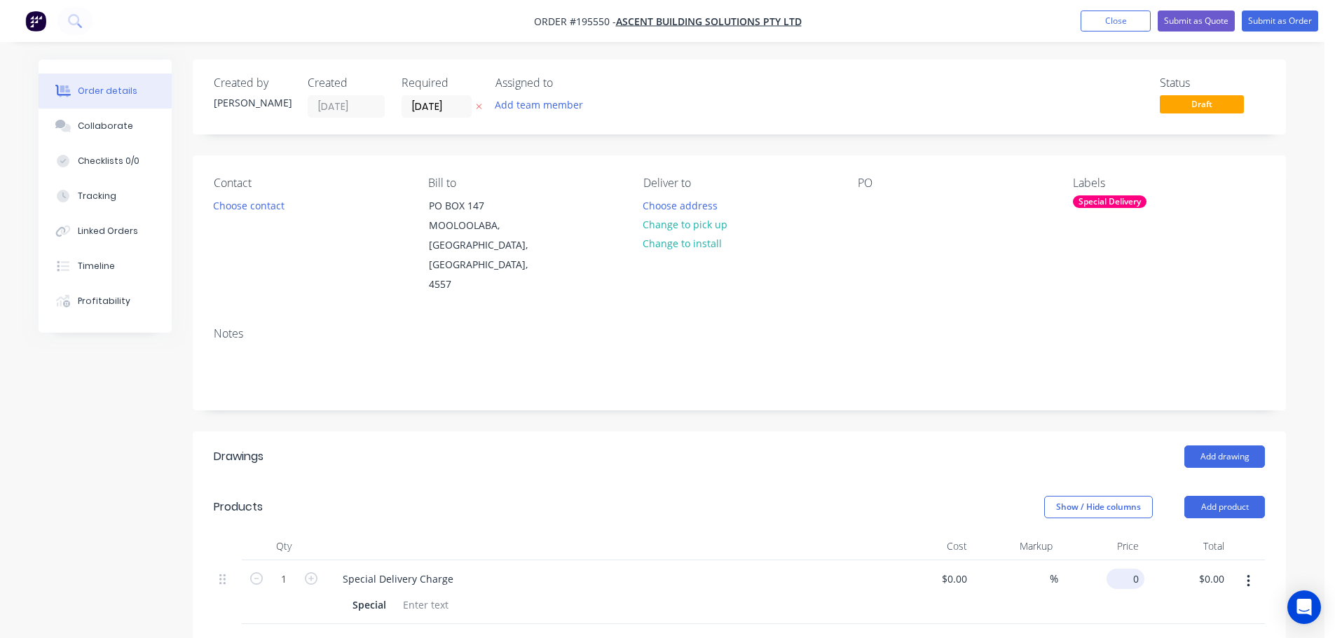
click at [1130, 569] on input "0" at bounding box center [1128, 579] width 32 height 20
click at [231, 200] on button "Choose contact" at bounding box center [249, 205] width 86 height 19
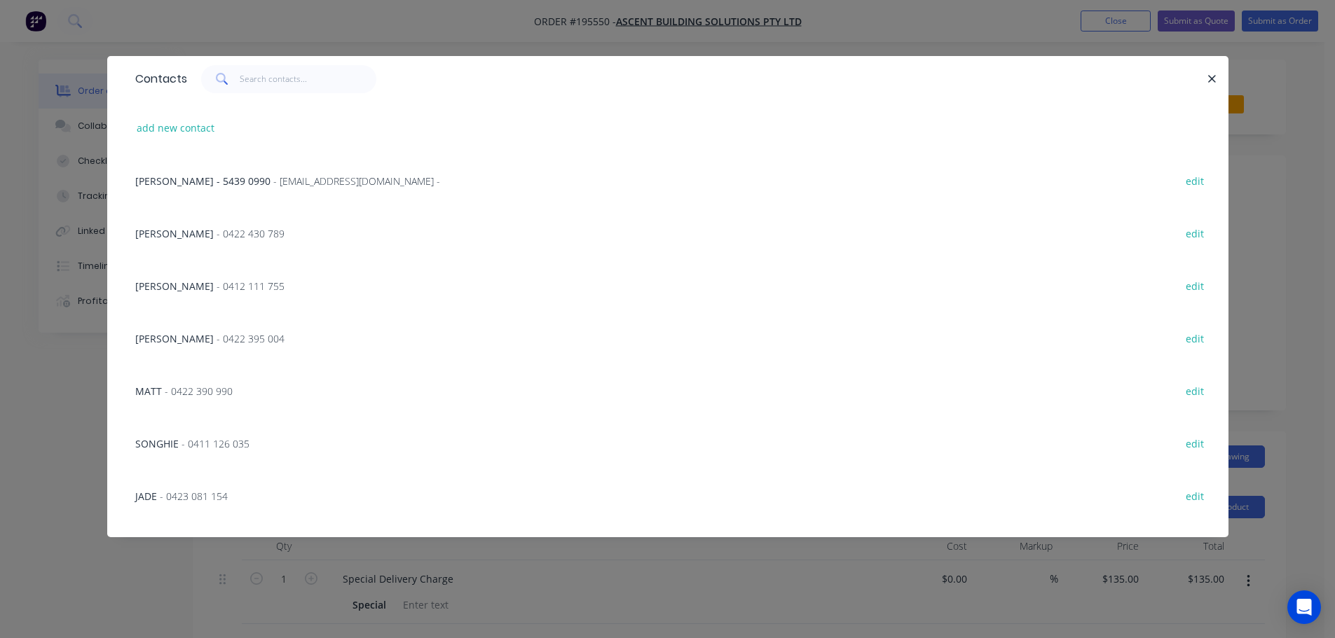
click at [218, 286] on span "- 0412 111 755" at bounding box center [251, 286] width 68 height 13
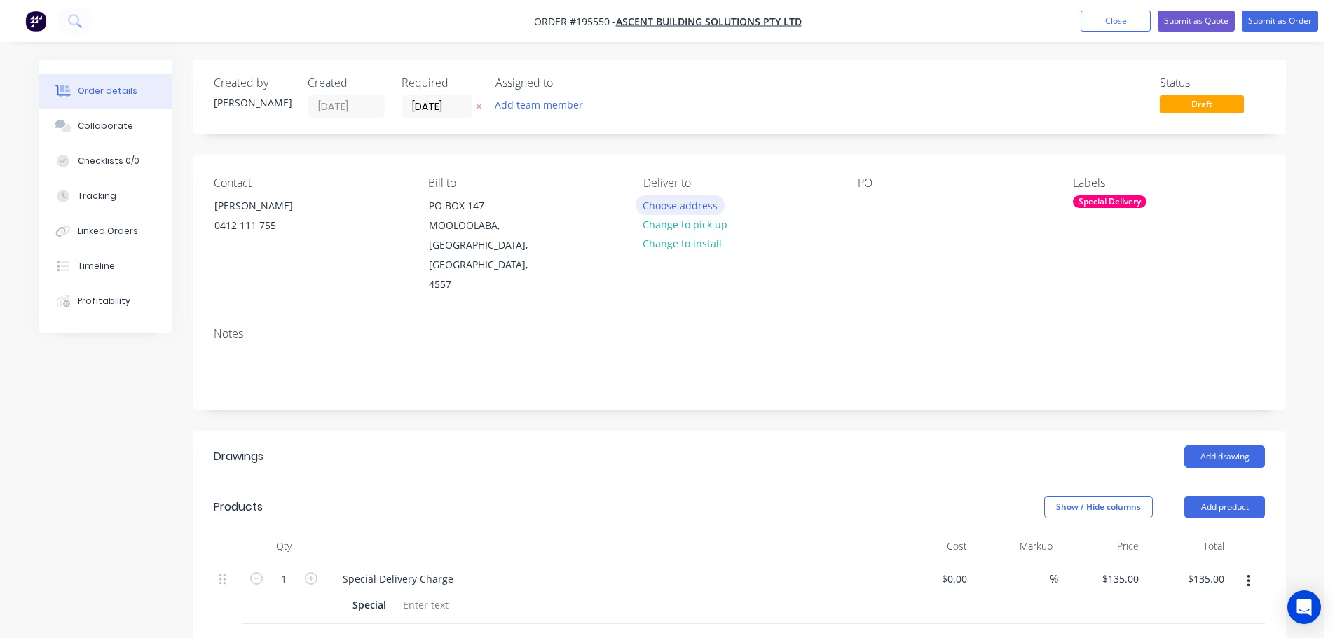
click at [662, 205] on button "Choose address" at bounding box center [681, 205] width 90 height 19
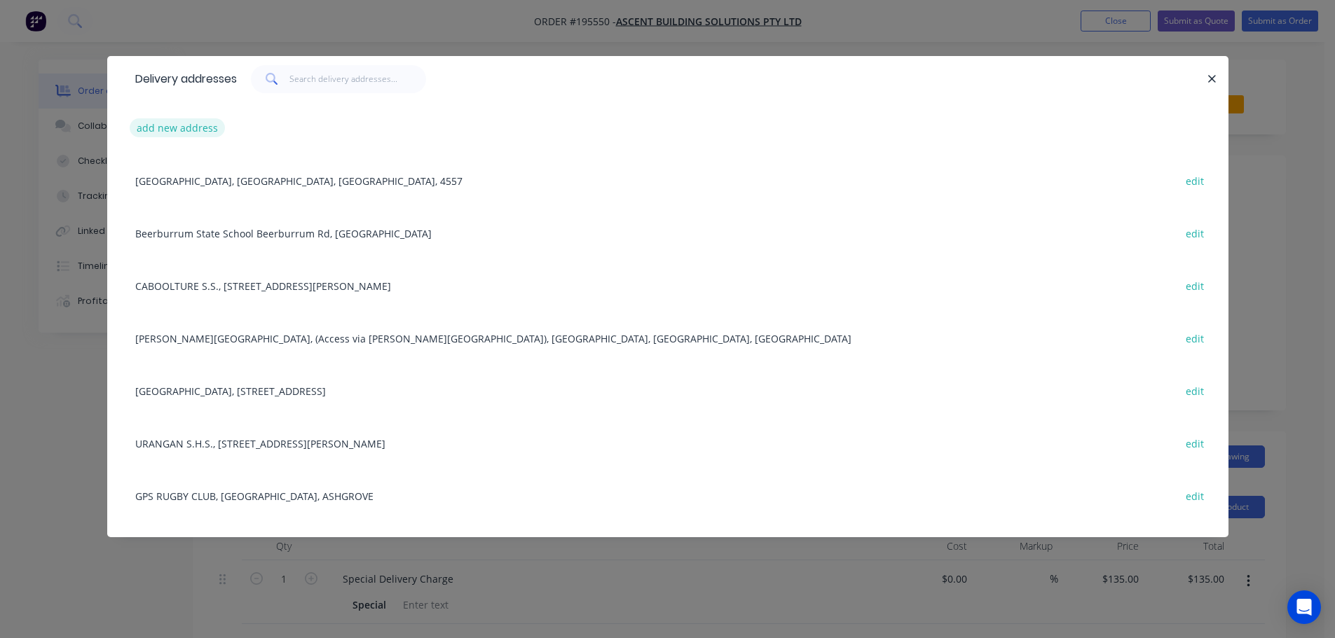
click at [163, 130] on button "add new address" at bounding box center [178, 127] width 96 height 19
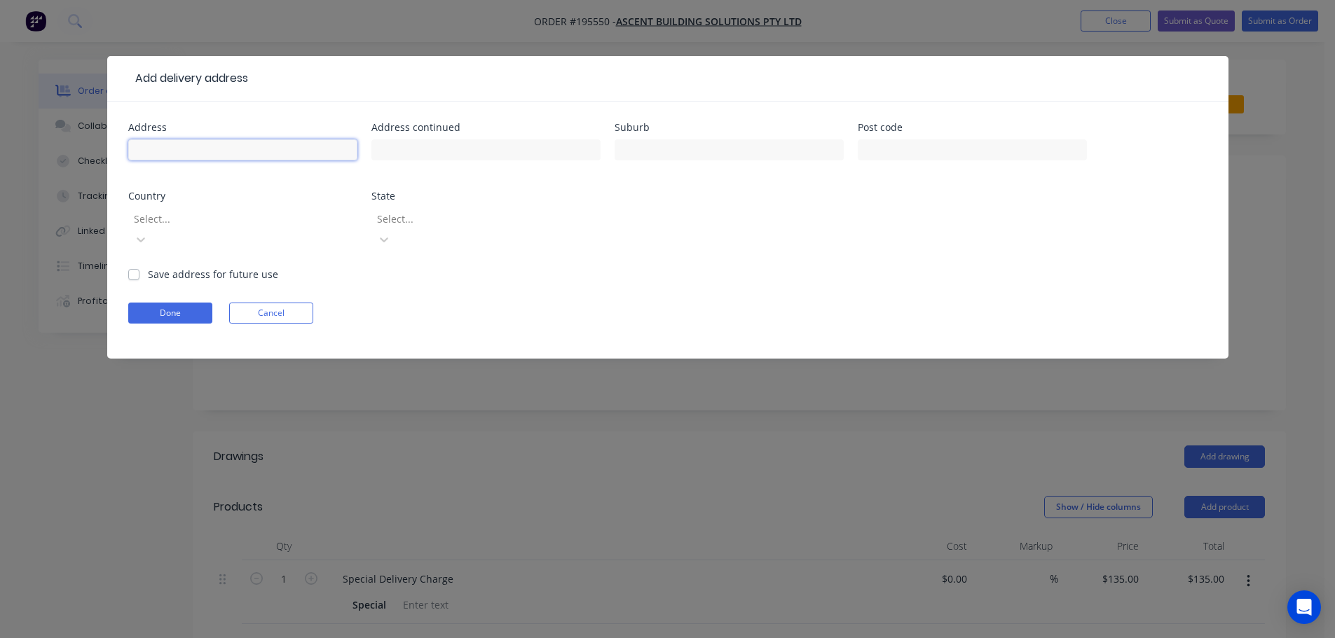
click at [165, 153] on input "text" at bounding box center [242, 149] width 229 height 21
click button "Done" at bounding box center [170, 313] width 84 height 21
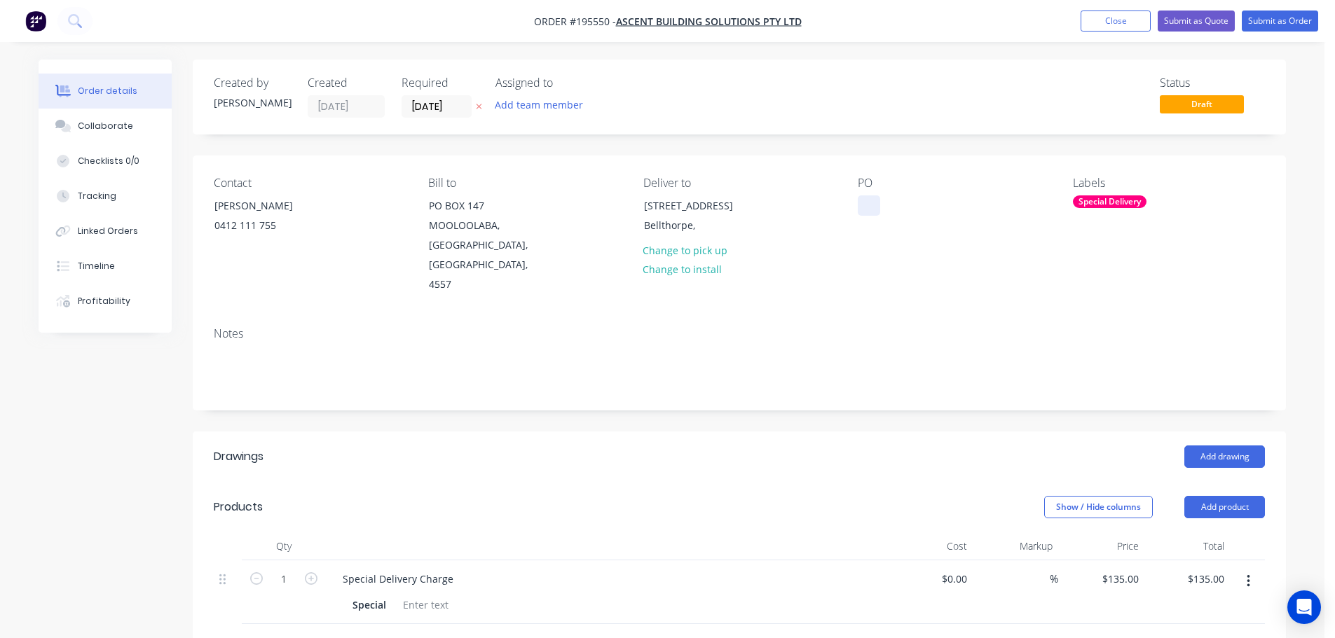
click at [875, 207] on div at bounding box center [869, 206] width 22 height 20
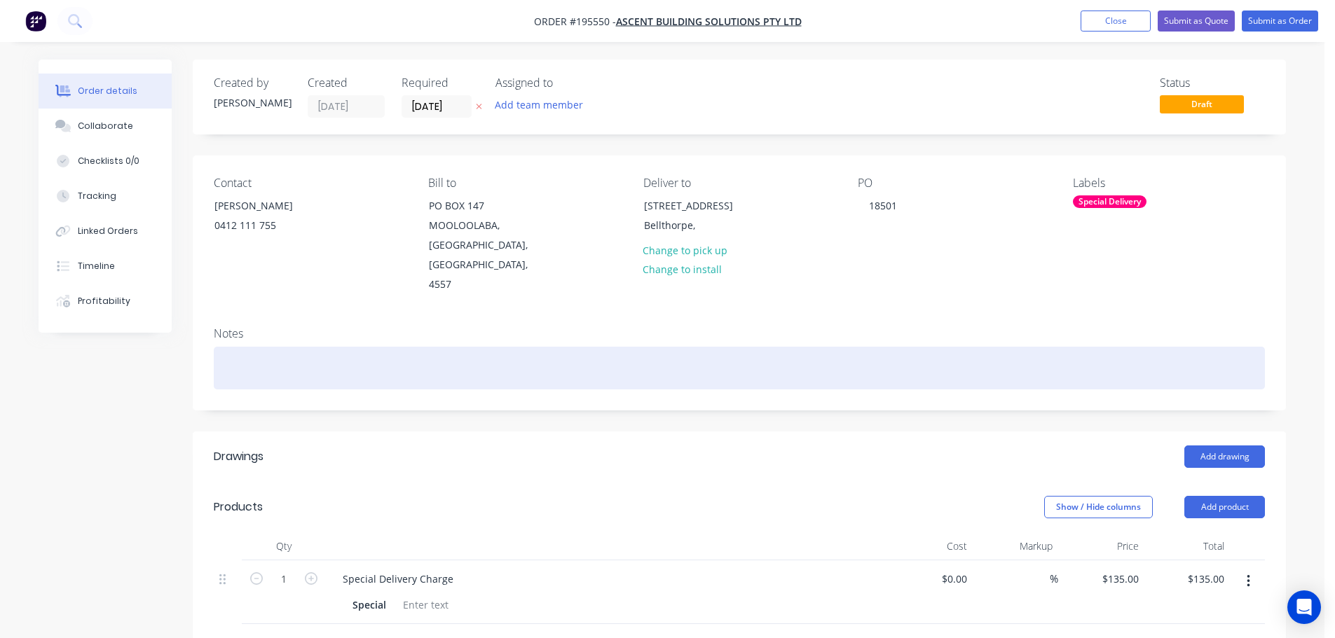
drag, startPoint x: 257, startPoint y: 336, endPoint x: 335, endPoint y: 353, distance: 79.6
click at [256, 347] on div at bounding box center [739, 368] width 1051 height 43
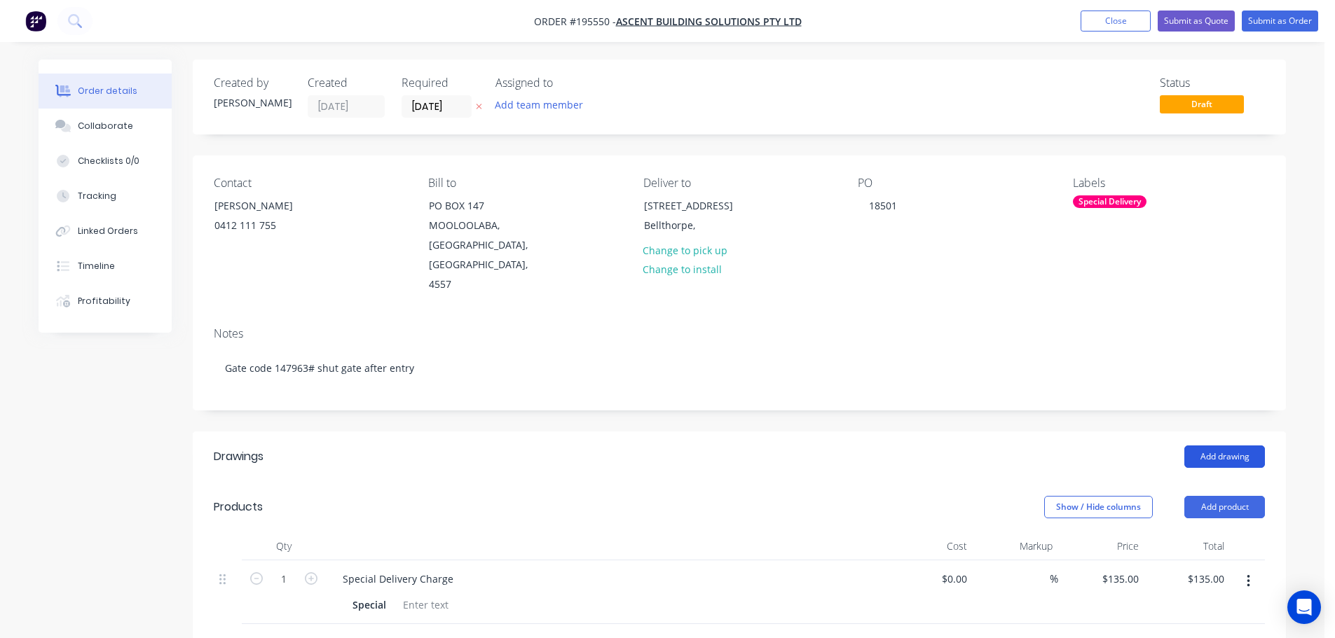
click at [1223, 446] on button "Add drawing" at bounding box center [1224, 457] width 81 height 22
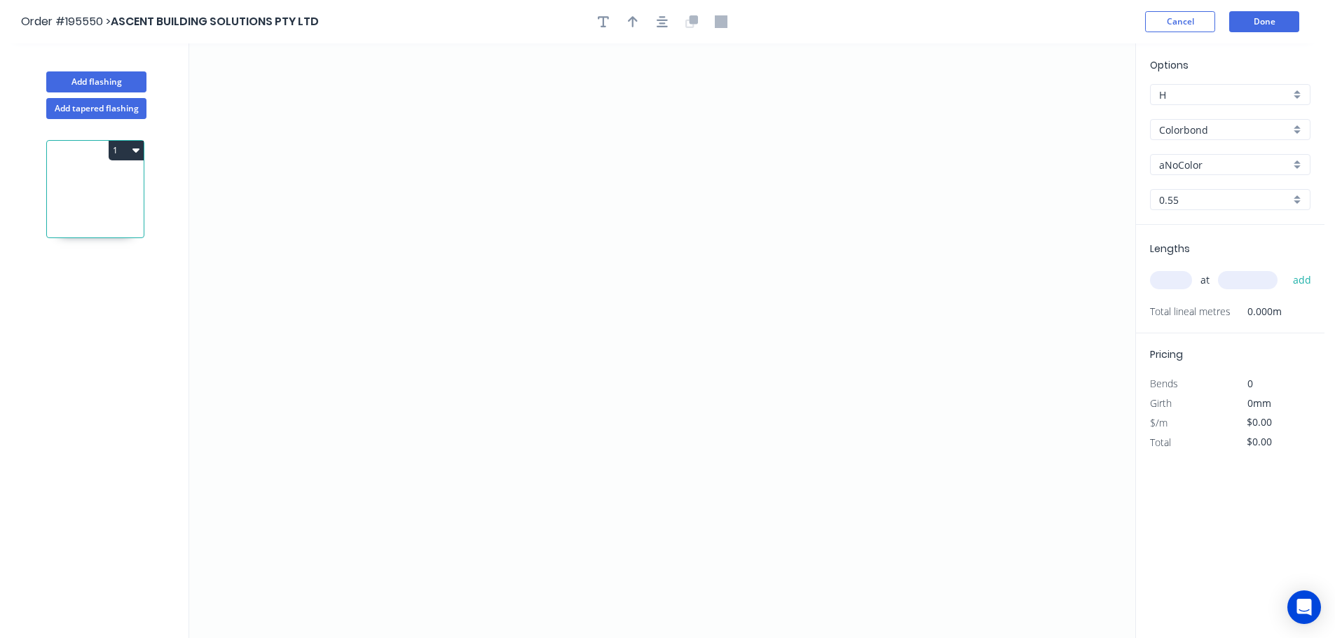
click at [1186, 165] on input "aNoColor" at bounding box center [1224, 165] width 131 height 15
click at [1186, 264] on div "Monument" at bounding box center [1230, 254] width 159 height 25
click at [1169, 282] on input "text" at bounding box center [1171, 280] width 42 height 18
click at [1286, 268] on button "add" at bounding box center [1302, 280] width 33 height 24
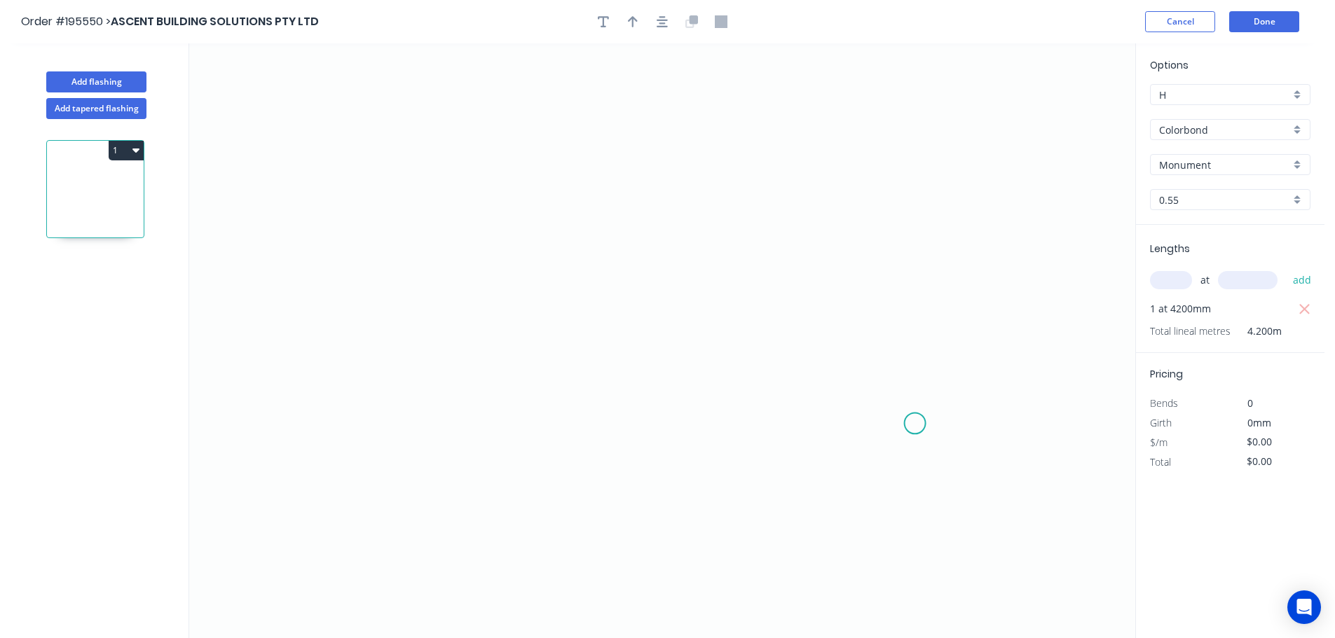
click at [915, 424] on icon "0" at bounding box center [662, 340] width 946 height 595
click at [916, 121] on icon "0" at bounding box center [662, 340] width 946 height 595
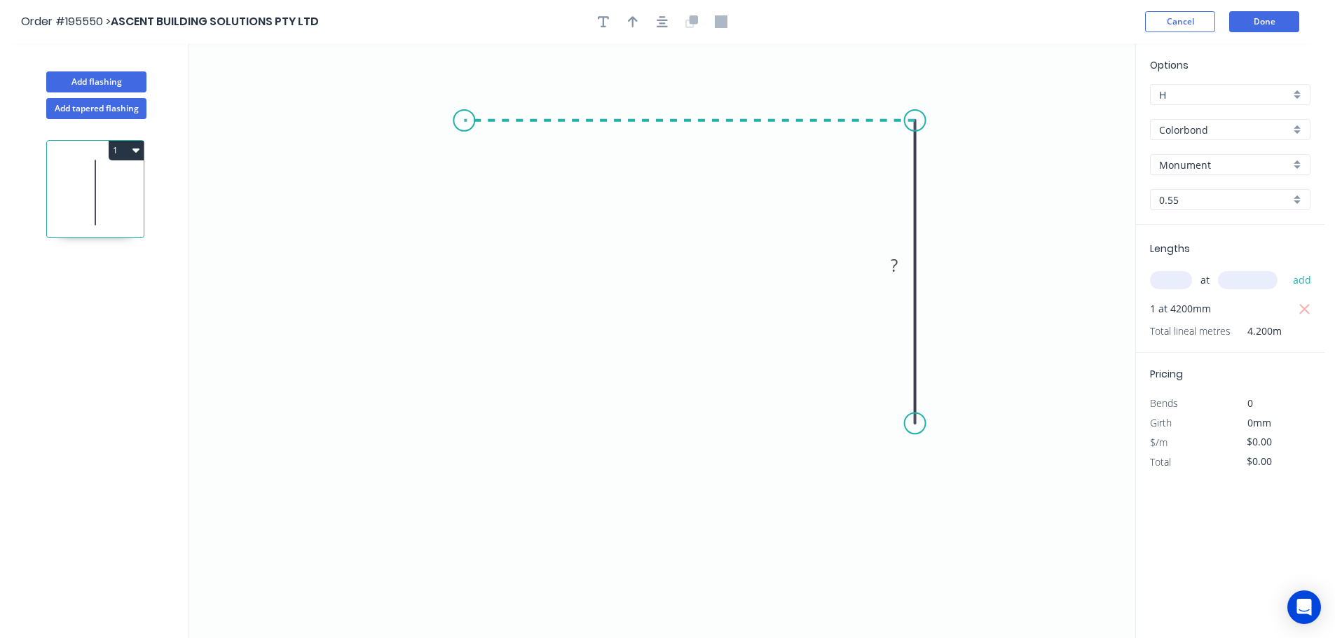
click at [464, 123] on icon "0 ?" at bounding box center [662, 340] width 946 height 595
click at [407, 203] on icon "0 ? ?" at bounding box center [662, 340] width 946 height 595
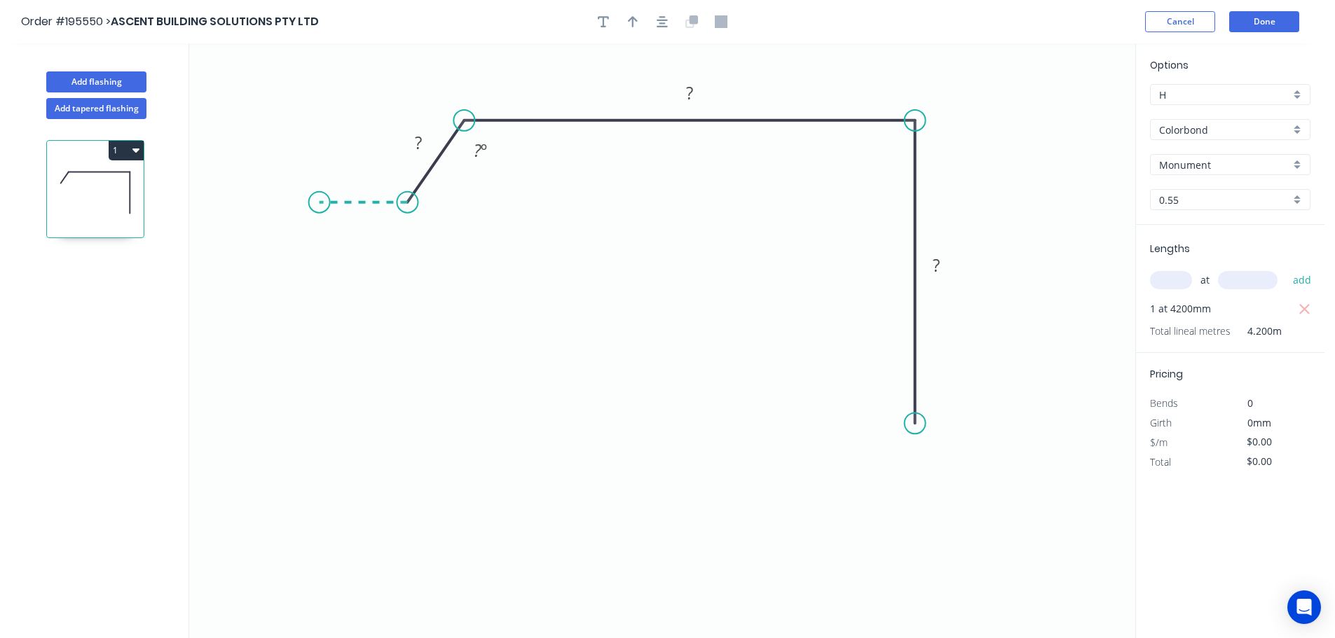
click at [319, 203] on icon "0 ? ? ? ? º" at bounding box center [662, 340] width 946 height 595
click at [350, 250] on div "Crush & Fold" at bounding box center [389, 250] width 141 height 29
drag, startPoint x: 360, startPoint y: 158, endPoint x: 319, endPoint y: 259, distance: 109.0
click at [319, 259] on rect at bounding box center [296, 266] width 56 height 29
click at [944, 477] on div "Crush & Fold" at bounding box center [984, 470] width 141 height 29
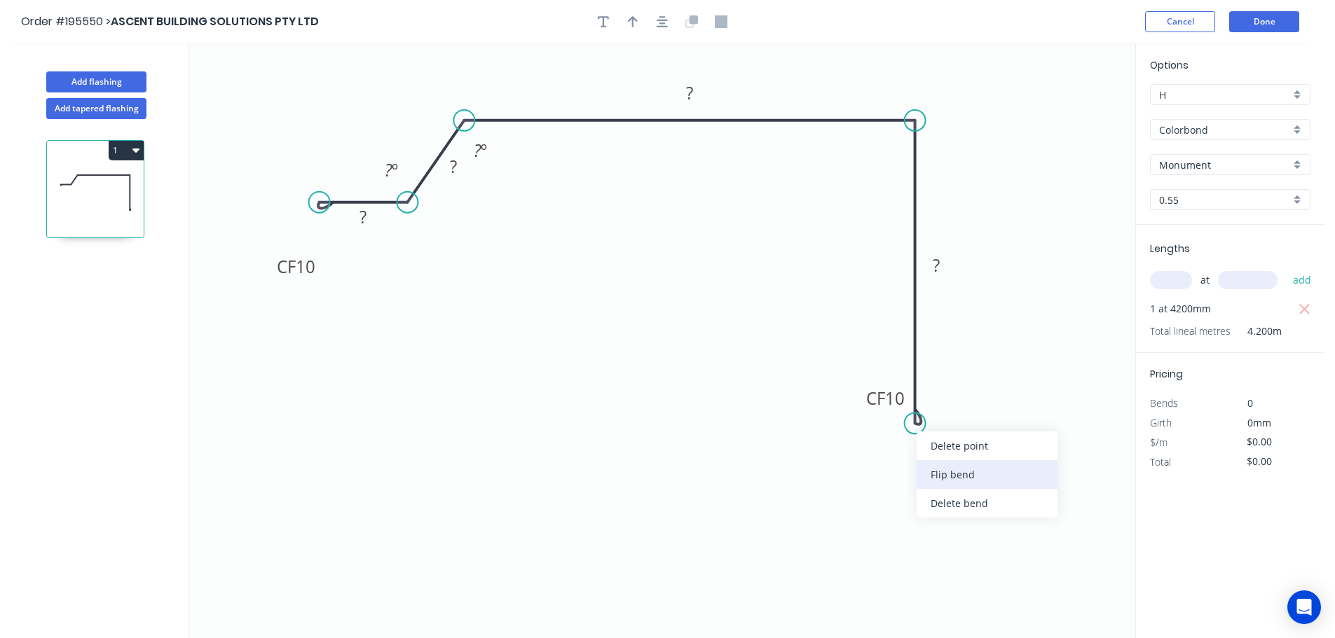
click at [957, 476] on div "Flip bend" at bounding box center [987, 474] width 141 height 29
drag, startPoint x: 973, startPoint y: 397, endPoint x: 870, endPoint y: 426, distance: 106.9
click at [874, 430] on rect at bounding box center [846, 432] width 56 height 29
click at [656, 25] on button "button" at bounding box center [662, 21] width 21 height 21
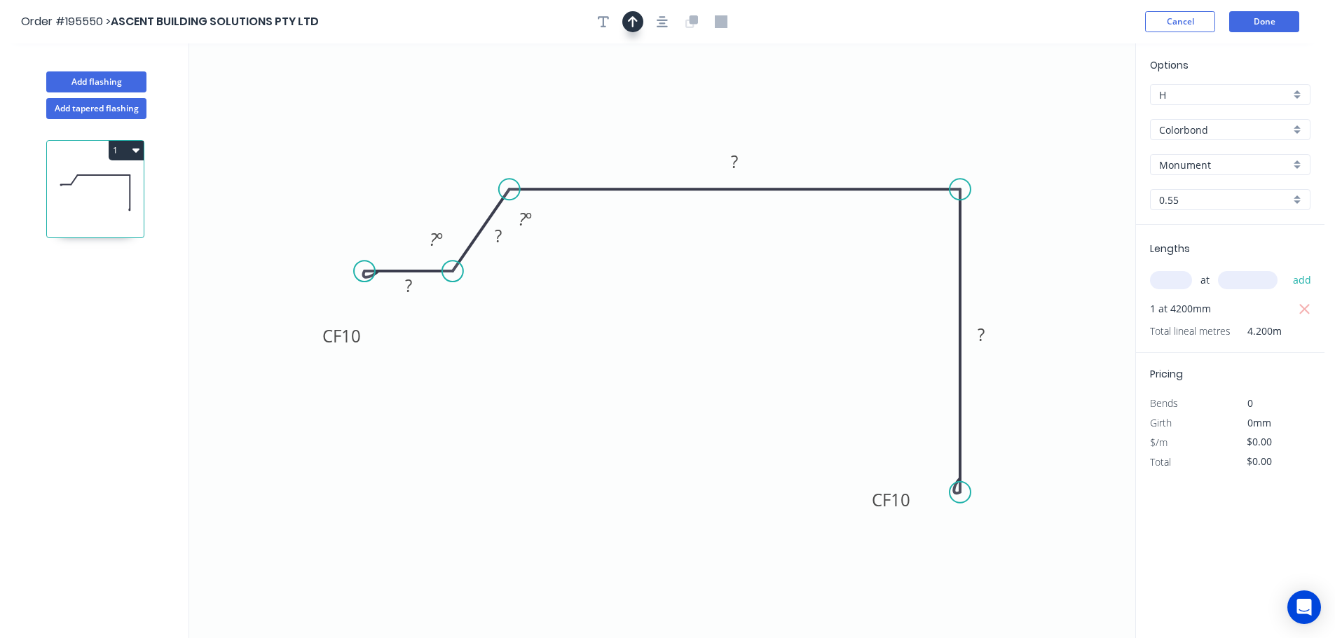
click at [631, 24] on icon "button" at bounding box center [633, 21] width 10 height 13
click at [1065, 111] on icon at bounding box center [1064, 97] width 13 height 45
drag, startPoint x: 1065, startPoint y: 111, endPoint x: 928, endPoint y: 125, distance: 137.4
click at [959, 123] on icon at bounding box center [976, 111] width 41 height 41
click at [354, 331] on tspan "10" at bounding box center [351, 335] width 20 height 23
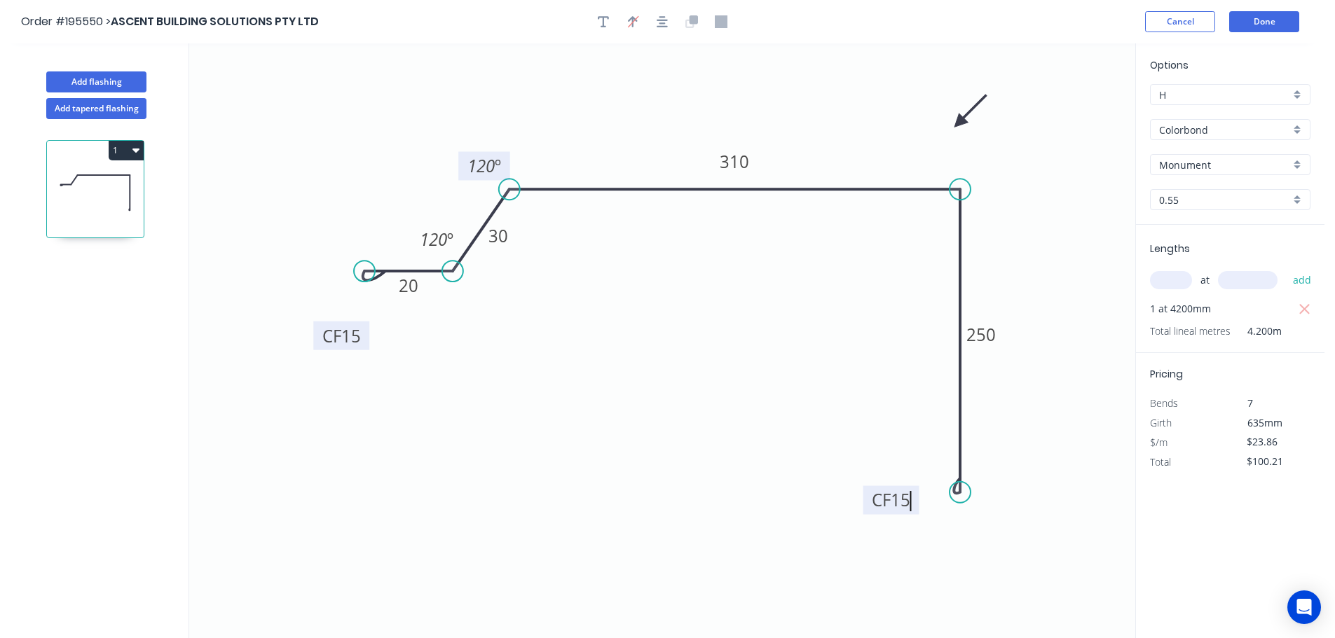
drag, startPoint x: 550, startPoint y: 217, endPoint x: 509, endPoint y: 163, distance: 67.4
click at [509, 163] on rect at bounding box center [484, 165] width 52 height 29
click at [117, 146] on button "1" at bounding box center [126, 151] width 35 height 20
click at [86, 178] on div "Duplicate" at bounding box center [77, 185] width 108 height 20
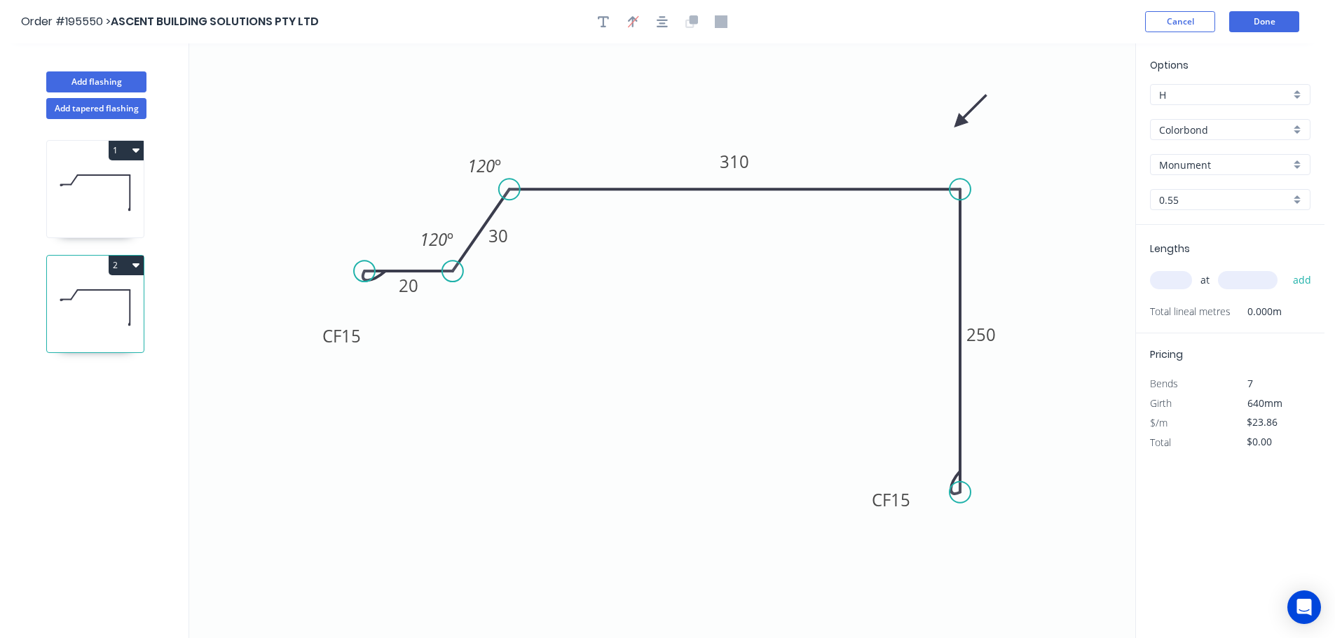
click at [1169, 284] on input "text" at bounding box center [1171, 280] width 42 height 18
click at [1286, 268] on button "add" at bounding box center [1302, 280] width 33 height 24
click at [739, 157] on tspan "310" at bounding box center [734, 161] width 29 height 23
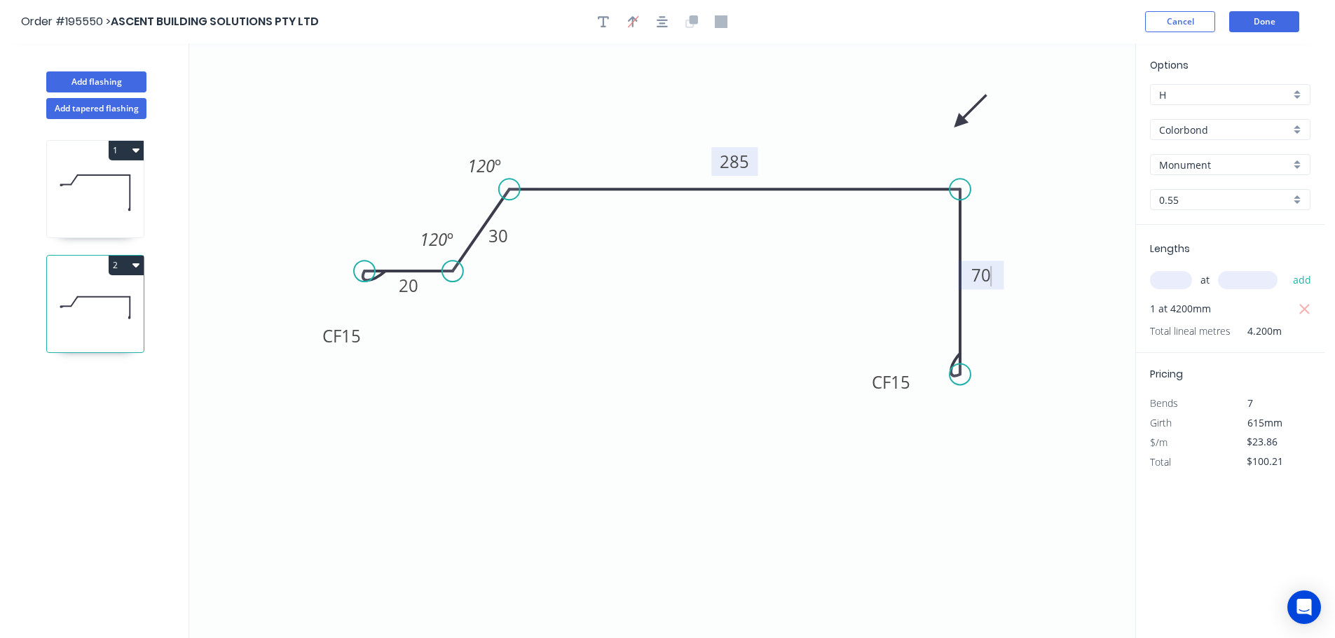
drag, startPoint x: 962, startPoint y: 428, endPoint x: 949, endPoint y: 376, distance: 54.0
click at [949, 376] on circle at bounding box center [959, 374] width 21 height 21
click at [123, 269] on button "2" at bounding box center [126, 266] width 35 height 20
click at [45, 302] on div "Duplicate" at bounding box center [77, 300] width 108 height 20
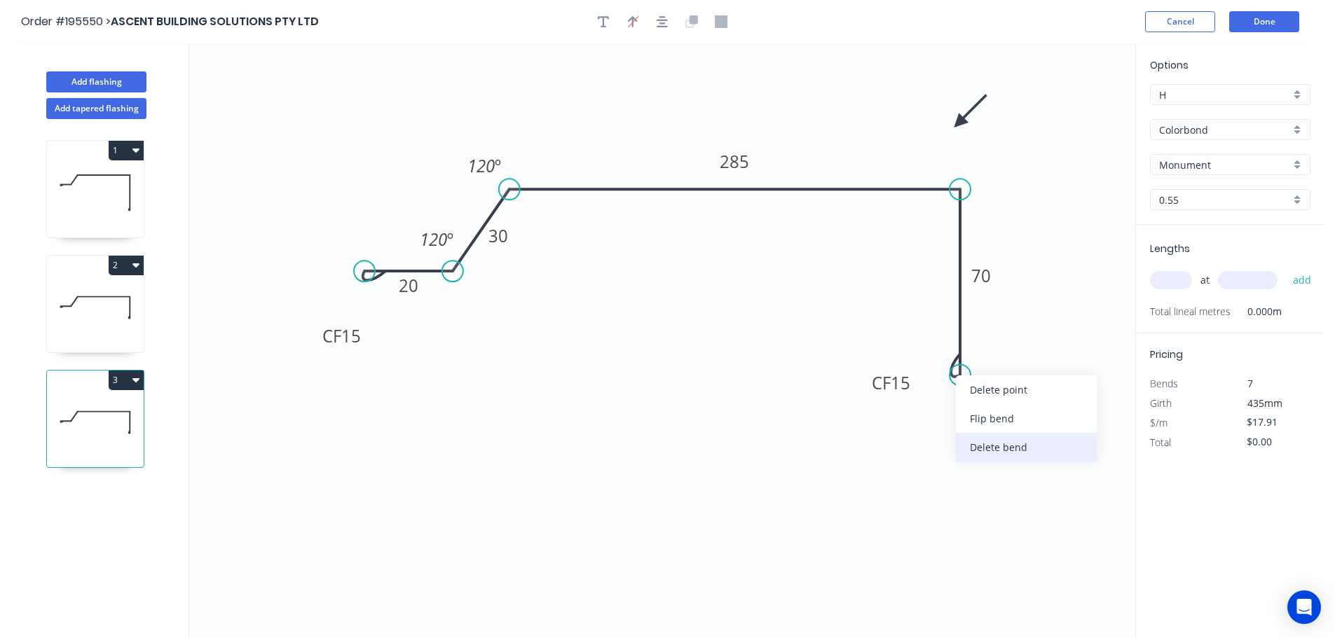
click at [989, 448] on div "Delete bend" at bounding box center [1026, 447] width 141 height 29
click at [962, 373] on circle at bounding box center [959, 374] width 21 height 21
click at [885, 416] on icon at bounding box center [922, 395] width 75 height 41
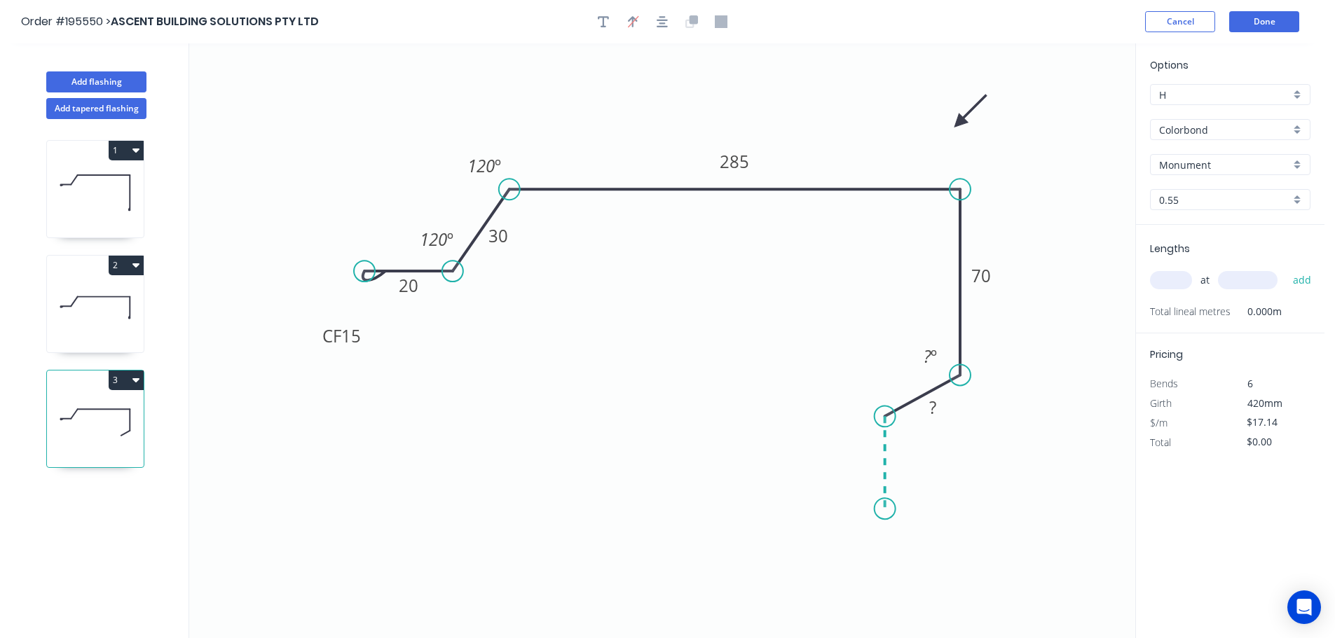
click at [889, 509] on icon "0 CF 15 20 30 285 70 ? ? º 120 º 120 º" at bounding box center [662, 340] width 946 height 595
click at [923, 541] on div "Crush & Fold" at bounding box center [959, 542] width 141 height 29
click at [916, 551] on div "Flip bend" at bounding box center [953, 555] width 141 height 29
drag, startPoint x: 940, startPoint y: 484, endPoint x: 846, endPoint y: 512, distance: 98.0
click at [846, 512] on rect at bounding box center [821, 512] width 56 height 29
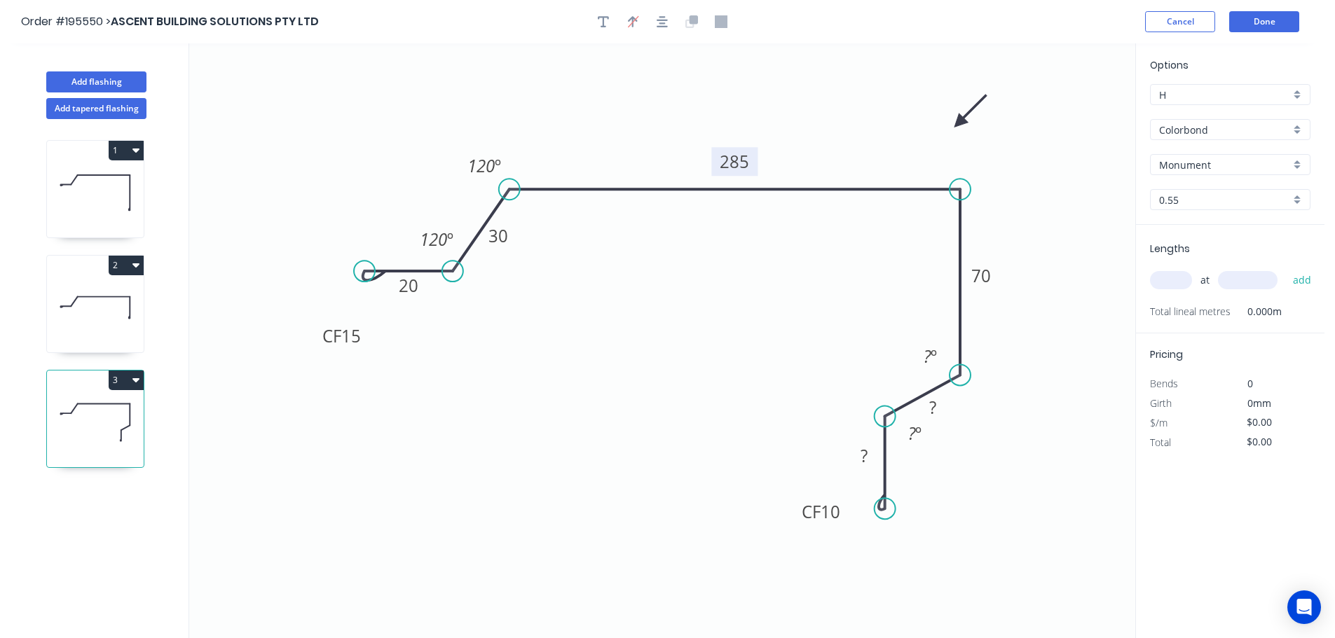
click at [739, 163] on tspan "285" at bounding box center [734, 161] width 29 height 23
click at [1175, 273] on input "text" at bounding box center [1171, 280] width 42 height 18
click at [1286, 268] on button "add" at bounding box center [1302, 280] width 33 height 24
click at [132, 384] on icon "button" at bounding box center [135, 379] width 7 height 11
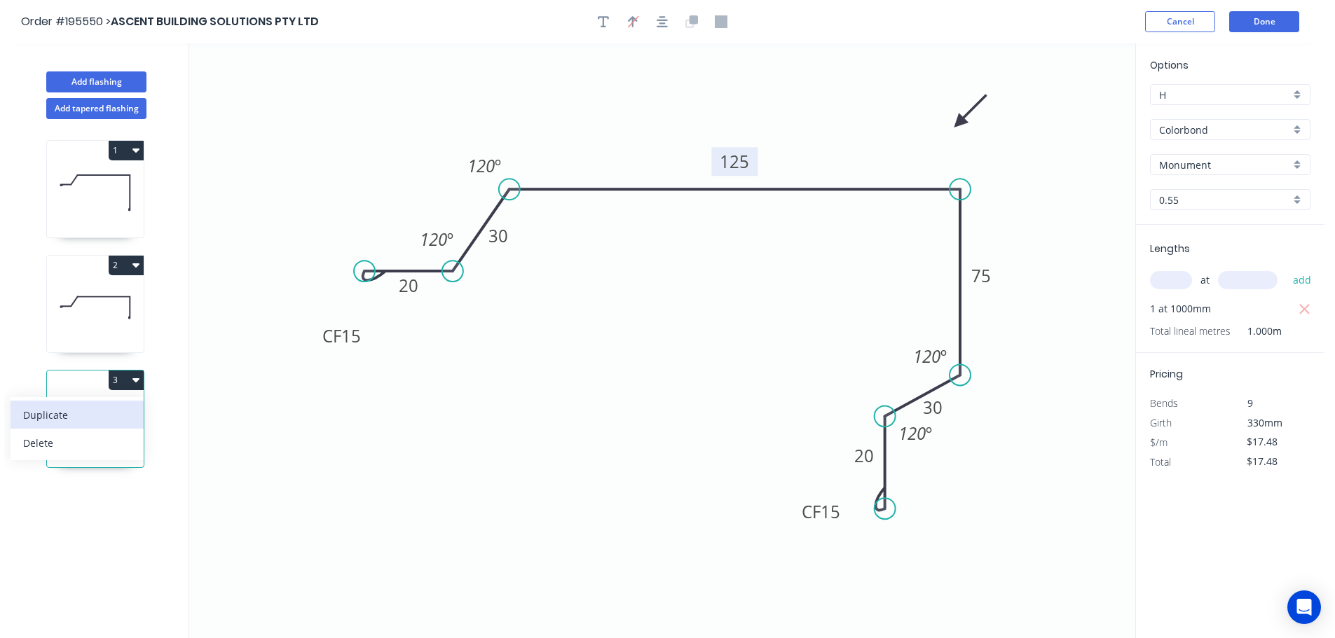
click at [65, 412] on div "Duplicate" at bounding box center [77, 415] width 108 height 20
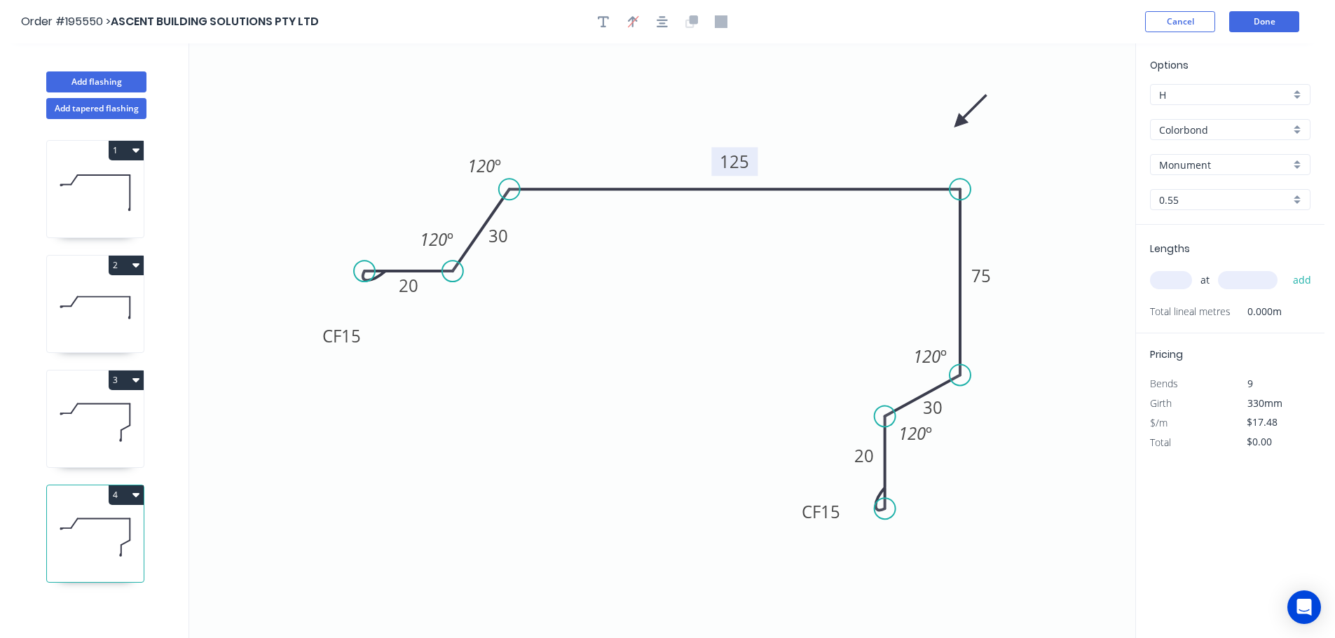
click at [737, 158] on tspan "125" at bounding box center [734, 161] width 29 height 23
click at [1166, 285] on input "text" at bounding box center [1171, 280] width 42 height 18
click at [1286, 268] on button "add" at bounding box center [1302, 280] width 33 height 24
click at [111, 80] on button "Add flashing" at bounding box center [96, 81] width 100 height 21
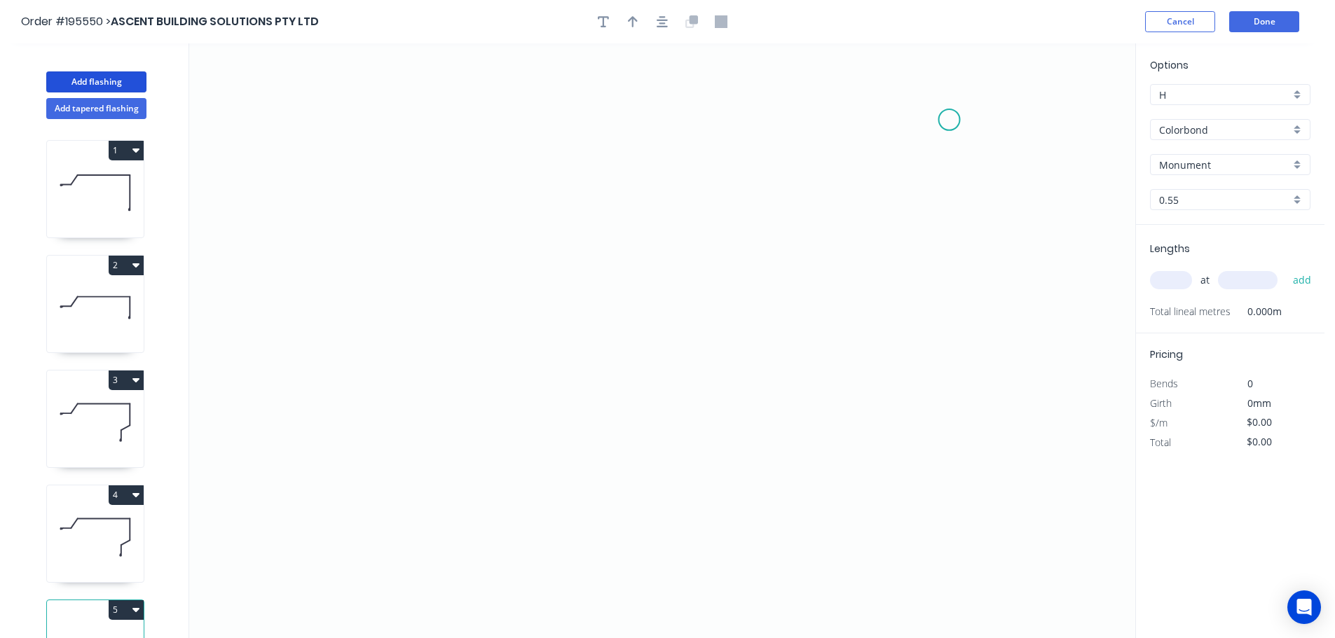
click at [949, 119] on icon "0" at bounding box center [662, 340] width 946 height 595
click at [941, 371] on icon "0" at bounding box center [662, 340] width 946 height 595
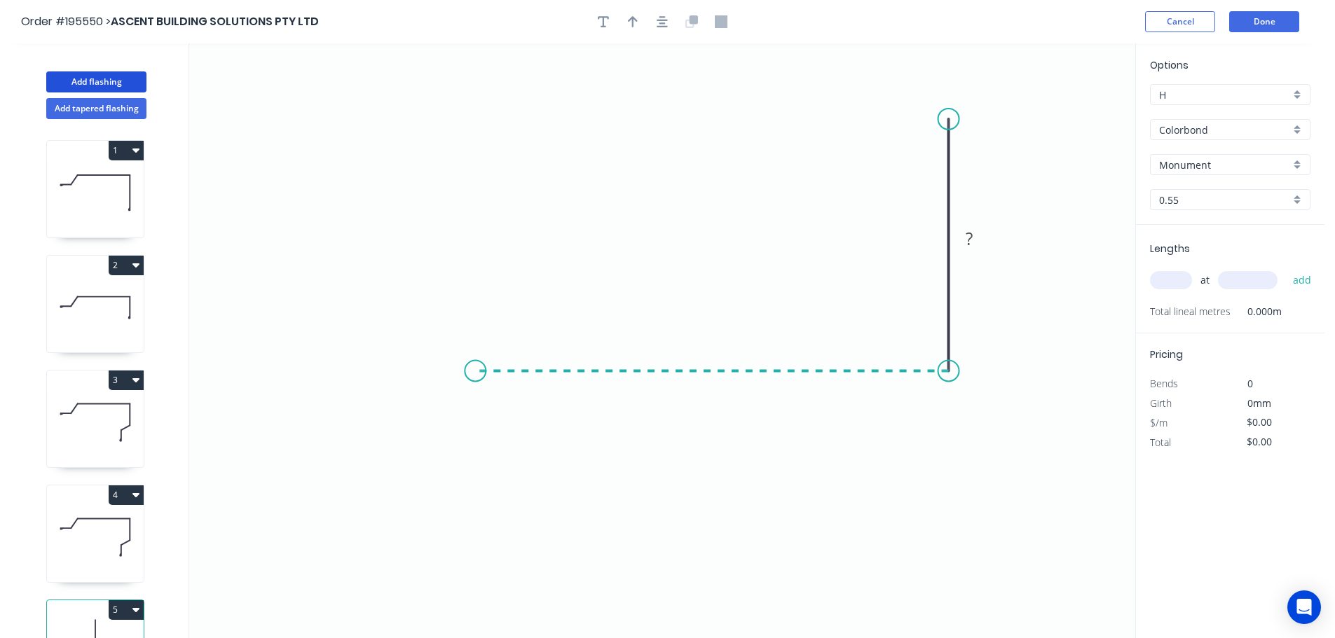
click at [475, 368] on icon "0 ?" at bounding box center [662, 340] width 946 height 595
click at [472, 583] on icon "0 ? ?" at bounding box center [662, 340] width 946 height 595
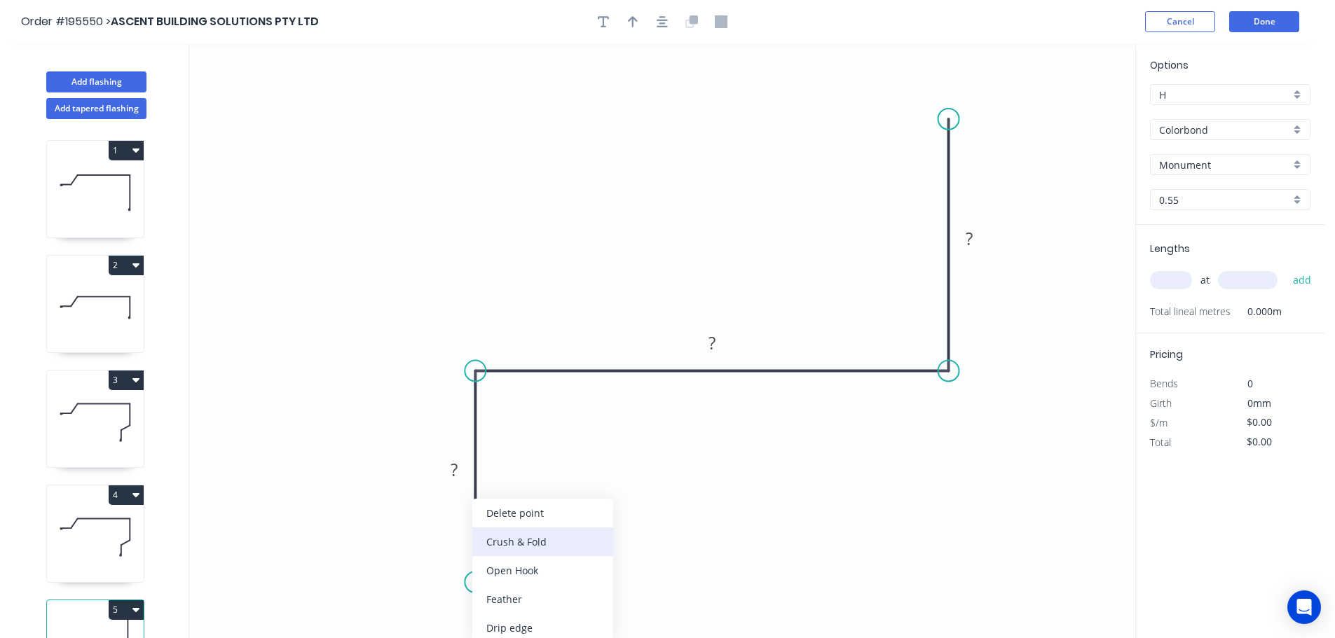
click at [516, 540] on div "Crush & Fold" at bounding box center [542, 542] width 141 height 29
drag, startPoint x: 423, startPoint y: 550, endPoint x: 536, endPoint y: 567, distance: 114.1
click at [536, 567] on rect at bounding box center [556, 571] width 56 height 29
click at [571, 572] on tspan "10" at bounding box center [569, 574] width 20 height 23
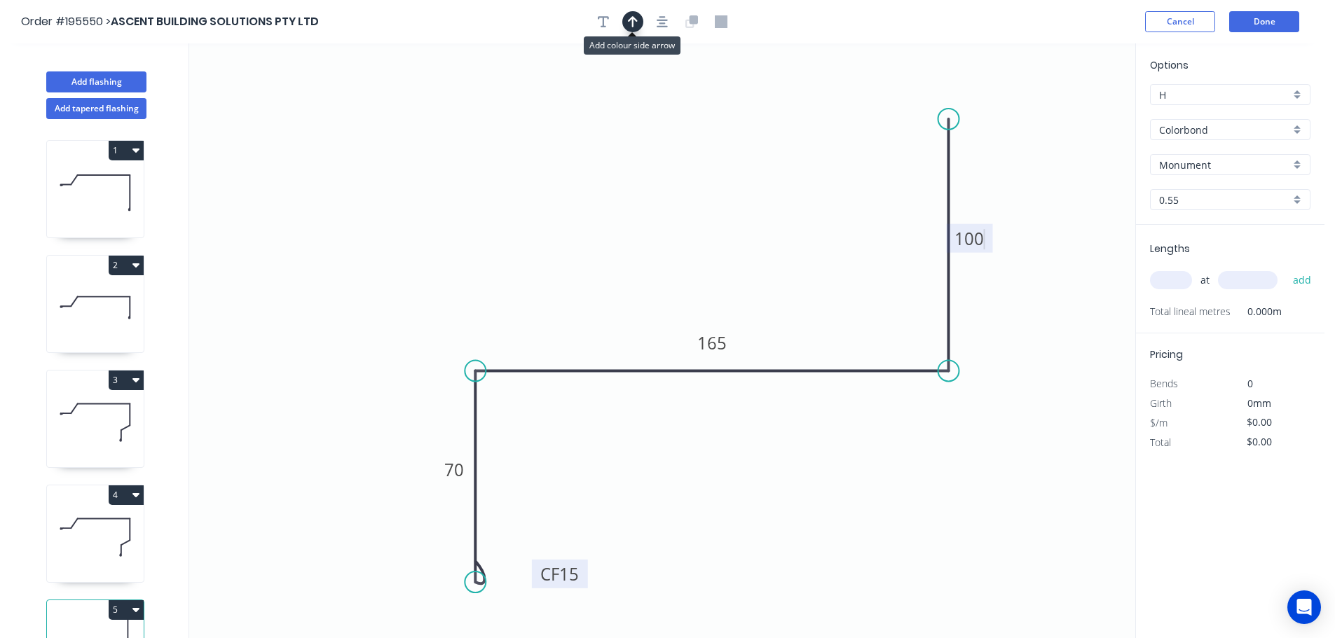
click at [637, 22] on icon "button" at bounding box center [633, 21] width 10 height 13
drag, startPoint x: 1064, startPoint y: 110, endPoint x: 623, endPoint y: 226, distance: 456.5
click at [623, 226] on icon at bounding box center [623, 210] width 13 height 45
click at [1163, 276] on input "text" at bounding box center [1171, 280] width 42 height 18
click at [1286, 268] on button "add" at bounding box center [1302, 280] width 33 height 24
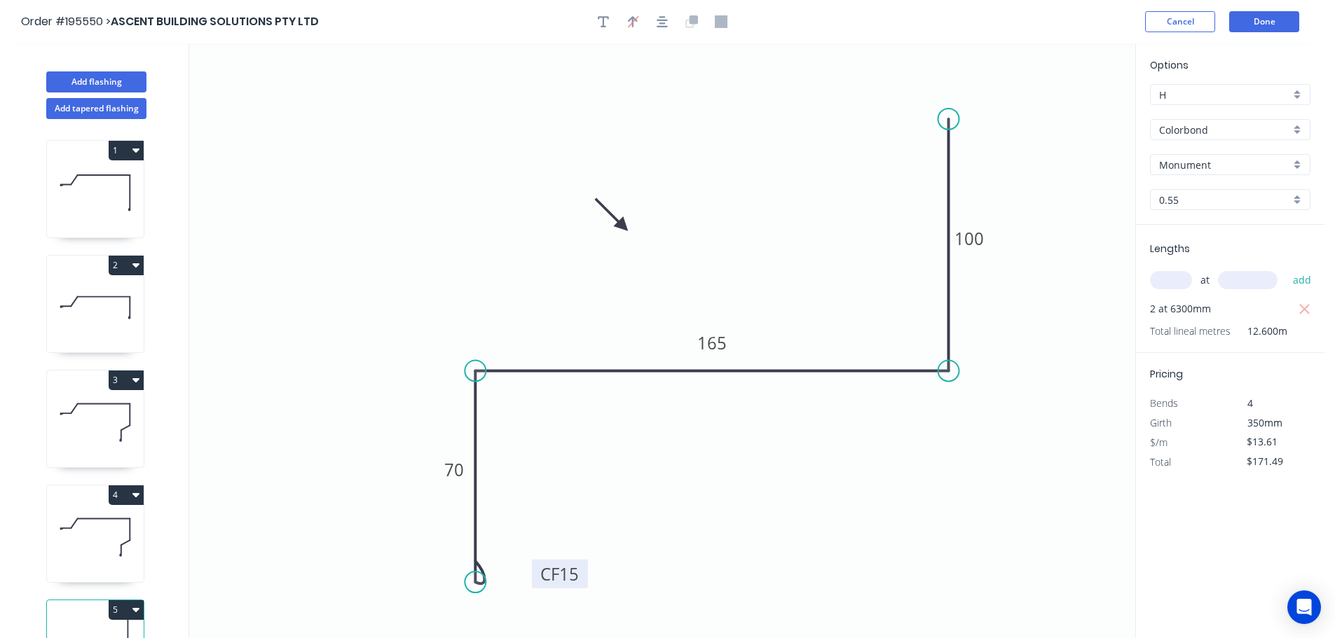
click at [109, 519] on icon at bounding box center [104, 519] width 53 height 0
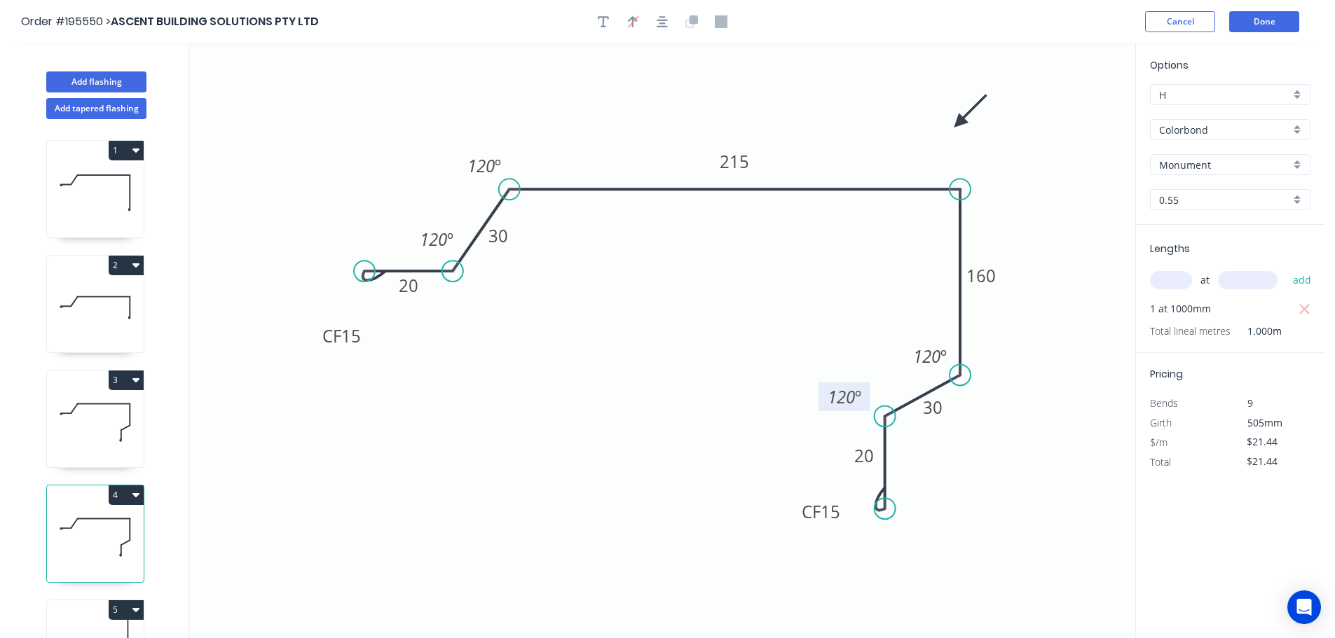
drag, startPoint x: 935, startPoint y: 439, endPoint x: 865, endPoint y: 402, distance: 79.6
click at [865, 402] on rect at bounding box center [844, 397] width 52 height 29
click at [98, 406] on icon at bounding box center [95, 423] width 97 height 90
drag, startPoint x: 934, startPoint y: 441, endPoint x: 860, endPoint y: 401, distance: 84.7
click at [860, 401] on rect at bounding box center [841, 392] width 52 height 29
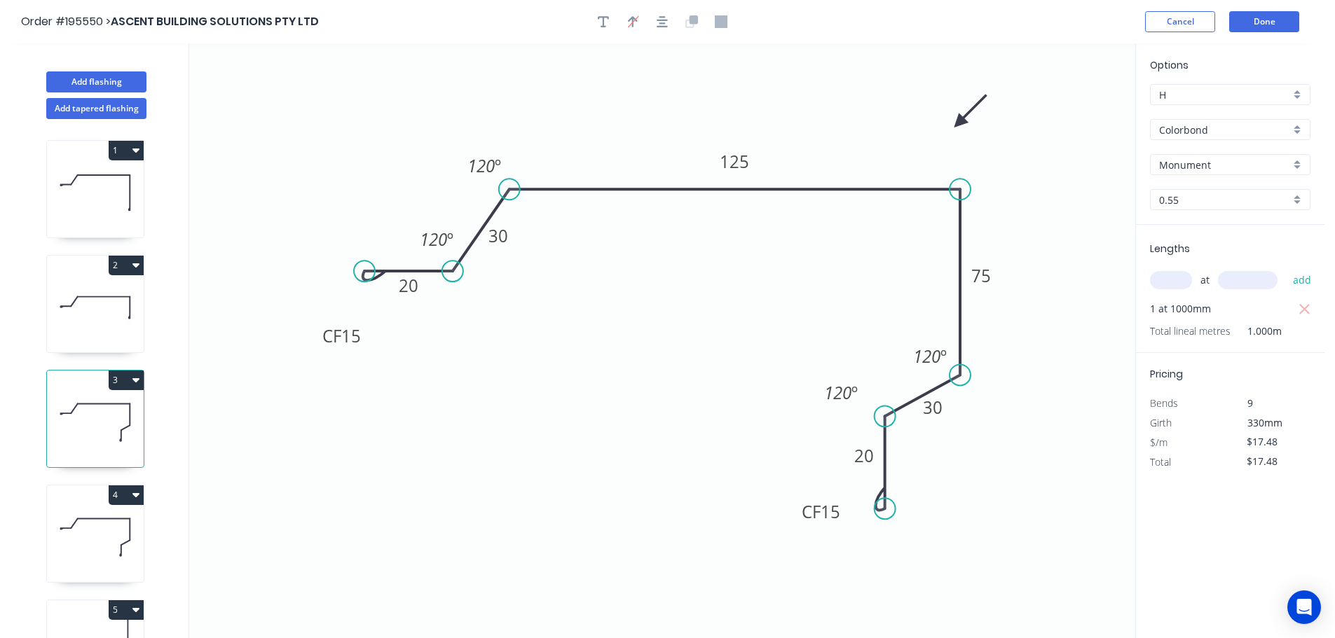
scroll to position [61, 0]
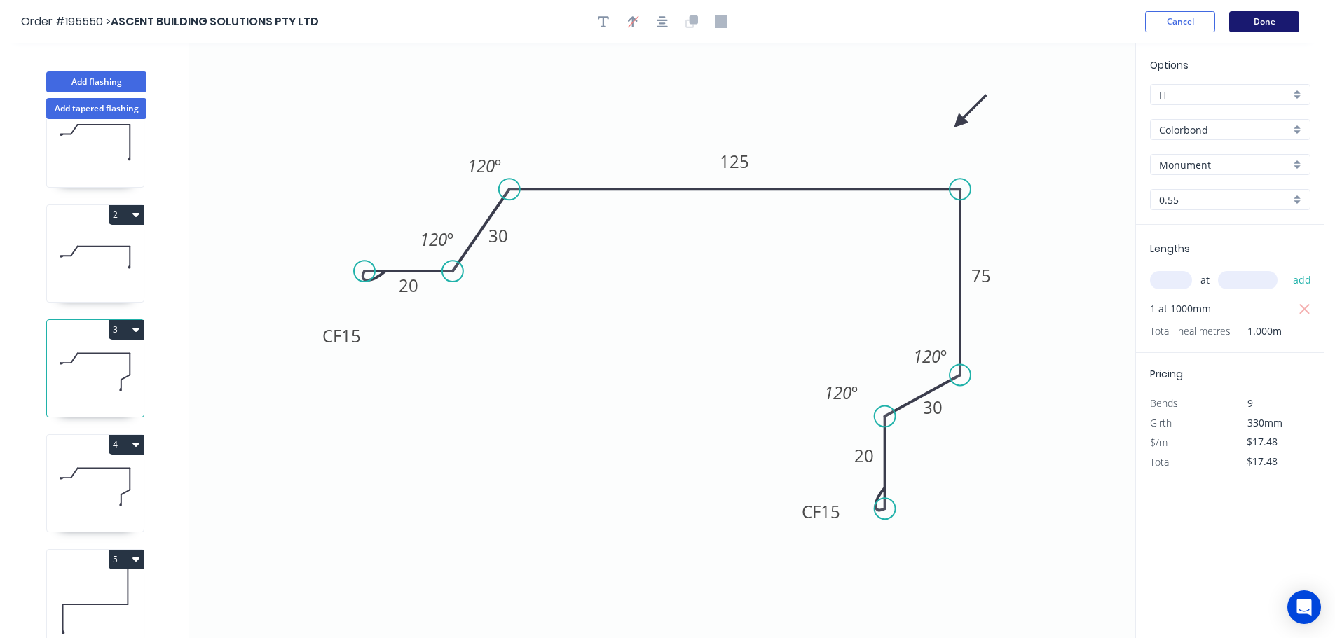
click at [1273, 12] on button "Done" at bounding box center [1264, 21] width 70 height 21
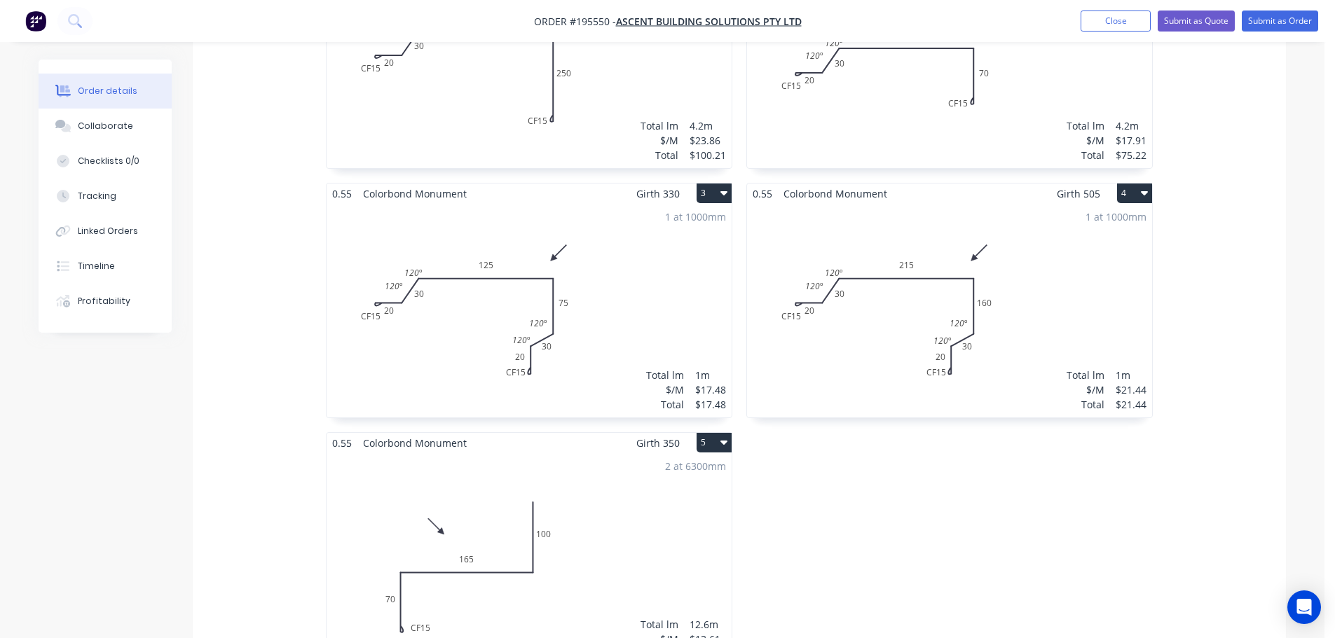
scroll to position [280, 0]
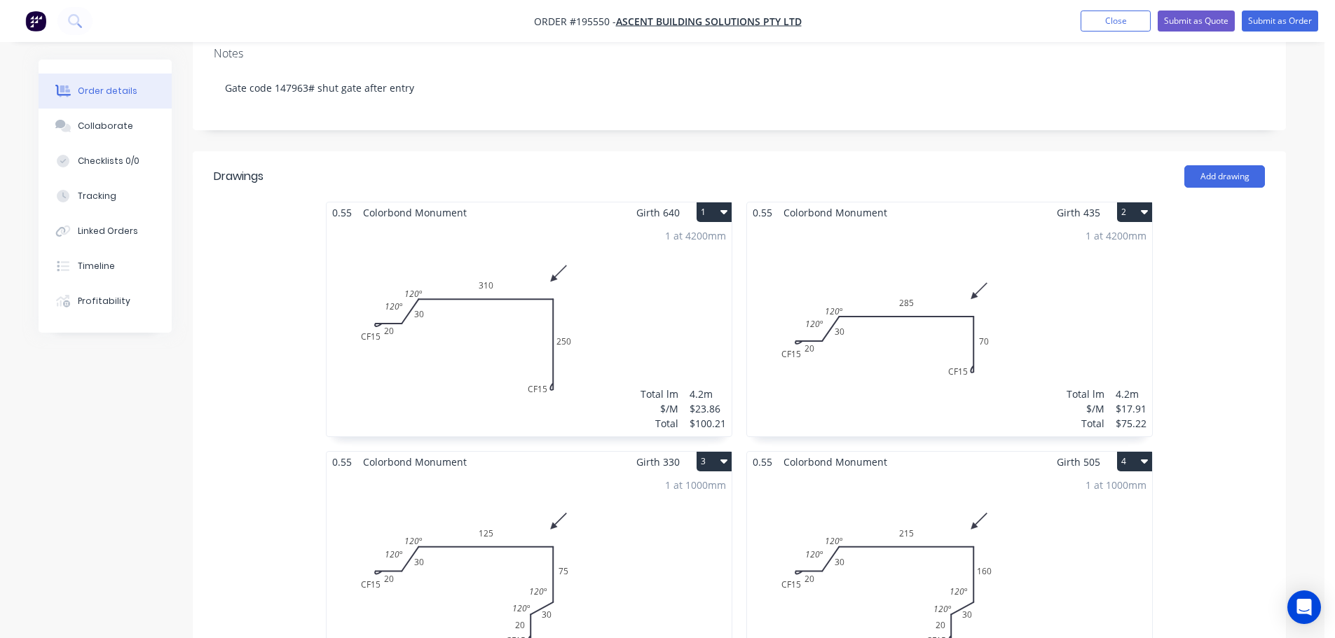
click at [1015, 288] on div "1 at 4200mm Total lm $/M Total 4.2m $17.91 $75.22" at bounding box center [949, 330] width 405 height 214
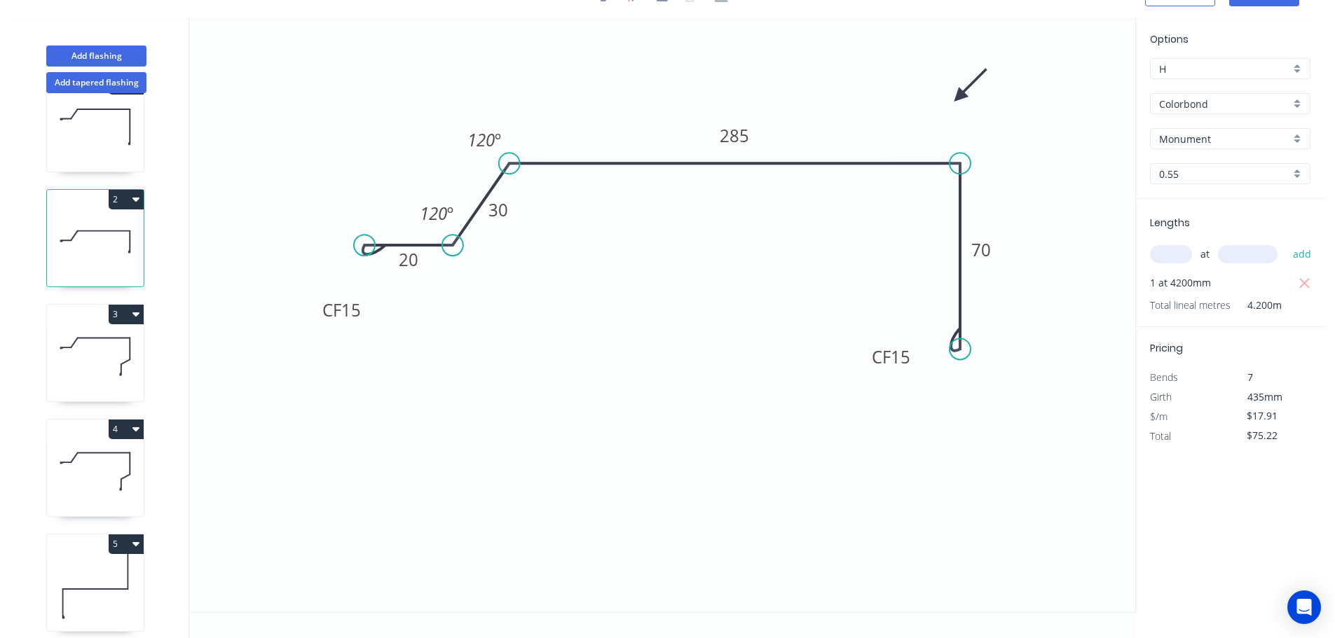
scroll to position [61, 0]
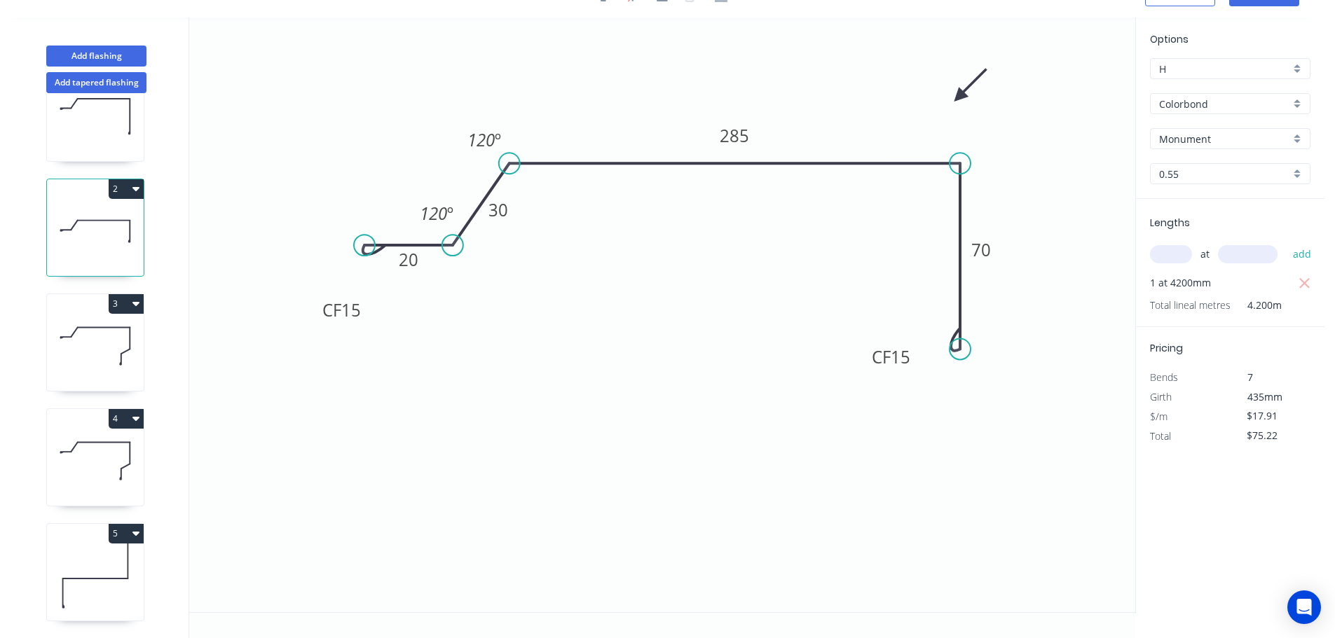
click at [123, 179] on button "2" at bounding box center [126, 189] width 35 height 20
click at [59, 214] on div "Duplicate" at bounding box center [77, 224] width 108 height 20
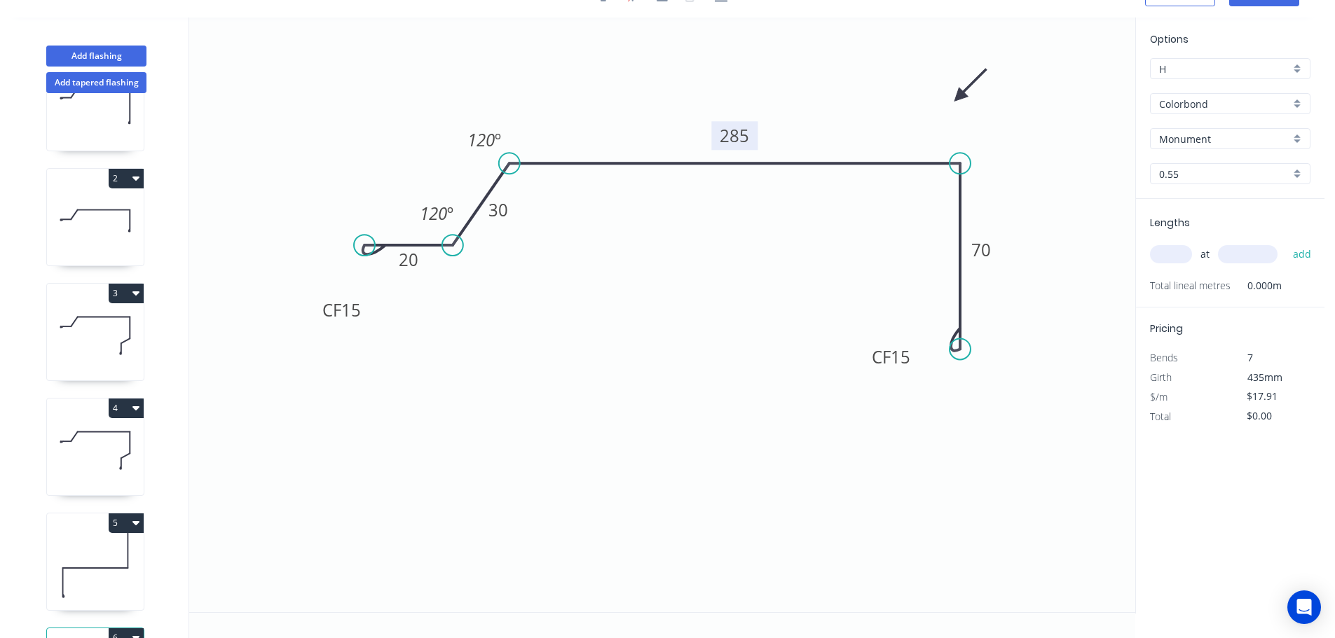
click at [738, 137] on tspan "285" at bounding box center [734, 135] width 29 height 23
click at [1172, 255] on input "text" at bounding box center [1171, 254] width 42 height 18
click at [1286, 242] on button "add" at bounding box center [1302, 254] width 33 height 24
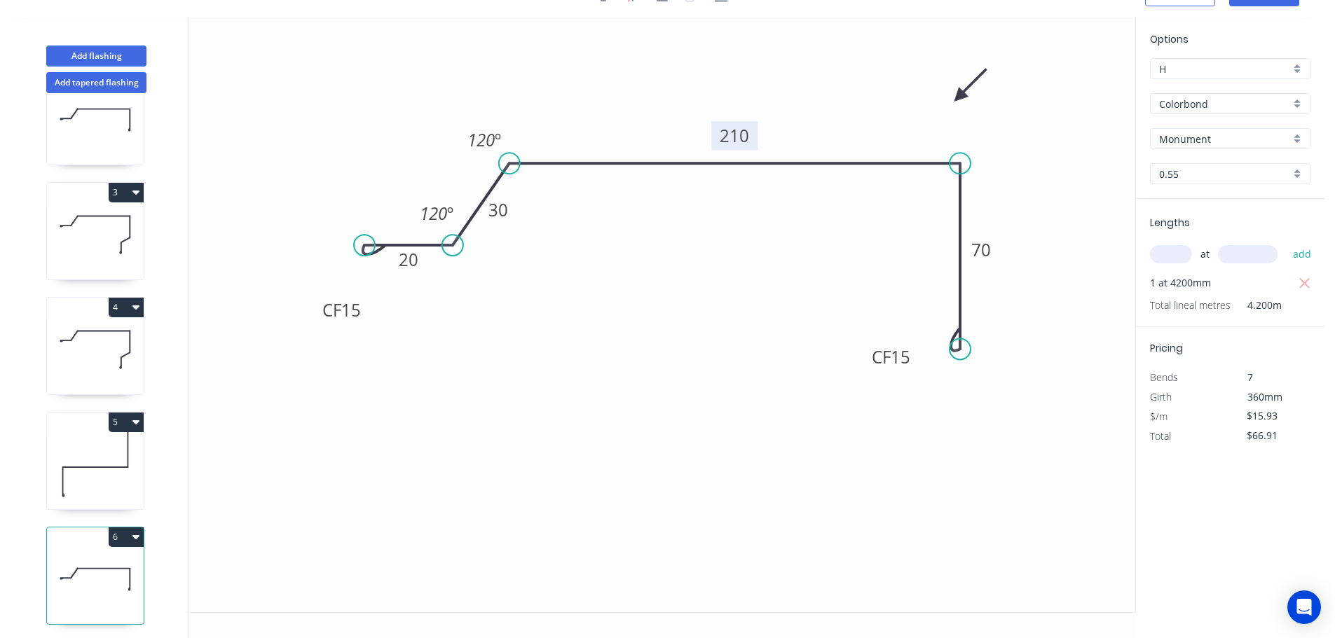
scroll to position [176, 0]
click at [132, 528] on icon "button" at bounding box center [135, 533] width 7 height 11
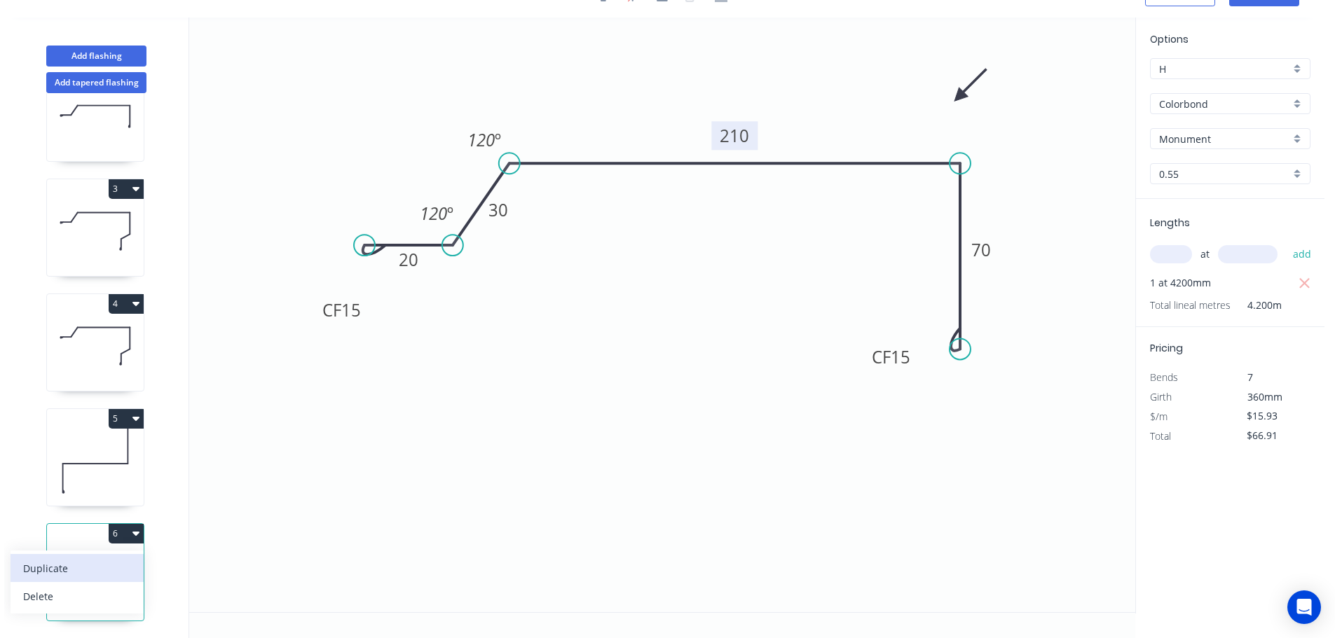
click at [56, 558] on div "Duplicate" at bounding box center [77, 568] width 108 height 20
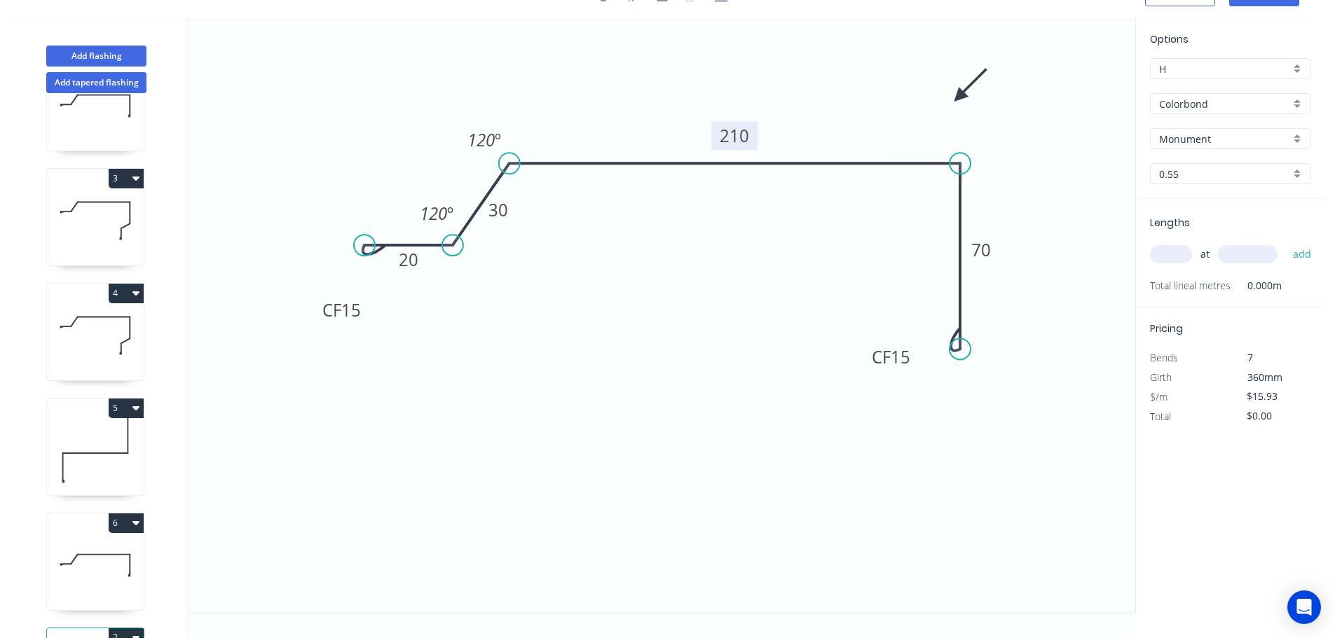
click at [741, 139] on tspan "210" at bounding box center [734, 135] width 29 height 23
click at [1184, 260] on input "text" at bounding box center [1171, 254] width 42 height 18
click at [1286, 242] on button "add" at bounding box center [1302, 254] width 33 height 24
click at [119, 292] on button "4" at bounding box center [126, 294] width 35 height 20
click at [69, 320] on div "Duplicate" at bounding box center [77, 328] width 108 height 20
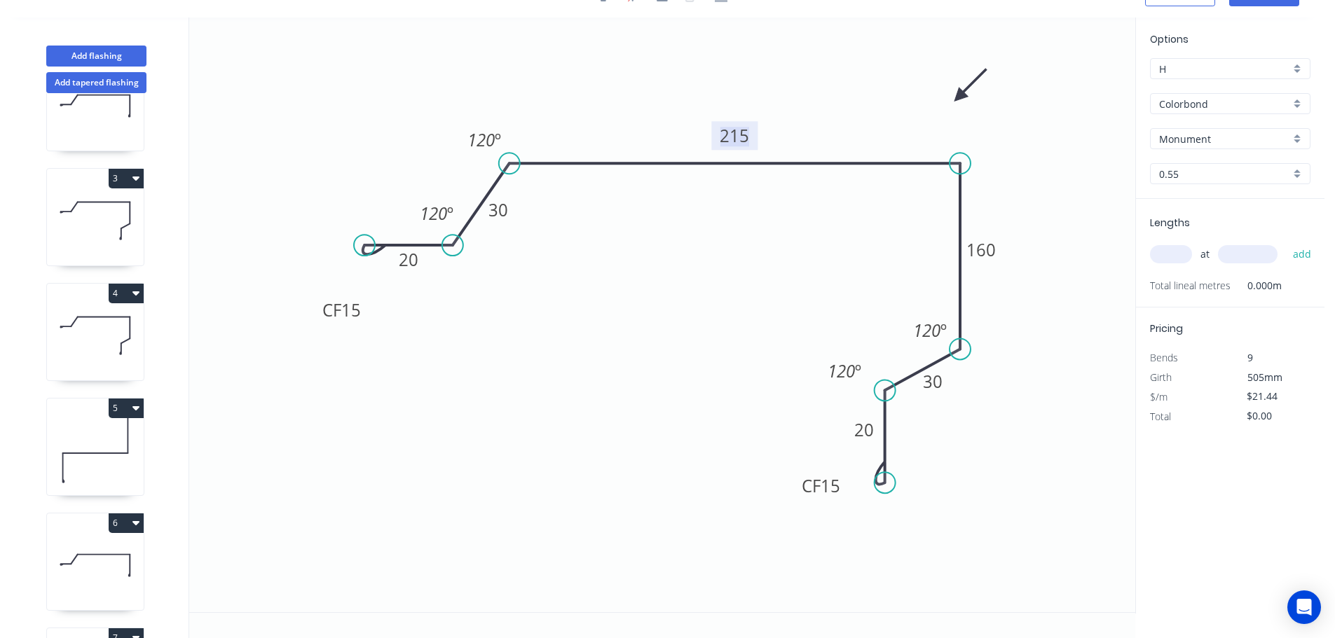
click at [739, 136] on tspan "215" at bounding box center [734, 135] width 29 height 23
click at [1174, 252] on input "text" at bounding box center [1171, 254] width 42 height 18
click at [1286, 242] on button "add" at bounding box center [1302, 254] width 33 height 24
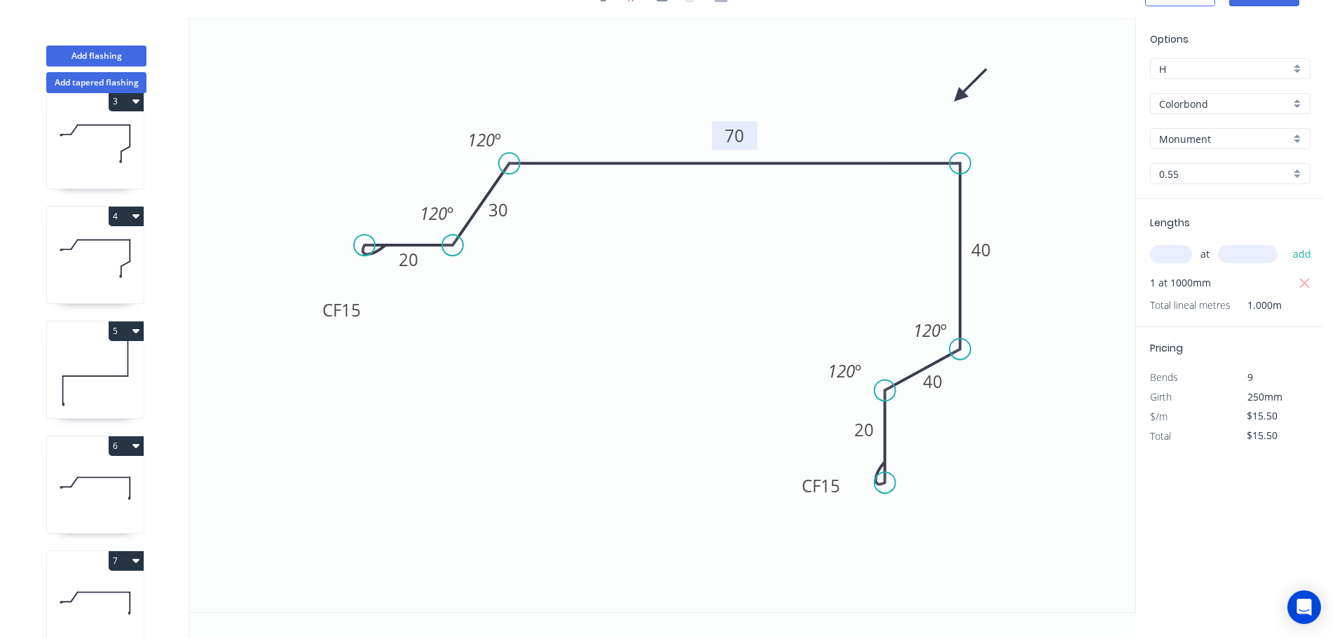
scroll to position [406, 0]
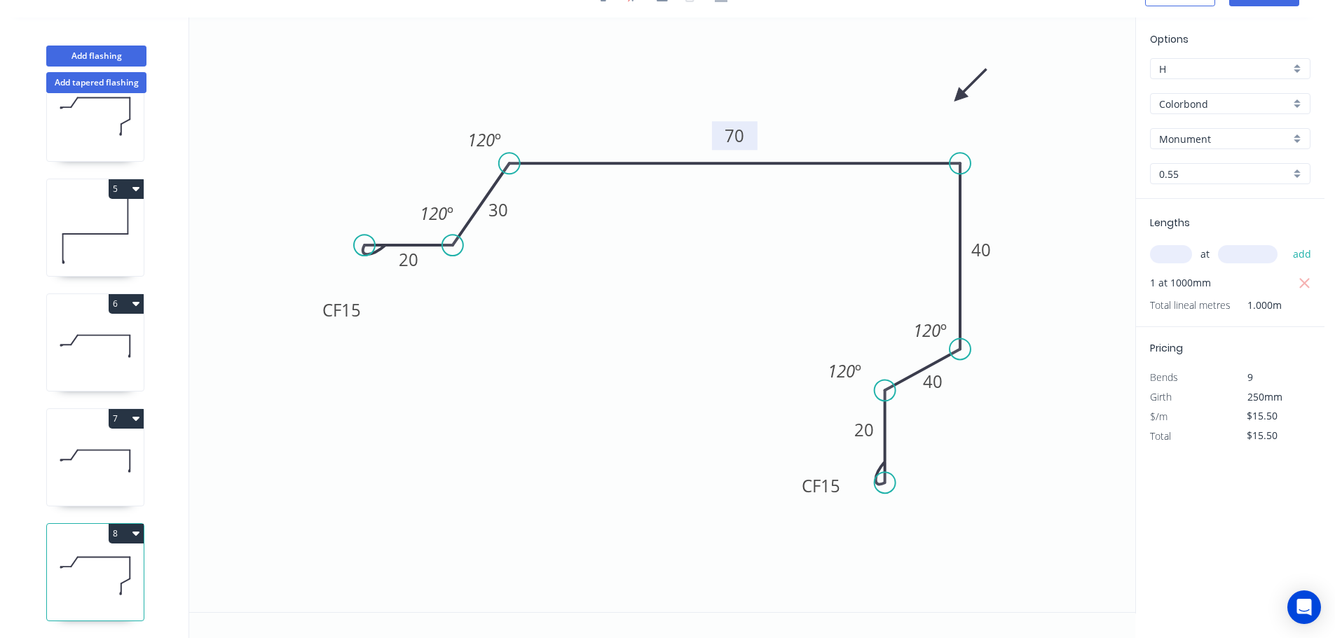
click at [98, 464] on icon at bounding box center [95, 461] width 97 height 90
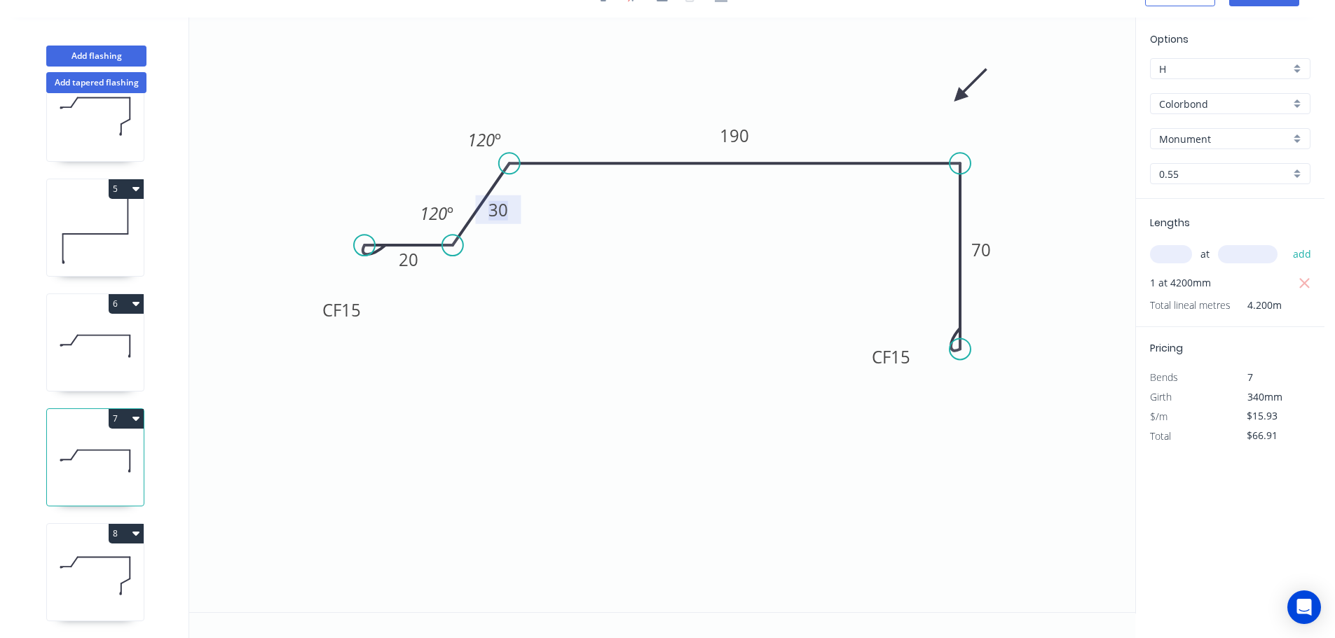
click at [501, 210] on tspan "30" at bounding box center [498, 209] width 20 height 23
click at [90, 560] on icon at bounding box center [95, 576] width 97 height 90
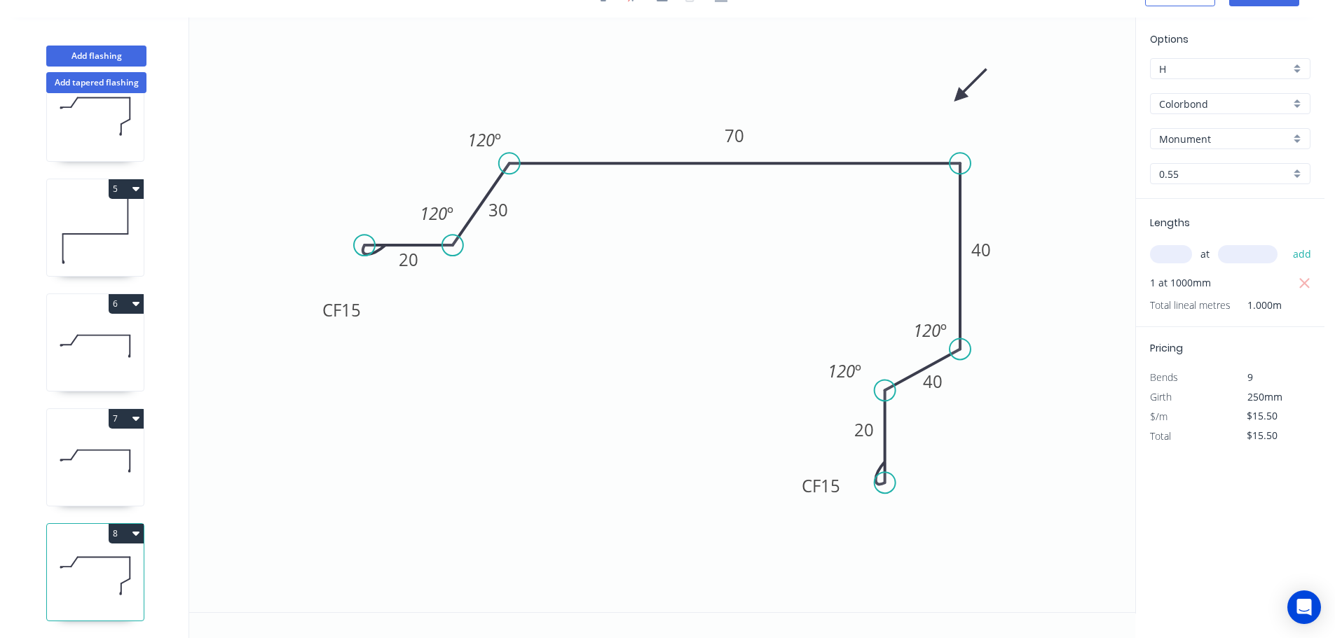
click at [123, 524] on button "8" at bounding box center [126, 534] width 35 height 20
click at [37, 558] on div "Duplicate" at bounding box center [77, 568] width 108 height 20
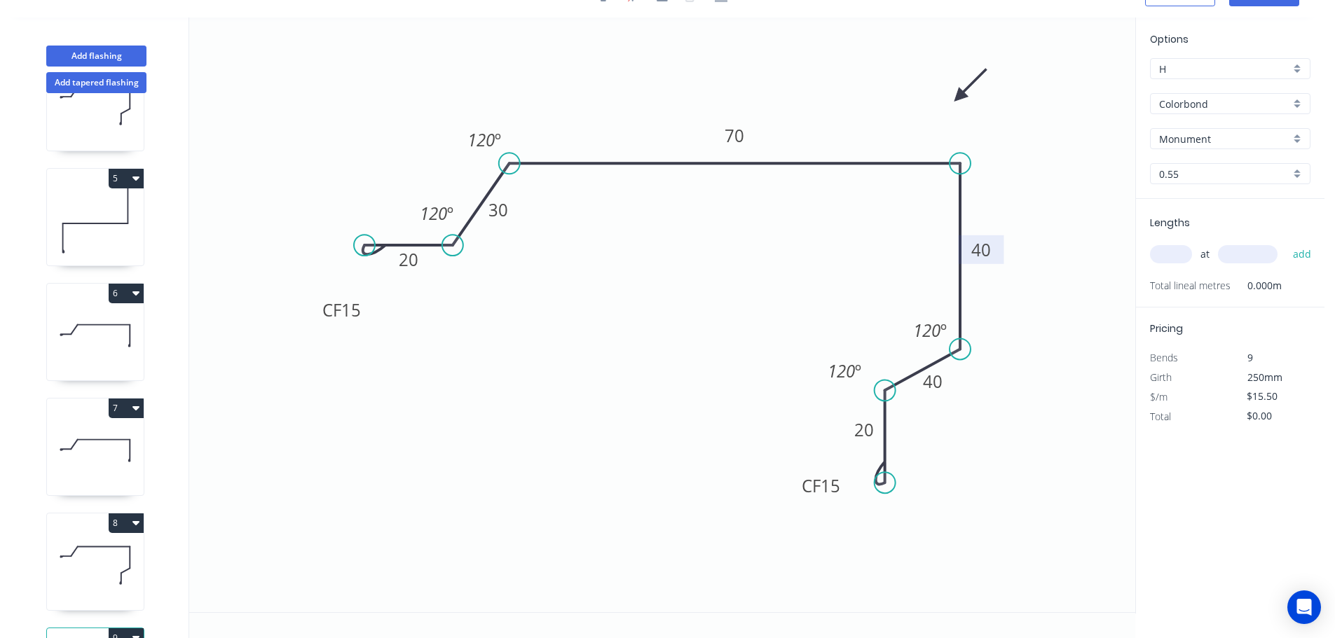
click at [987, 251] on tspan "40" at bounding box center [981, 249] width 20 height 23
click at [935, 384] on tspan "40" at bounding box center [933, 381] width 20 height 23
click at [1170, 255] on input "text" at bounding box center [1171, 254] width 42 height 18
click at [1286, 242] on button "add" at bounding box center [1302, 254] width 33 height 24
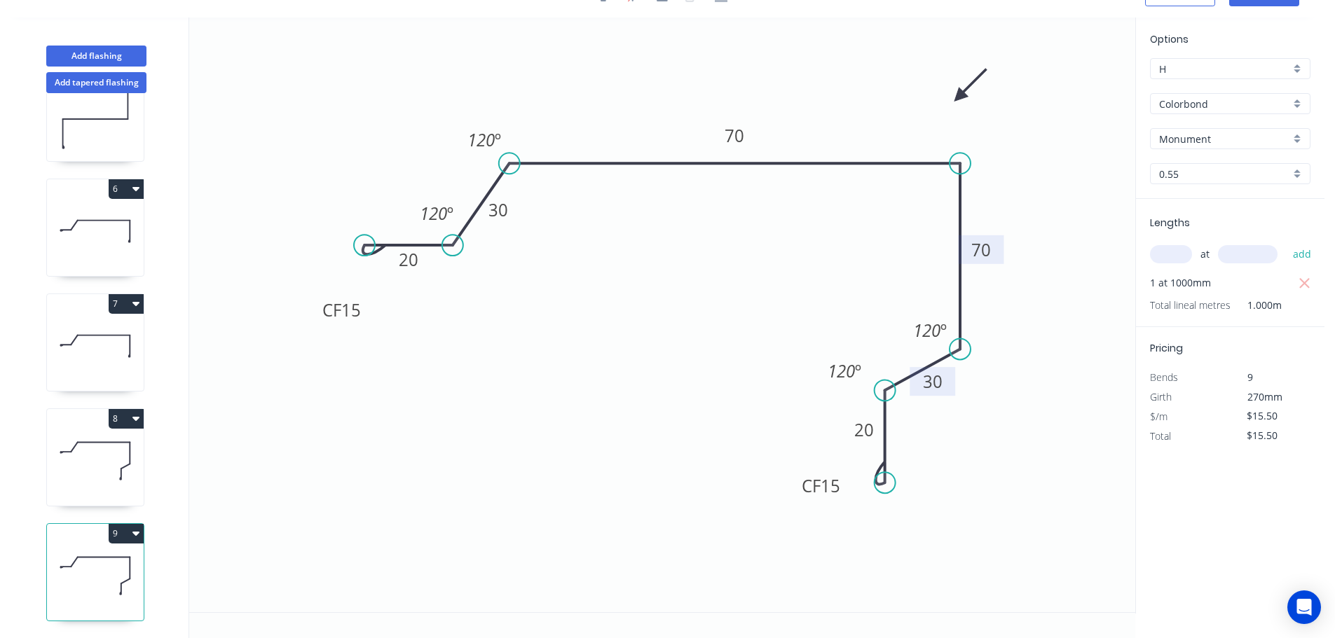
scroll to position [521, 0]
click at [108, 460] on icon at bounding box center [95, 461] width 97 height 90
click at [89, 308] on icon at bounding box center [95, 346] width 97 height 90
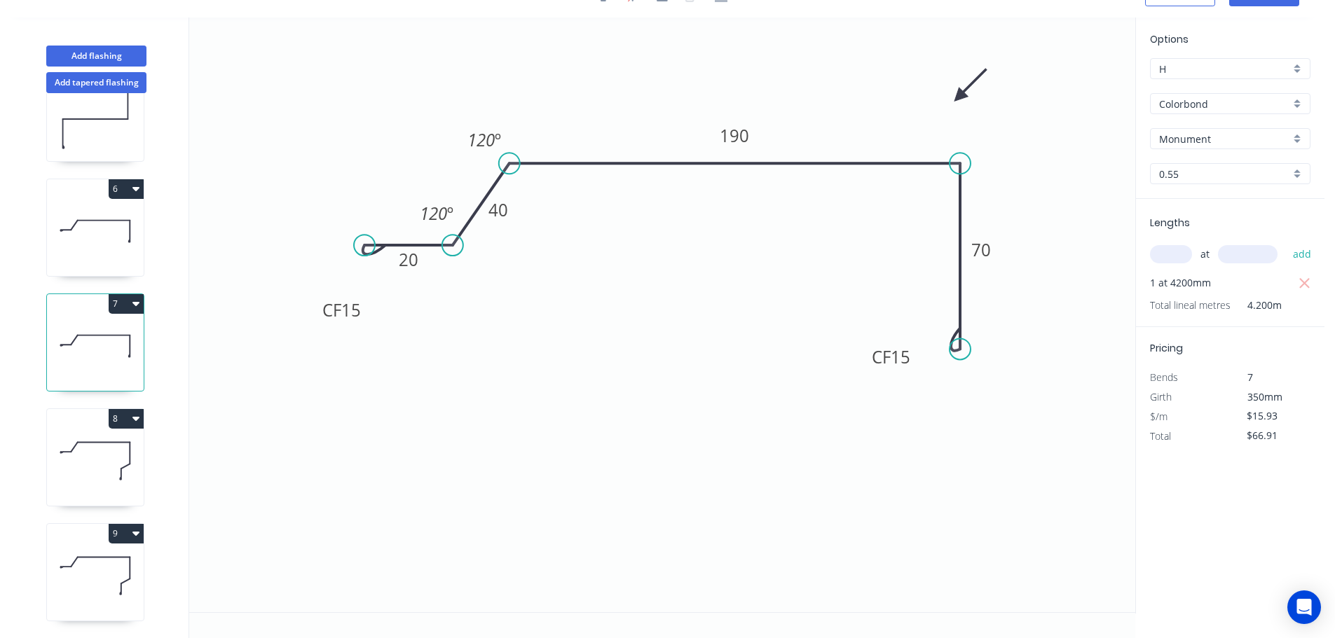
click at [118, 230] on icon at bounding box center [95, 231] width 97 height 90
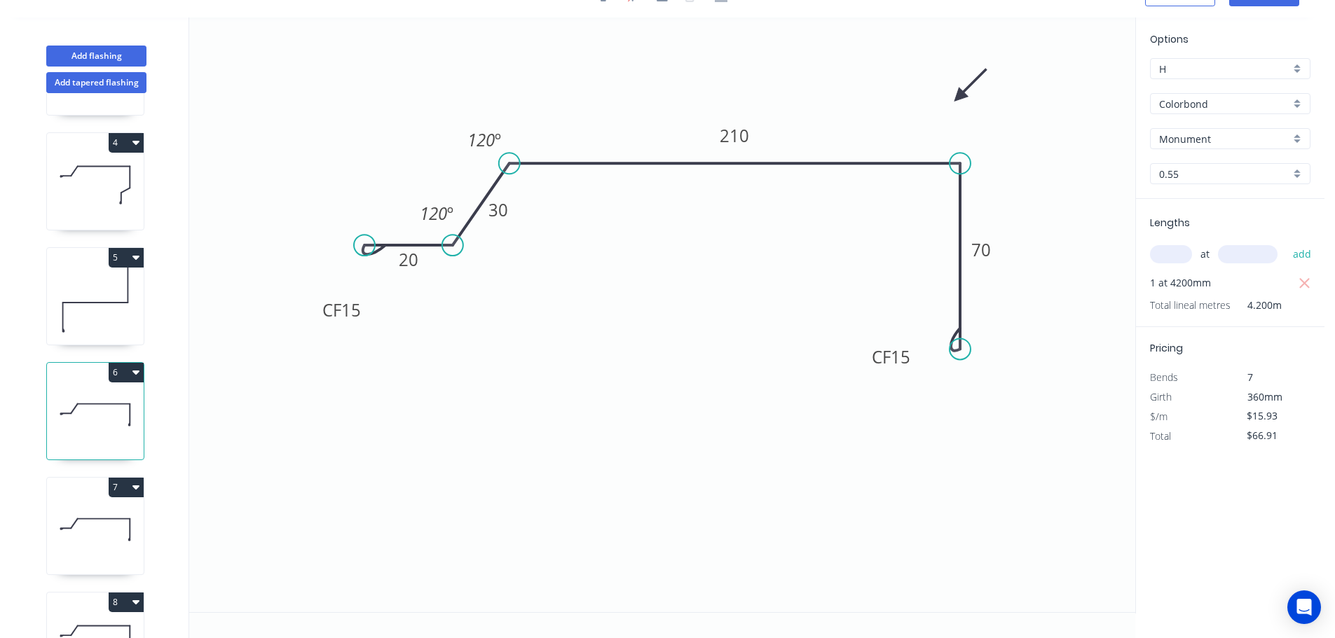
scroll to position [240, 0]
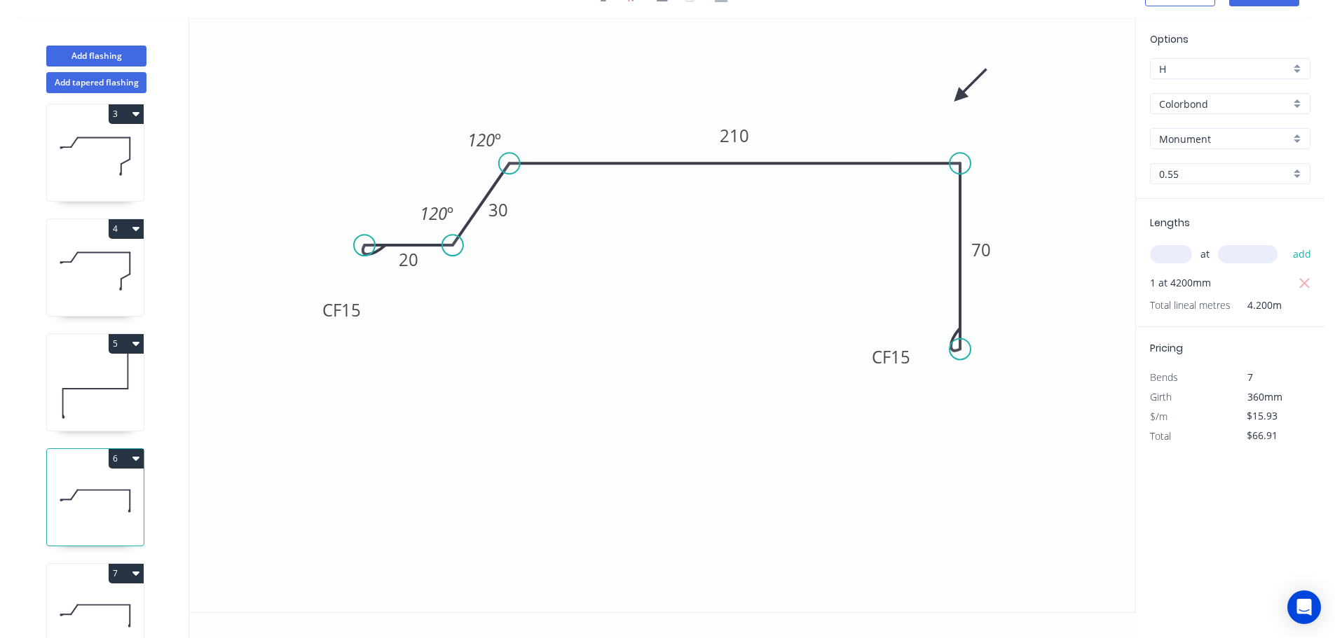
click at [125, 341] on button "5" at bounding box center [126, 344] width 35 height 20
click at [53, 376] on div "Duplicate" at bounding box center [77, 379] width 108 height 20
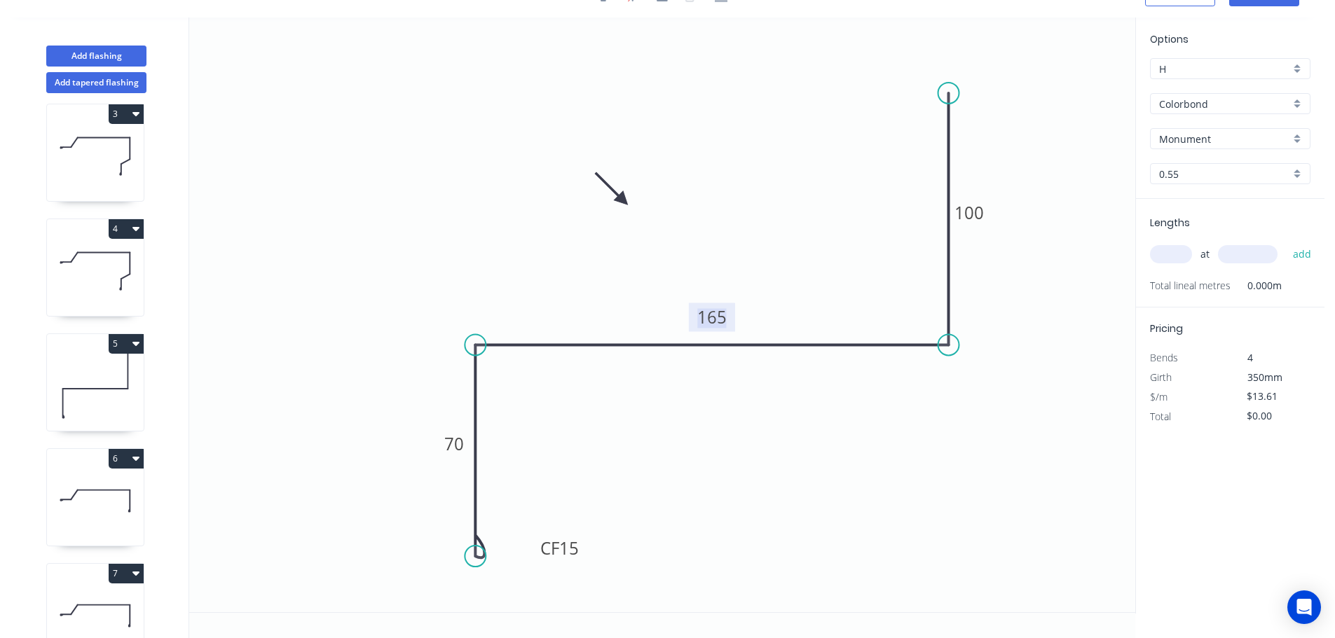
click at [716, 313] on tspan "165" at bounding box center [711, 317] width 29 height 23
click at [1178, 251] on input "text" at bounding box center [1171, 254] width 42 height 18
click at [1286, 242] on button "add" at bounding box center [1302, 254] width 33 height 24
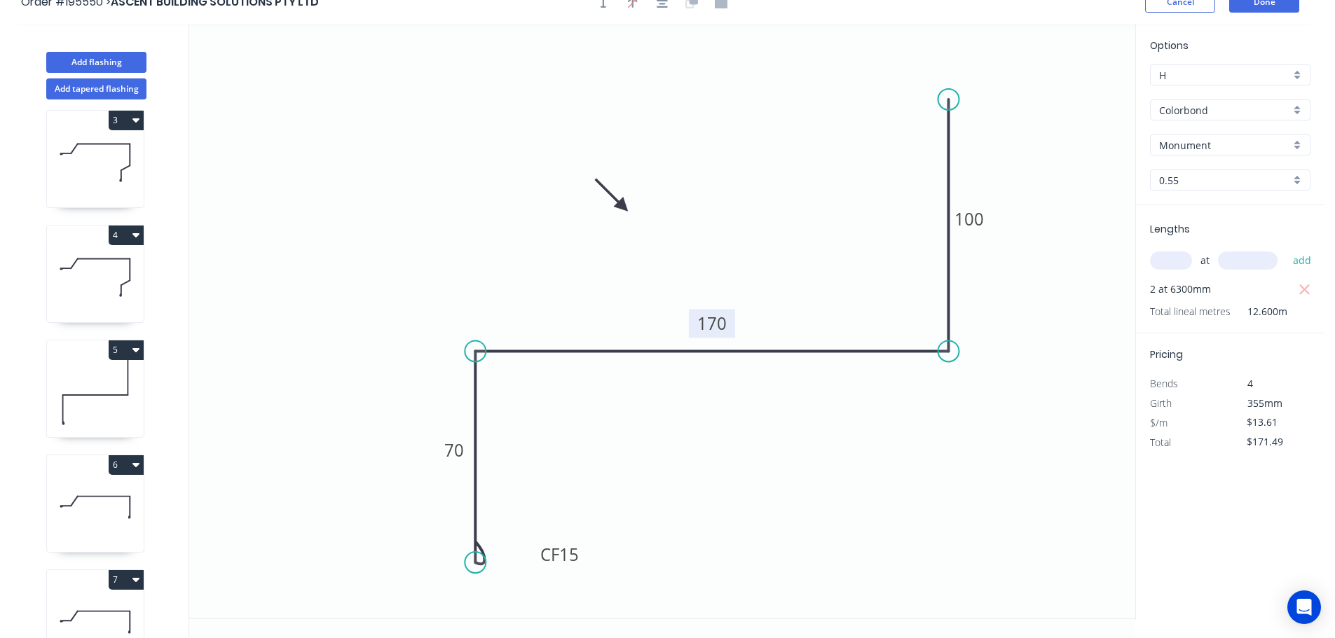
scroll to position [0, 0]
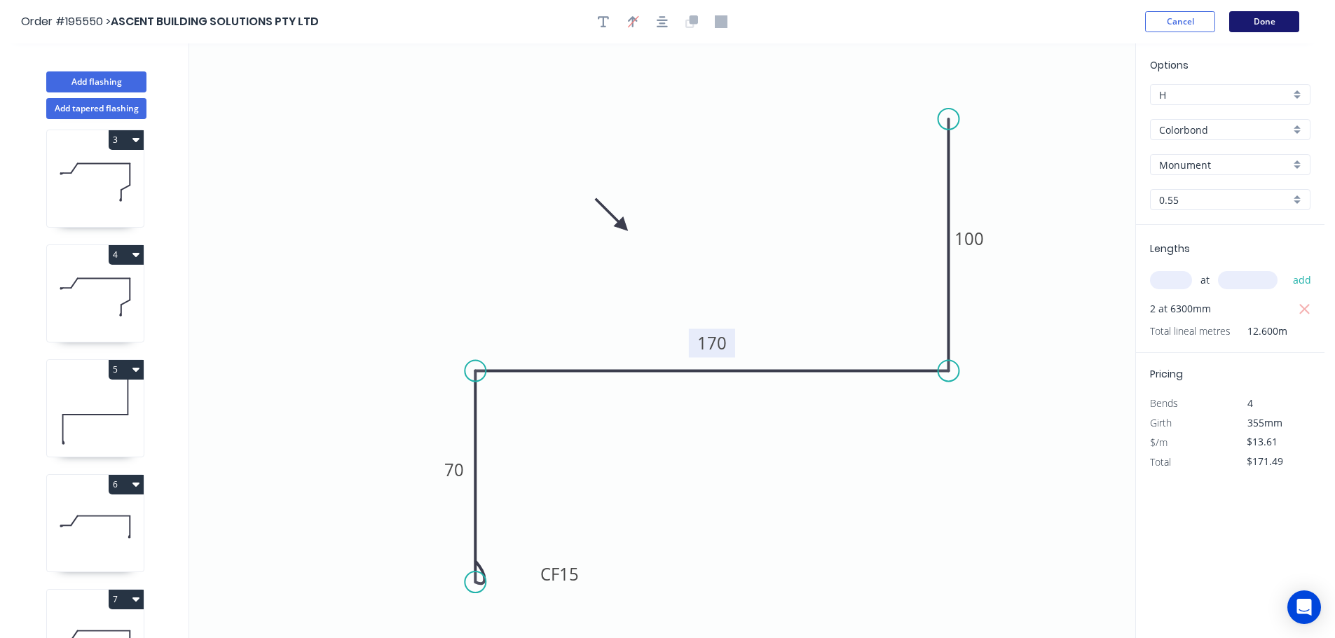
click at [1270, 24] on button "Done" at bounding box center [1264, 21] width 70 height 21
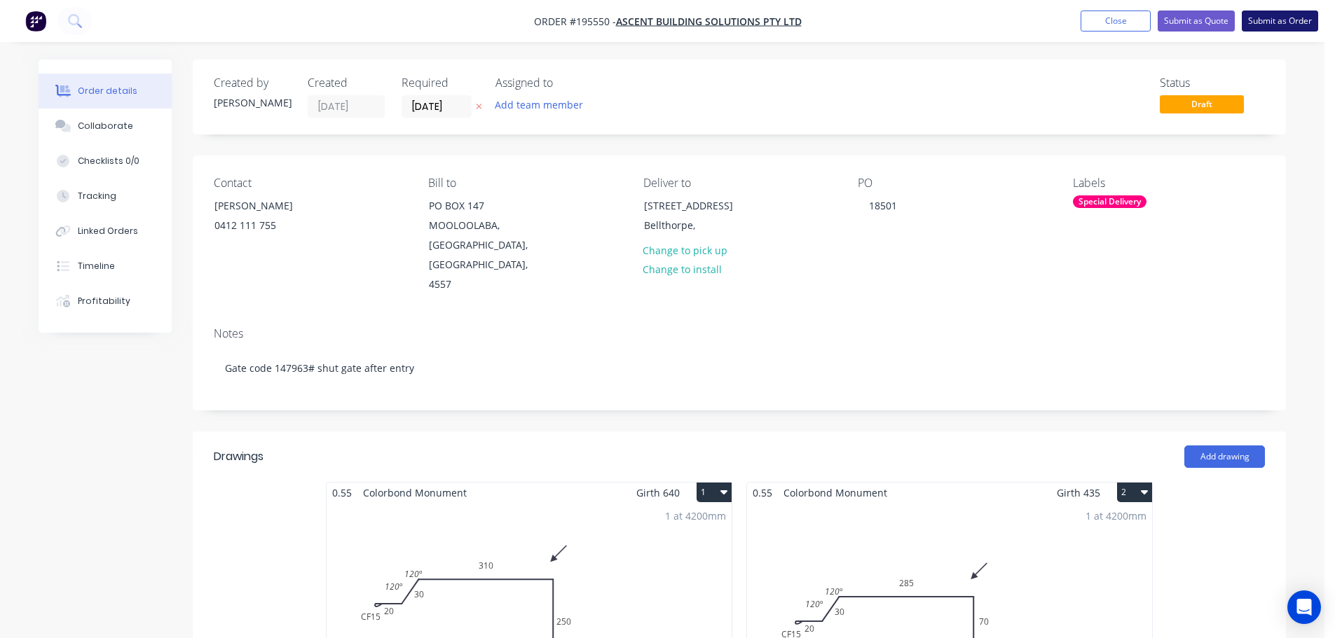
click at [1285, 18] on button "Submit as Order" at bounding box center [1280, 21] width 76 height 21
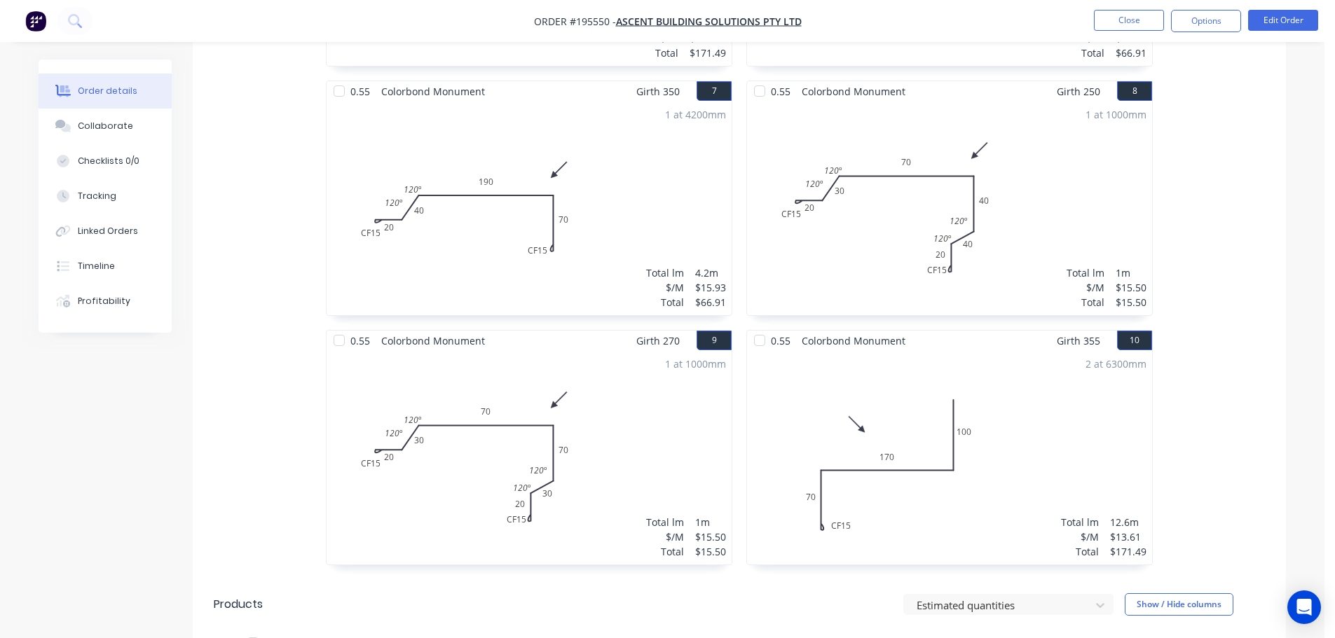
scroll to position [1121, 0]
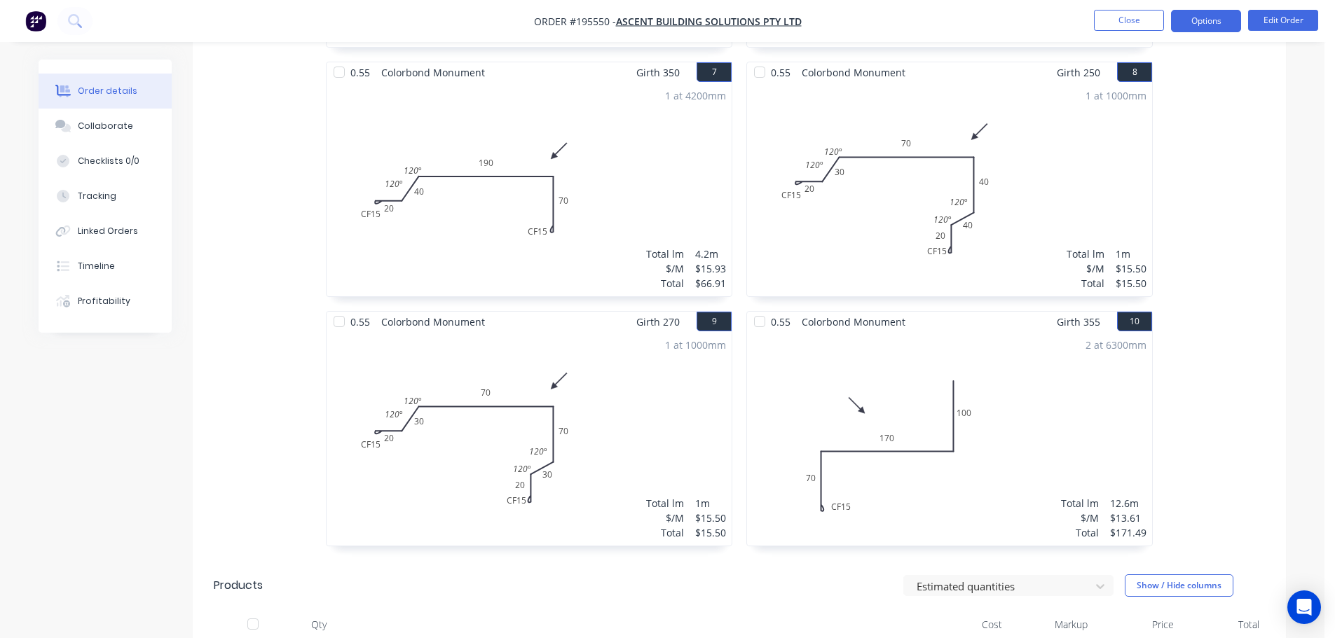
click at [1196, 12] on button "Options" at bounding box center [1206, 21] width 70 height 22
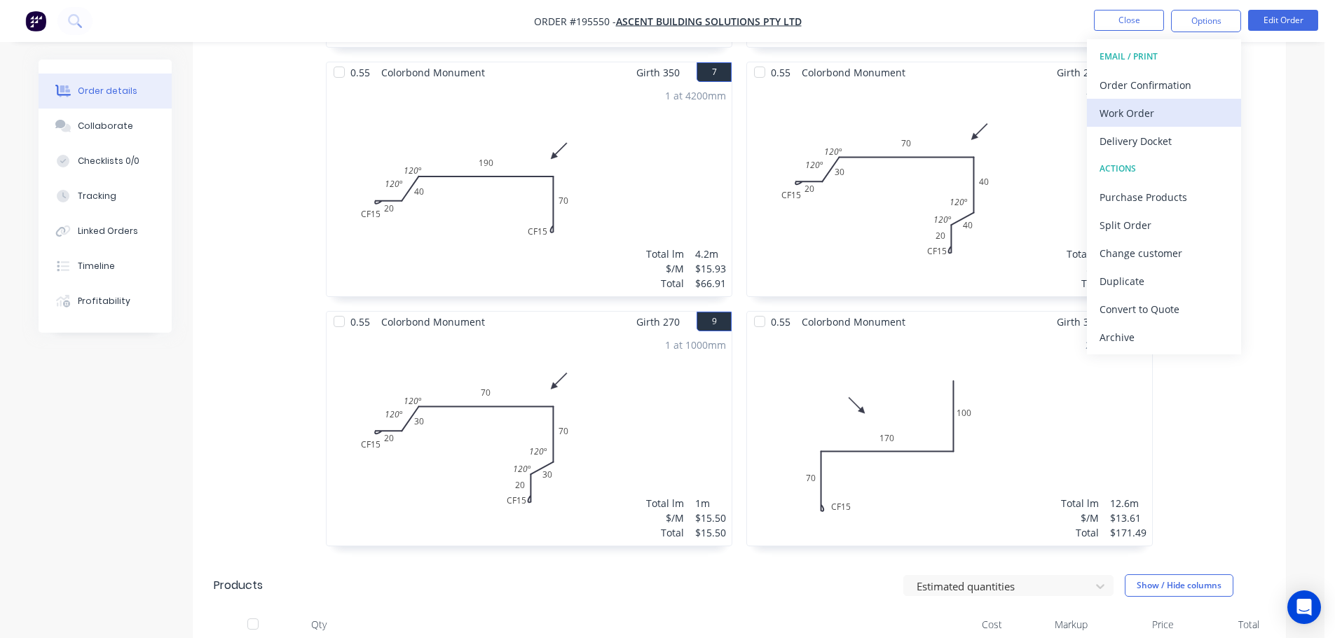
click at [1123, 115] on div "Work Order" at bounding box center [1163, 113] width 129 height 20
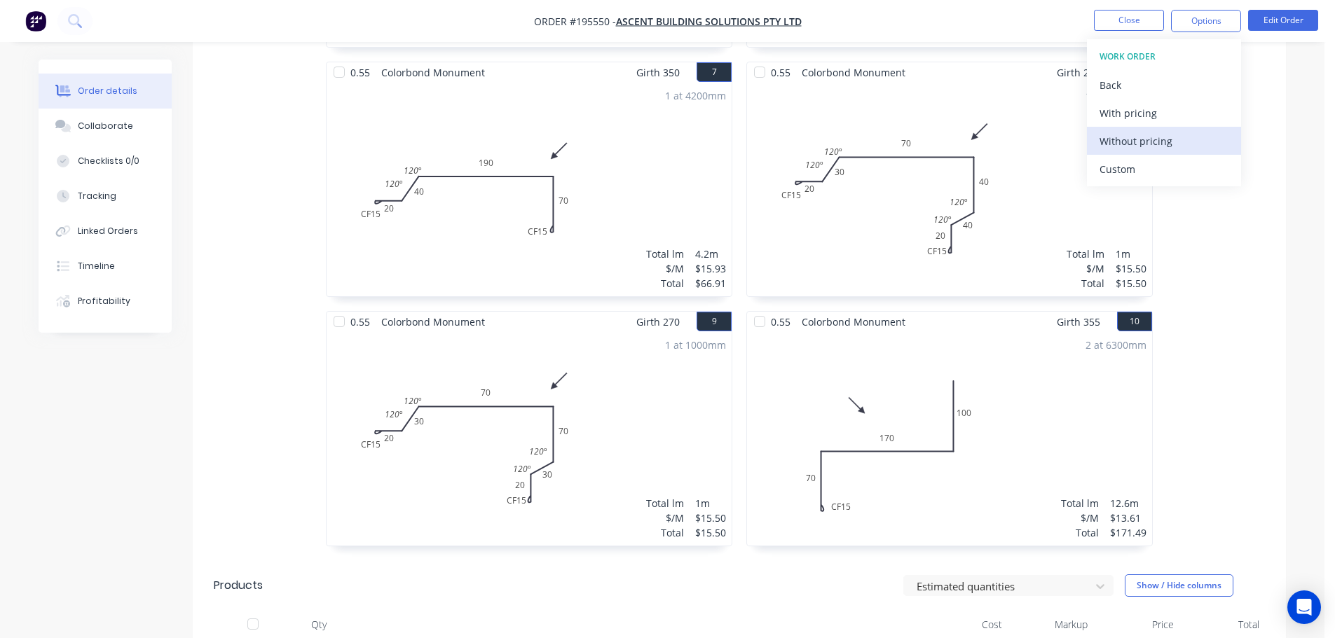
click at [1115, 142] on div "Without pricing" at bounding box center [1163, 141] width 129 height 20
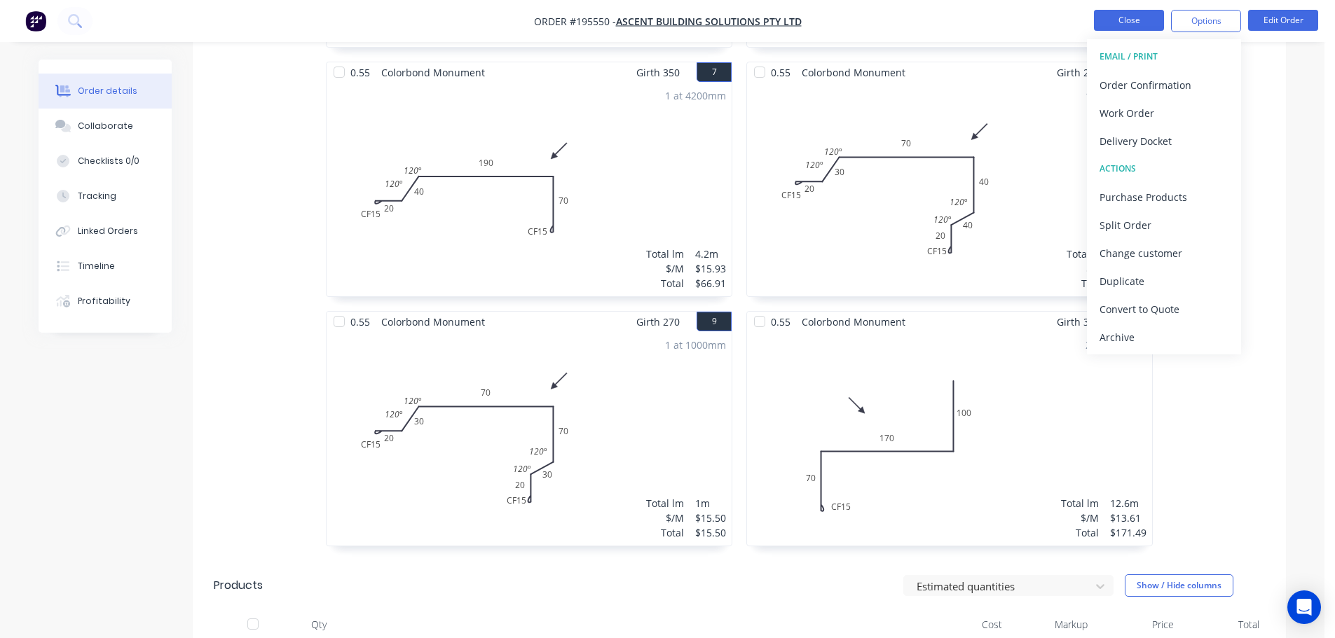
click at [1132, 14] on button "Close" at bounding box center [1129, 20] width 70 height 21
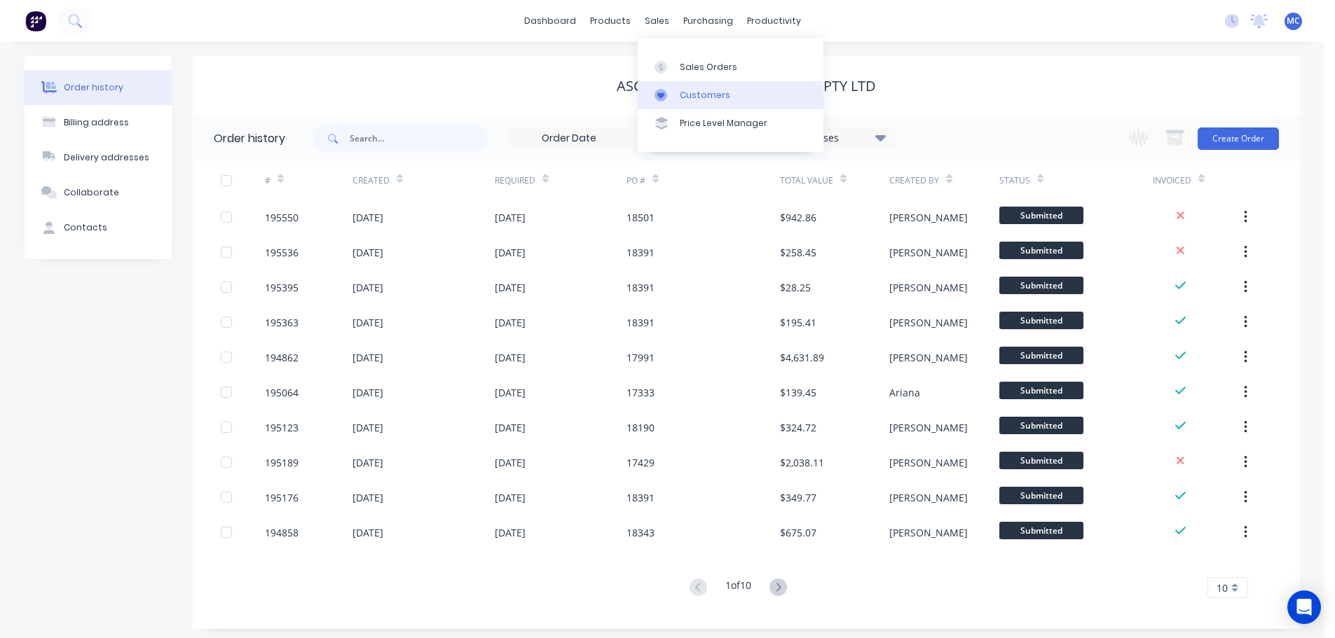
click at [693, 90] on div "Customers" at bounding box center [705, 95] width 50 height 13
